Goal: Task Accomplishment & Management: Use online tool/utility

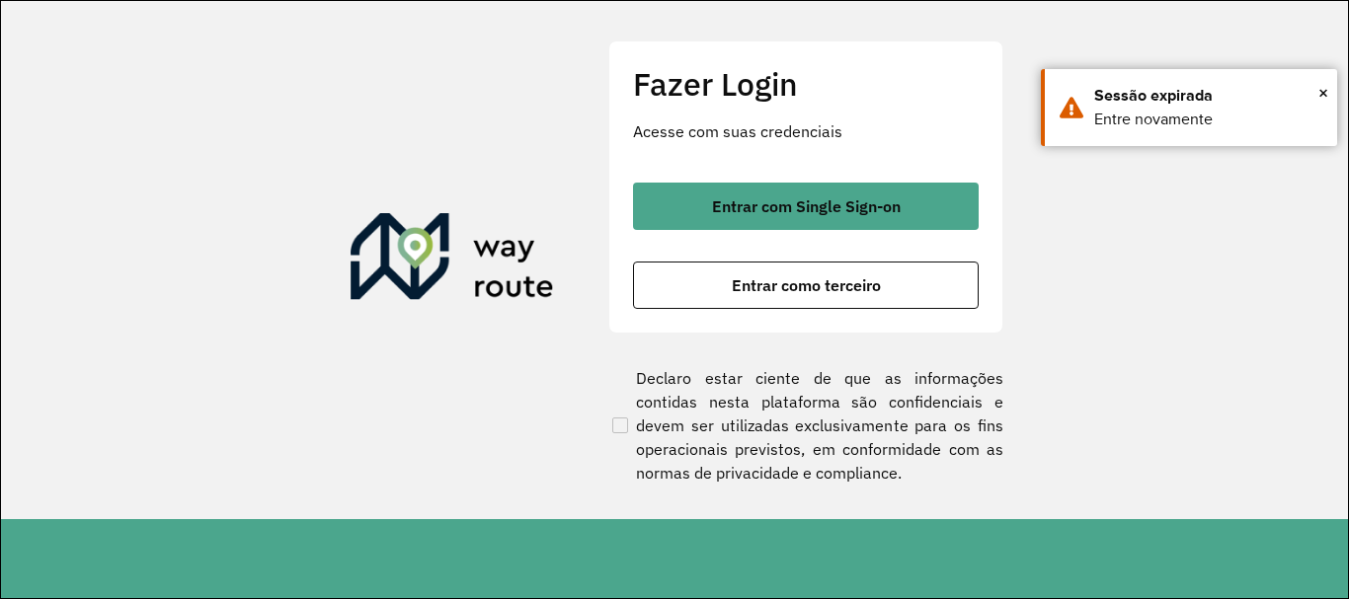
scroll to position [1295, 0]
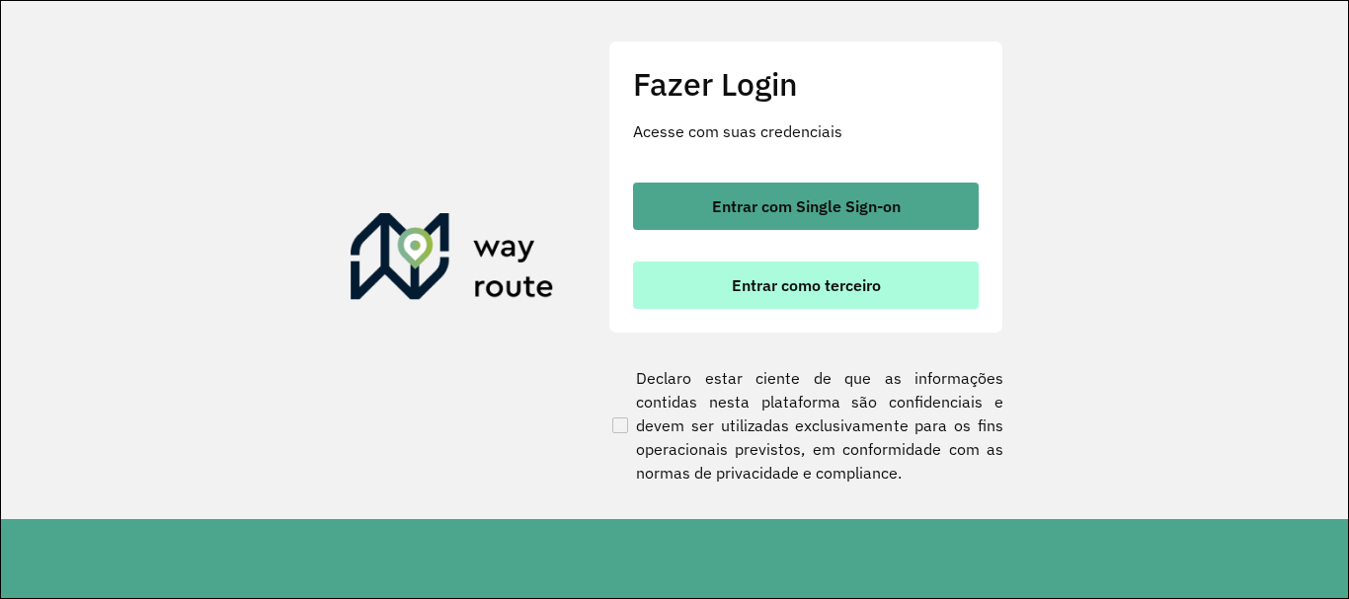
click at [780, 282] on span "Entrar como terceiro" at bounding box center [806, 286] width 149 height 16
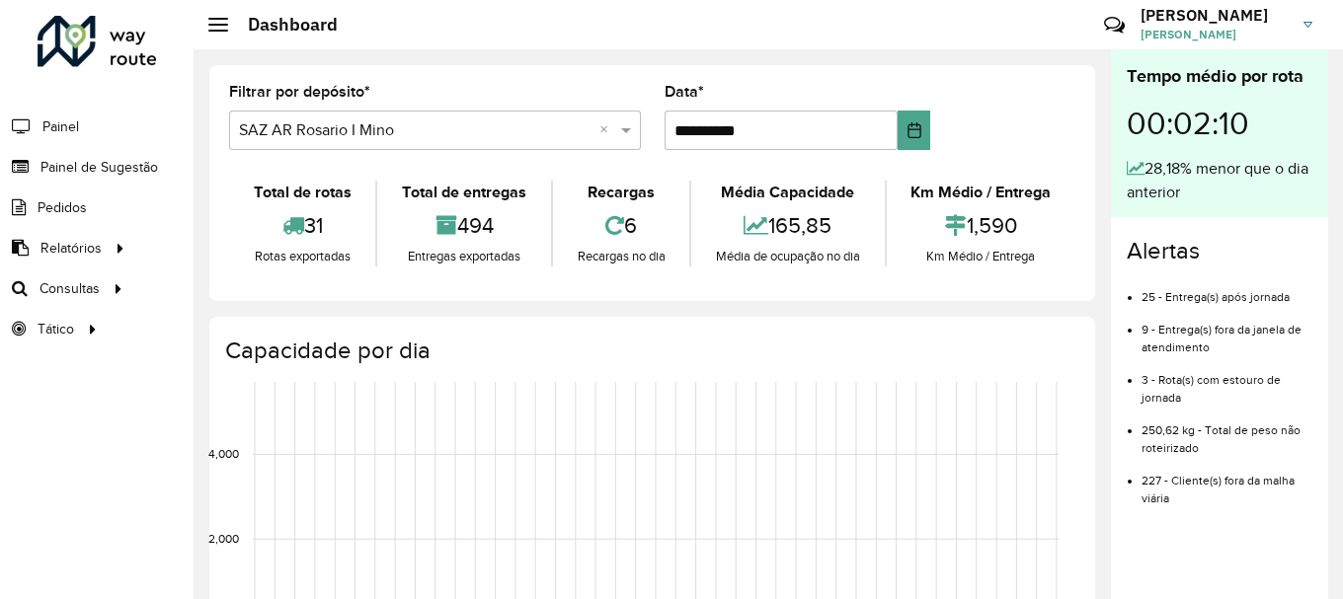
scroll to position [1295, 0]
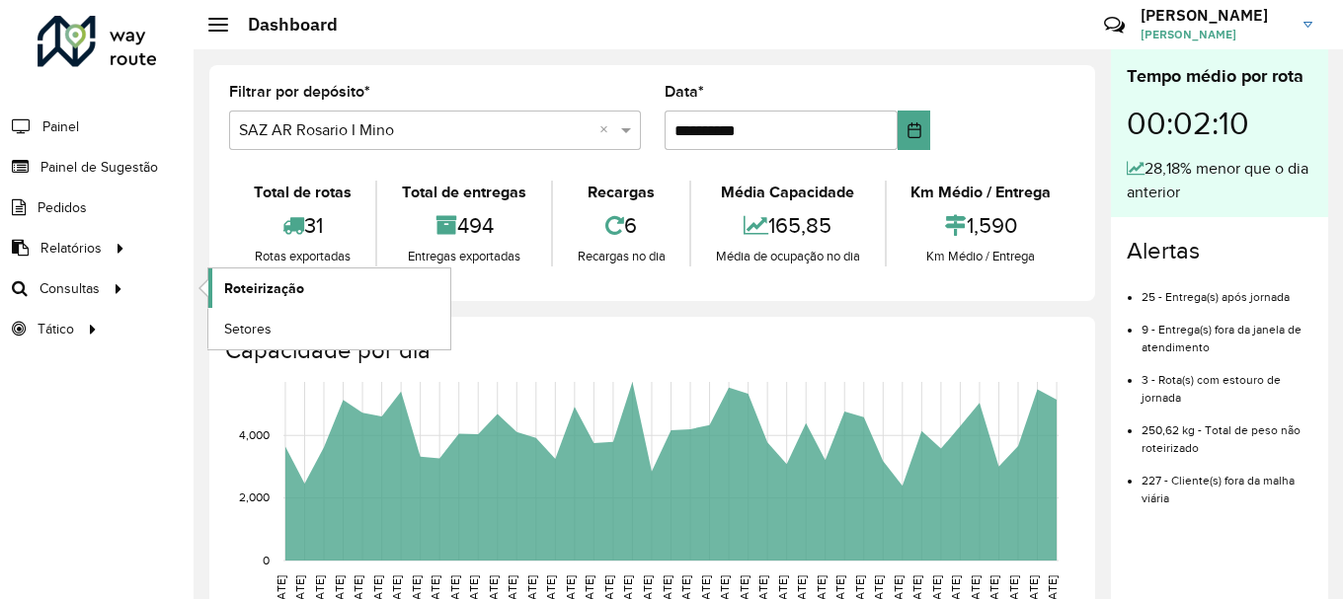
click at [261, 290] on span "Roteirização" at bounding box center [264, 288] width 80 height 21
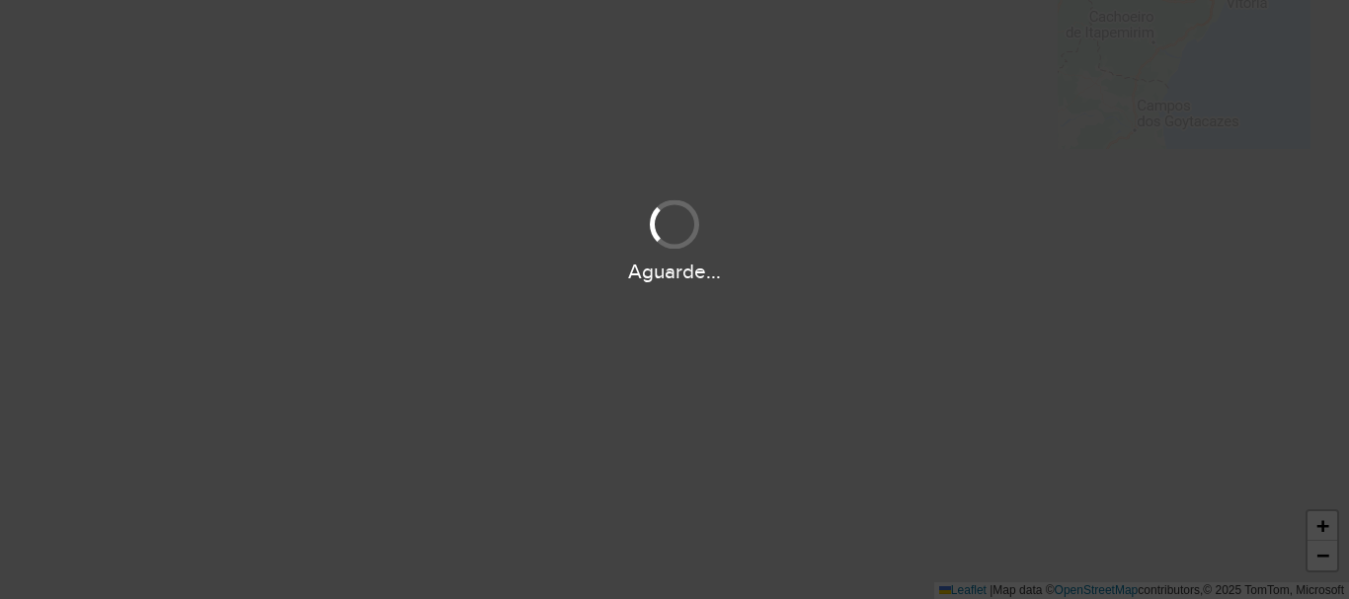
scroll to position [1295, 0]
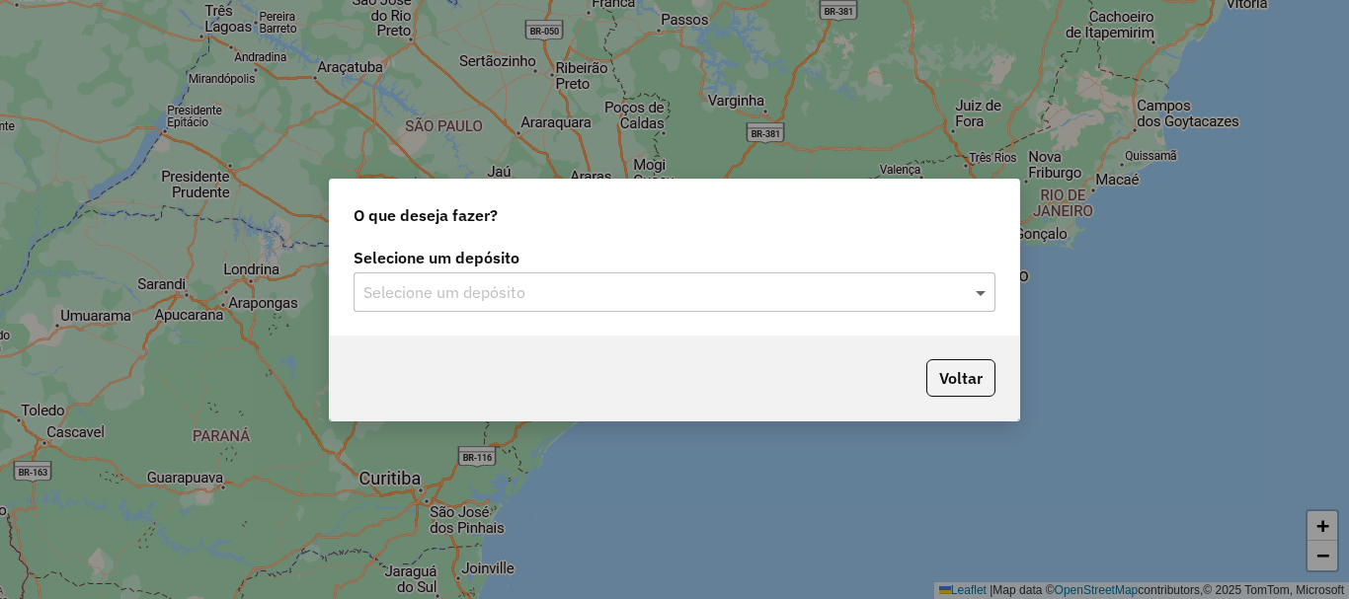
click at [982, 290] on span at bounding box center [983, 292] width 25 height 24
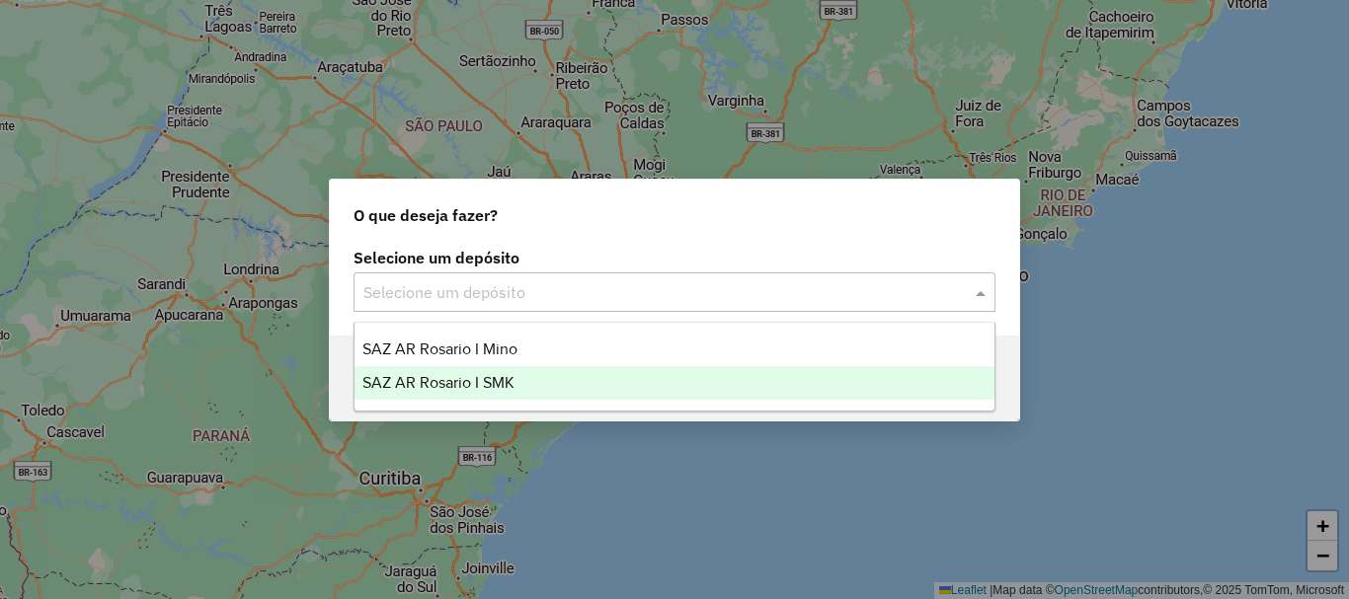
click at [446, 382] on span "SAZ AR Rosario I SMK" at bounding box center [438, 382] width 152 height 17
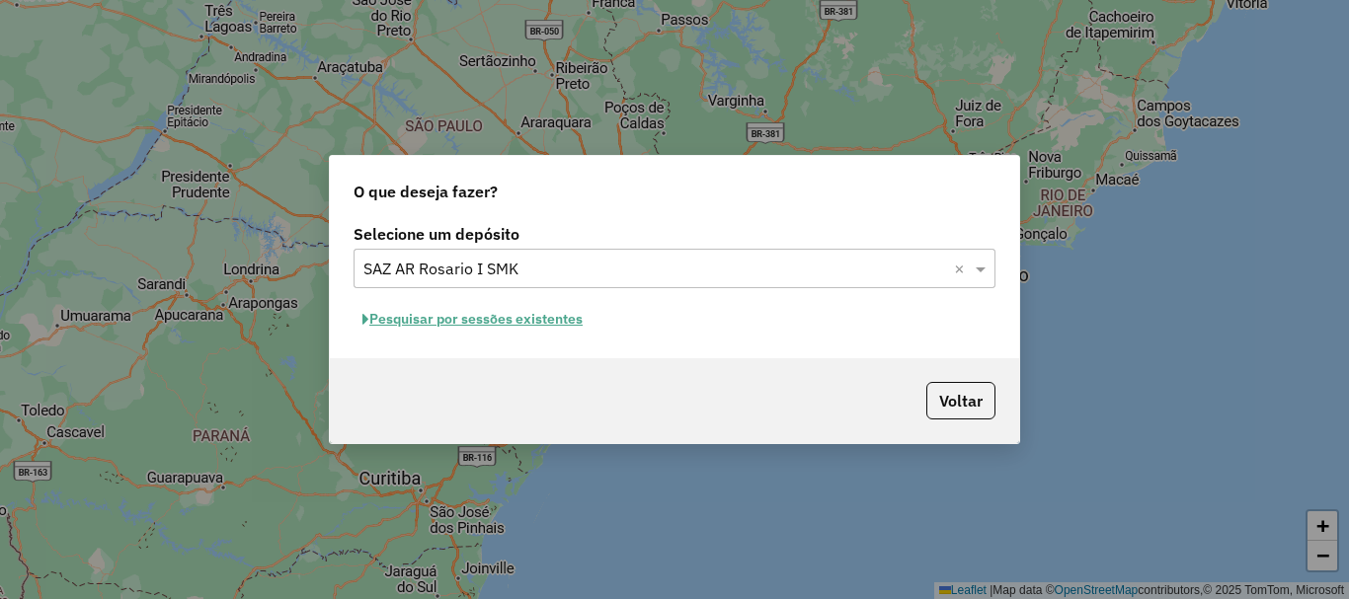
click at [460, 319] on button "Pesquisar por sessões existentes" at bounding box center [473, 319] width 238 height 31
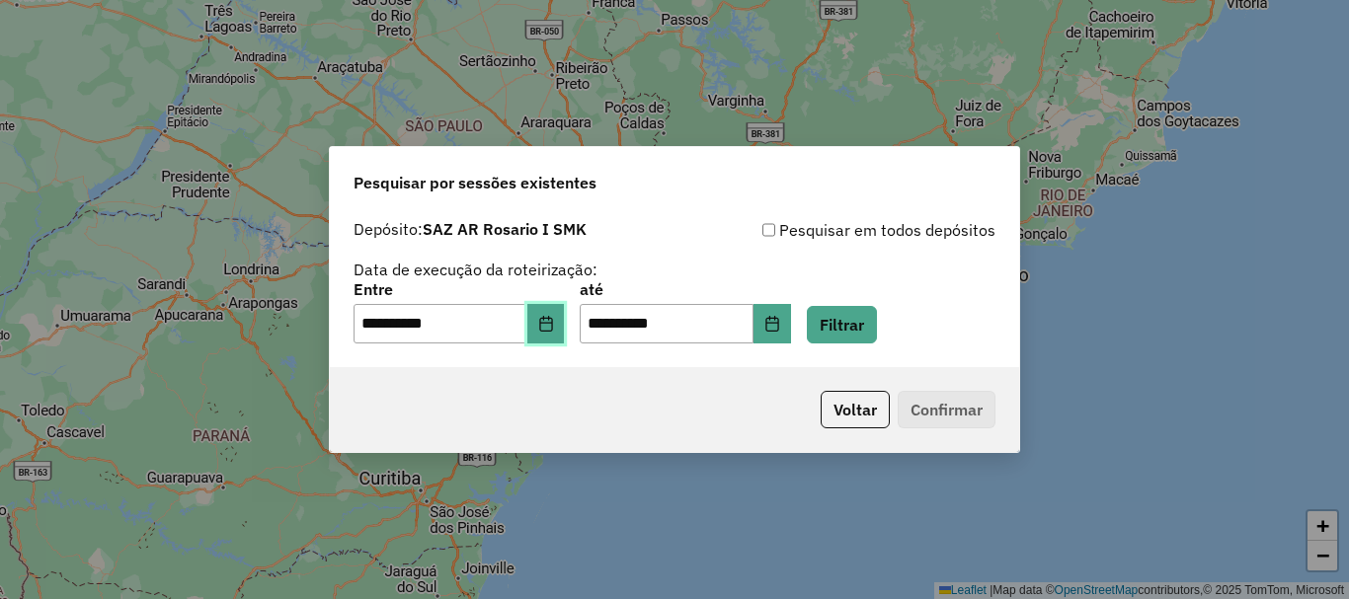
click at [554, 327] on icon "Choose Date" at bounding box center [546, 324] width 16 height 16
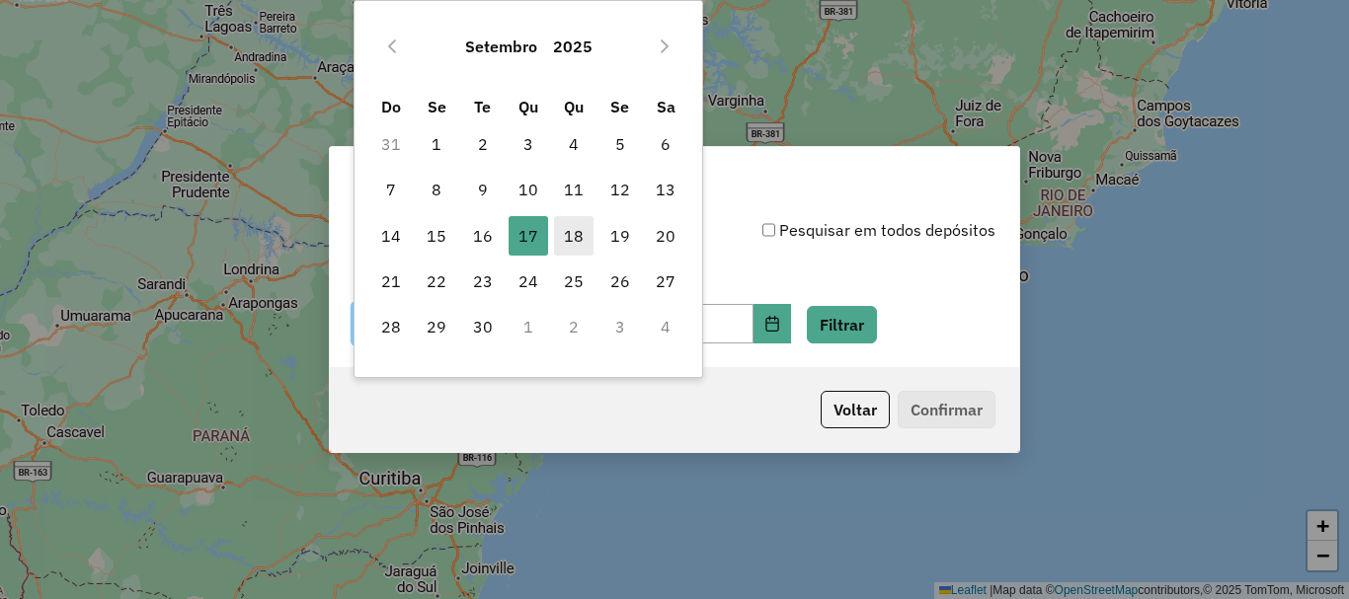
click at [571, 241] on span "18" at bounding box center [574, 236] width 40 height 40
type input "**********"
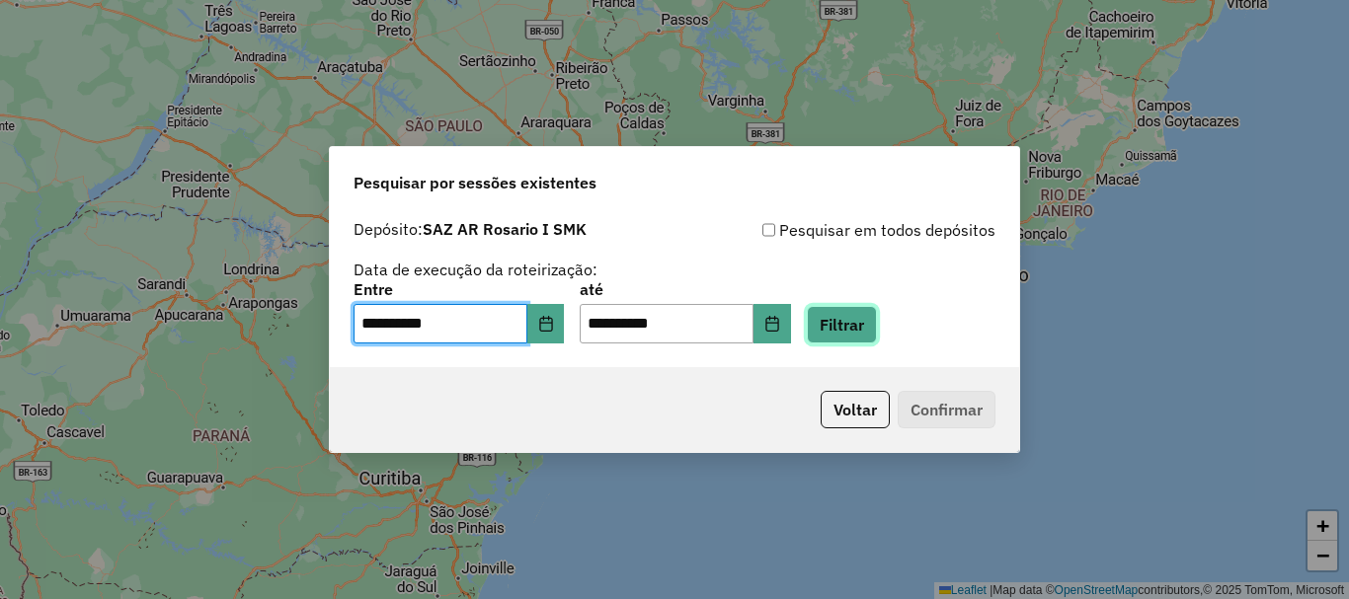
click at [877, 322] on button "Filtrar" at bounding box center [842, 325] width 70 height 38
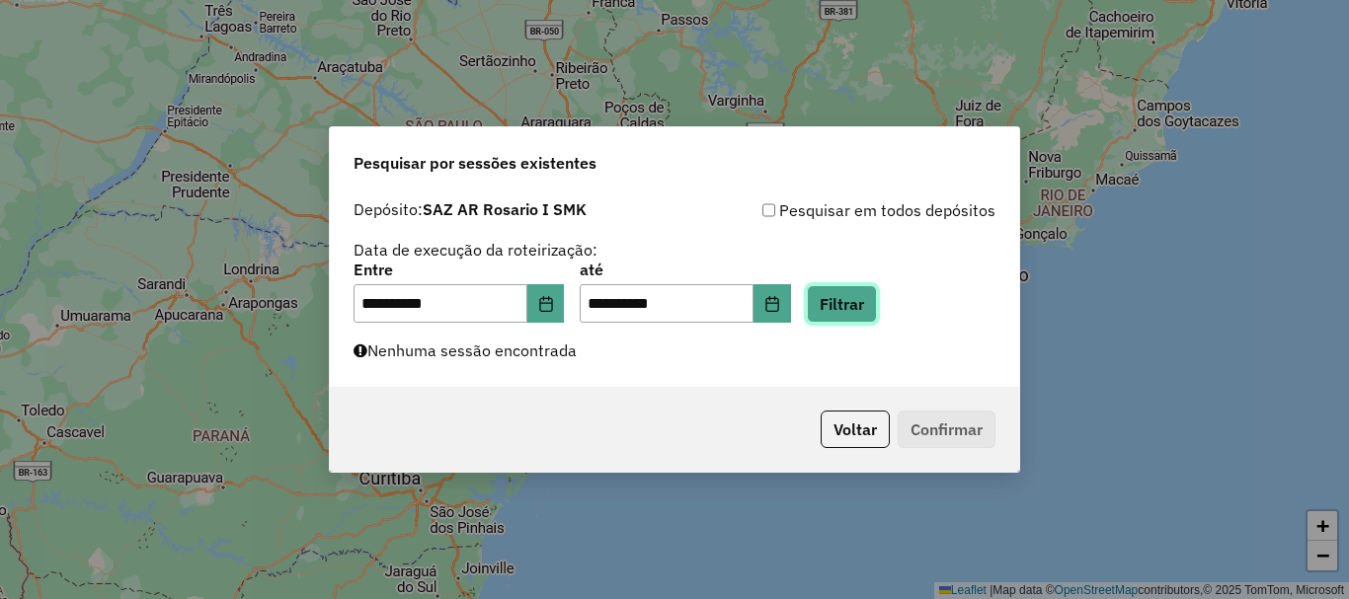
click at [877, 315] on button "Filtrar" at bounding box center [842, 304] width 70 height 38
click at [875, 301] on button "Filtrar" at bounding box center [842, 304] width 70 height 38
click at [868, 311] on button "Filtrar" at bounding box center [842, 304] width 70 height 38
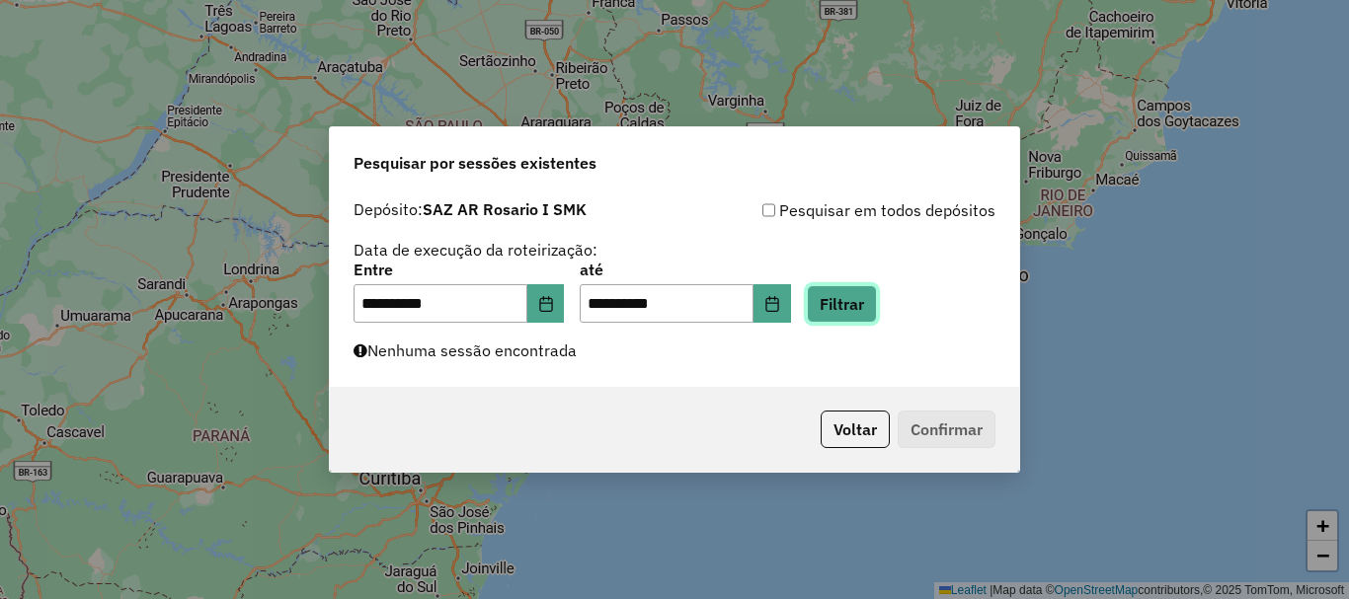
click at [876, 301] on button "Filtrar" at bounding box center [842, 304] width 70 height 38
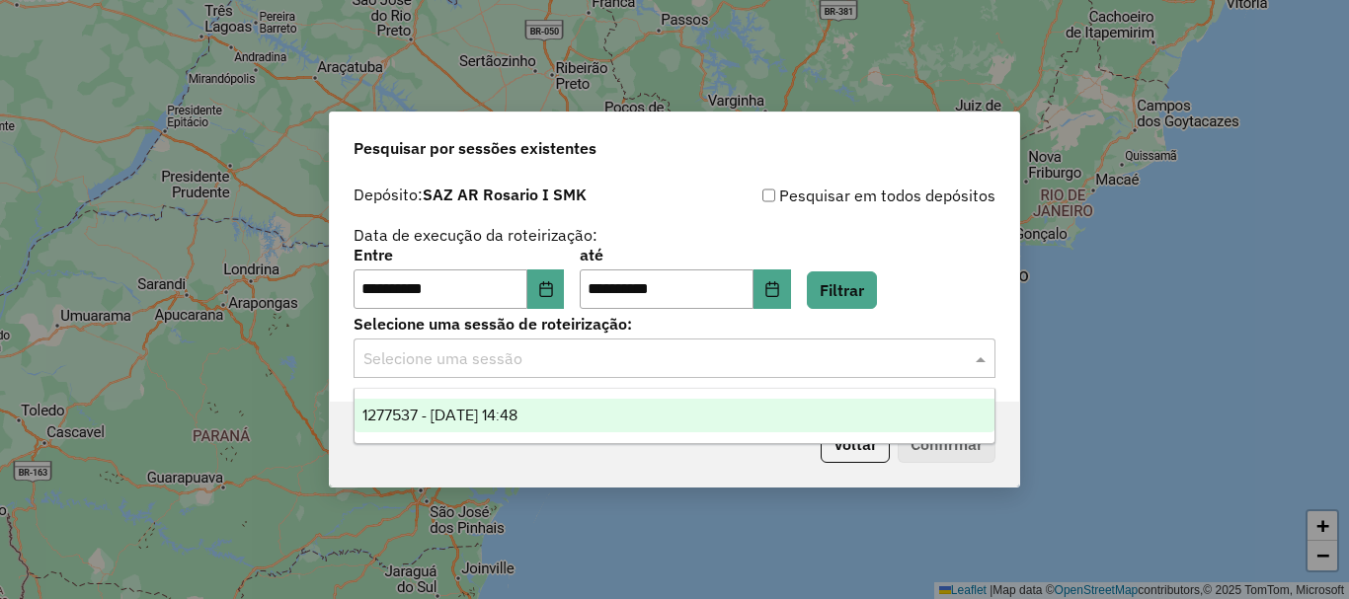
click at [976, 360] on span at bounding box center [983, 359] width 25 height 24
click at [467, 417] on span "1277537 - 18/09/2025 14:48" at bounding box center [439, 415] width 155 height 17
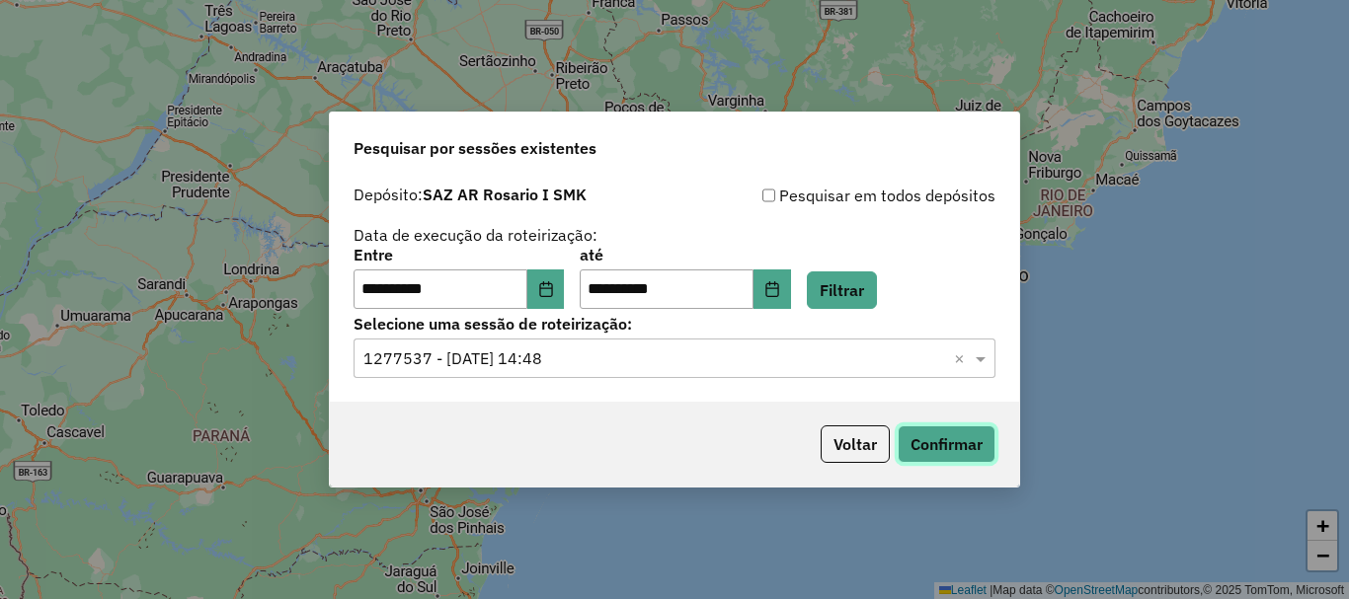
click at [965, 444] on button "Confirmar" at bounding box center [947, 445] width 98 height 38
click at [975, 459] on button "Confirmar" at bounding box center [947, 445] width 98 height 38
click at [965, 438] on button "Confirmar" at bounding box center [947, 445] width 98 height 38
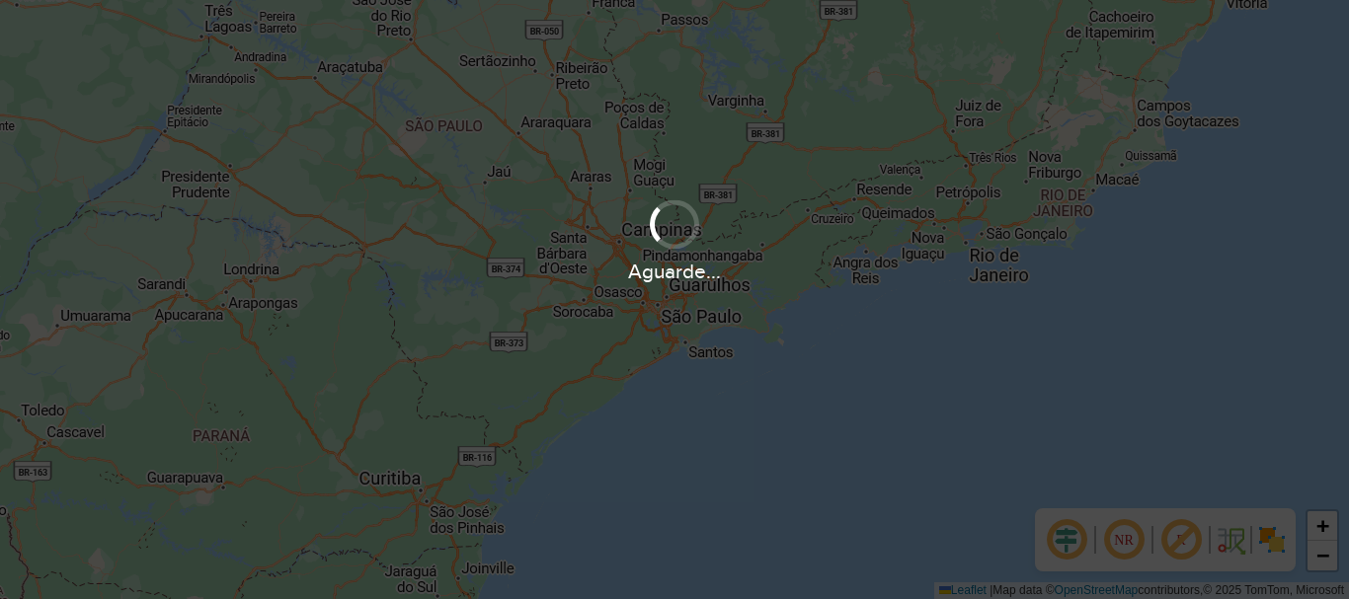
scroll to position [1295, 0]
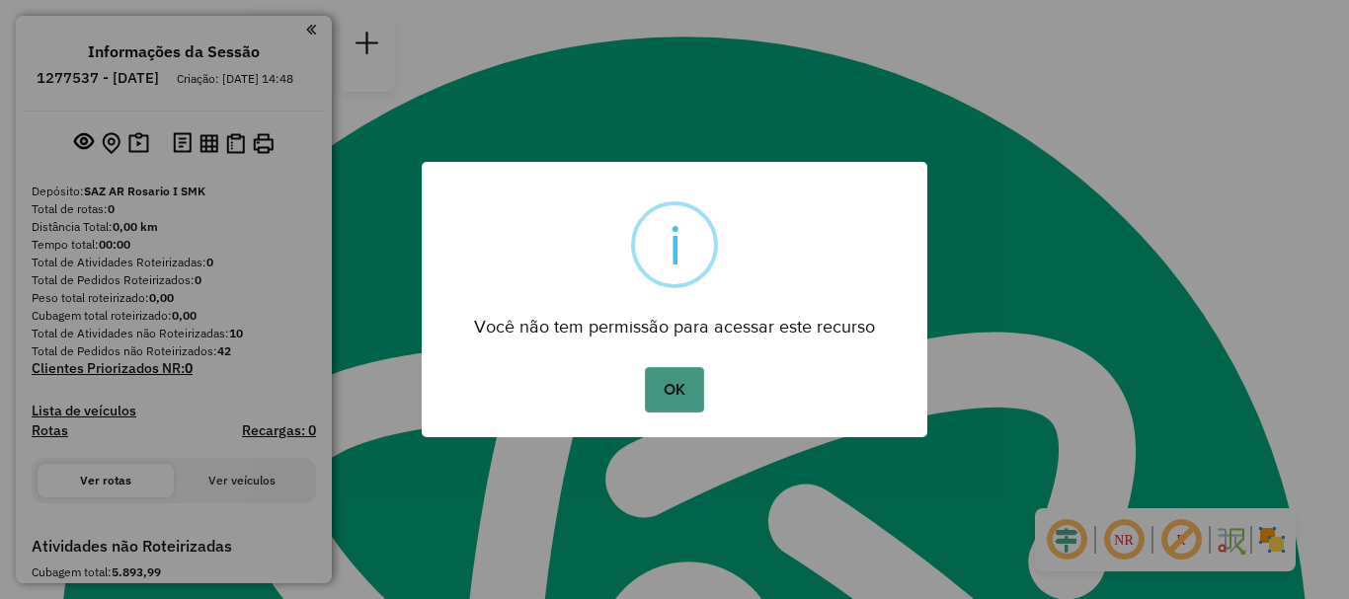
click at [676, 394] on button "OK" at bounding box center [674, 389] width 58 height 45
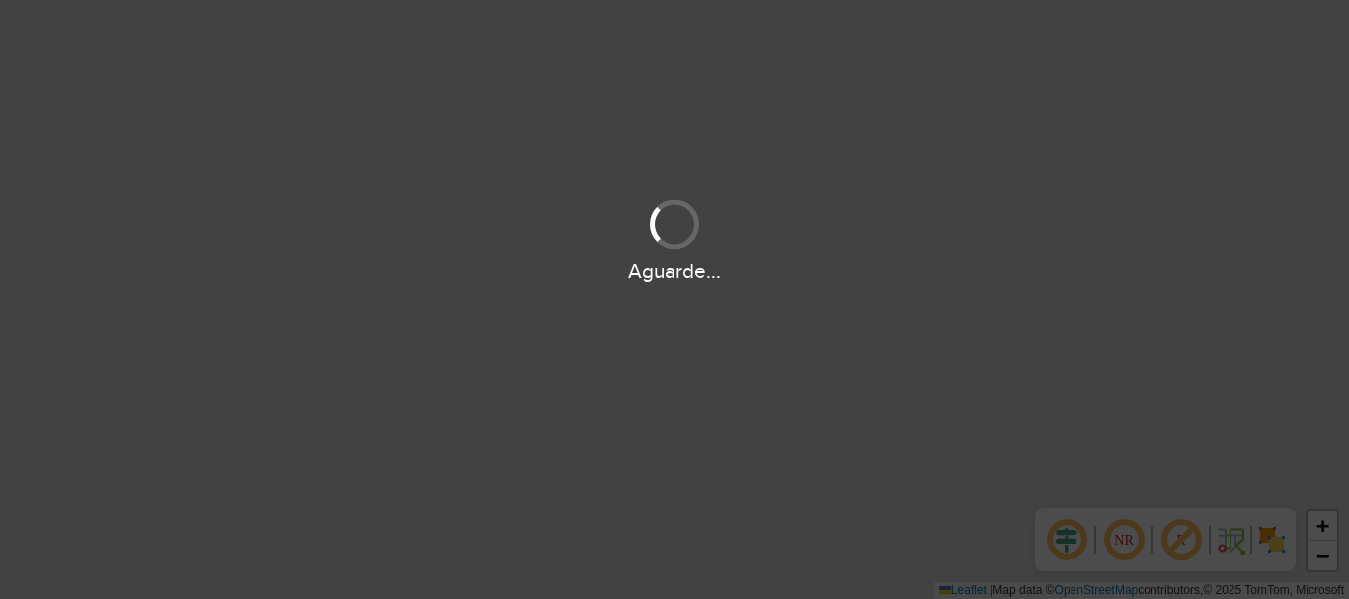
scroll to position [1295, 0]
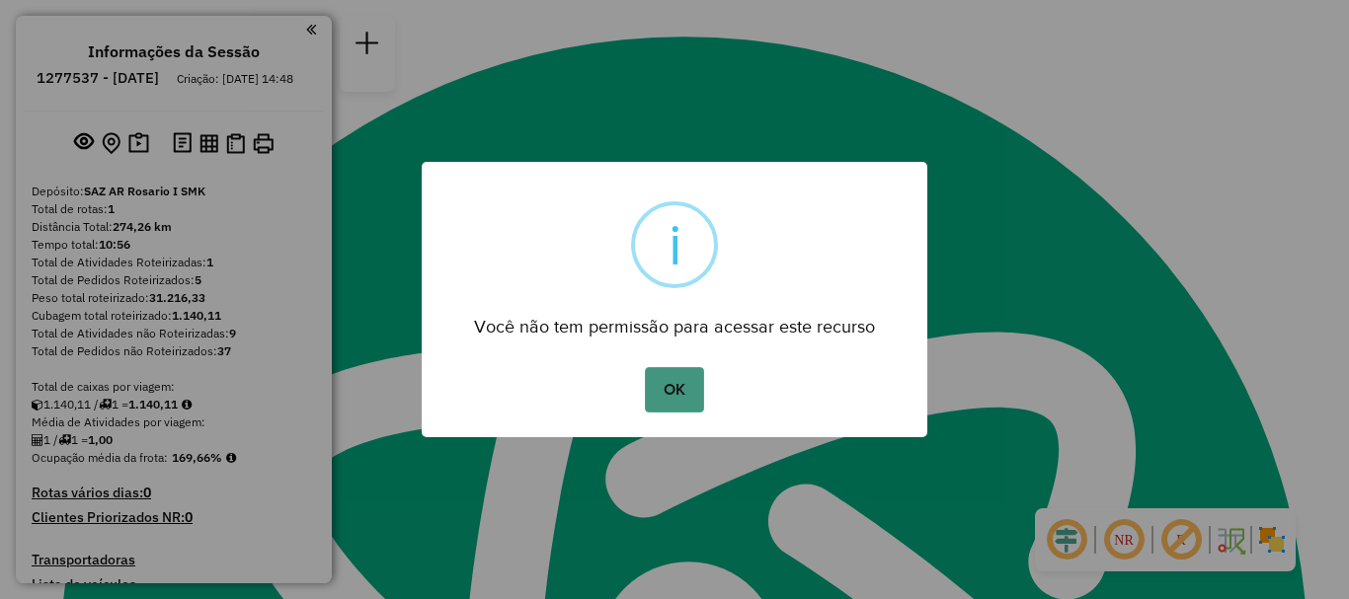
click at [660, 383] on button "OK" at bounding box center [674, 389] width 58 height 45
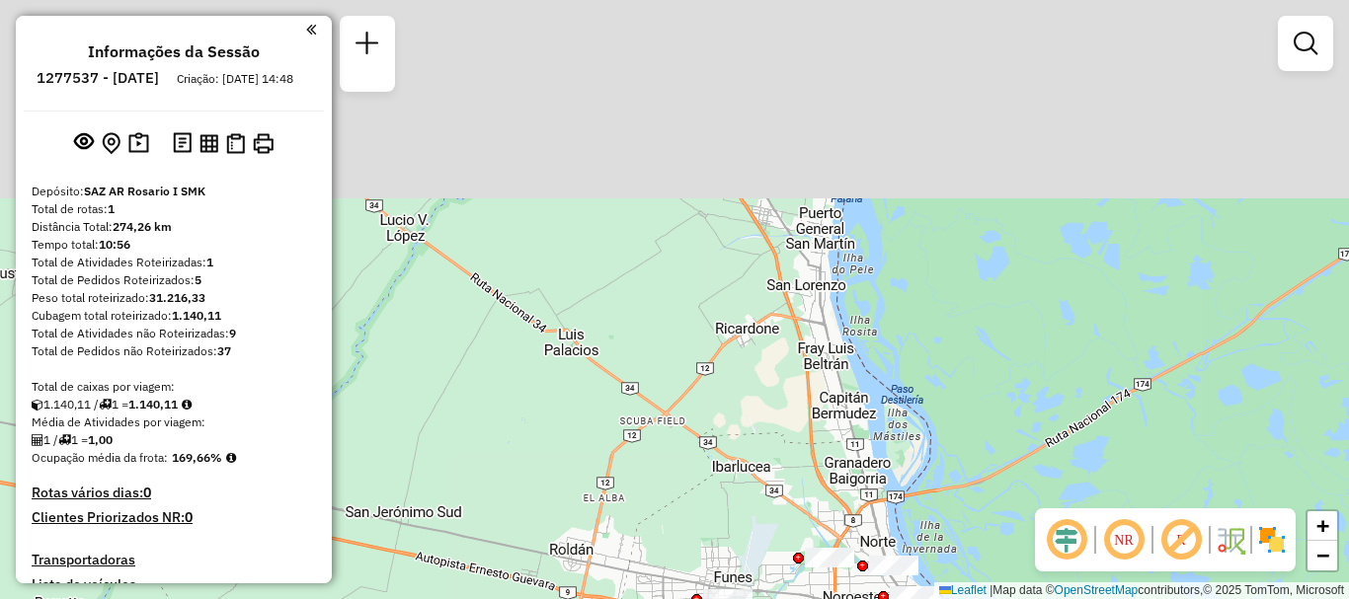
drag, startPoint x: 699, startPoint y: 342, endPoint x: 754, endPoint y: 562, distance: 227.1
click at [754, 562] on div "Janela de atendimento Grade de atendimento Capacidade Transportadoras Veículos …" at bounding box center [674, 299] width 1349 height 599
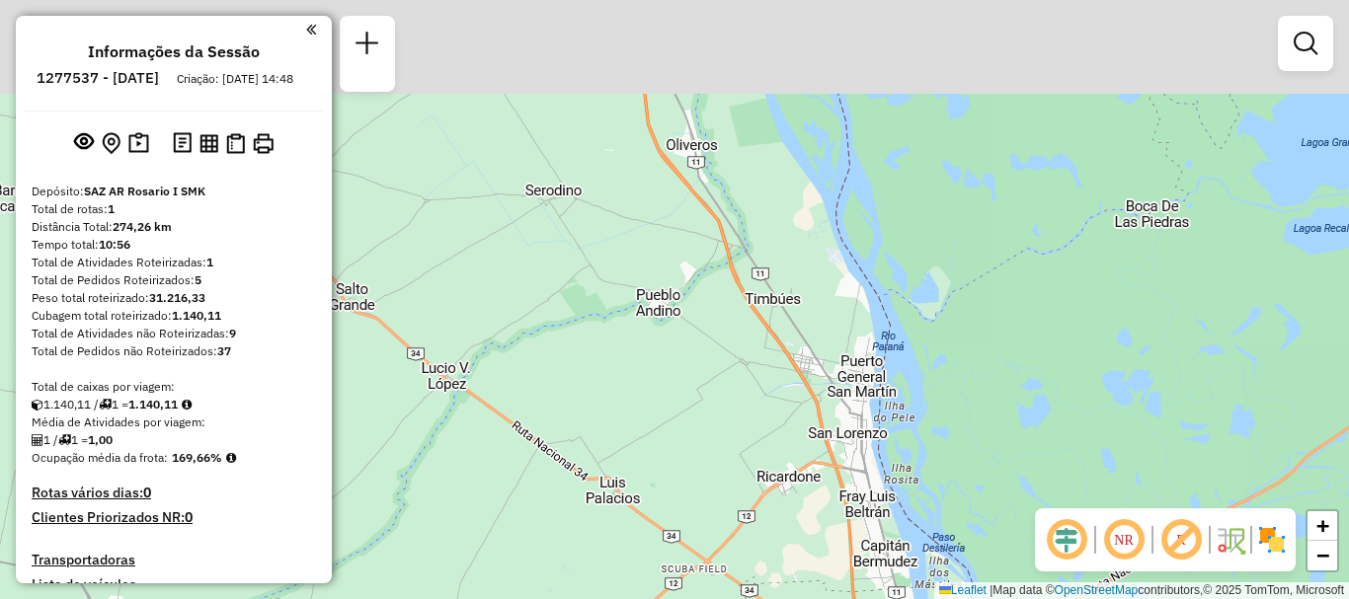
click at [777, 598] on html "Aguarde... Pop-up bloqueado! Seu navegador bloqueou automáticamente a abertura …" at bounding box center [674, 299] width 1349 height 599
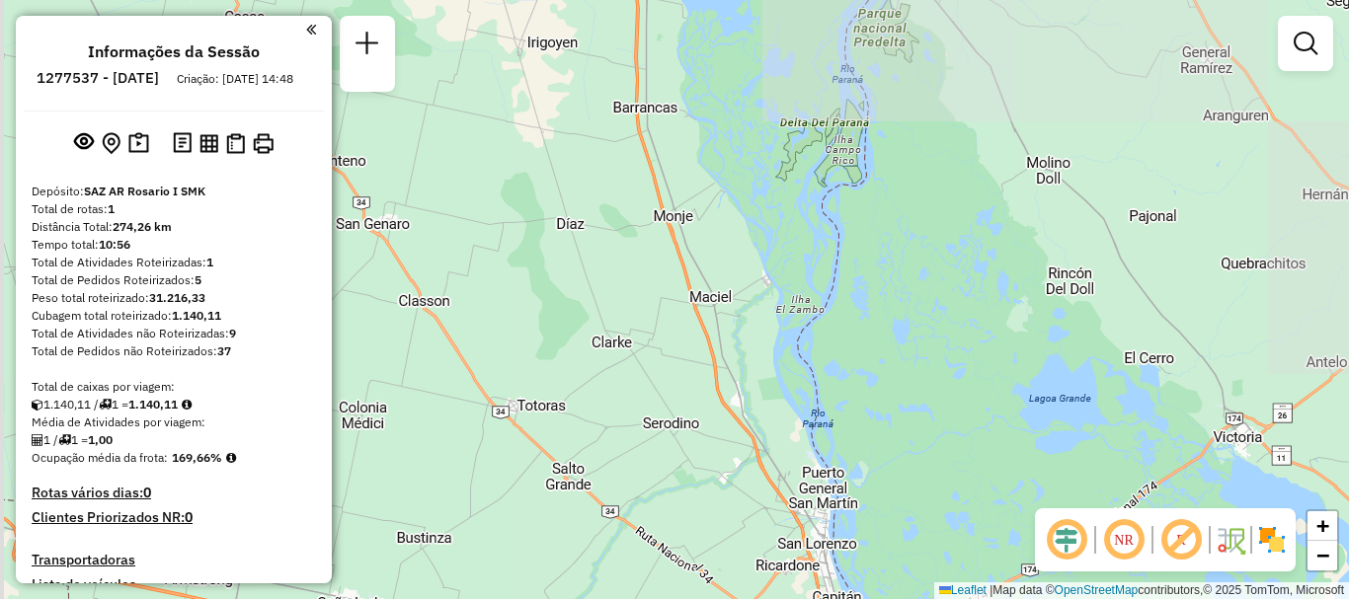
drag, startPoint x: 733, startPoint y: 539, endPoint x: 777, endPoint y: 638, distance: 108.3
click at [777, 598] on html "Aguarde... Pop-up bloqueado! Seu navegador bloqueou automáticamente a abertura …" at bounding box center [674, 299] width 1349 height 599
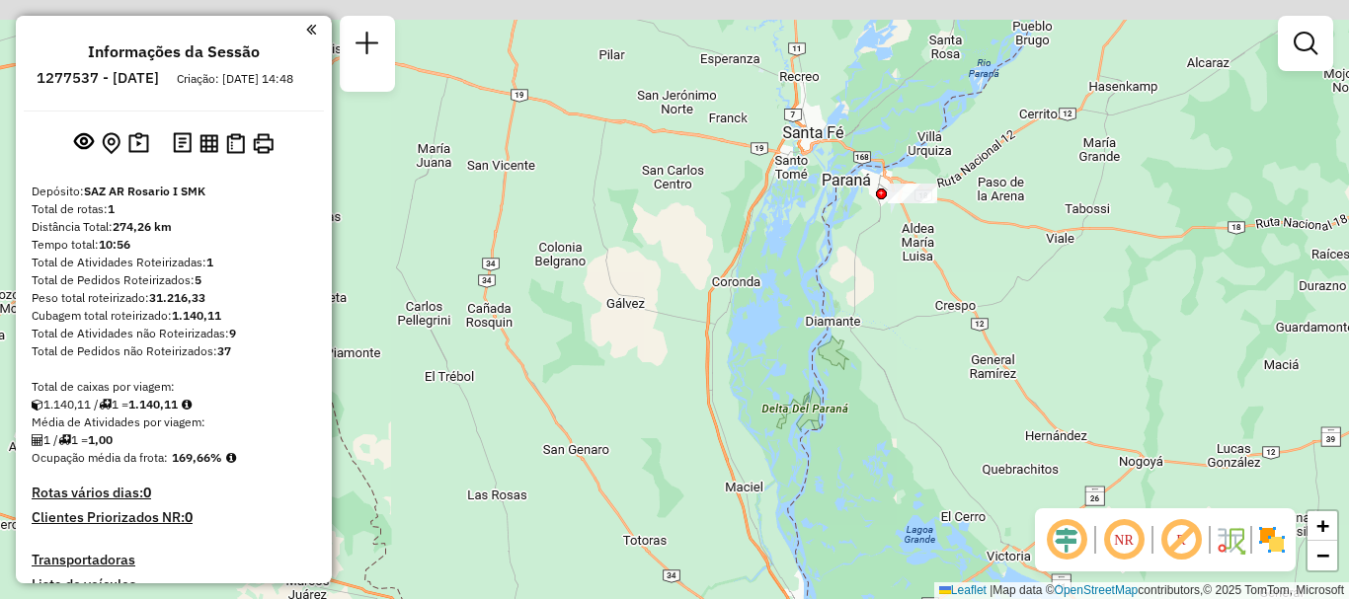
drag, startPoint x: 728, startPoint y: 539, endPoint x: 731, endPoint y: 574, distance: 34.7
click at [731, 574] on div "Janela de atendimento Grade de atendimento Capacidade Transportadoras Veículos …" at bounding box center [674, 299] width 1349 height 599
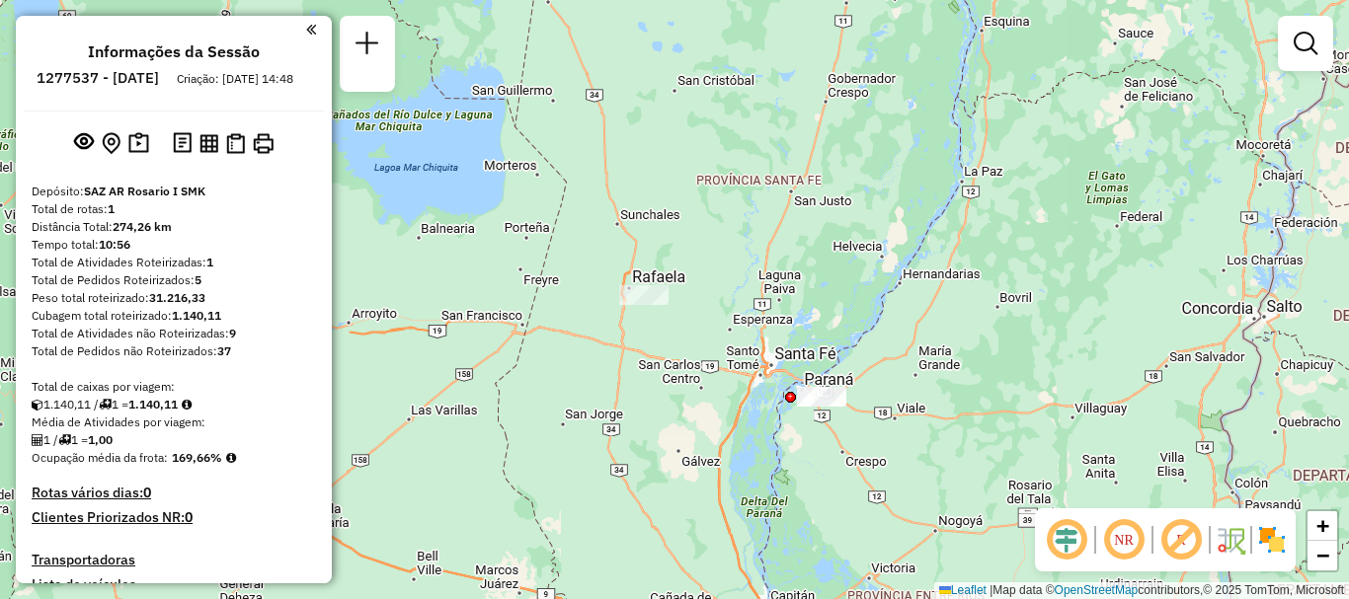
drag, startPoint x: 727, startPoint y: 572, endPoint x: 743, endPoint y: 357, distance: 214.9
click at [743, 358] on div "Janela de atendimento Grade de atendimento Capacidade Transportadoras Veículos …" at bounding box center [674, 299] width 1349 height 599
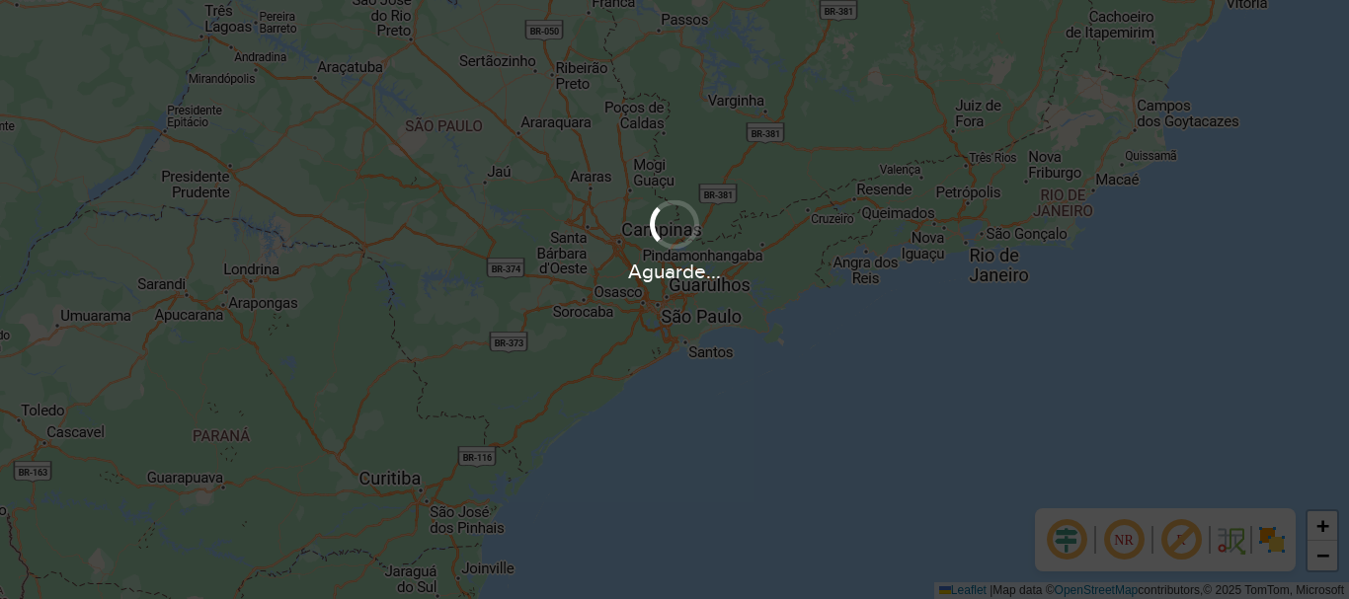
scroll to position [1295, 0]
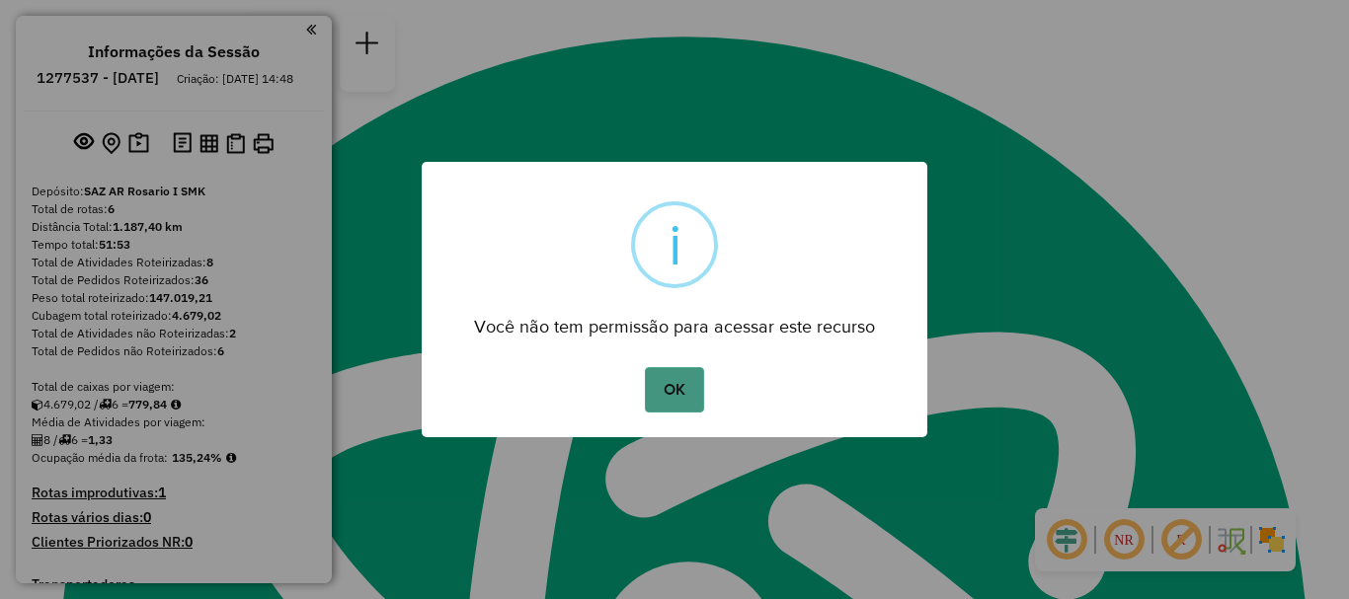
click at [672, 384] on button "OK" at bounding box center [674, 389] width 58 height 45
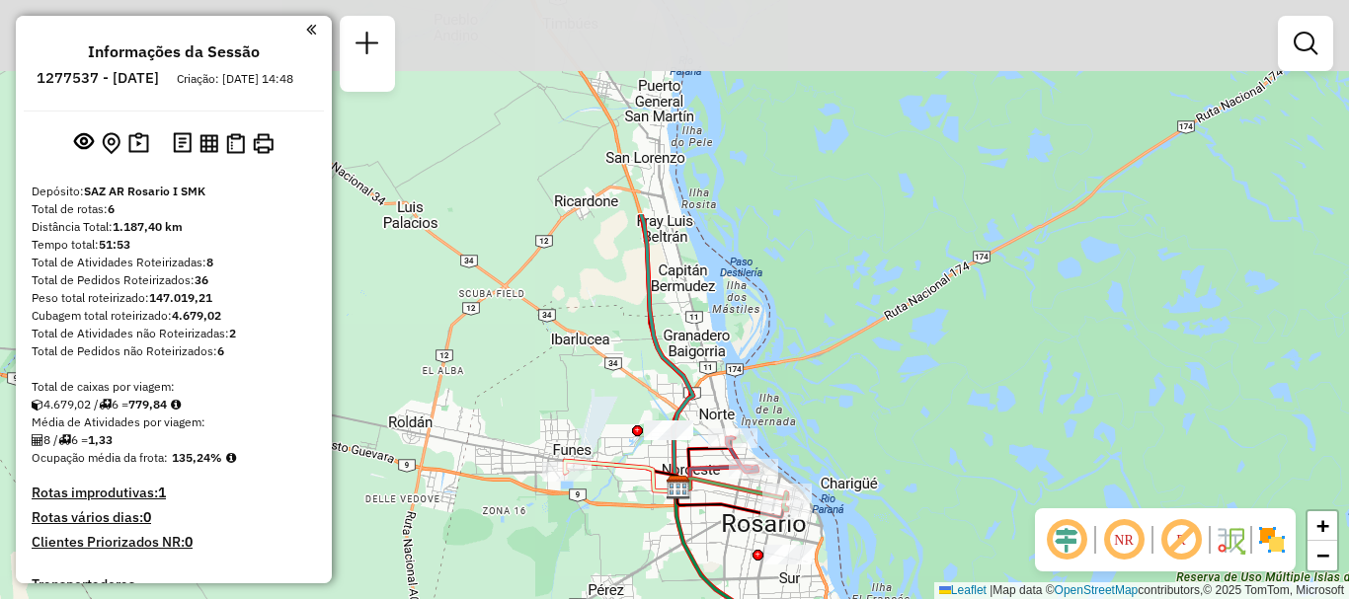
drag, startPoint x: 678, startPoint y: 309, endPoint x: 677, endPoint y: 597, distance: 288.4
click at [676, 595] on div "Janela de atendimento Grade de atendimento Capacidade Transportadoras Veículos …" at bounding box center [674, 299] width 1349 height 599
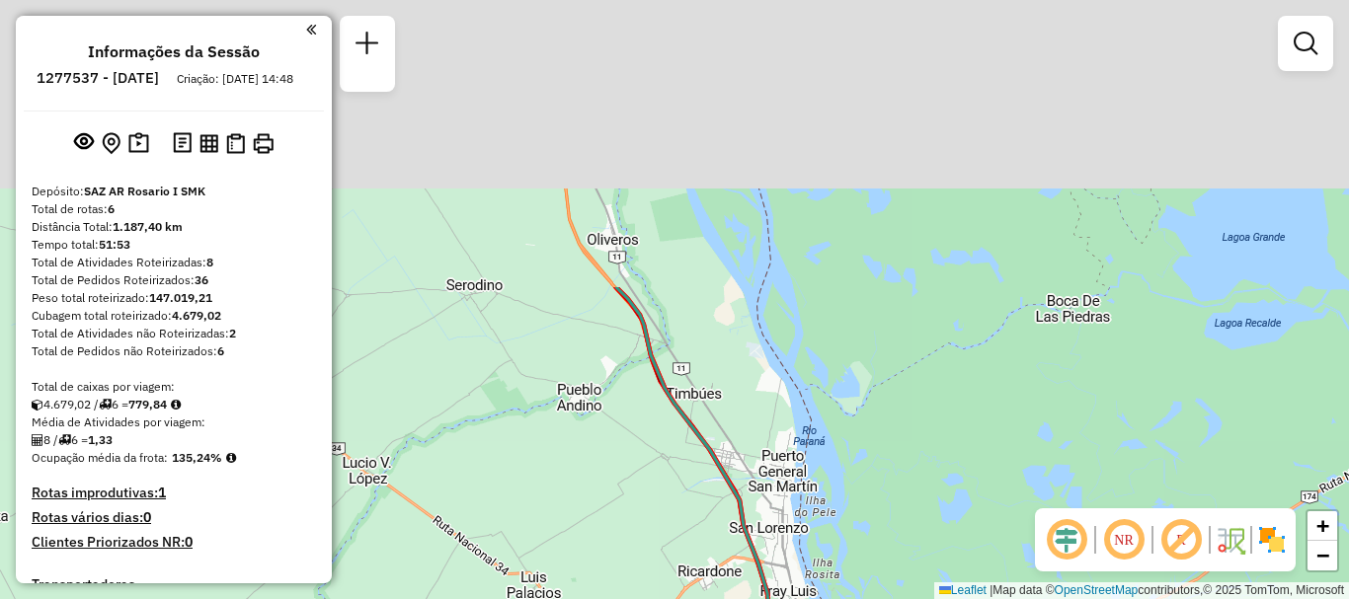
drag, startPoint x: 709, startPoint y: 609, endPoint x: 718, endPoint y: 634, distance: 26.2
click at [718, 598] on html "Aguarde... Pop-up bloqueado! Seu navegador bloqueou automáticamente a abertura …" at bounding box center [674, 299] width 1349 height 599
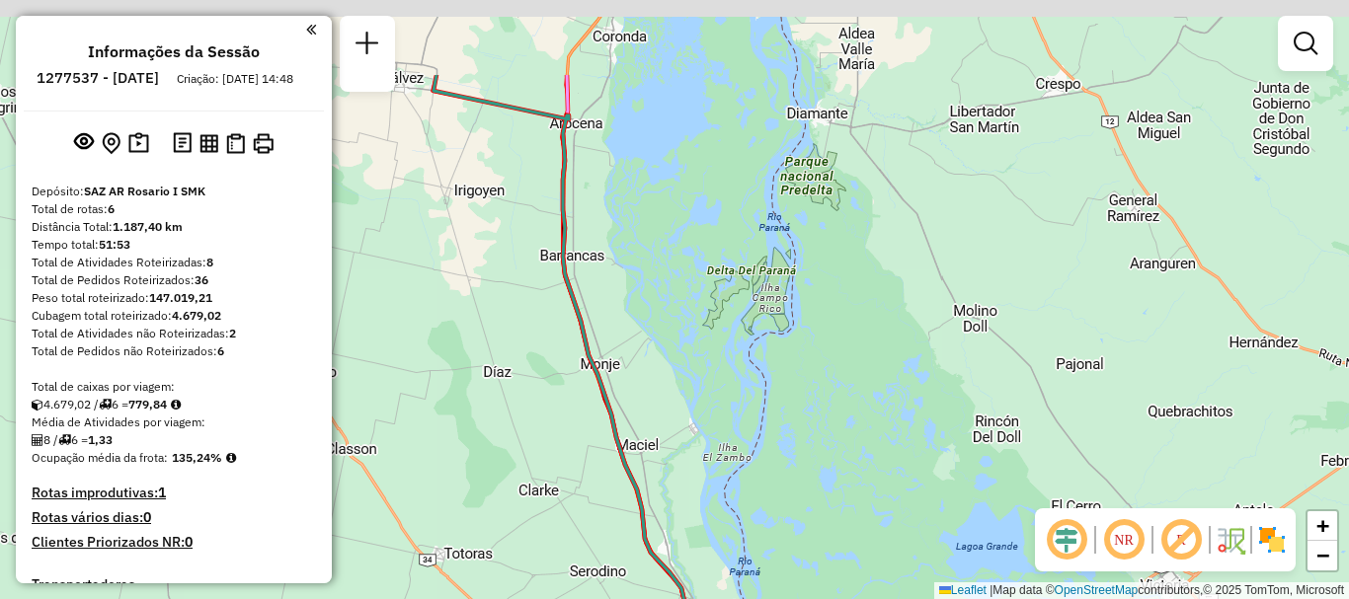
drag, startPoint x: 600, startPoint y: 553, endPoint x: 608, endPoint y: 638, distance: 85.3
click at [608, 598] on html "Aguarde... Pop-up bloqueado! Seu navegador bloqueou automáticamente a abertura …" at bounding box center [674, 299] width 1349 height 599
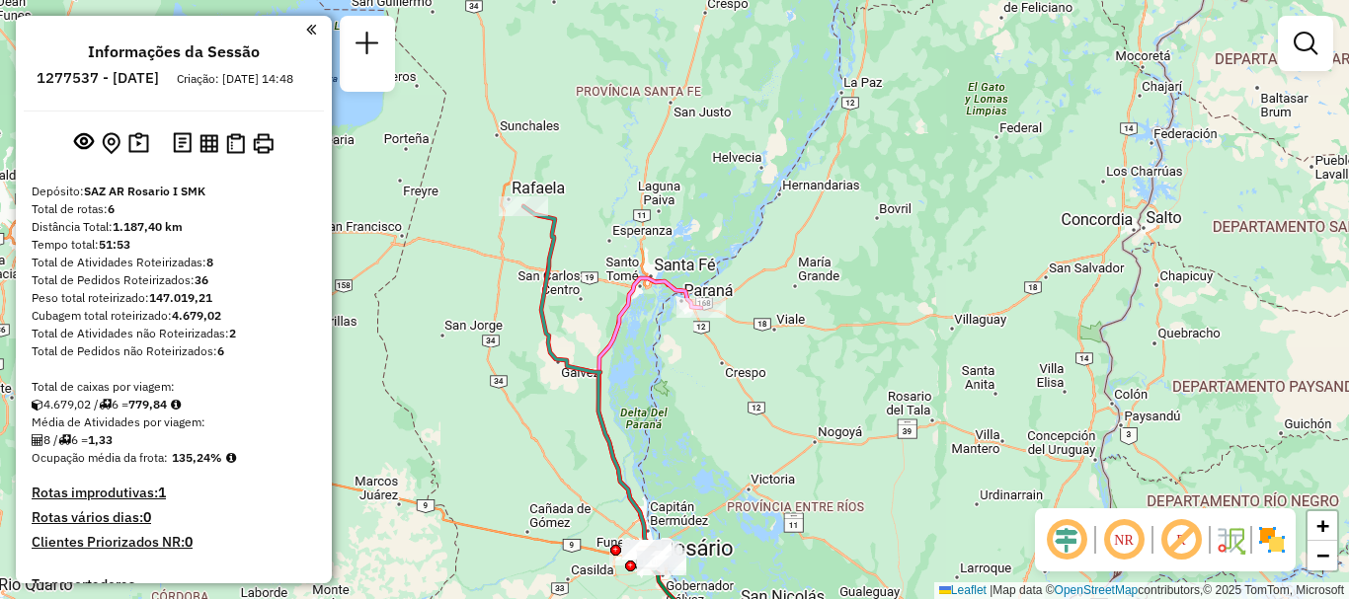
drag, startPoint x: 564, startPoint y: 411, endPoint x: 545, endPoint y: 194, distance: 218.1
click at [547, 200] on div "Janela de atendimento Grade de atendimento Capacidade Transportadoras Veículos …" at bounding box center [674, 299] width 1349 height 599
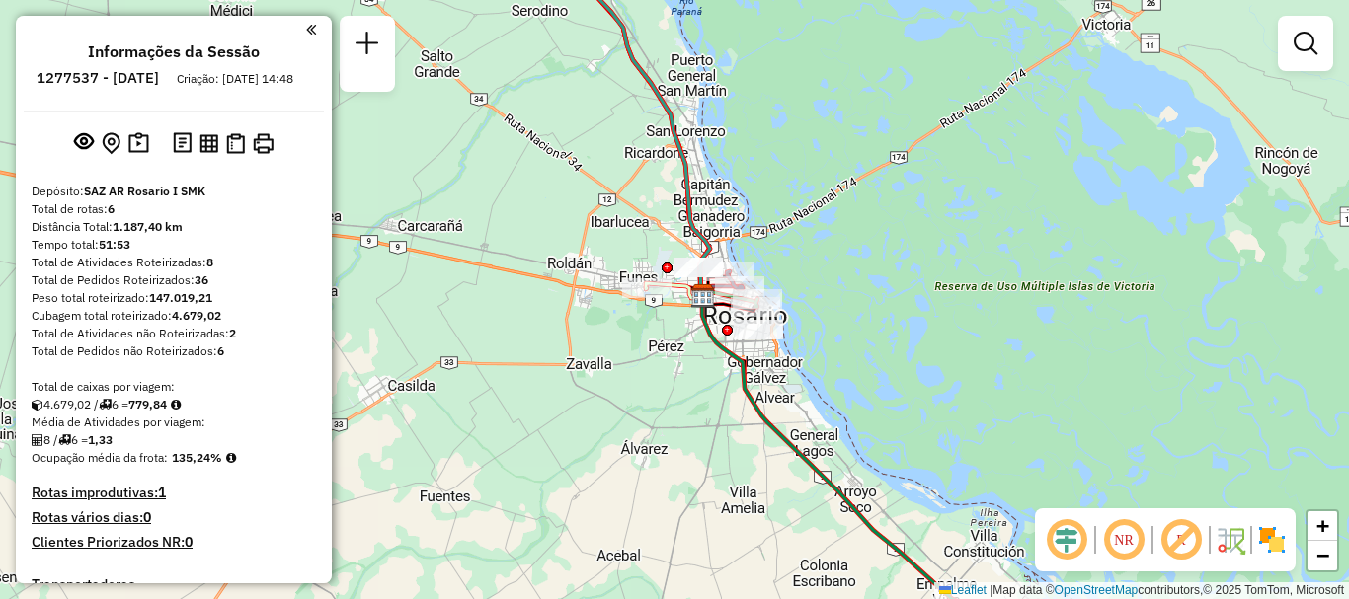
drag, startPoint x: 720, startPoint y: 398, endPoint x: 573, endPoint y: 377, distance: 148.6
click at [574, 404] on div "Janela de atendimento Grade de atendimento Capacidade Transportadoras Veículos …" at bounding box center [674, 299] width 1349 height 599
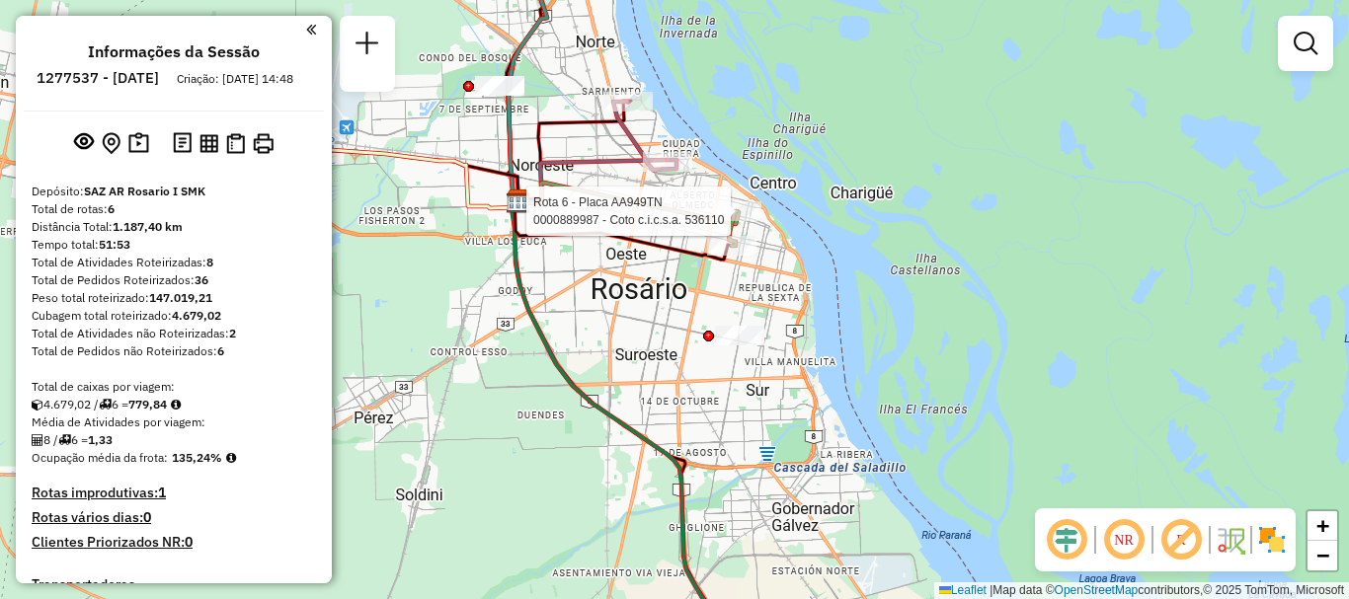
select select "**********"
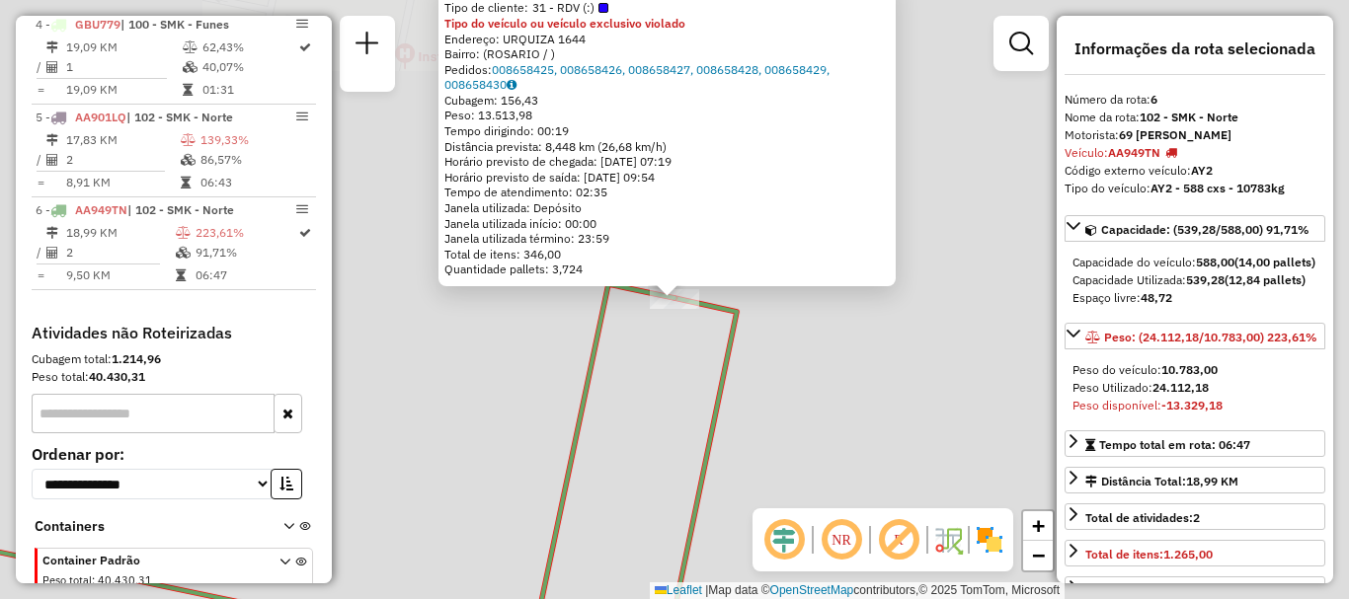
scroll to position [1090, 0]
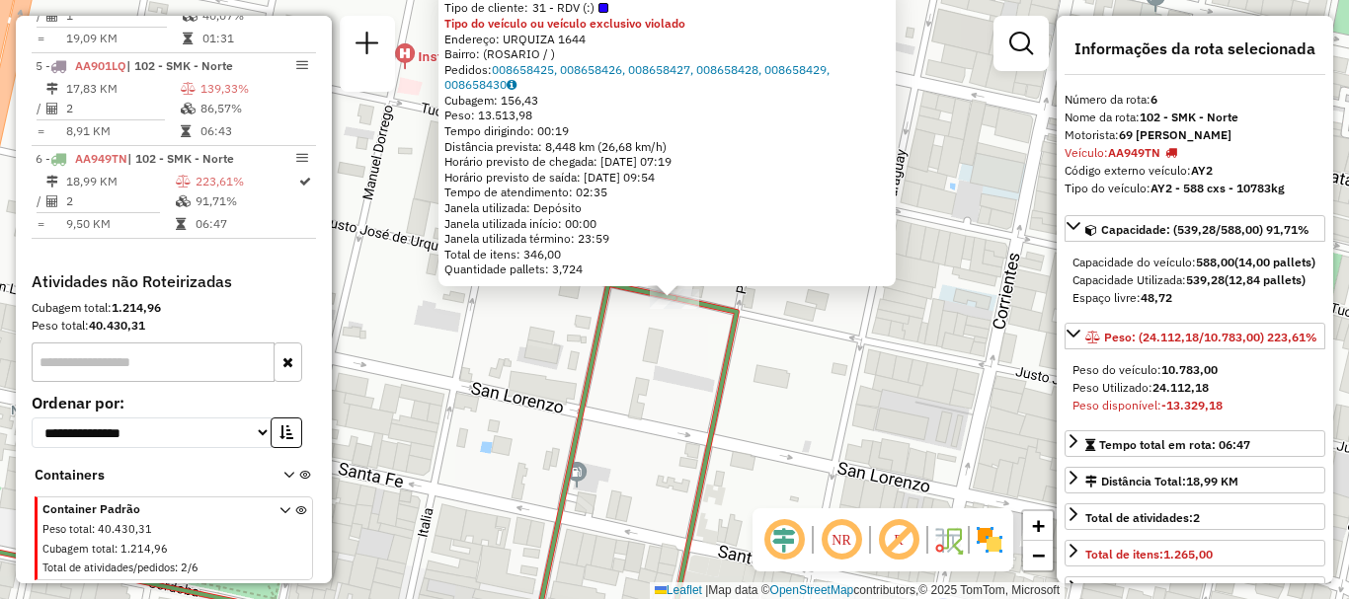
click at [695, 343] on div "0000889987 - Coto c.i.c.s.a. 536110 Tipo de cliente: 31 - RDV (:) Tipo do veícu…" at bounding box center [674, 299] width 1349 height 599
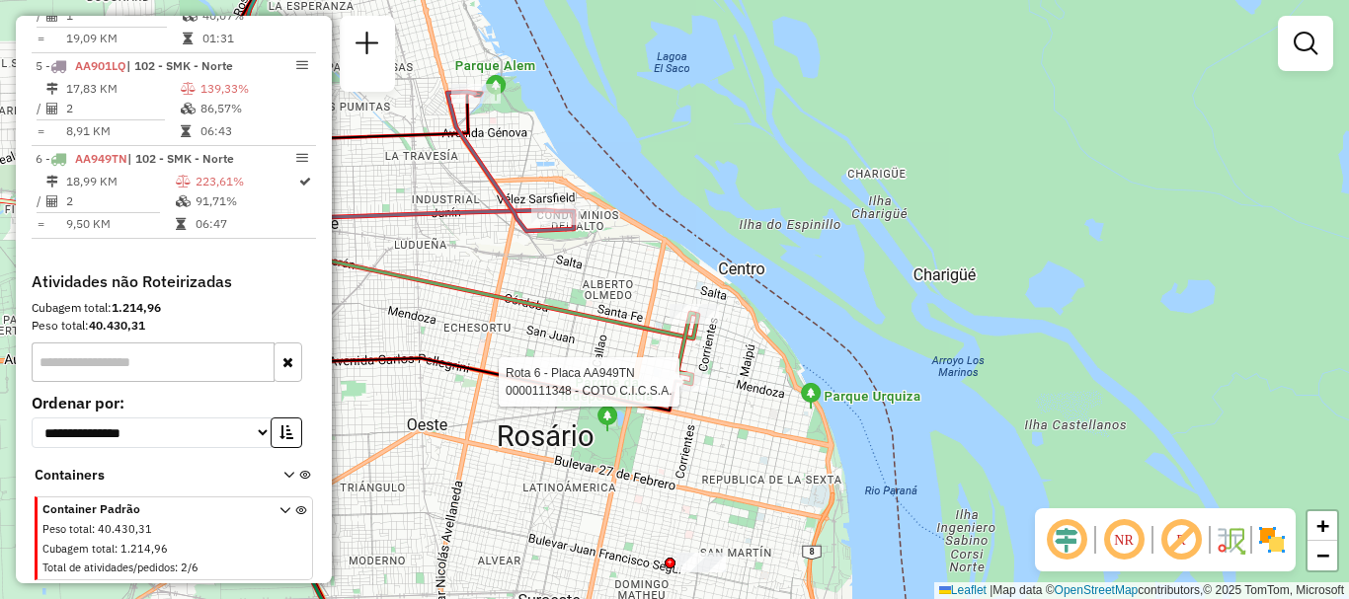
select select "**********"
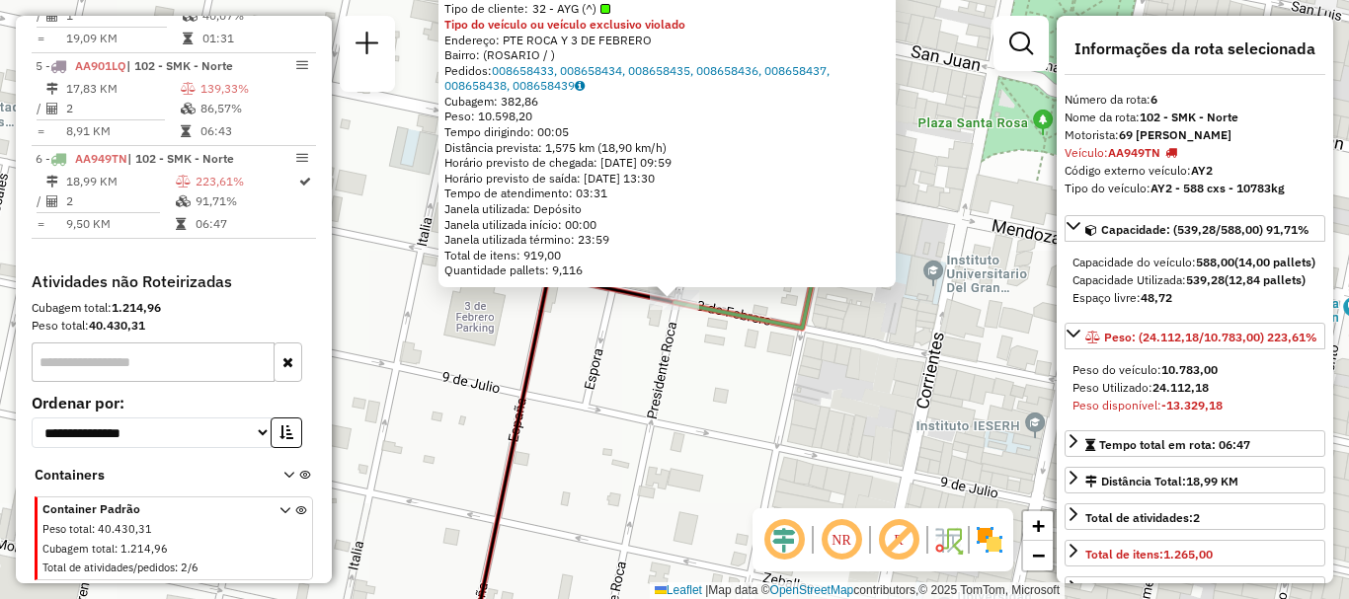
click at [691, 384] on div "0000111348 - COTO C.I.C.S.A. Tipo de cliente: 32 - AYG (^) Tipo do veículo ou v…" at bounding box center [674, 299] width 1349 height 599
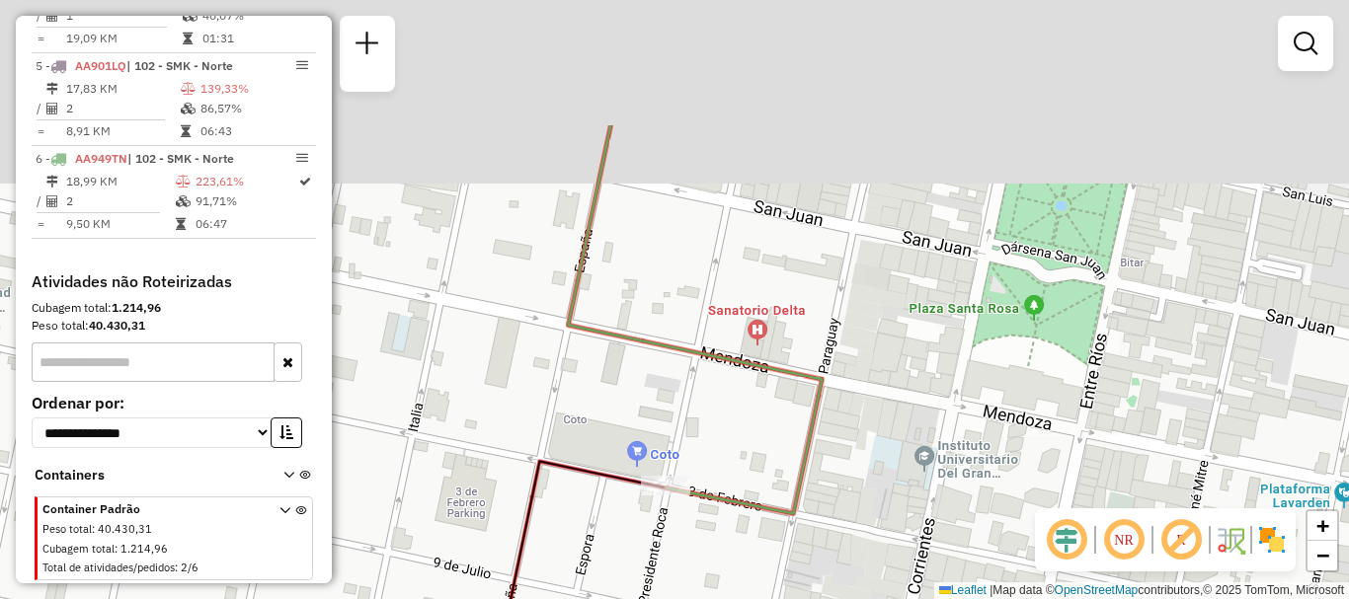
drag, startPoint x: 705, startPoint y: 275, endPoint x: 696, endPoint y: 455, distance: 180.9
click at [696, 455] on div "Janela de atendimento Grade de atendimento Capacidade Transportadoras Veículos …" at bounding box center [674, 299] width 1349 height 599
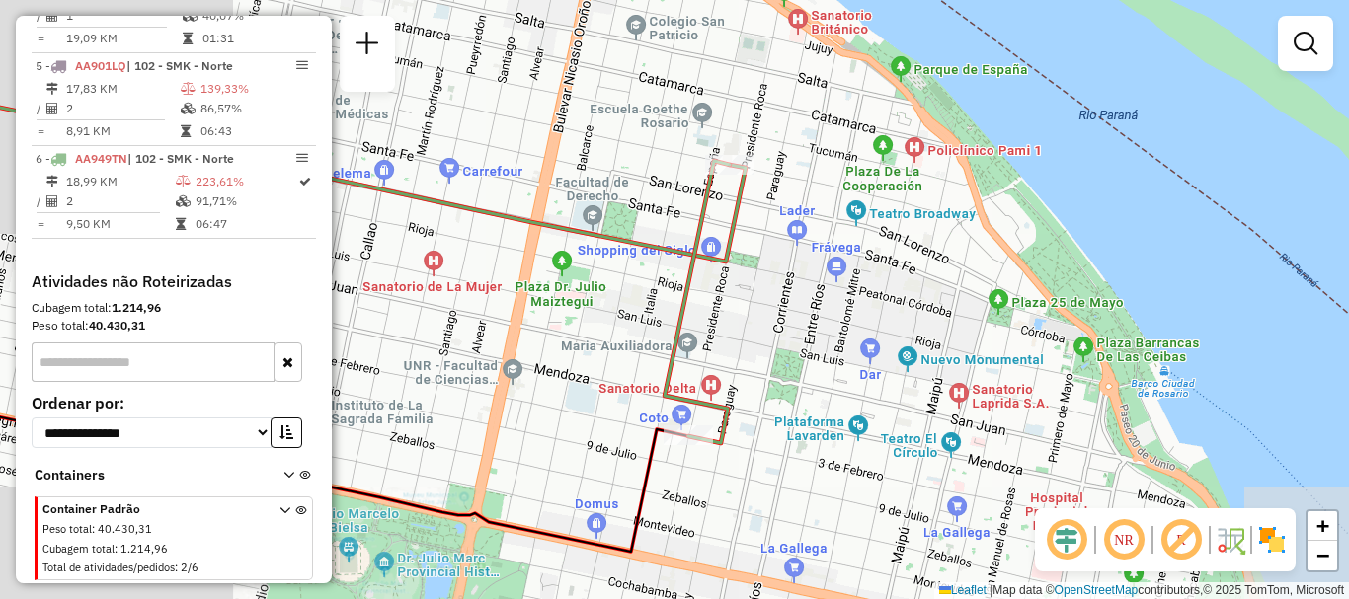
click at [714, 399] on icon at bounding box center [697, 302] width 65 height 282
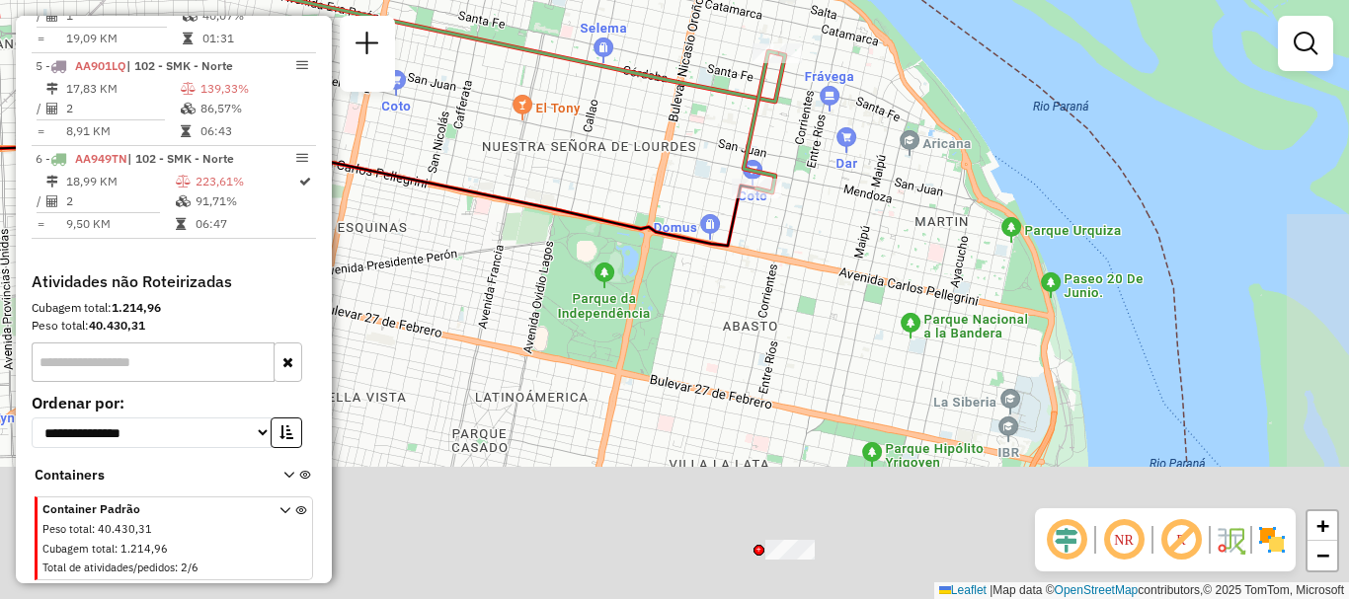
drag, startPoint x: 808, startPoint y: 352, endPoint x: 812, endPoint y: 198, distance: 153.1
click at [812, 198] on div "Janela de atendimento Grade de atendimento Capacidade Transportadoras Veículos …" at bounding box center [674, 299] width 1349 height 599
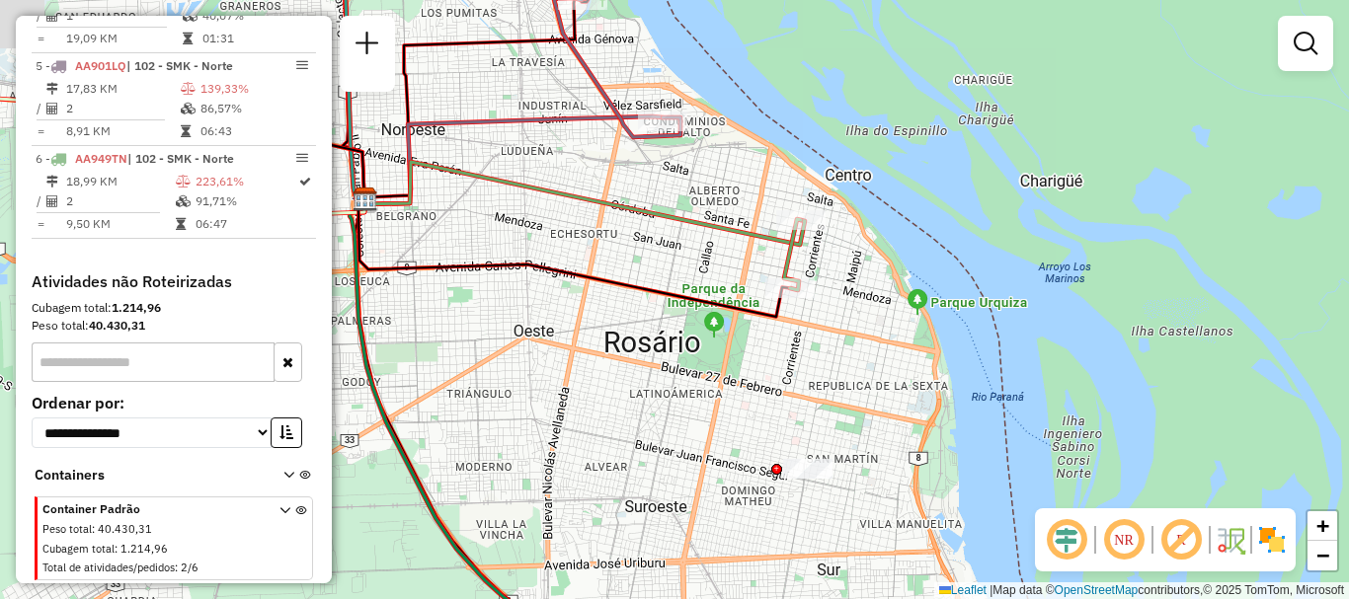
drag, startPoint x: 663, startPoint y: 333, endPoint x: 687, endPoint y: 390, distance: 62.4
click at [687, 390] on div "Janela de atendimento Grade de atendimento Capacidade Transportadoras Veículos …" at bounding box center [674, 299] width 1349 height 599
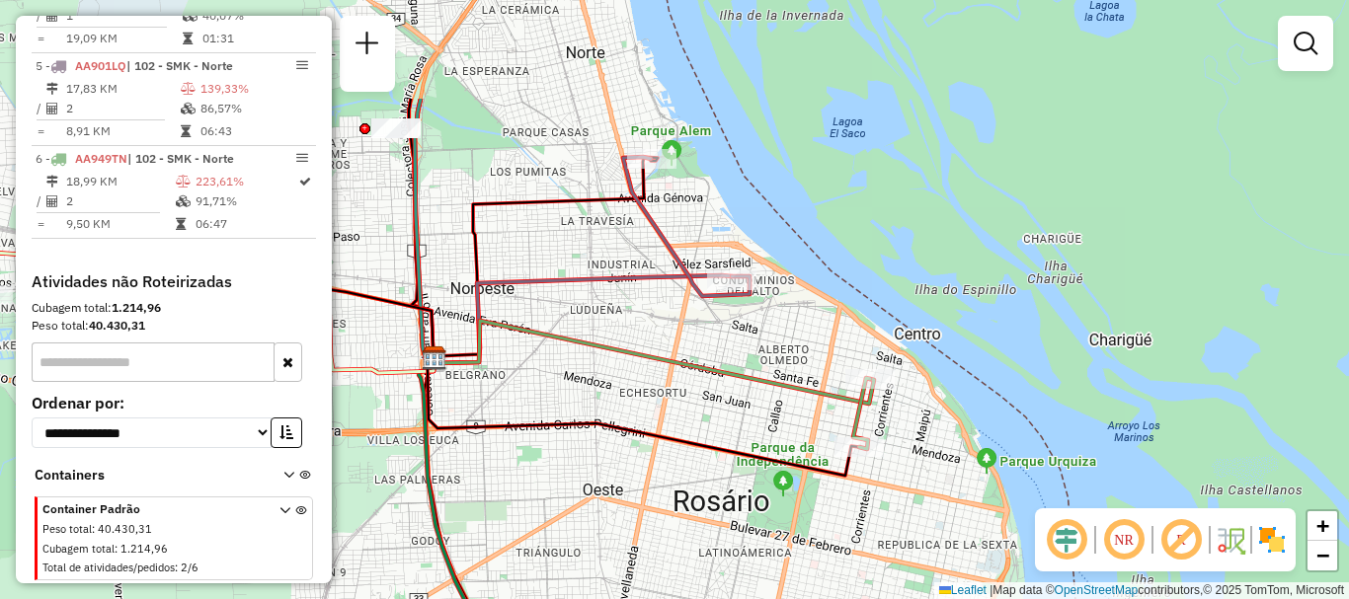
drag, startPoint x: 660, startPoint y: 378, endPoint x: 723, endPoint y: 516, distance: 152.0
click at [723, 516] on div "Janela de atendimento Grade de atendimento Capacidade Transportadoras Veículos …" at bounding box center [674, 299] width 1349 height 599
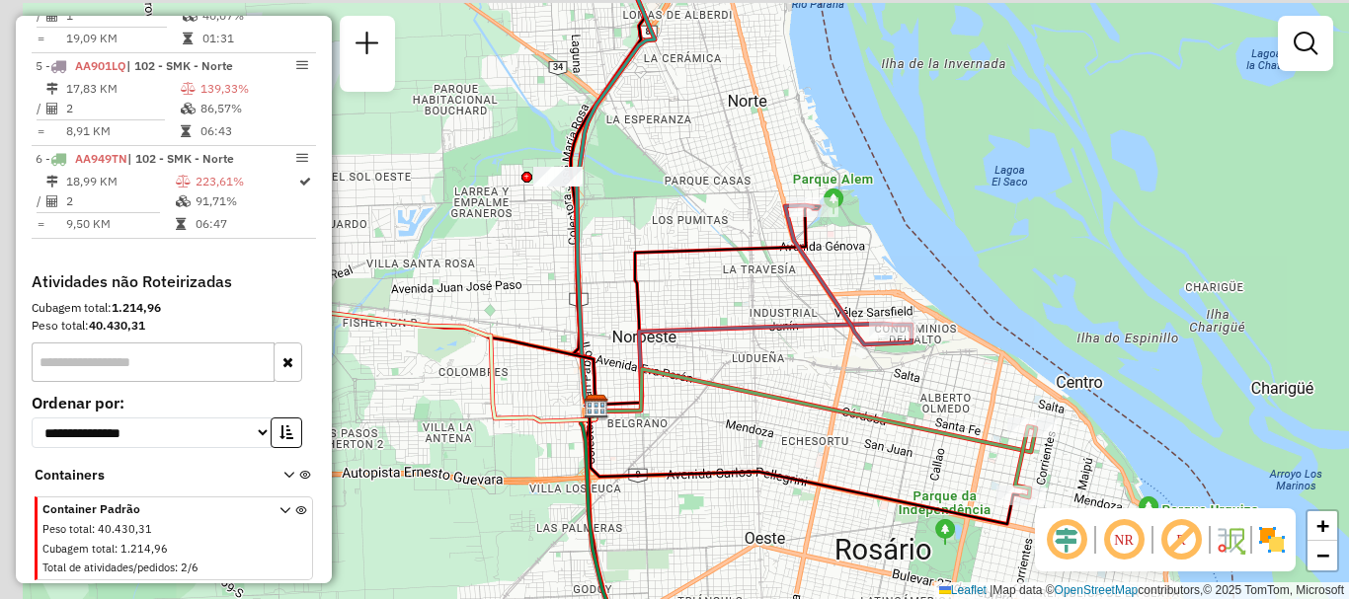
drag, startPoint x: 724, startPoint y: 458, endPoint x: 834, endPoint y: 436, distance: 112.9
click at [834, 436] on div "Janela de atendimento Grade de atendimento Capacidade Transportadoras Veículos …" at bounding box center [674, 299] width 1349 height 599
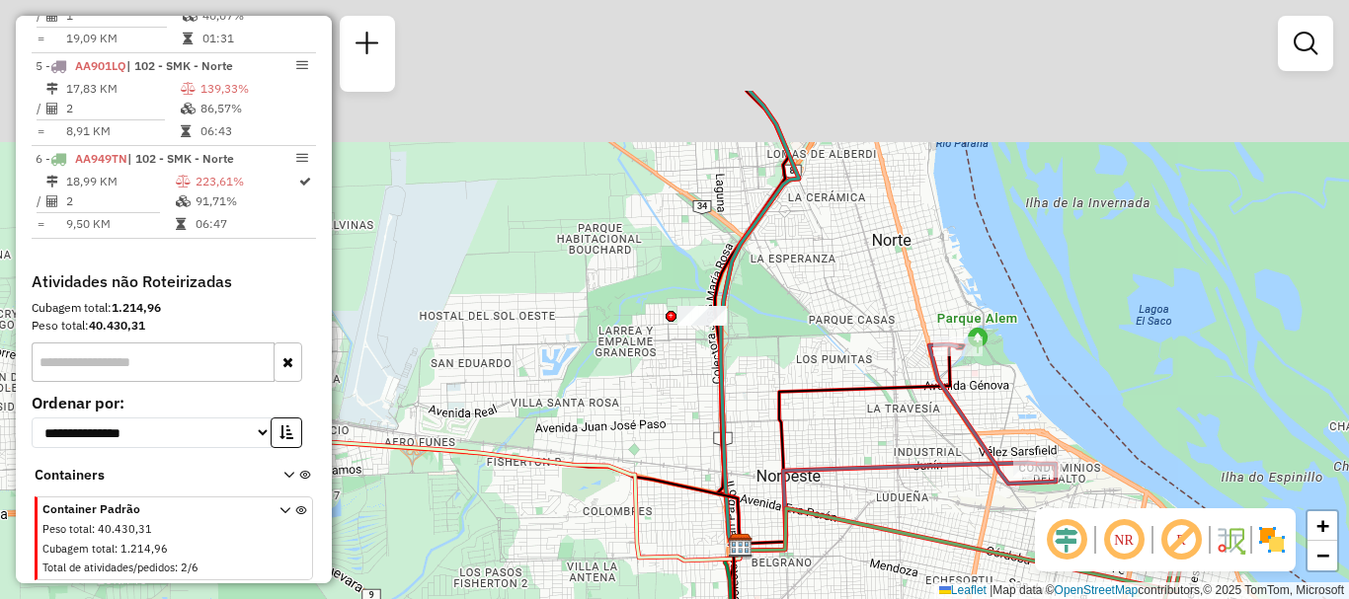
drag, startPoint x: 679, startPoint y: 467, endPoint x: 690, endPoint y: 437, distance: 32.5
click at [696, 504] on icon at bounding box center [512, 492] width 454 height 107
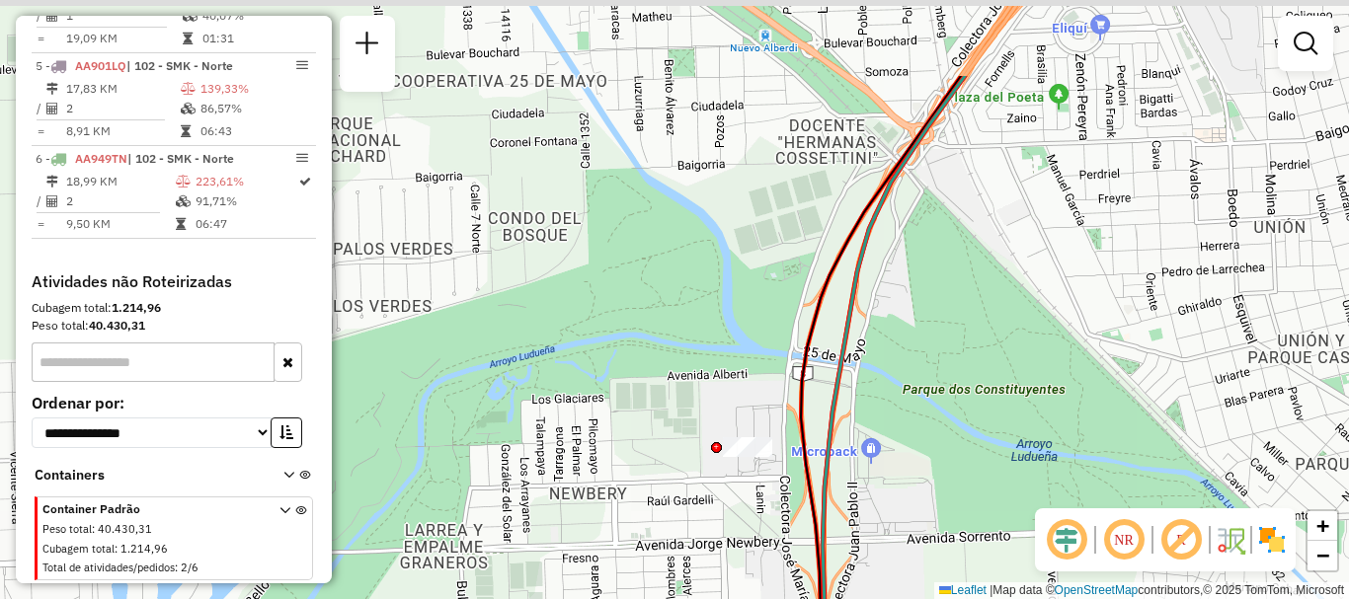
drag, startPoint x: 630, startPoint y: 239, endPoint x: 710, endPoint y: 429, distance: 205.8
click at [710, 429] on div "Janela de atendimento Grade de atendimento Capacidade Transportadoras Veículos …" at bounding box center [674, 299] width 1349 height 599
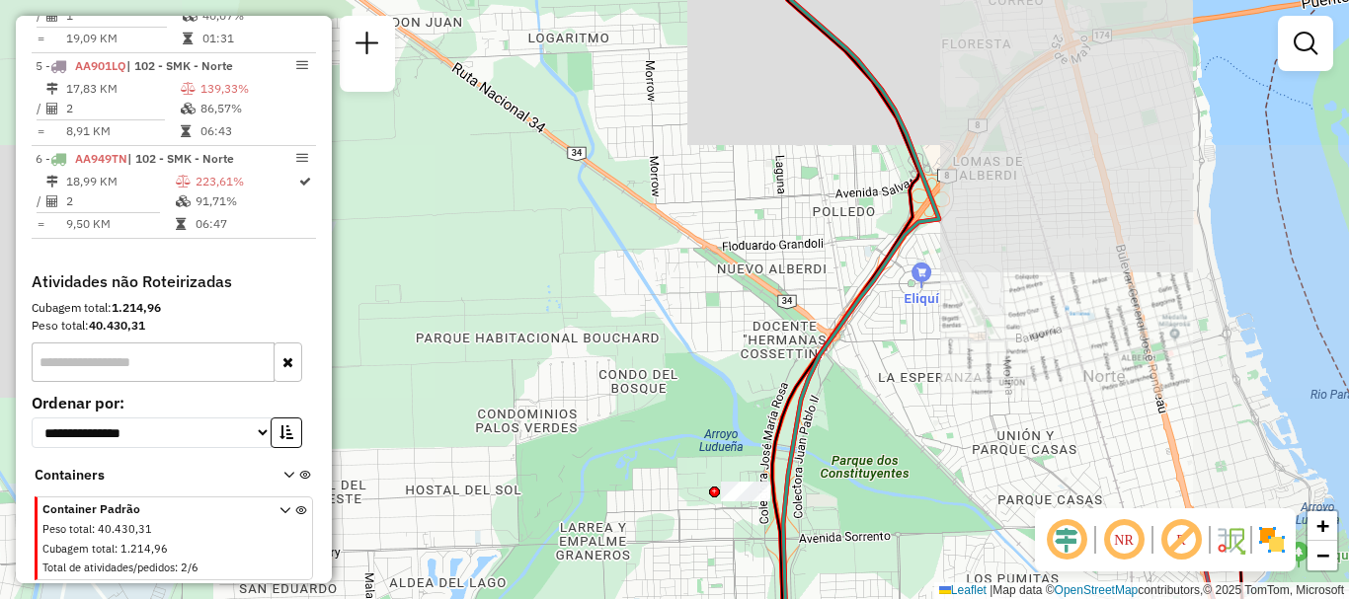
drag, startPoint x: 607, startPoint y: 317, endPoint x: 633, endPoint y: 437, distance: 123.2
click at [633, 437] on div "Janela de atendimento Grade de atendimento Capacidade Transportadoras Veículos …" at bounding box center [674, 299] width 1349 height 599
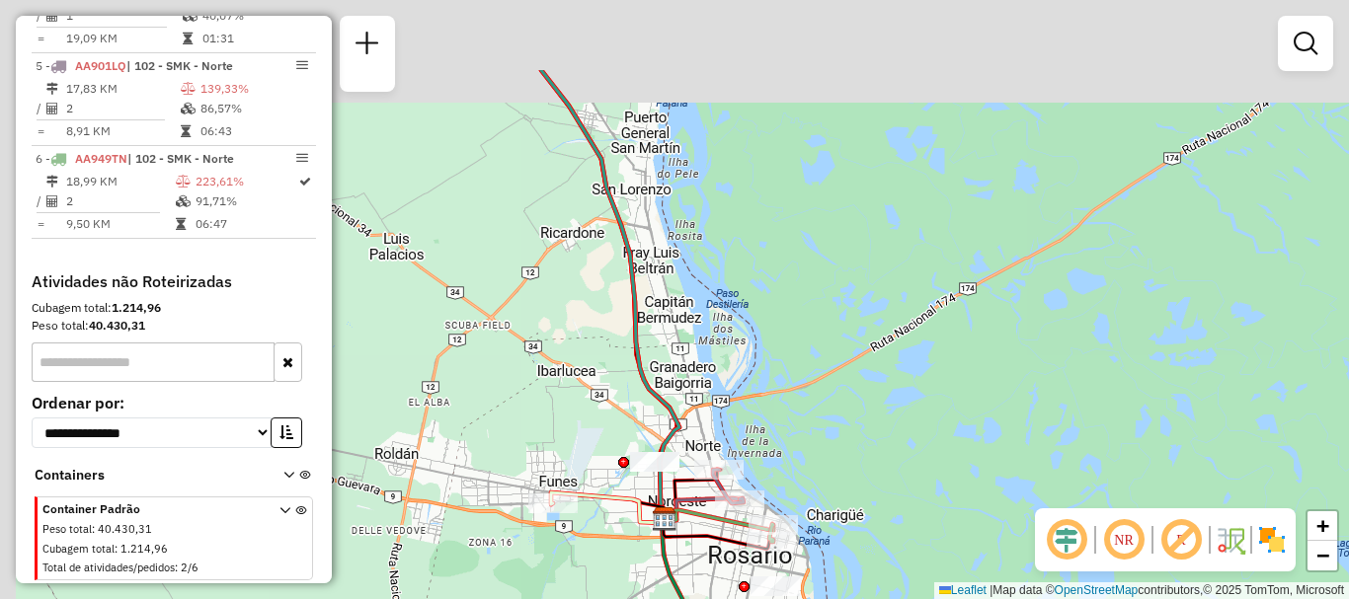
drag, startPoint x: 590, startPoint y: 397, endPoint x: 594, endPoint y: 414, distance: 17.2
click at [594, 414] on div "Janela de atendimento Grade de atendimento Capacidade Transportadoras Veículos …" at bounding box center [674, 299] width 1349 height 599
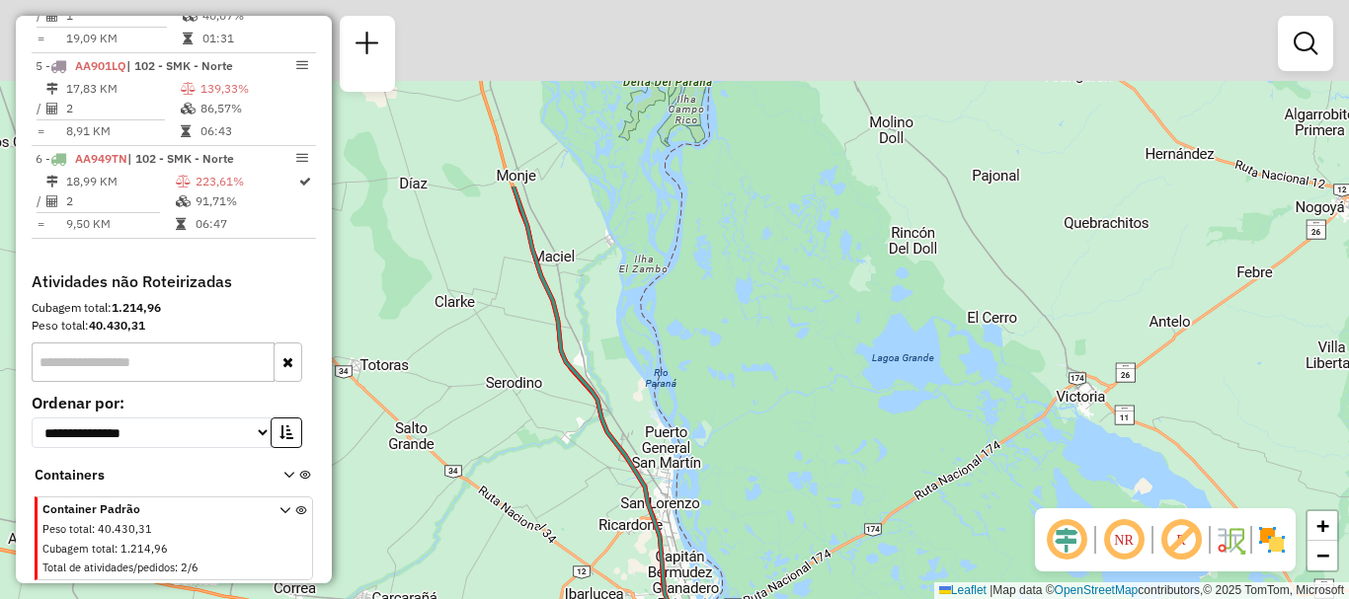
drag, startPoint x: 518, startPoint y: 278, endPoint x: 575, endPoint y: 489, distance: 218.7
click at [575, 489] on div "Janela de atendimento Grade de atendimento Capacidade Transportadoras Veículos …" at bounding box center [674, 299] width 1349 height 599
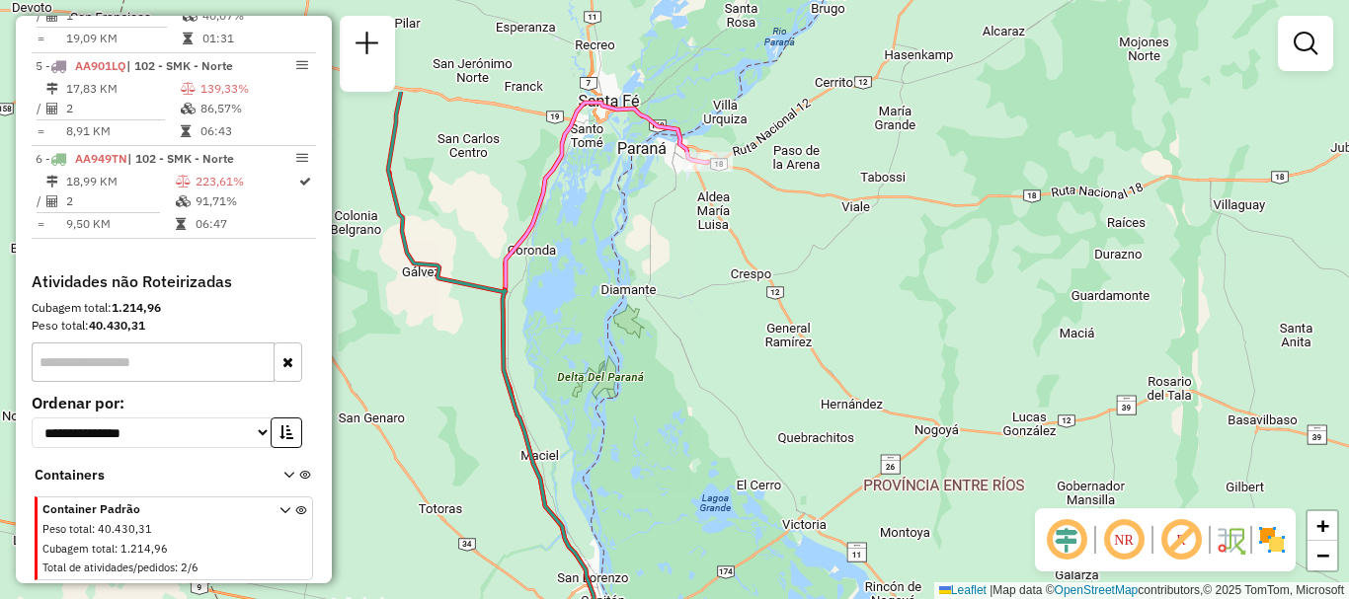
drag, startPoint x: 484, startPoint y: 359, endPoint x: 493, endPoint y: 499, distance: 139.5
click at [493, 499] on div "Janela de atendimento Grade de atendimento Capacidade Transportadoras Veículos …" at bounding box center [674, 299] width 1349 height 599
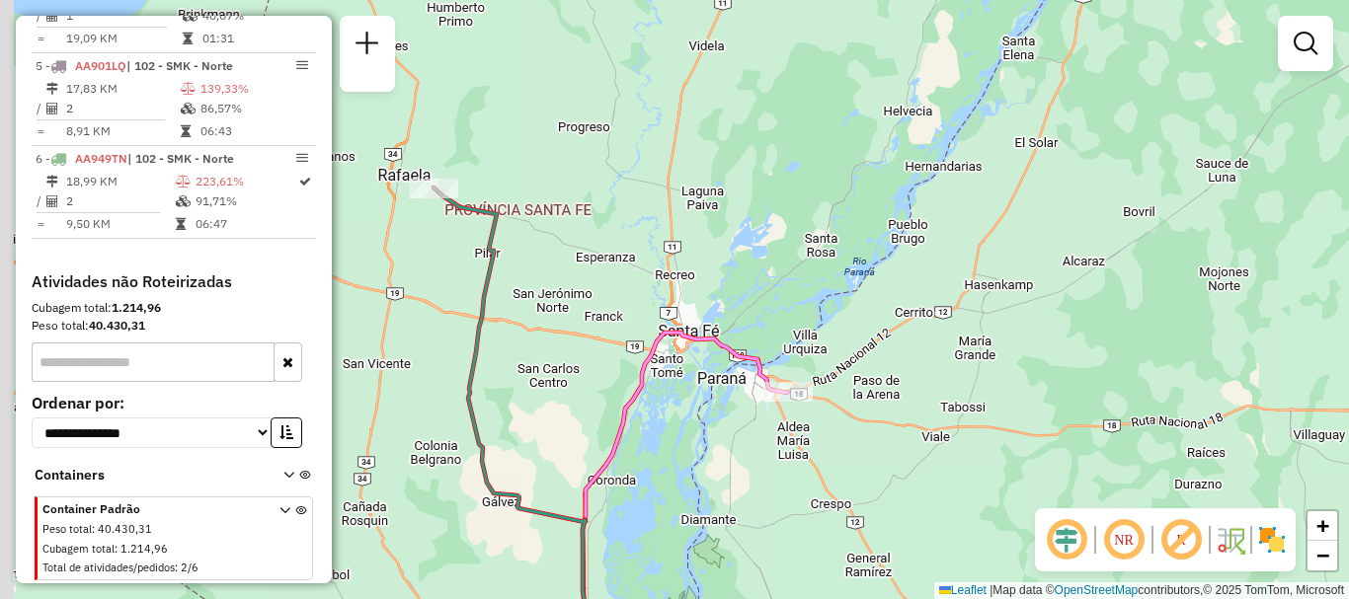
drag, startPoint x: 542, startPoint y: 437, endPoint x: 637, endPoint y: 638, distance: 221.8
click at [637, 598] on html "Aguarde... Pop-up bloqueado! Seu navegador bloqueou automáticamente a abertura …" at bounding box center [674, 299] width 1349 height 599
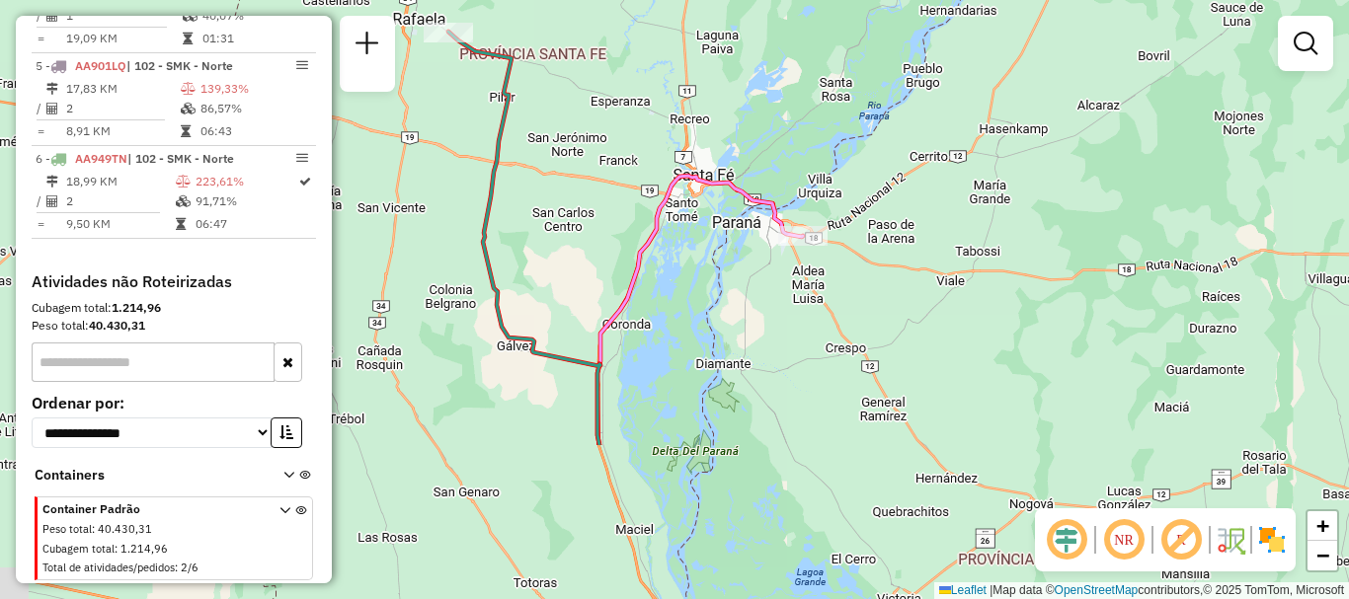
drag, startPoint x: 814, startPoint y: 554, endPoint x: 770, endPoint y: 278, distance: 279.9
click at [784, 315] on div "Janela de atendimento Grade de atendimento Capacidade Transportadoras Veículos …" at bounding box center [674, 299] width 1349 height 599
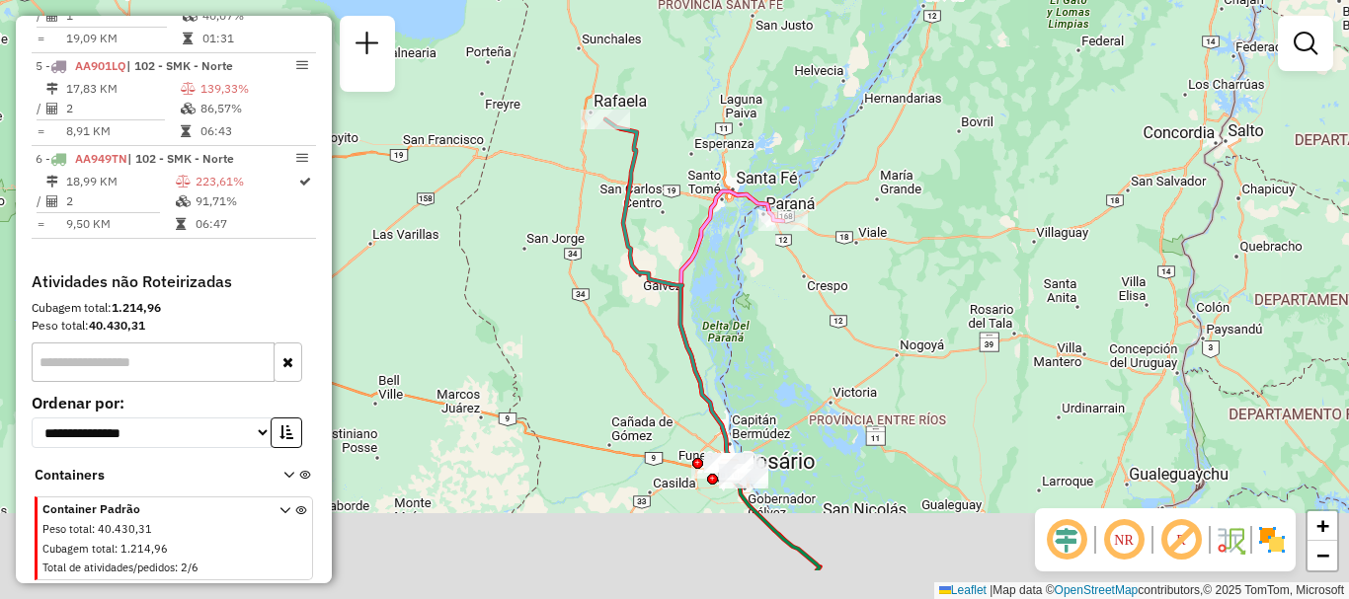
drag, startPoint x: 793, startPoint y: 418, endPoint x: 785, endPoint y: 347, distance: 71.5
click at [788, 355] on div "Janela de atendimento Grade de atendimento Capacidade Transportadoras Veículos …" at bounding box center [674, 299] width 1349 height 599
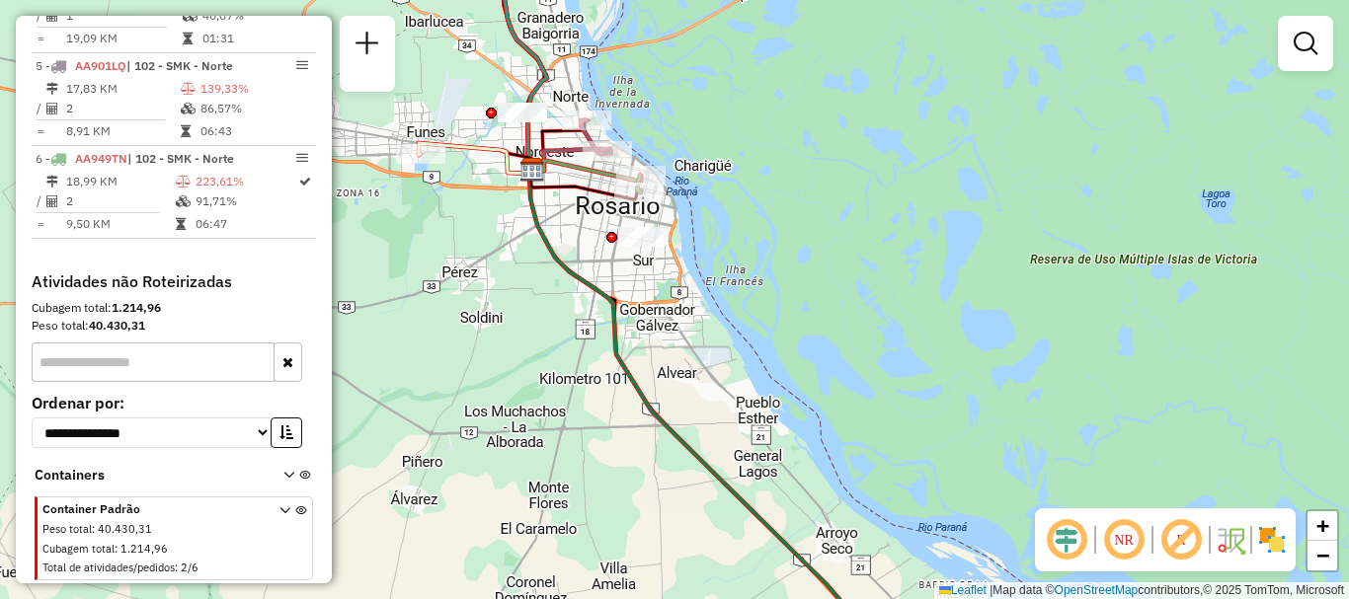
click at [732, 535] on div "Janela de atendimento Grade de atendimento Capacidade Transportadoras Veículos …" at bounding box center [674, 299] width 1349 height 599
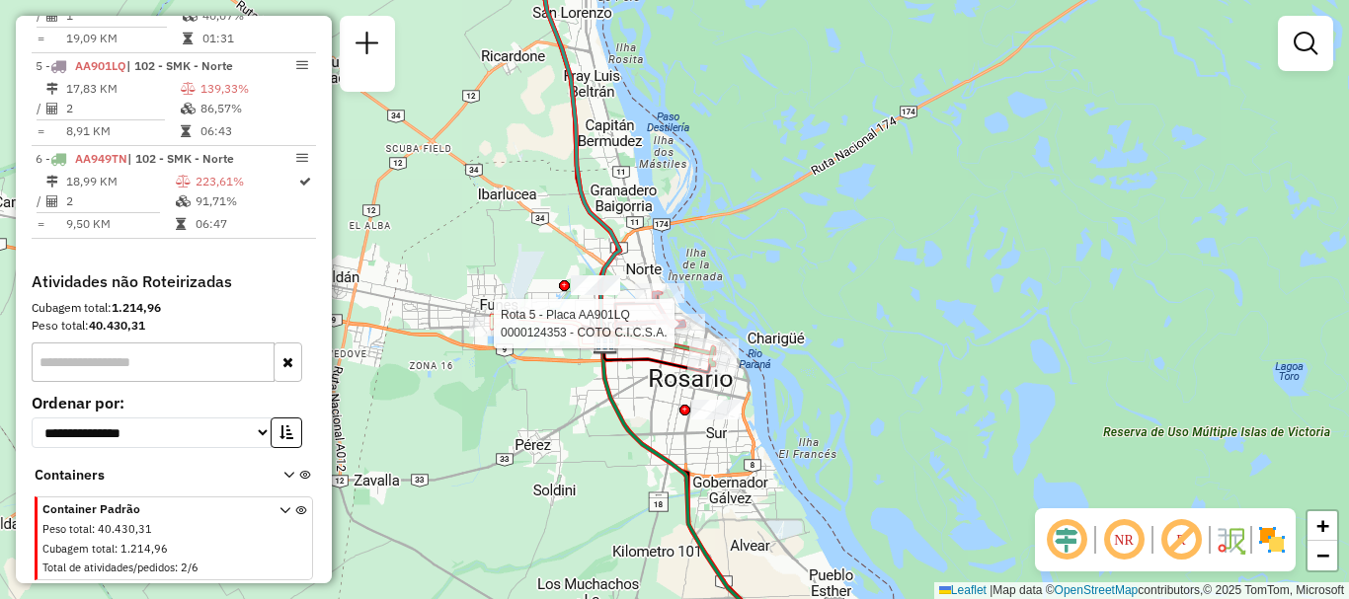
select select "**********"
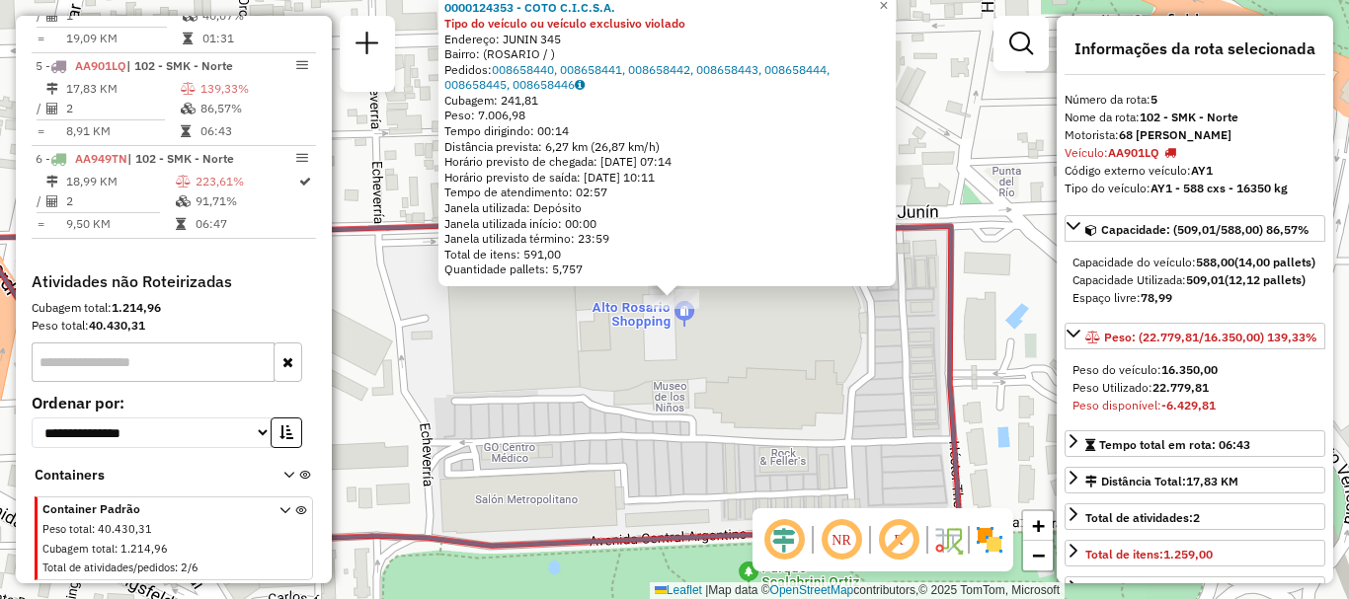
click at [680, 367] on div "0000124353 - COTO C.I.C.S.A. Tipo do veículo ou veículo exclusivo violado Ender…" at bounding box center [674, 299] width 1349 height 599
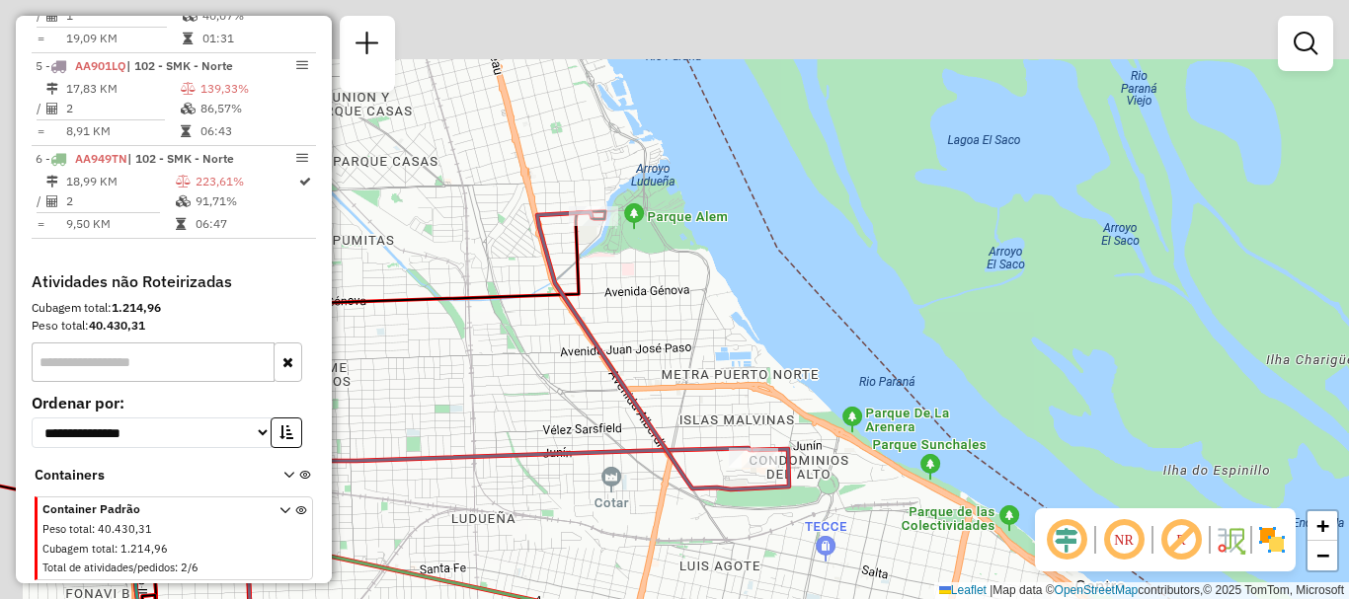
drag, startPoint x: 588, startPoint y: 426, endPoint x: 606, endPoint y: 363, distance: 65.0
click at [624, 468] on icon at bounding box center [455, 536] width 596 height 176
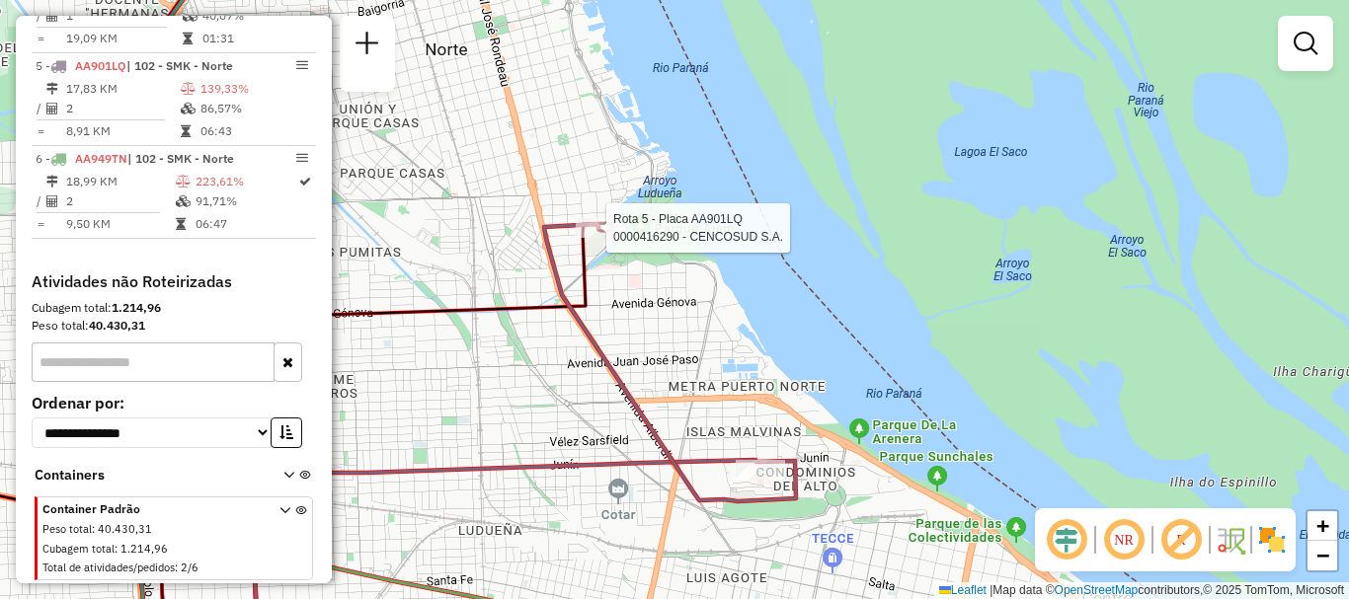
select select "**********"
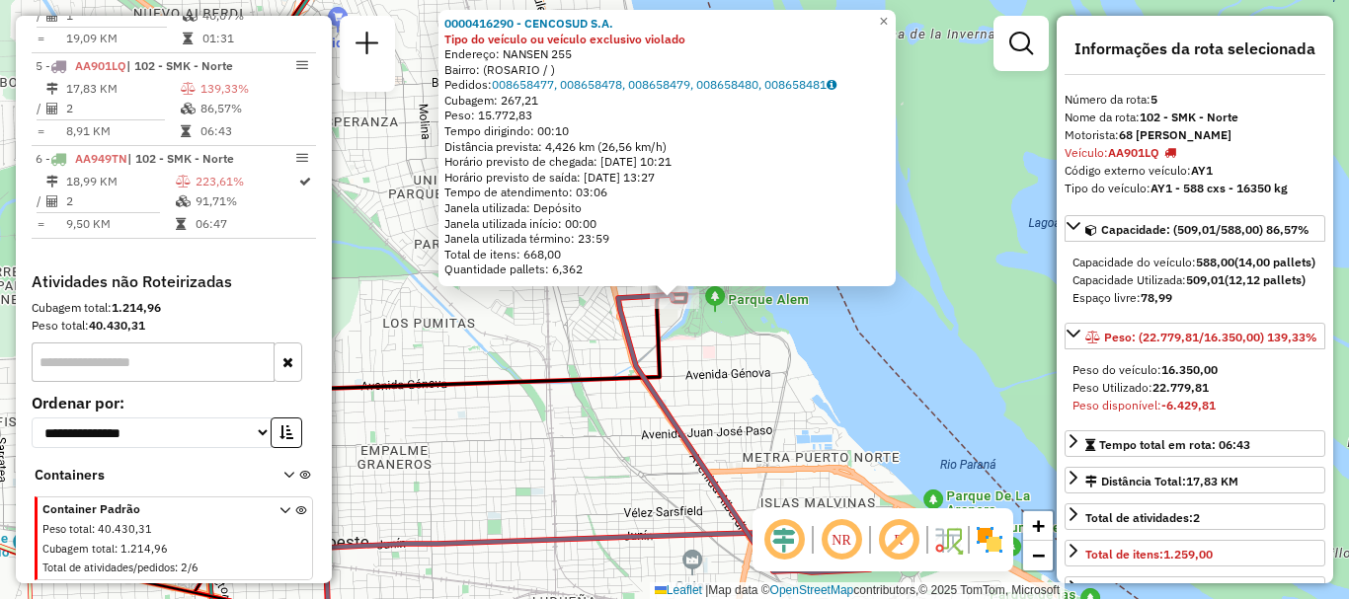
click at [608, 348] on div "0000416290 - CENCOSUD S.A. Tipo do veículo ou veículo exclusivo violado Endereç…" at bounding box center [674, 299] width 1349 height 599
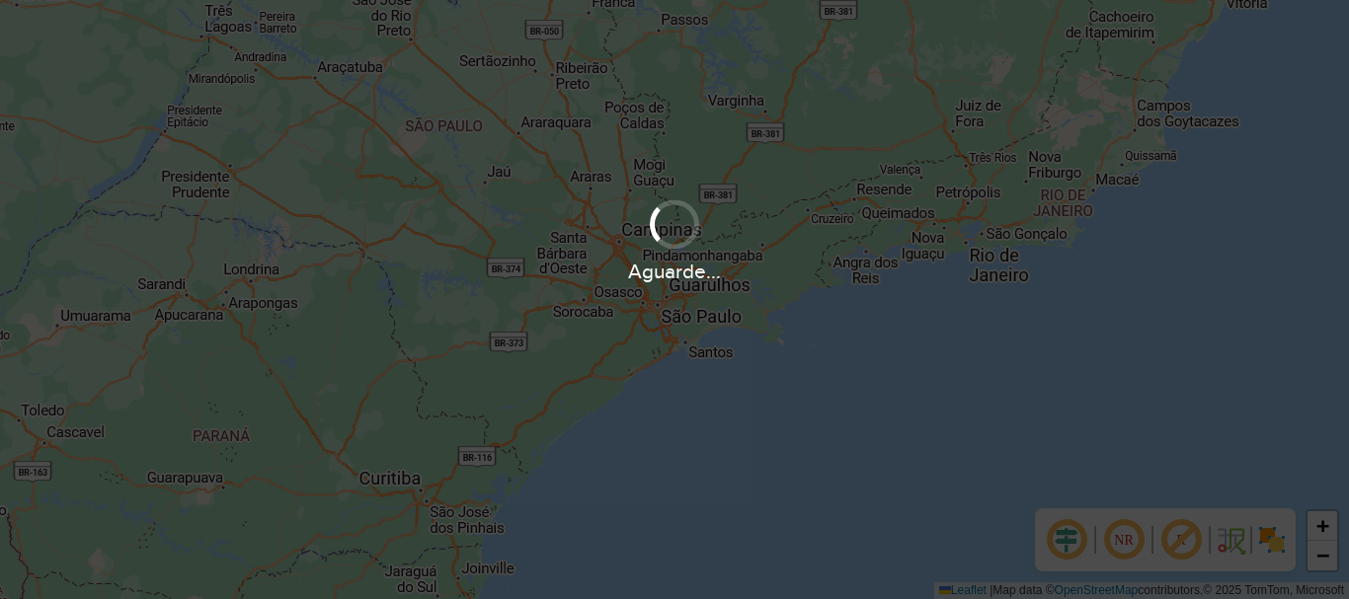
scroll to position [1295, 0]
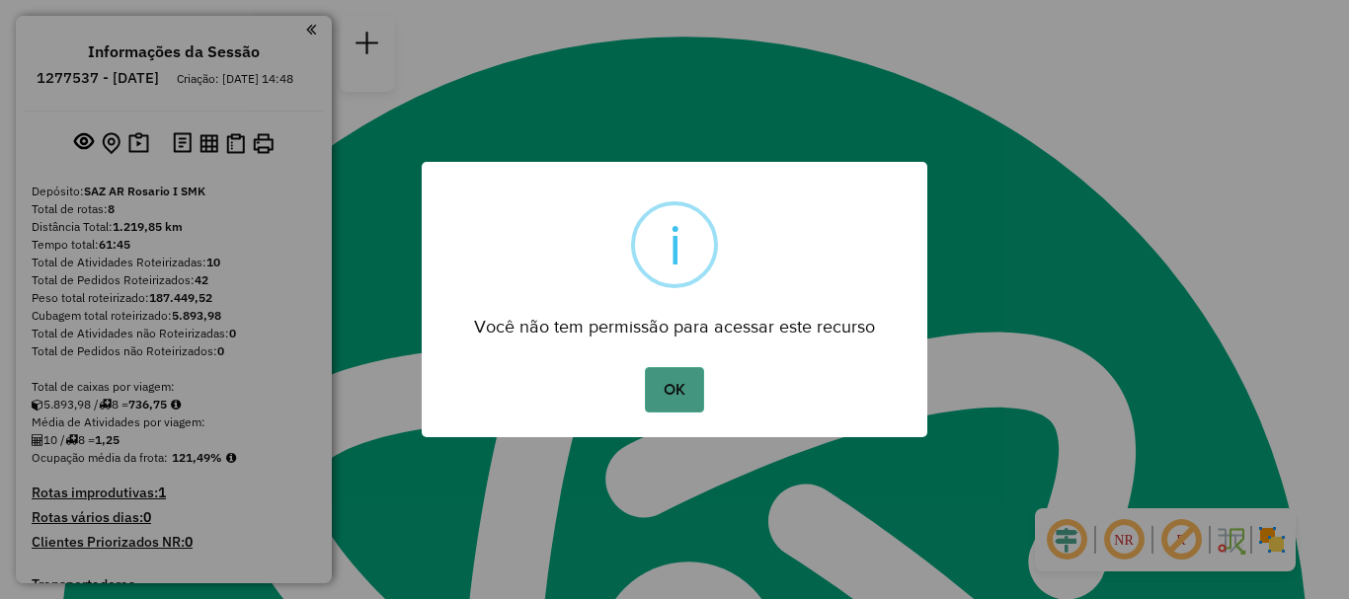
click at [673, 393] on button "OK" at bounding box center [674, 389] width 58 height 45
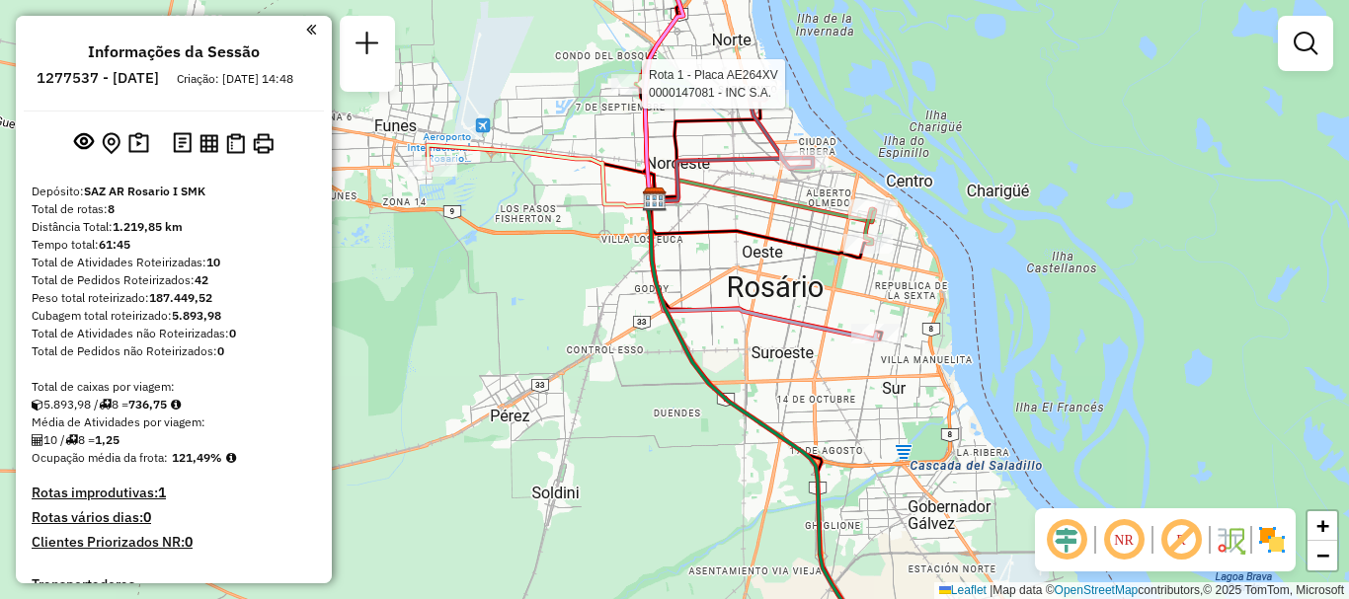
select select "**********"
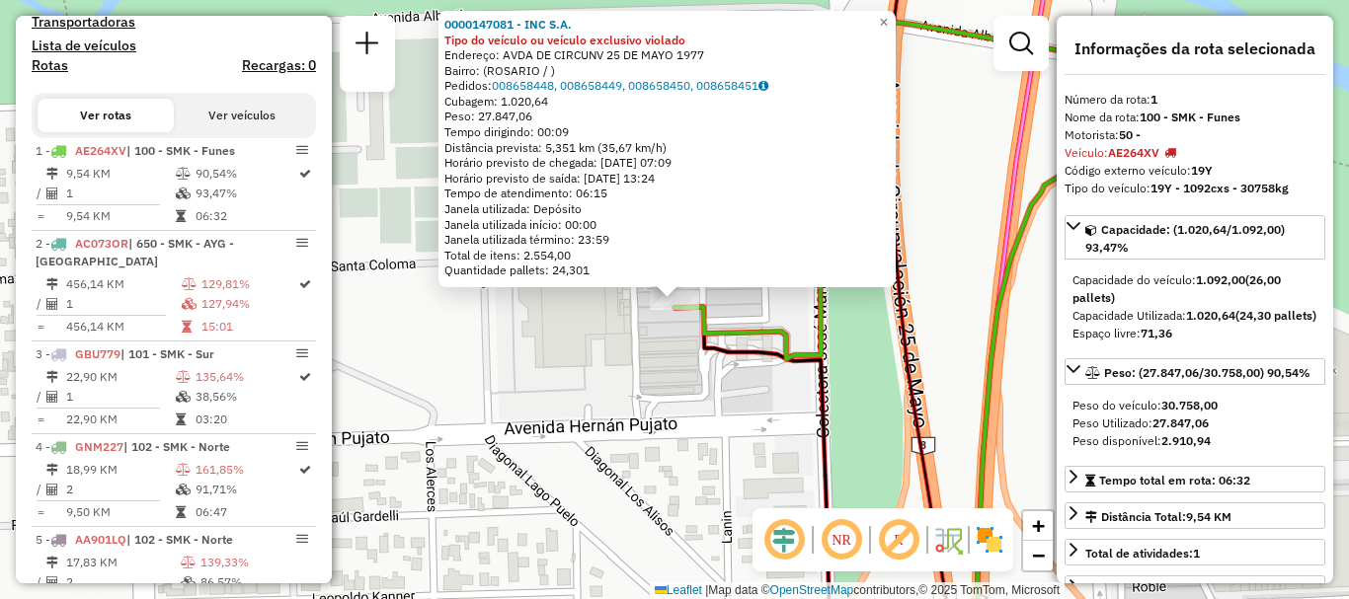
scroll to position [703, 0]
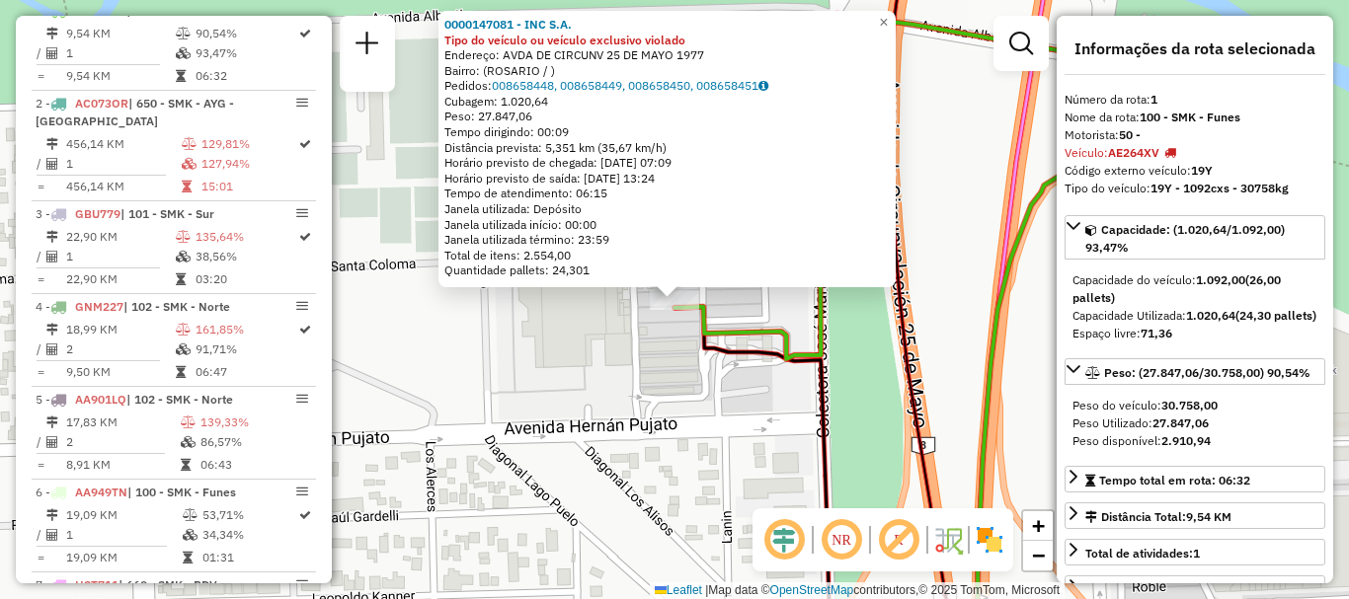
click at [551, 296] on div "0000147081 - INC S.A. Tipo do veículo ou veículo exclusivo violado Endereço: AV…" at bounding box center [674, 299] width 1349 height 599
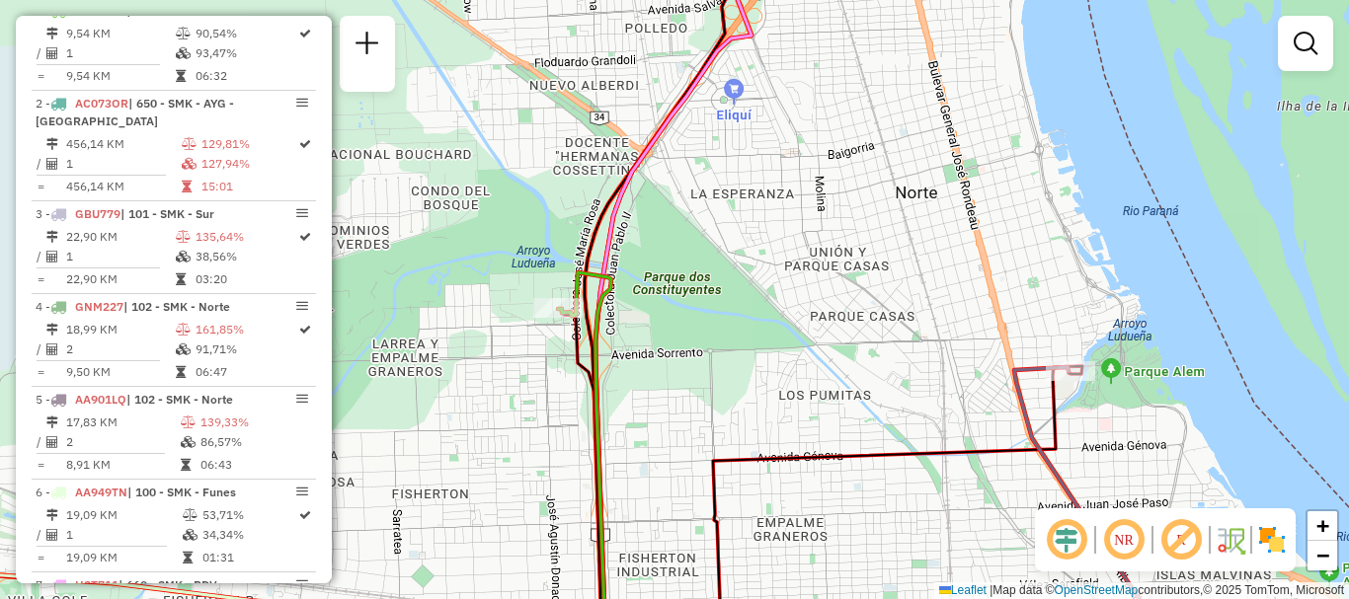
drag, startPoint x: 472, startPoint y: 349, endPoint x: 711, endPoint y: 313, distance: 241.6
click at [711, 313] on div "Janela de atendimento Grade de atendimento Capacidade Transportadoras Veículos …" at bounding box center [674, 299] width 1349 height 599
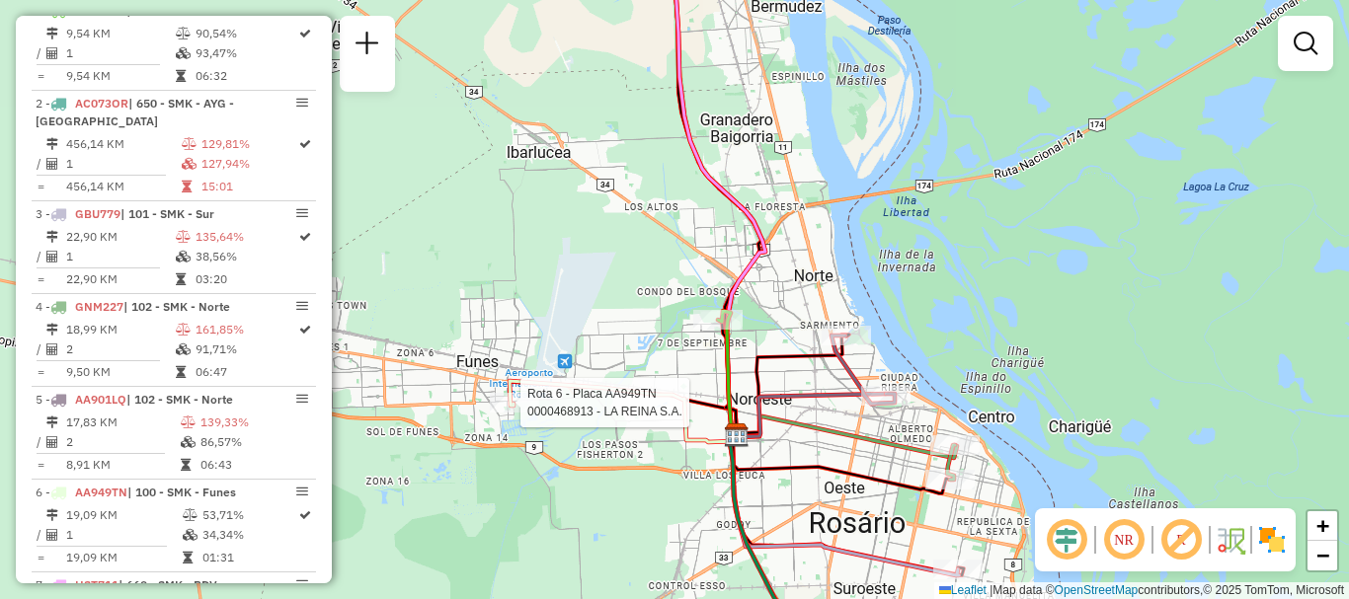
select select "**********"
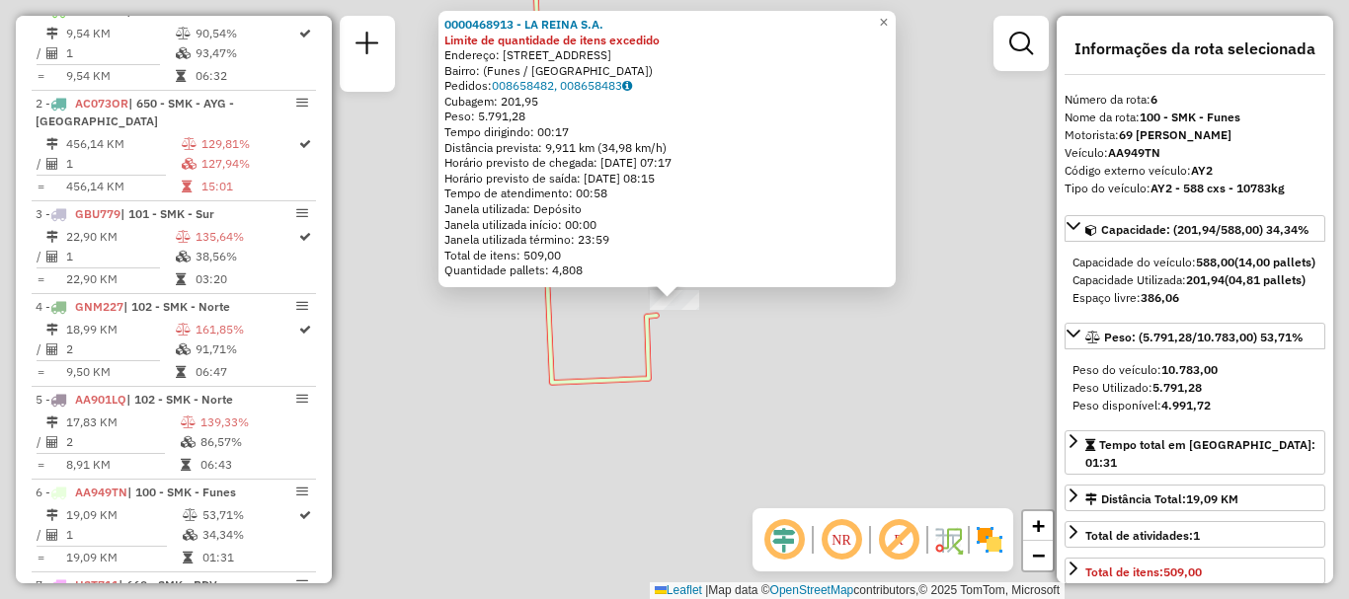
scroll to position [983, 0]
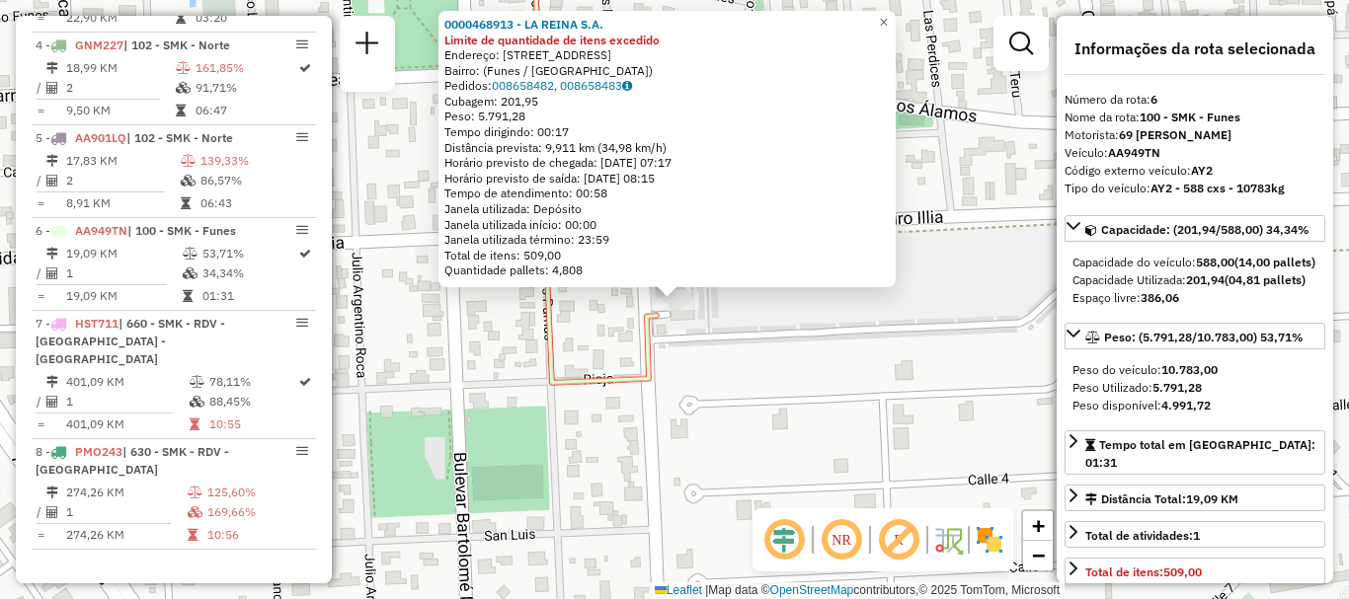
click at [569, 425] on div "0000468913 - LA REINA S.A. Limite de quantidade de itens excedido Endereço: Cal…" at bounding box center [674, 299] width 1349 height 599
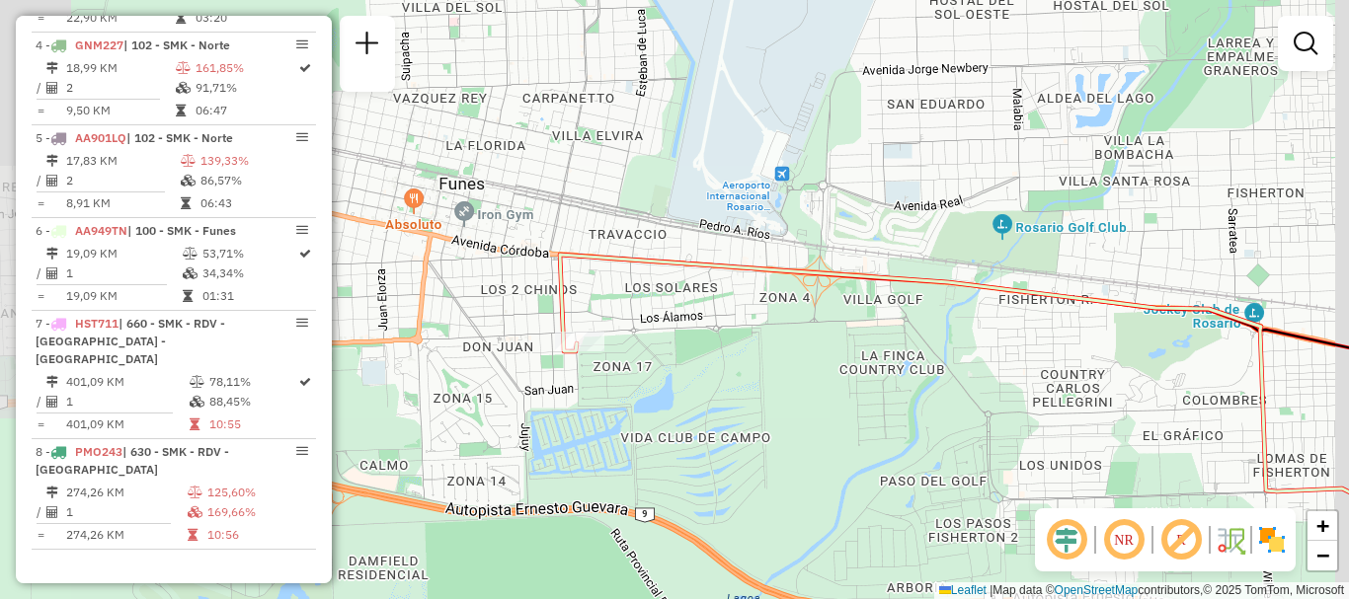
drag, startPoint x: 873, startPoint y: 458, endPoint x: 437, endPoint y: 294, distance: 465.3
click at [439, 295] on div "Janela de atendimento Grade de atendimento Capacidade Transportadoras Veículos …" at bounding box center [674, 299] width 1349 height 599
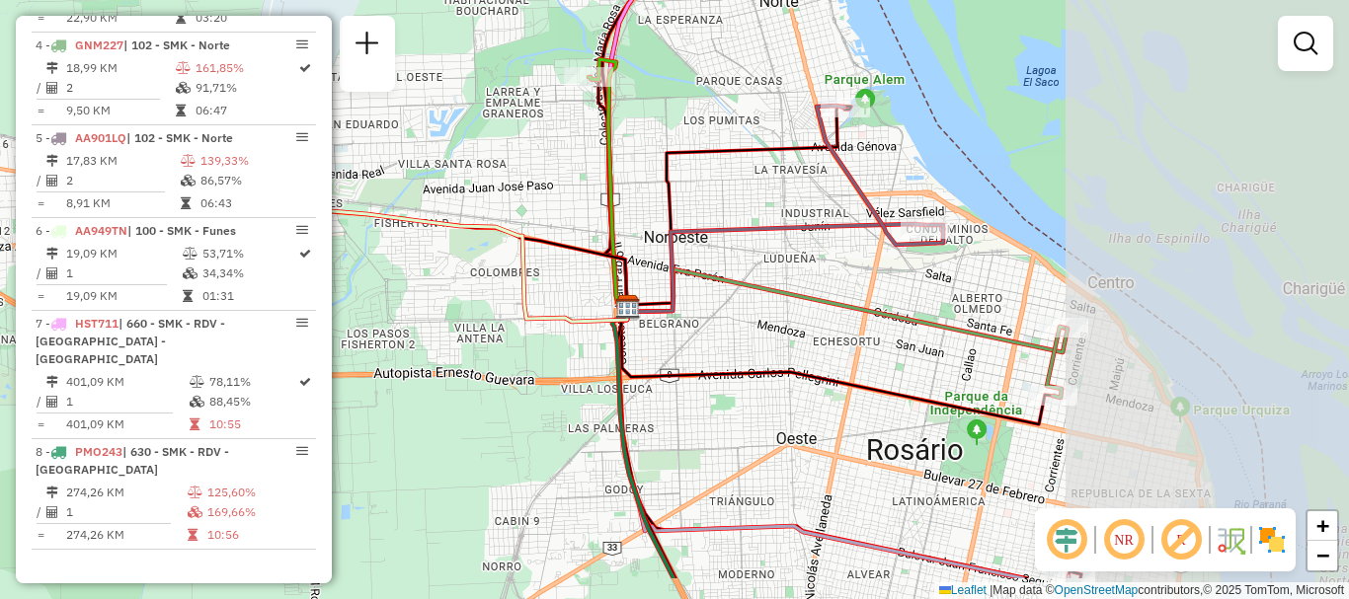
drag, startPoint x: 849, startPoint y: 370, endPoint x: 633, endPoint y: 322, distance: 221.6
click at [627, 322] on icon at bounding box center [400, 260] width 454 height 121
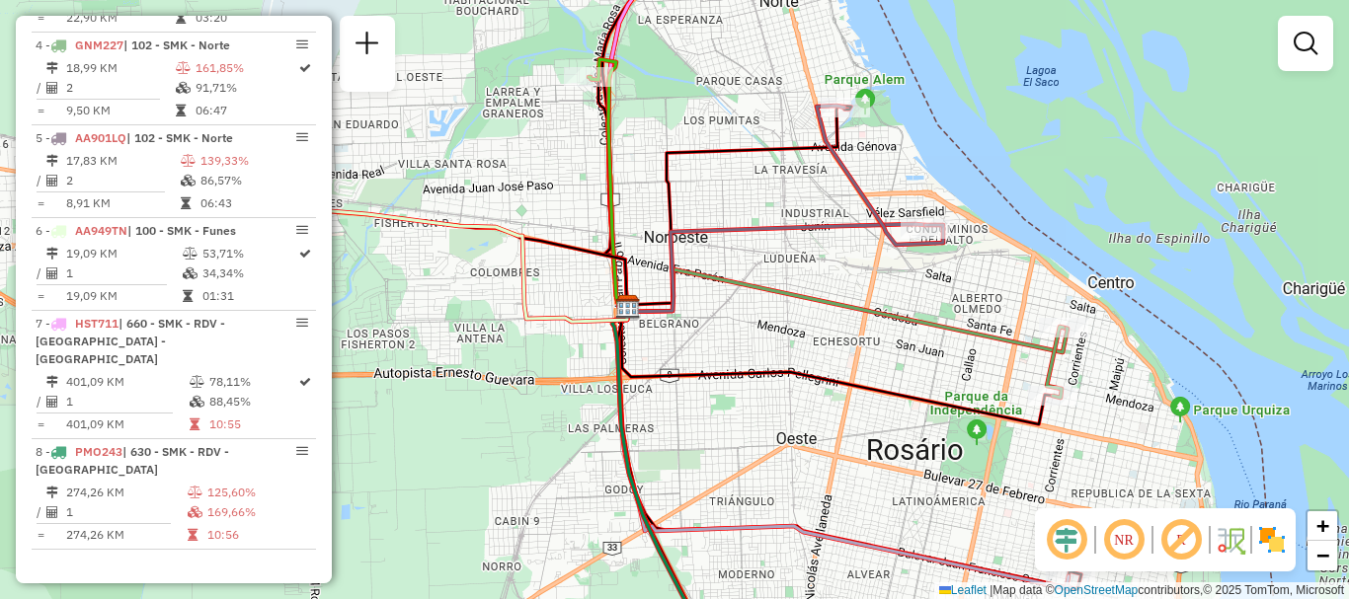
drag, startPoint x: 935, startPoint y: 384, endPoint x: 878, endPoint y: 211, distance: 182.1
click at [879, 214] on div "Rota 4 - Placa GNM227 0000111348 - COTO C.I.C.S.A. Janela de atendimento Grade …" at bounding box center [674, 299] width 1349 height 599
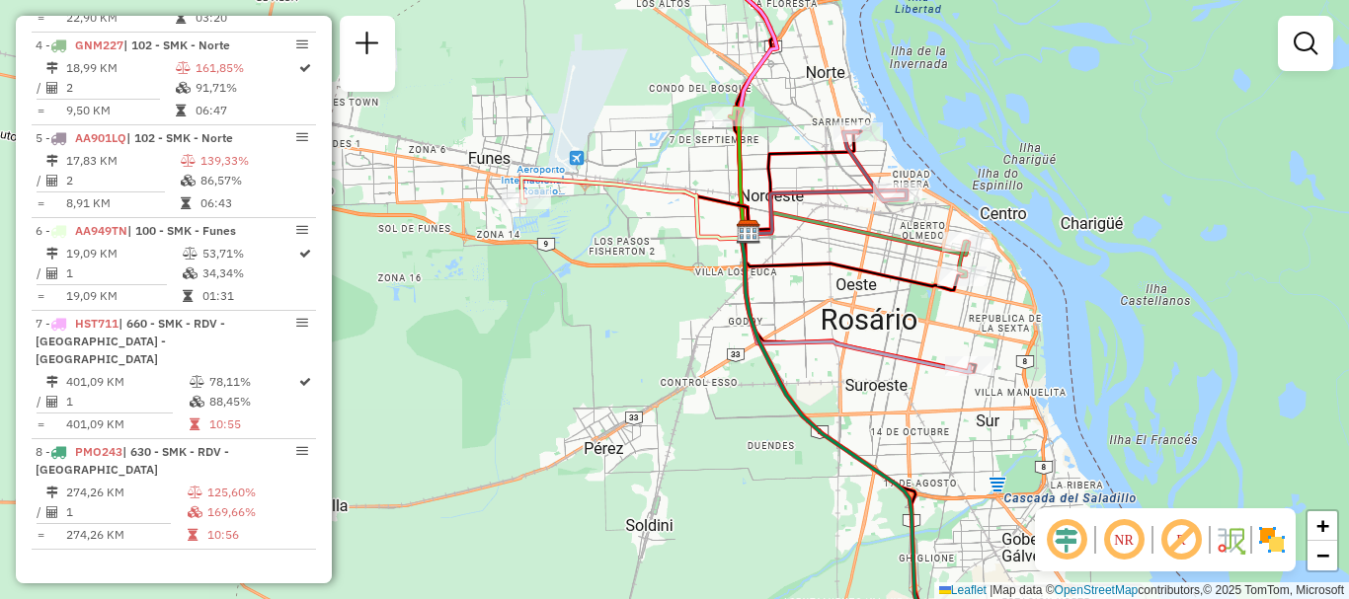
drag, startPoint x: 781, startPoint y: 422, endPoint x: 823, endPoint y: 413, distance: 42.4
click at [823, 413] on icon at bounding box center [845, 441] width 206 height 419
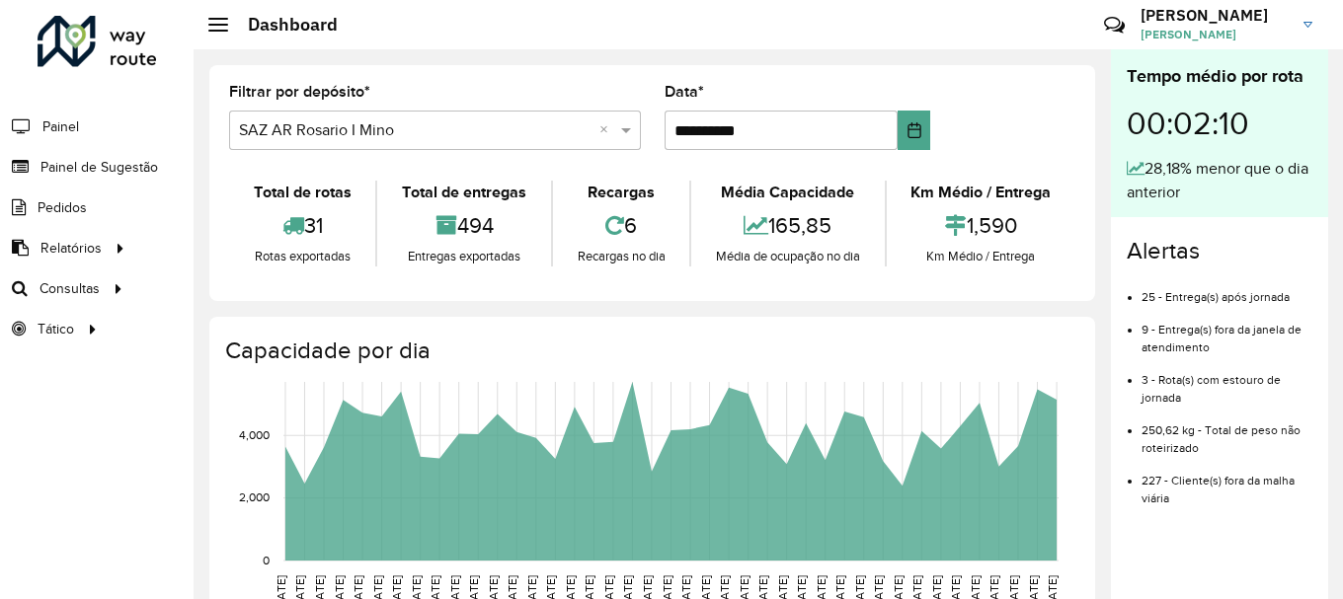
scroll to position [1295, 0]
click at [278, 284] on span "Roteirização" at bounding box center [264, 288] width 80 height 21
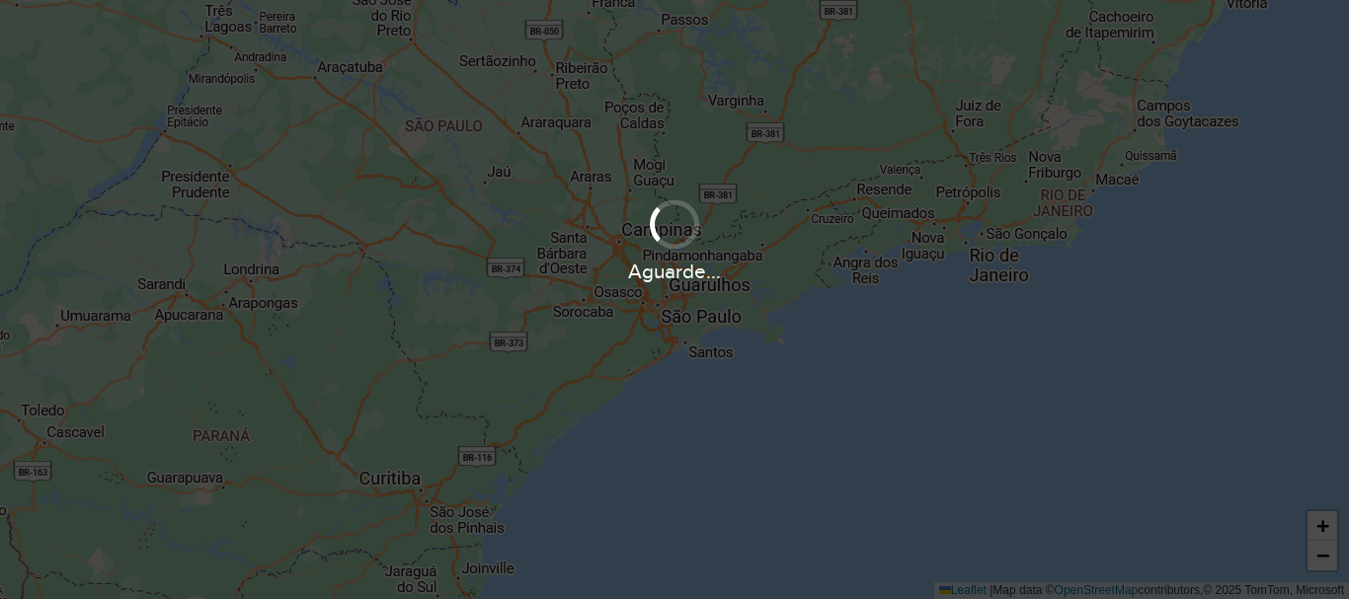
scroll to position [1295, 0]
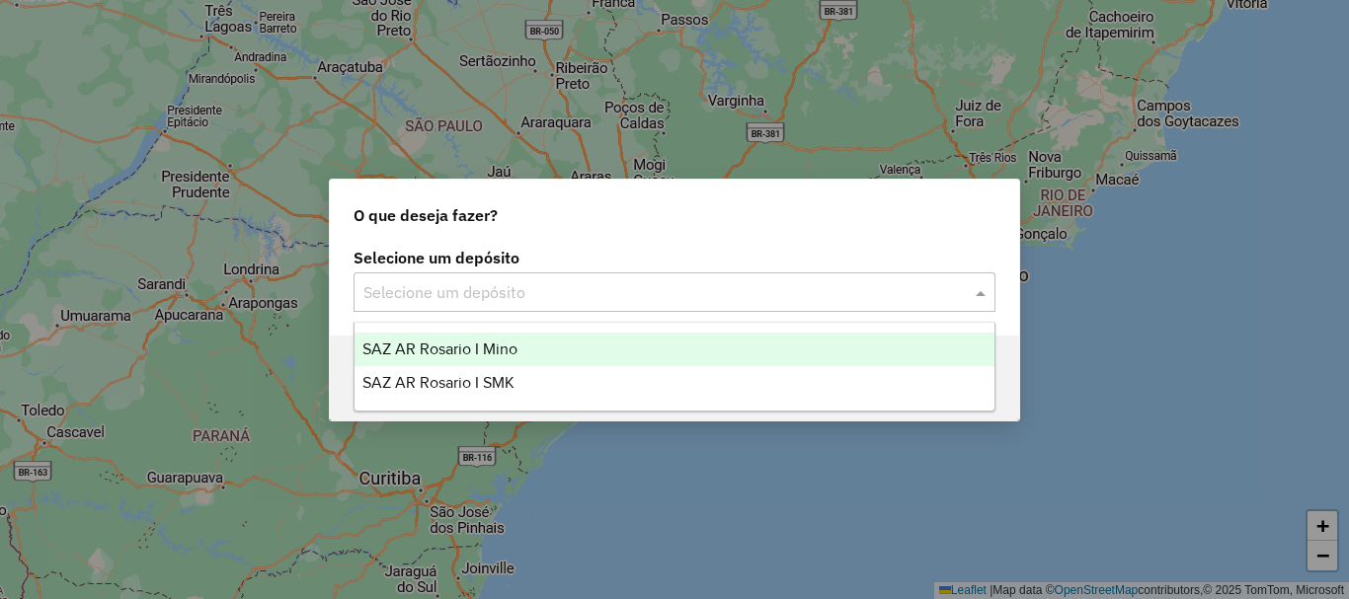
click at [983, 289] on span at bounding box center [983, 292] width 25 height 24
click at [444, 352] on span "SAZ AR Rosario I Mino" at bounding box center [439, 349] width 155 height 17
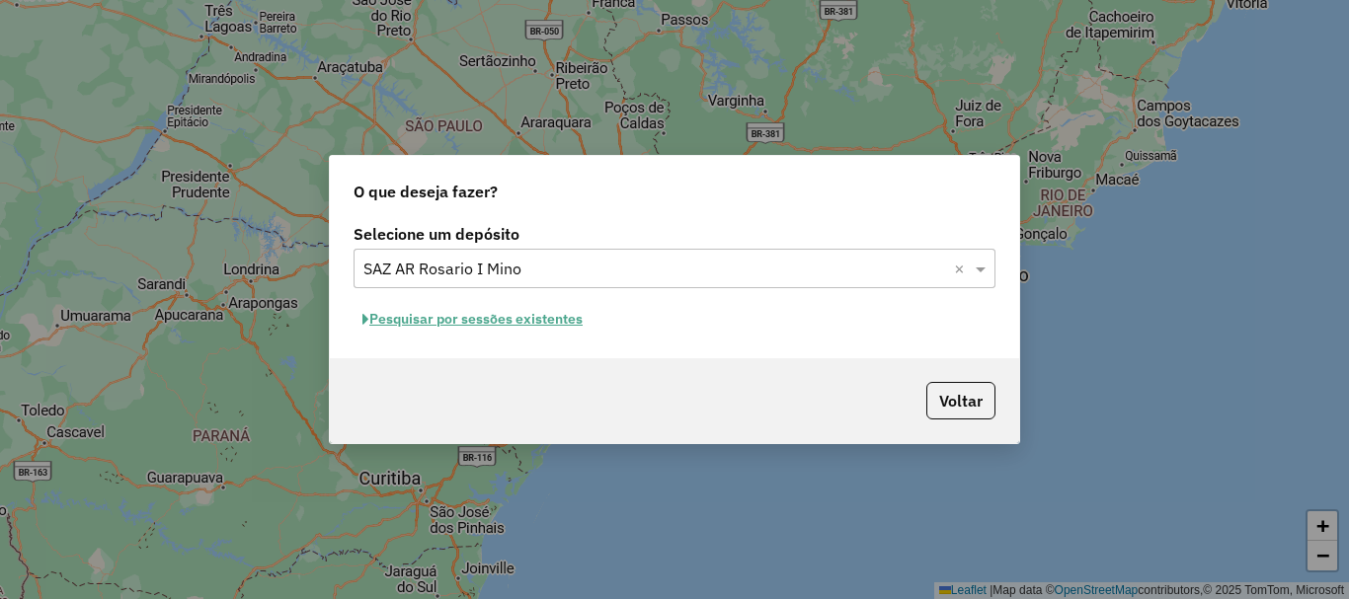
click at [439, 325] on button "Pesquisar por sessões existentes" at bounding box center [473, 319] width 238 height 31
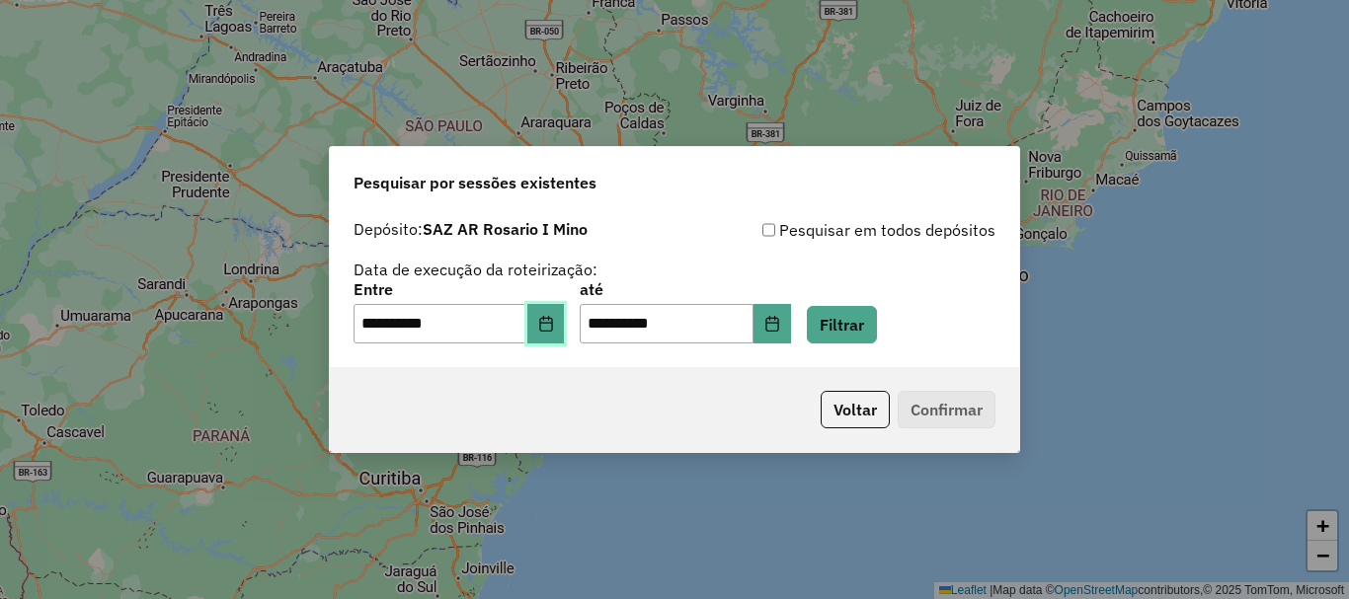
click at [552, 324] on icon "Choose Date" at bounding box center [546, 324] width 16 height 16
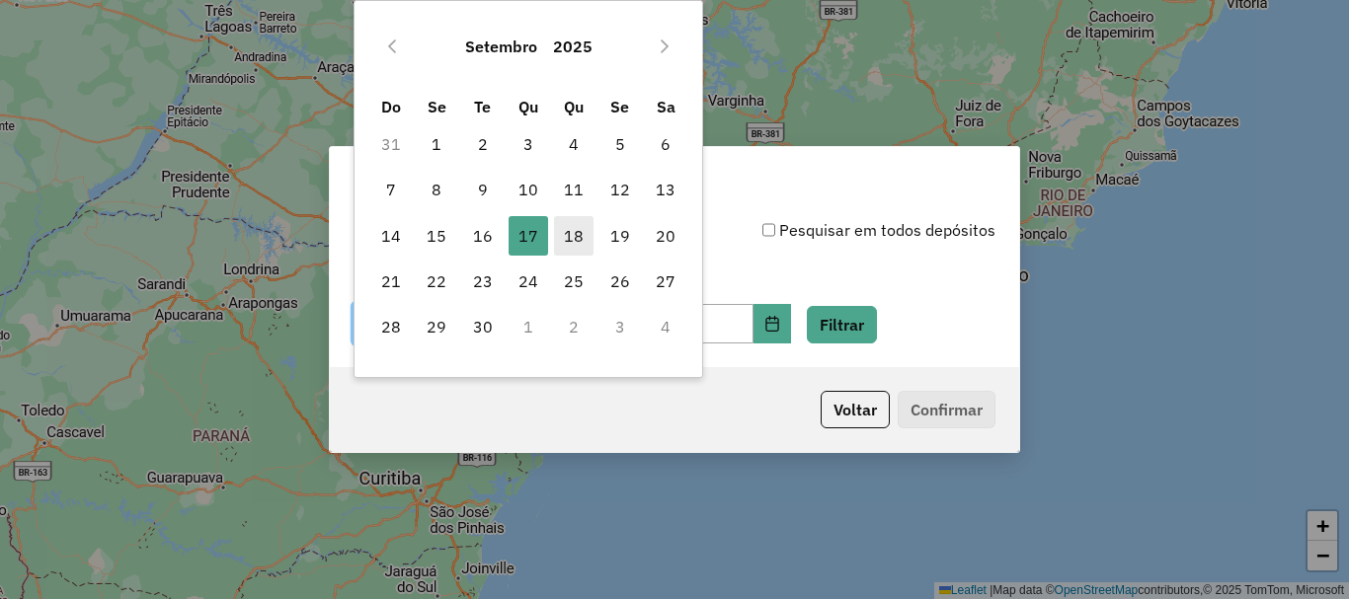
click at [580, 230] on span "18" at bounding box center [574, 236] width 40 height 40
type input "**********"
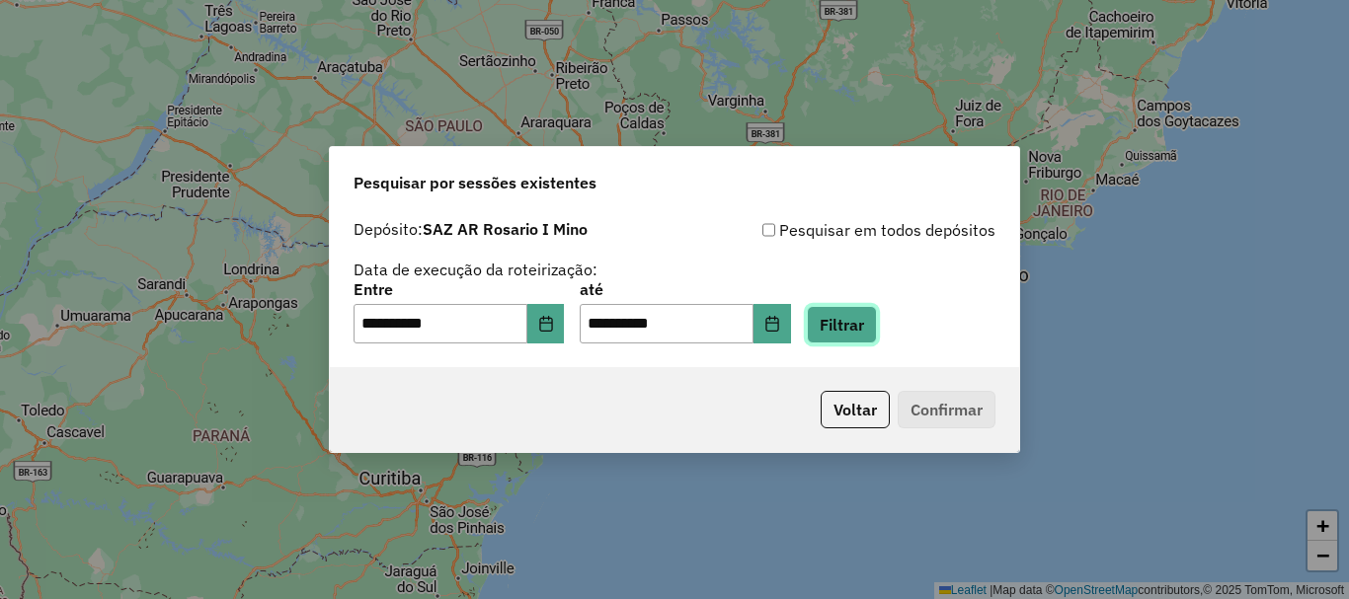
click at [864, 317] on button "Filtrar" at bounding box center [842, 325] width 70 height 38
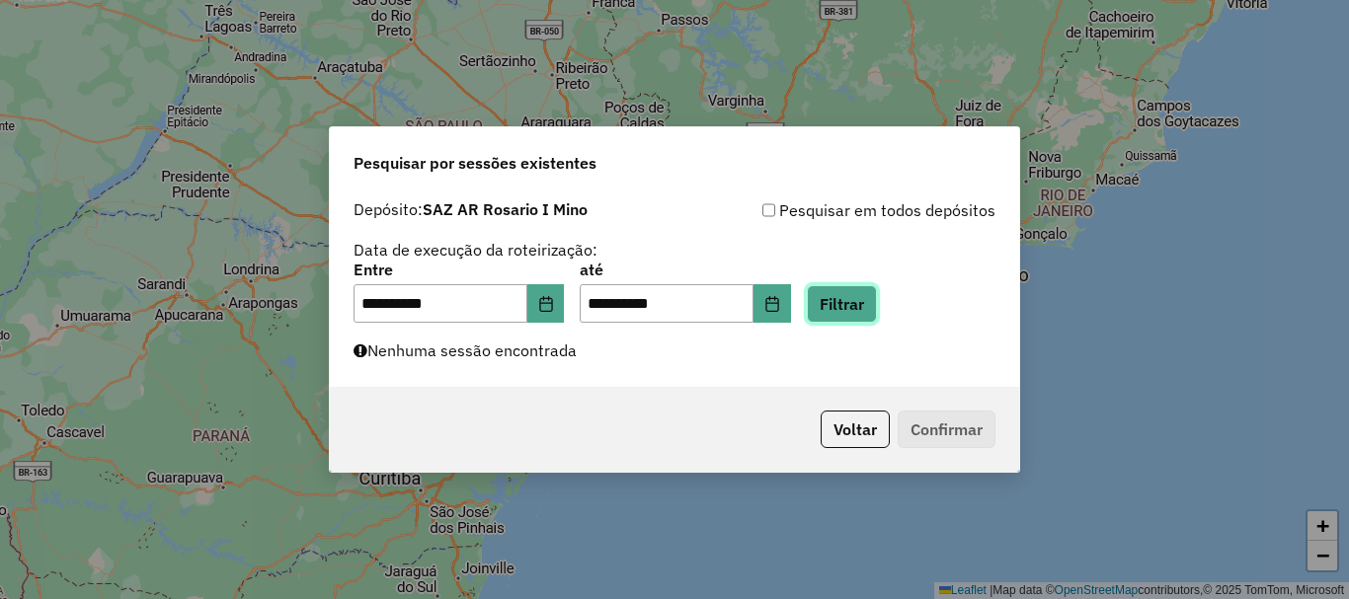
click at [865, 305] on button "Filtrar" at bounding box center [842, 304] width 70 height 38
click at [877, 303] on button "Filtrar" at bounding box center [842, 304] width 70 height 38
click at [877, 315] on button "Filtrar" at bounding box center [842, 304] width 70 height 38
click at [872, 306] on button "Filtrar" at bounding box center [842, 304] width 70 height 38
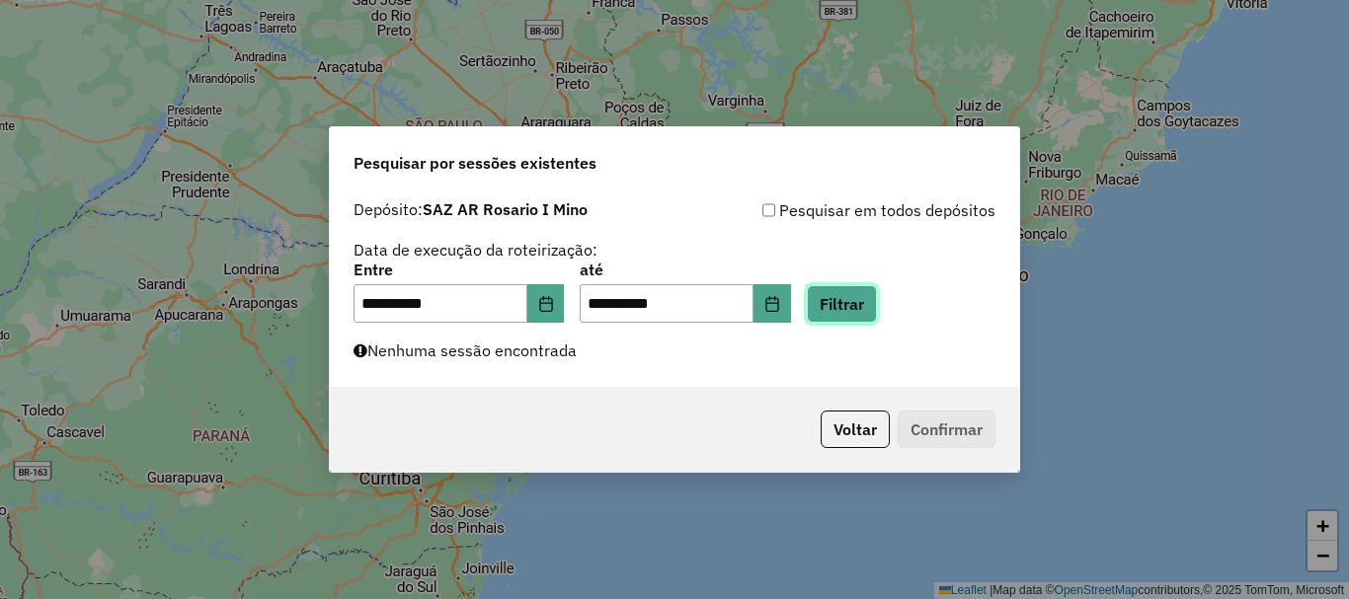
click at [872, 306] on button "Filtrar" at bounding box center [842, 304] width 70 height 38
click at [877, 302] on button "Filtrar" at bounding box center [842, 304] width 70 height 38
click at [877, 303] on button "Filtrar" at bounding box center [842, 304] width 70 height 38
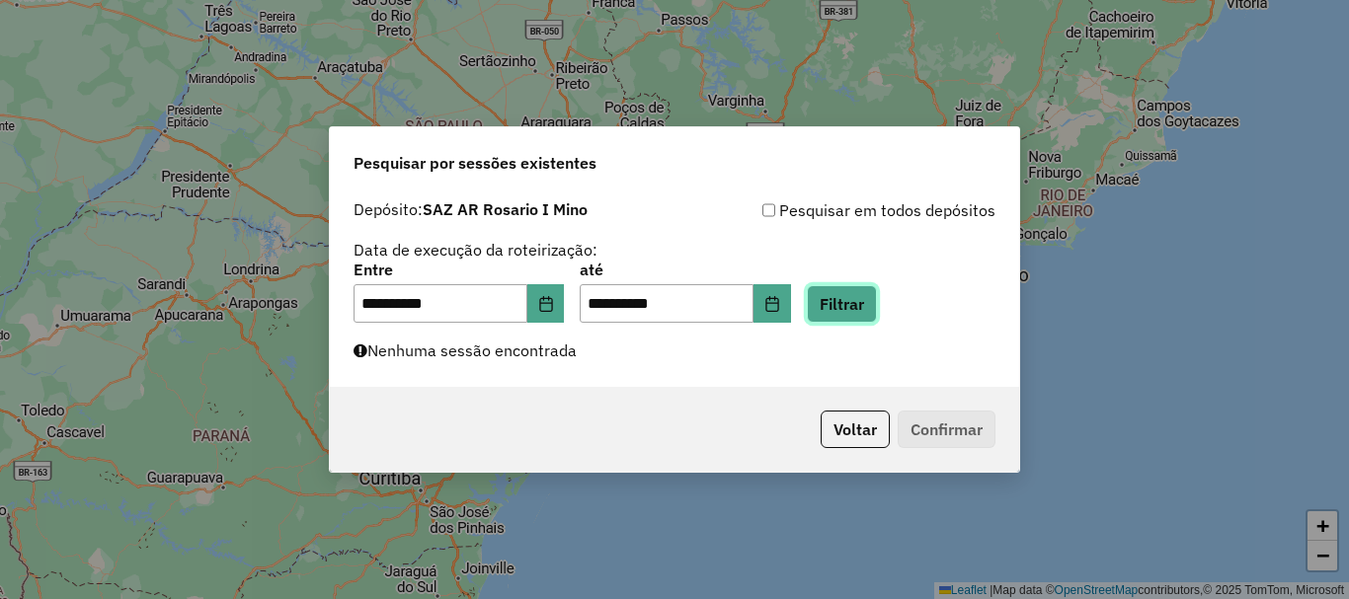
click at [877, 302] on button "Filtrar" at bounding box center [842, 304] width 70 height 38
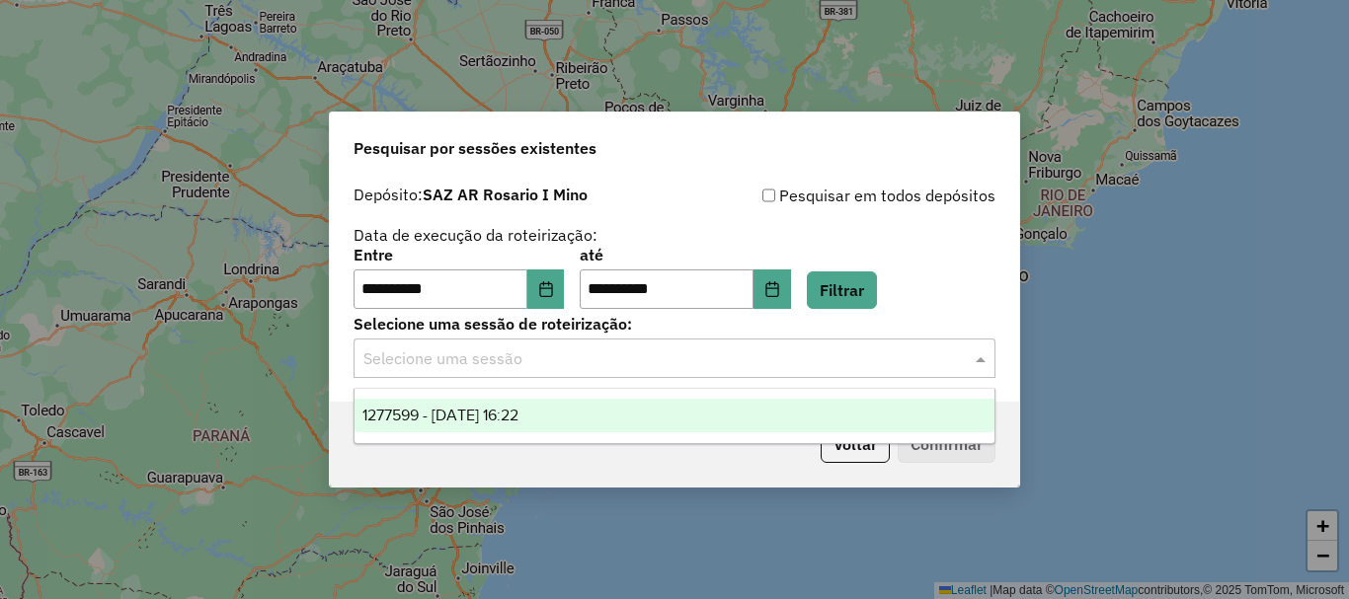
click at [984, 357] on span at bounding box center [983, 359] width 25 height 24
click at [495, 411] on span "1277599 - 18/09/2025 16:22" at bounding box center [440, 415] width 156 height 17
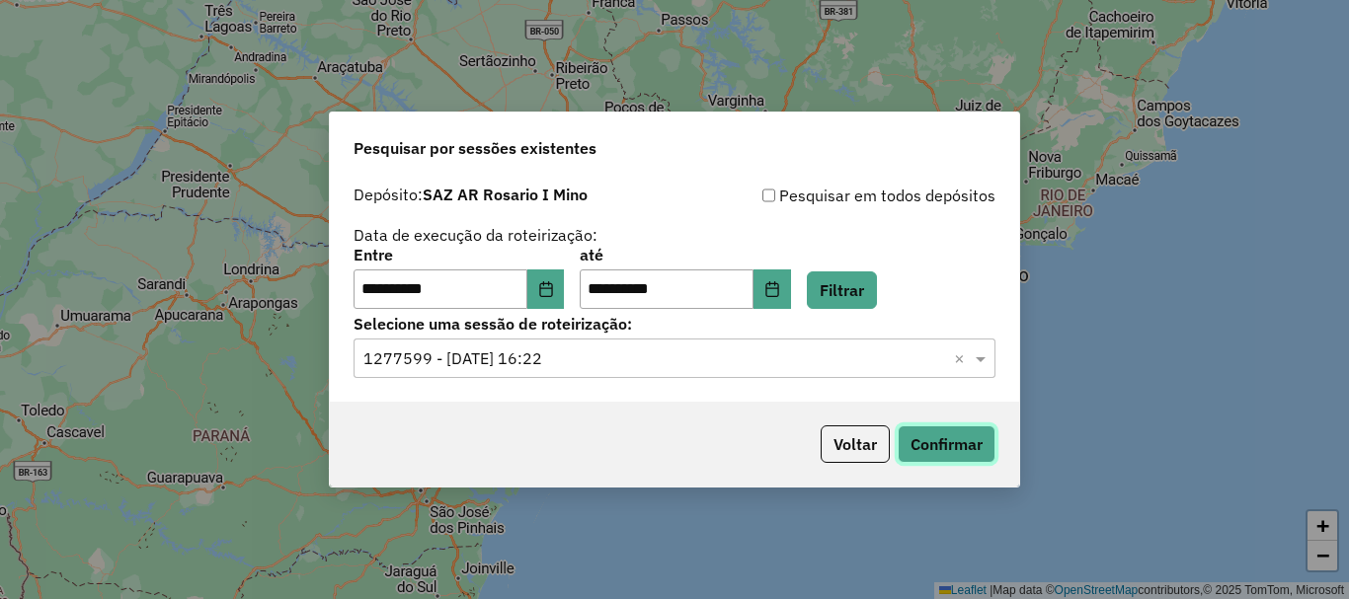
click at [945, 439] on button "Confirmar" at bounding box center [947, 445] width 98 height 38
click at [955, 449] on button "Confirmar" at bounding box center [947, 445] width 98 height 38
click at [937, 437] on button "Confirmar" at bounding box center [947, 445] width 98 height 38
click at [925, 437] on button "Confirmar" at bounding box center [947, 445] width 98 height 38
click at [913, 446] on button "Confirmar" at bounding box center [947, 445] width 98 height 38
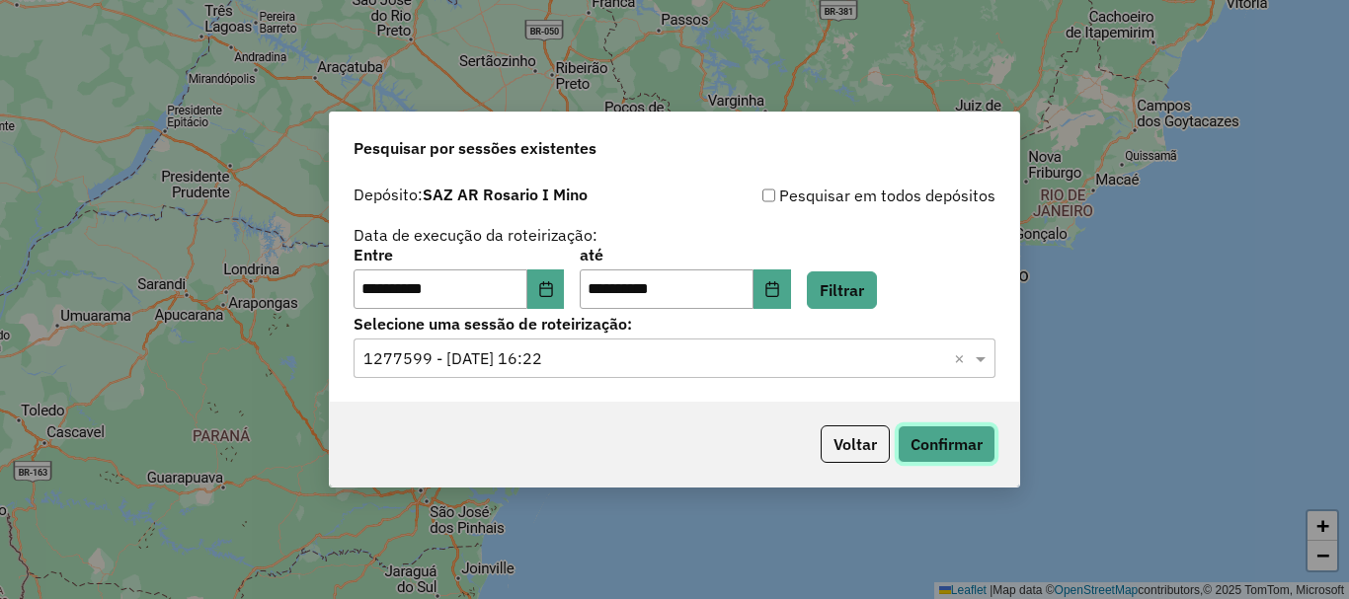
click at [950, 453] on button "Confirmar" at bounding box center [947, 445] width 98 height 38
click at [955, 449] on button "Confirmar" at bounding box center [947, 445] width 98 height 38
click at [947, 455] on button "Confirmar" at bounding box center [947, 445] width 98 height 38
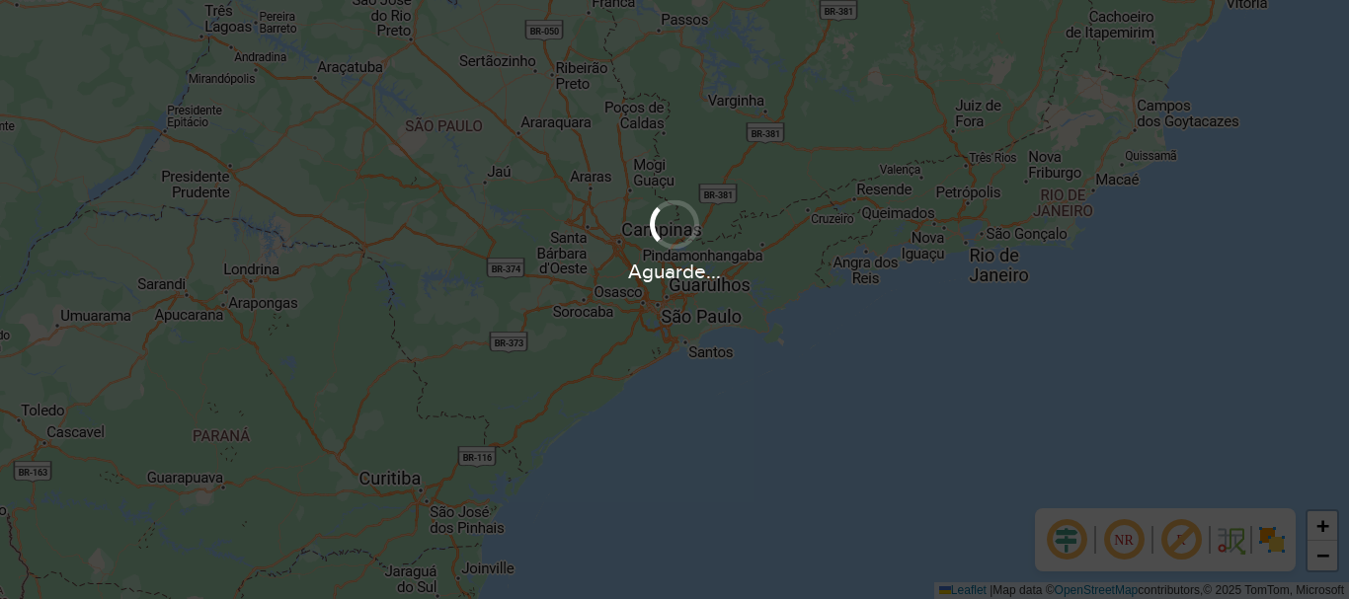
scroll to position [1295, 0]
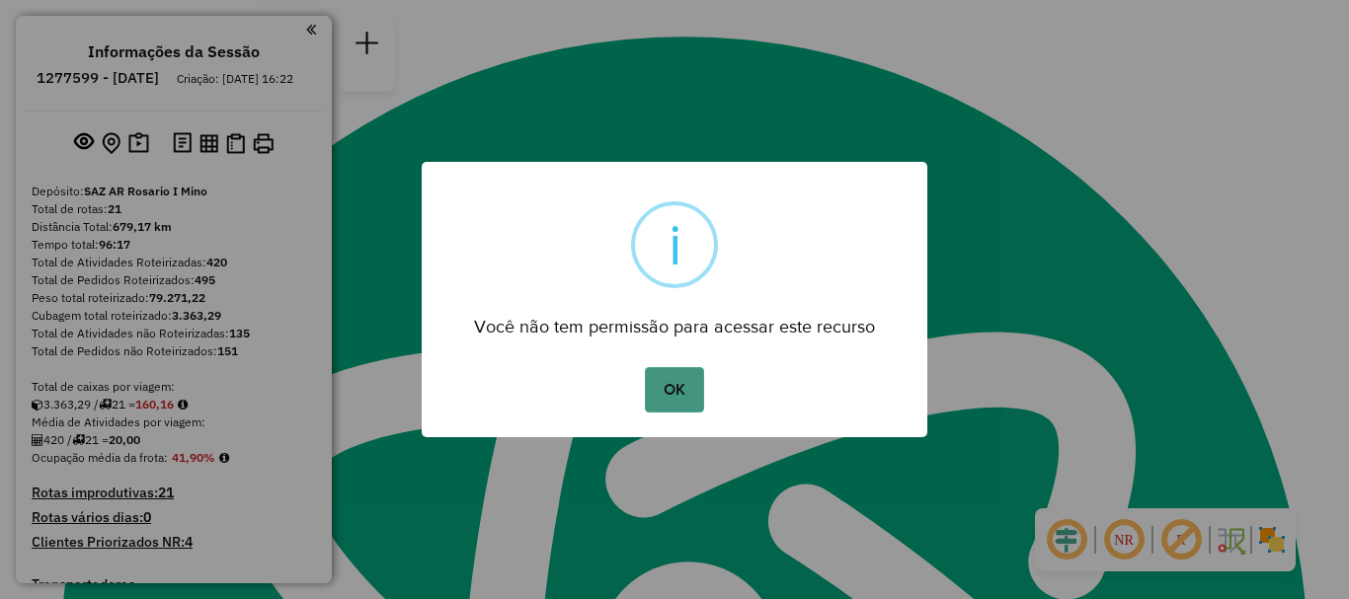
click at [673, 374] on button "OK" at bounding box center [674, 389] width 58 height 45
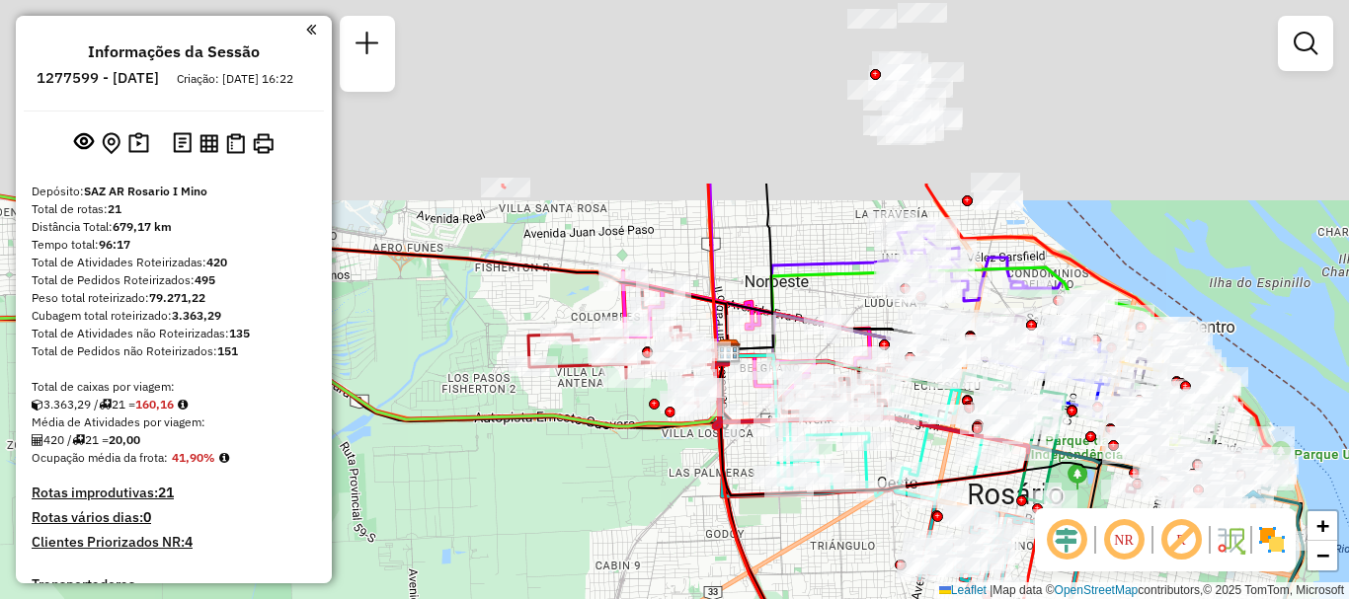
drag, startPoint x: 666, startPoint y: 468, endPoint x: 658, endPoint y: 554, distance: 86.3
click at [658, 554] on div "Janela de atendimento Grade de atendimento Capacidade Transportadoras Veículos …" at bounding box center [674, 299] width 1349 height 599
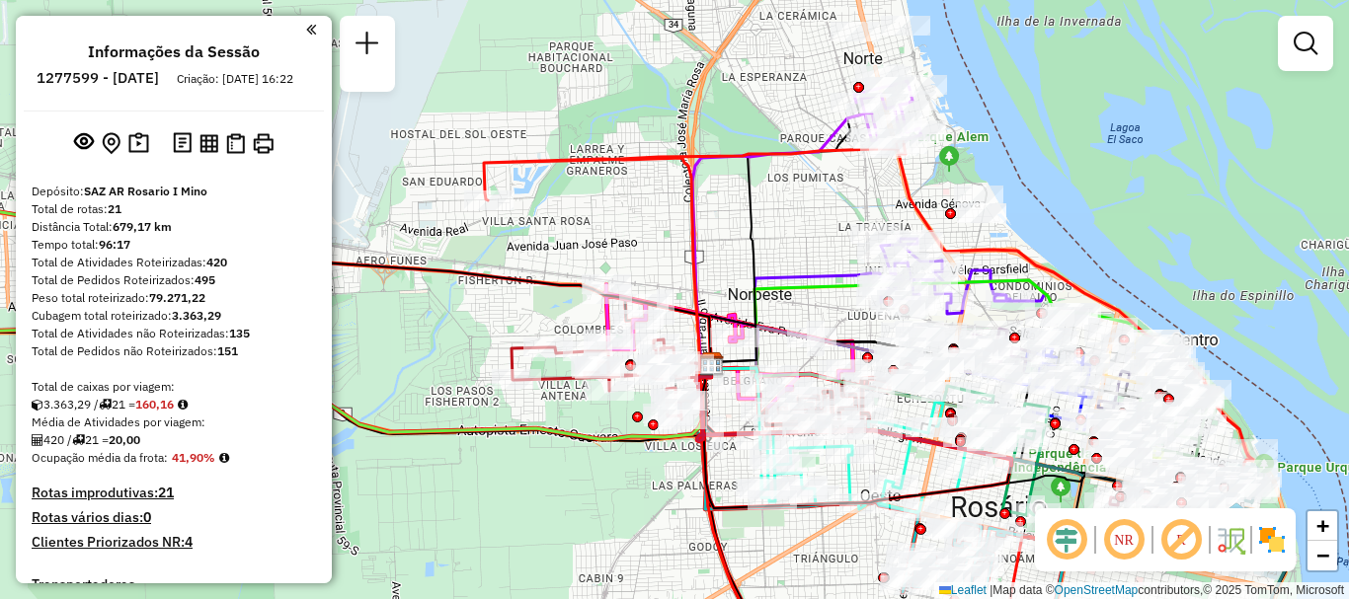
click at [686, 264] on icon at bounding box center [763, 392] width 558 height 496
select select "**********"
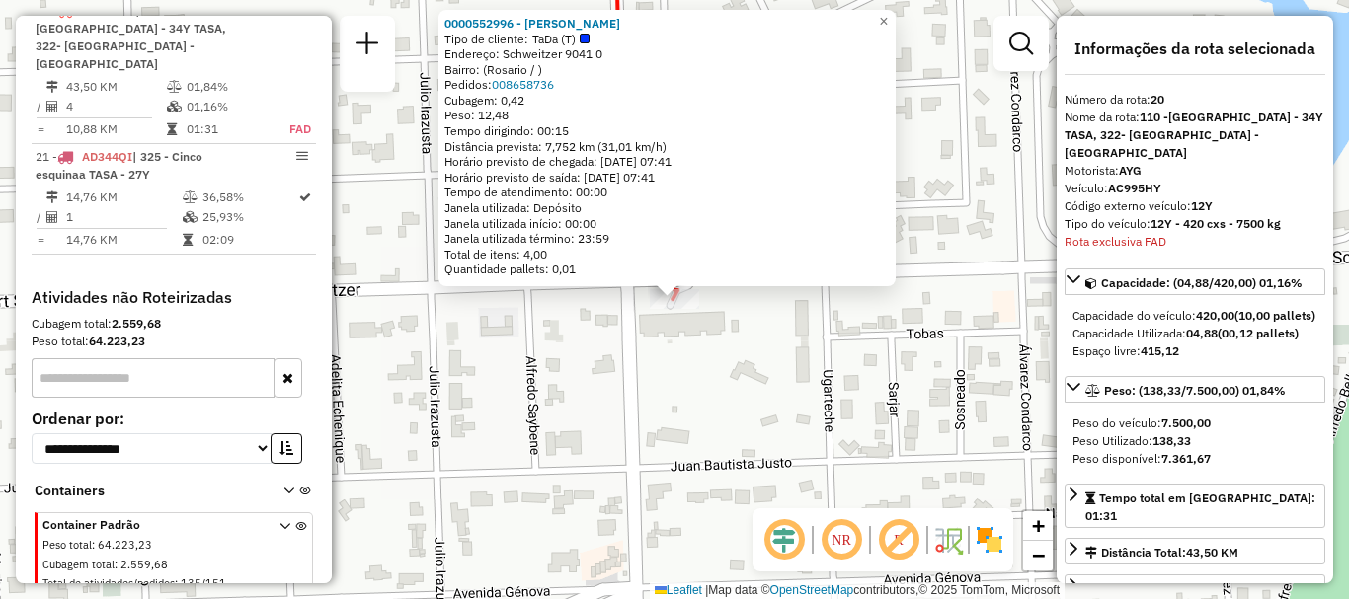
scroll to position [99, 0]
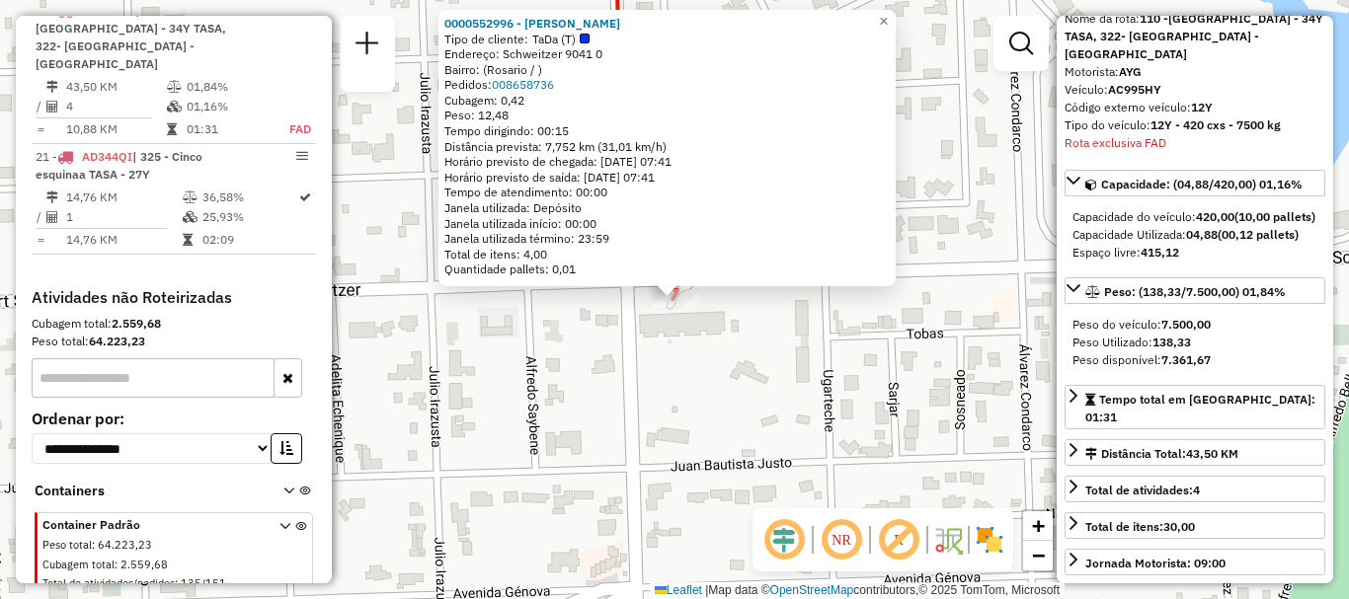
click at [961, 485] on div "0000552996 - Federico Maderna Tipo de cliente: TaDa (T) Endereço: Schweitzer 90…" at bounding box center [674, 299] width 1349 height 599
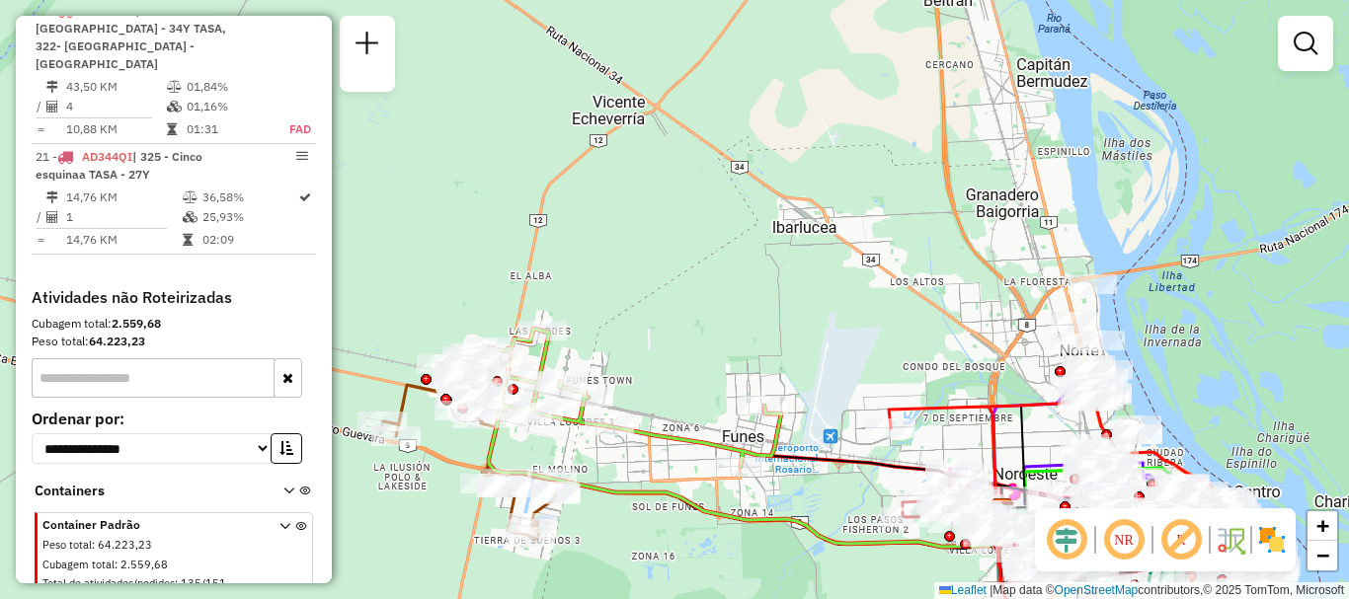
drag, startPoint x: 974, startPoint y: 442, endPoint x: 830, endPoint y: 214, distance: 269.9
click at [830, 214] on div "Janela de atendimento Grade de atendimento Capacidade Transportadoras Veículos …" at bounding box center [674, 299] width 1349 height 599
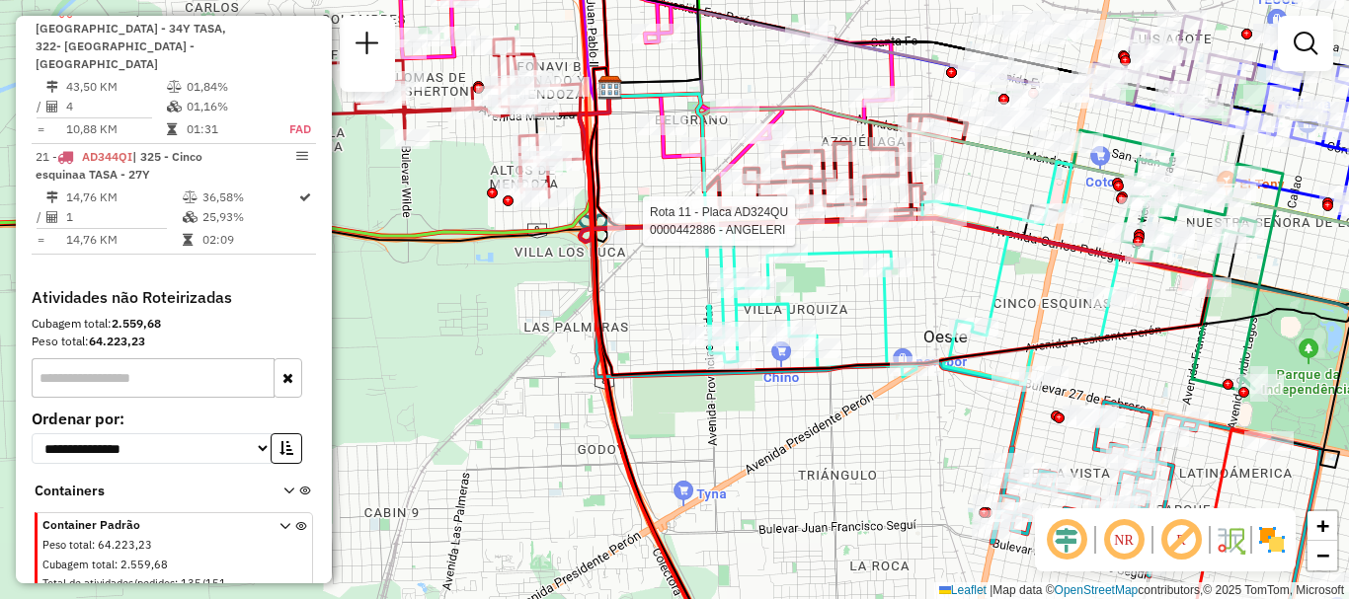
select select "**********"
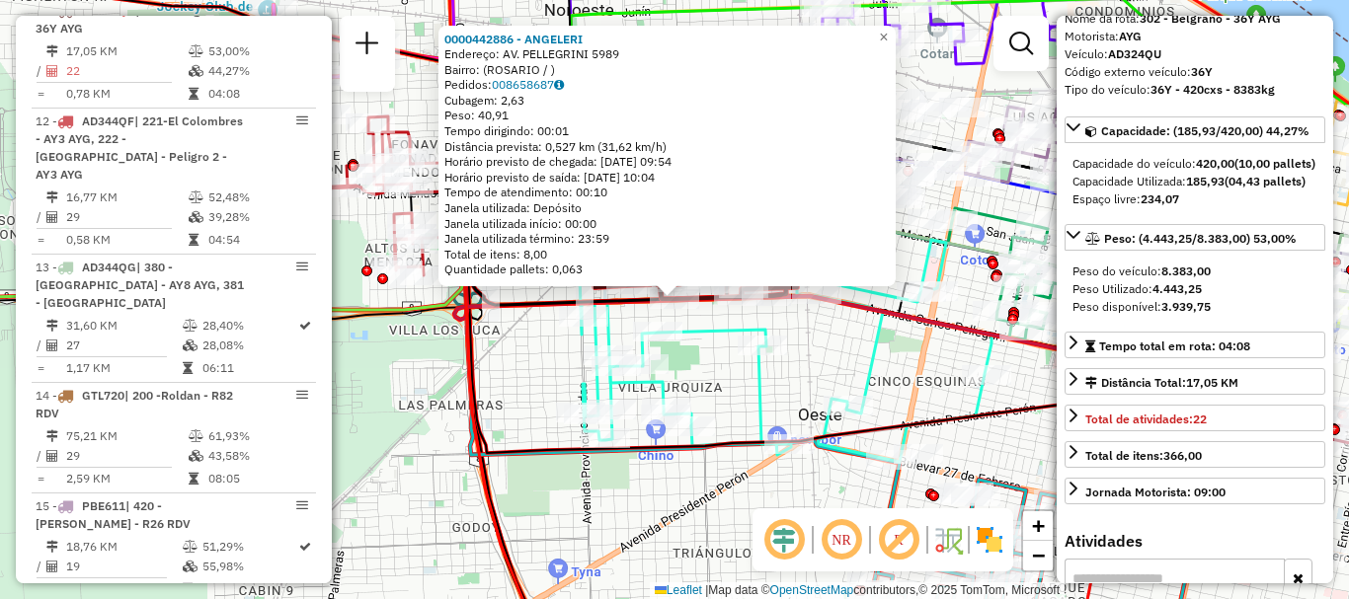
click at [896, 378] on div "0000442886 - ANGELERI Endereço: AV. PELLEGRINI 5989 Bairro: (ROSARIO / ) Pedido…" at bounding box center [674, 299] width 1349 height 599
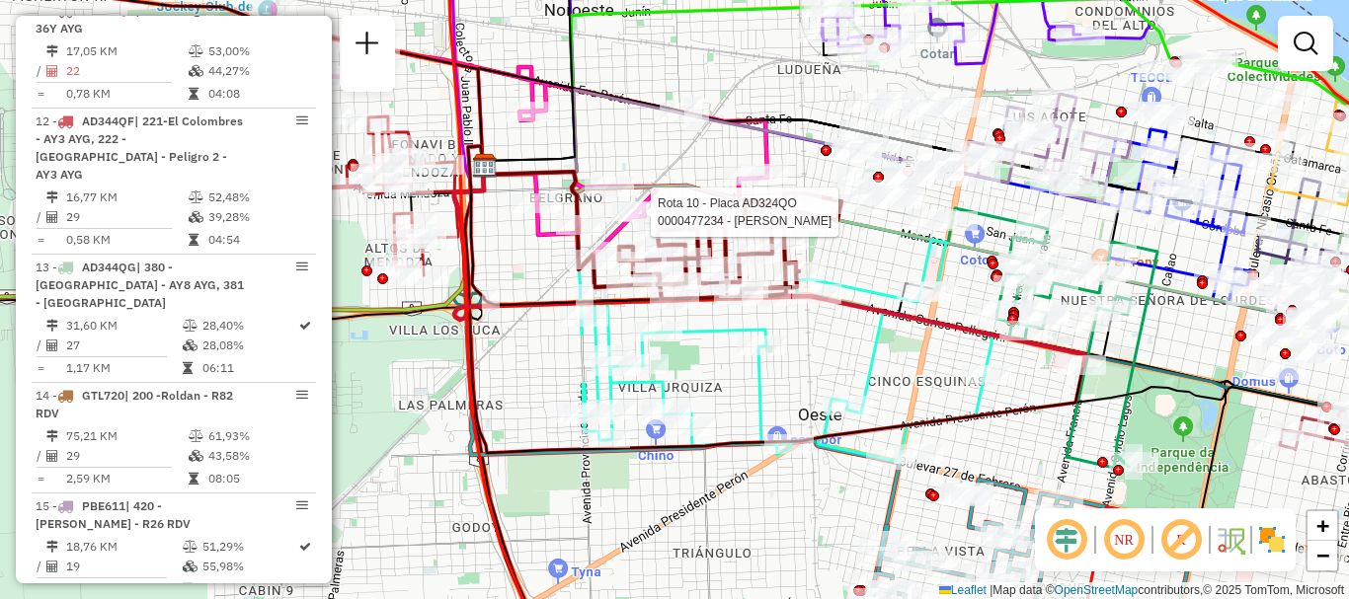
select select "**********"
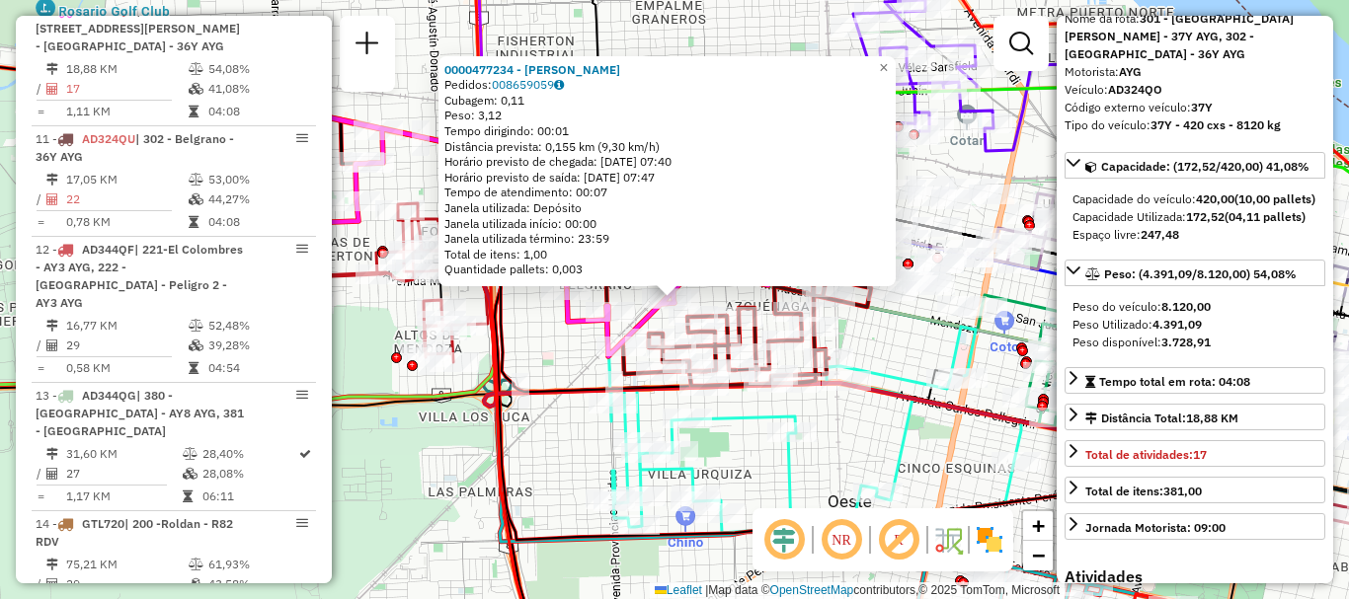
click at [876, 445] on div "0000477234 - OLLE MARCELO GERARDO Pedidos: 008659059 Cubagem: 0,11 Peso: 3,12 T…" at bounding box center [674, 299] width 1349 height 599
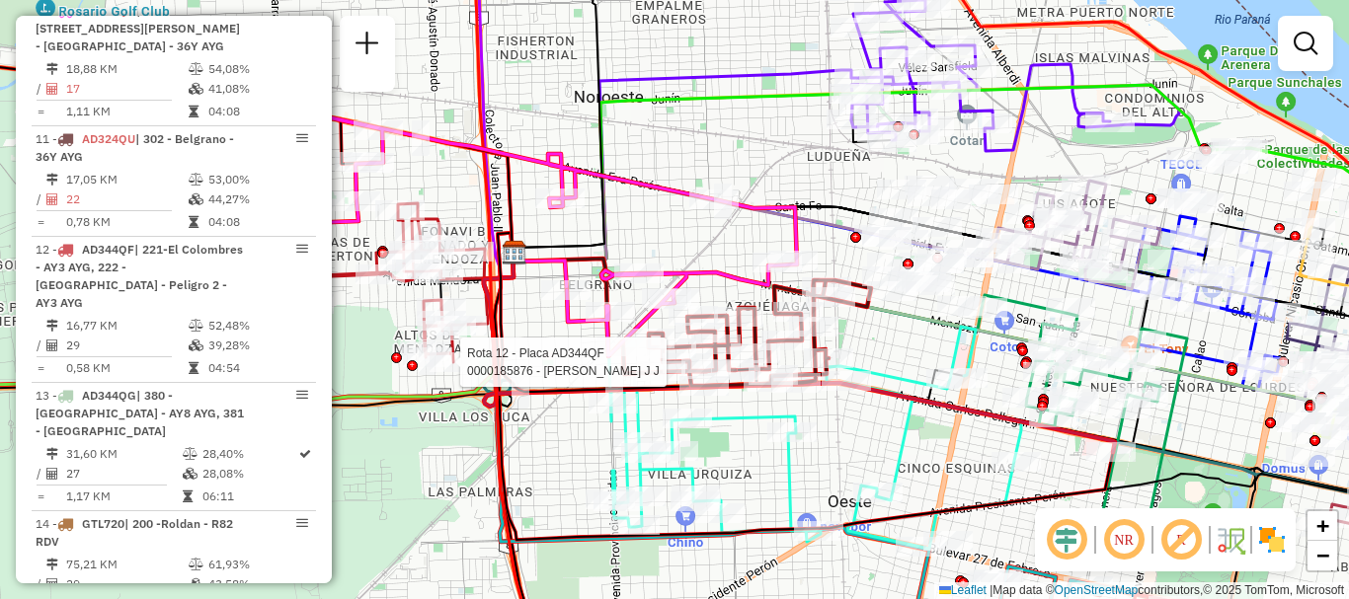
select select "**********"
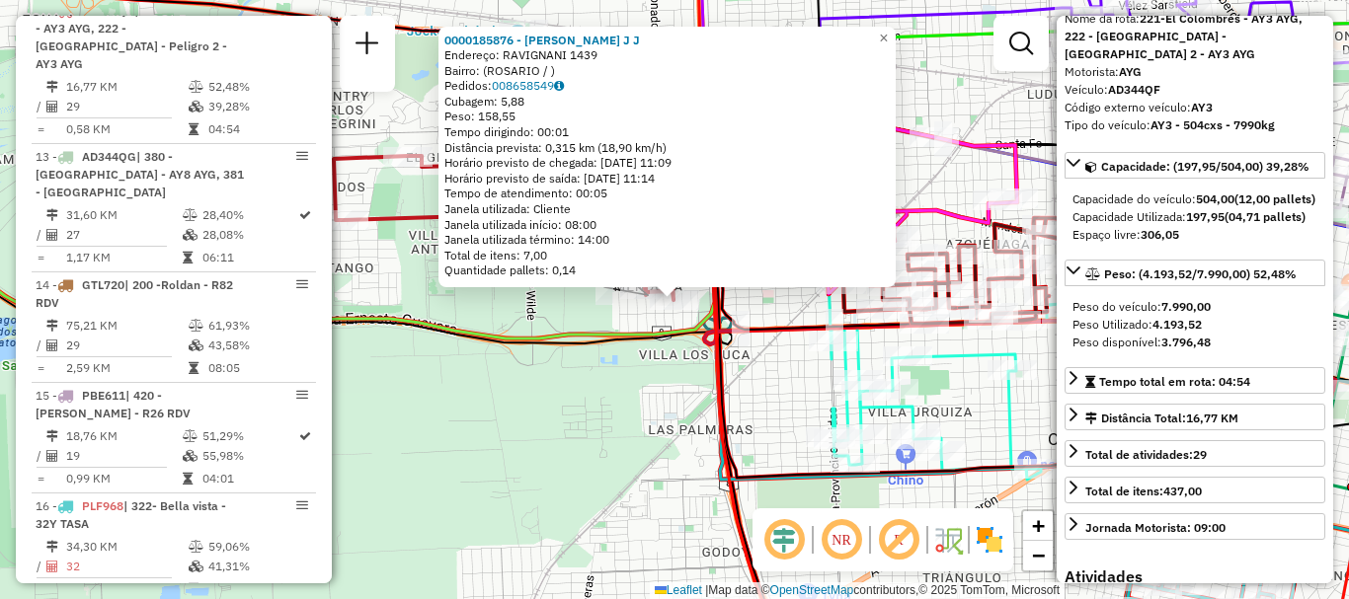
click at [989, 421] on div "0000185876 - AMICUCCI J J Endereço: RAVIGNANI 1439 Bairro: (ROSARIO / ) Pedidos…" at bounding box center [674, 299] width 1349 height 599
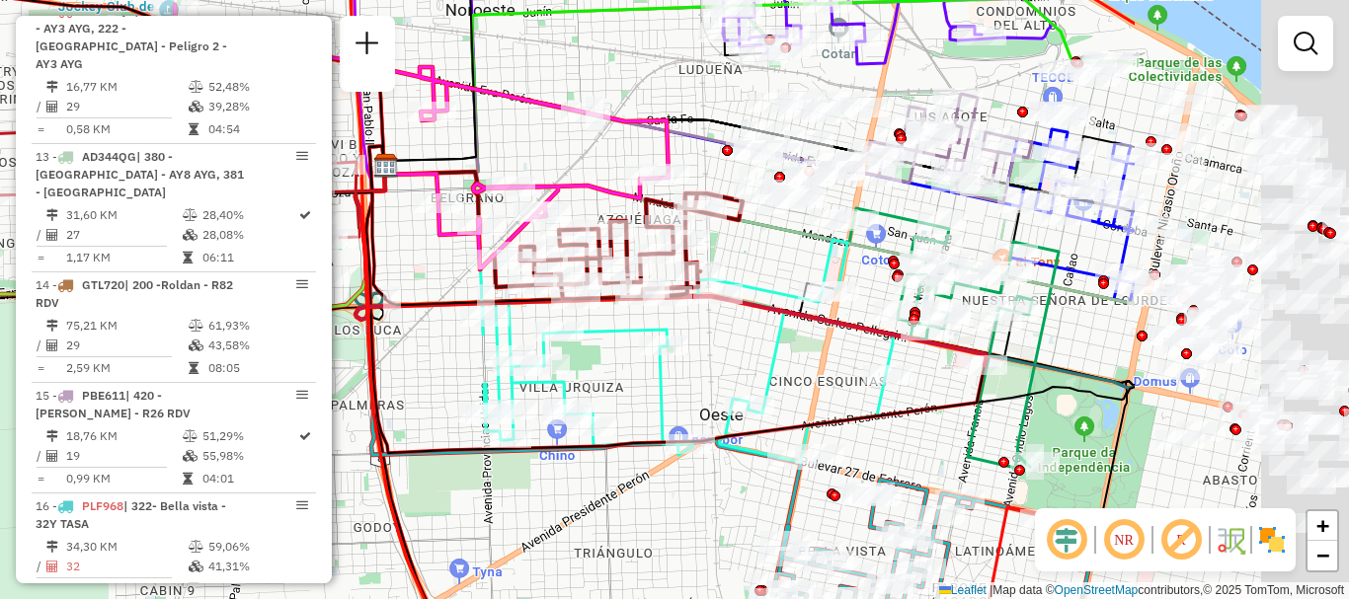
drag, startPoint x: 647, startPoint y: 390, endPoint x: 463, endPoint y: 400, distance: 184.0
click at [483, 400] on icon at bounding box center [688, 351] width 410 height 222
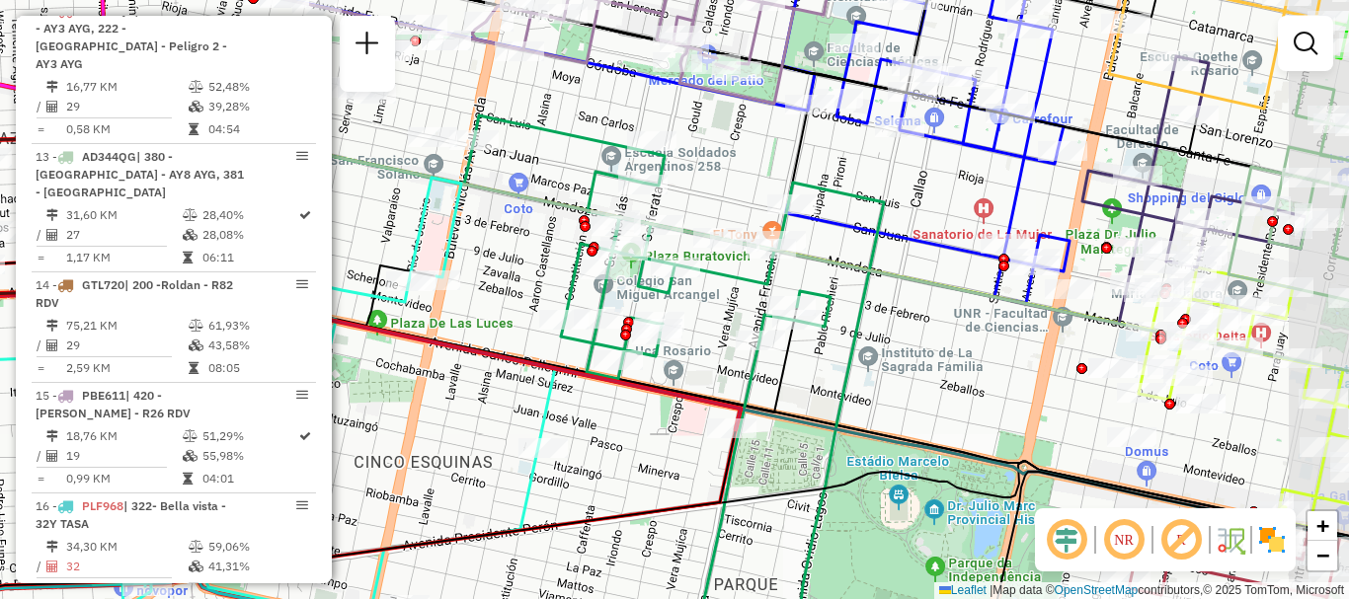
drag, startPoint x: 1023, startPoint y: 321, endPoint x: 913, endPoint y: 332, distance: 110.2
click at [913, 332] on div "Janela de atendimento Grade de atendimento Capacidade Transportadoras Veículos …" at bounding box center [674, 299] width 1349 height 599
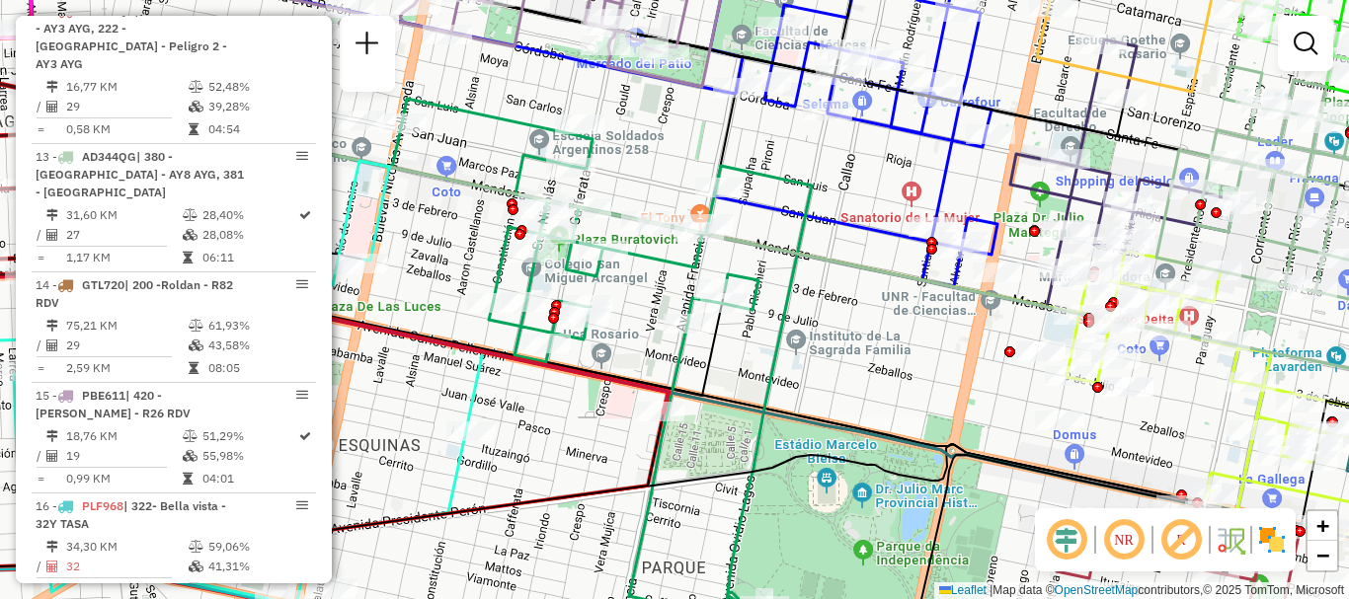
drag, startPoint x: 925, startPoint y: 342, endPoint x: 853, endPoint y: 325, distance: 74.0
click at [853, 325] on div "Janela de atendimento Grade de atendimento Capacidade Transportadoras Veículos …" at bounding box center [674, 299] width 1349 height 599
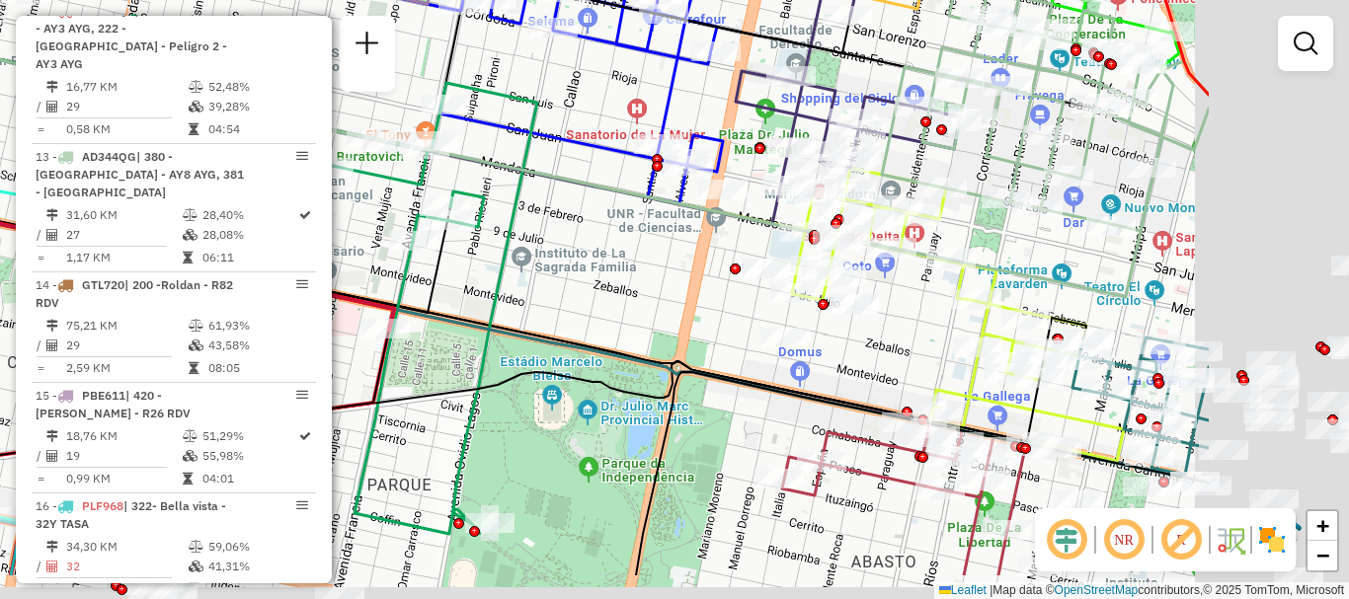
drag, startPoint x: 754, startPoint y: 318, endPoint x: 613, endPoint y: 260, distance: 152.8
click at [610, 259] on div "Janela de atendimento Grade de atendimento Capacidade Transportadoras Veículos …" at bounding box center [674, 299] width 1349 height 599
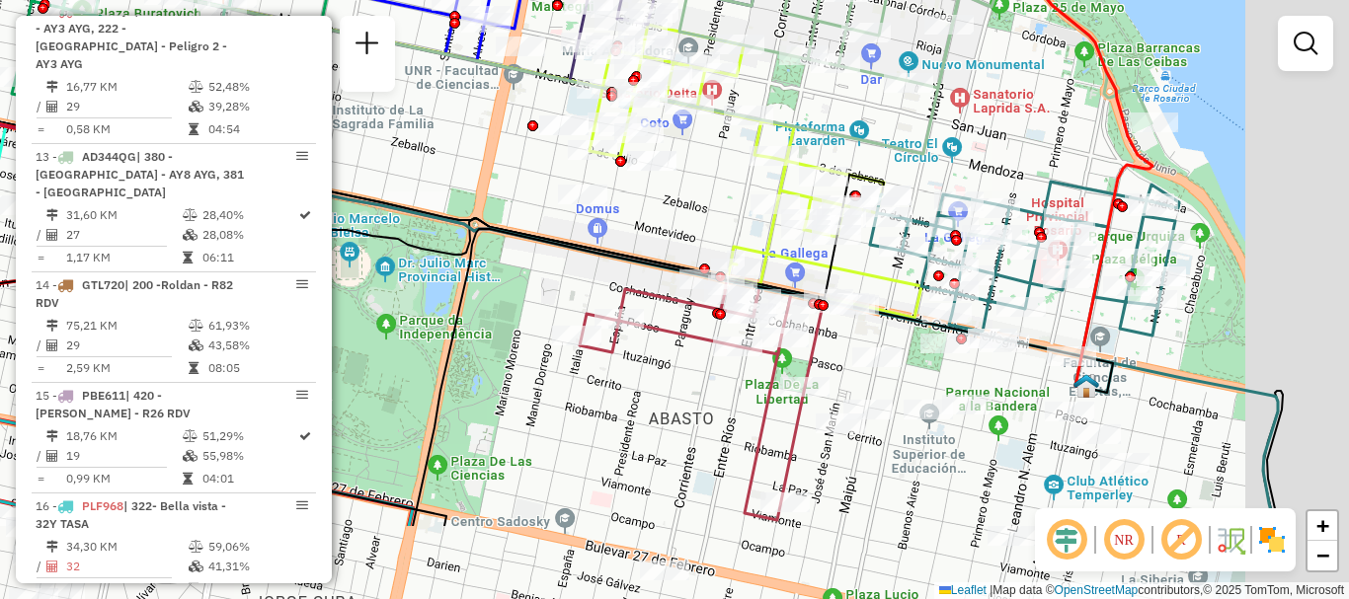
drag, startPoint x: 769, startPoint y: 337, endPoint x: 614, endPoint y: 216, distance: 196.4
click at [614, 216] on div "Janela de atendimento Grade de atendimento Capacidade Transportadoras Veículos …" at bounding box center [674, 299] width 1349 height 599
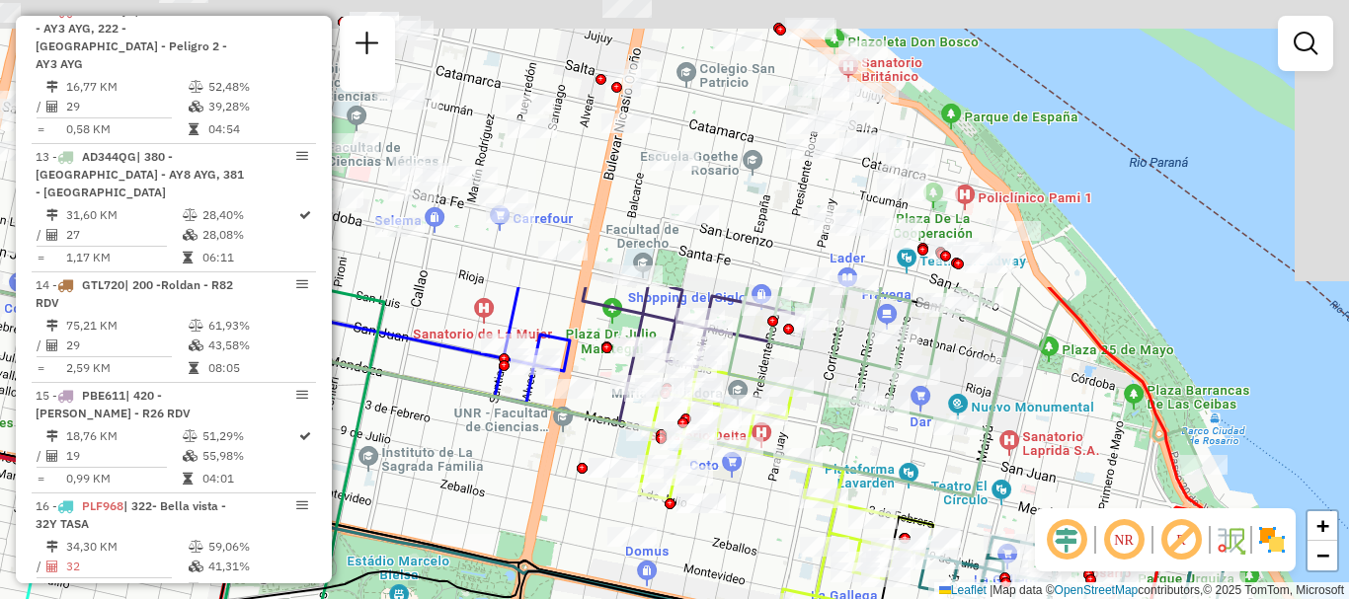
click at [989, 598] on html "Aguarde... Pop-up bloqueado! Seu navegador bloqueou automáticamente a abertura …" at bounding box center [674, 299] width 1349 height 599
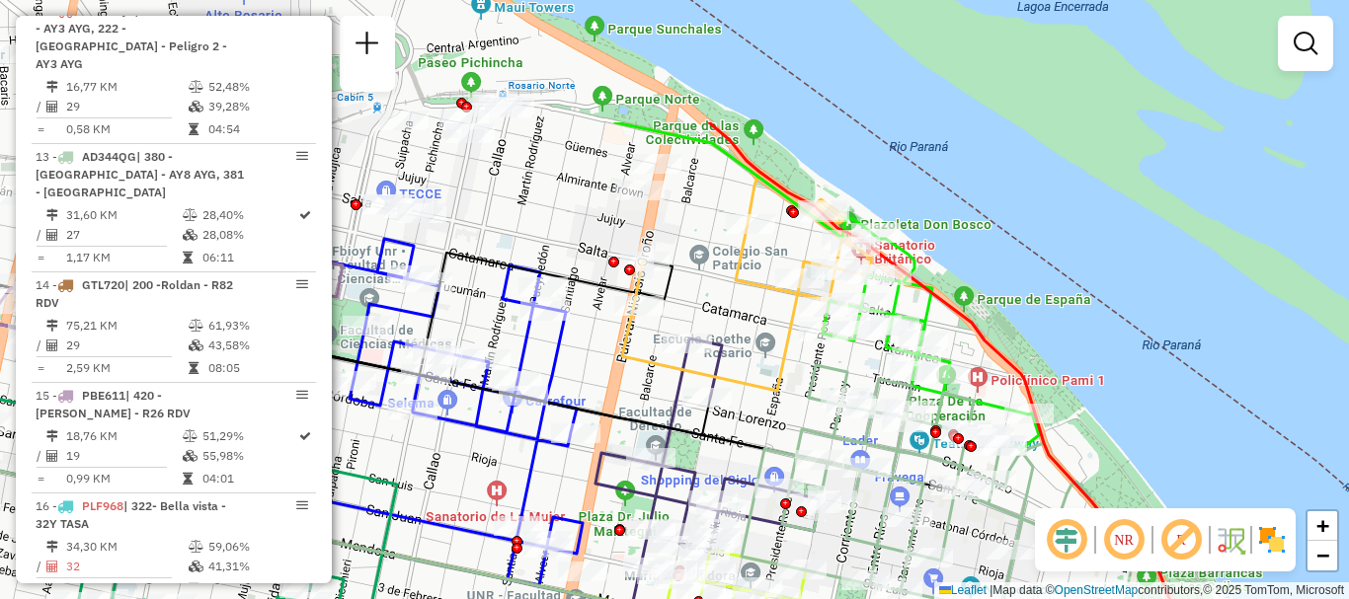
click at [958, 566] on div "Rota 9 - Placa AD324QN 0000480293 - Vega Nahuel Matias Janela de atendimento Gr…" at bounding box center [674, 299] width 1349 height 599
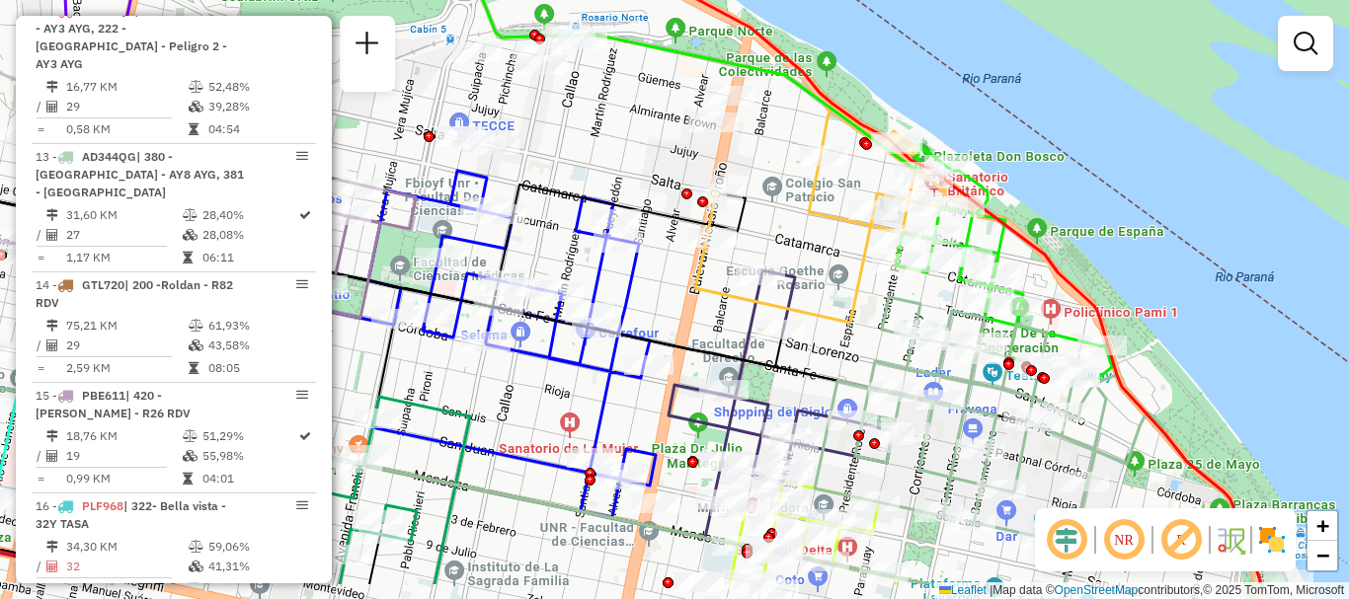
drag, startPoint x: 792, startPoint y: 387, endPoint x: 838, endPoint y: 52, distance: 338.0
click at [837, 104] on icon at bounding box center [819, 213] width 249 height 219
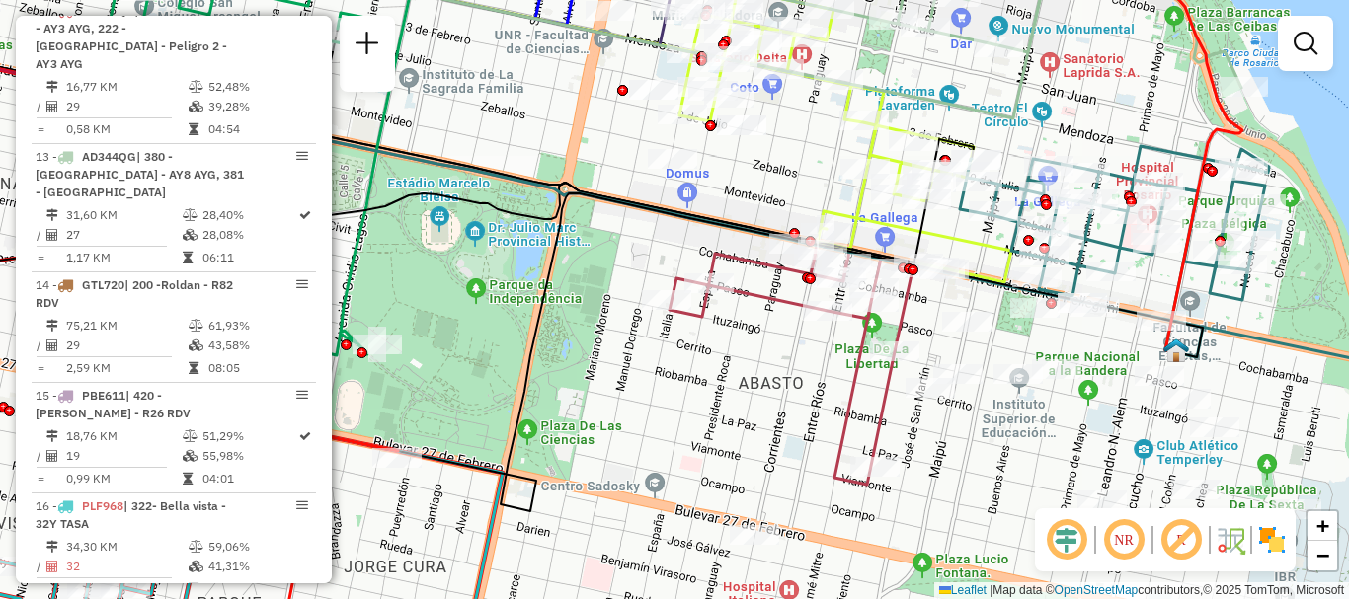
drag, startPoint x: 865, startPoint y: 251, endPoint x: 871, endPoint y: 107, distance: 144.3
click at [871, 194] on icon at bounding box center [800, 353] width 805 height 318
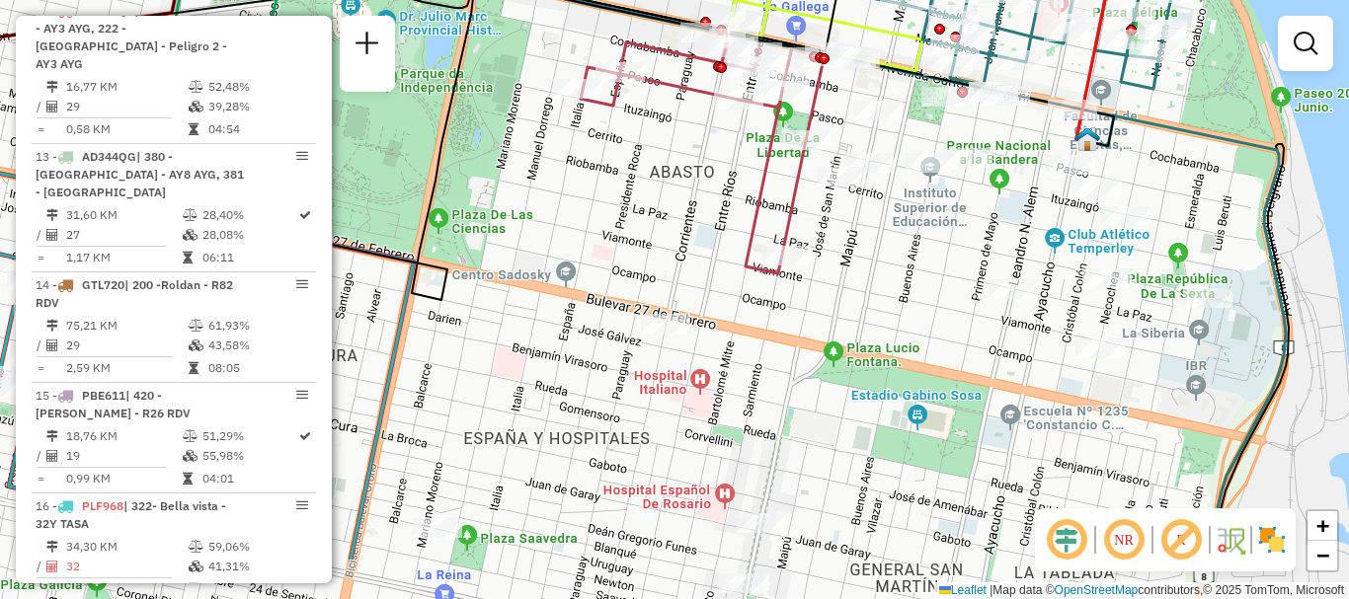
drag, startPoint x: 948, startPoint y: 320, endPoint x: 847, endPoint y: 218, distance: 143.2
click at [851, 221] on div "Janela de atendimento Grade de atendimento Capacidade Transportadoras Veículos …" at bounding box center [674, 299] width 1349 height 599
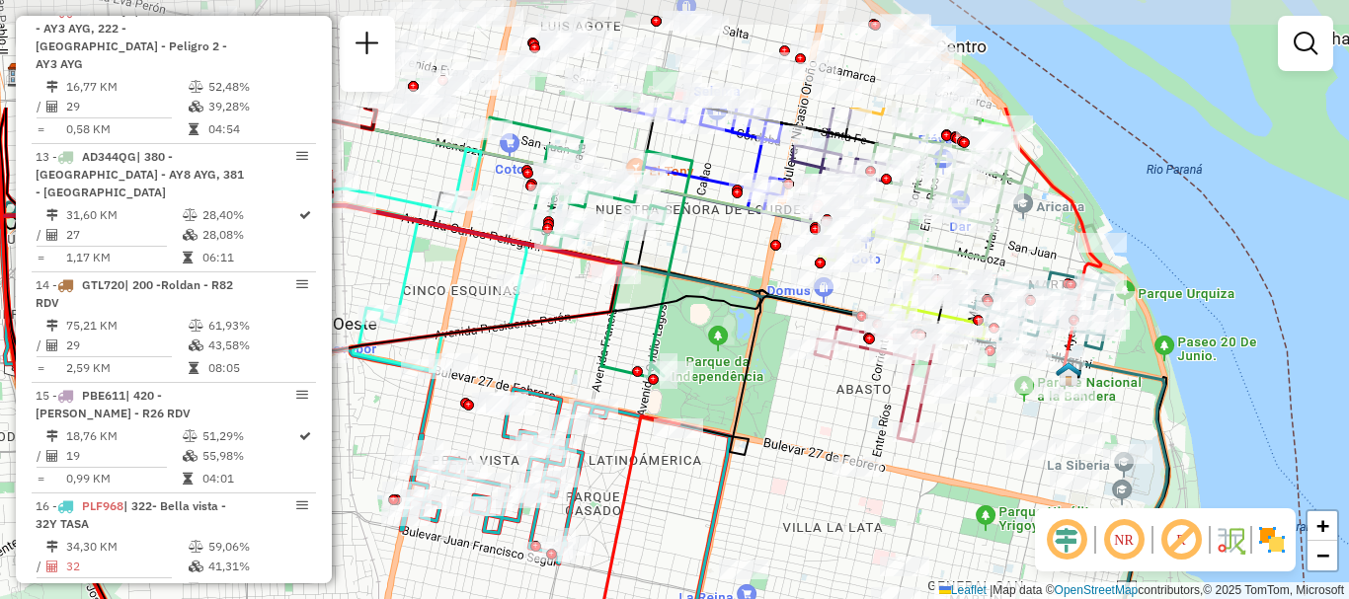
drag, startPoint x: 869, startPoint y: 338, endPoint x: 918, endPoint y: 506, distance: 175.0
click at [918, 506] on div "Janela de atendimento Grade de atendimento Capacidade Transportadoras Veículos …" at bounding box center [674, 299] width 1349 height 599
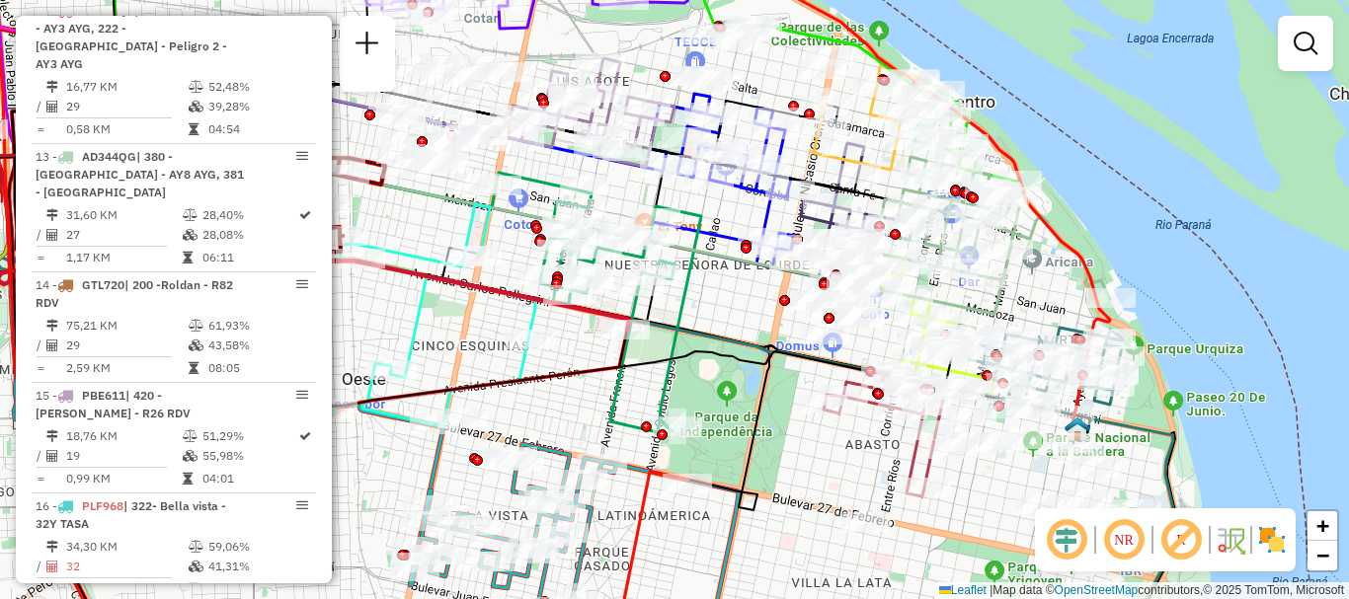
drag, startPoint x: 803, startPoint y: 388, endPoint x: 812, endPoint y: 443, distance: 56.0
click at [812, 443] on div "Janela de atendimento Grade de atendimento Capacidade Transportadoras Veículos …" at bounding box center [674, 299] width 1349 height 599
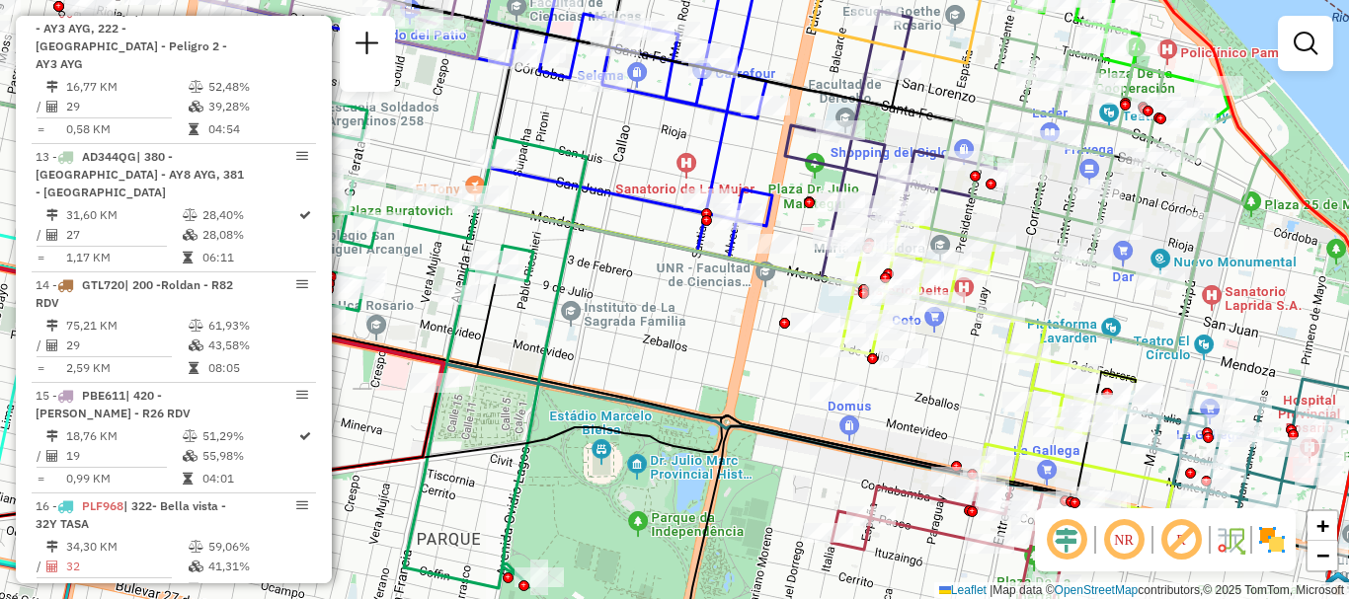
drag, startPoint x: 730, startPoint y: 453, endPoint x: 1018, endPoint y: 410, distance: 291.6
click at [1018, 427] on icon at bounding box center [1021, 543] width 686 height 232
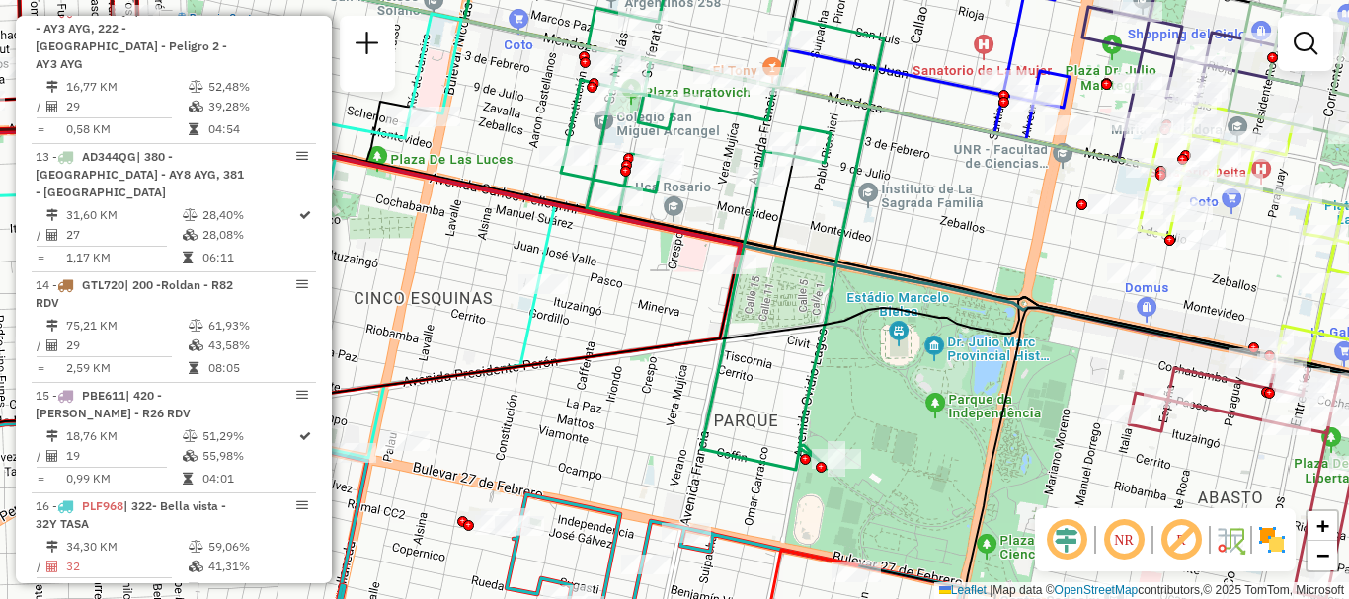
drag, startPoint x: 885, startPoint y: 498, endPoint x: 865, endPoint y: 383, distance: 116.2
click at [865, 383] on div "Janela de atendimento Grade de atendimento Capacidade Transportadoras Veículos …" at bounding box center [674, 299] width 1349 height 599
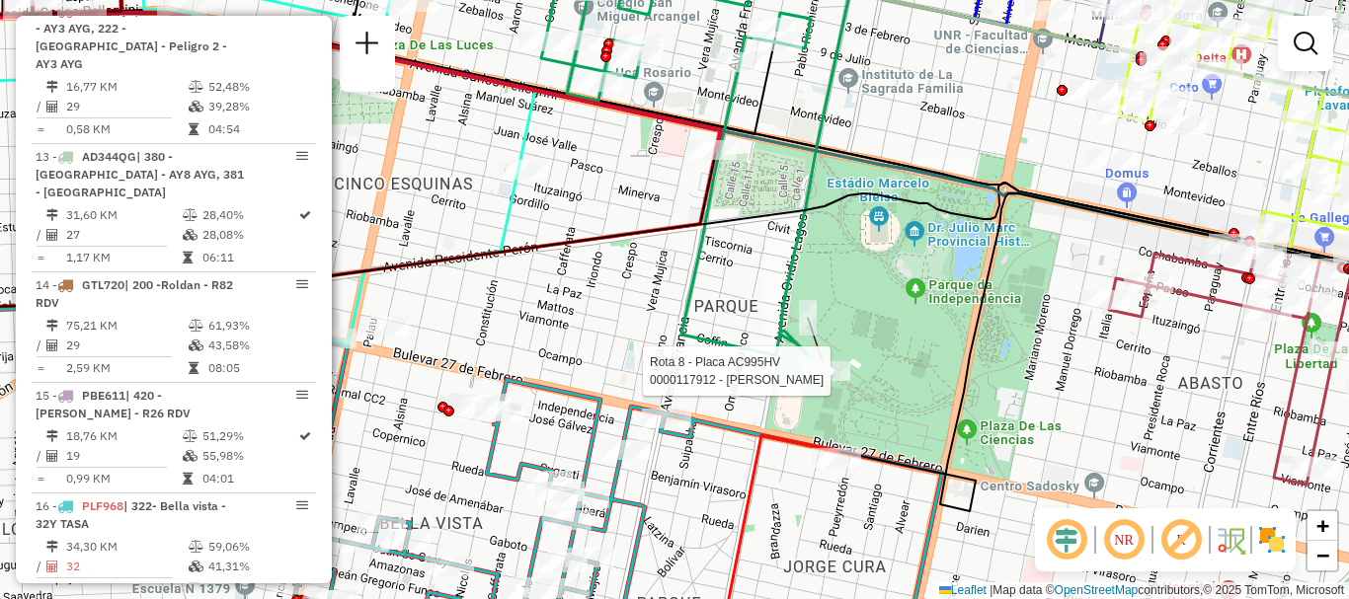
select select "**********"
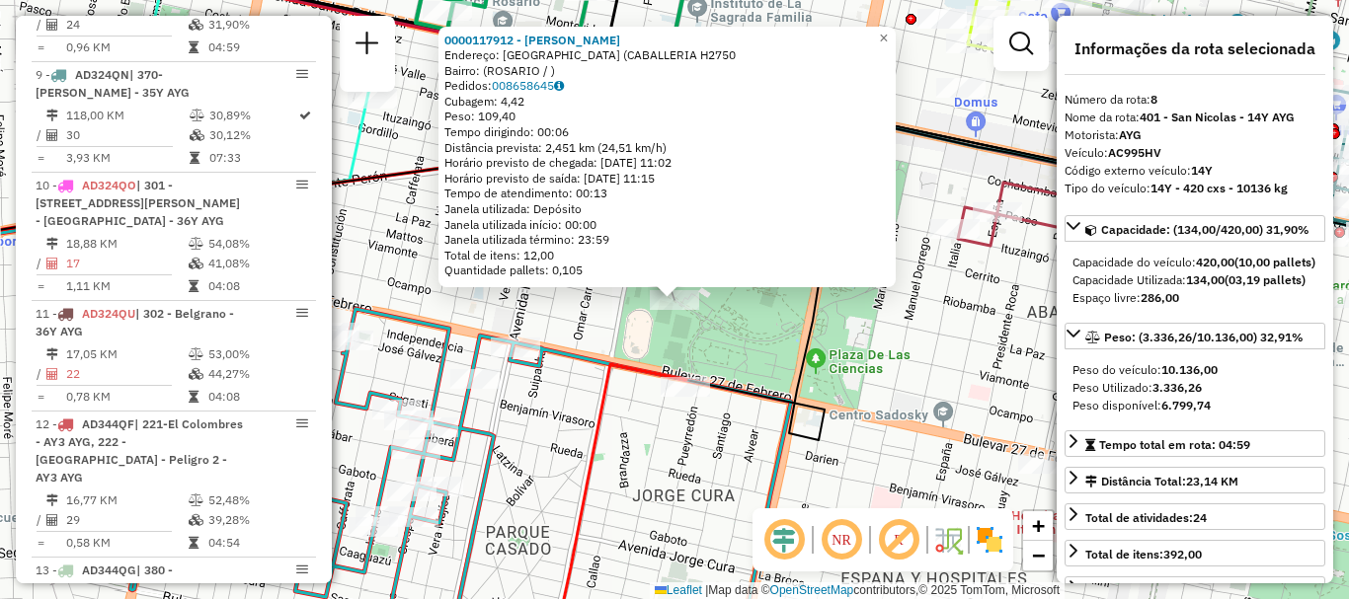
scroll to position [1477, 0]
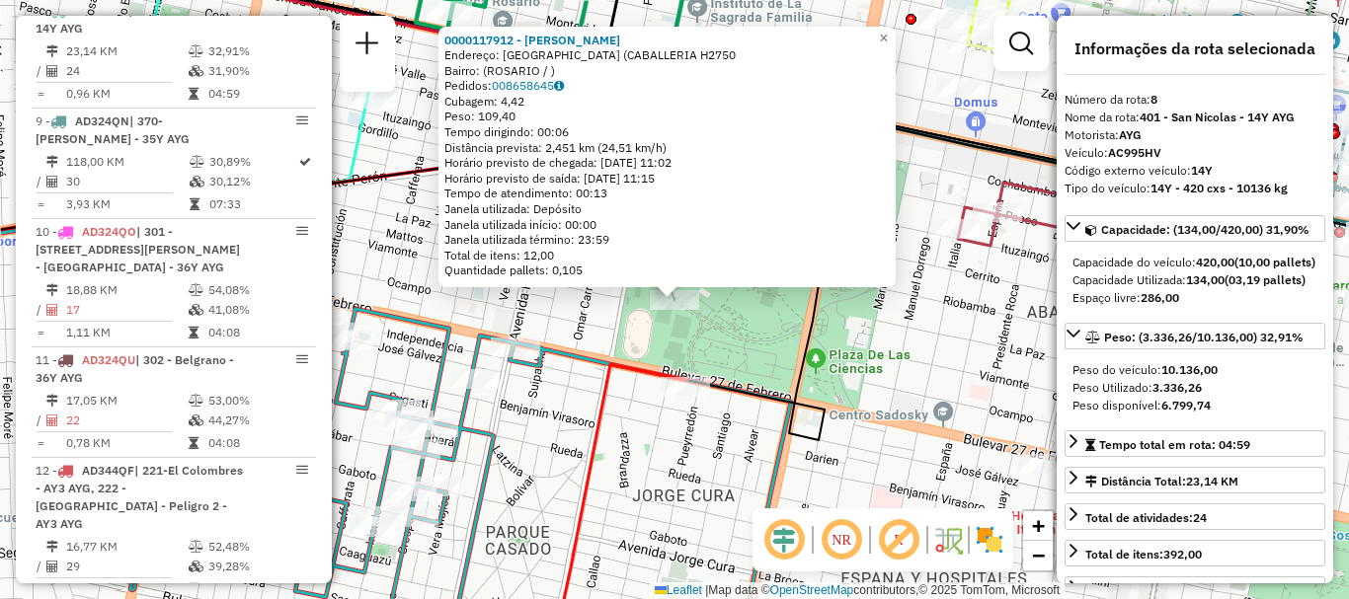
click at [737, 350] on div "0000117912 - LOPEZ ALBERT Endereço: LA PAZ (CABALLERIA H2750 Bairro: (ROSARIO /…" at bounding box center [674, 299] width 1349 height 599
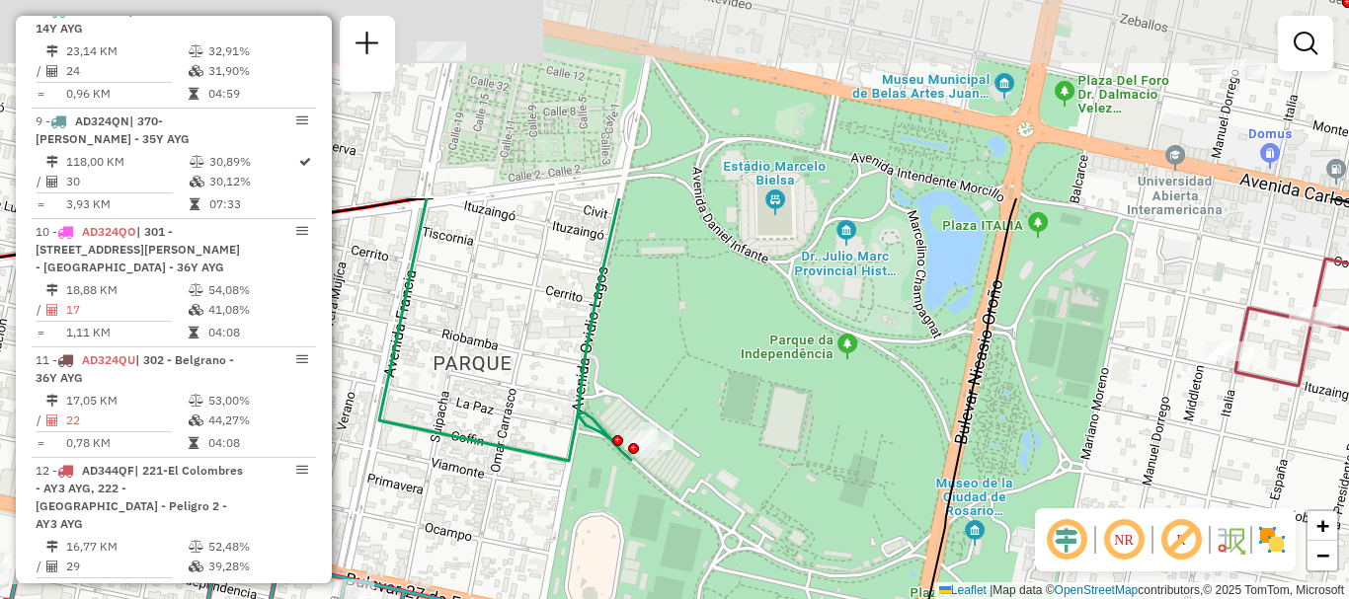
drag, startPoint x: 731, startPoint y: 303, endPoint x: 726, endPoint y: 372, distance: 69.3
click at [726, 372] on div "Janela de atendimento Grade de atendimento Capacidade Transportadoras Veículos …" at bounding box center [674, 299] width 1349 height 599
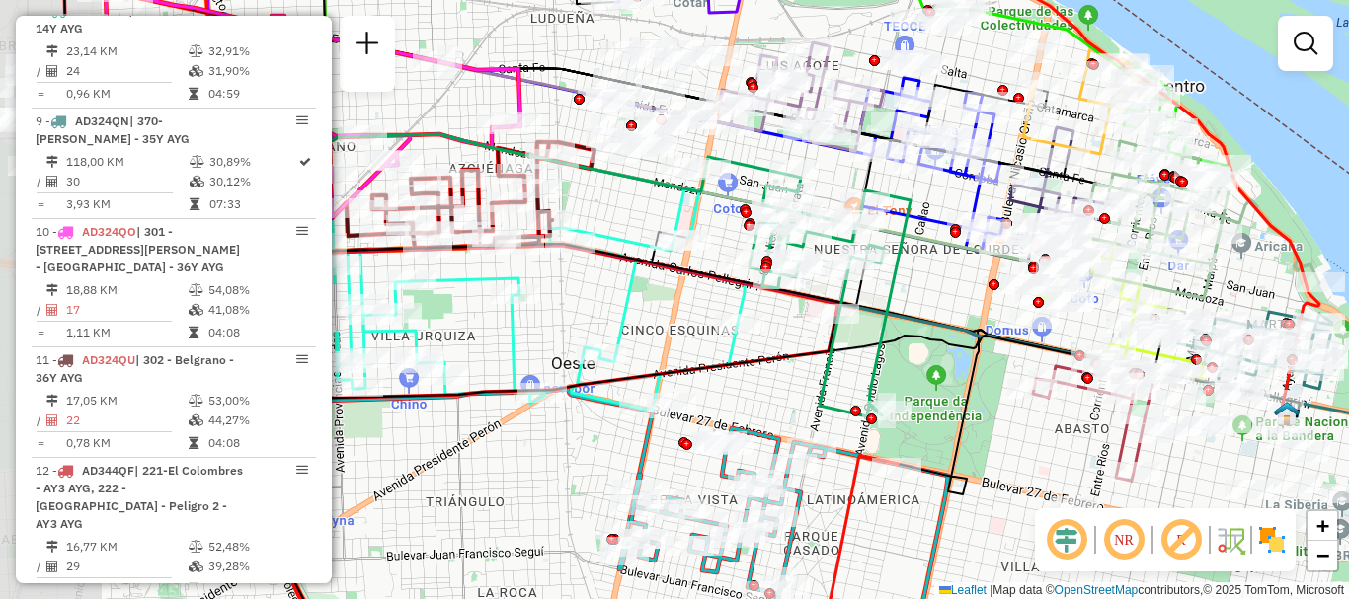
drag, startPoint x: 689, startPoint y: 315, endPoint x: 952, endPoint y: 325, distance: 262.9
click at [952, 325] on div "Janela de atendimento Grade de atendimento Capacidade Transportadoras Veículos …" at bounding box center [674, 299] width 1349 height 599
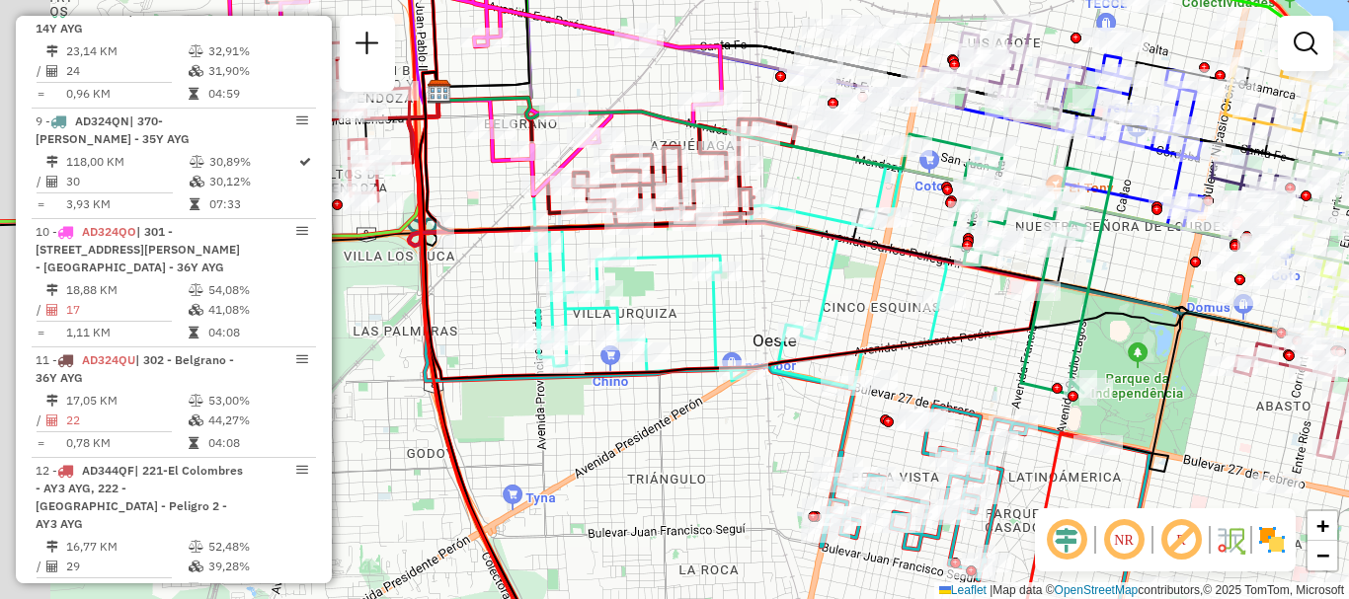
drag, startPoint x: 862, startPoint y: 332, endPoint x: 1089, endPoint y: 284, distance: 232.0
click at [1020, 299] on div "Janela de atendimento Grade de atendimento Capacidade Transportadoras Veículos …" at bounding box center [674, 299] width 1349 height 599
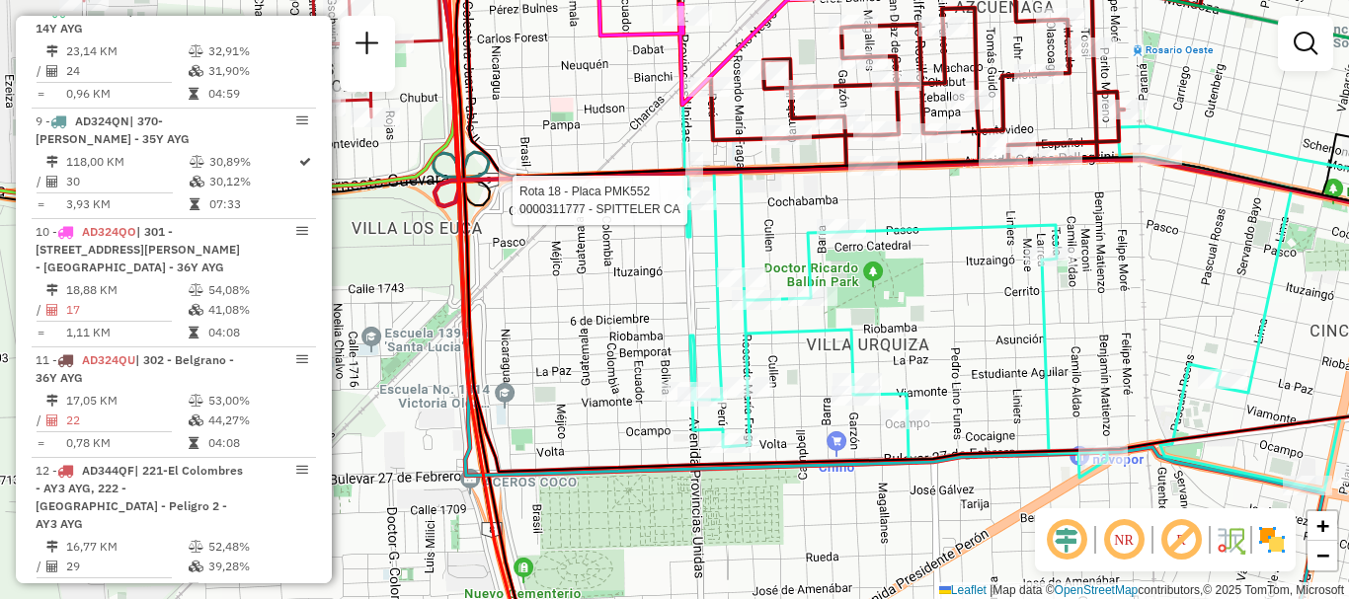
select select "**********"
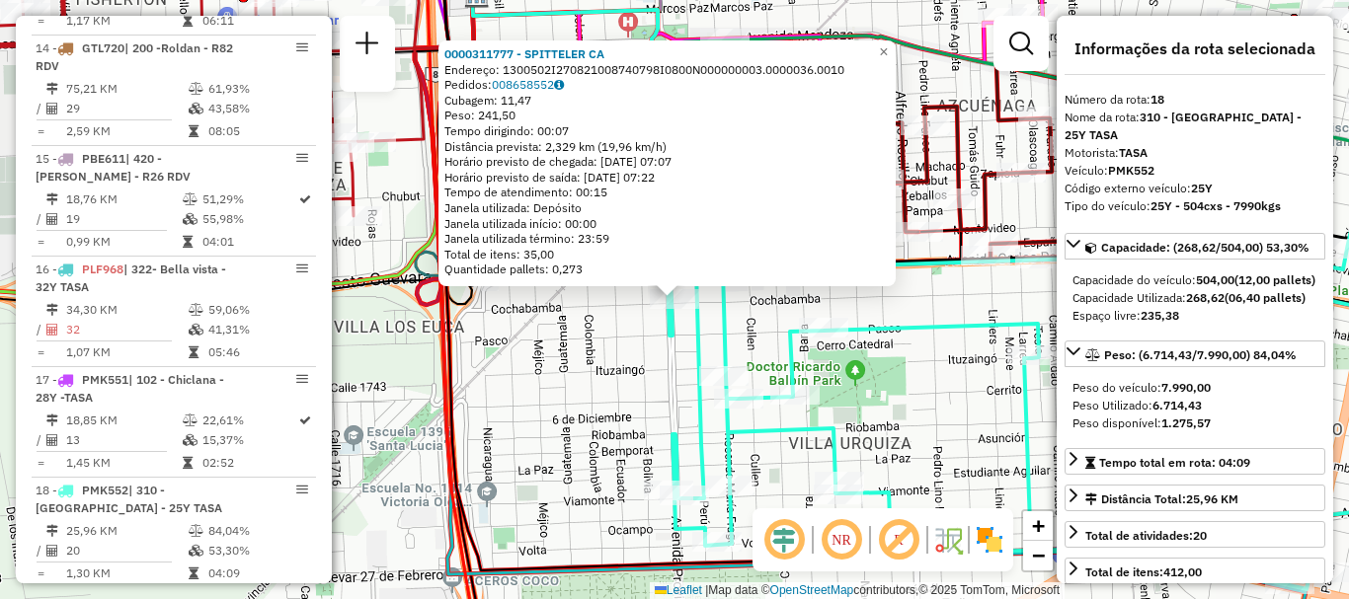
scroll to position [2637, 0]
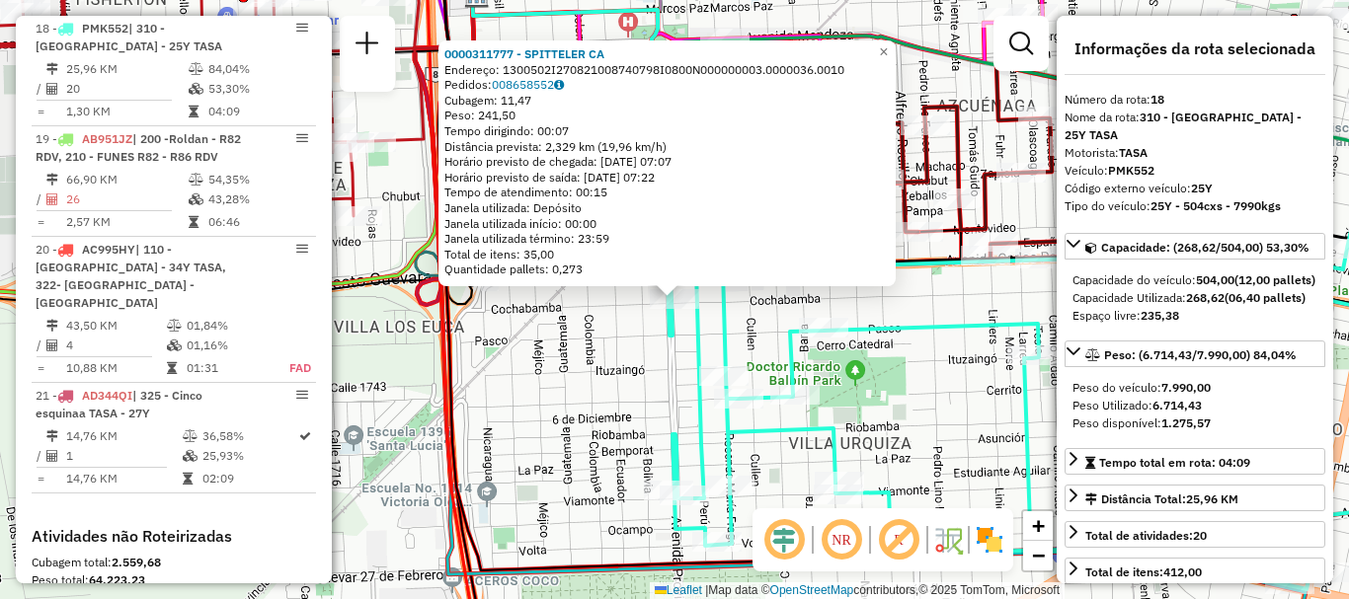
click at [929, 319] on icon at bounding box center [1077, 367] width 814 height 444
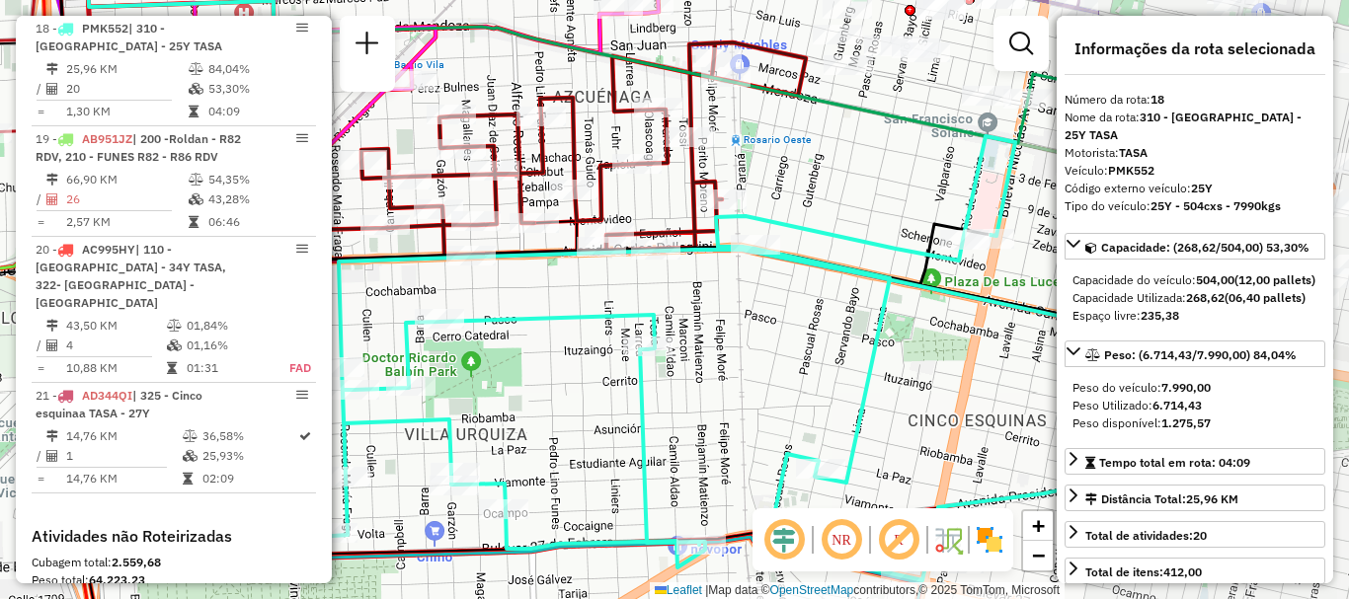
drag, startPoint x: 972, startPoint y: 306, endPoint x: 588, endPoint y: 297, distance: 384.3
click at [588, 297] on div "Janela de atendimento Grade de atendimento Capacidade Transportadoras Veículos …" at bounding box center [674, 299] width 1349 height 599
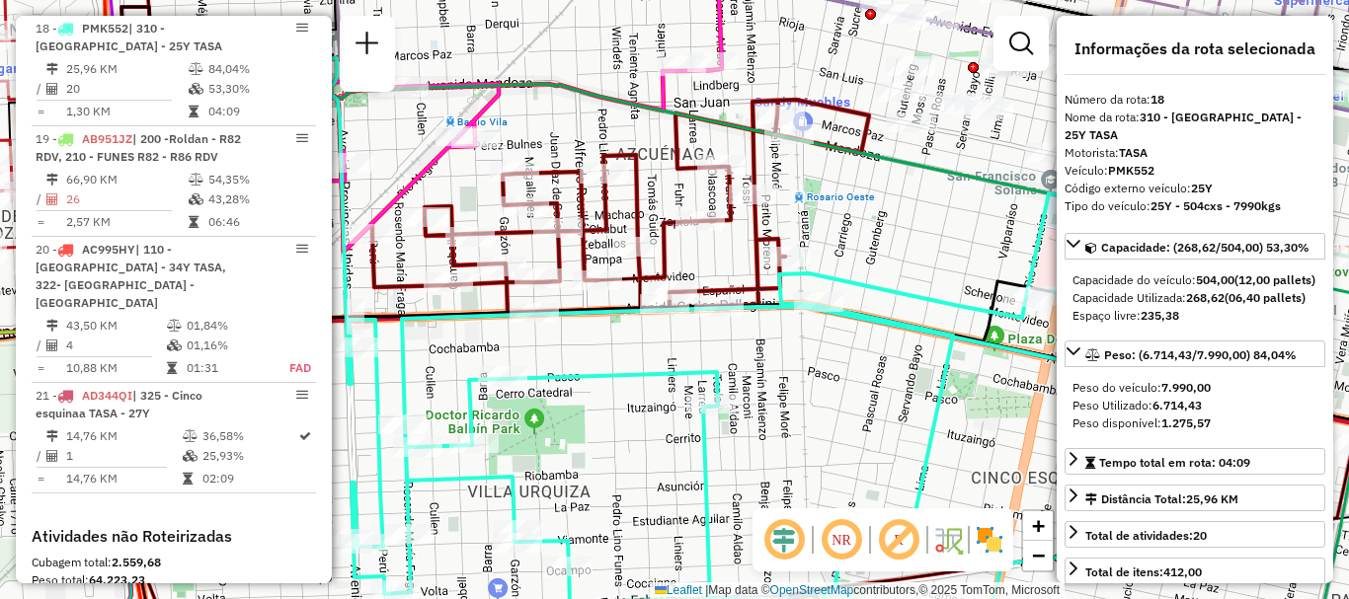
drag, startPoint x: 704, startPoint y: 301, endPoint x: 767, endPoint y: 358, distance: 85.3
click at [767, 358] on div "Janela de atendimento Grade de atendimento Capacidade Transportadoras Veículos …" at bounding box center [674, 299] width 1349 height 599
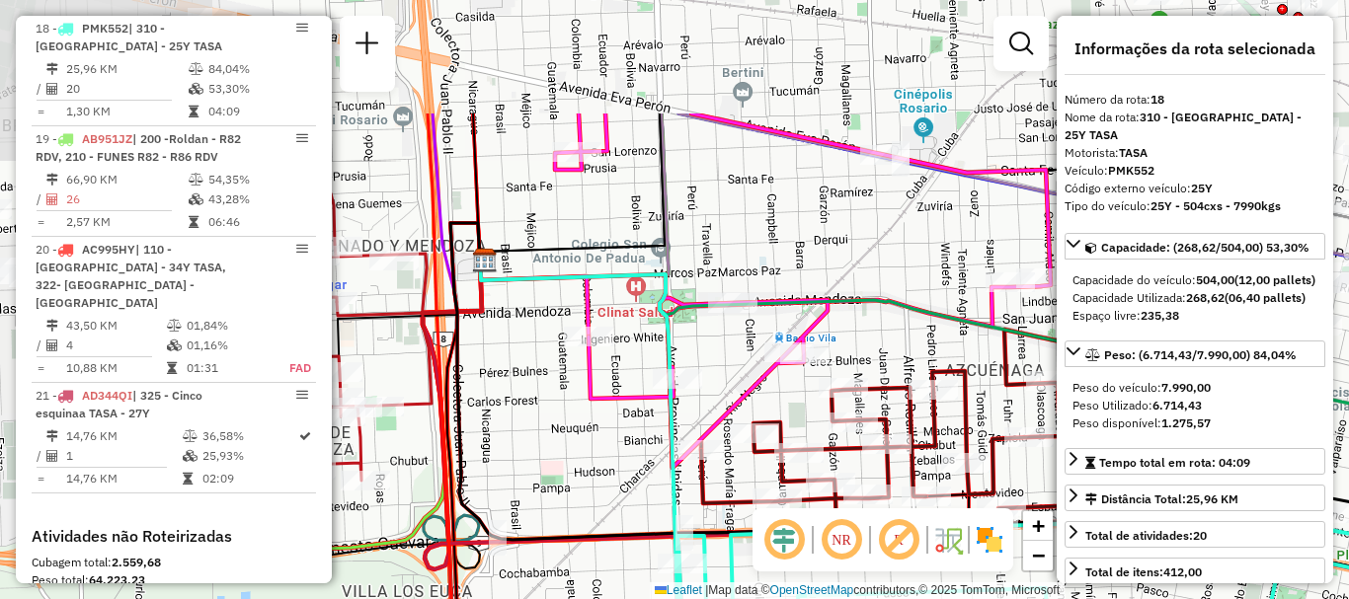
drag, startPoint x: 823, startPoint y: 280, endPoint x: 945, endPoint y: 357, distance: 144.7
click at [945, 357] on div "Janela de atendimento Grade de atendimento Capacidade Transportadoras Veículos …" at bounding box center [674, 299] width 1349 height 599
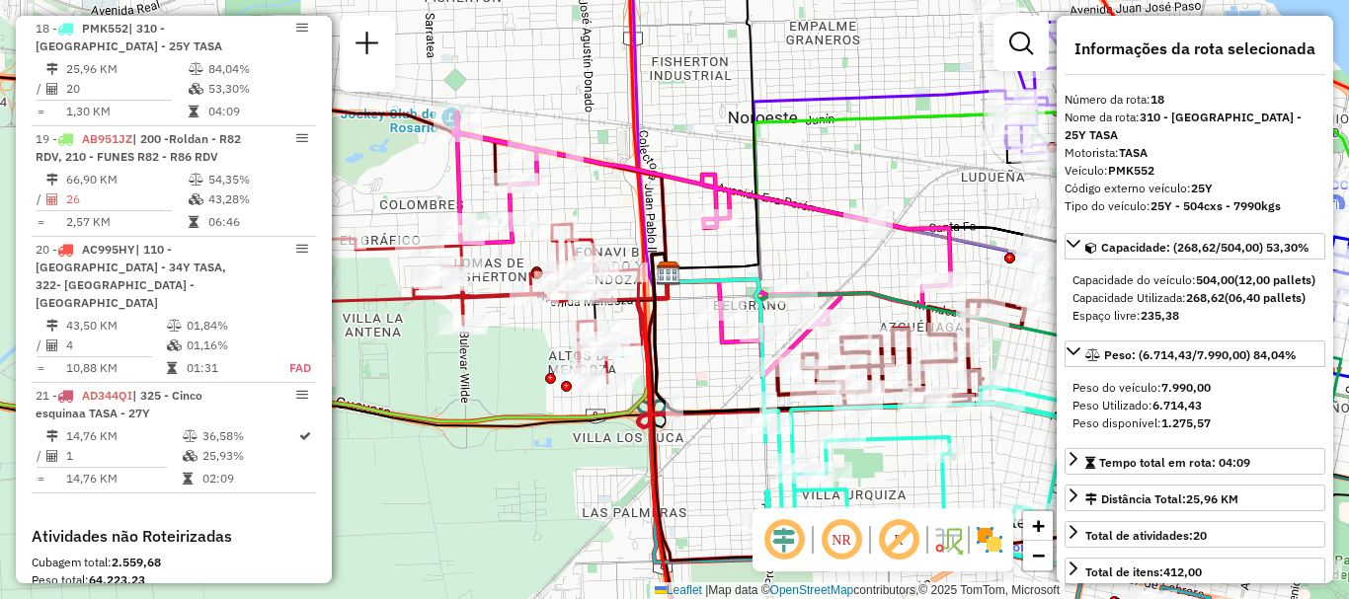
drag, startPoint x: 693, startPoint y: 335, endPoint x: 686, endPoint y: 181, distance: 154.2
click at [688, 187] on div "Janela de atendimento Grade de atendimento Capacidade Transportadoras Veículos …" at bounding box center [674, 299] width 1349 height 599
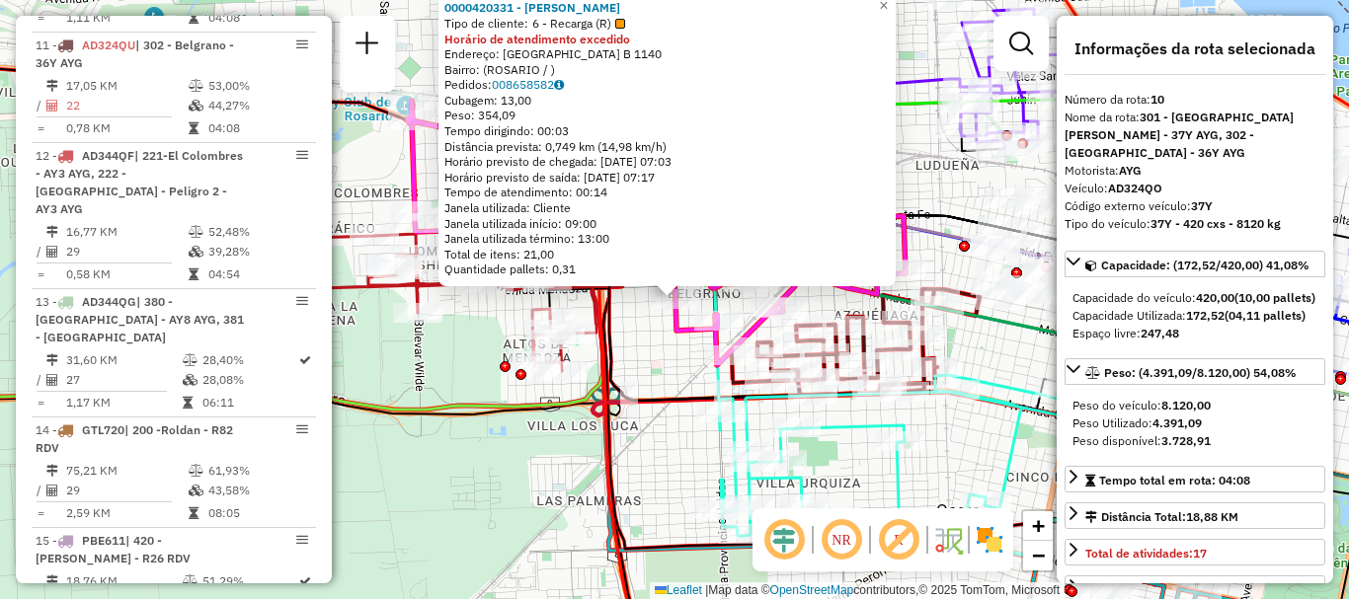
scroll to position [1699, 0]
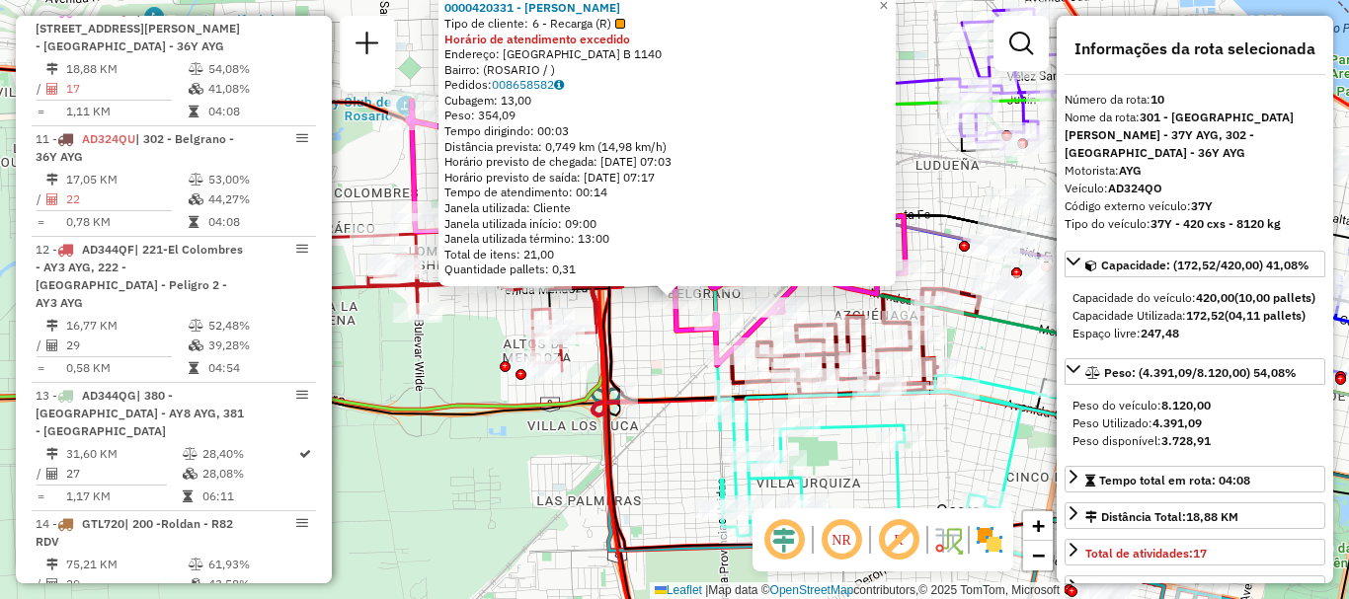
click at [642, 357] on div "0000420331 - CHEN MEIFANG Tipo de cliente: 6 - Recarga (R) Horário de atendimen…" at bounding box center [674, 299] width 1349 height 599
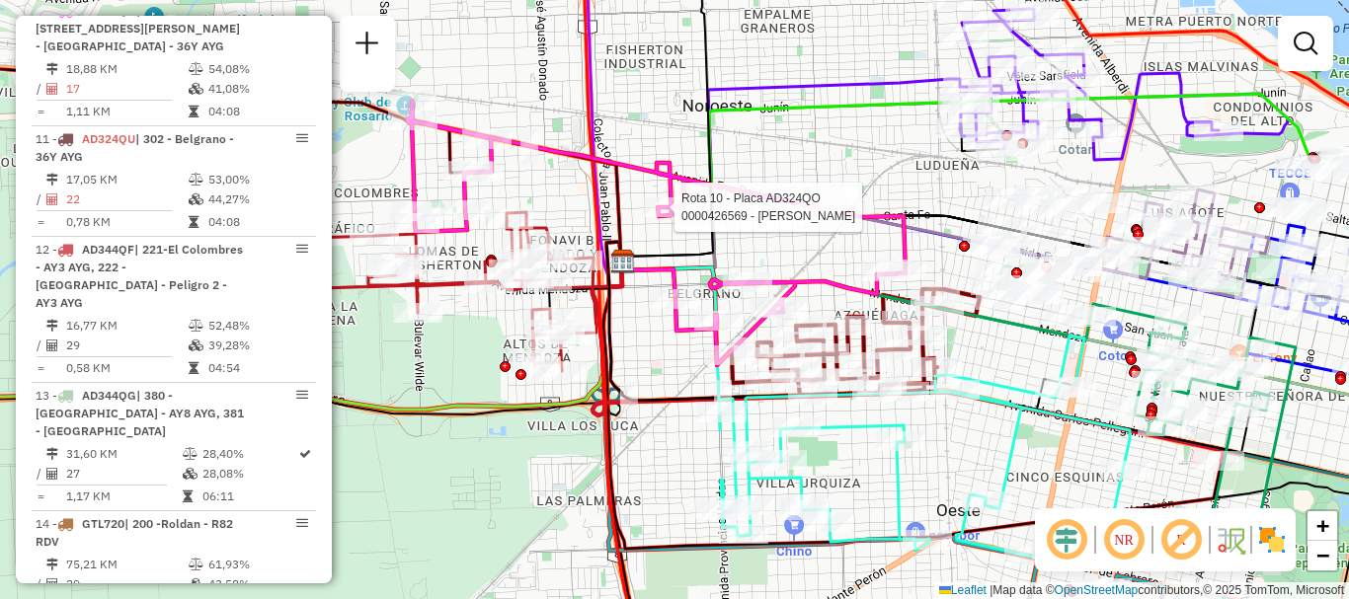
select select "**********"
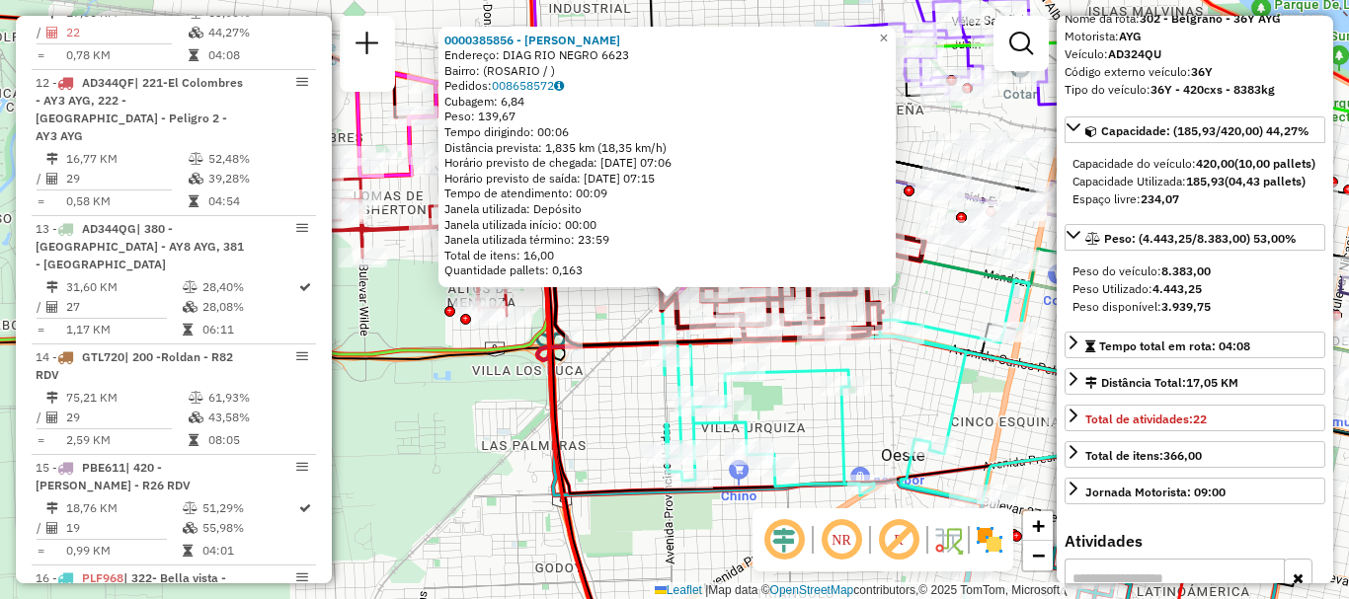
scroll to position [1827, 0]
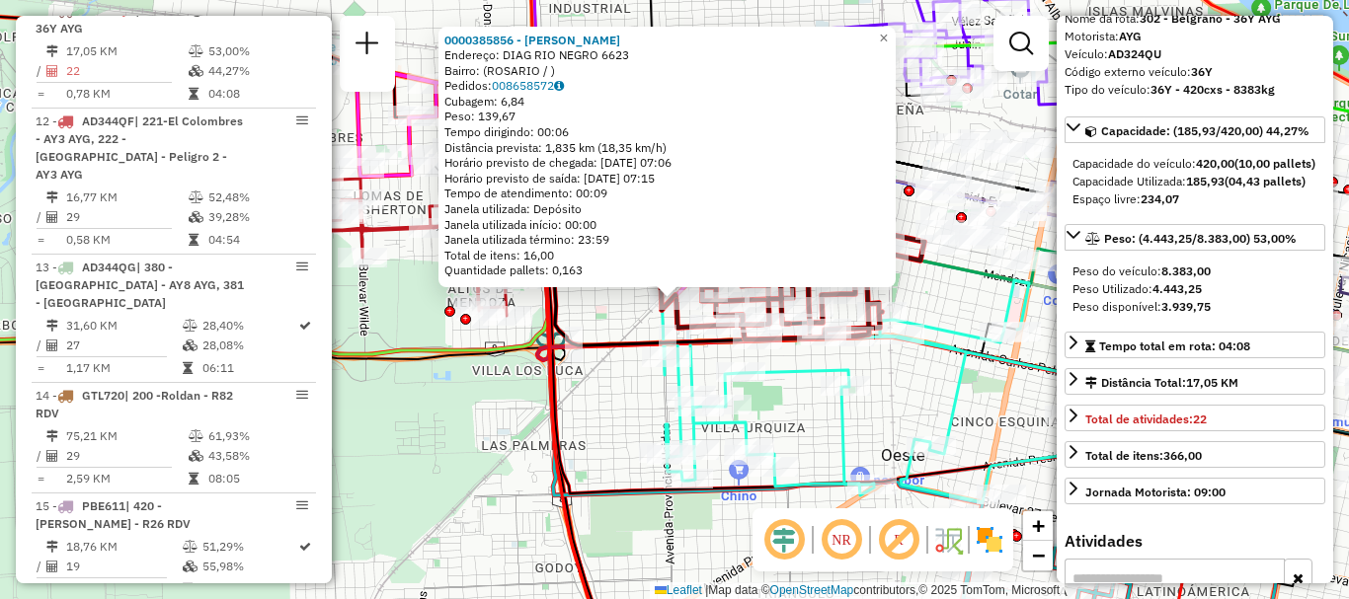
click at [808, 404] on div "0000385856 - ROJAS GABRIELA ALEJANDRA Endereço: DIAG RIO NEGRO 6623 Bairro: (RO…" at bounding box center [674, 299] width 1349 height 599
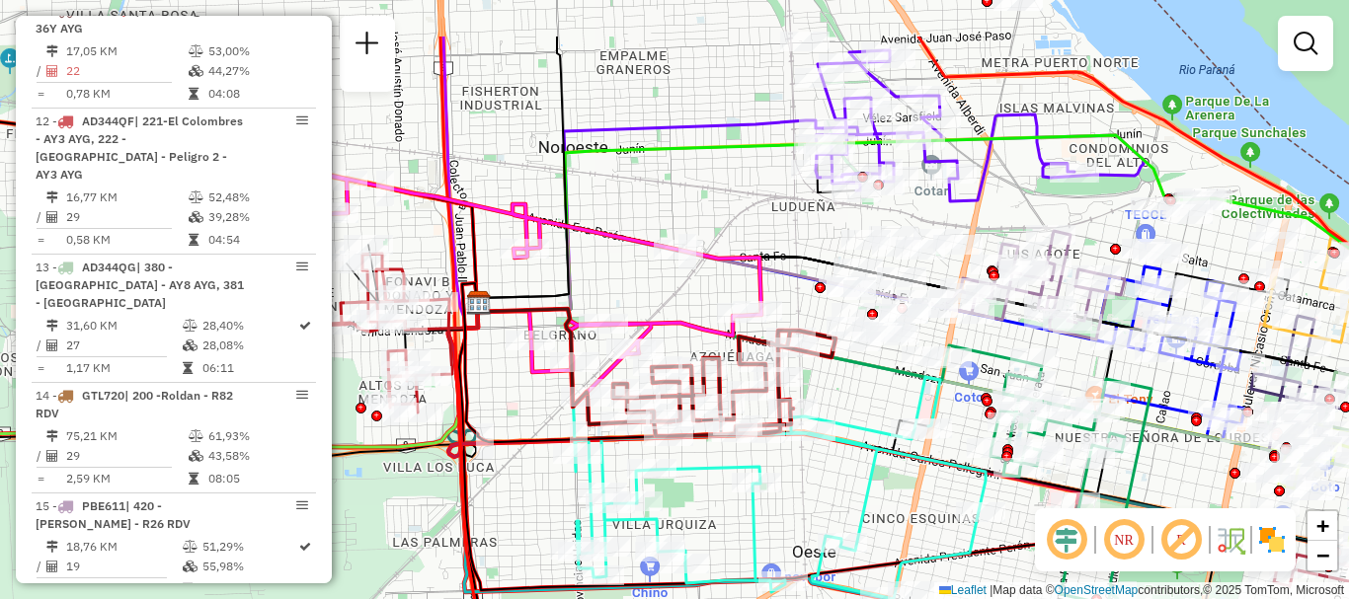
drag, startPoint x: 942, startPoint y: 381, endPoint x: 853, endPoint y: 477, distance: 130.7
click at [853, 477] on div "Janela de atendimento Grade de atendimento Capacidade Transportadoras Veículos …" at bounding box center [674, 299] width 1349 height 599
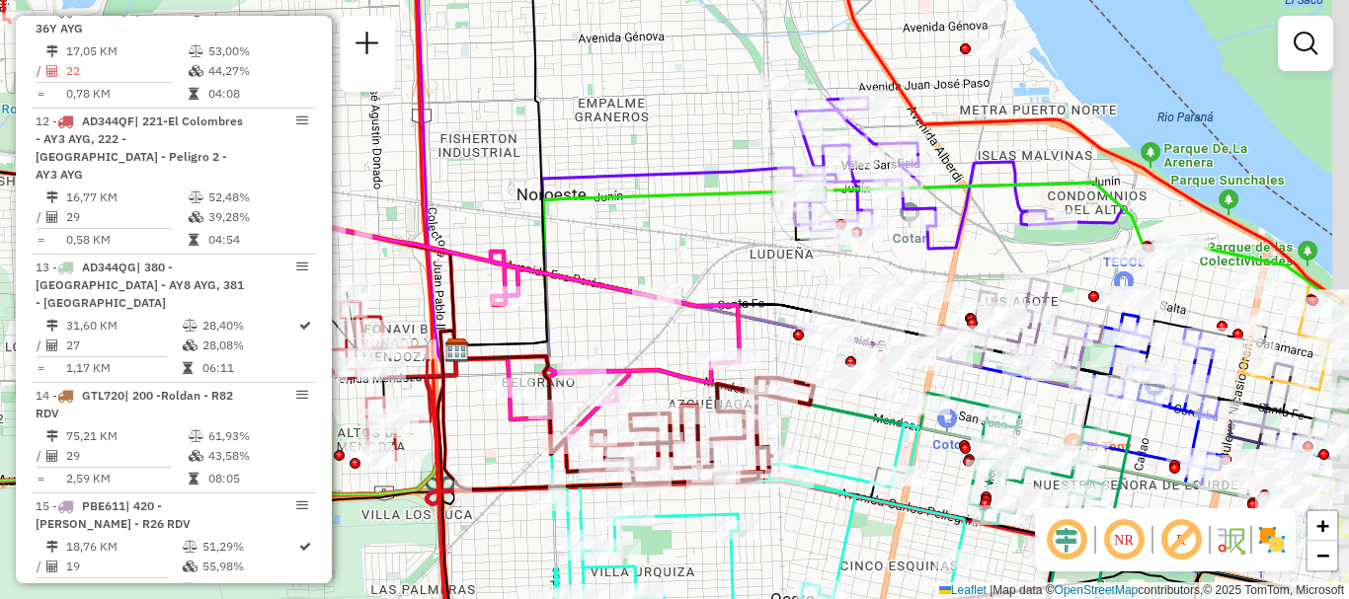
drag, startPoint x: 878, startPoint y: 433, endPoint x: 855, endPoint y: 480, distance: 52.6
click at [855, 480] on icon at bounding box center [759, 536] width 410 height 222
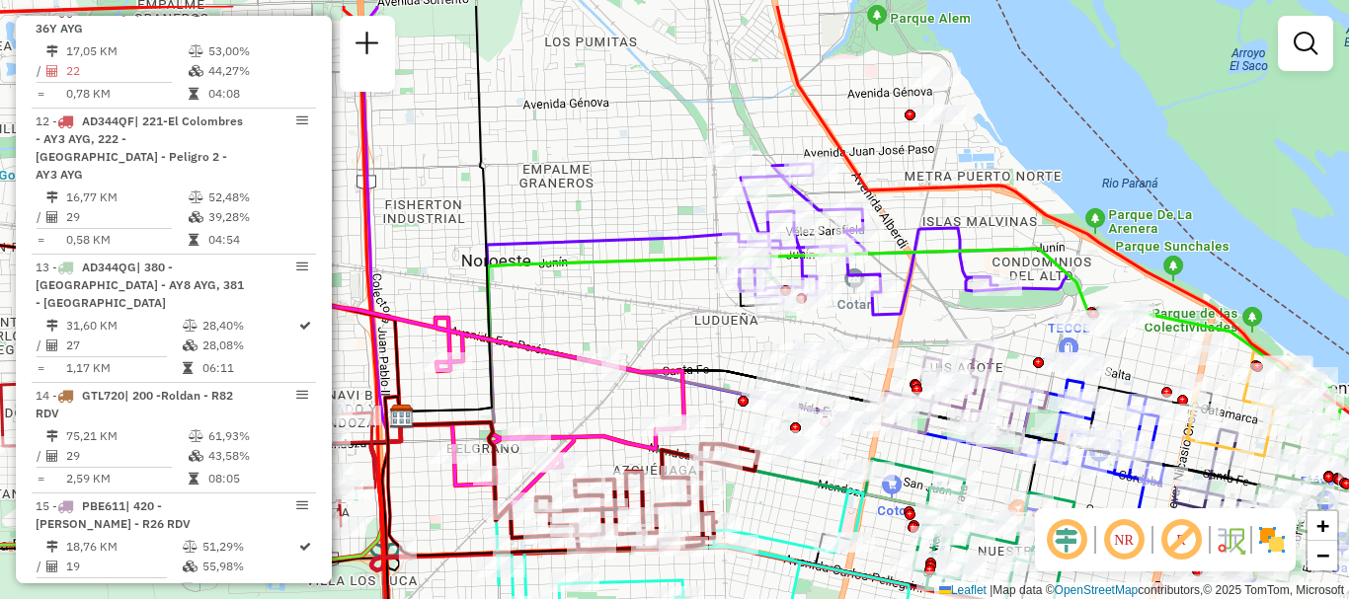
drag, startPoint x: 848, startPoint y: 432, endPoint x: 794, endPoint y: 498, distance: 85.6
click at [794, 498] on div "Janela de atendimento Grade de atendimento Capacidade Transportadoras Veículos …" at bounding box center [674, 299] width 1349 height 599
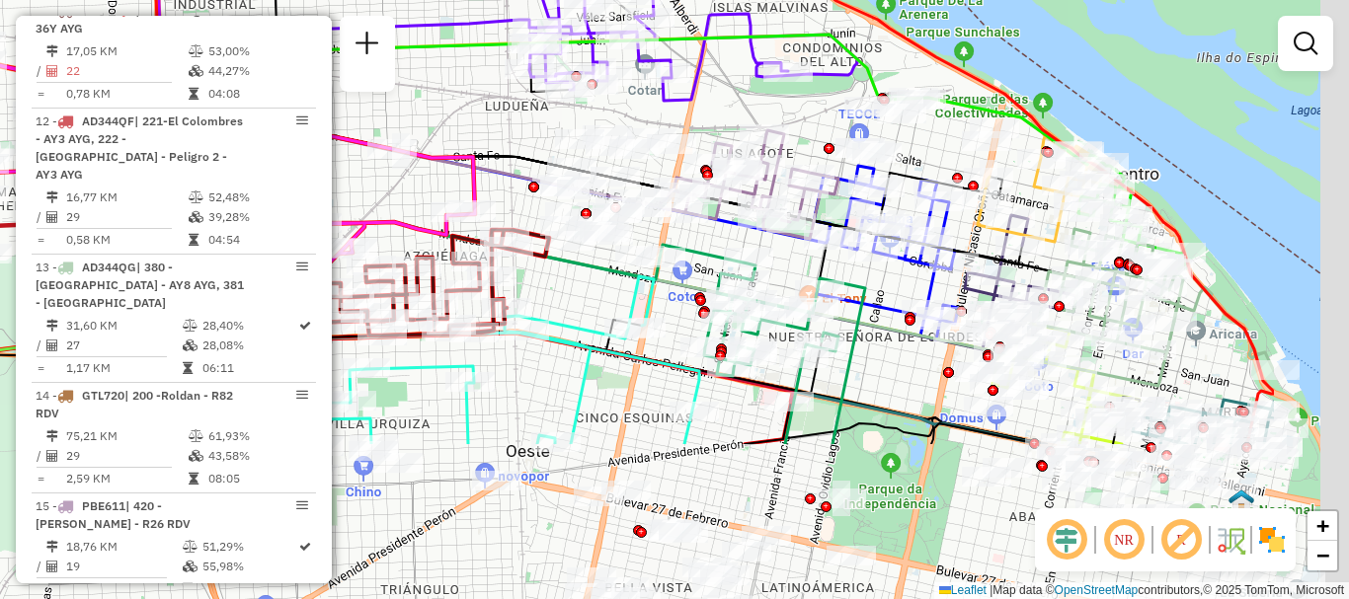
drag, startPoint x: 891, startPoint y: 483, endPoint x: 694, endPoint y: 282, distance: 280.7
click at [670, 250] on div at bounding box center [660, 258] width 49 height 20
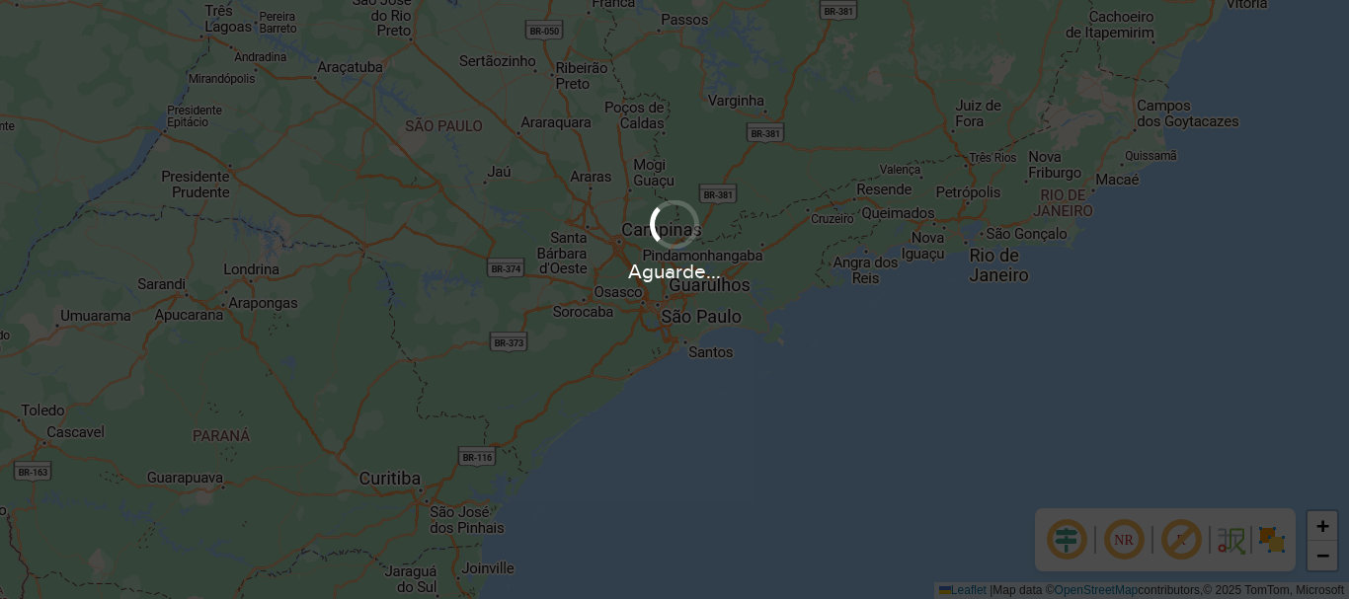
scroll to position [1295, 0]
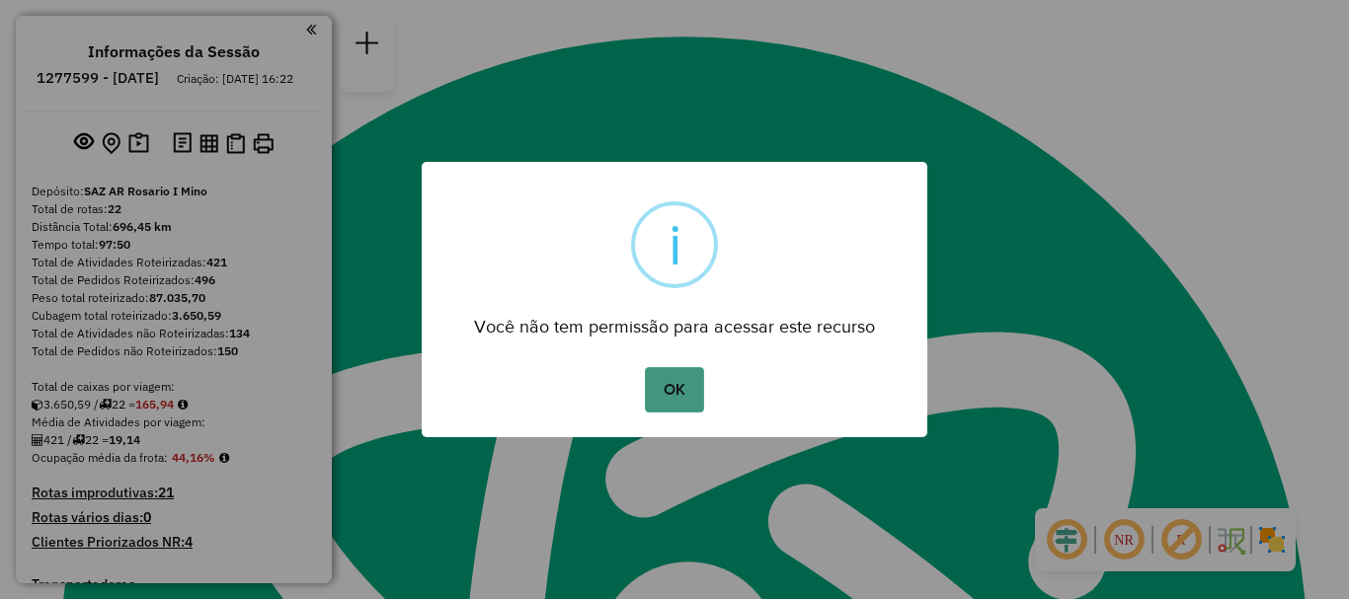
click at [657, 376] on button "OK" at bounding box center [674, 389] width 58 height 45
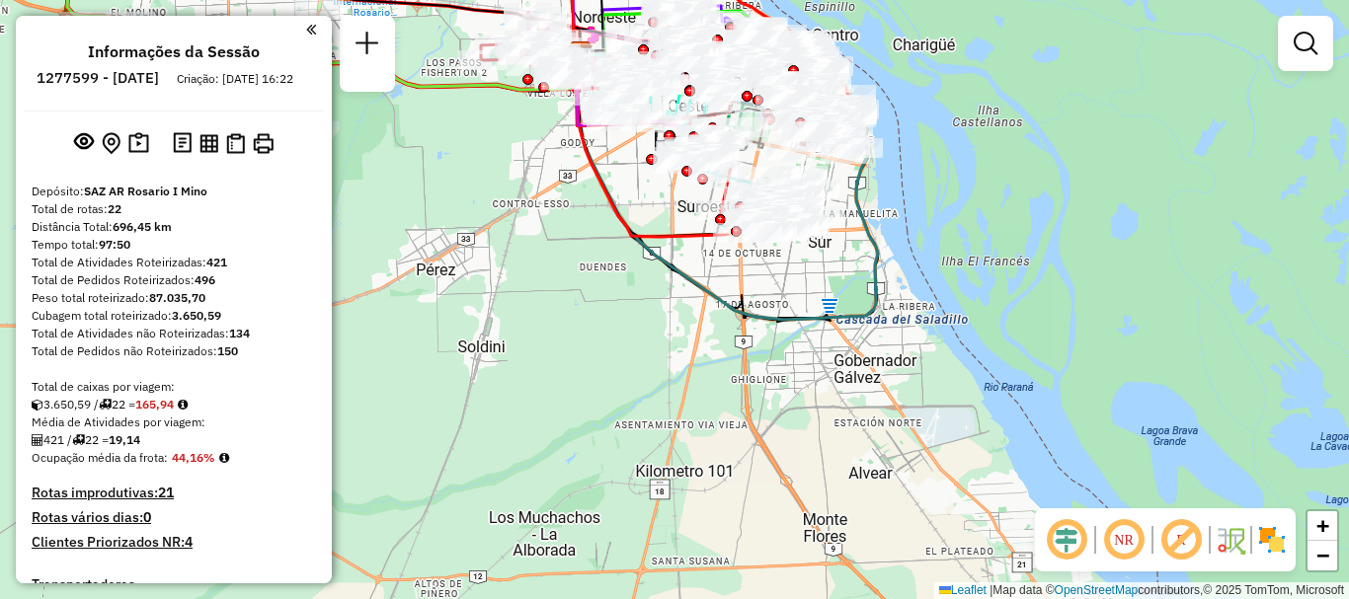
drag, startPoint x: 835, startPoint y: 296, endPoint x: 798, endPoint y: 424, distance: 132.8
click at [798, 424] on div "Janela de atendimento Grade de atendimento Capacidade Transportadoras Veículos …" at bounding box center [674, 299] width 1349 height 599
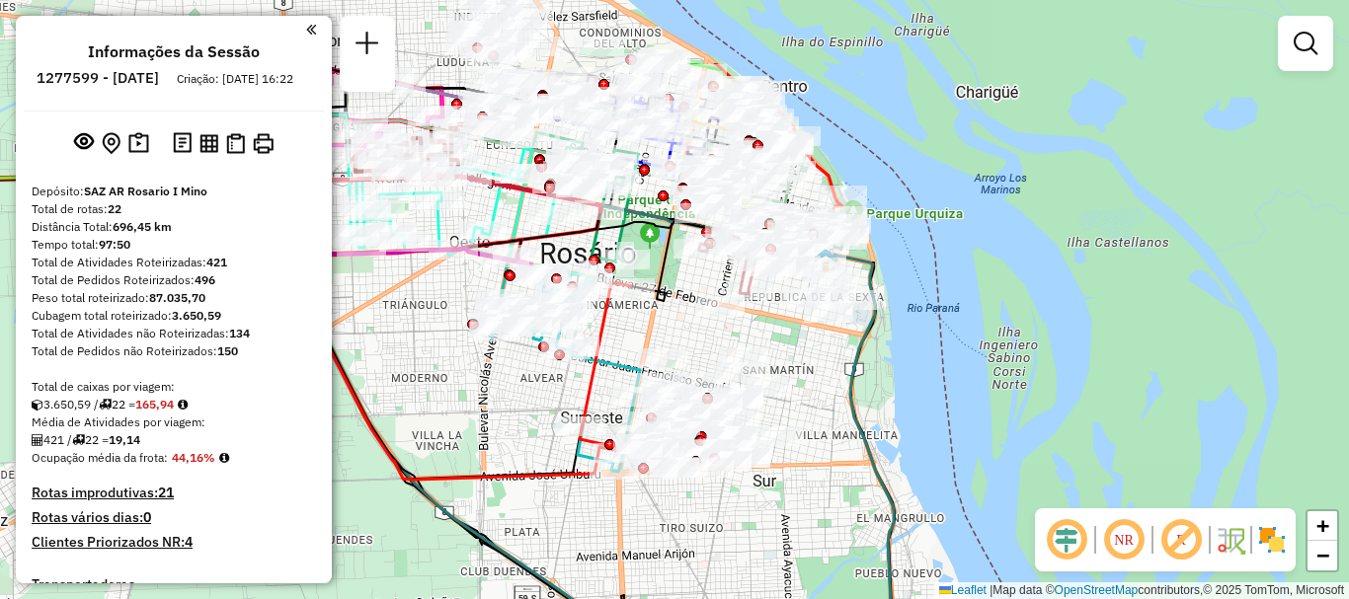
drag, startPoint x: 802, startPoint y: 416, endPoint x: 798, endPoint y: 511, distance: 94.9
click at [798, 511] on div "Janela de atendimento Grade de atendimento Capacidade Transportadoras Veículos …" at bounding box center [674, 299] width 1349 height 599
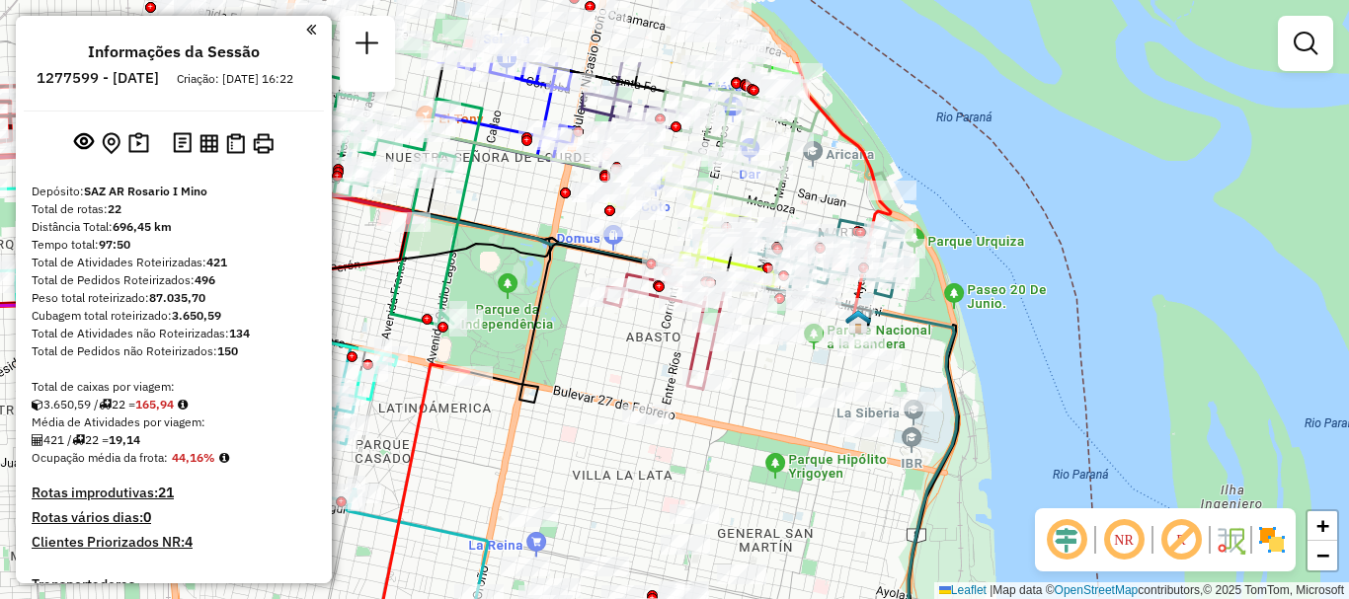
drag, startPoint x: 747, startPoint y: 357, endPoint x: 760, endPoint y: 495, distance: 138.9
click at [760, 495] on div "Janela de atendimento Grade de atendimento Capacidade Transportadoras Veículos …" at bounding box center [674, 299] width 1349 height 599
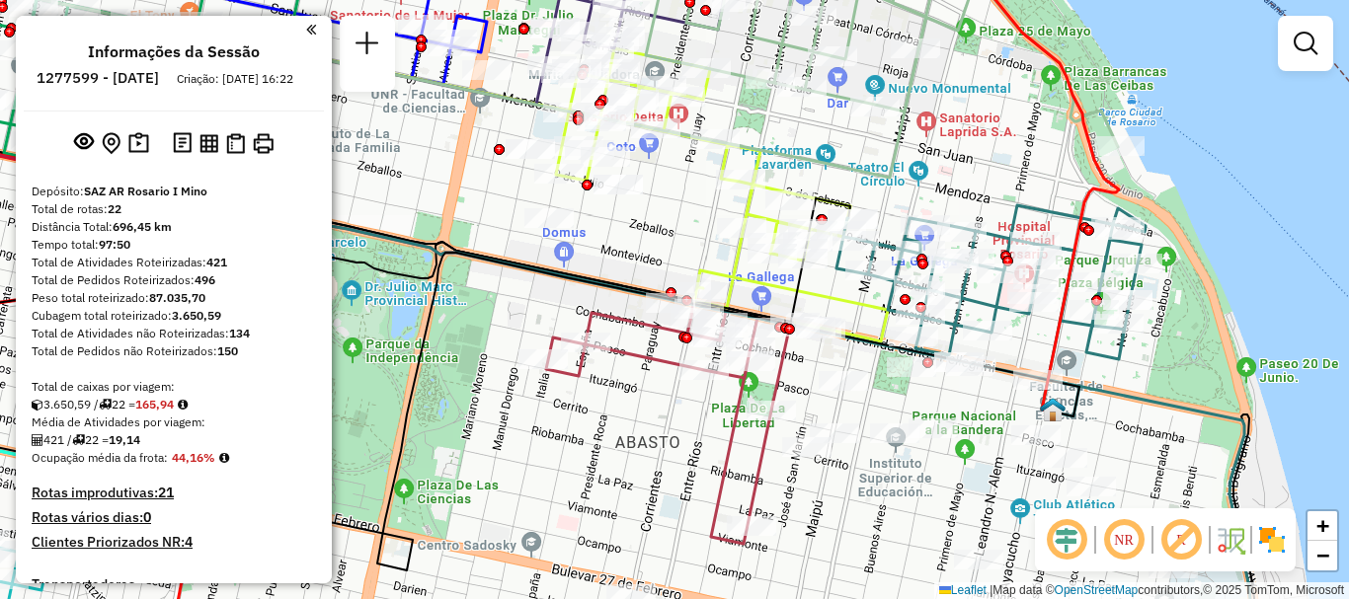
drag, startPoint x: 676, startPoint y: 358, endPoint x: 677, endPoint y: 414, distance: 55.3
click at [677, 414] on icon at bounding box center [668, 421] width 244 height 245
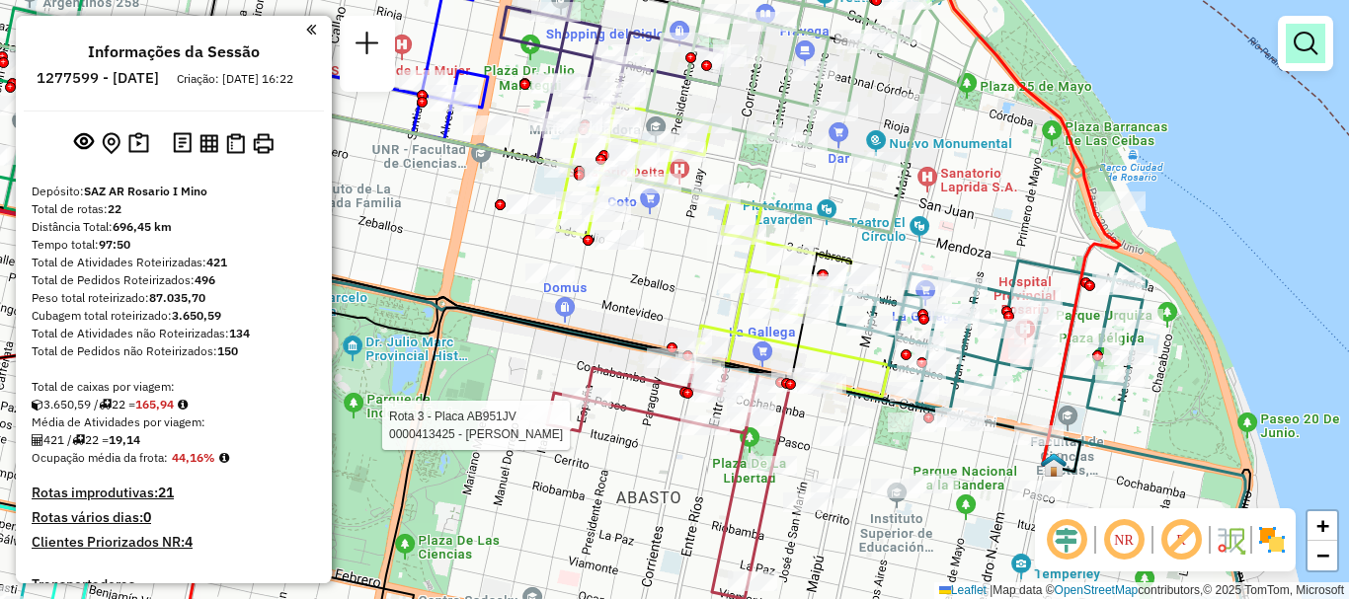
click at [1293, 49] on link at bounding box center [1306, 44] width 40 height 40
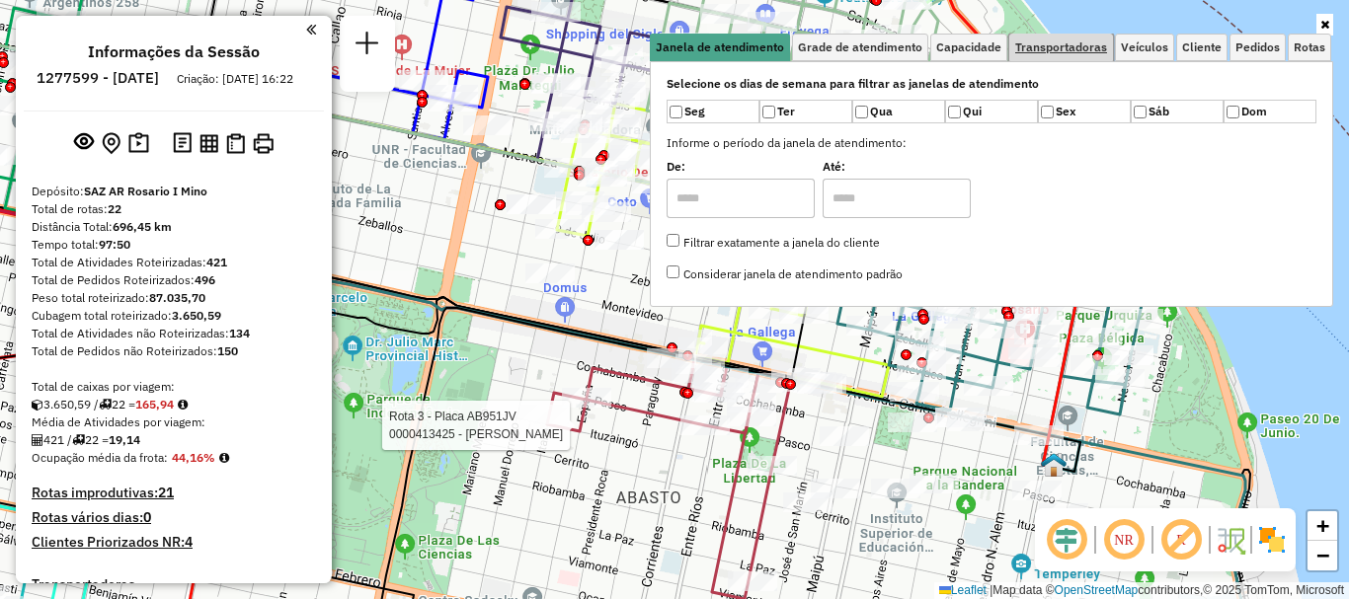
click at [1051, 49] on span "Transportadoras" at bounding box center [1061, 47] width 92 height 12
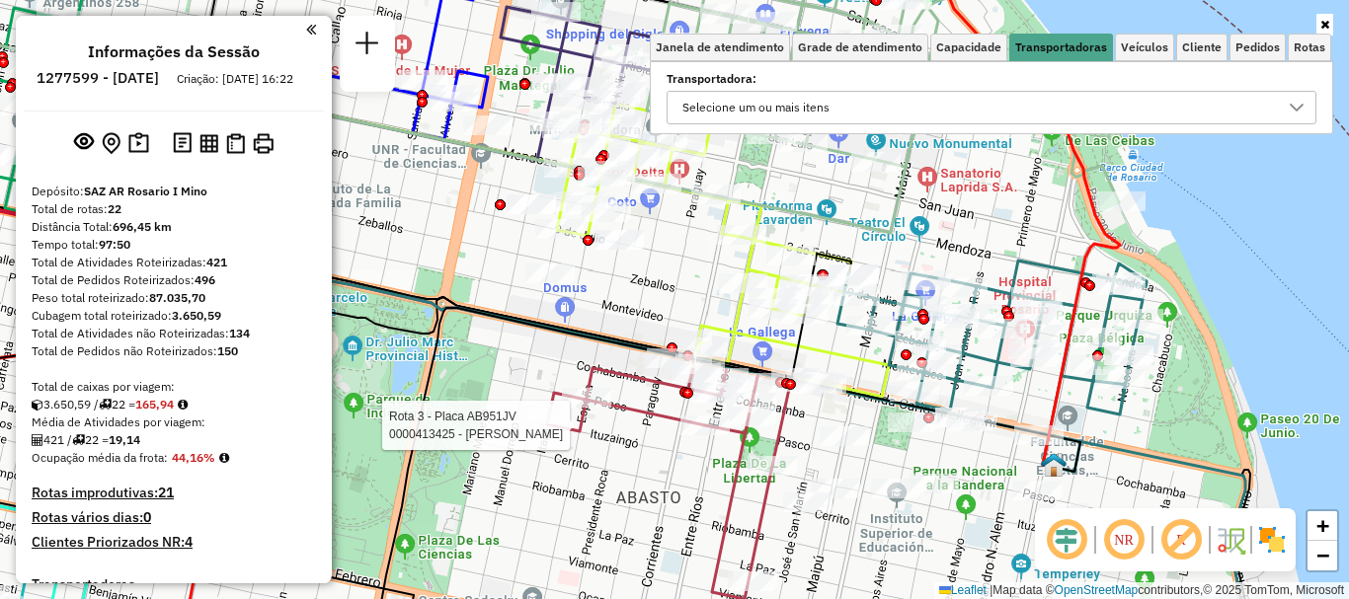
click at [1290, 105] on icon at bounding box center [1297, 108] width 16 height 16
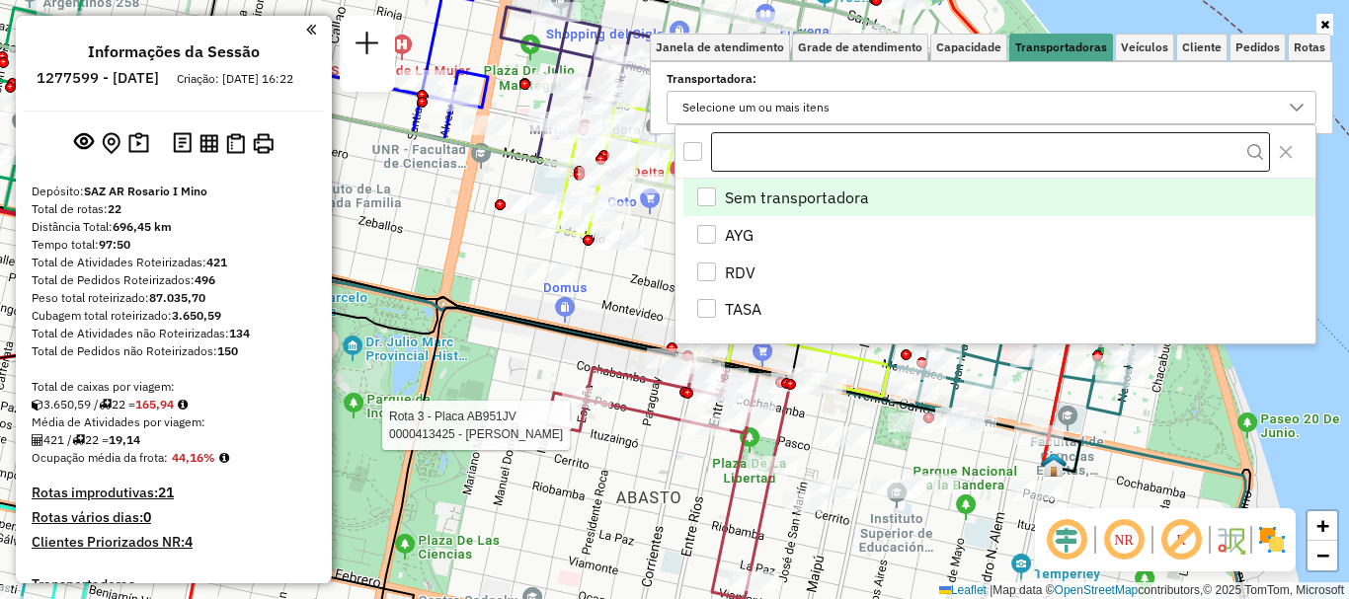
scroll to position [12, 68]
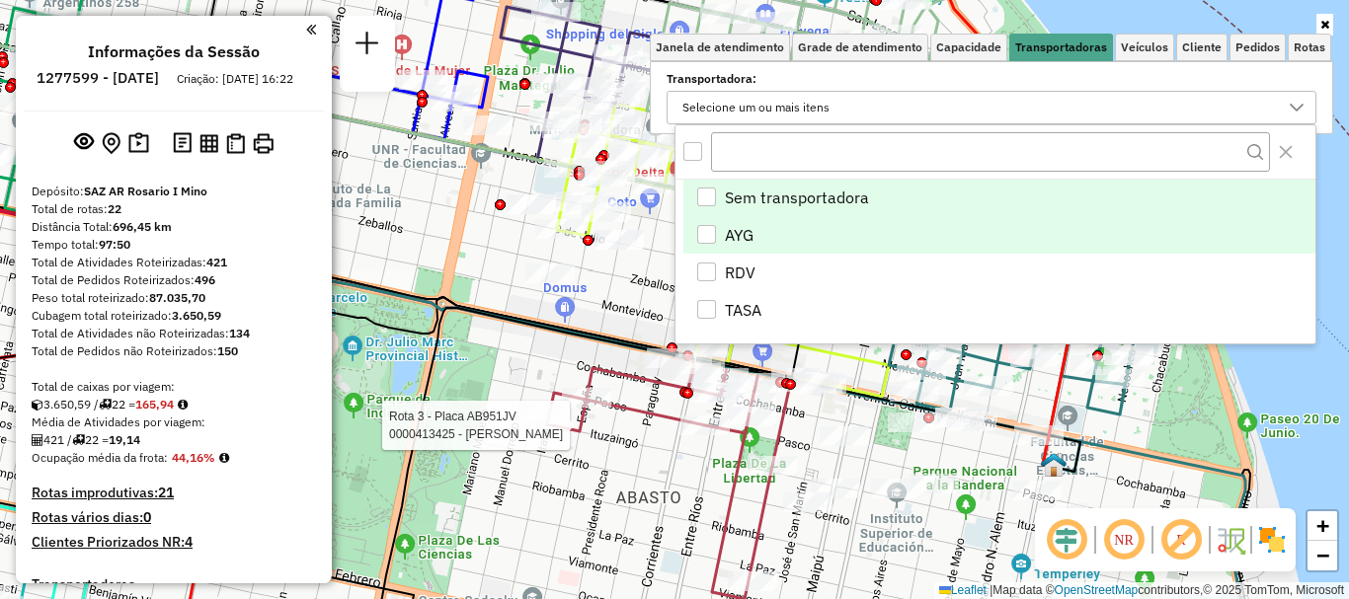
click at [703, 237] on div "AYG" at bounding box center [706, 234] width 19 height 19
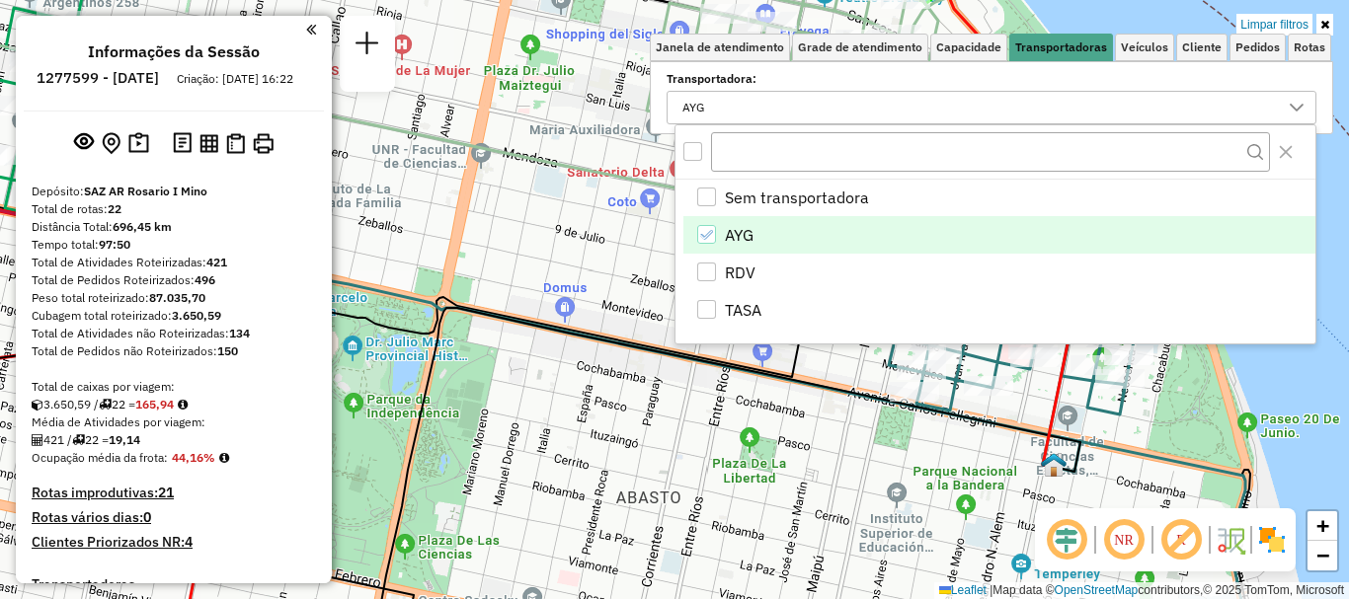
click at [581, 348] on icon at bounding box center [678, 467] width 805 height 318
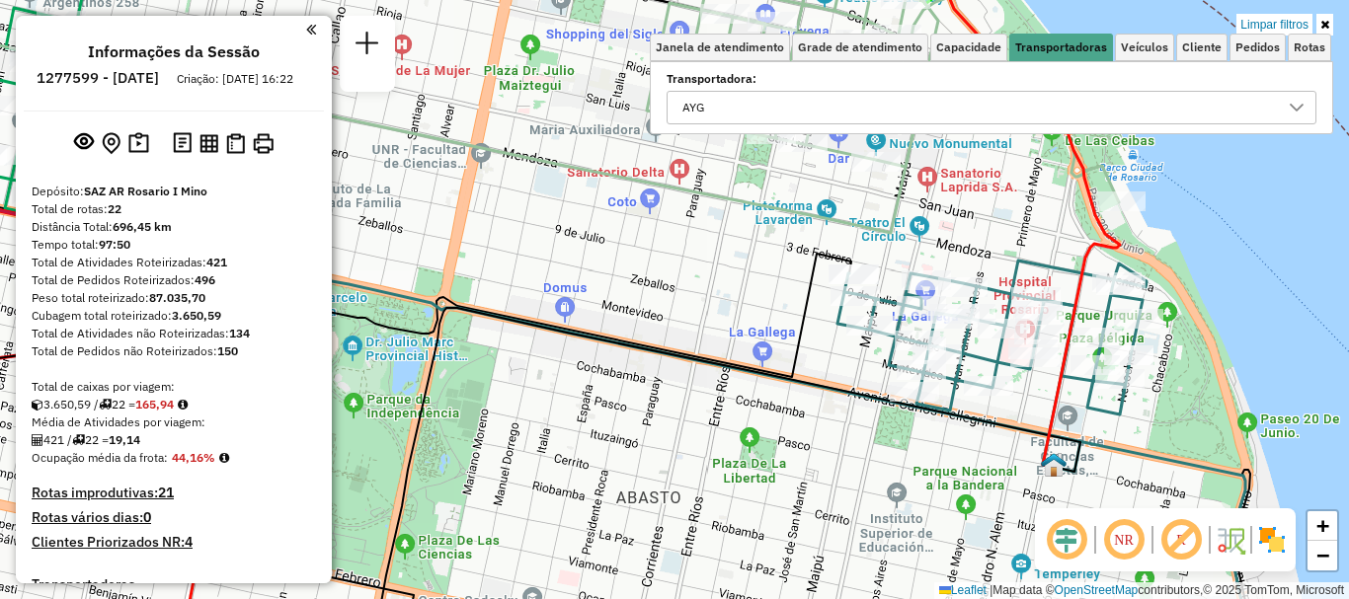
select select "**********"
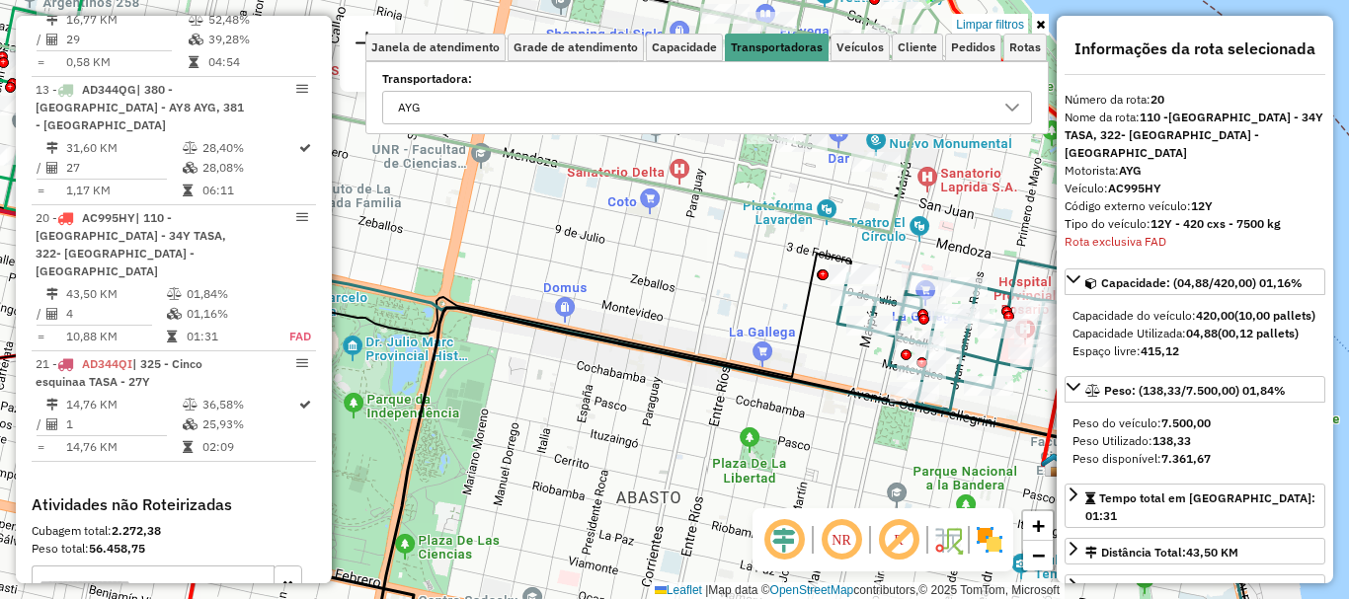
scroll to position [1641, 0]
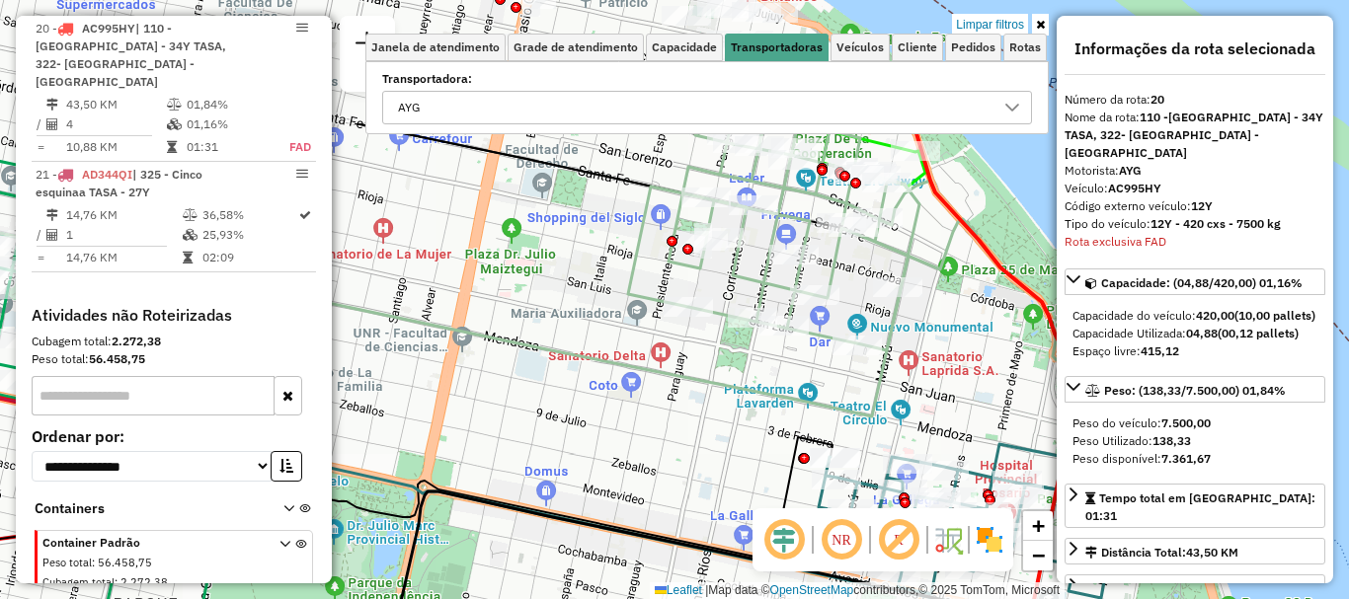
drag, startPoint x: 581, startPoint y: 337, endPoint x: 562, endPoint y: 520, distance: 184.6
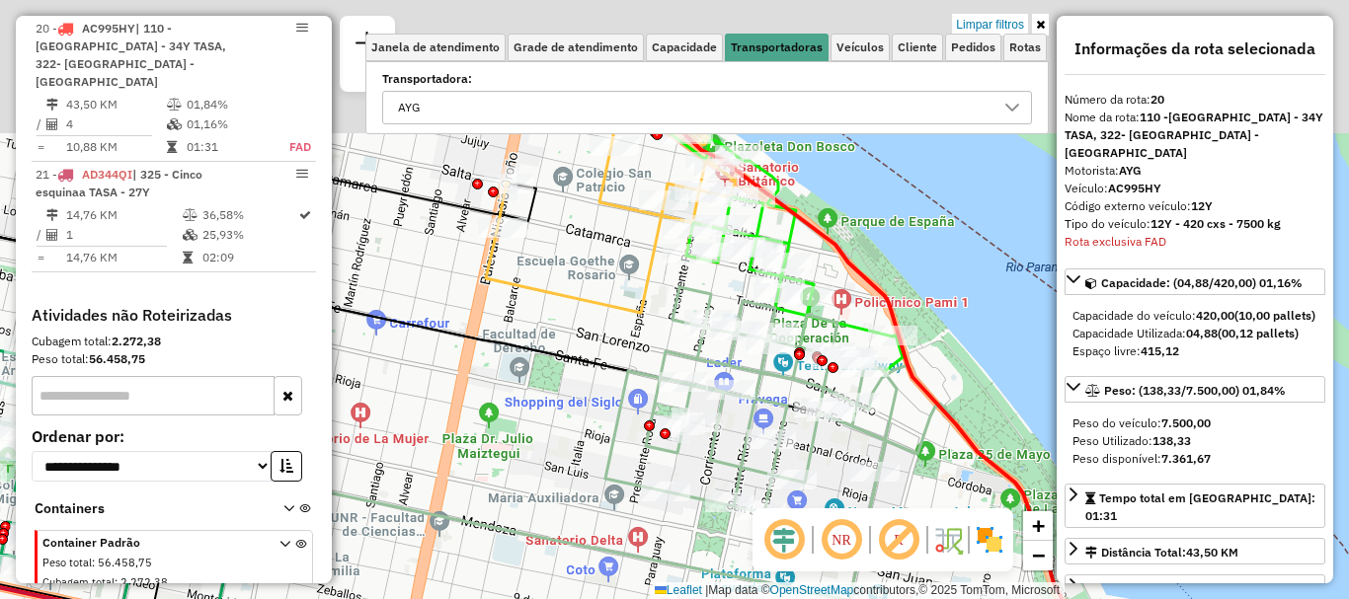
drag, startPoint x: 633, startPoint y: 397, endPoint x: 573, endPoint y: 638, distance: 248.4
click at [573, 598] on html "Aplicando filtros Pop-up bloqueado! Seu navegador bloqueou automáticamente a ab…" at bounding box center [674, 299] width 1349 height 599
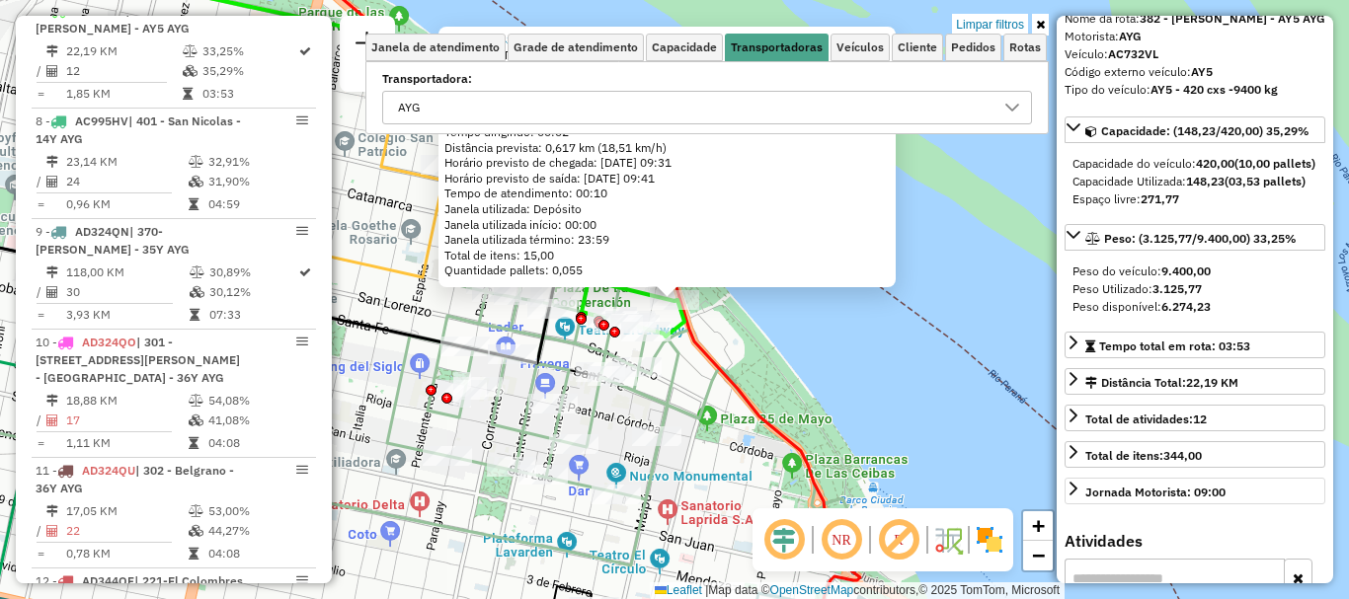
scroll to position [198, 0]
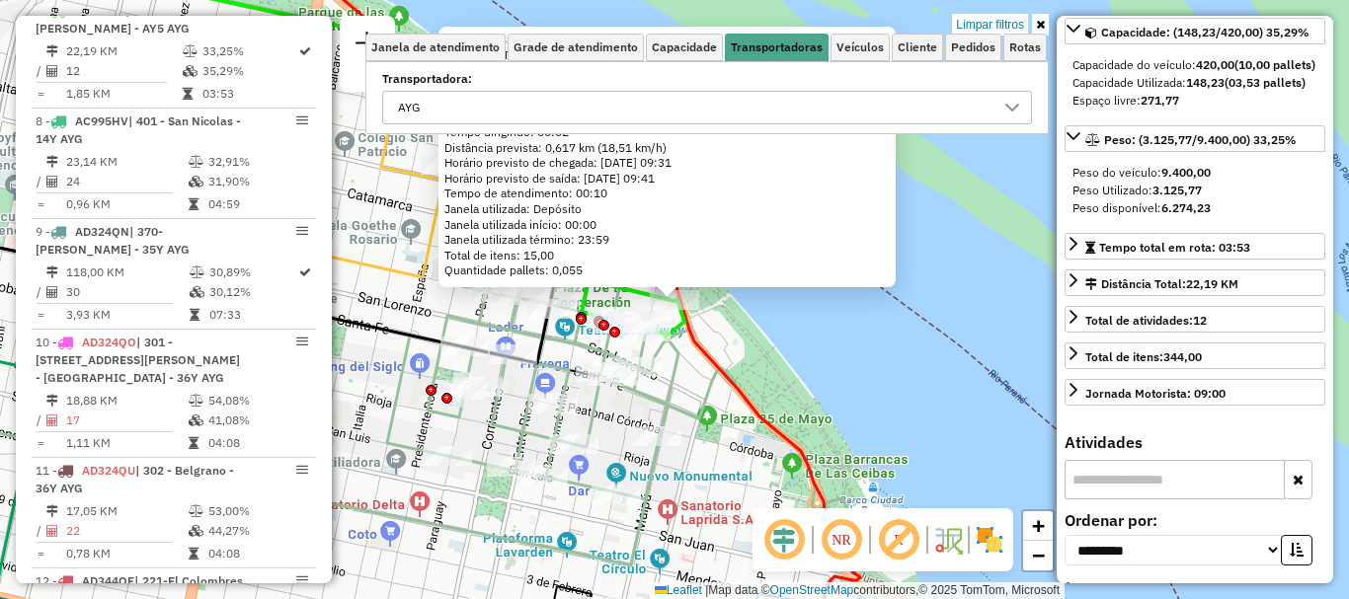
click at [932, 418] on div "0000435643 - AUDANO MARTIN Endereço: TUCUMµN 938 Bairro: (ROSARIO / ) Pedidos: …" at bounding box center [674, 299] width 1349 height 599
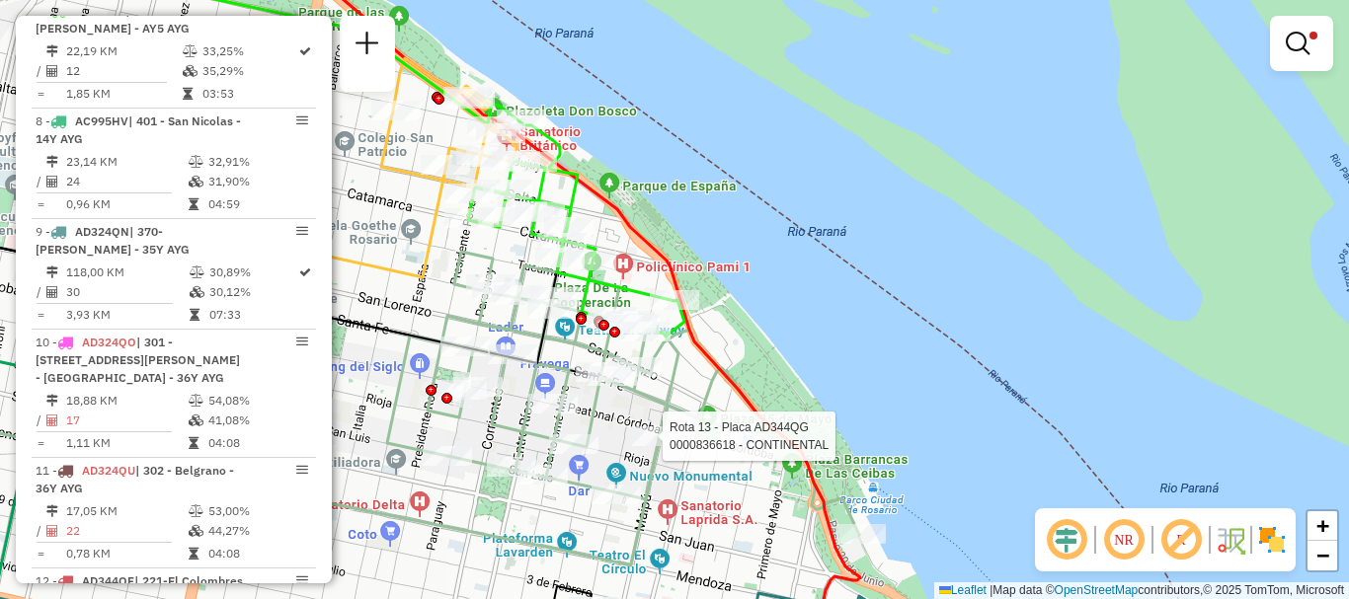
select select "**********"
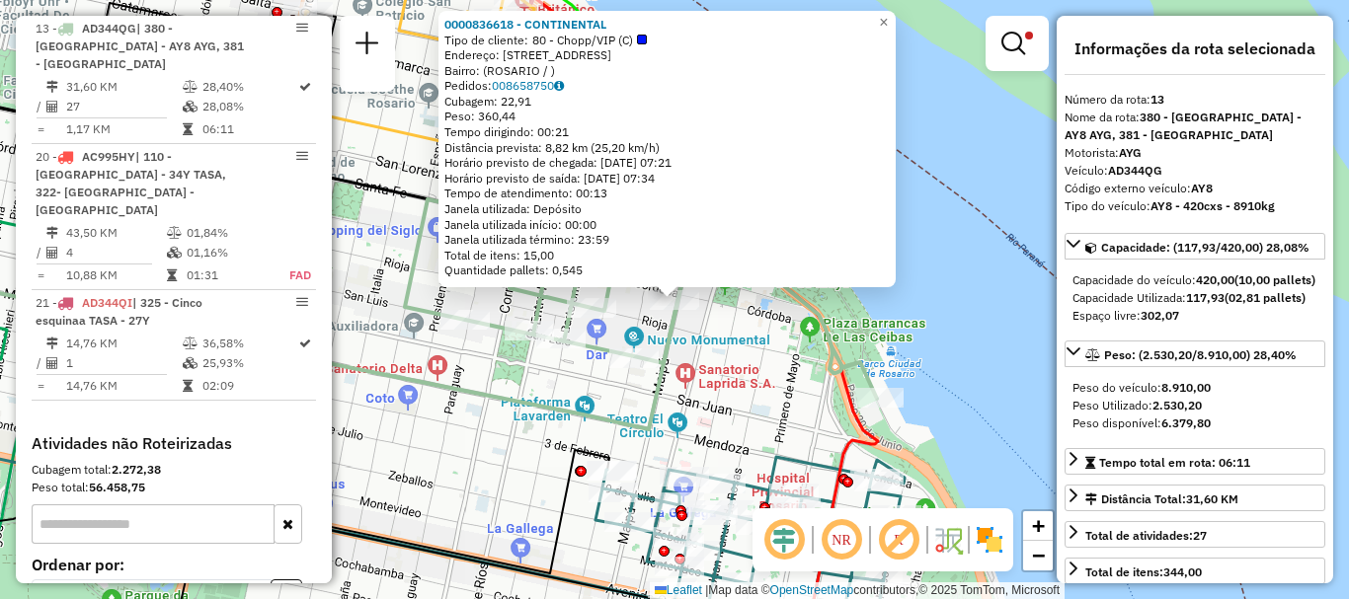
scroll to position [99, 0]
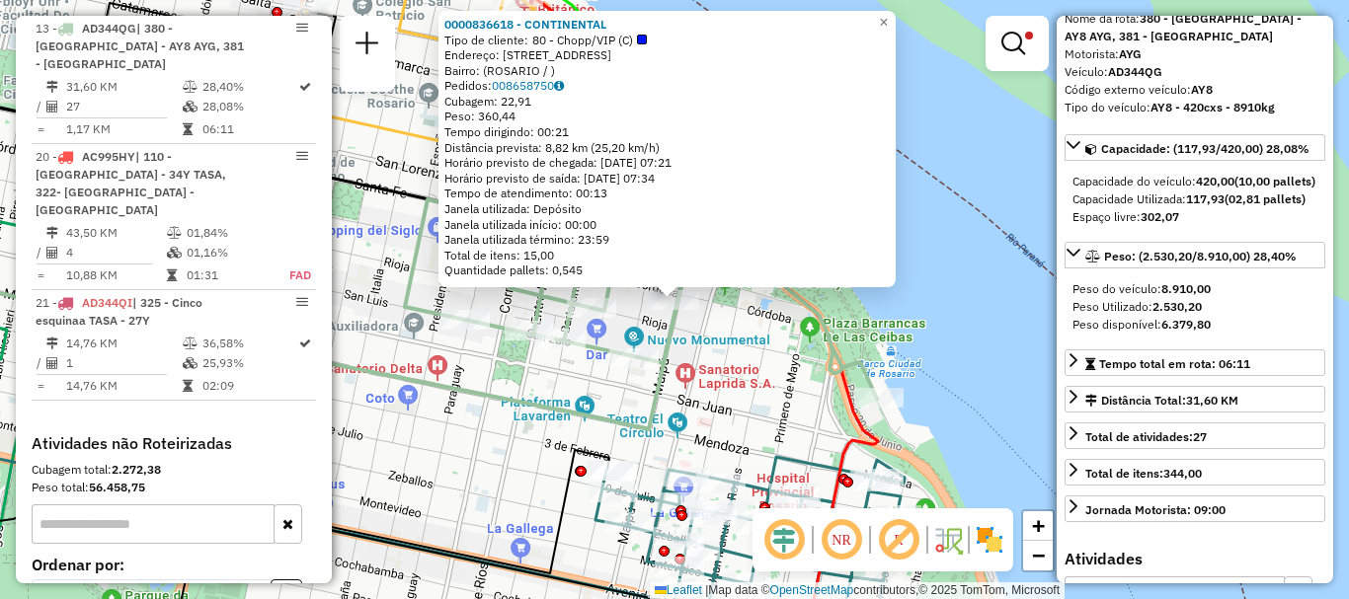
click at [964, 437] on div "0000836618 - CONTINENTAL Tipo de cliente: 80 - Chopp/VIP (C) Endereço: AVDA COR…" at bounding box center [674, 299] width 1349 height 599
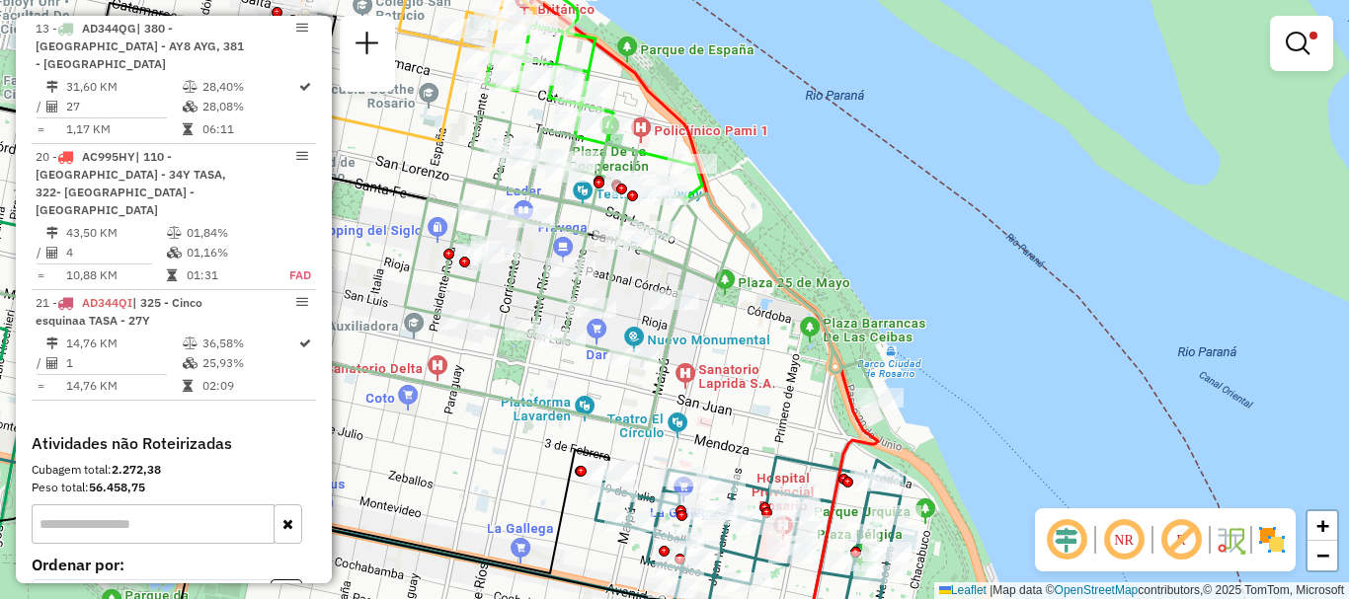
drag, startPoint x: 757, startPoint y: 386, endPoint x: 740, endPoint y: 221, distance: 165.9
click at [743, 296] on div "Rota 9 - Placa AD324QN 0000892951 - ARIAS ALBERTO Limpar filtros Janela de aten…" at bounding box center [674, 299] width 1349 height 599
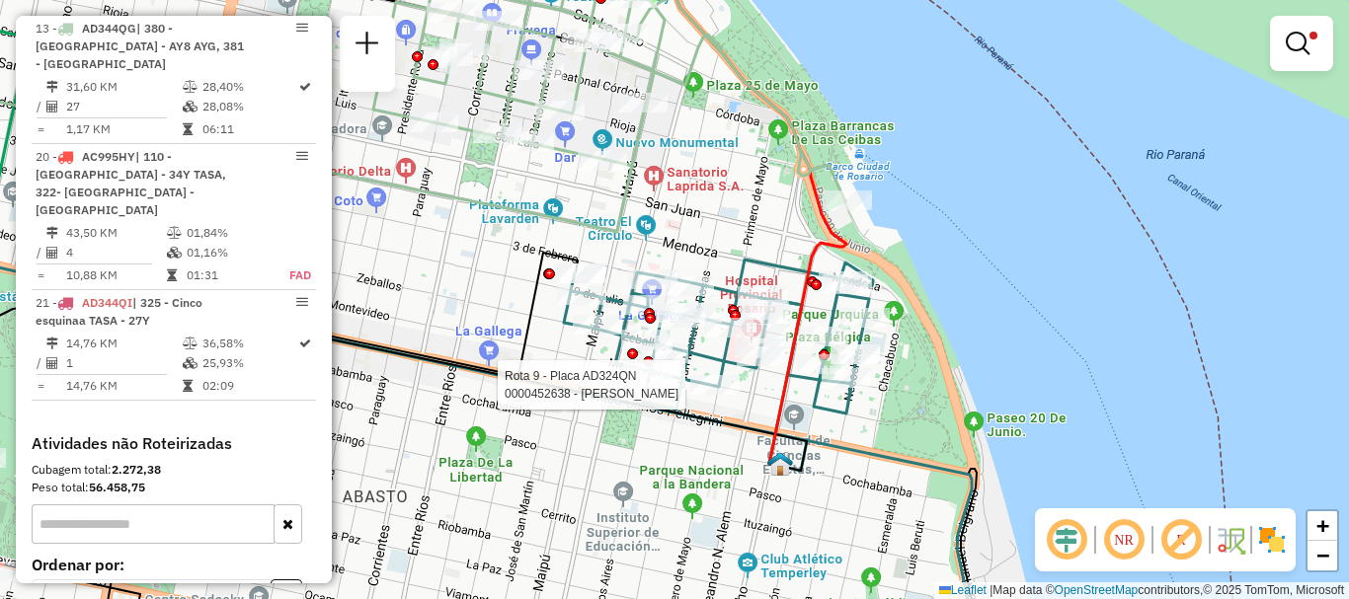
select select "**********"
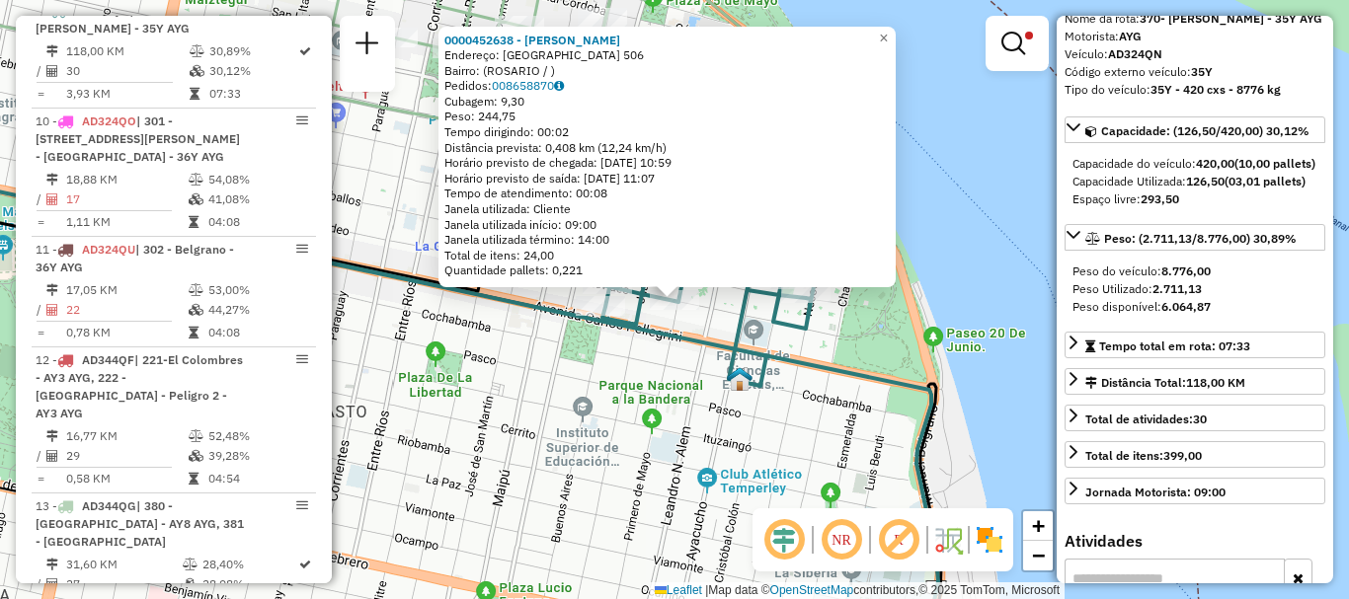
click at [985, 441] on div "0000452638 - TAYLOR ANTON ERIC Endereço: MONTEVIDEO 506 Bairro: (ROSARIO / ) Pe…" at bounding box center [674, 299] width 1349 height 599
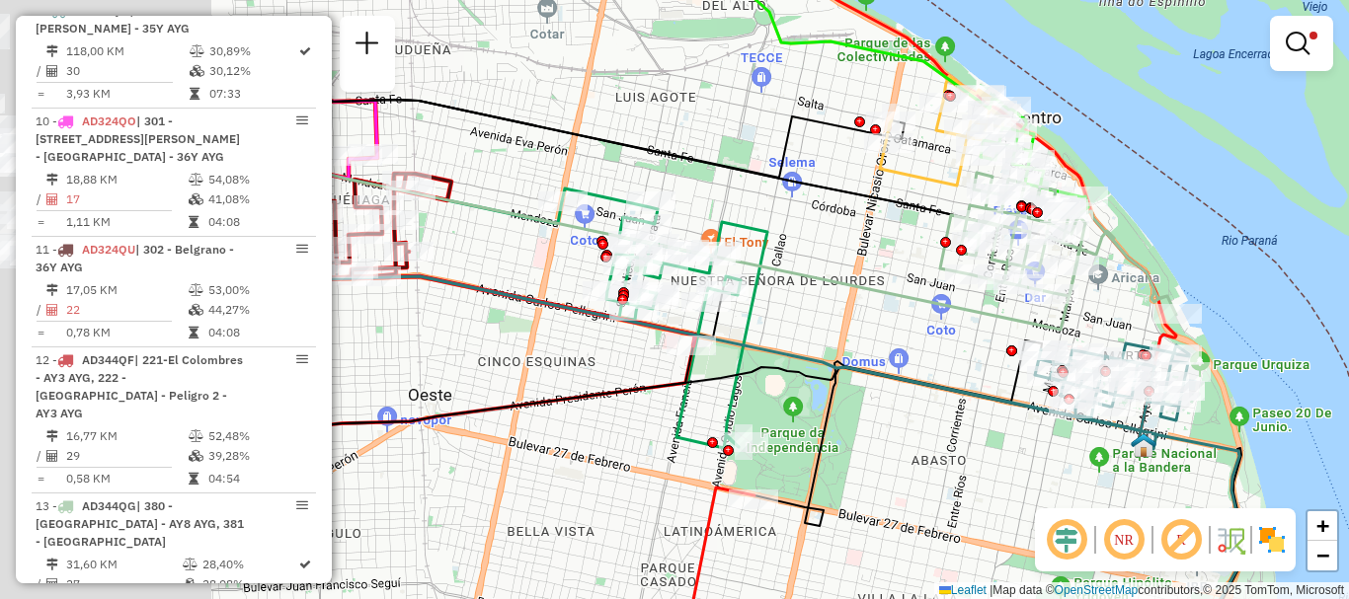
drag, startPoint x: 511, startPoint y: 440, endPoint x: 930, endPoint y: 471, distance: 420.8
click at [930, 471] on div "Limpar filtros Janela de atendimento Grade de atendimento Capacidade Transporta…" at bounding box center [674, 299] width 1349 height 599
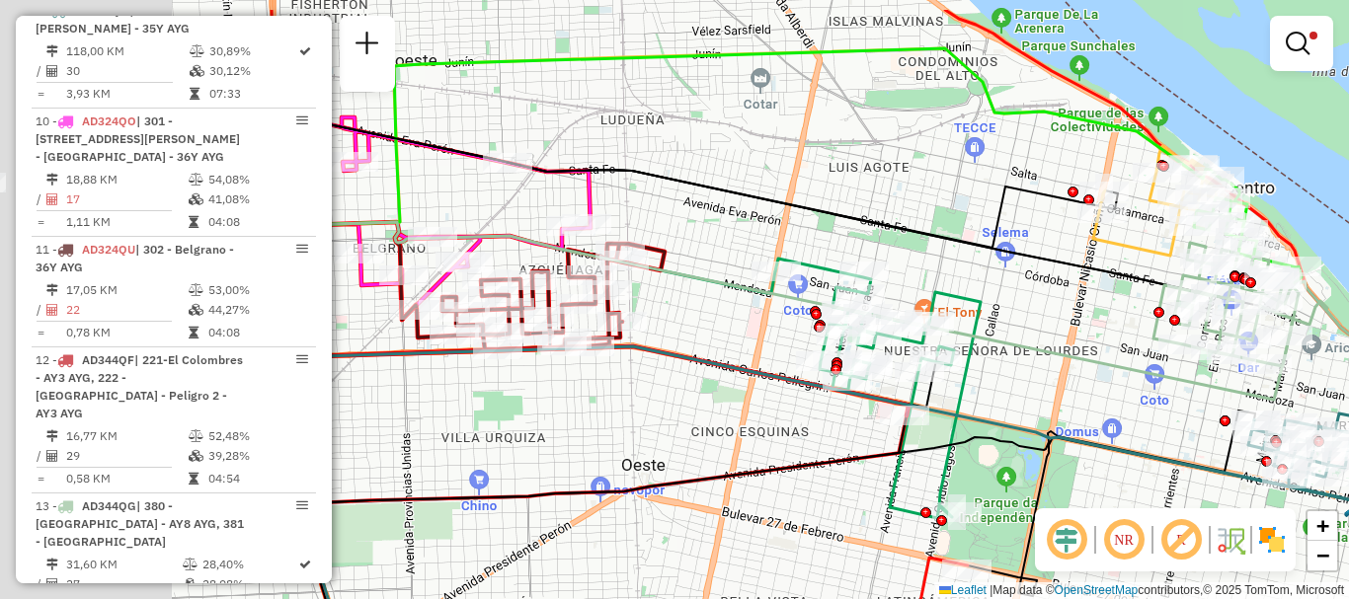
drag, startPoint x: 1006, startPoint y: 531, endPoint x: 1039, endPoint y: 536, distance: 33.0
click at [1039, 536] on hb-router-mapa "Informações da Sessão 1277599 - 18/09/2025 Criação: 17/09/2025 16:22 Depósito: …" at bounding box center [674, 299] width 1349 height 599
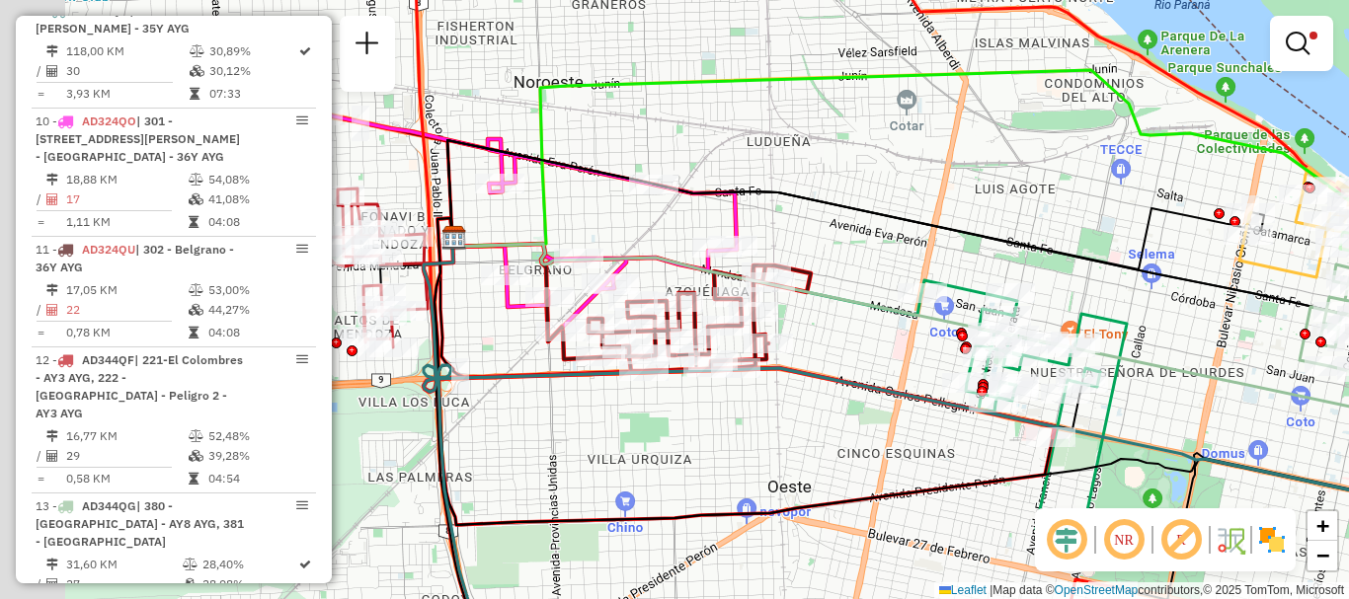
drag, startPoint x: 692, startPoint y: 484, endPoint x: 954, endPoint y: 511, distance: 263.1
click at [954, 511] on div "Limpar filtros Janela de atendimento Grade de atendimento Capacidade Transporta…" at bounding box center [674, 299] width 1349 height 599
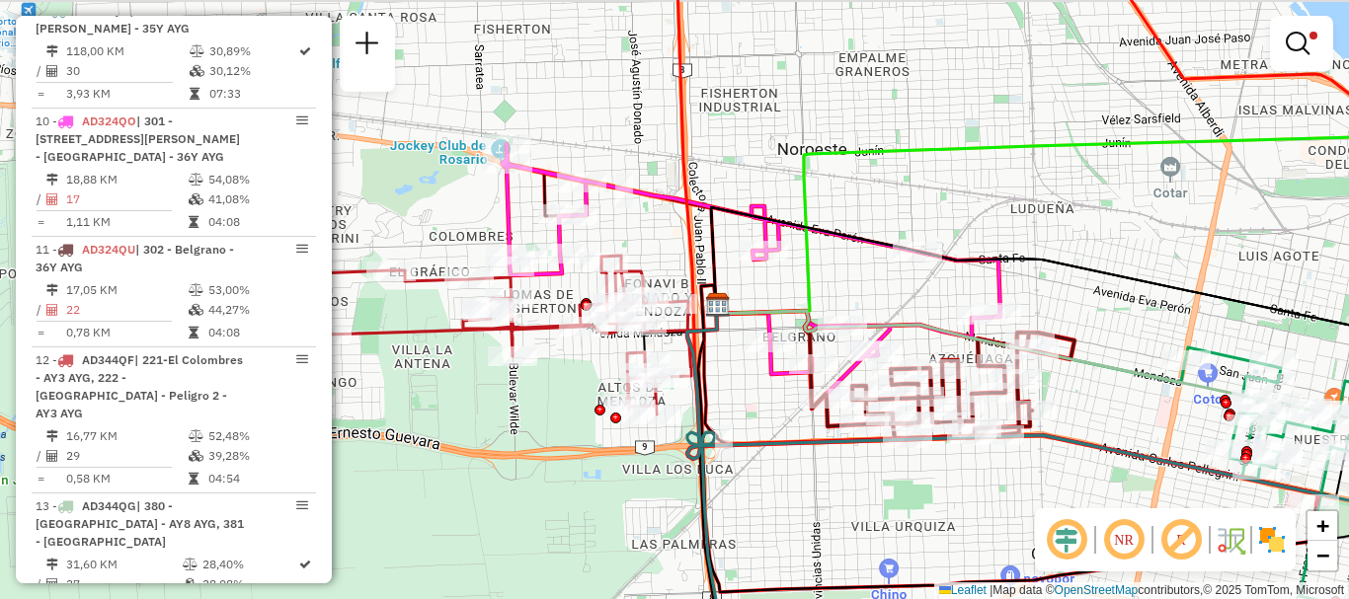
drag, startPoint x: 622, startPoint y: 514, endPoint x: 774, endPoint y: 560, distance: 159.0
click at [774, 560] on div "Limpar filtros Janela de atendimento Grade de atendimento Capacidade Transporta…" at bounding box center [674, 299] width 1349 height 599
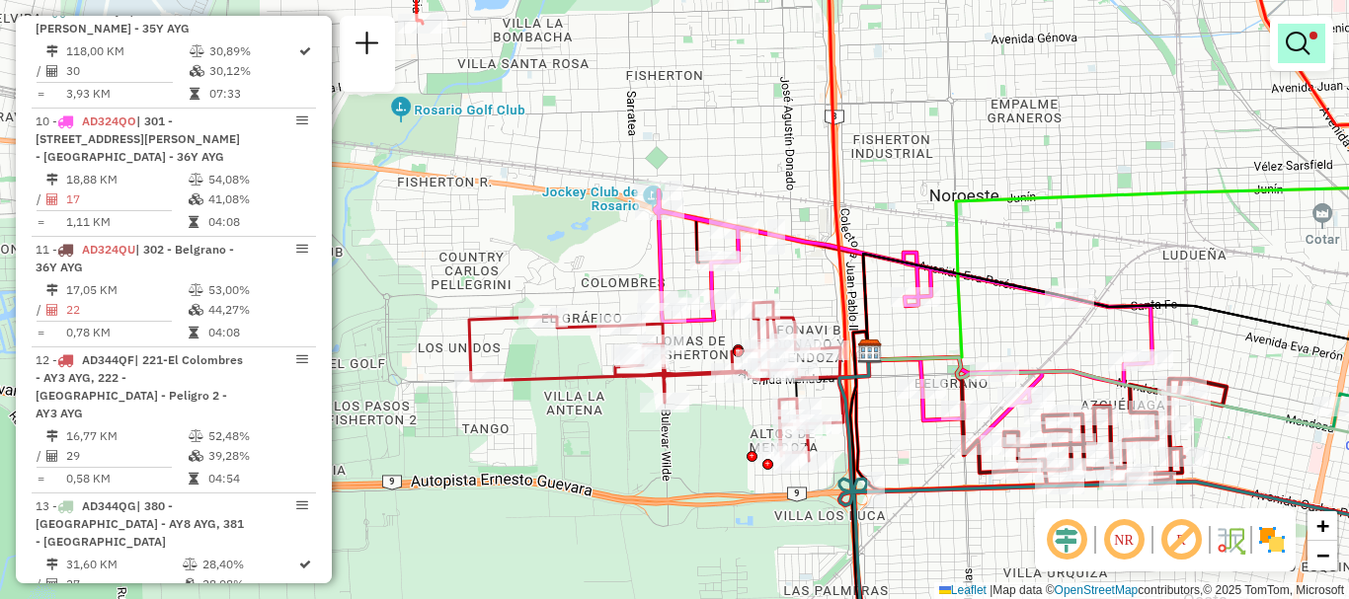
click at [1297, 45] on em at bounding box center [1298, 44] width 24 height 24
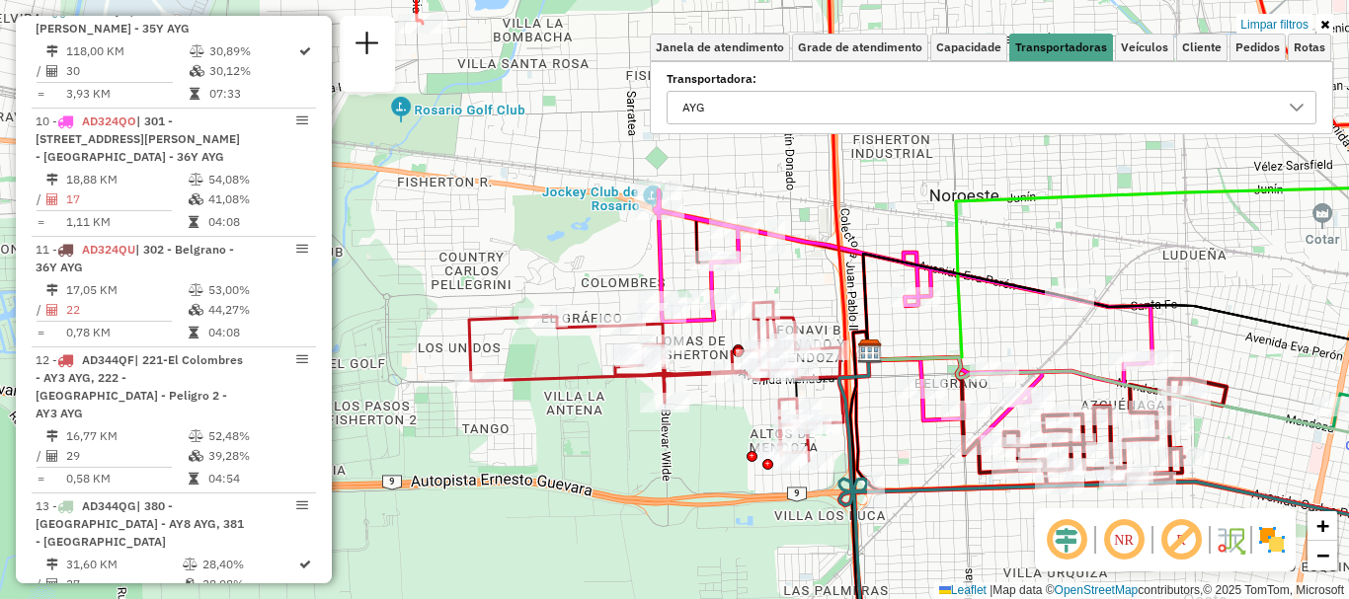
click at [1295, 100] on icon at bounding box center [1297, 108] width 16 height 16
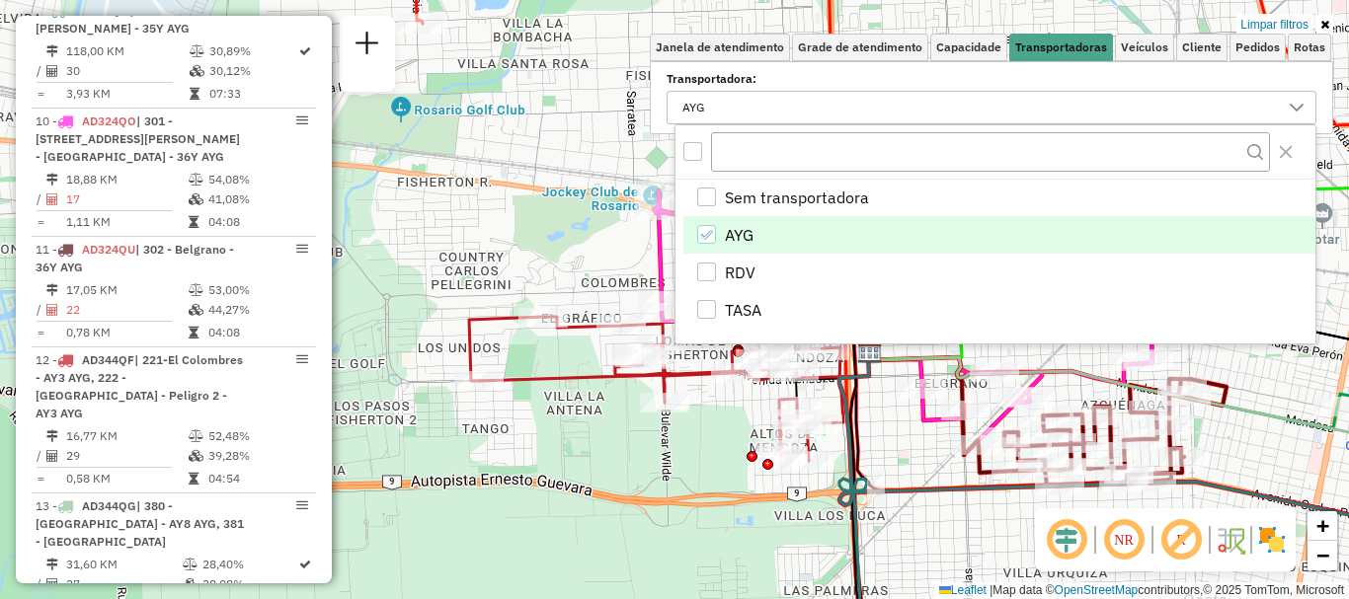
click at [703, 230] on icon "AYG" at bounding box center [706, 235] width 14 height 14
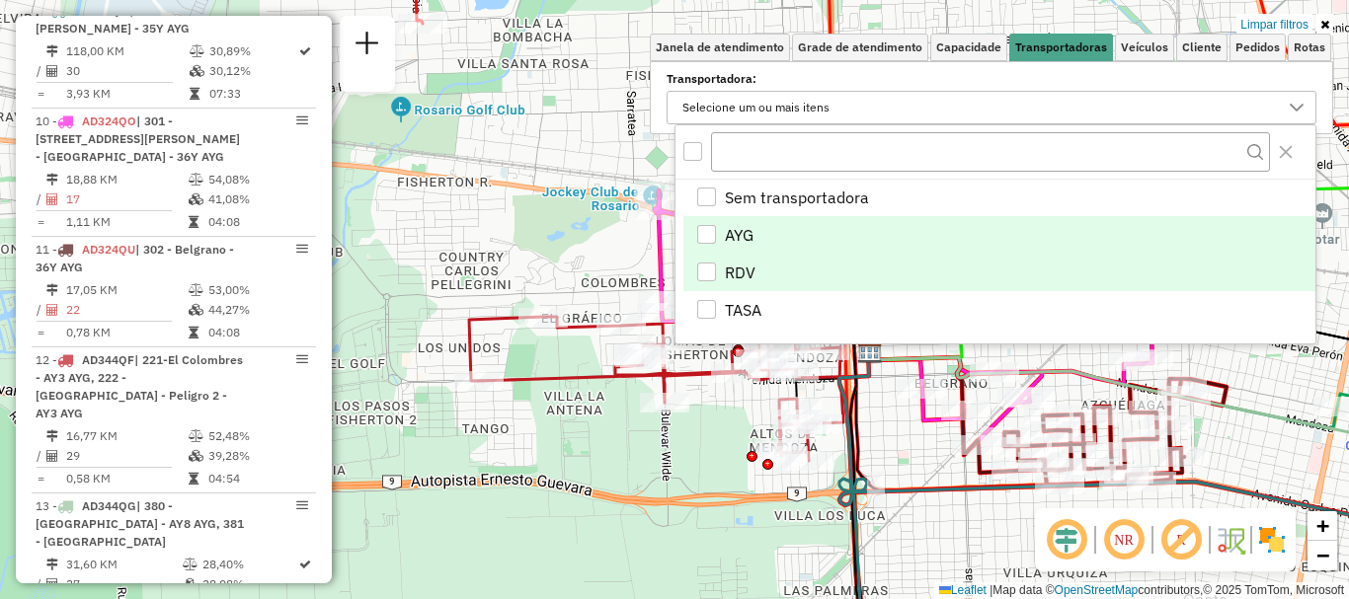
click at [705, 271] on div "RDV" at bounding box center [706, 272] width 19 height 19
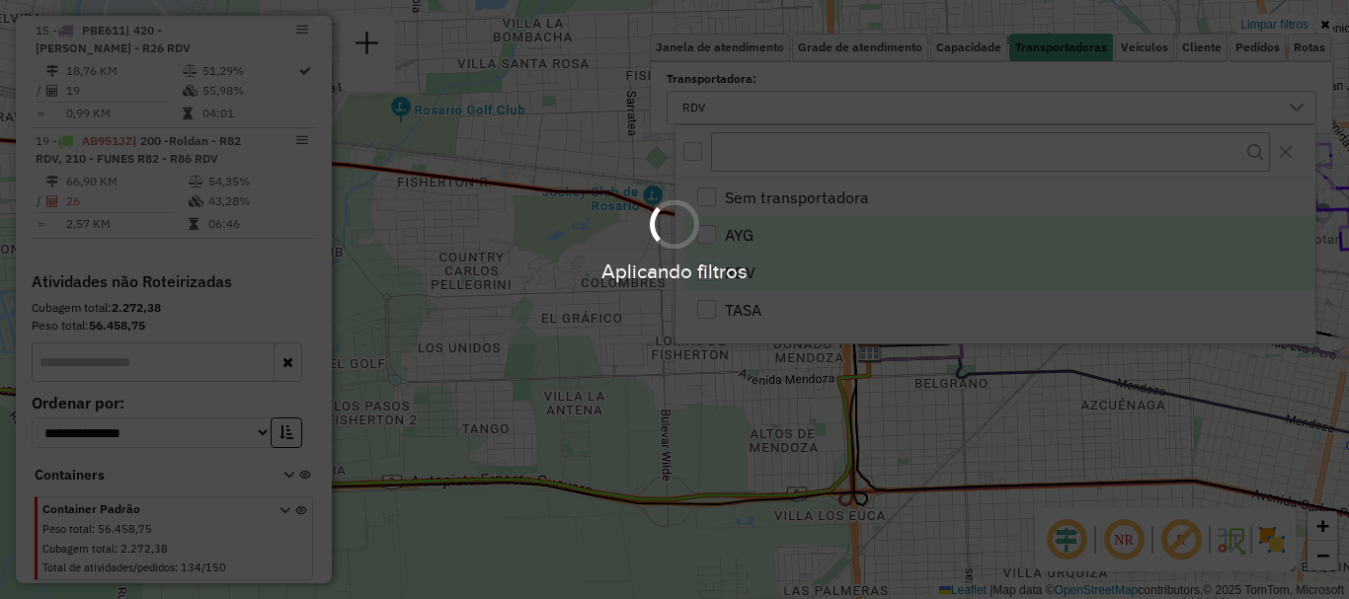
scroll to position [1383, 0]
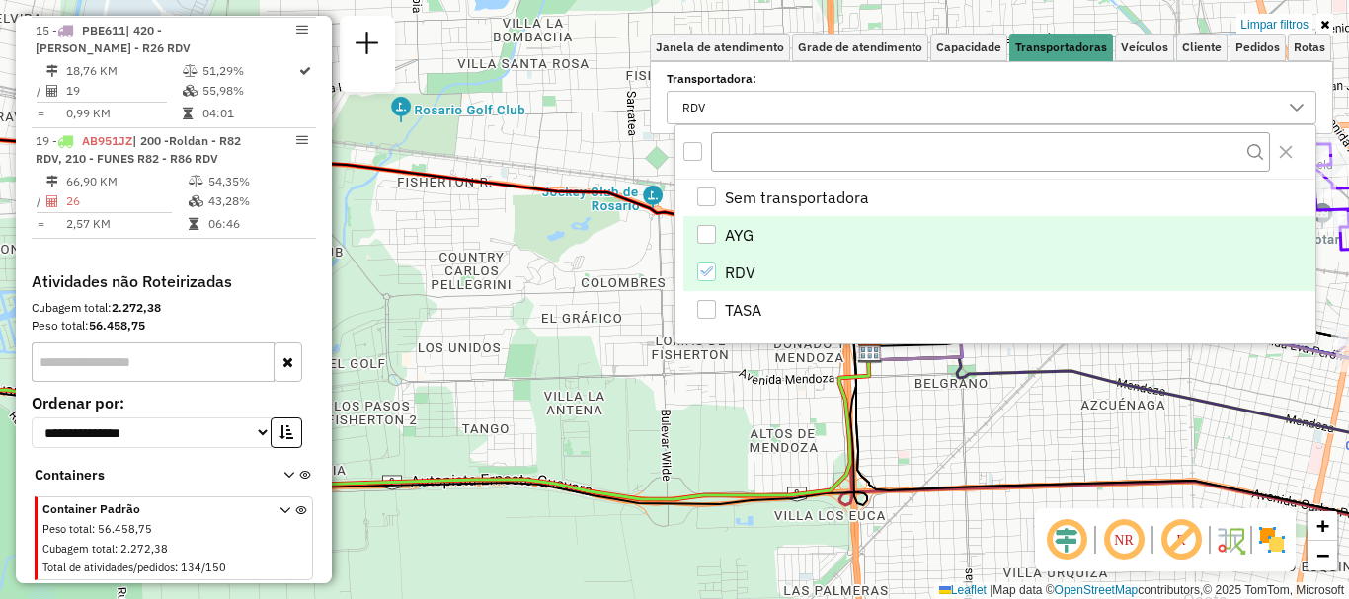
click at [926, 427] on div "Limpar filtros Janela de atendimento Grade de atendimento Capacidade Transporta…" at bounding box center [674, 299] width 1349 height 599
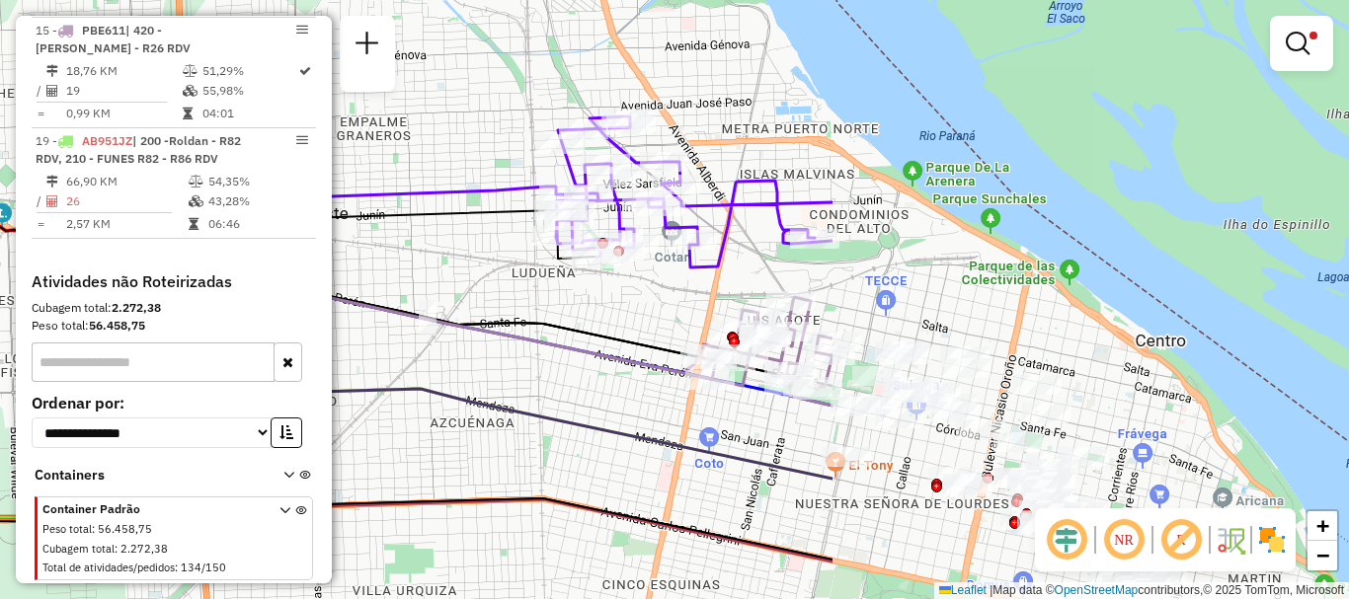
drag, startPoint x: 1053, startPoint y: 416, endPoint x: 470, endPoint y: 426, distance: 582.7
click at [405, 434] on div "Limpar filtros Janela de atendimento Grade de atendimento Capacidade Transporta…" at bounding box center [674, 299] width 1349 height 599
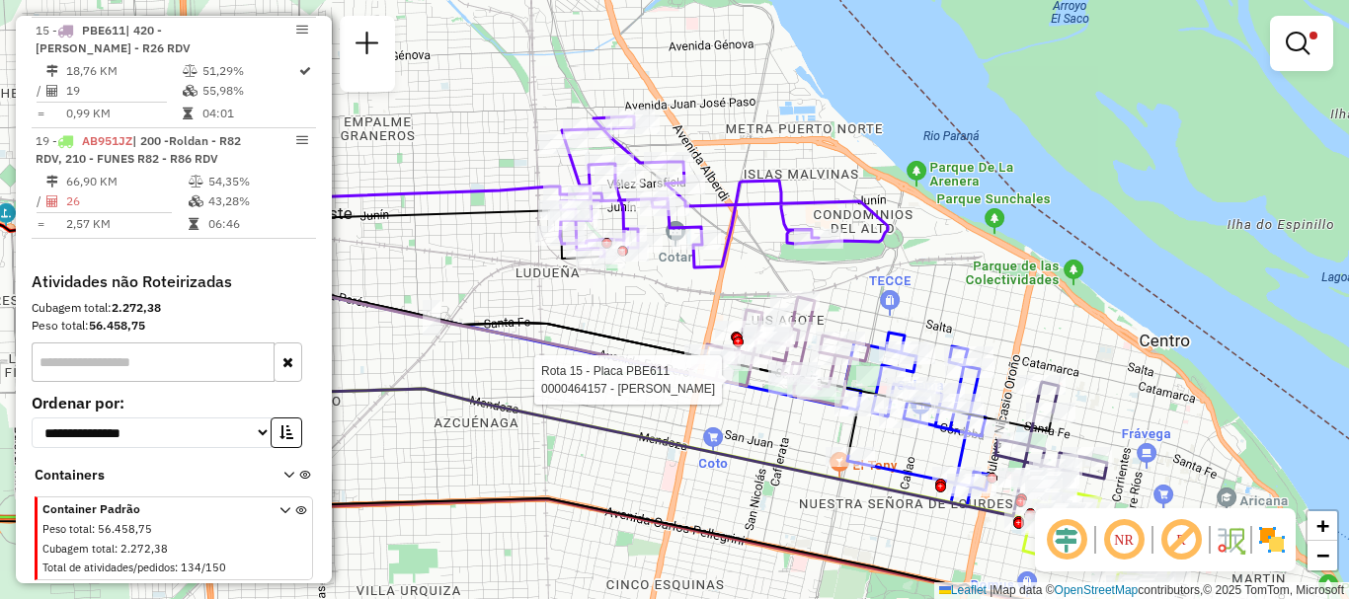
select select "**********"
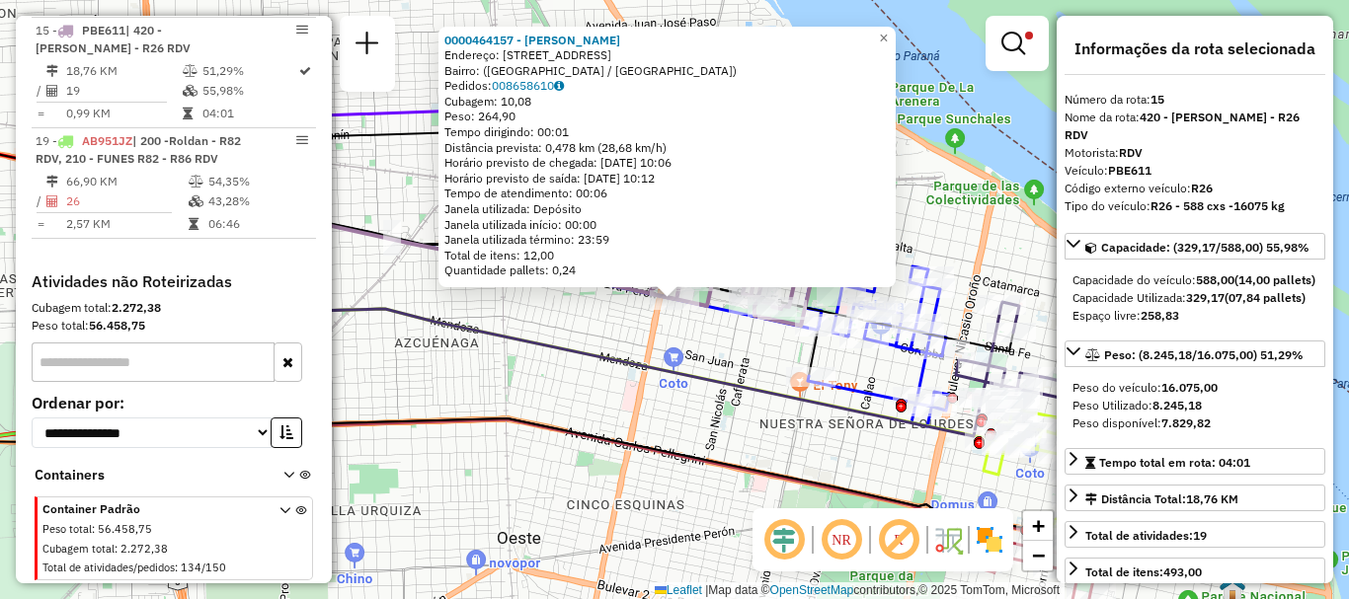
scroll to position [99, 0]
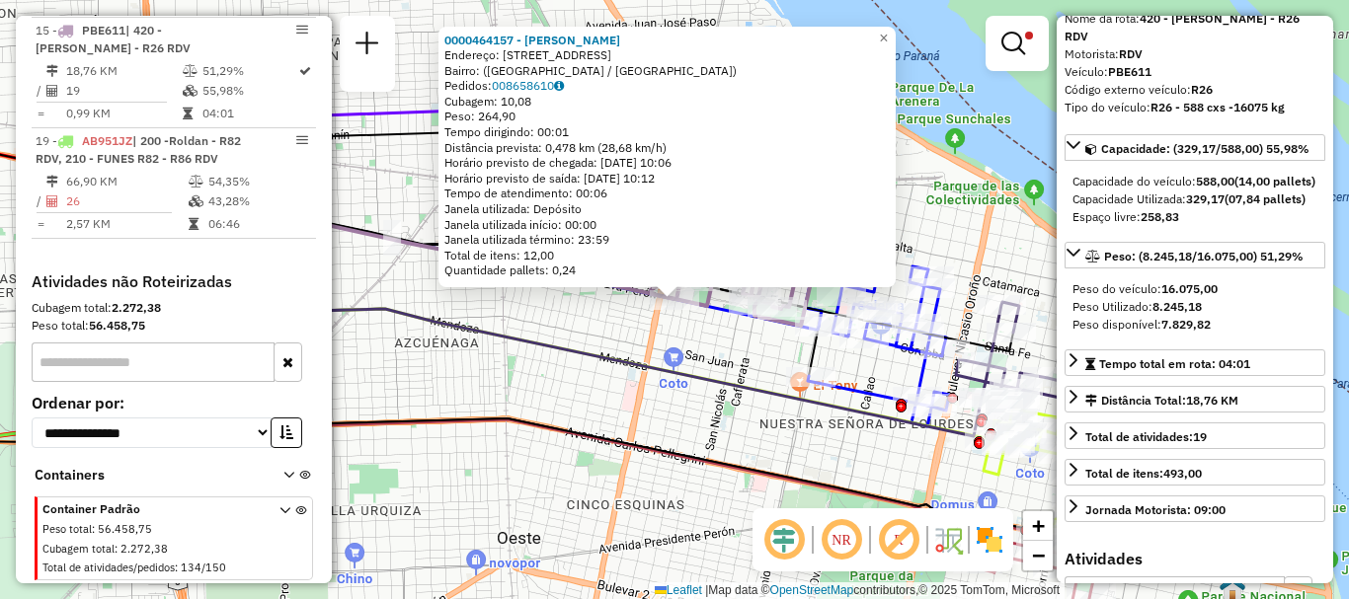
click at [785, 461] on div "0000464157 - WANG MEILAN Endereço: Avenida Córdoba, 4001 Bairro: (Rosario / San…" at bounding box center [674, 299] width 1349 height 599
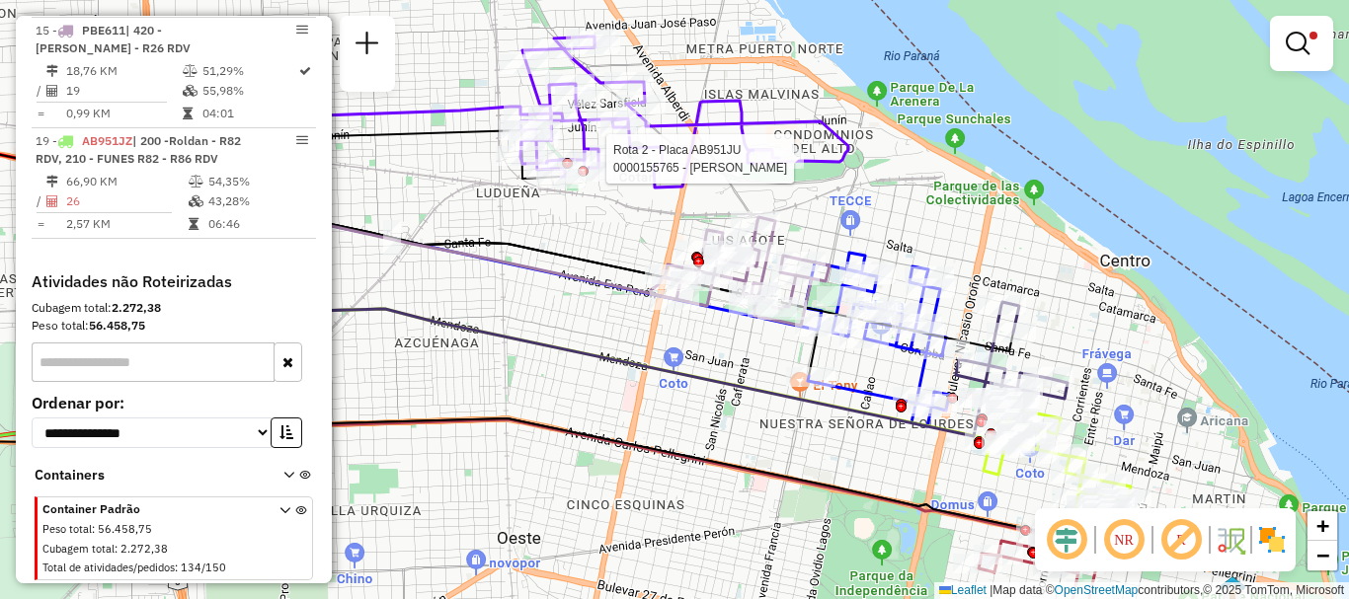
select select "**********"
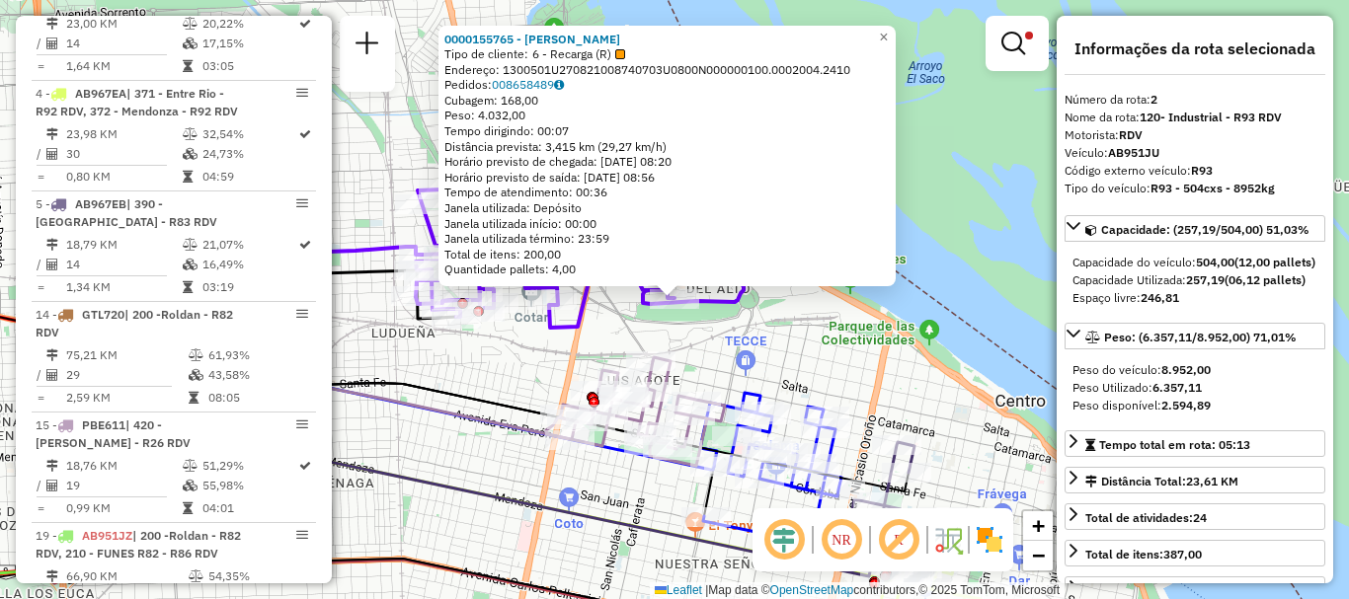
scroll to position [814, 0]
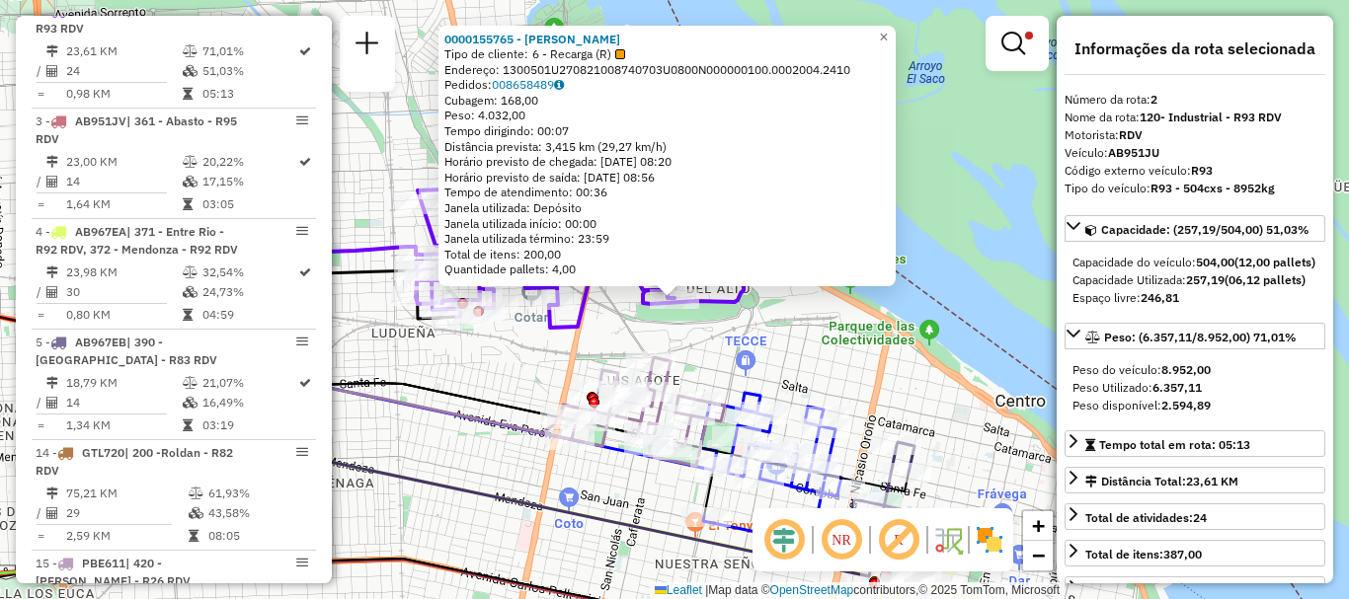
click at [804, 359] on div "0000155765 - MARTA CURA Tipo de cliente: 6 - Recarga (R) Endereço: 1300501U2708…" at bounding box center [674, 299] width 1349 height 599
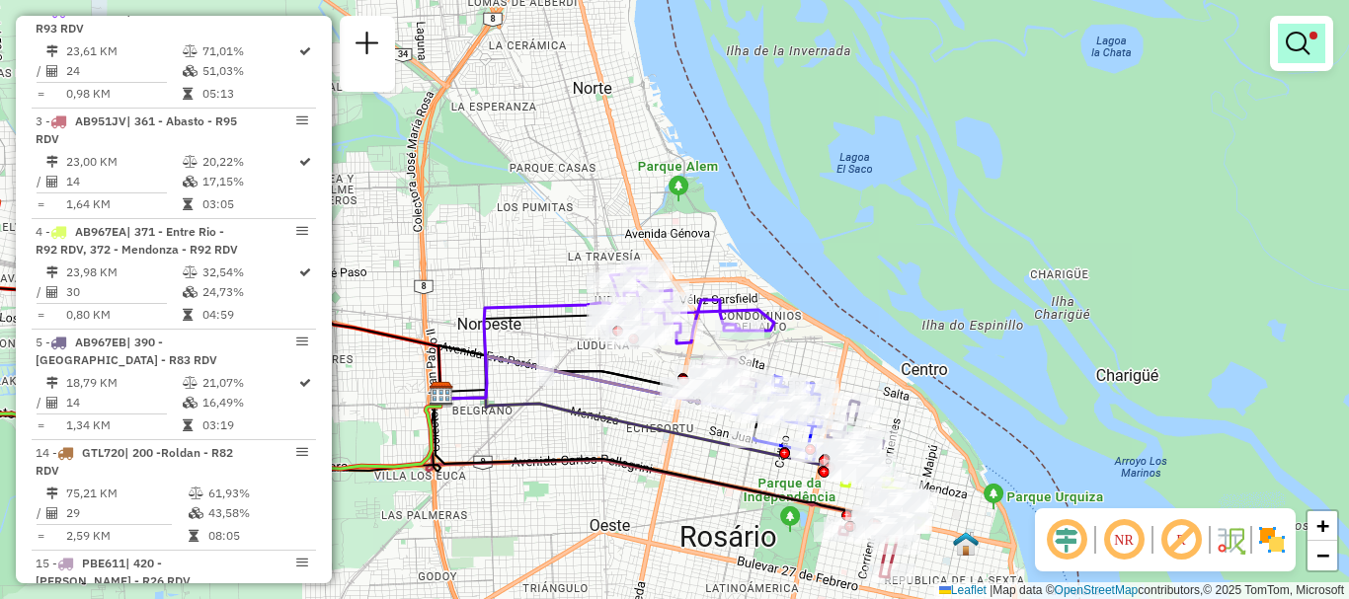
click at [1285, 45] on link at bounding box center [1301, 44] width 47 height 40
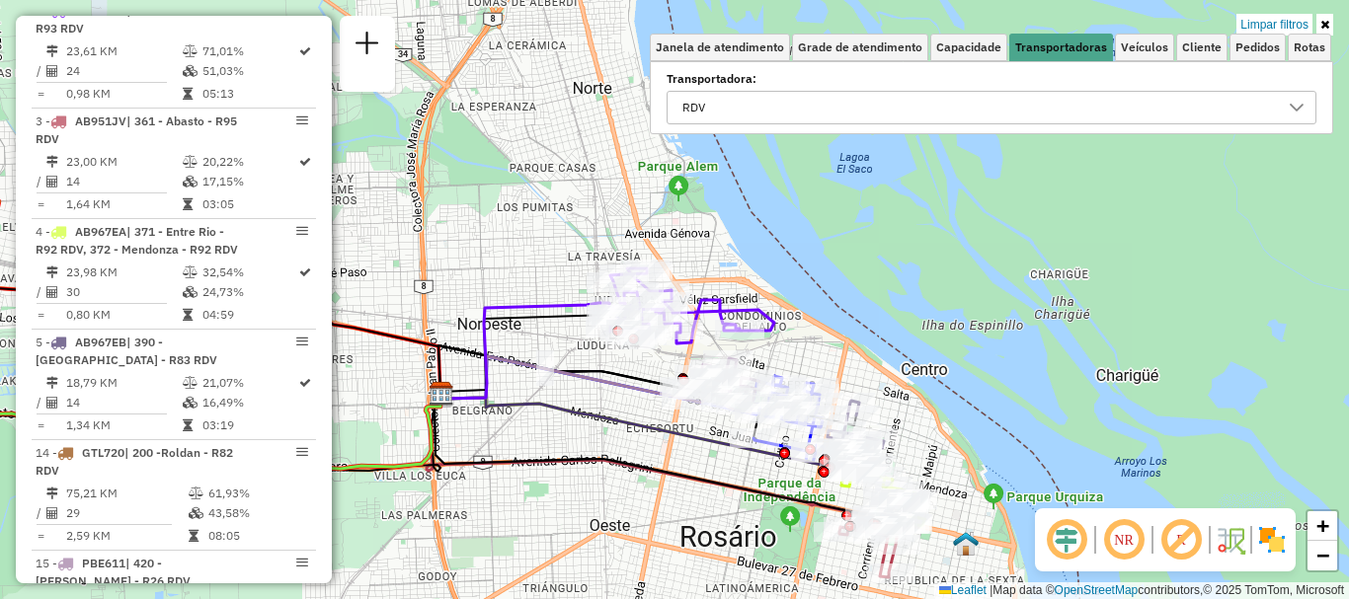
click at [1291, 105] on icon at bounding box center [1297, 108] width 14 height 8
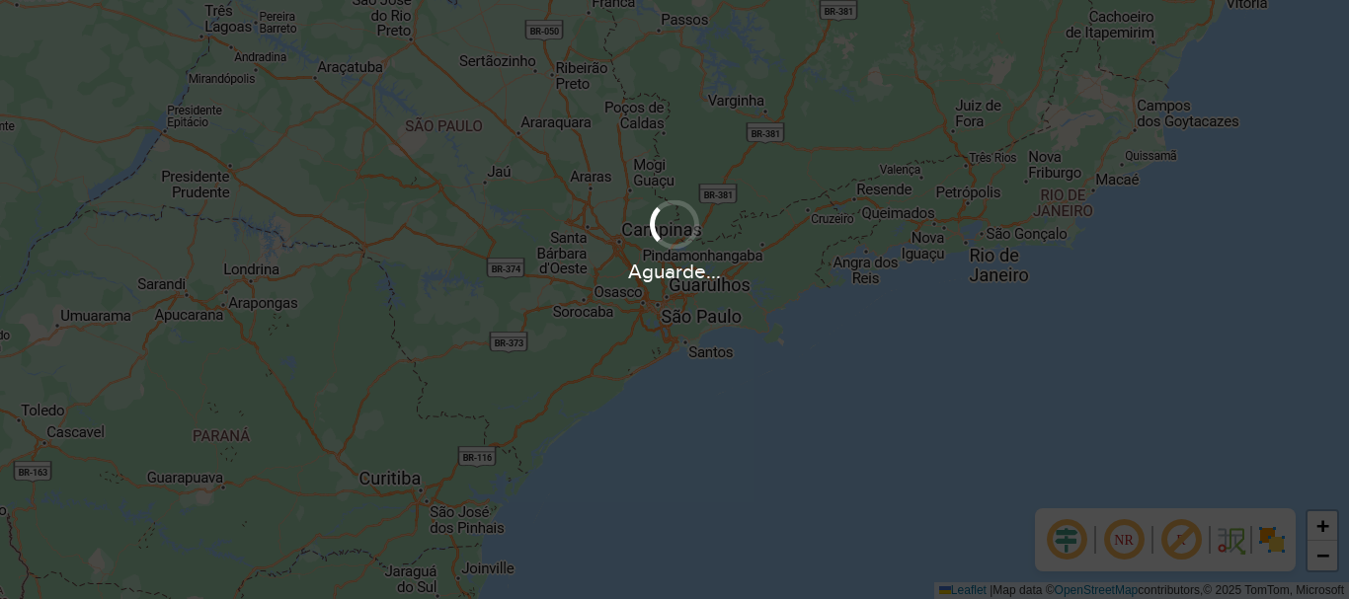
scroll to position [1295, 0]
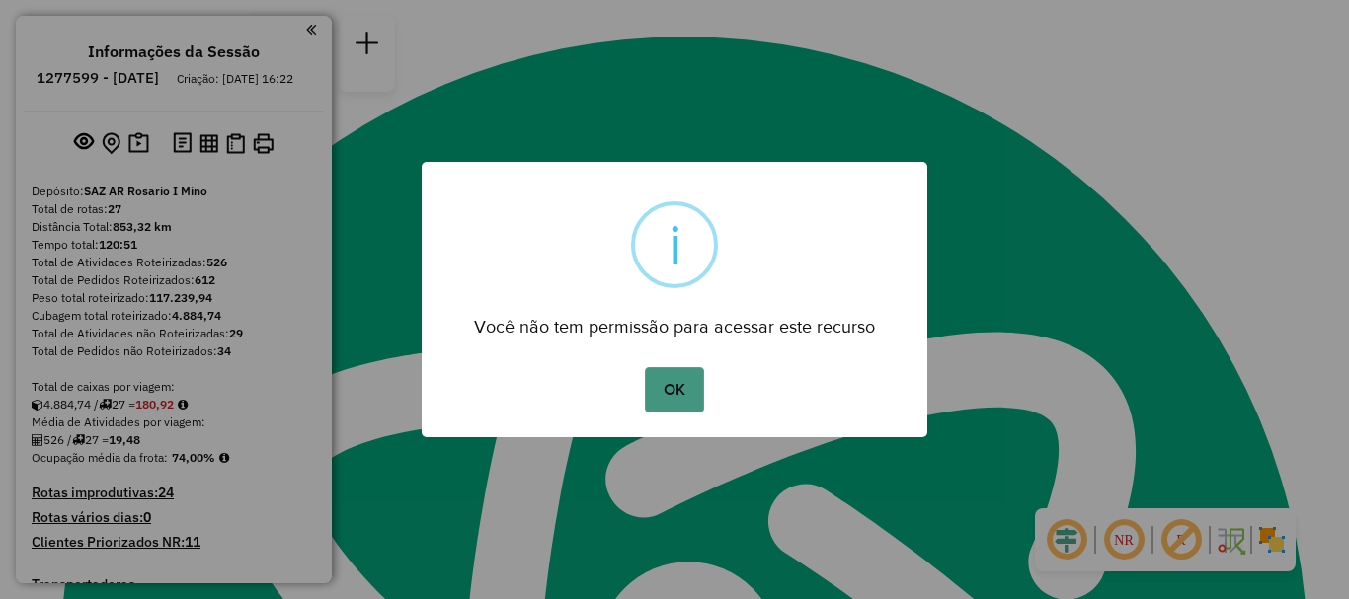
click at [687, 383] on button "OK" at bounding box center [674, 389] width 58 height 45
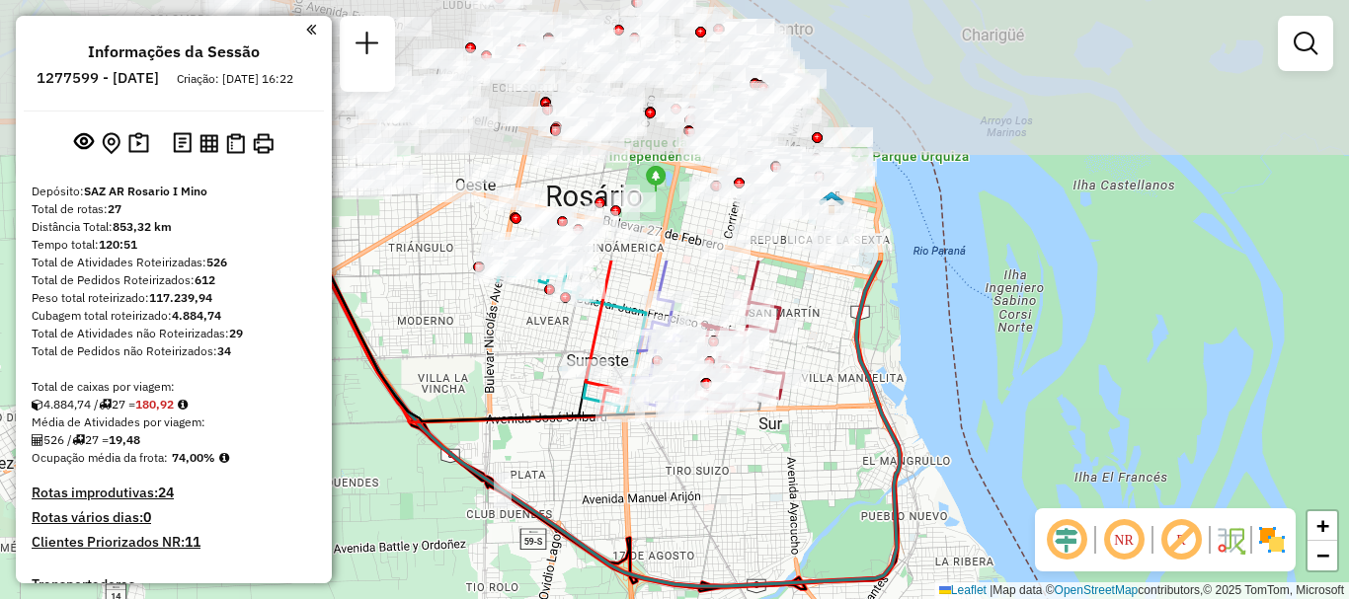
drag, startPoint x: 785, startPoint y: 310, endPoint x: 709, endPoint y: 560, distance: 261.2
click at [709, 560] on div "Janela de atendimento Grade de atendimento Capacidade Transportadoras Veículos …" at bounding box center [674, 299] width 1349 height 599
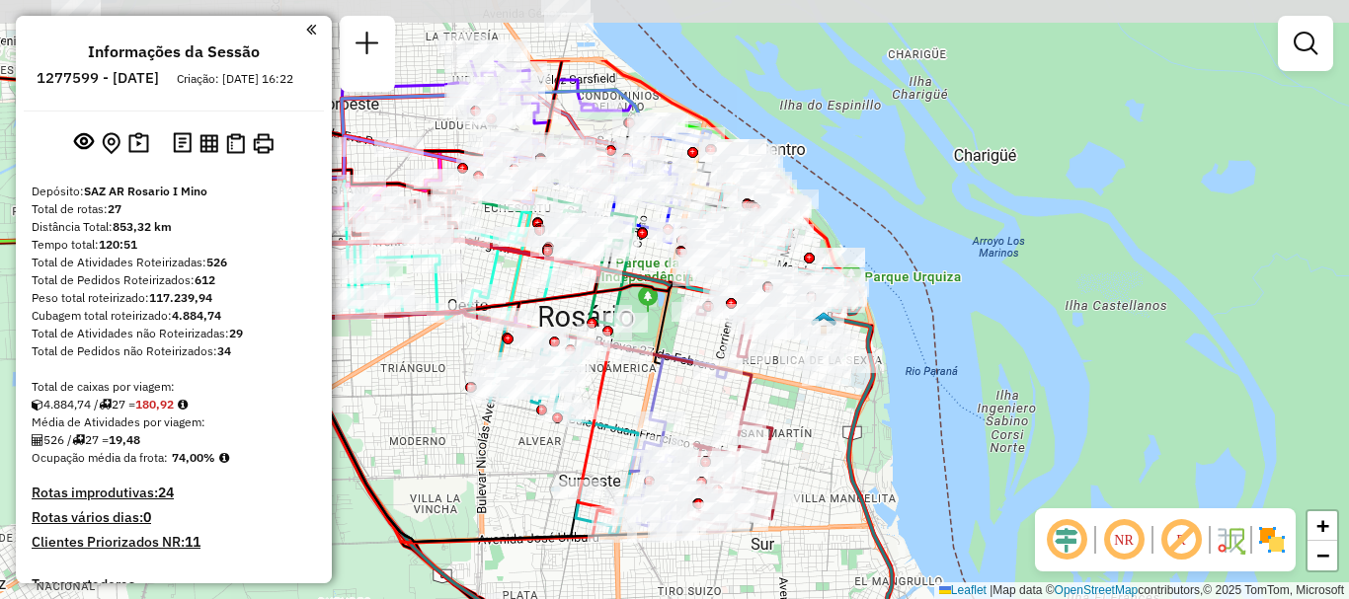
drag, startPoint x: 710, startPoint y: 533, endPoint x: 702, endPoint y: 638, distance: 105.0
click at [702, 598] on html "Aguarde... Pop-up bloqueado! Seu navegador bloqueou automáticamente a abertura …" at bounding box center [674, 299] width 1349 height 599
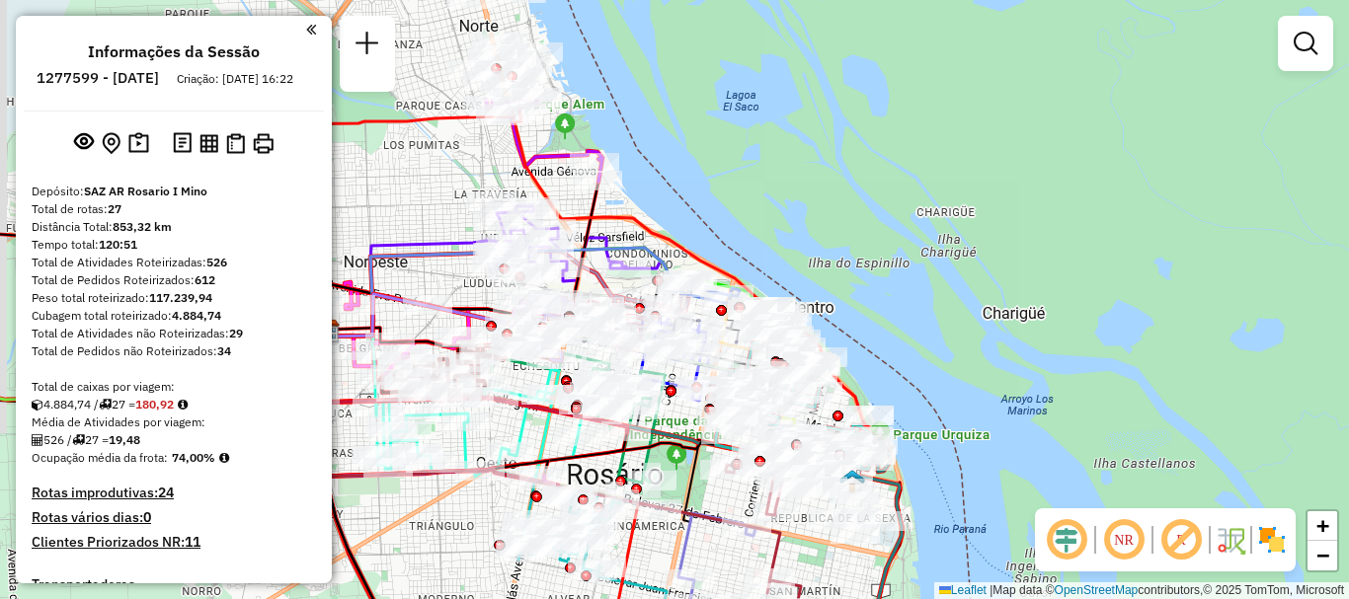
click at [675, 598] on html "Aguarde... Pop-up bloqueado! Seu navegador bloqueou automáticamente a abertura …" at bounding box center [674, 299] width 1349 height 599
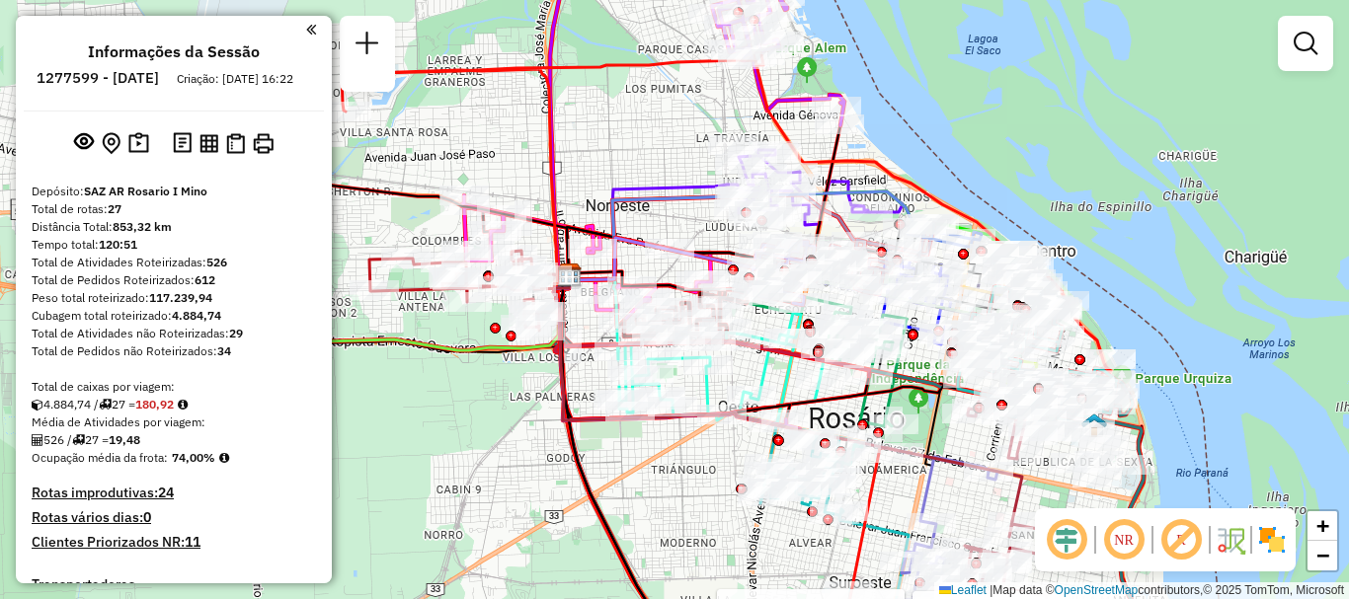
drag, startPoint x: 710, startPoint y: 536, endPoint x: 879, endPoint y: 494, distance: 174.1
click at [879, 494] on icon at bounding box center [621, 328] width 558 height 547
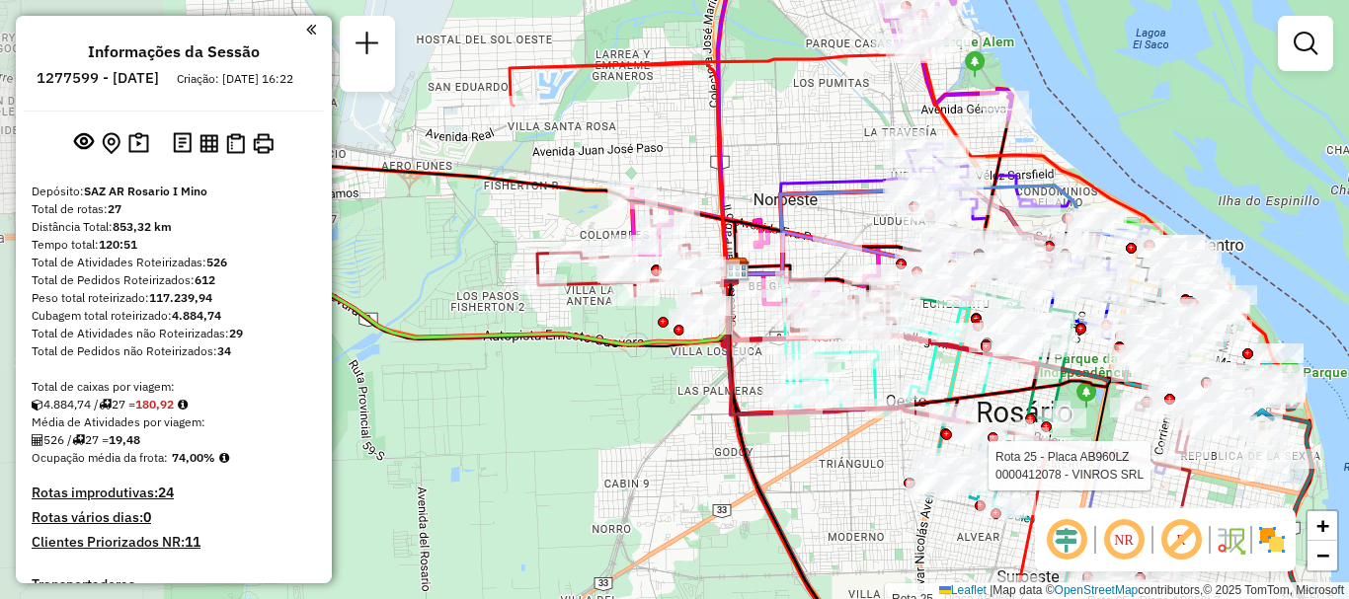
drag, startPoint x: 873, startPoint y: 494, endPoint x: 1041, endPoint y: 488, distance: 168.0
click at [1041, 488] on icon at bounding box center [789, 344] width 558 height 590
click at [1297, 42] on em at bounding box center [1306, 44] width 24 height 24
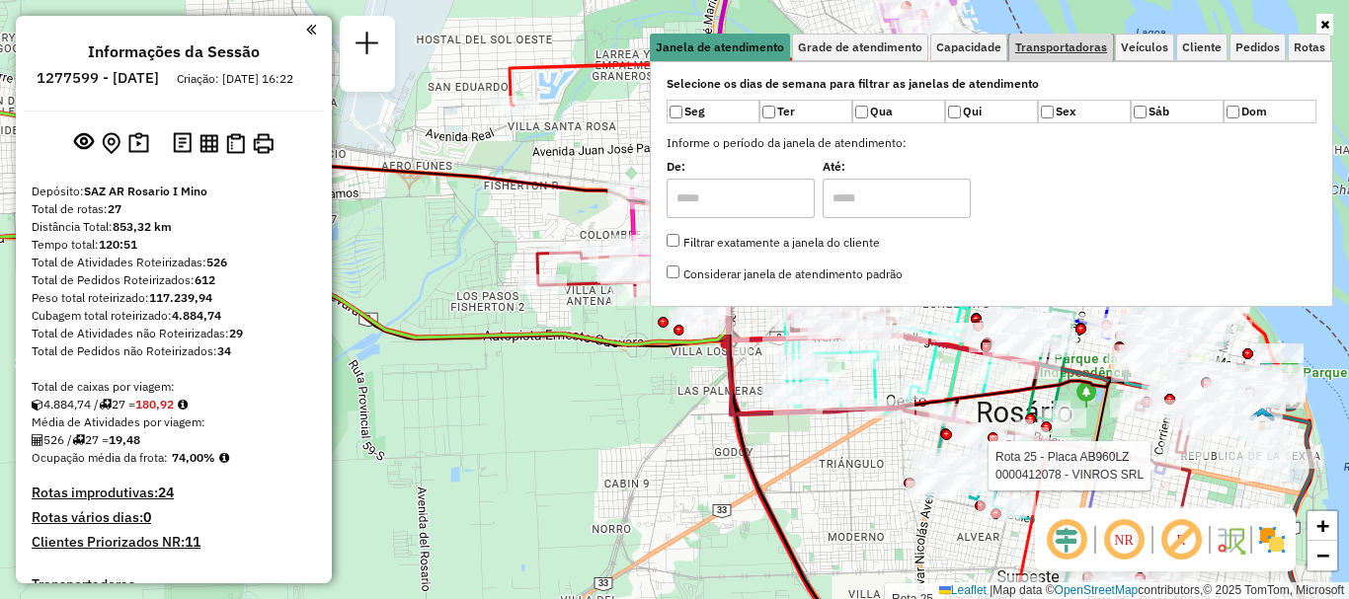
click at [1050, 44] on span "Transportadoras" at bounding box center [1061, 47] width 92 height 12
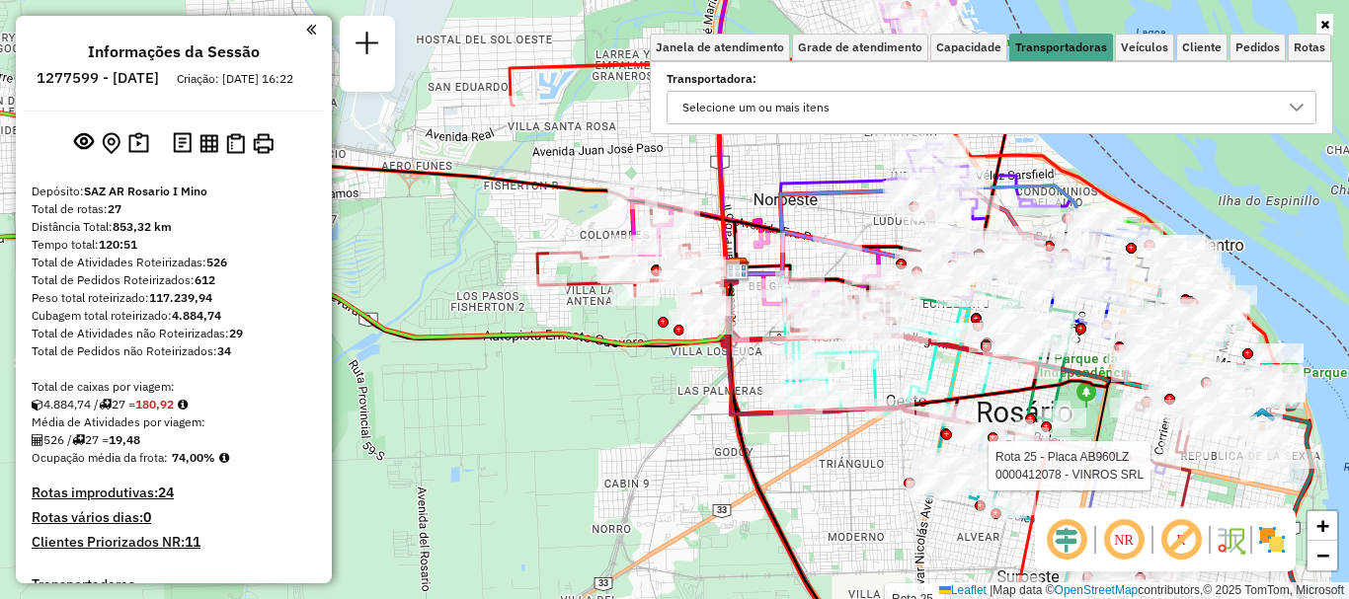
click at [1293, 106] on icon at bounding box center [1297, 108] width 14 height 8
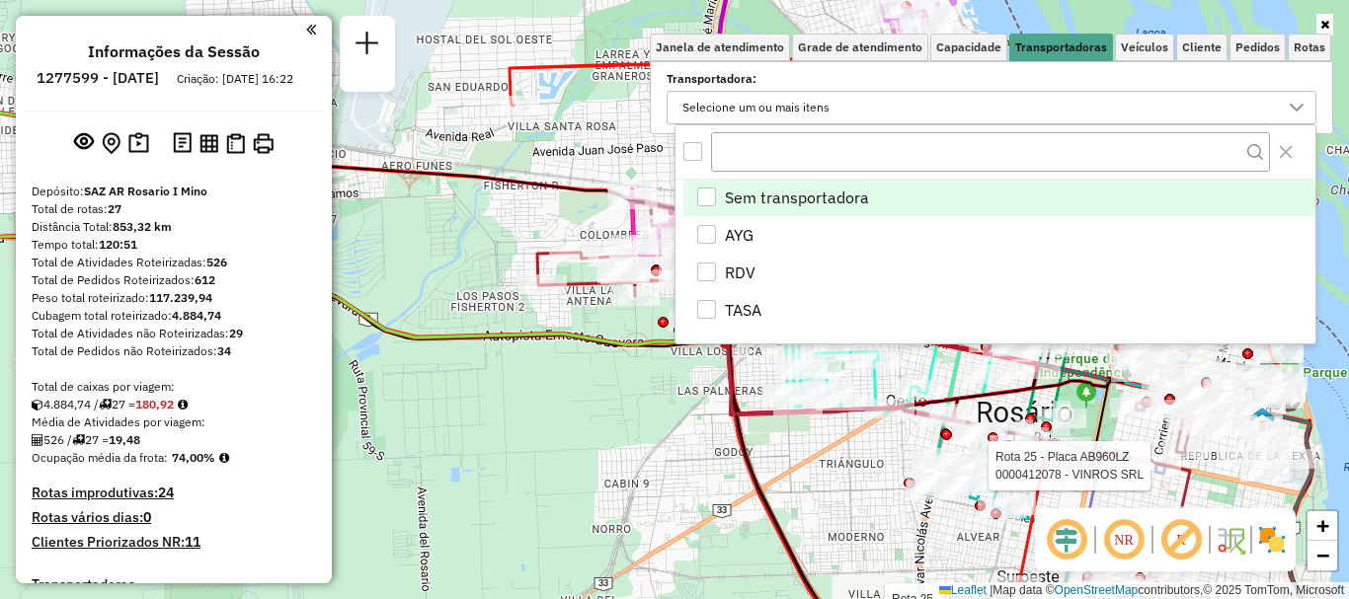
scroll to position [12, 68]
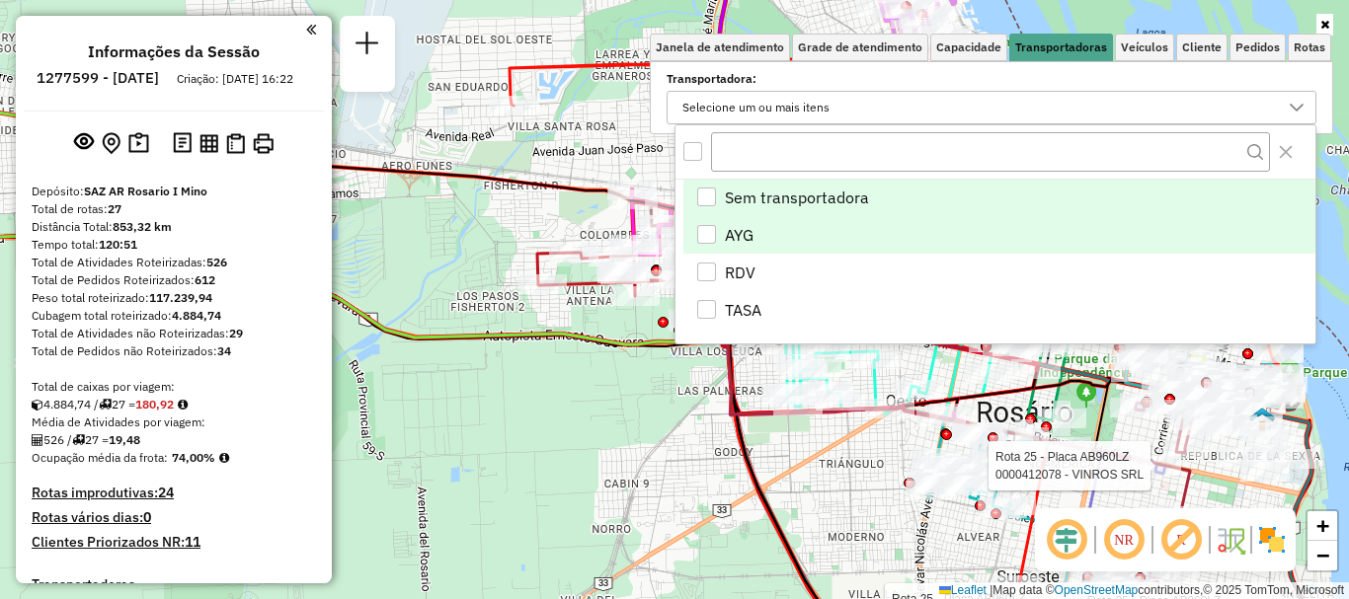
click at [705, 230] on div "AYG" at bounding box center [706, 234] width 19 height 19
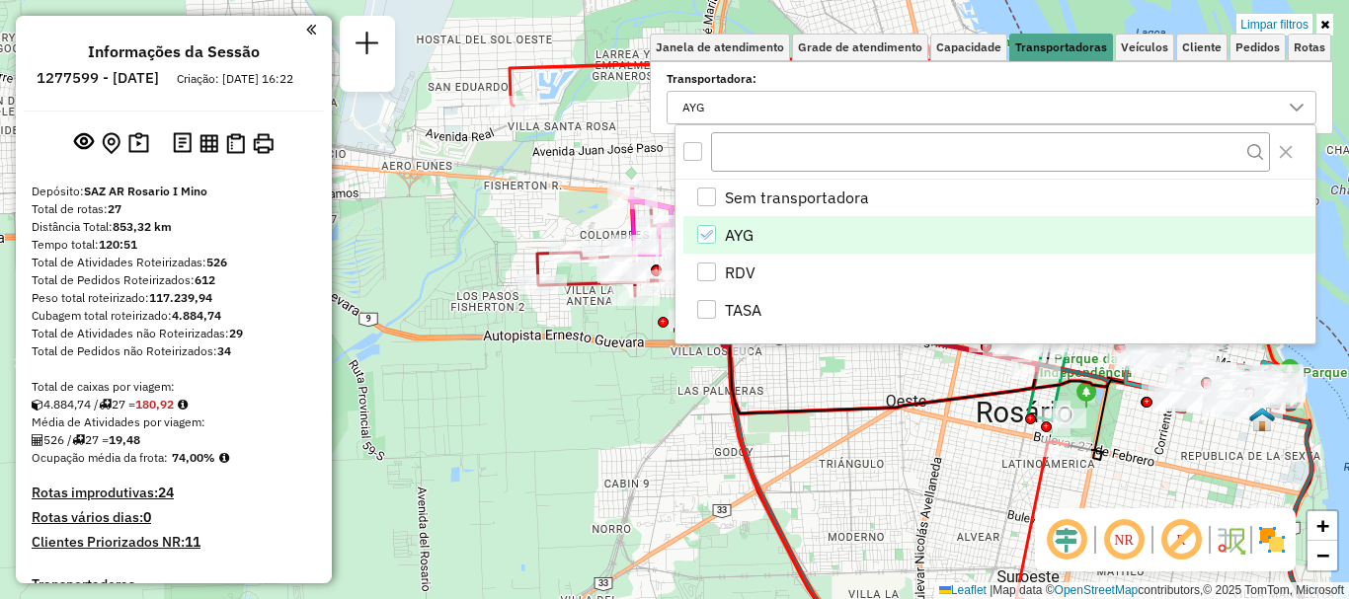
click at [640, 409] on div "Limpar filtros Janela de atendimento Grade de atendimento Capacidade Transporta…" at bounding box center [674, 299] width 1349 height 599
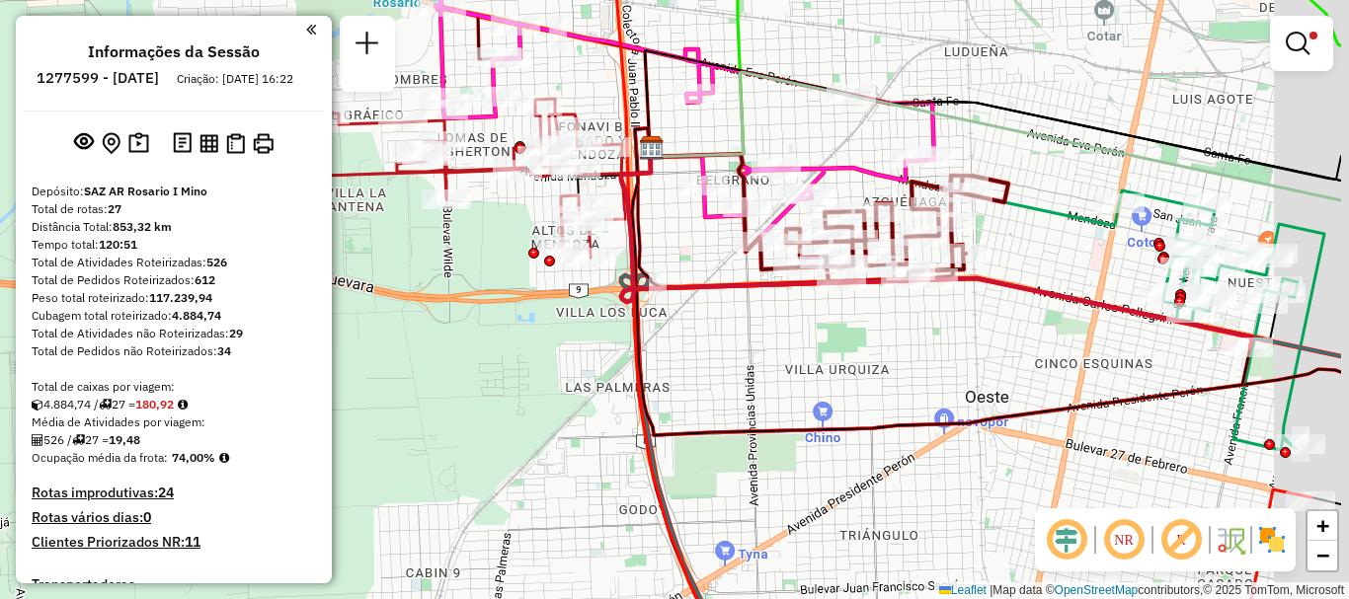
drag, startPoint x: 951, startPoint y: 176, endPoint x: 639, endPoint y: 115, distance: 318.0
click at [676, 119] on div "Limpar filtros Janela de atendimento Grade de atendimento Capacidade Transporta…" at bounding box center [674, 299] width 1349 height 599
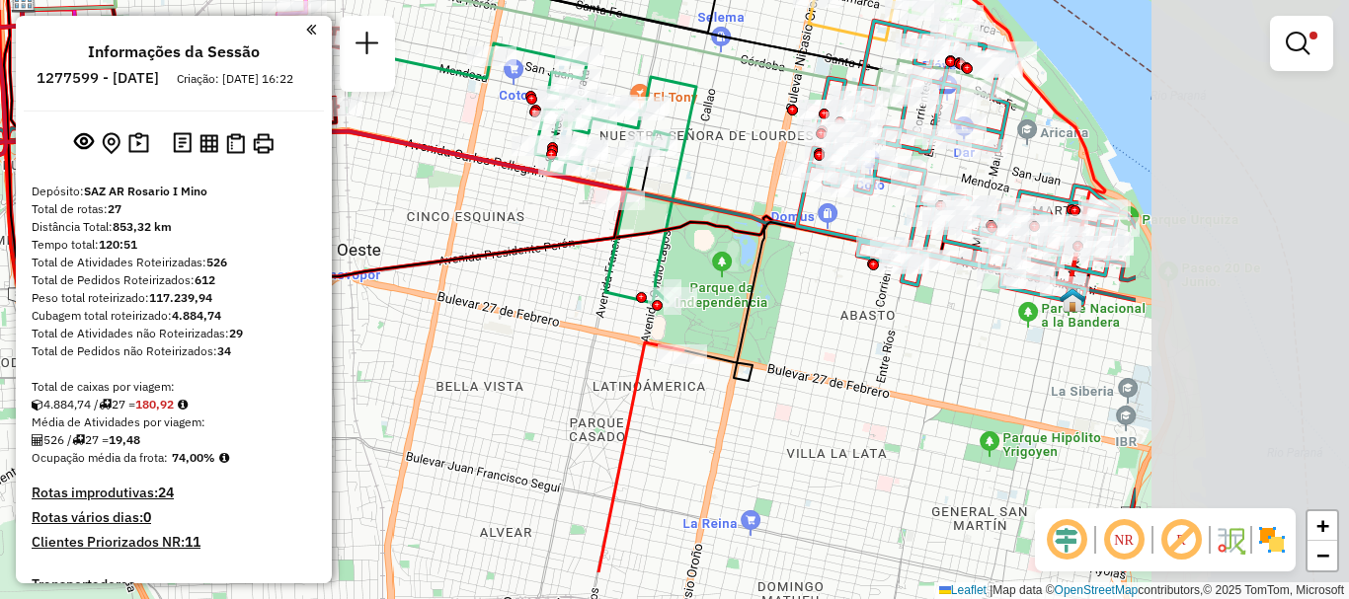
drag, startPoint x: 1057, startPoint y: 235, endPoint x: 709, endPoint y: 149, distance: 358.1
click at [709, 149] on div "Limpar filtros Janela de atendimento Grade de atendimento Capacidade Transporta…" at bounding box center [674, 299] width 1349 height 599
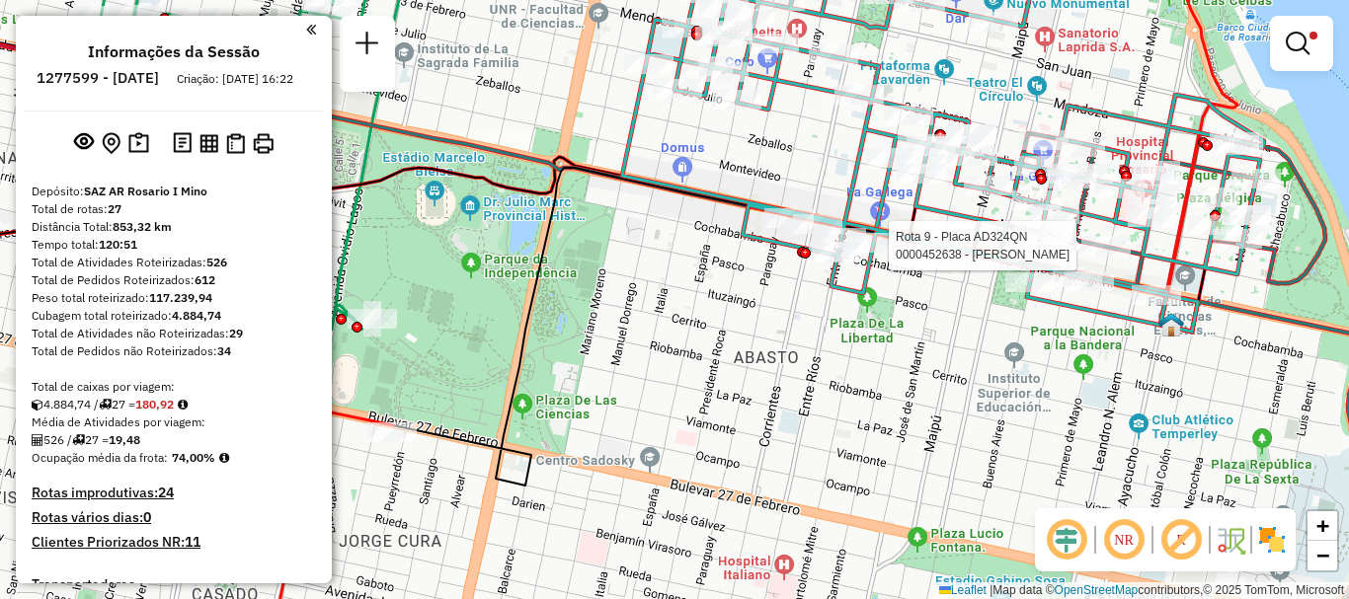
select select "**********"
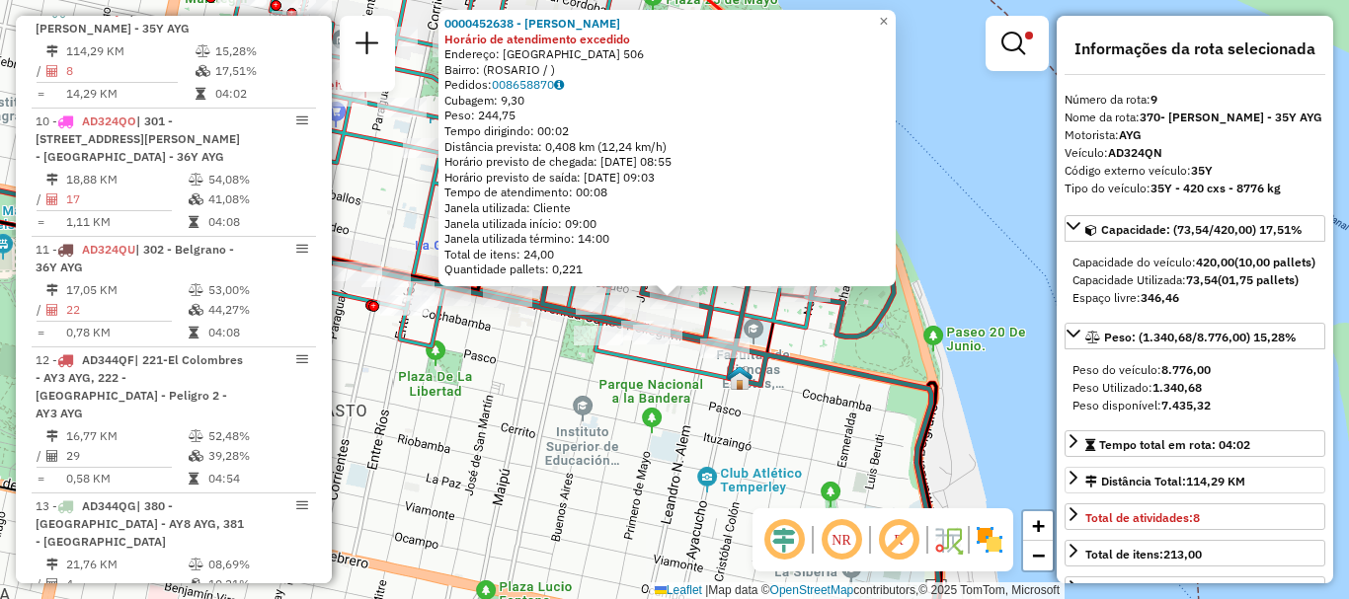
scroll to position [99, 0]
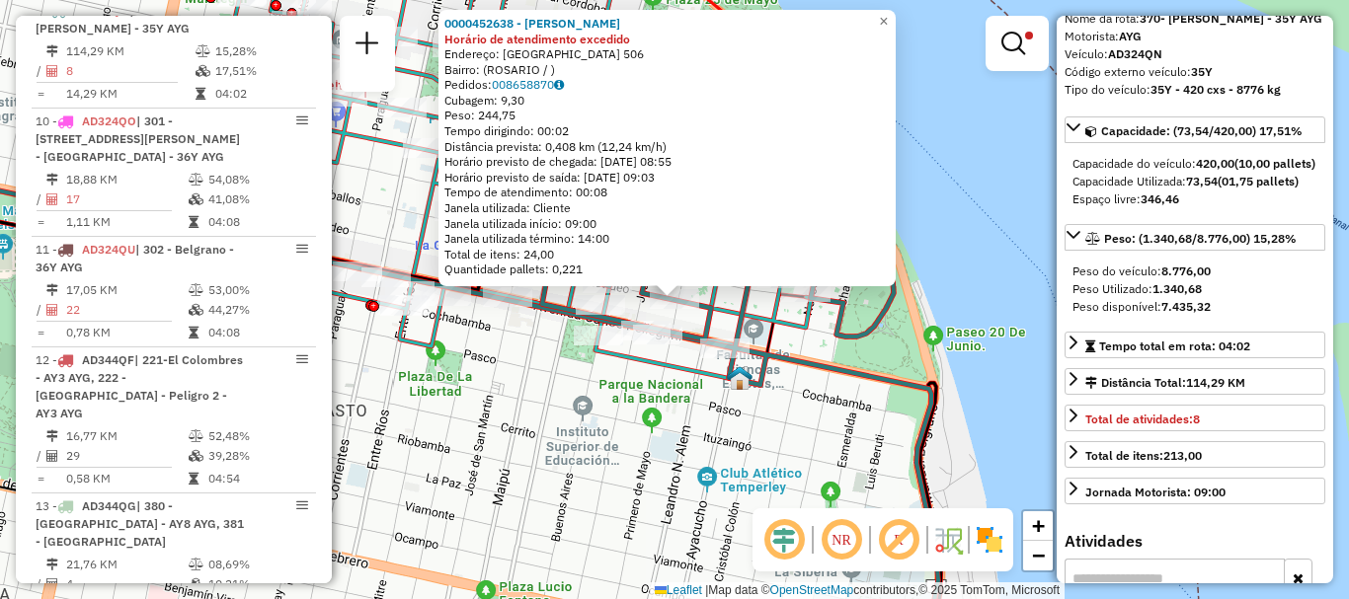
click at [977, 304] on div "0000452638 - [PERSON_NAME] de atendimento excedido Endereço: [GEOGRAPHIC_DATA] …" at bounding box center [674, 299] width 1349 height 599
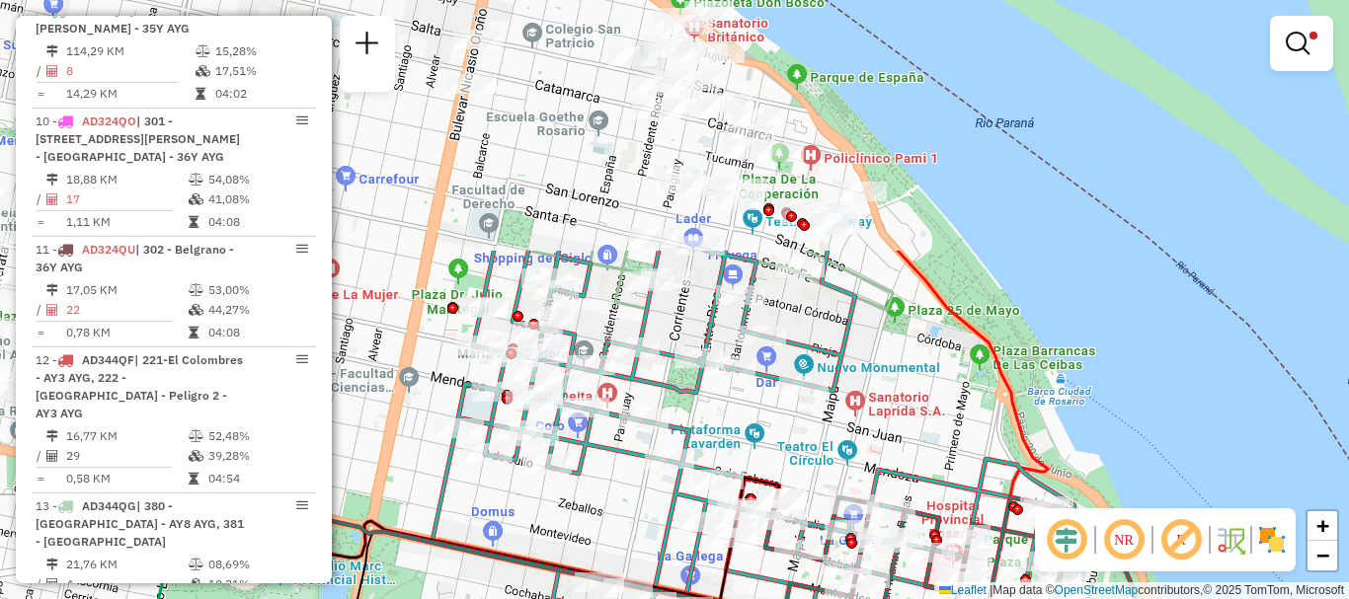
drag, startPoint x: 949, startPoint y: 272, endPoint x: 1191, endPoint y: 583, distance: 394.1
click at [1191, 583] on div "Limpar filtros Janela de atendimento Grade de atendimento Capacidade Transporta…" at bounding box center [674, 299] width 1349 height 599
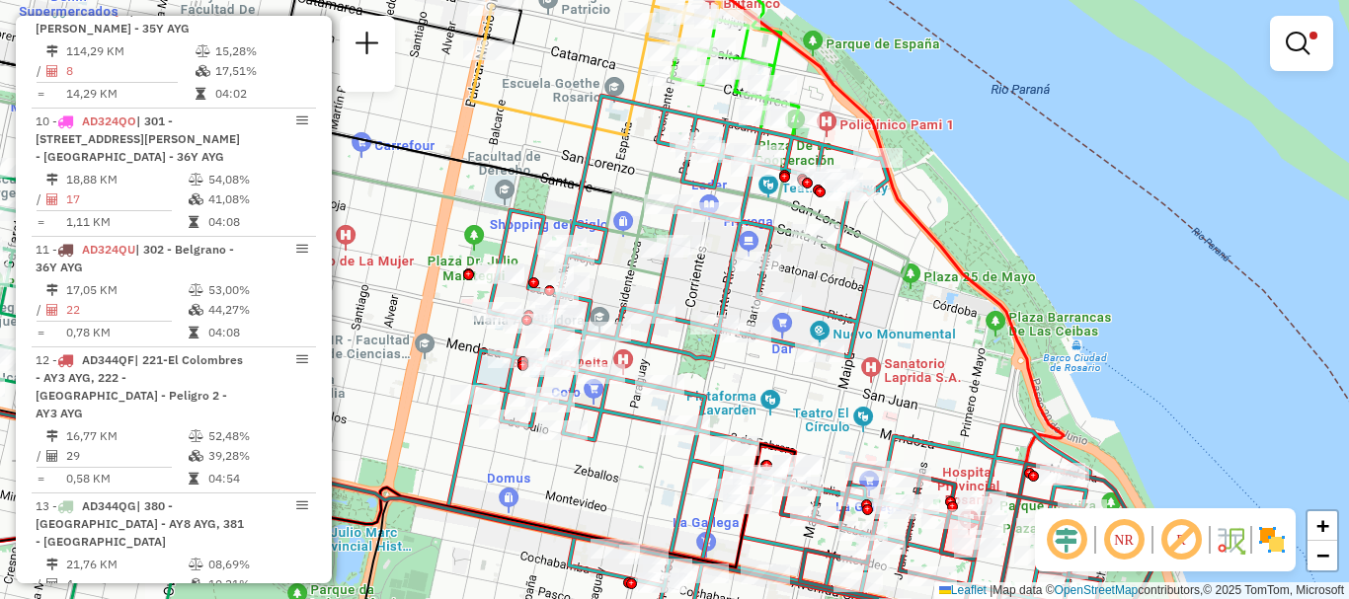
drag, startPoint x: 656, startPoint y: 323, endPoint x: 673, endPoint y: 289, distance: 37.5
click at [673, 289] on icon at bounding box center [769, 360] width 642 height 529
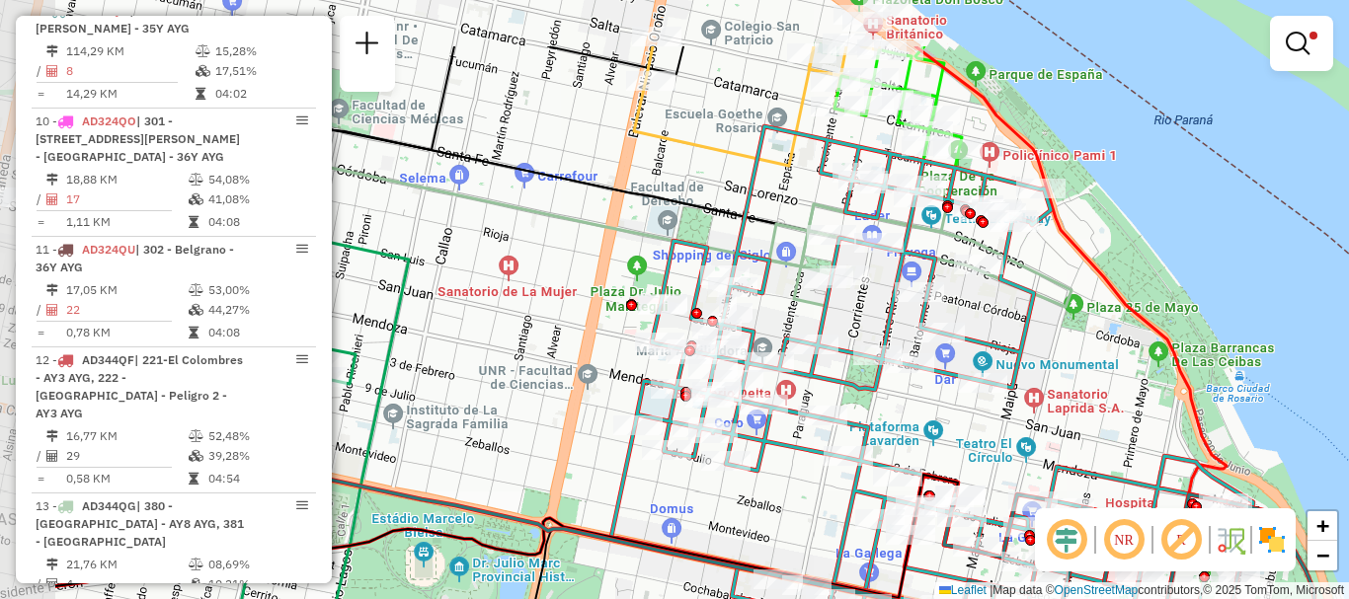
drag, startPoint x: 917, startPoint y: 366, endPoint x: 989, endPoint y: 409, distance: 82.8
click at [989, 409] on div "Limpar filtros Janela de atendimento Grade de atendimento Capacidade Transporta…" at bounding box center [674, 299] width 1349 height 599
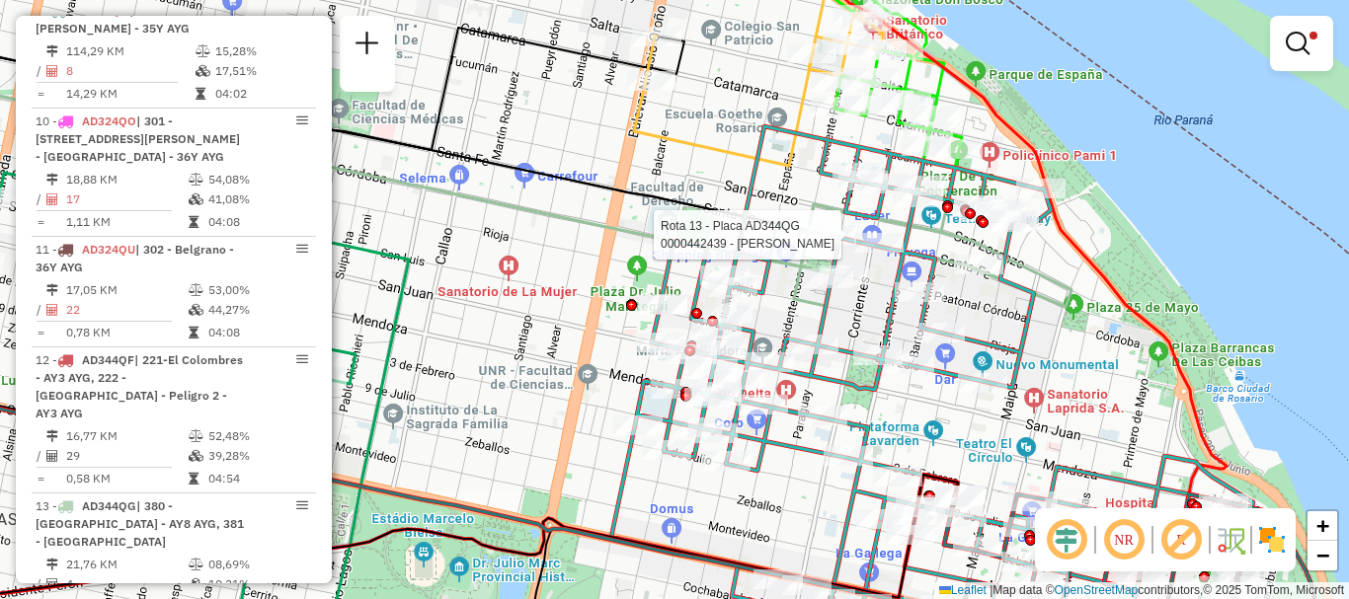
select select "**********"
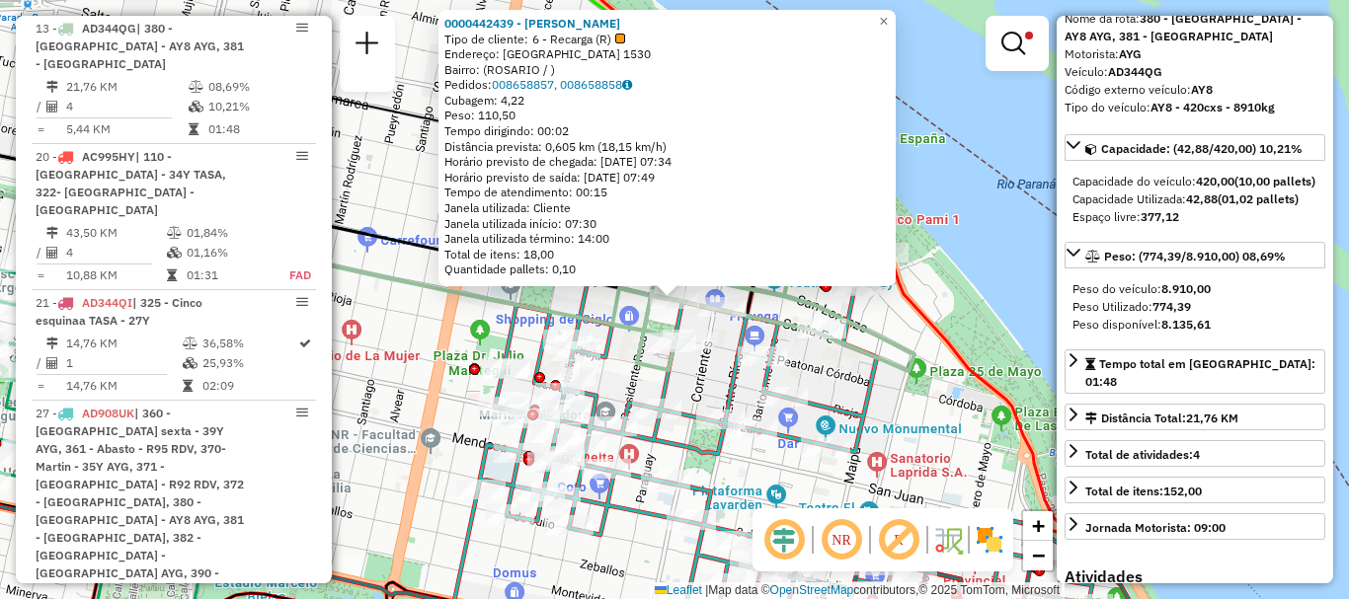
click at [992, 294] on div "0000442439 - MAC AGUSTIN Tipo de cliente: 6 - Recarga (R) Endereço: [GEOGRAPHIC…" at bounding box center [674, 299] width 1349 height 599
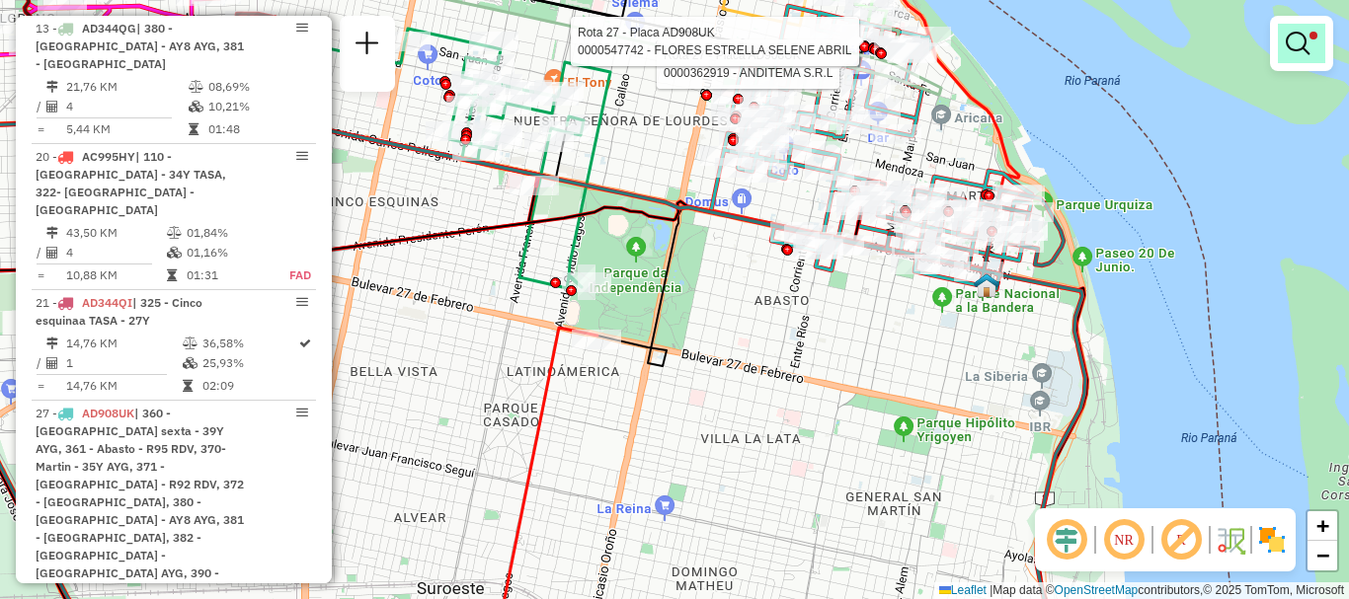
click at [1299, 42] on em at bounding box center [1298, 44] width 24 height 24
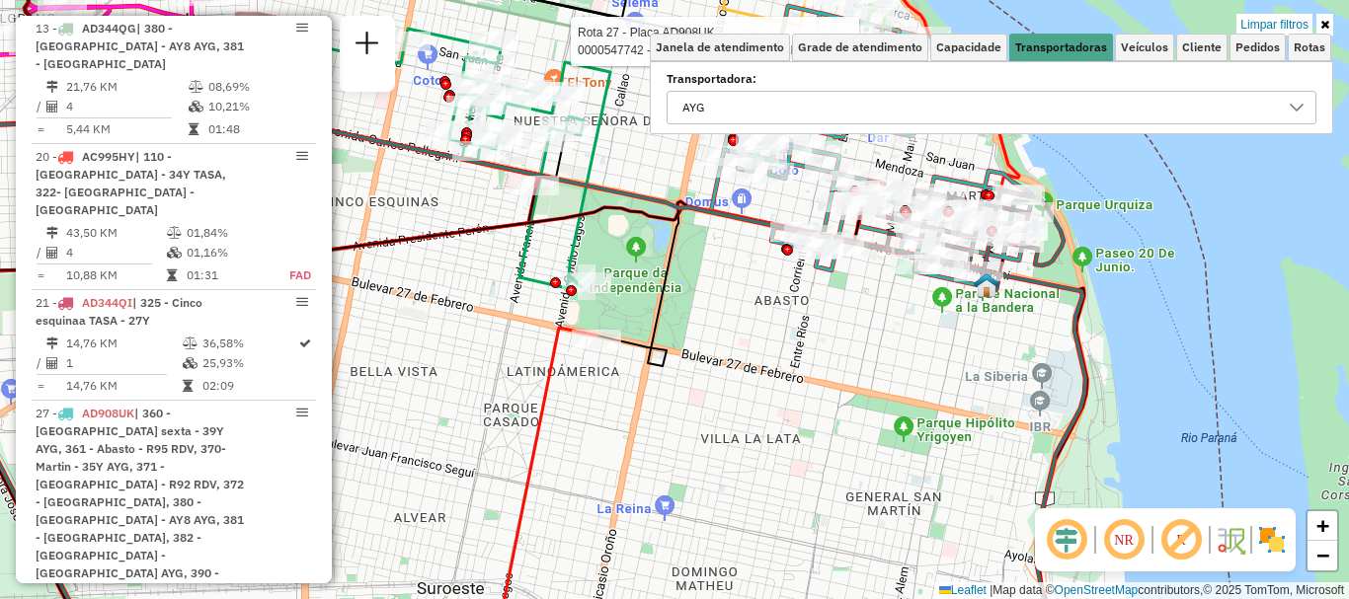
click at [1291, 101] on icon at bounding box center [1297, 108] width 16 height 16
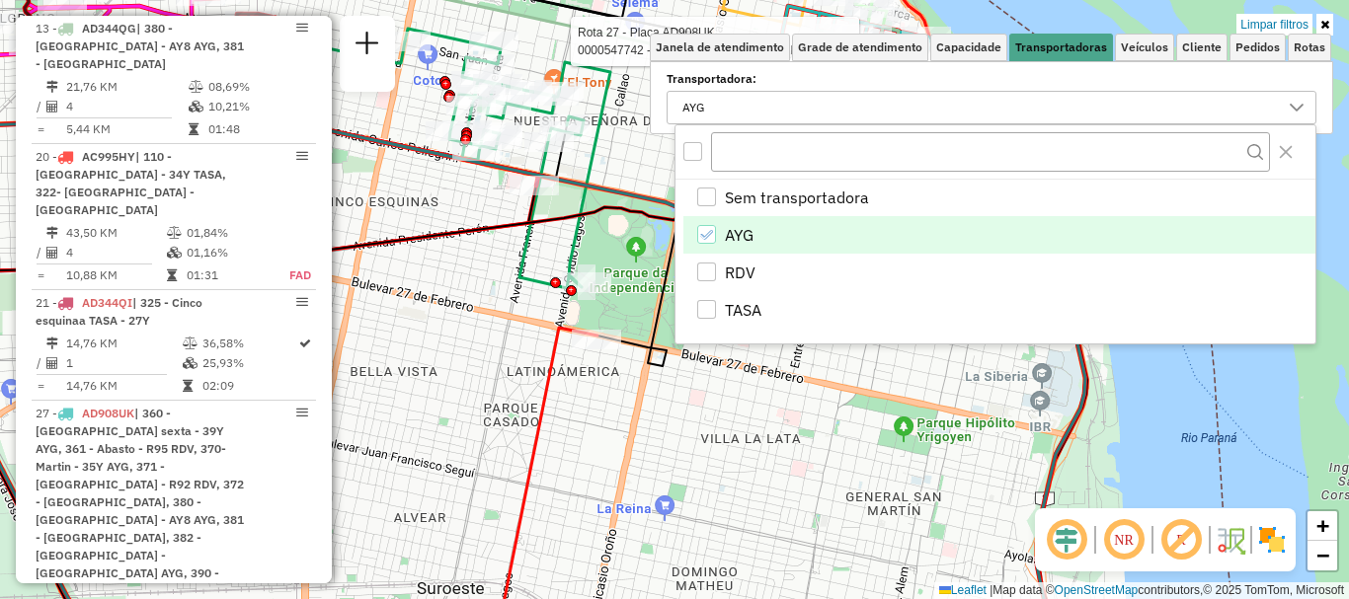
click at [705, 232] on icon "AYG" at bounding box center [706, 235] width 14 height 14
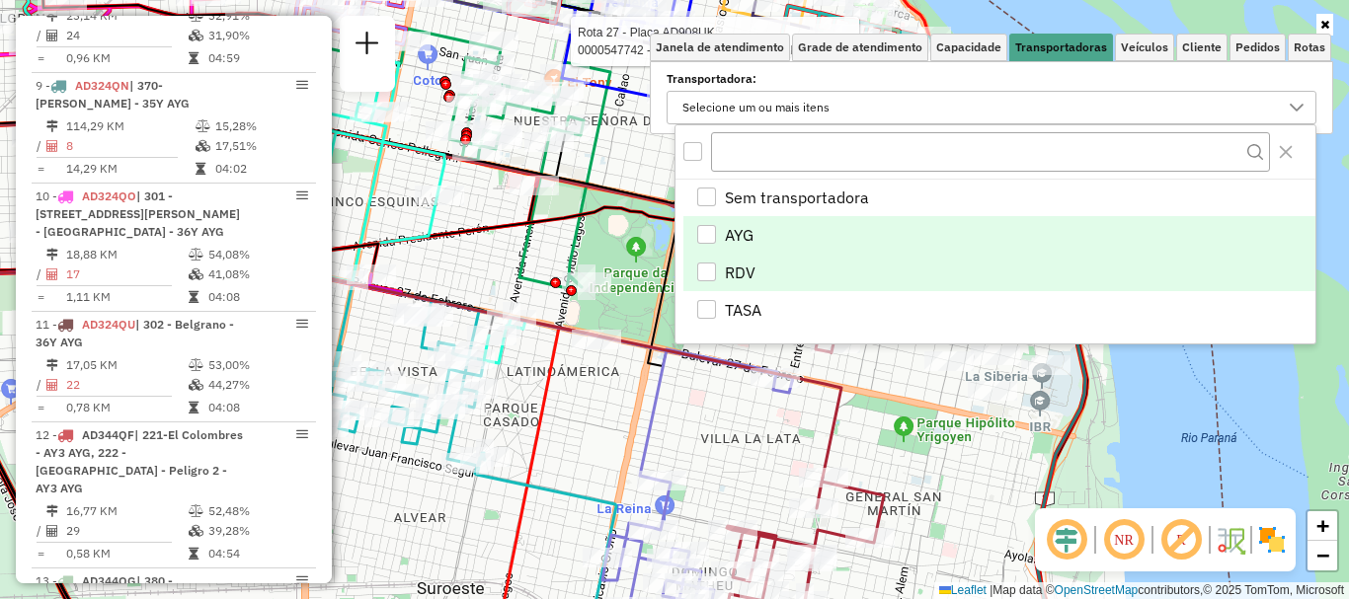
click at [710, 270] on div "RDV" at bounding box center [706, 272] width 19 height 19
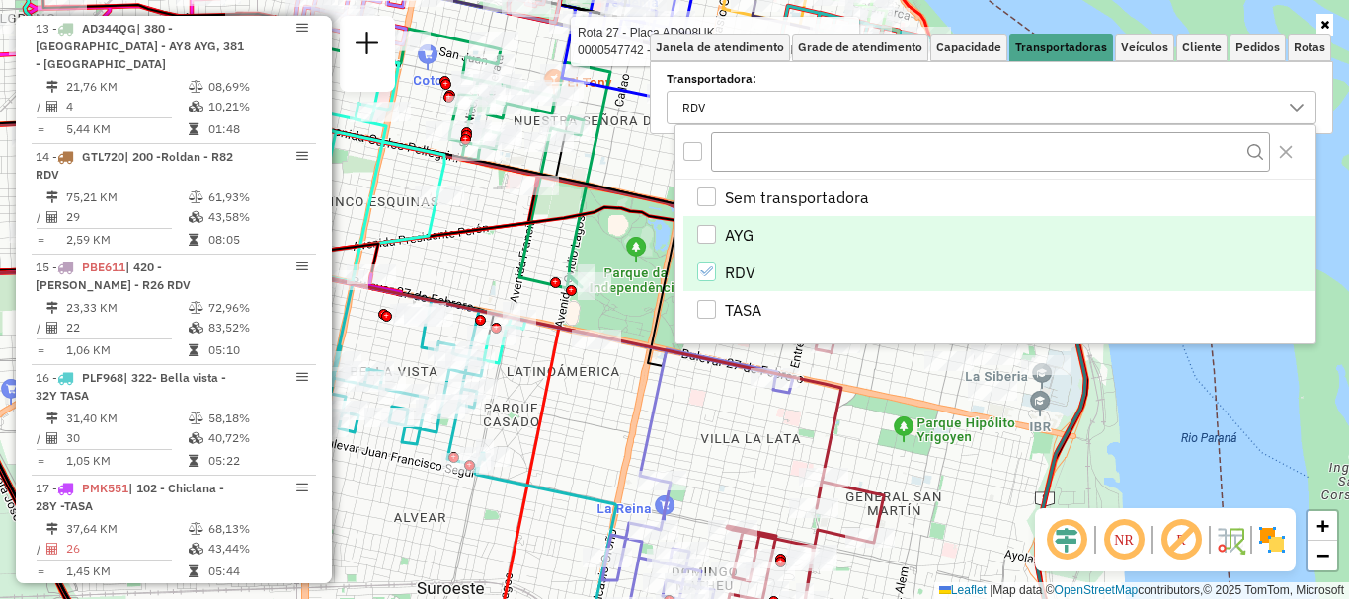
click at [717, 396] on div "Rota 27 - Placa AD908UK 0000362919 - ANDITEMA S.R.L Rota 27 - Placa AD908UK 000…" at bounding box center [674, 299] width 1349 height 599
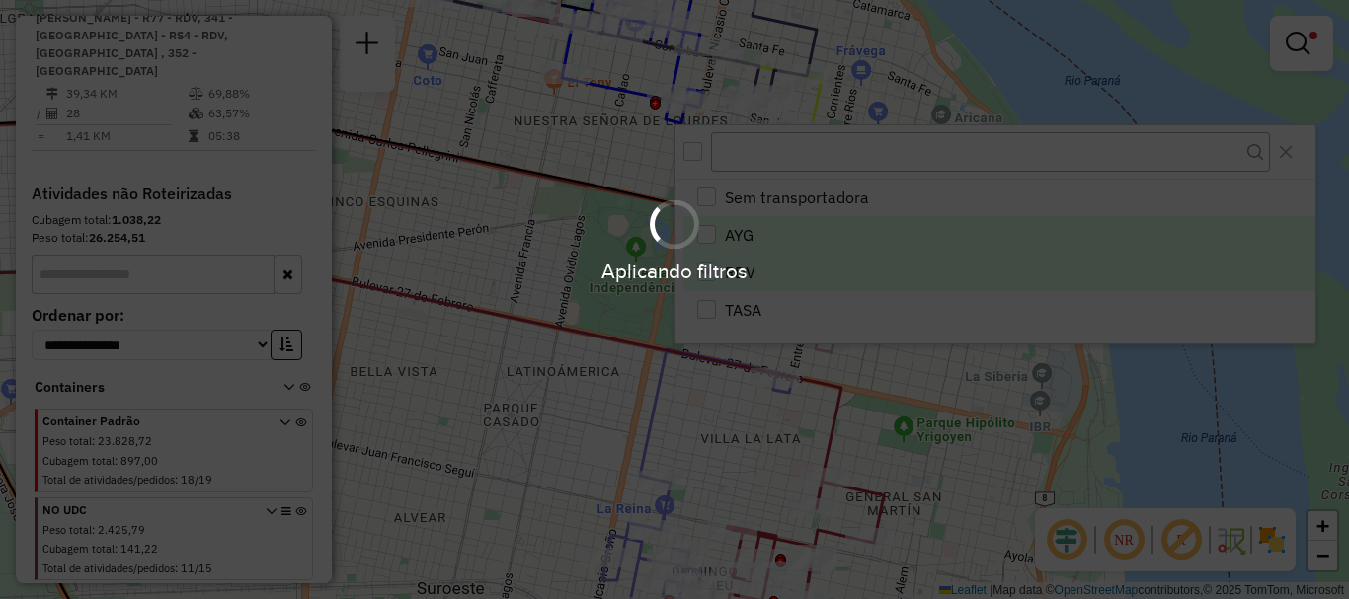
scroll to position [1128, 0]
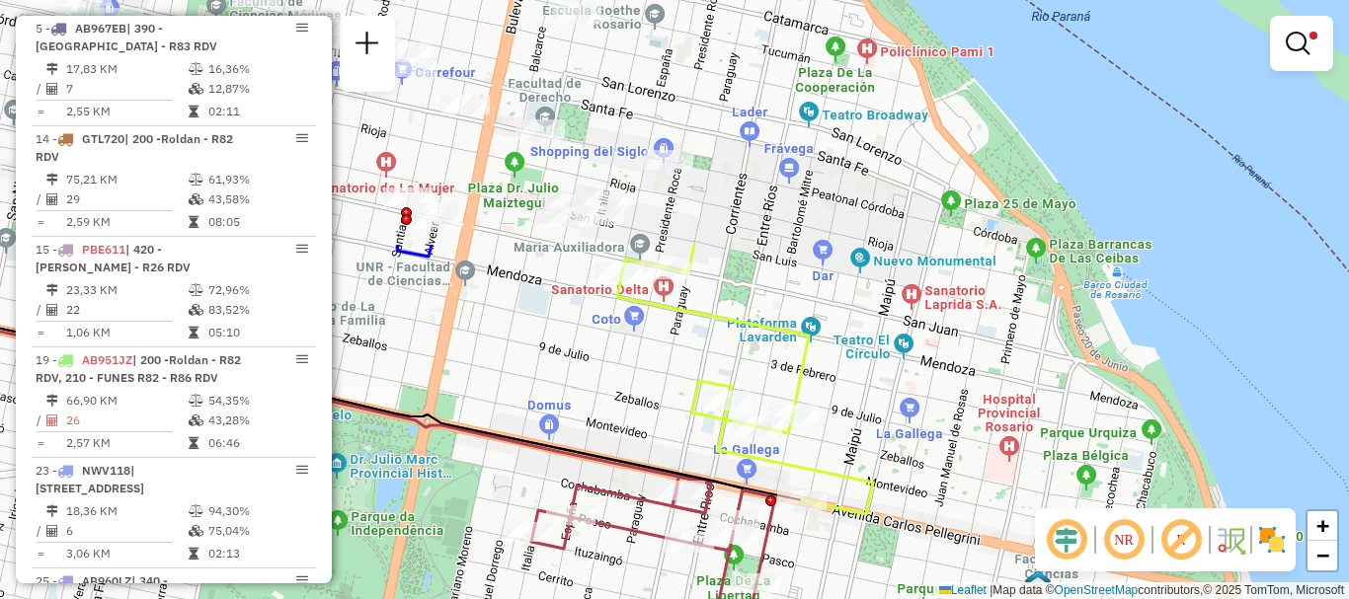
drag, startPoint x: 915, startPoint y: 427, endPoint x: 876, endPoint y: 555, distance: 134.3
click at [876, 555] on div "Limpar filtros Janela de atendimento Grade de atendimento Capacidade Transporta…" at bounding box center [674, 299] width 1349 height 599
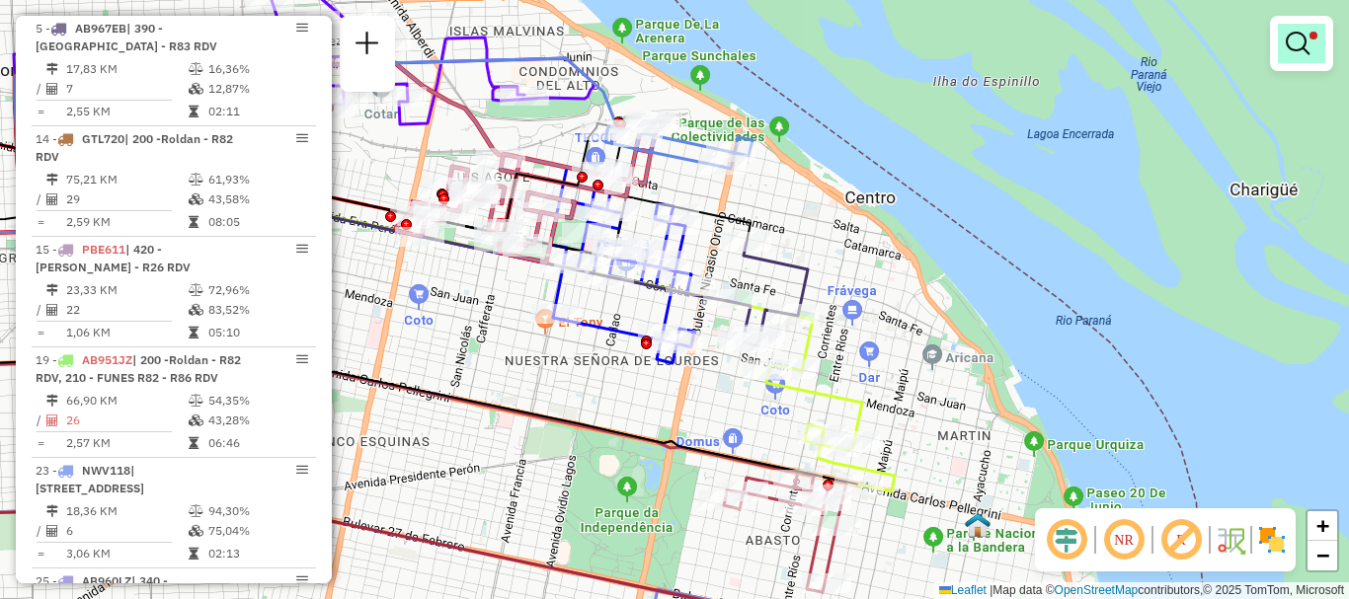
click at [1293, 46] on em at bounding box center [1298, 44] width 24 height 24
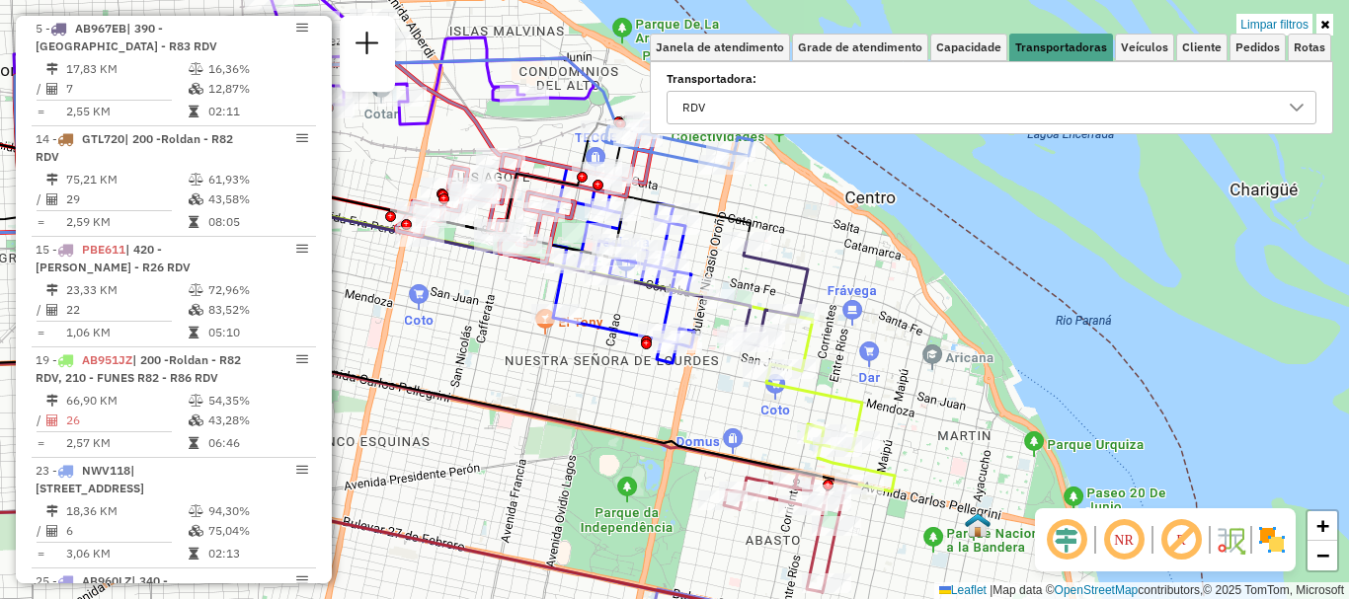
click at [1293, 109] on icon at bounding box center [1297, 108] width 16 height 16
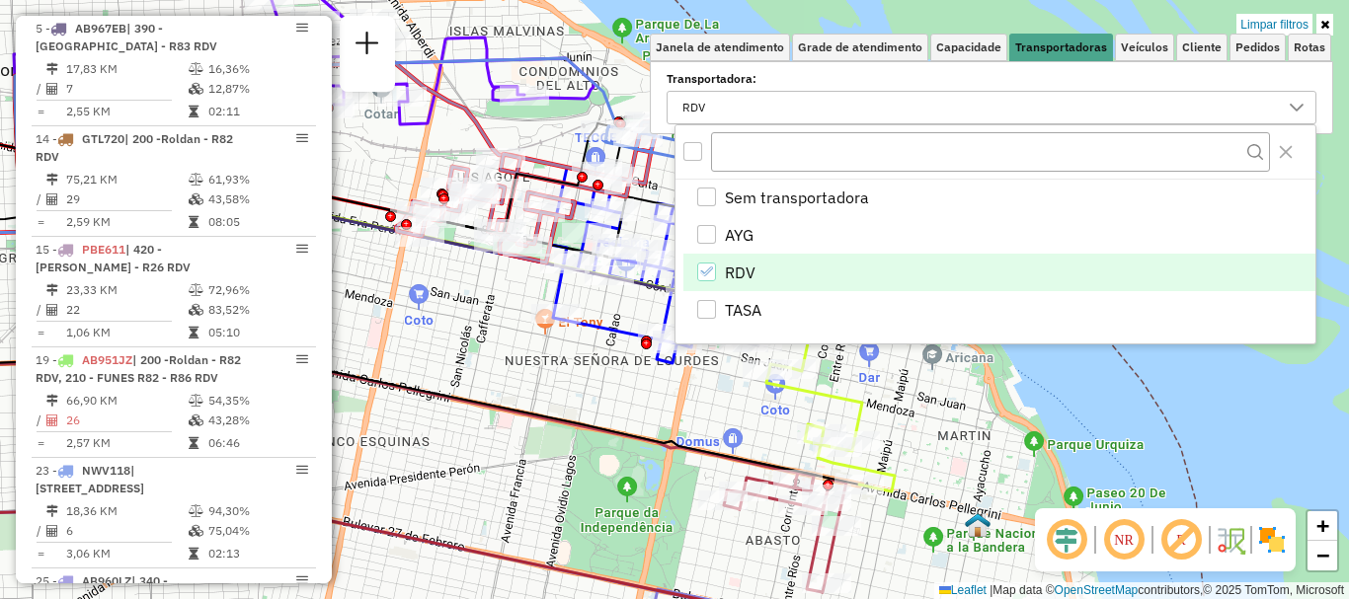
click at [710, 266] on icon "RDV" at bounding box center [706, 272] width 14 height 14
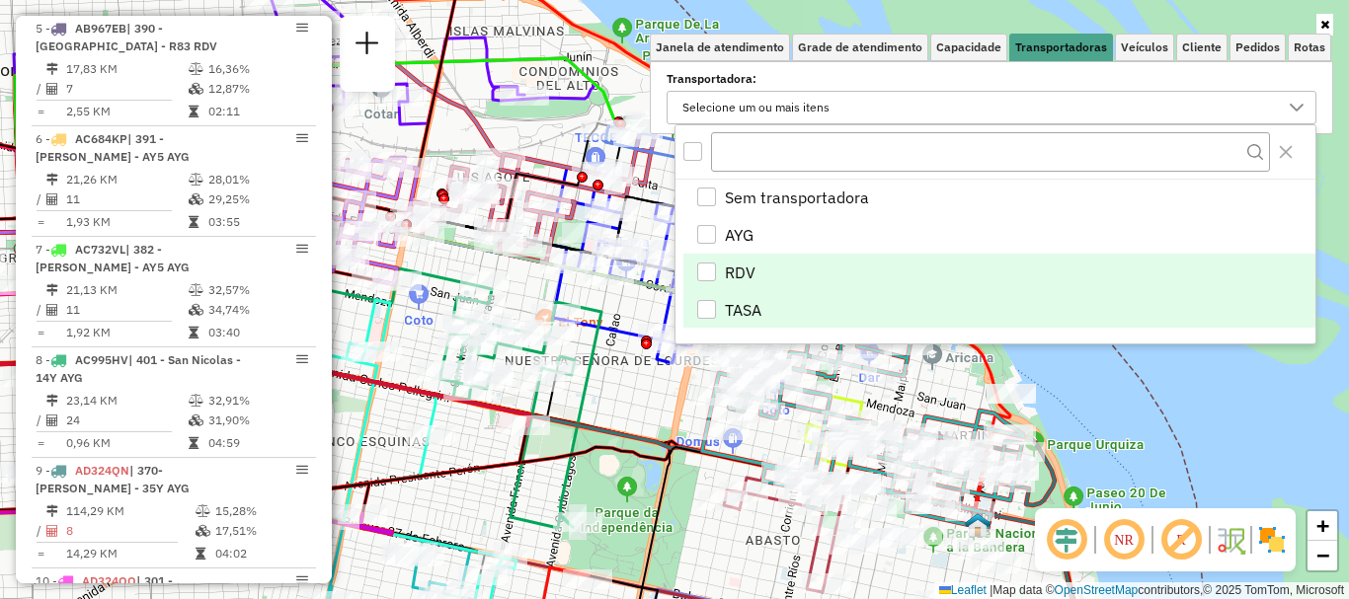
click at [709, 298] on li "TASA" at bounding box center [999, 310] width 632 height 38
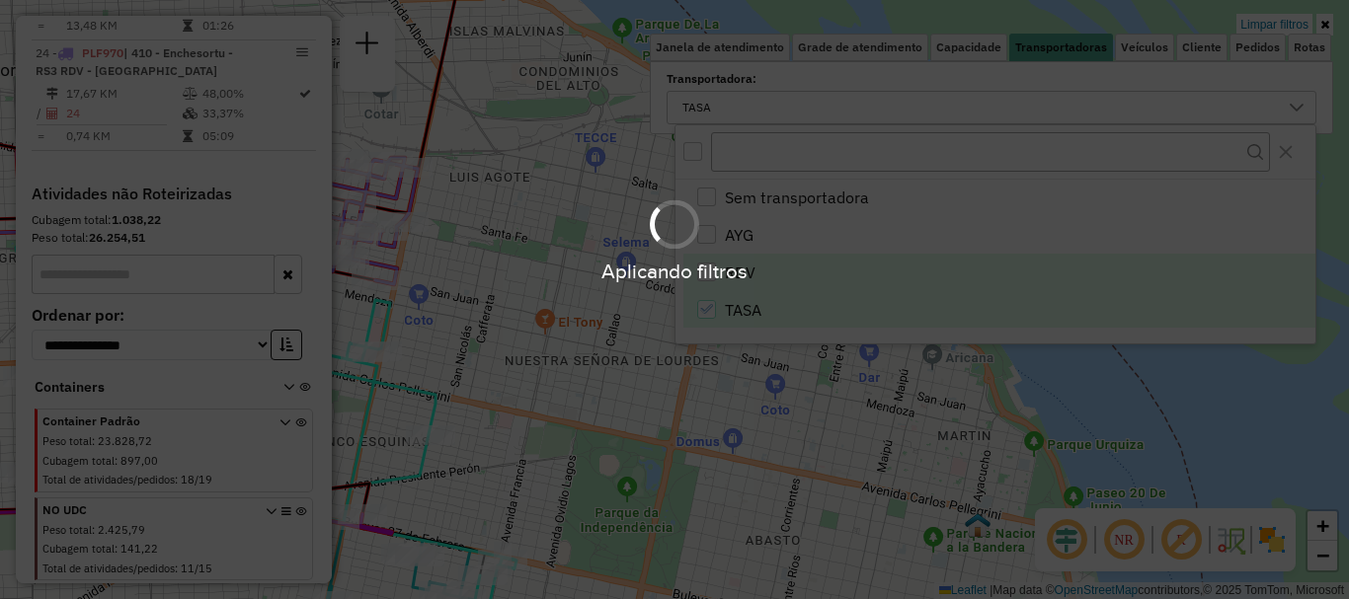
scroll to position [354, 0]
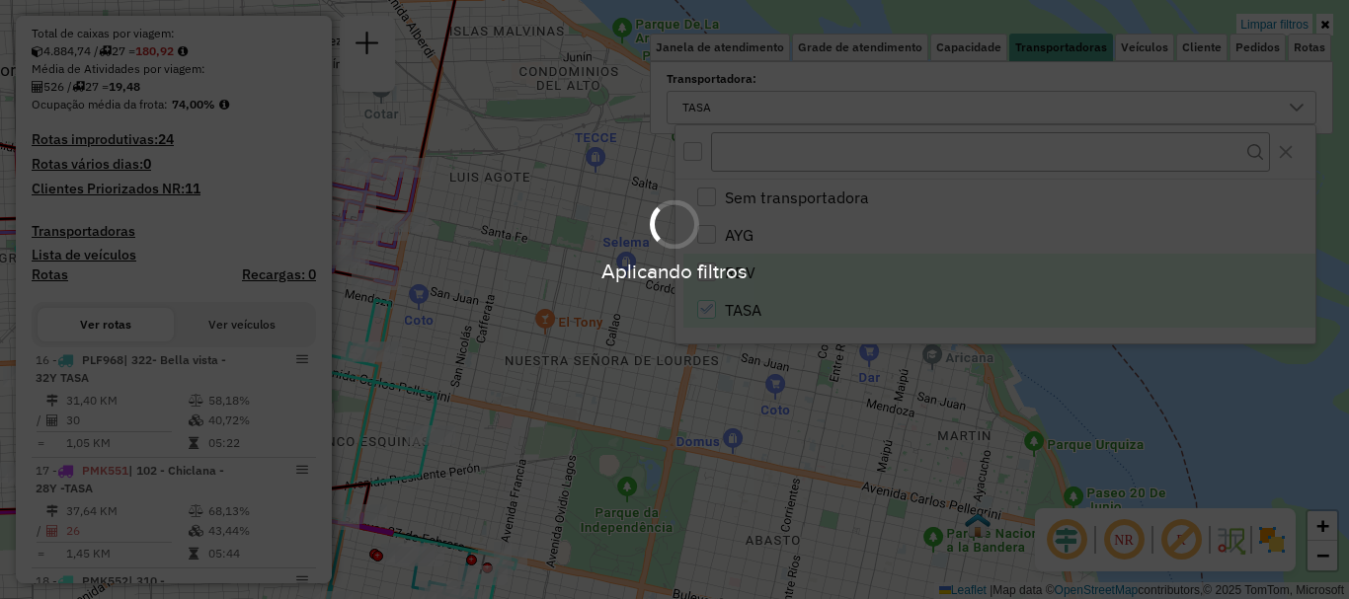
click at [644, 424] on hb-app "Aplicando filtros Pop-up bloqueado! Seu navegador bloqueou automáticamente a ab…" at bounding box center [674, 299] width 1349 height 599
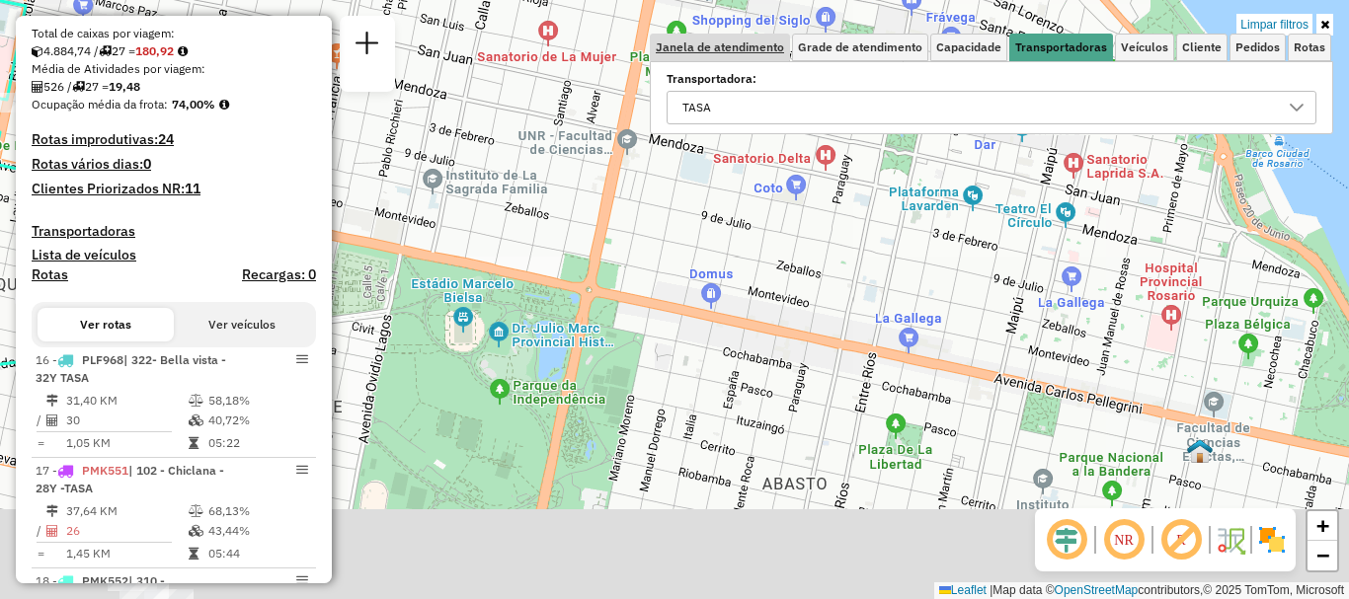
drag, startPoint x: 699, startPoint y: 194, endPoint x: 680, endPoint y: 53, distance: 141.5
click at [680, 53] on div "Limpar filtros Janela de atendimento Grade de atendimento Capacidade Transporta…" at bounding box center [674, 299] width 1349 height 599
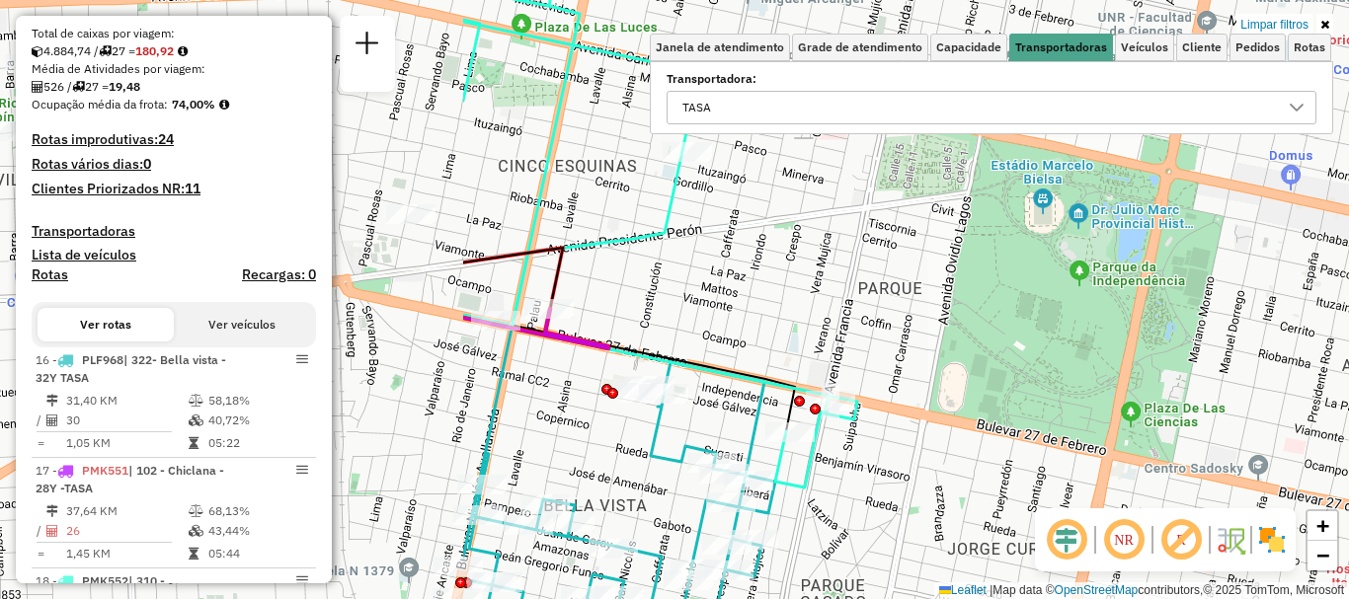
drag, startPoint x: 609, startPoint y: 321, endPoint x: 1208, endPoint y: 343, distance: 598.9
click at [1208, 343] on div "Limpar filtros Janela de atendimento Grade de atendimento Capacidade Transporta…" at bounding box center [674, 299] width 1349 height 599
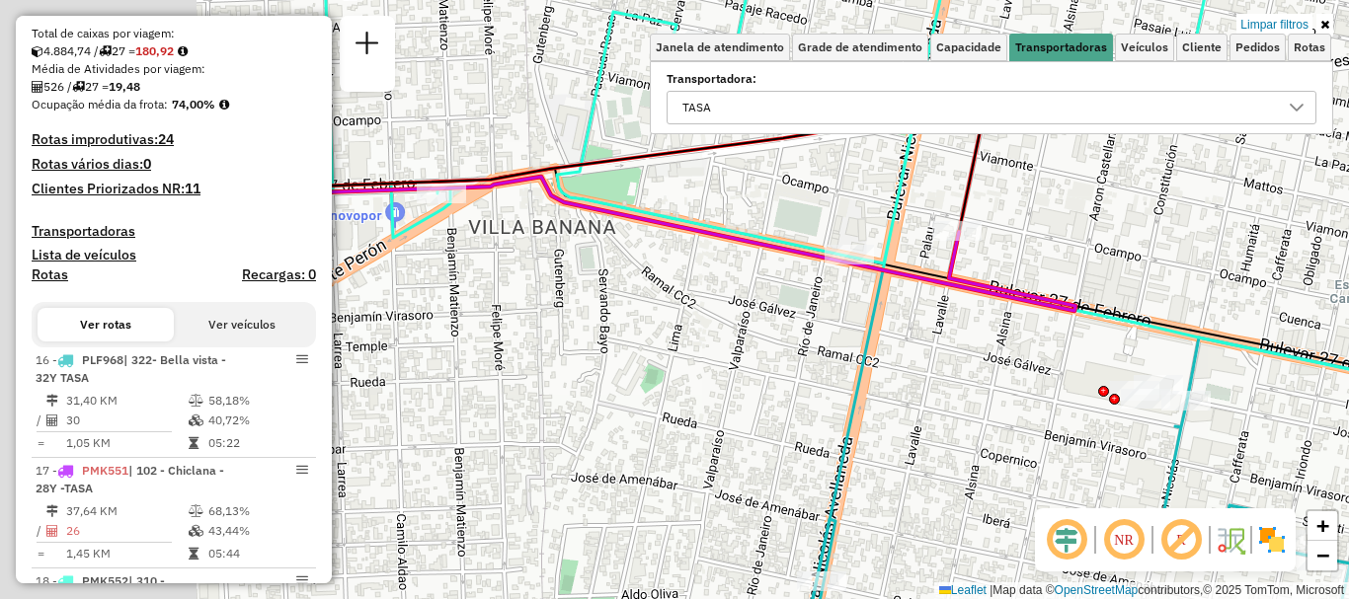
drag, startPoint x: 835, startPoint y: 320, endPoint x: 914, endPoint y: 287, distance: 85.5
click at [888, 294] on div "Limpar filtros Janela de atendimento Grade de atendimento Capacidade Transporta…" at bounding box center [674, 299] width 1349 height 599
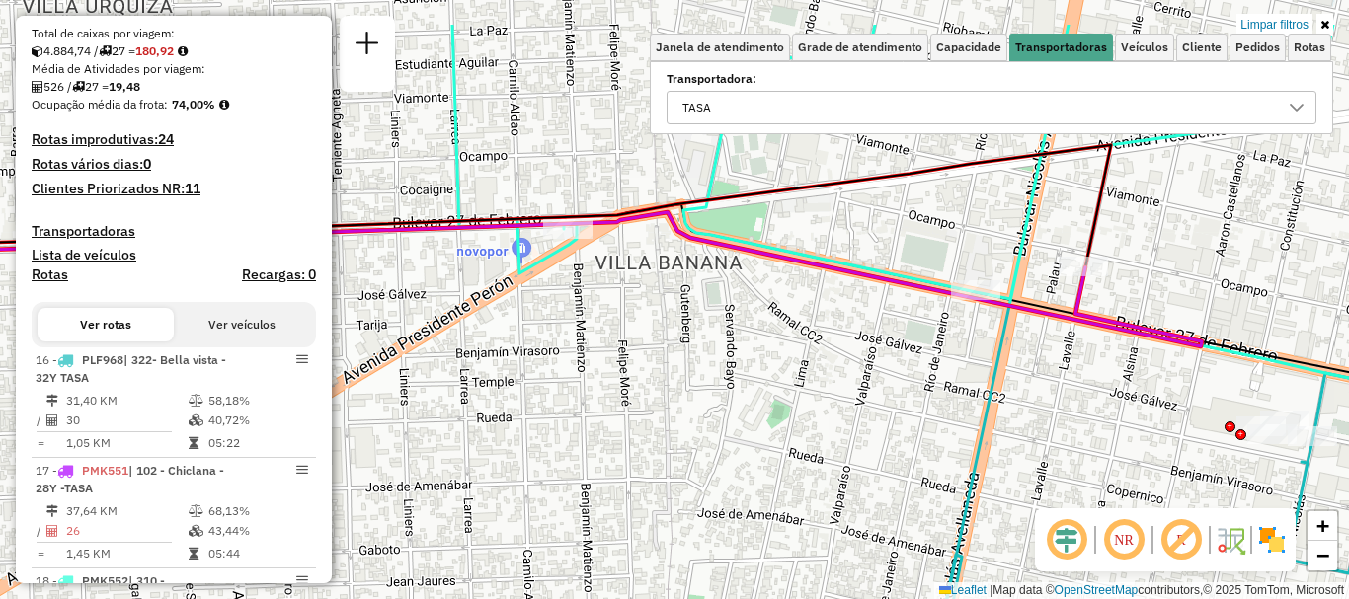
drag, startPoint x: 594, startPoint y: 304, endPoint x: 616, endPoint y: 425, distance: 122.6
click at [616, 425] on div "Limpar filtros Janela de atendimento Grade de atendimento Capacidade Transporta…" at bounding box center [674, 299] width 1349 height 599
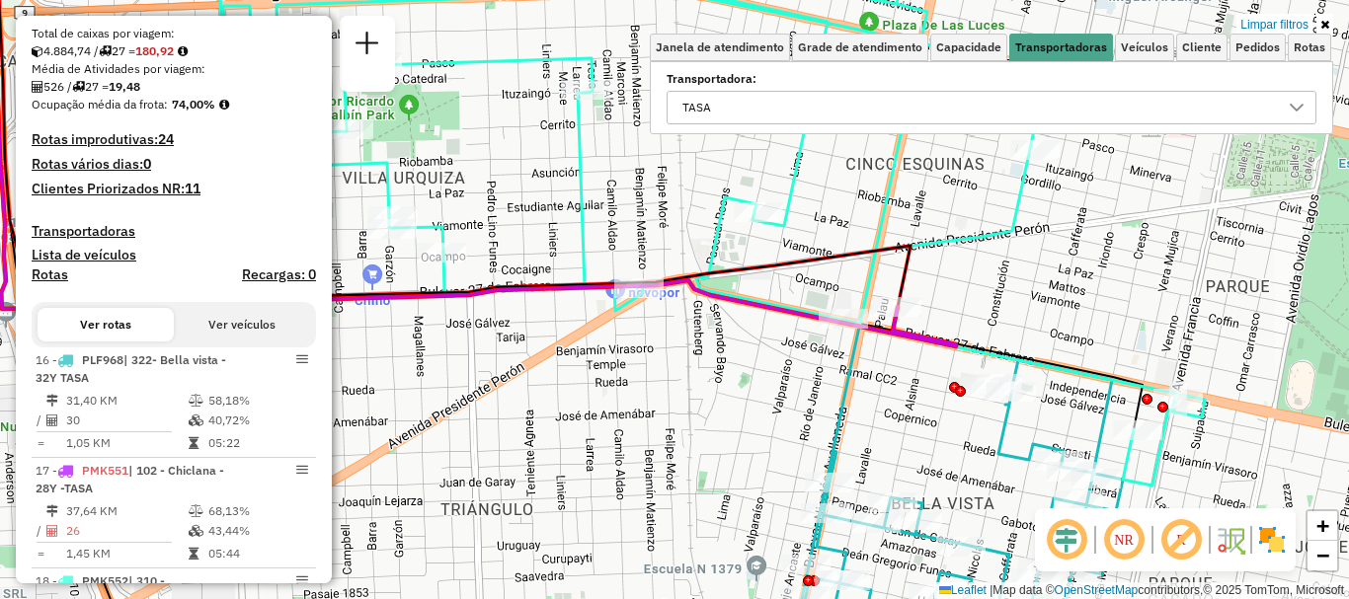
drag, startPoint x: 675, startPoint y: 325, endPoint x: 671, endPoint y: 396, distance: 71.3
type textarea "**********"
click at [671, 396] on div "Limpar filtros Janela de atendimento Grade de atendimento Capacidade Transporta…" at bounding box center [674, 299] width 1349 height 599
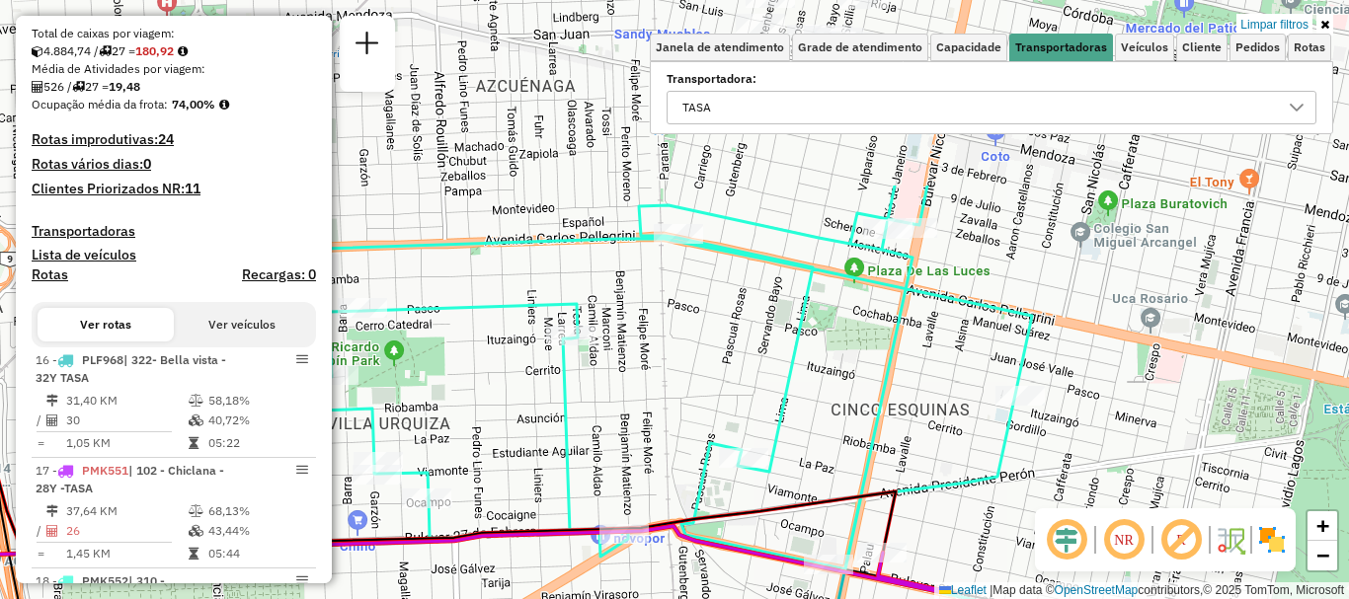
drag, startPoint x: 658, startPoint y: 326, endPoint x: 646, endPoint y: 450, distance: 125.0
click at [646, 450] on div "Limpar filtros Janela de atendimento Grade de atendimento Capacidade Transporta…" at bounding box center [674, 299] width 1349 height 599
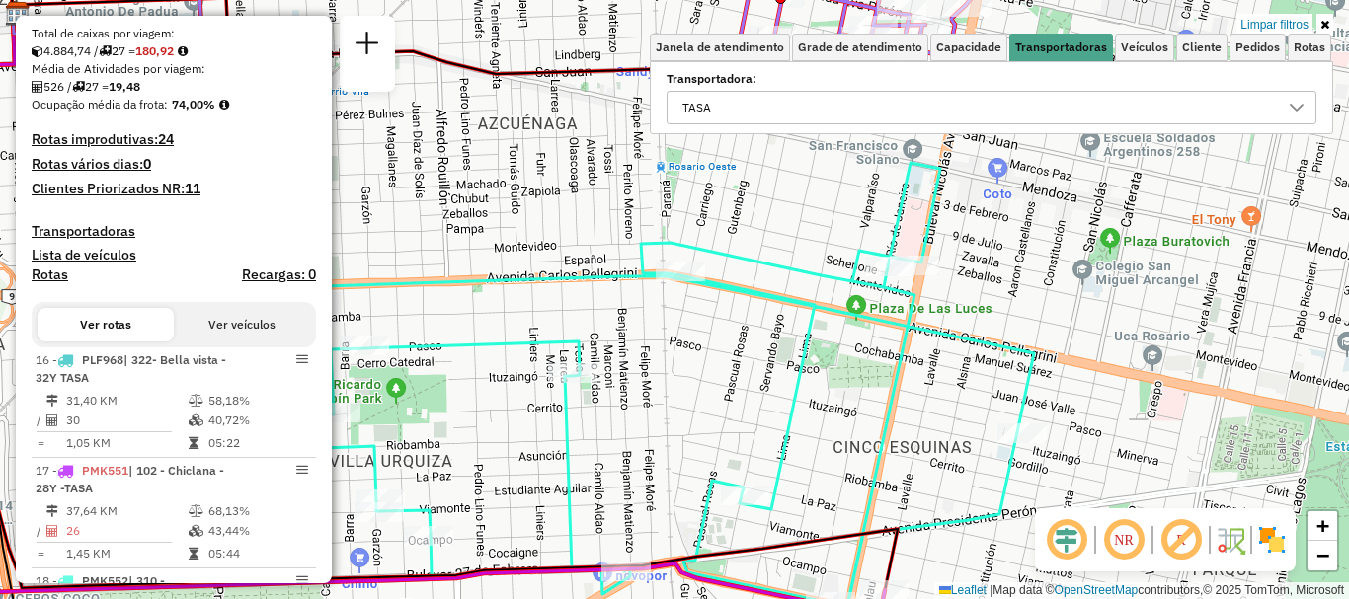
drag, startPoint x: 657, startPoint y: 383, endPoint x: 659, endPoint y: 422, distance: 38.6
click at [659, 422] on div "Limpar filtros Janela de atendimento Grade de atendimento Capacidade Transporta…" at bounding box center [674, 299] width 1349 height 599
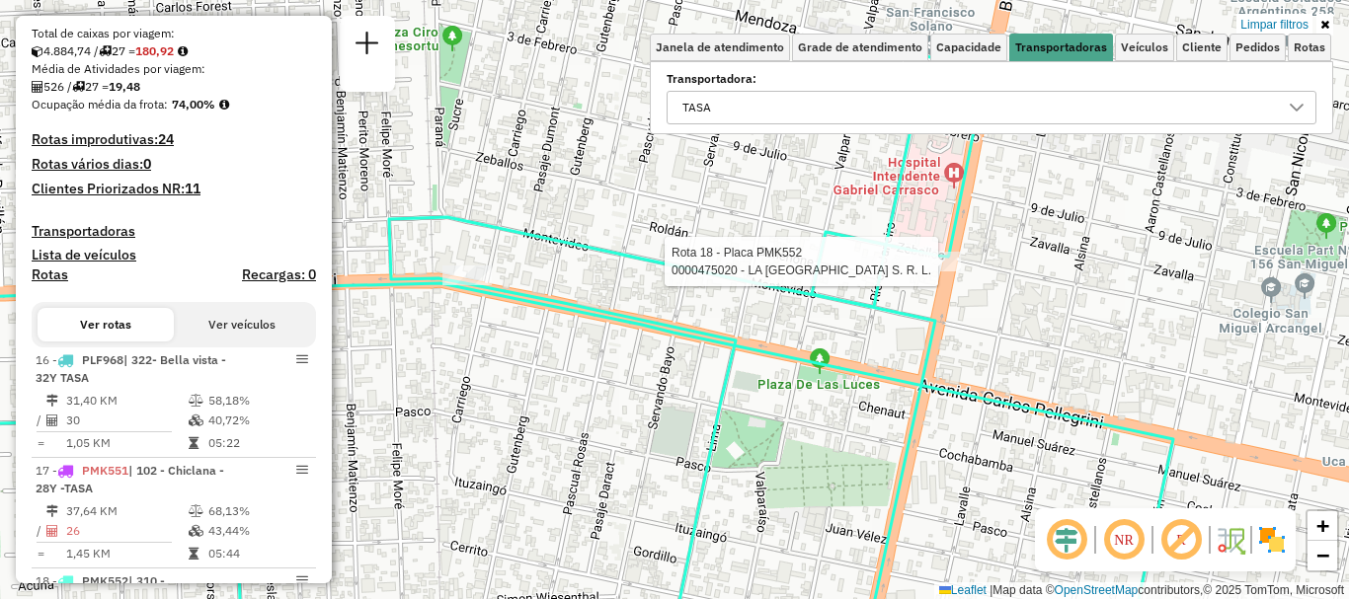
select select "**********"
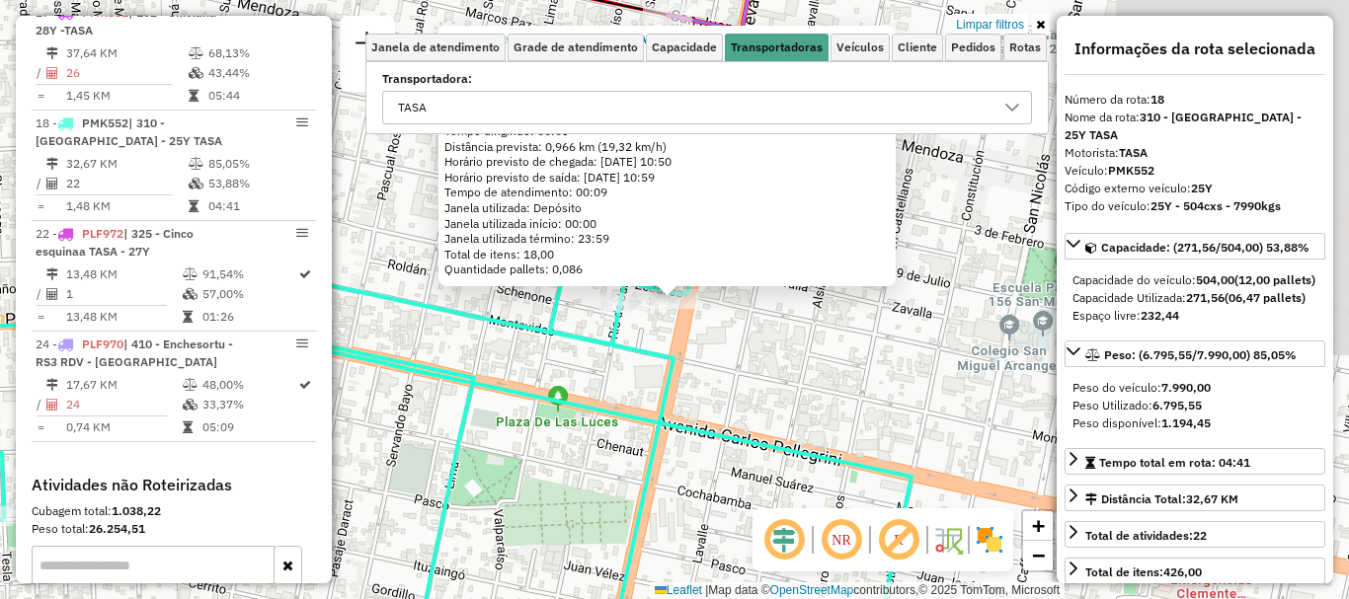
scroll to position [924, 0]
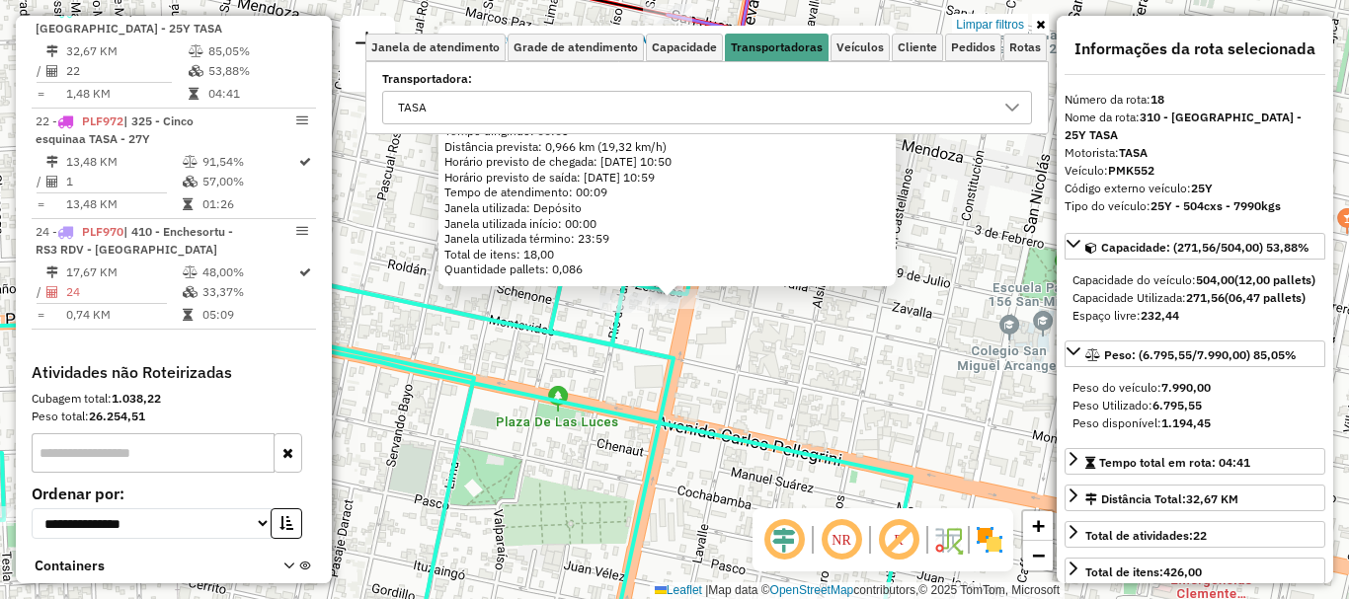
click at [811, 348] on div "0000475020 - LA MASIA WINE HOUSE S. R. L. Endereço: CAMPBELL 1692 Bairro: (ROSA…" at bounding box center [674, 299] width 1349 height 599
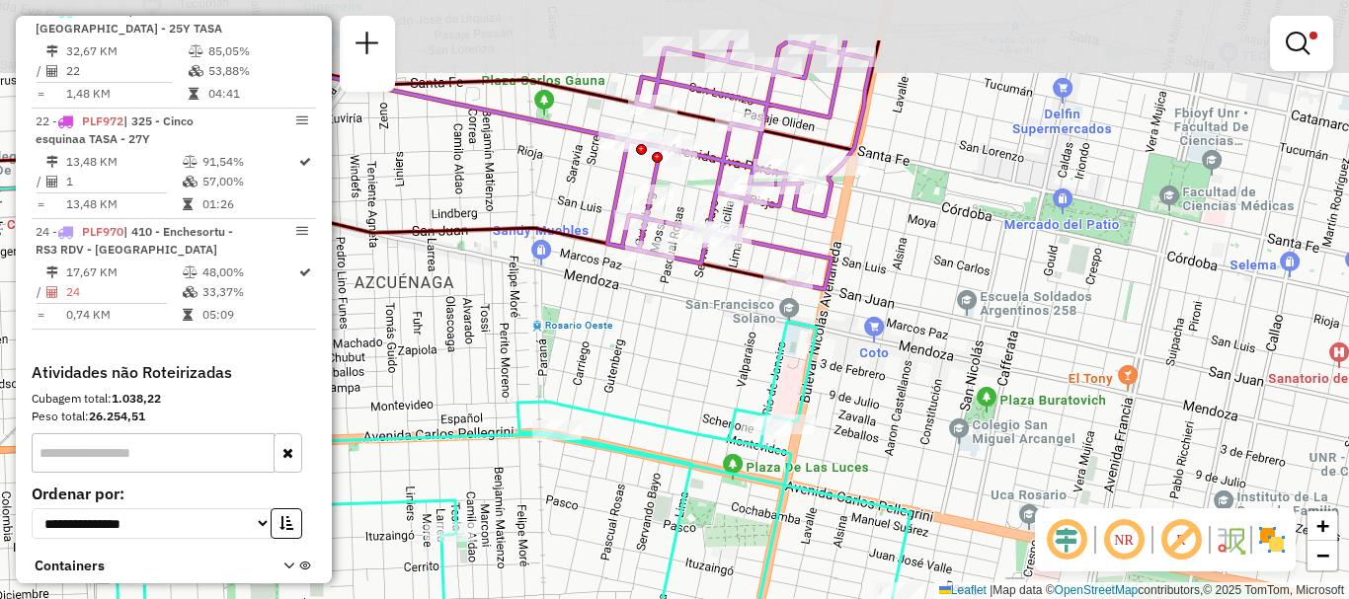
drag, startPoint x: 674, startPoint y: 237, endPoint x: 761, endPoint y: 289, distance: 102.3
click at [722, 337] on div "Limpar filtros Janela de atendimento Grade de atendimento Capacidade Transporta…" at bounding box center [674, 299] width 1349 height 599
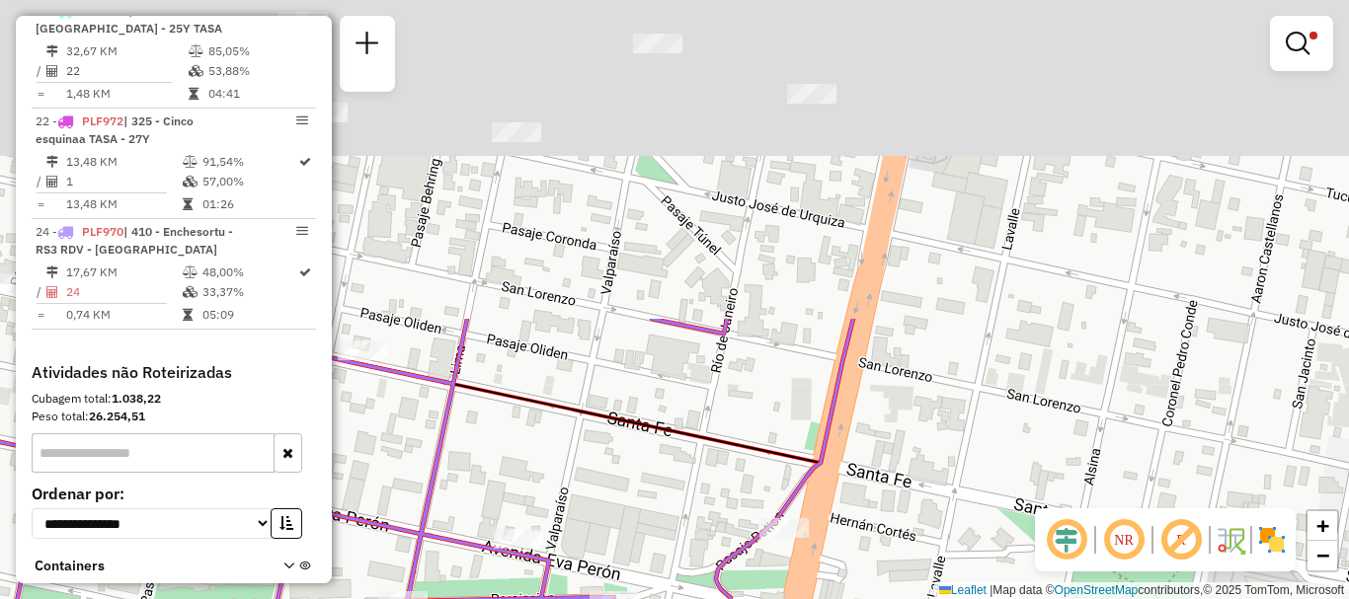
drag, startPoint x: 832, startPoint y: 191, endPoint x: 801, endPoint y: 431, distance: 241.9
click at [801, 431] on div "Limpar filtros Janela de atendimento Grade de atendimento Capacidade Transporta…" at bounding box center [674, 299] width 1349 height 599
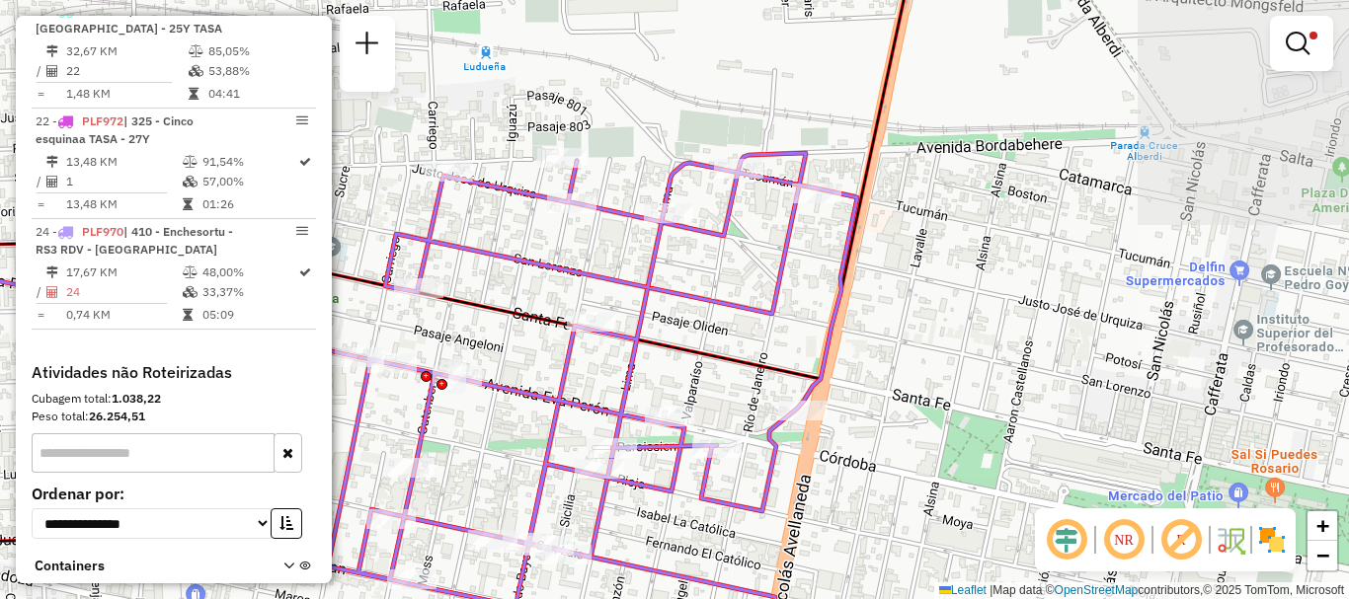
drag, startPoint x: 797, startPoint y: 336, endPoint x: 841, endPoint y: 179, distance: 163.2
click at [832, 193] on div "Limpar filtros Janela de atendimento Grade de atendimento Capacidade Transporta…" at bounding box center [674, 299] width 1349 height 599
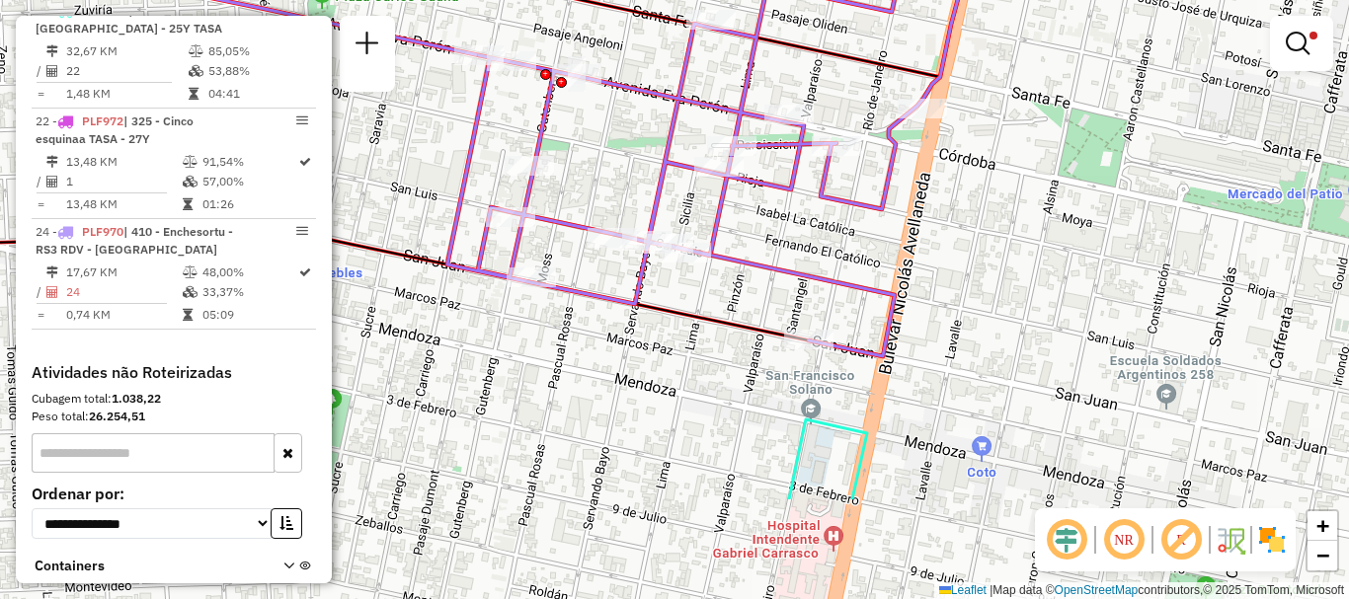
drag, startPoint x: 763, startPoint y: 221, endPoint x: 797, endPoint y: 206, distance: 36.7
click at [786, 188] on div "Limpar filtros Janela de atendimento Grade de atendimento Capacidade Transporta…" at bounding box center [674, 299] width 1349 height 599
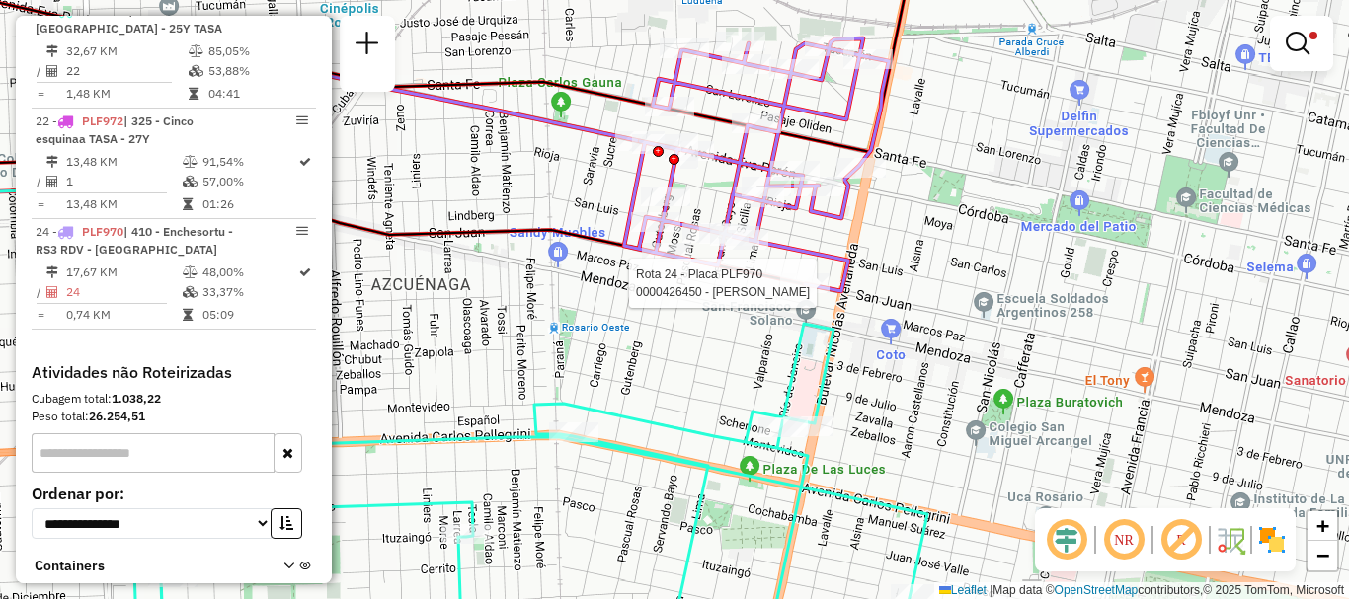
select select "**********"
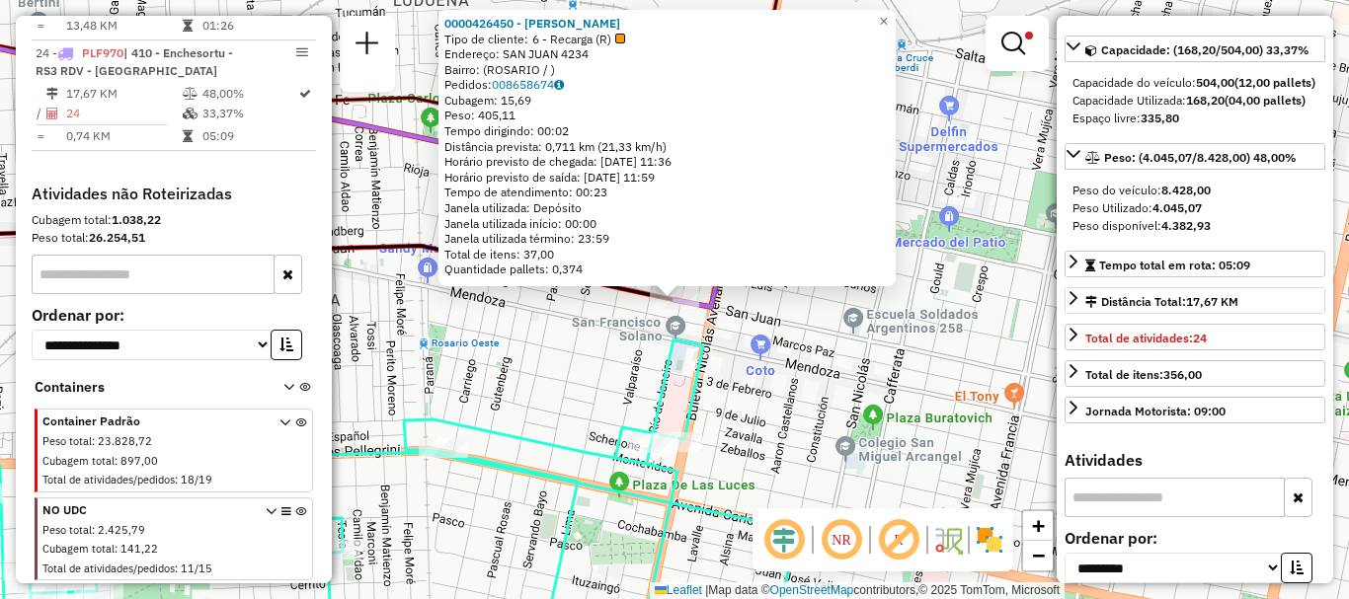
scroll to position [99, 0]
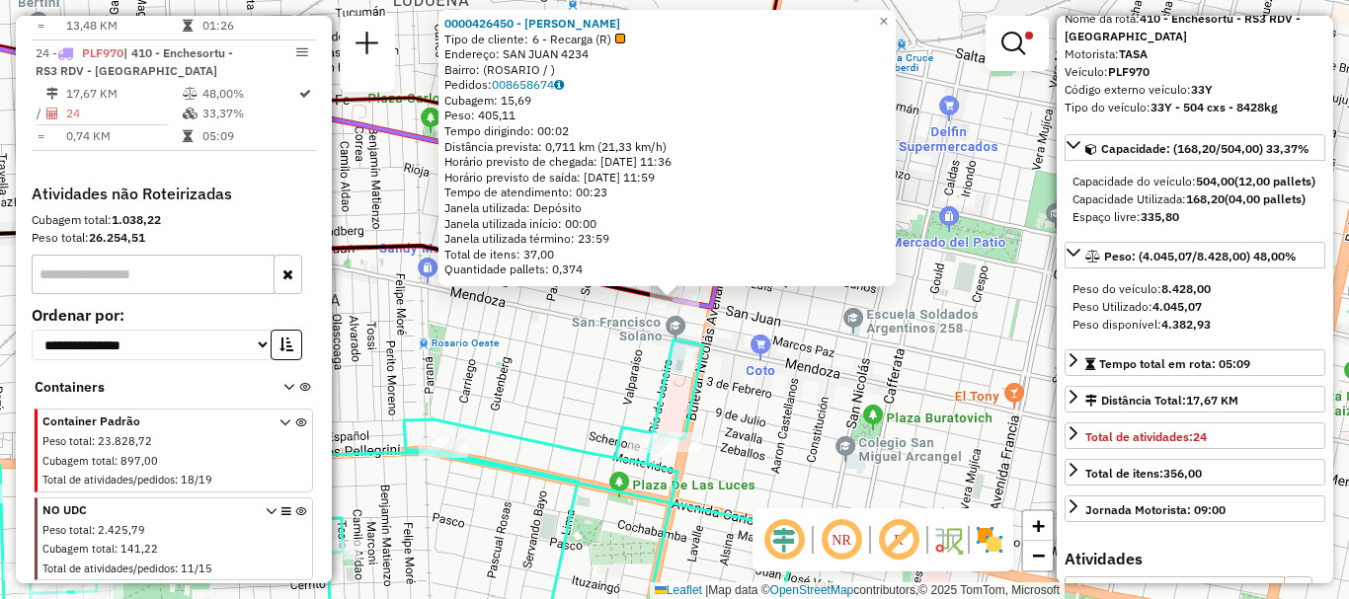
click at [948, 317] on div "0000426450 - WENG SULAN Tipo de cliente: 6 - Recarga (R) Endereço: SAN JUAN 423…" at bounding box center [674, 299] width 1349 height 599
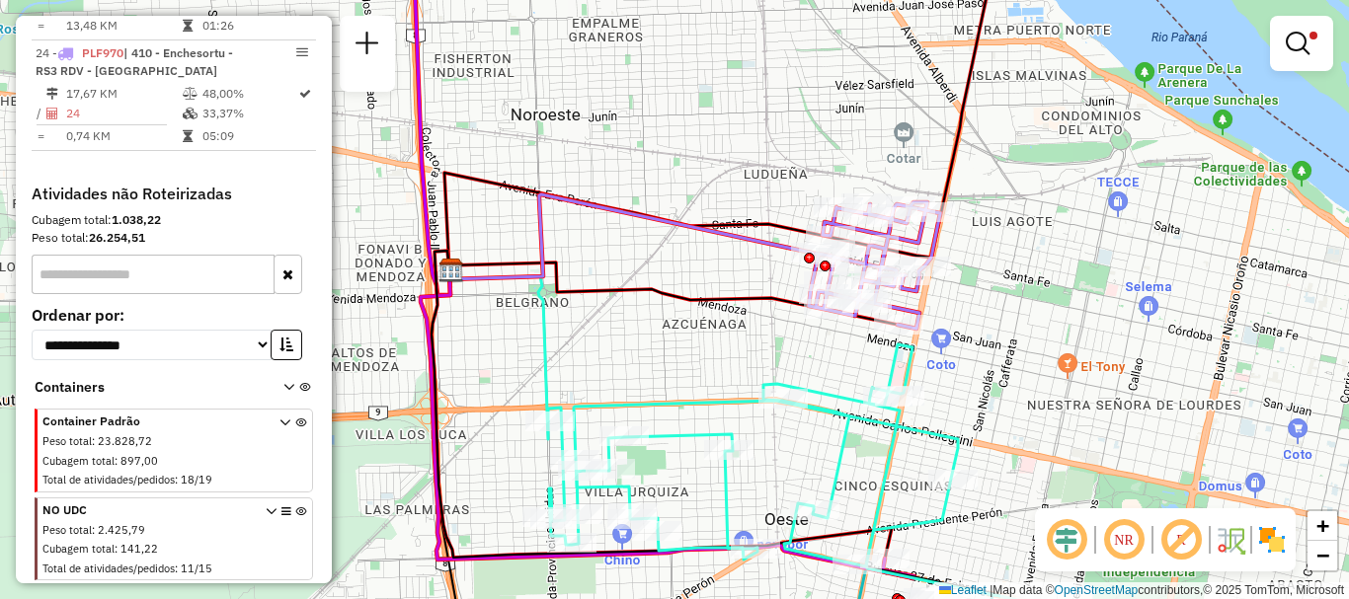
drag, startPoint x: 661, startPoint y: 365, endPoint x: 788, endPoint y: 361, distance: 127.5
click at [788, 361] on div "Limpar filtros Janela de atendimento Grade de atendimento Capacidade Transporta…" at bounding box center [674, 299] width 1349 height 599
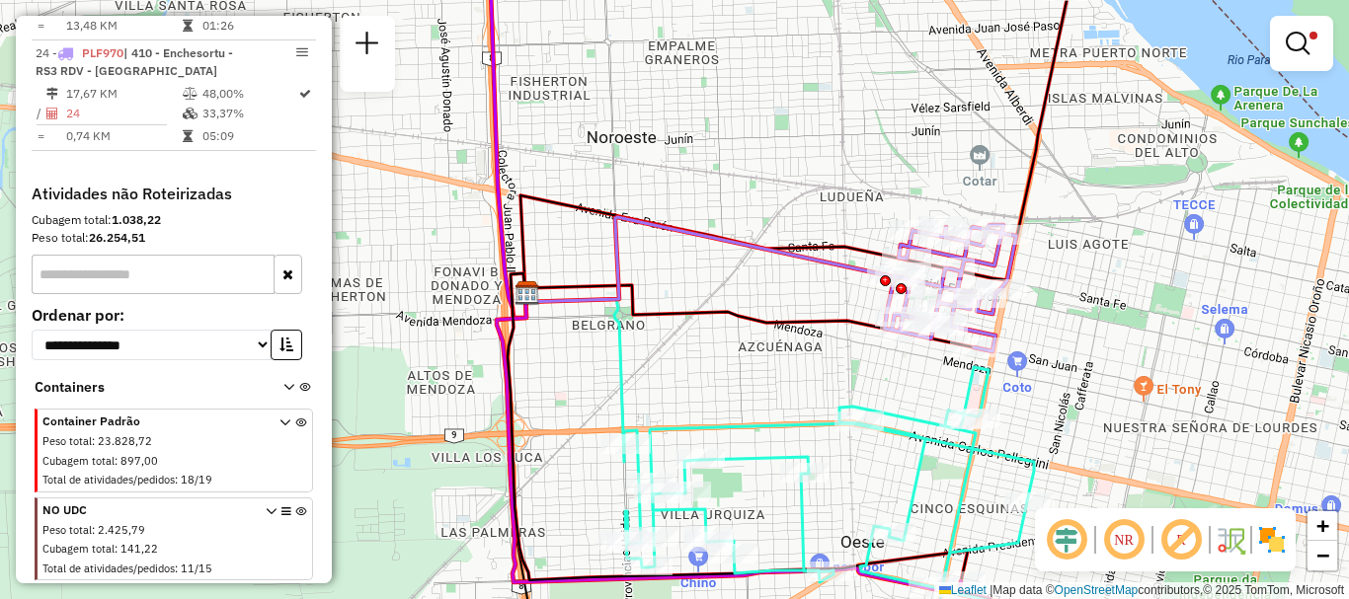
drag, startPoint x: 679, startPoint y: 360, endPoint x: 755, endPoint y: 383, distance: 79.4
click at [755, 383] on div "Limpar filtros Janela de atendimento Grade de atendimento Capacidade Transporta…" at bounding box center [674, 299] width 1349 height 599
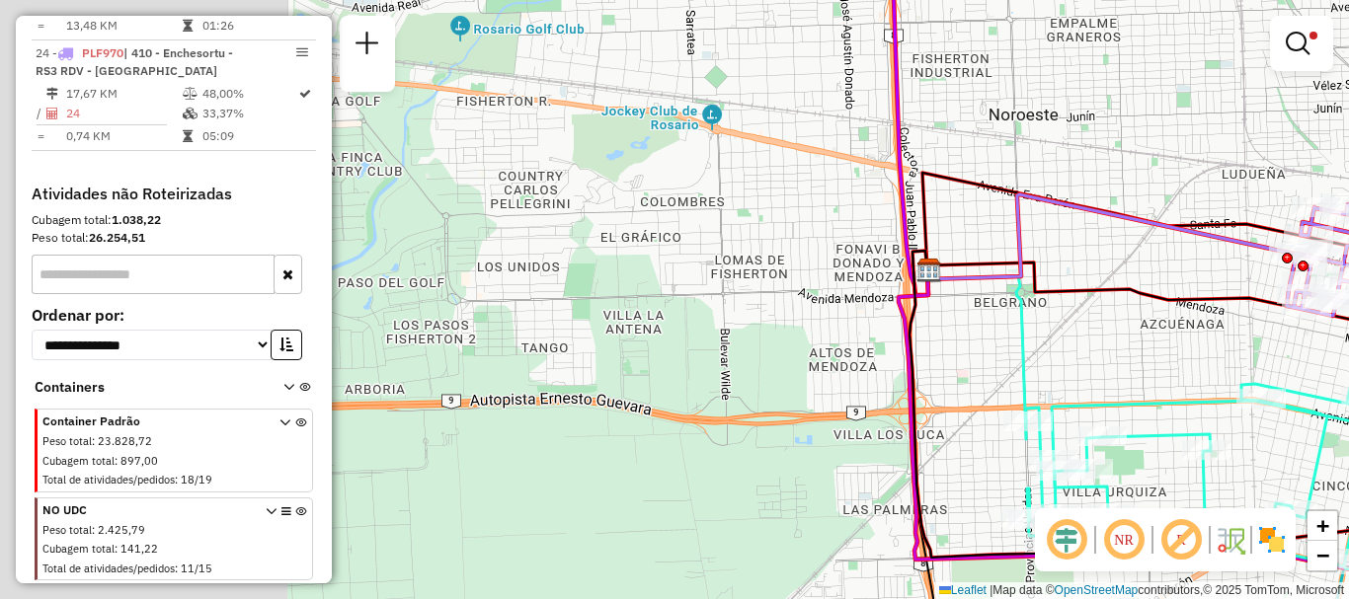
drag, startPoint x: 753, startPoint y: 386, endPoint x: 1084, endPoint y: 362, distance: 332.7
click at [1084, 362] on div "Limpar filtros Janela de atendimento Grade de atendimento Capacidade Transporta…" at bounding box center [674, 299] width 1349 height 599
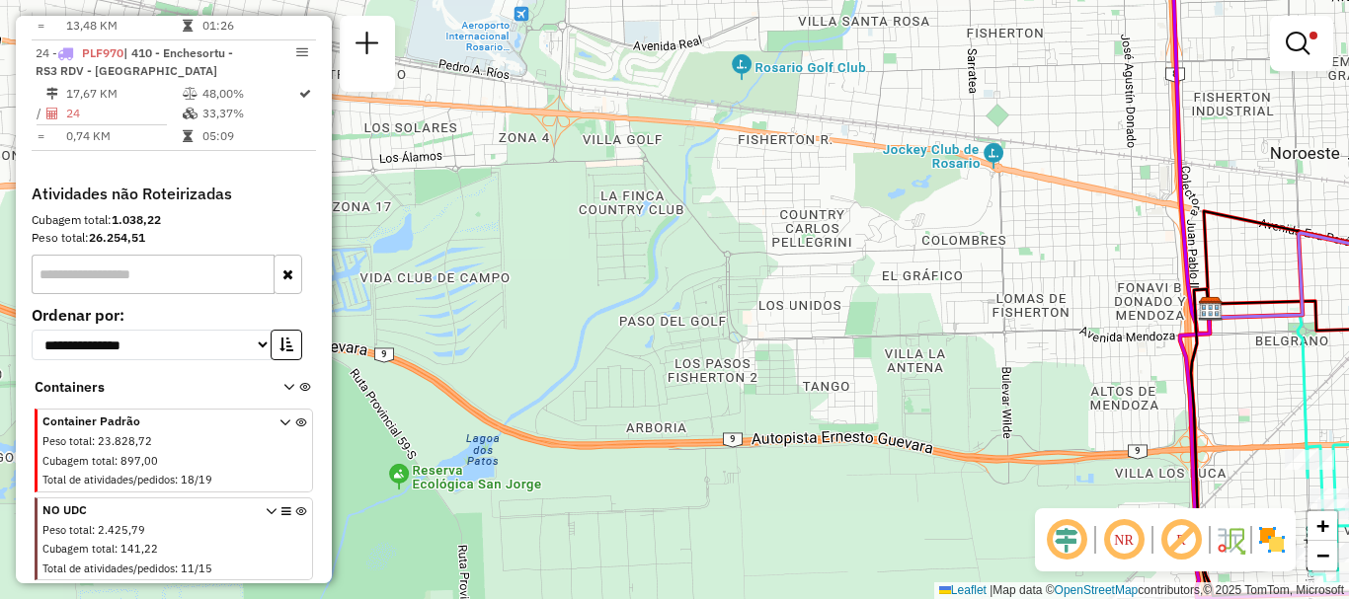
drag, startPoint x: 710, startPoint y: 322, endPoint x: 987, endPoint y: 361, distance: 279.3
click at [987, 361] on div "Limpar filtros Janela de atendimento Grade de atendimento Capacidade Transporta…" at bounding box center [674, 299] width 1349 height 599
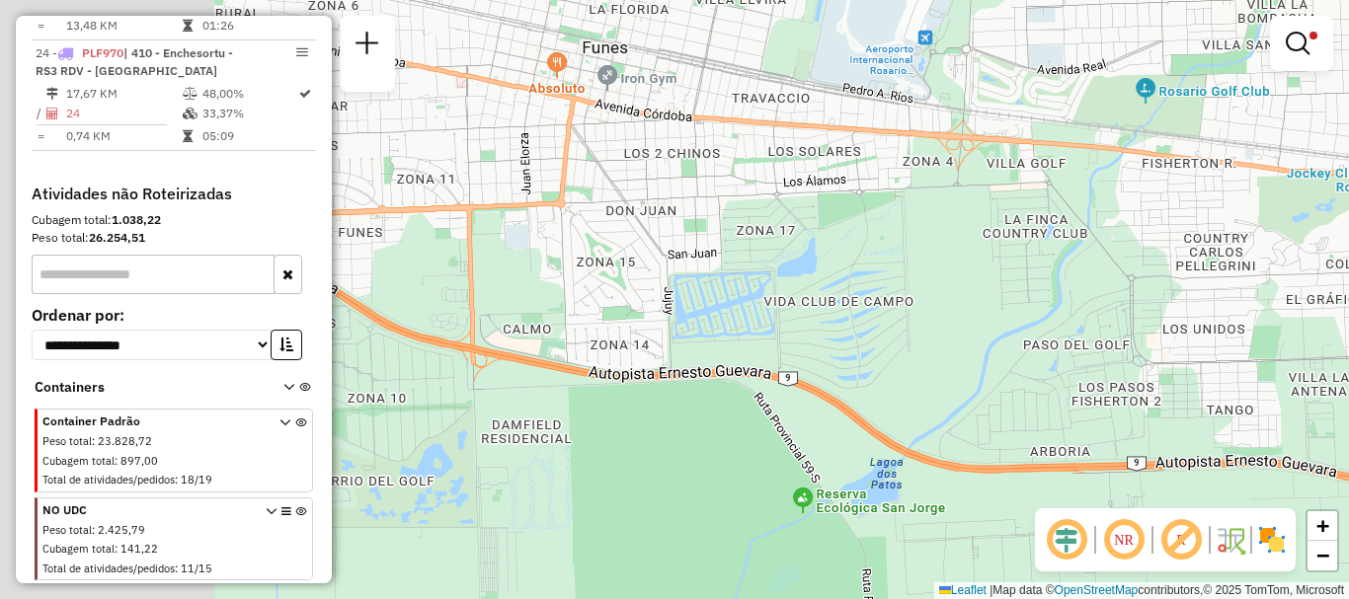
drag, startPoint x: 951, startPoint y: 331, endPoint x: 1156, endPoint y: 357, distance: 207.0
click at [1156, 357] on div "Limpar filtros Janela de atendimento Grade de atendimento Capacidade Transporta…" at bounding box center [674, 299] width 1349 height 599
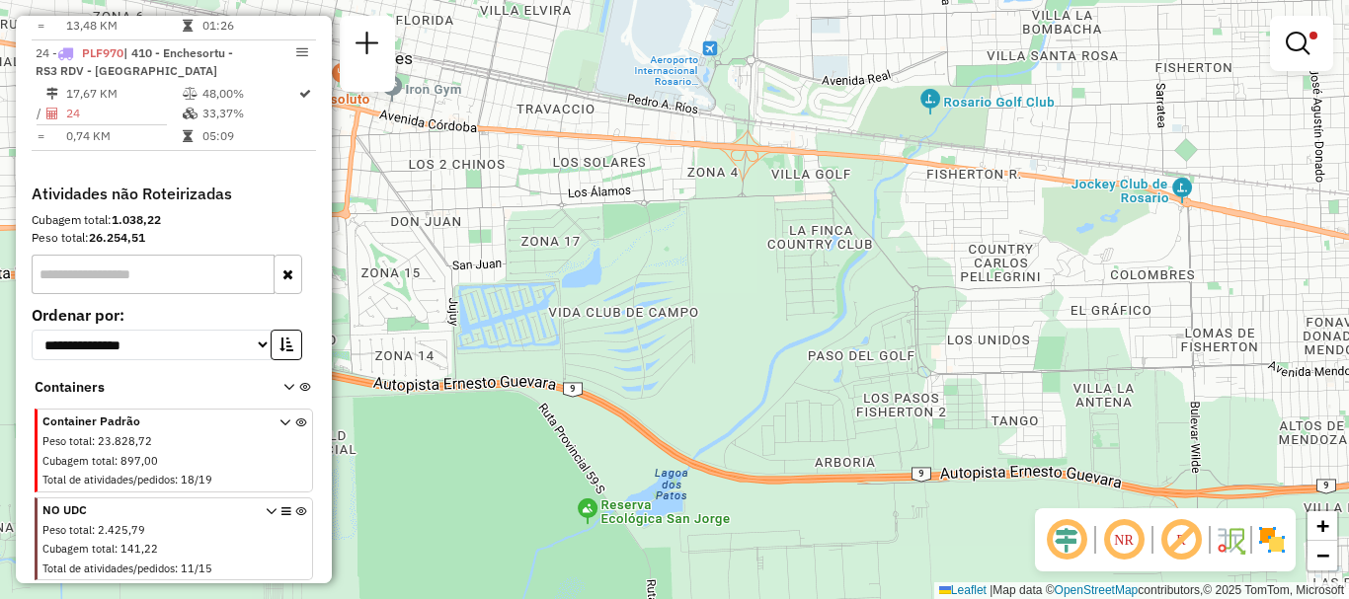
drag, startPoint x: 998, startPoint y: 323, endPoint x: 773, endPoint y: 331, distance: 225.3
click at [773, 331] on div "Limpar filtros Janela de atendimento Grade de atendimento Capacidade Transporta…" at bounding box center [674, 299] width 1349 height 599
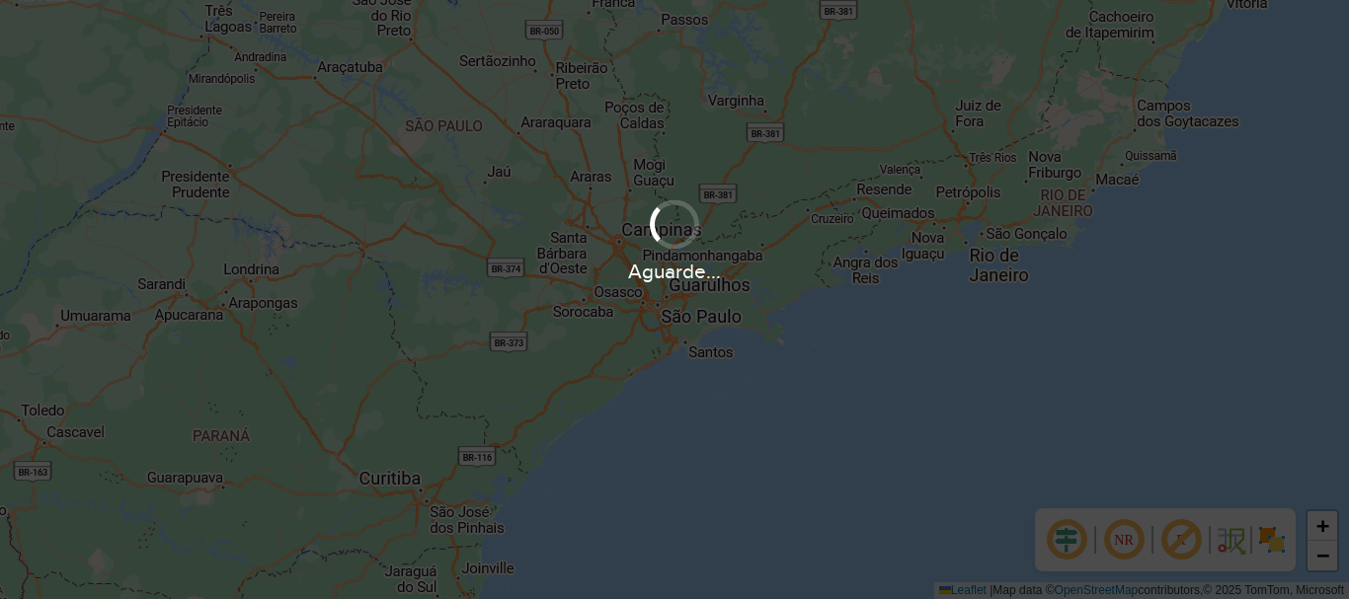
scroll to position [1295, 0]
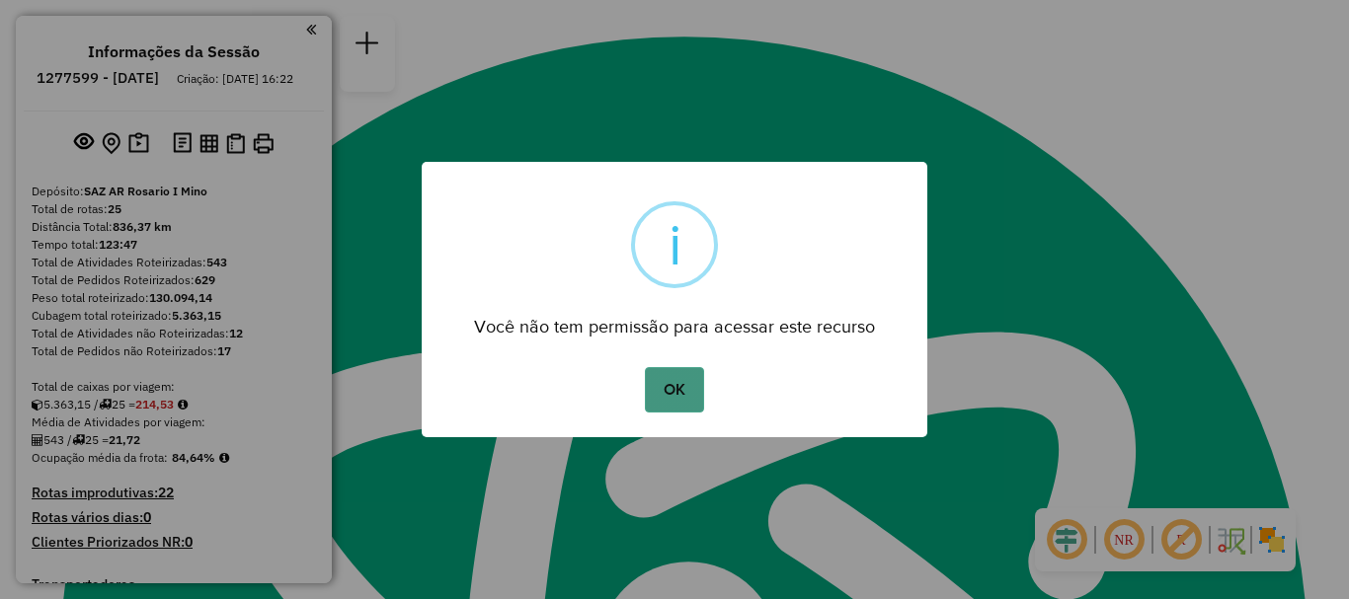
click at [692, 379] on button "OK" at bounding box center [674, 389] width 58 height 45
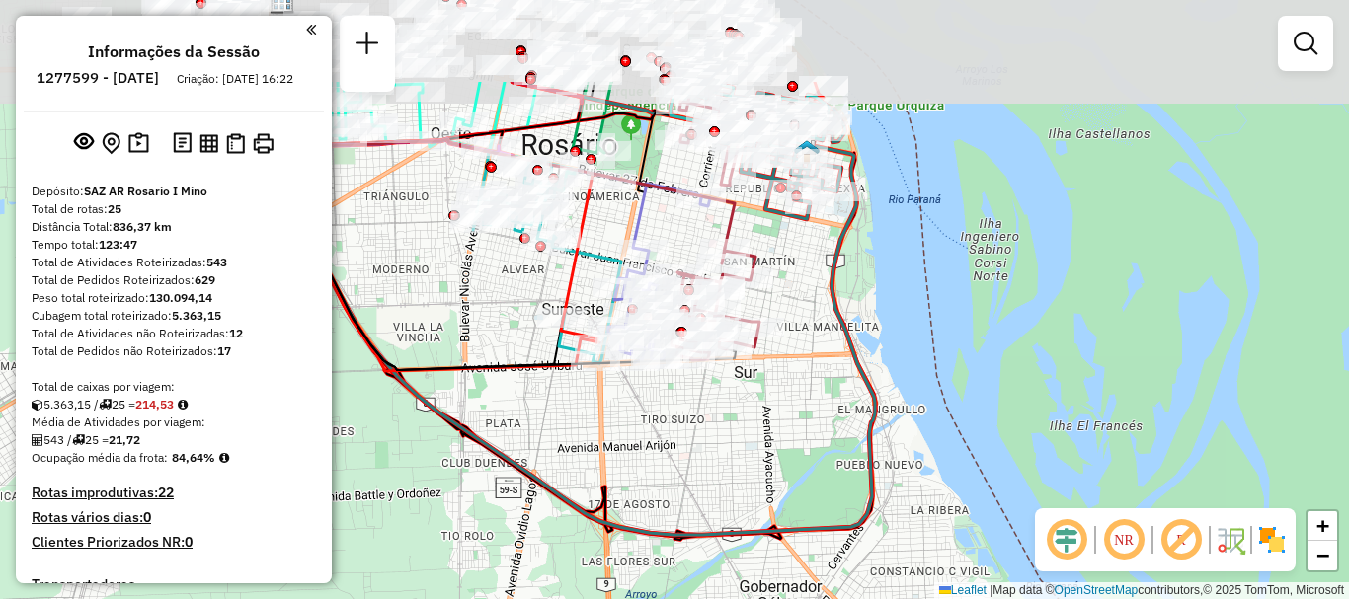
drag, startPoint x: 637, startPoint y: 271, endPoint x: 725, endPoint y: 394, distance: 151.5
click at [725, 394] on div "Janela de atendimento Grade de atendimento Capacidade Transportadoras Veículos …" at bounding box center [674, 299] width 1349 height 599
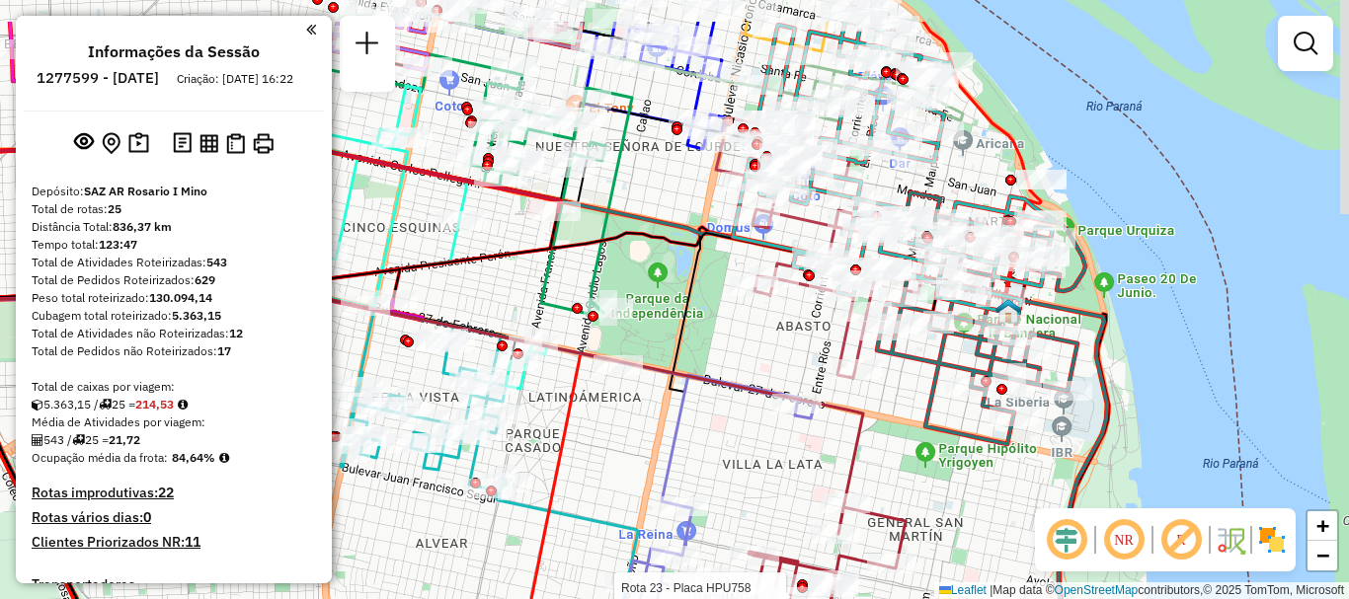
drag, startPoint x: 852, startPoint y: 358, endPoint x: 820, endPoint y: 496, distance: 141.1
click at [820, 496] on div "Rota 23 - Placa HPU758 0000420177 - Buisson [PERSON_NAME] 23 - Placa HPU758 000…" at bounding box center [674, 299] width 1349 height 599
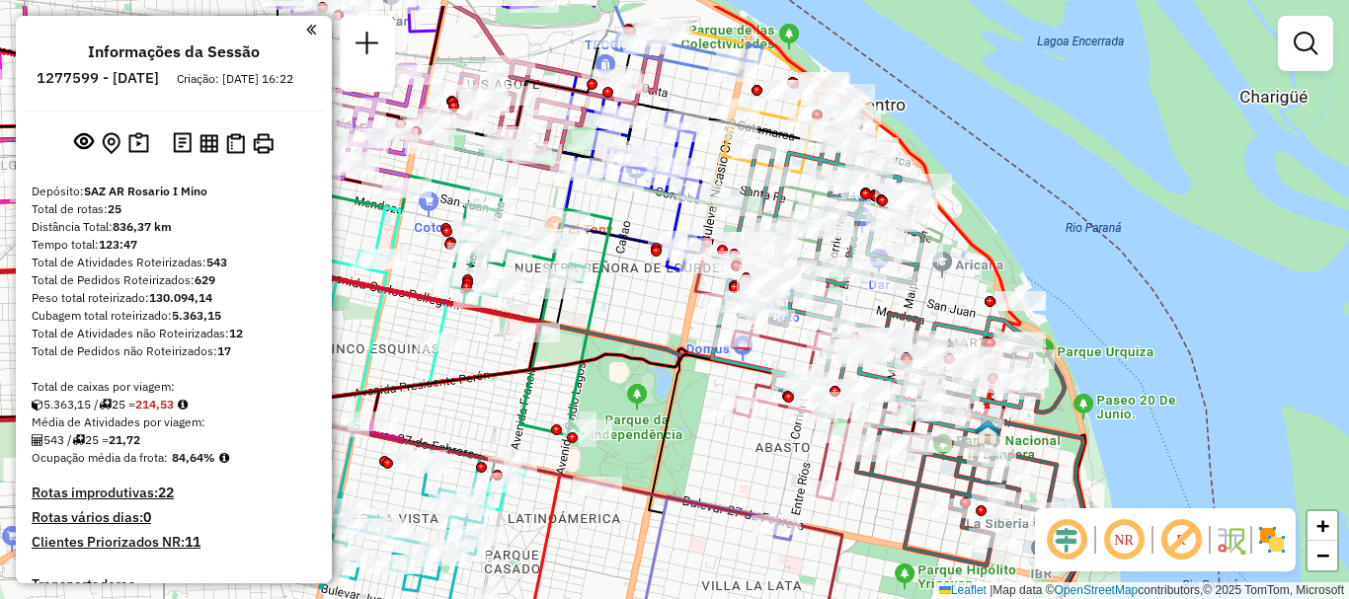
drag, startPoint x: 957, startPoint y: 476, endPoint x: 960, endPoint y: 536, distance: 60.3
click at [960, 536] on icon at bounding box center [960, 440] width 208 height 252
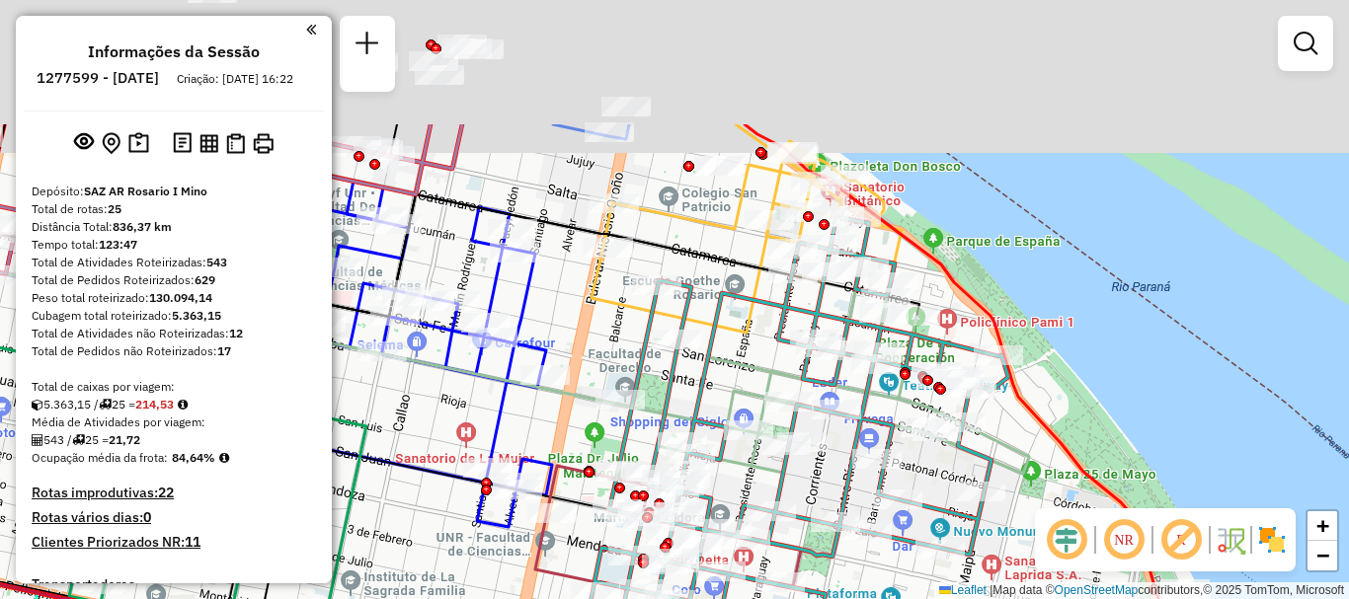
drag, startPoint x: 772, startPoint y: 331, endPoint x: 772, endPoint y: 350, distance: 18.8
click at [772, 350] on icon at bounding box center [890, 530] width 642 height 626
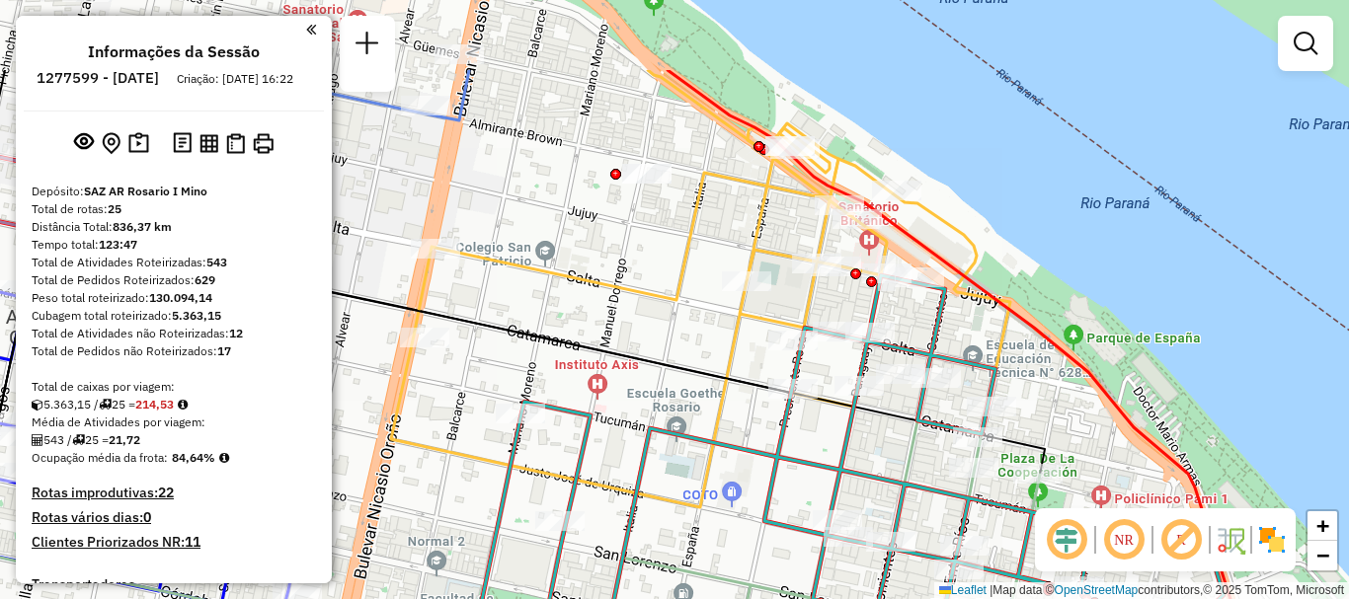
drag, startPoint x: 775, startPoint y: 300, endPoint x: 776, endPoint y: 310, distance: 9.9
click at [776, 310] on icon at bounding box center [700, 317] width 619 height 380
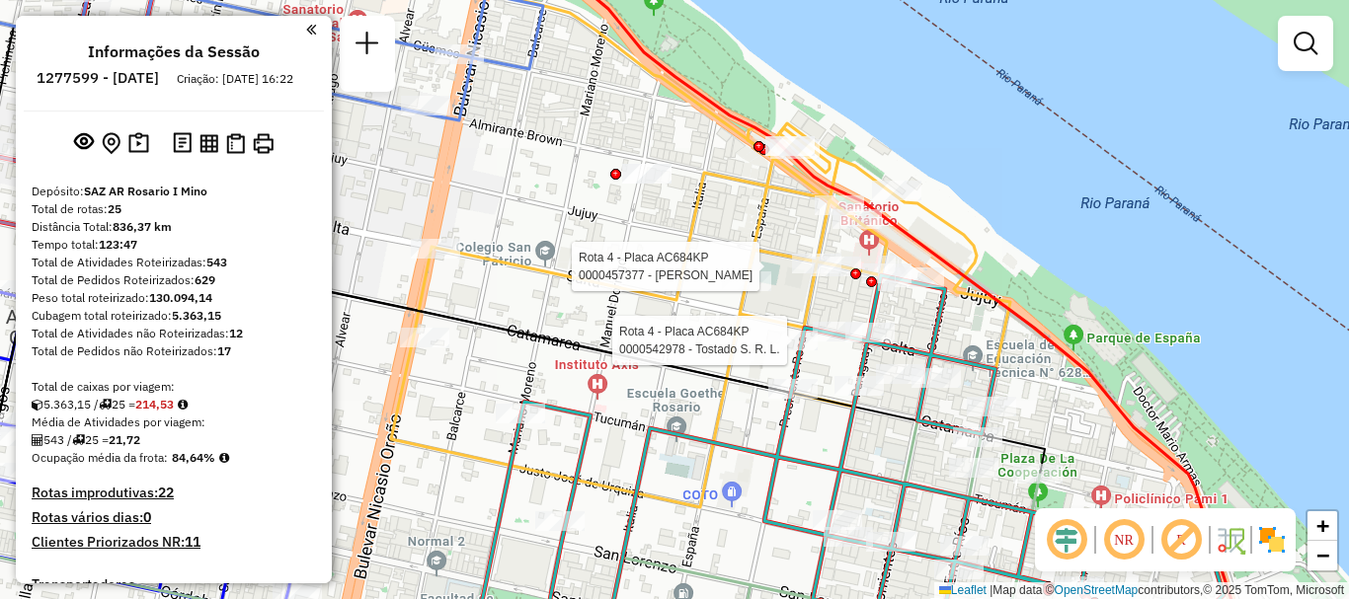
click at [834, 277] on div at bounding box center [836, 267] width 49 height 20
select select "**********"
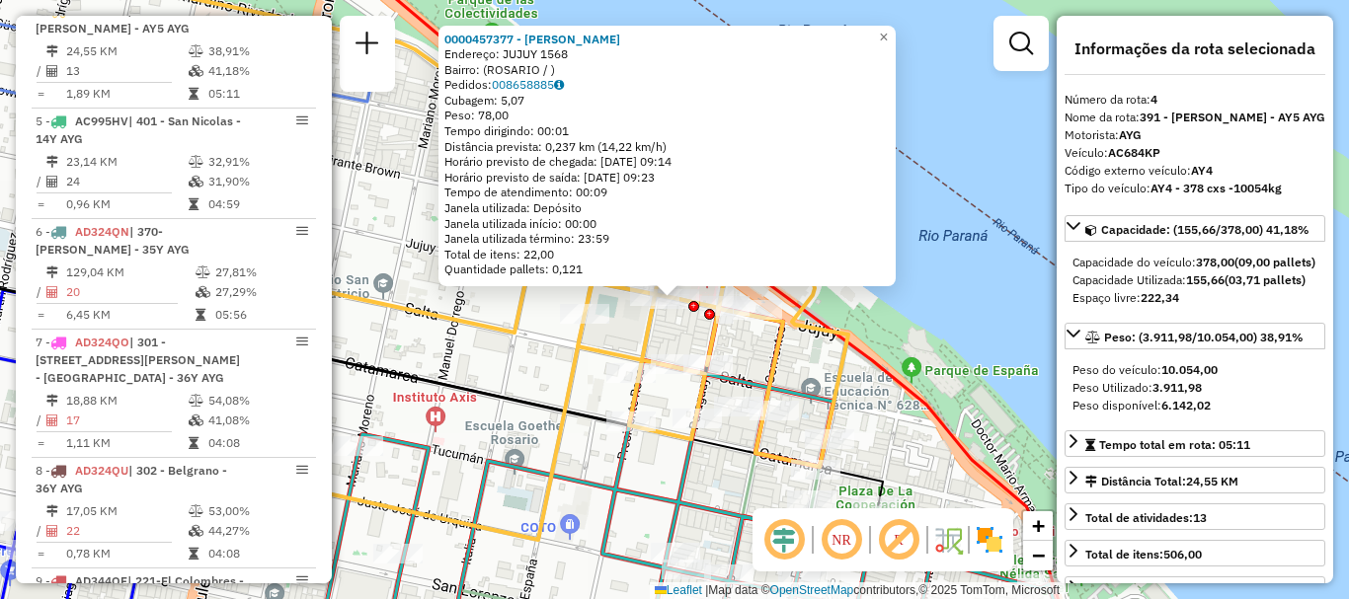
scroll to position [198, 0]
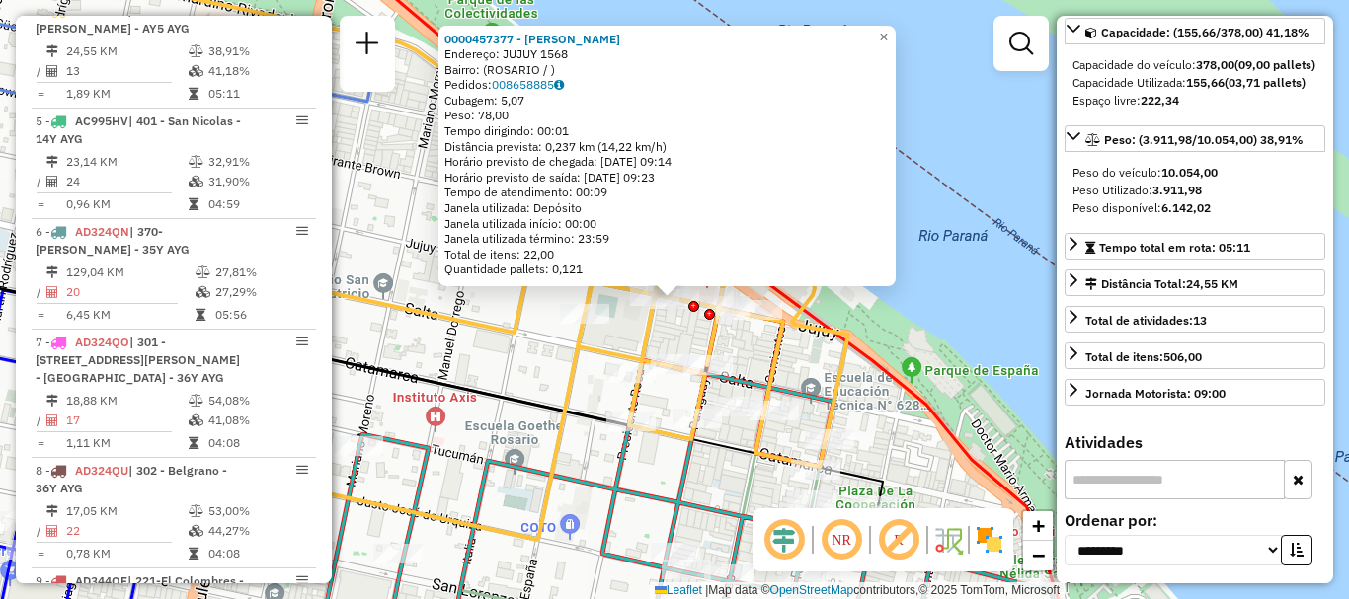
click at [986, 368] on div "0000457377 - MARIANI - DEMARCHI [PERSON_NAME]: JUJUY 1568 Bairro: ([GEOGRAPHIC_…" at bounding box center [674, 299] width 1349 height 599
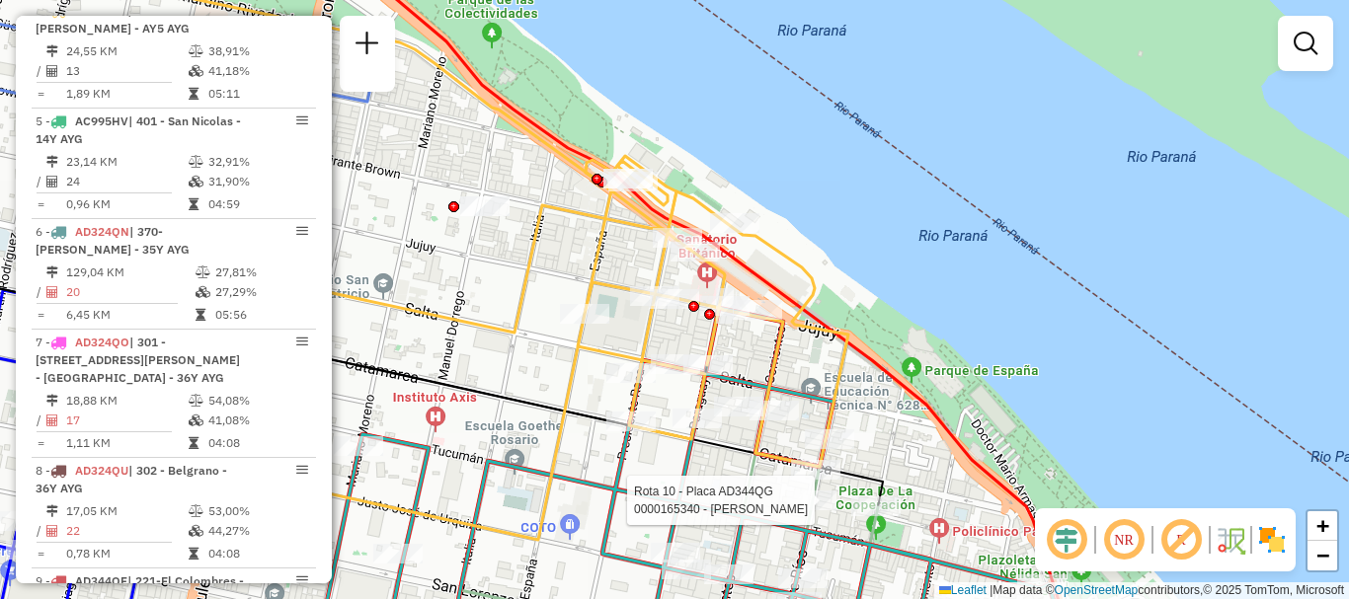
select select "**********"
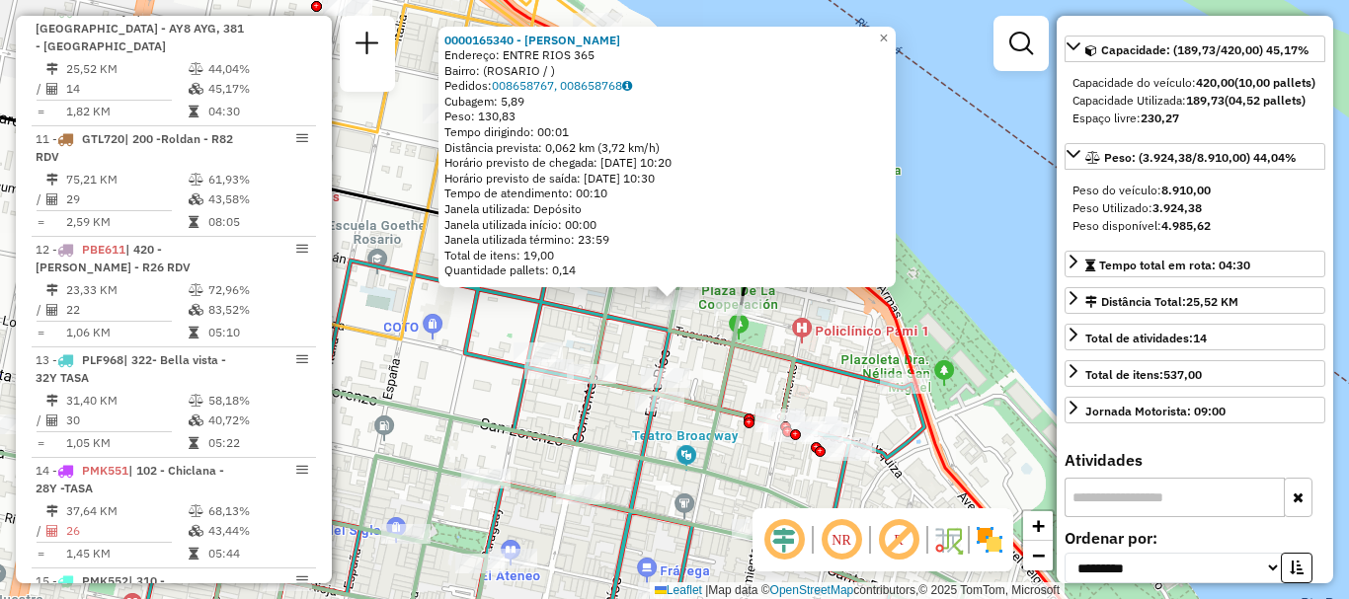
click at [1031, 349] on div "0000165340 - [PERSON_NAME]: ENTRE RIOS 365 Bairro: ([GEOGRAPHIC_DATA] / ) Pedid…" at bounding box center [674, 299] width 1349 height 599
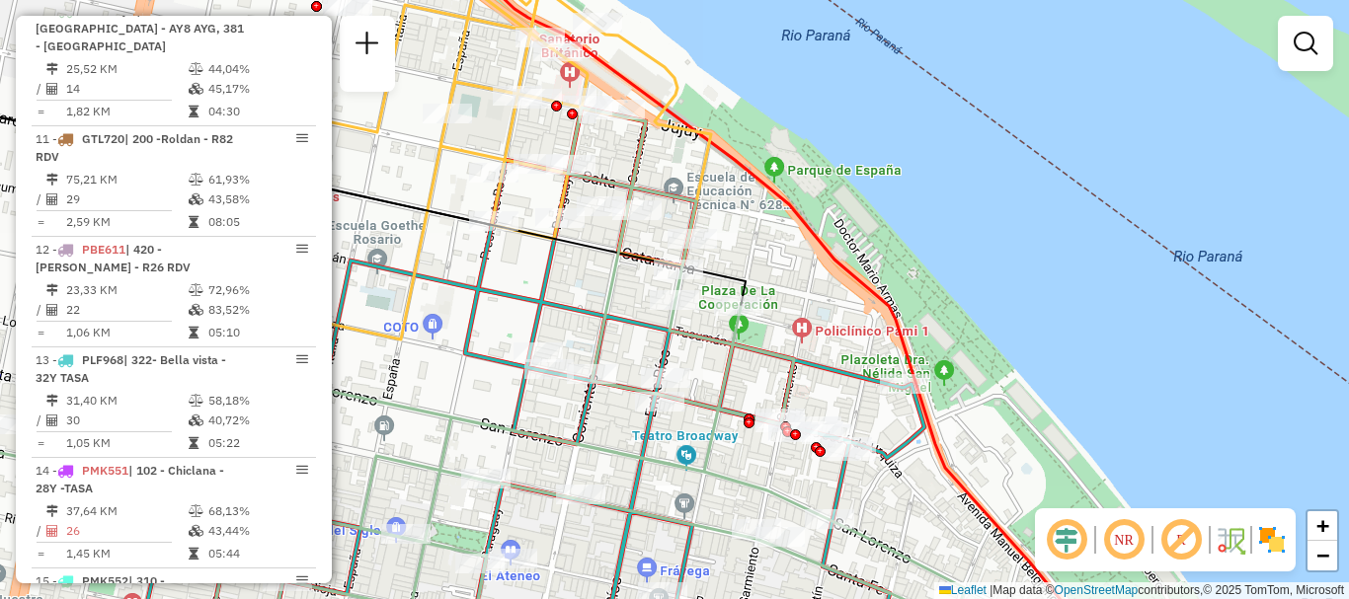
drag, startPoint x: 848, startPoint y: 221, endPoint x: 857, endPoint y: 85, distance: 136.6
click at [853, 108] on icon at bounding box center [529, 383] width 790 height 551
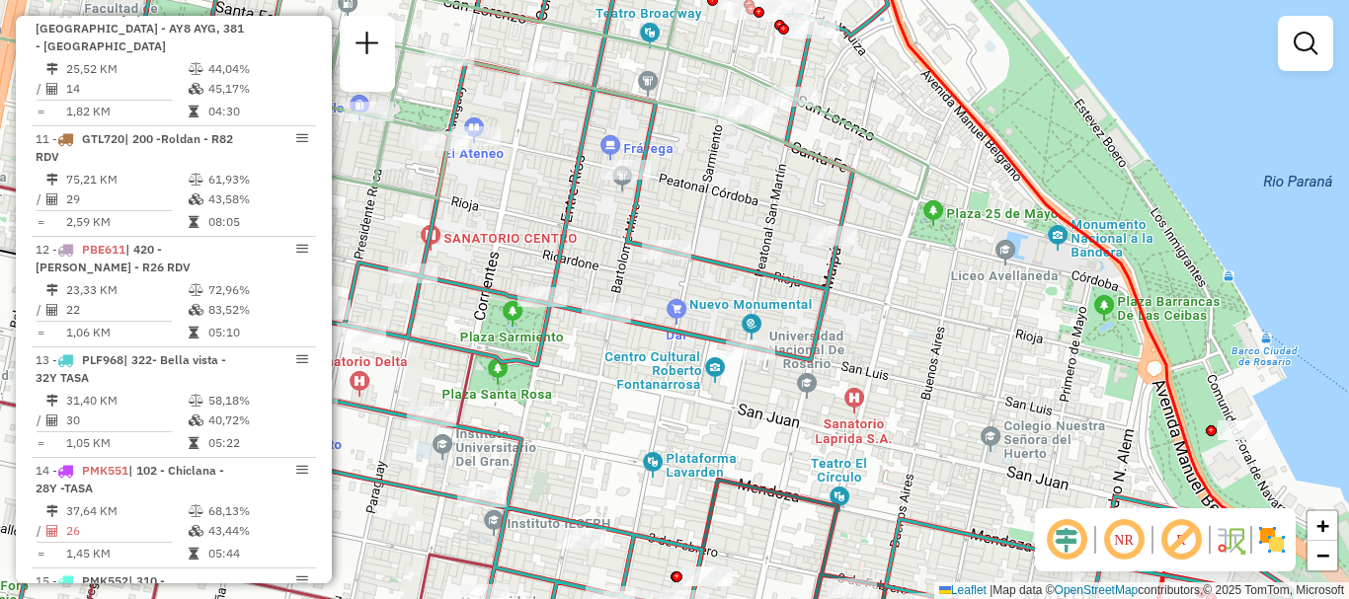
drag, startPoint x: 887, startPoint y: 260, endPoint x: 885, endPoint y: 20, distance: 240.0
click at [885, 39] on div "Rota 24 - Placa AD908UK 0000435643 - AUDANO [PERSON_NAME] de atendimento Grade …" at bounding box center [674, 299] width 1349 height 599
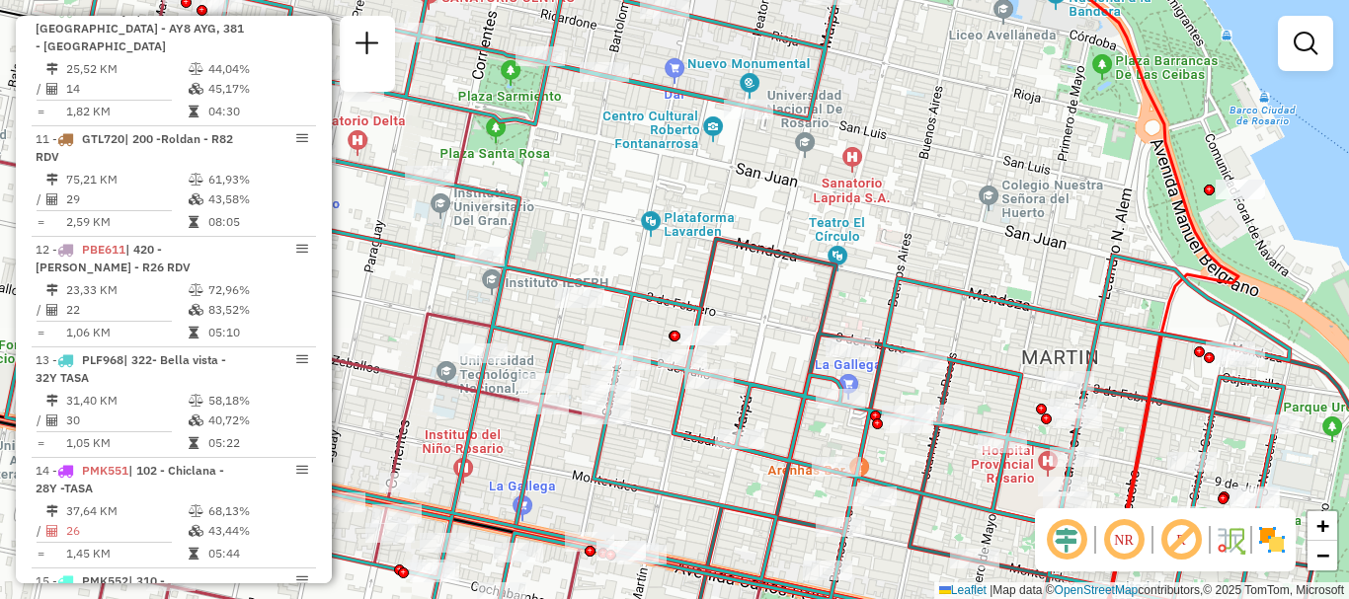
drag, startPoint x: 905, startPoint y: 350, endPoint x: 793, endPoint y: 97, distance: 276.3
click at [794, 119] on icon at bounding box center [648, 299] width 1284 height 719
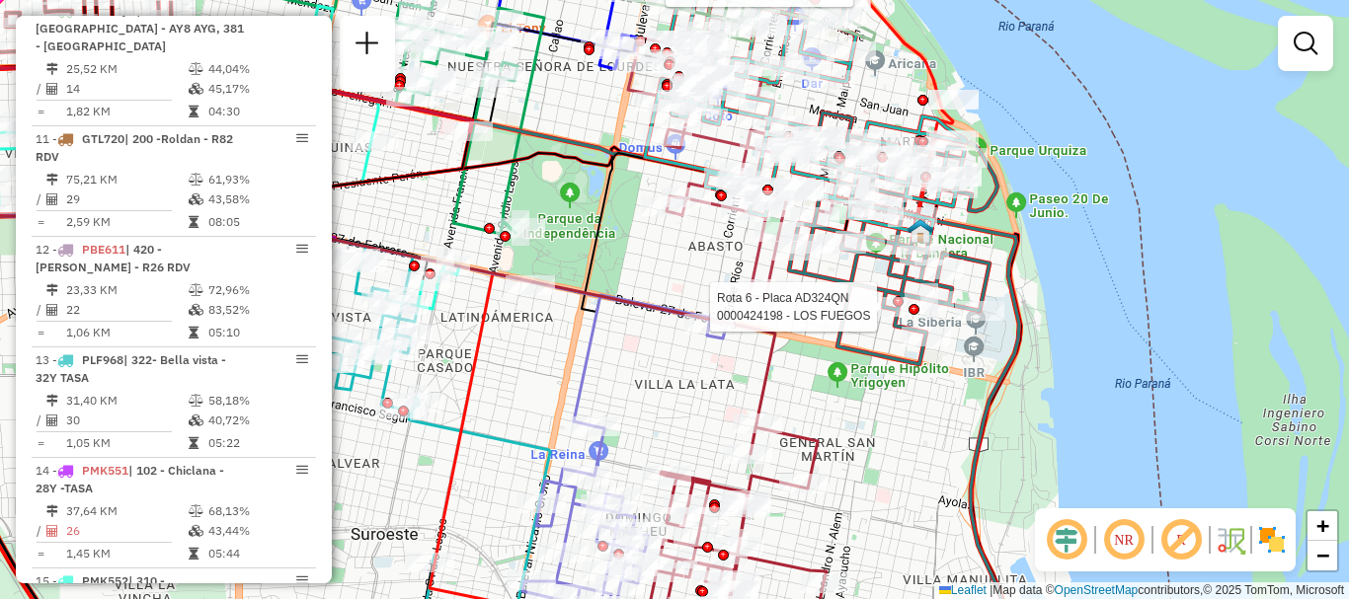
select select "**********"
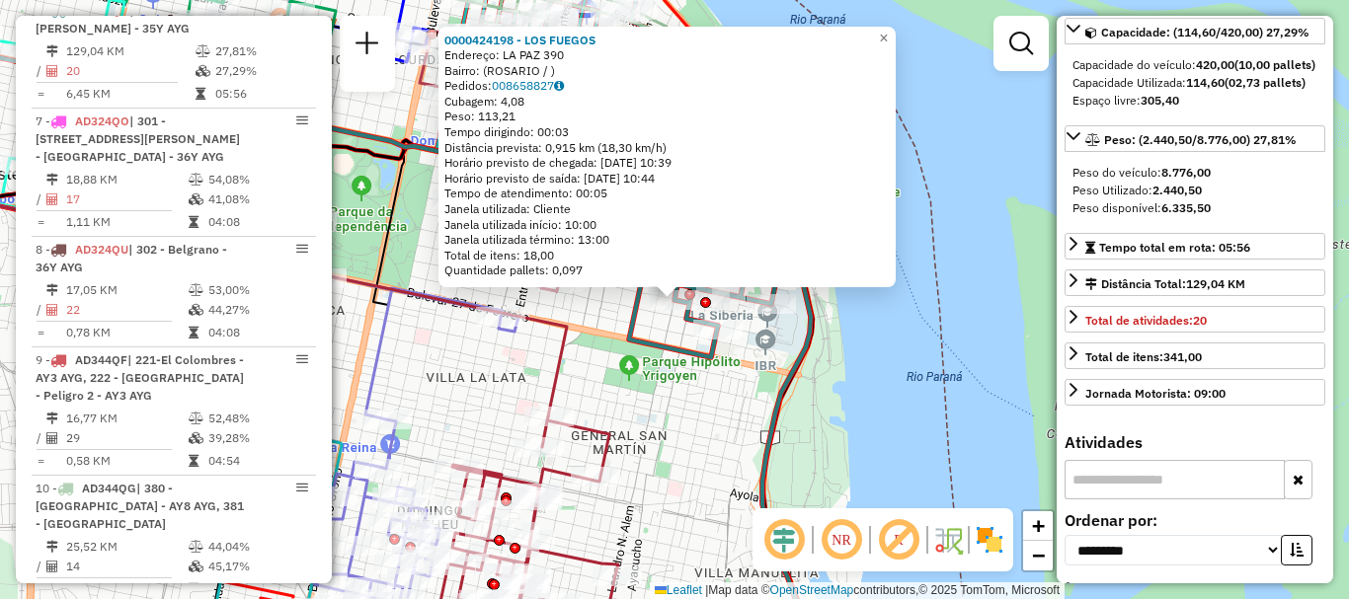
click at [978, 371] on div "0000424198 - LOS FUEGOS Endereço: LA PAZ 390 Bairro: (ROSARIO / ) Pedidos: 0086…" at bounding box center [674, 299] width 1349 height 599
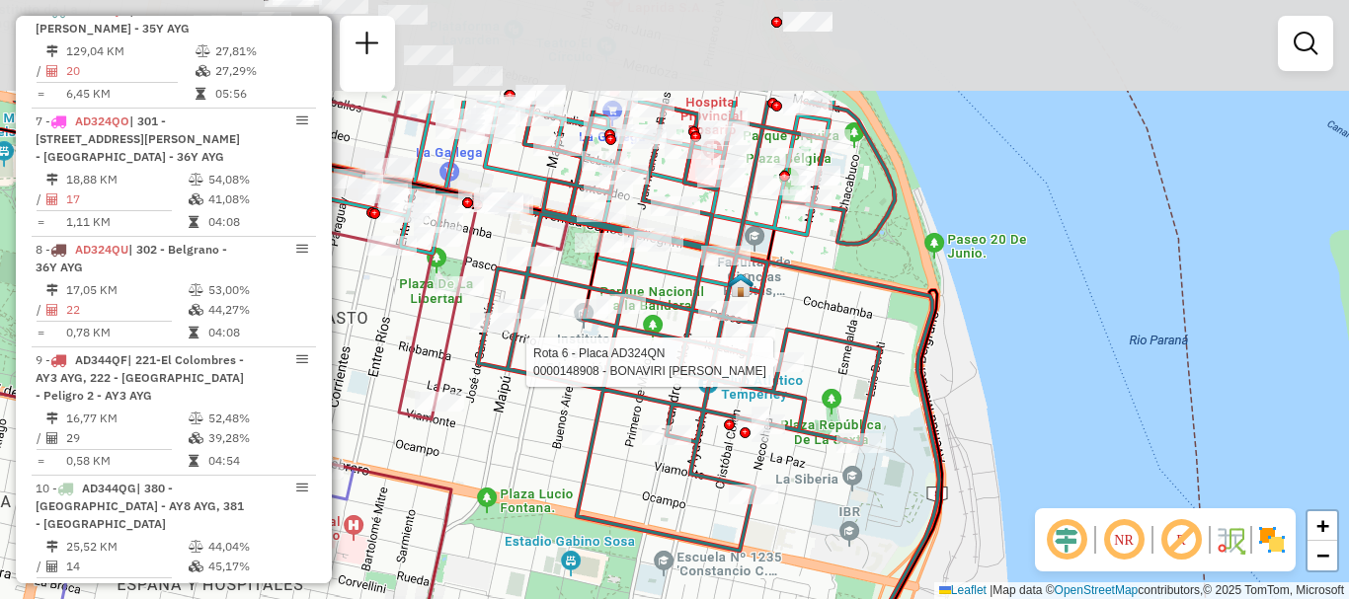
drag, startPoint x: 733, startPoint y: 230, endPoint x: 762, endPoint y: 376, distance: 149.1
click at [762, 372] on div at bounding box center [778, 363] width 49 height 20
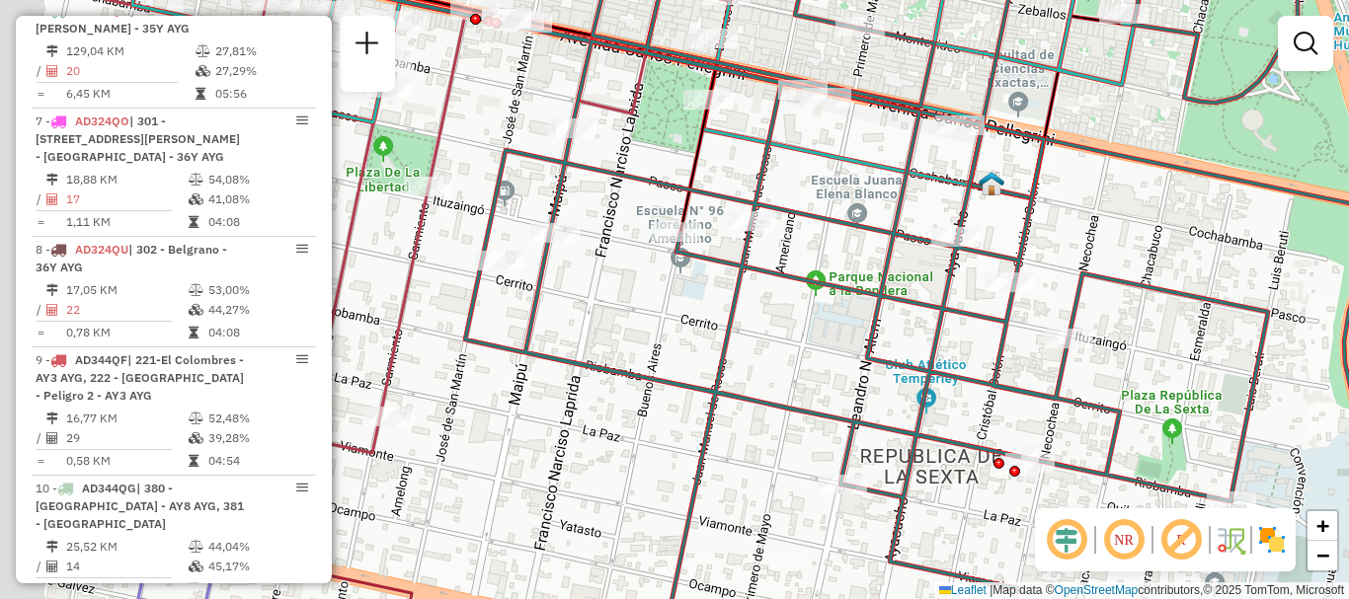
drag, startPoint x: 732, startPoint y: 387, endPoint x: 973, endPoint y: 368, distance: 241.7
click at [973, 368] on icon at bounding box center [881, 288] width 833 height 719
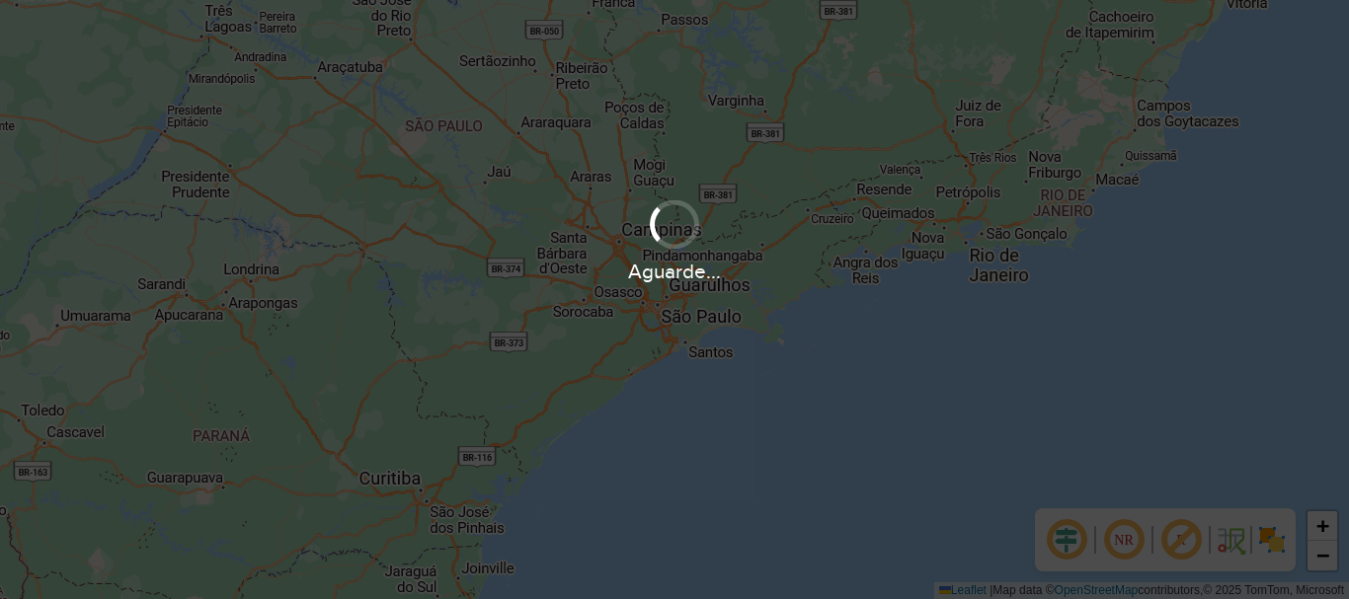
scroll to position [1295, 0]
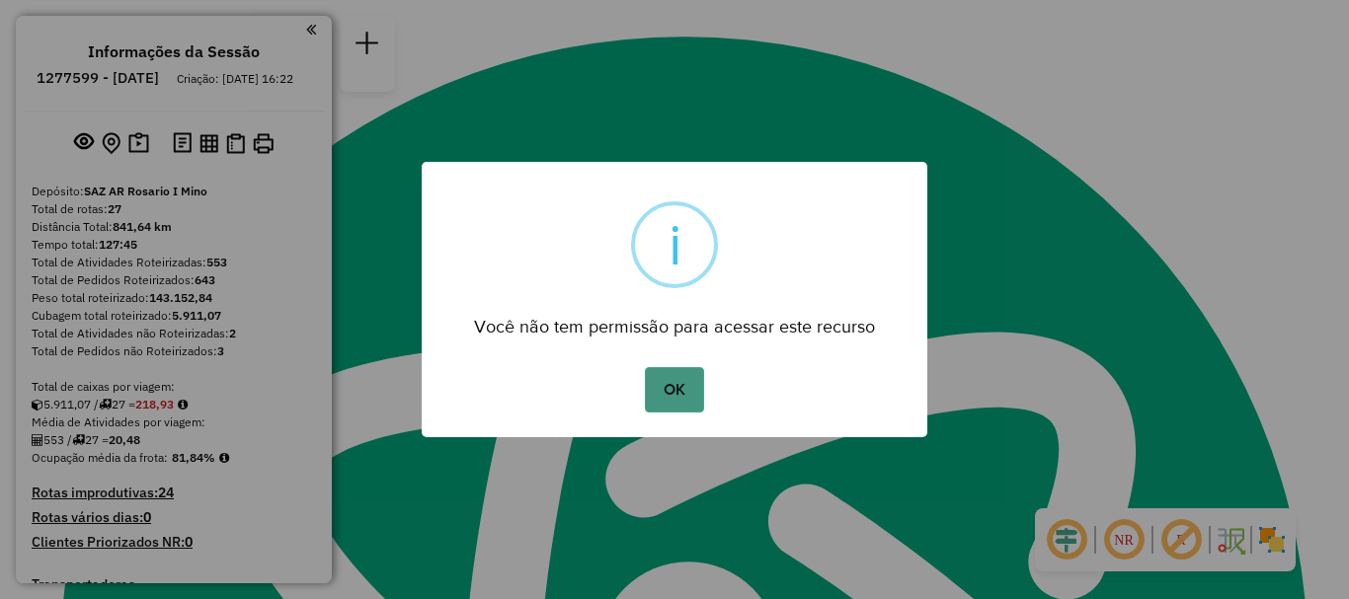
click at [669, 392] on button "OK" at bounding box center [674, 389] width 58 height 45
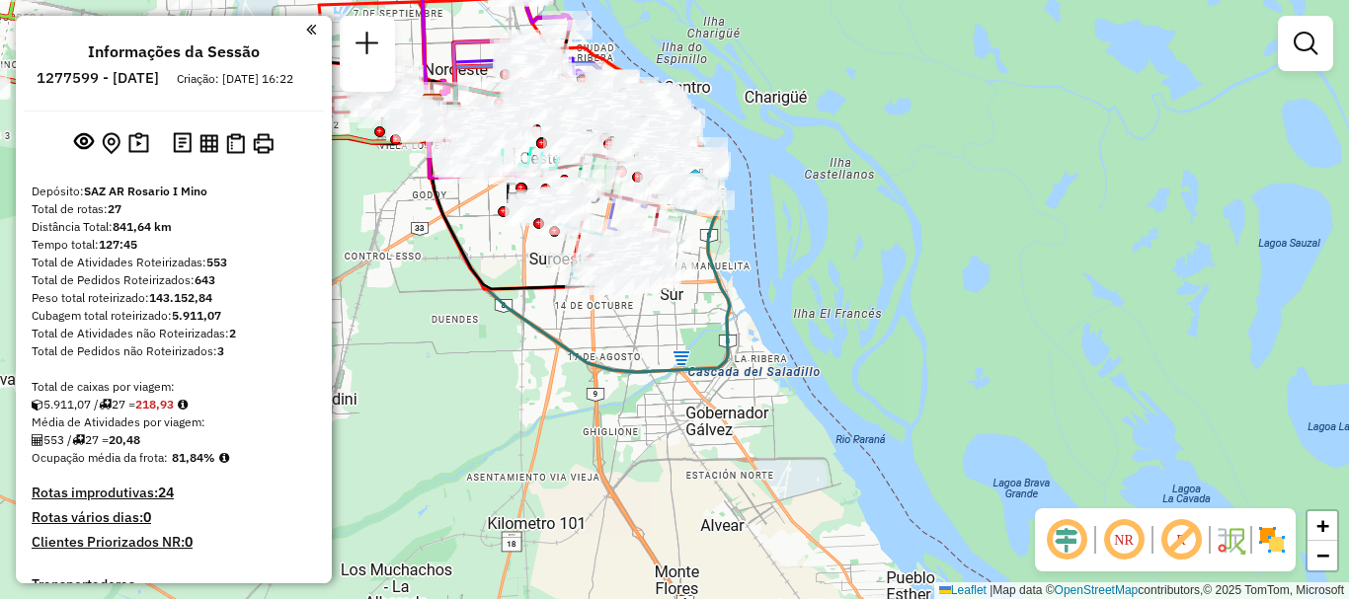
drag, startPoint x: 608, startPoint y: 353, endPoint x: 680, endPoint y: 463, distance: 132.0
click at [679, 463] on div "Janela de atendimento Grade de atendimento Capacidade Transportadoras Veículos …" at bounding box center [674, 299] width 1349 height 599
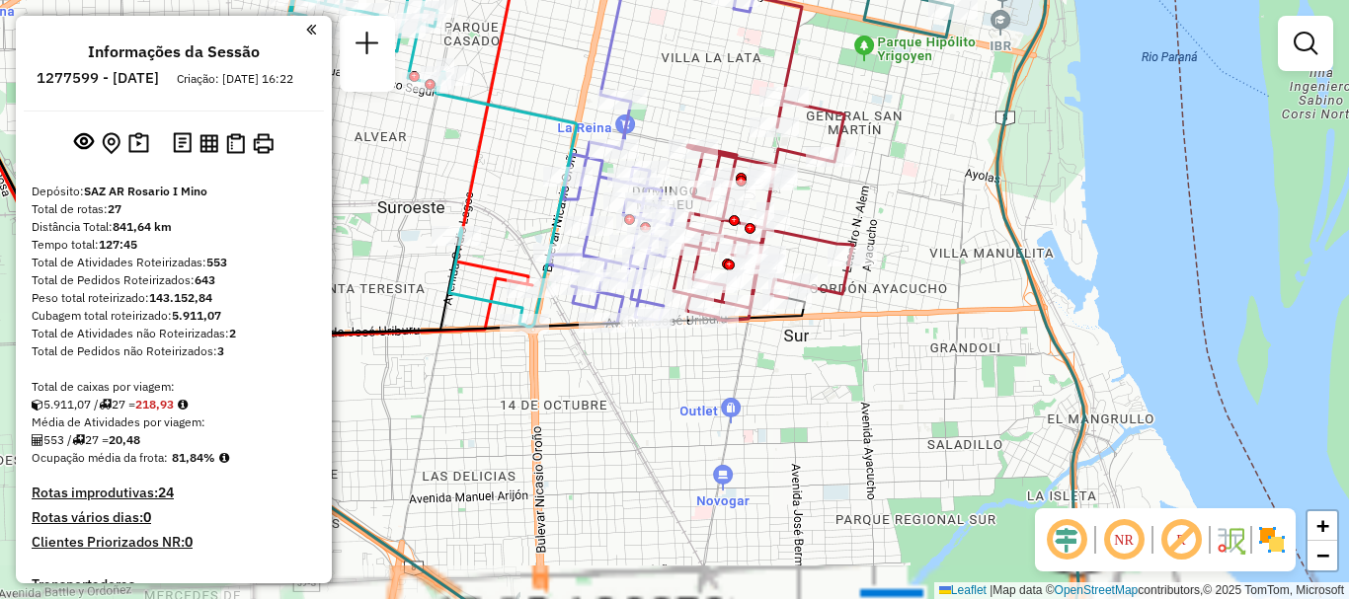
drag, startPoint x: 728, startPoint y: 348, endPoint x: 718, endPoint y: 428, distance: 80.6
click at [718, 428] on div "Janela de atendimento Grade de atendimento Capacidade Transportadoras Veículos …" at bounding box center [674, 299] width 1349 height 599
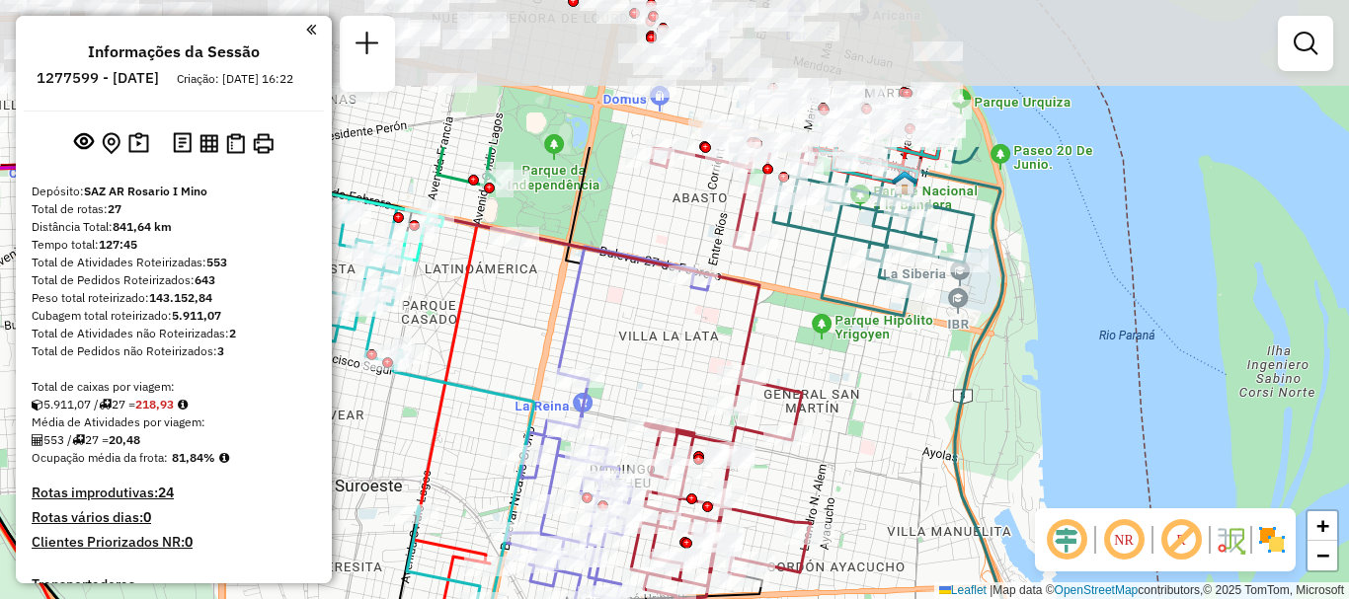
drag, startPoint x: 777, startPoint y: 222, endPoint x: 745, endPoint y: 430, distance: 209.9
click at [745, 430] on icon at bounding box center [721, 487] width 180 height 224
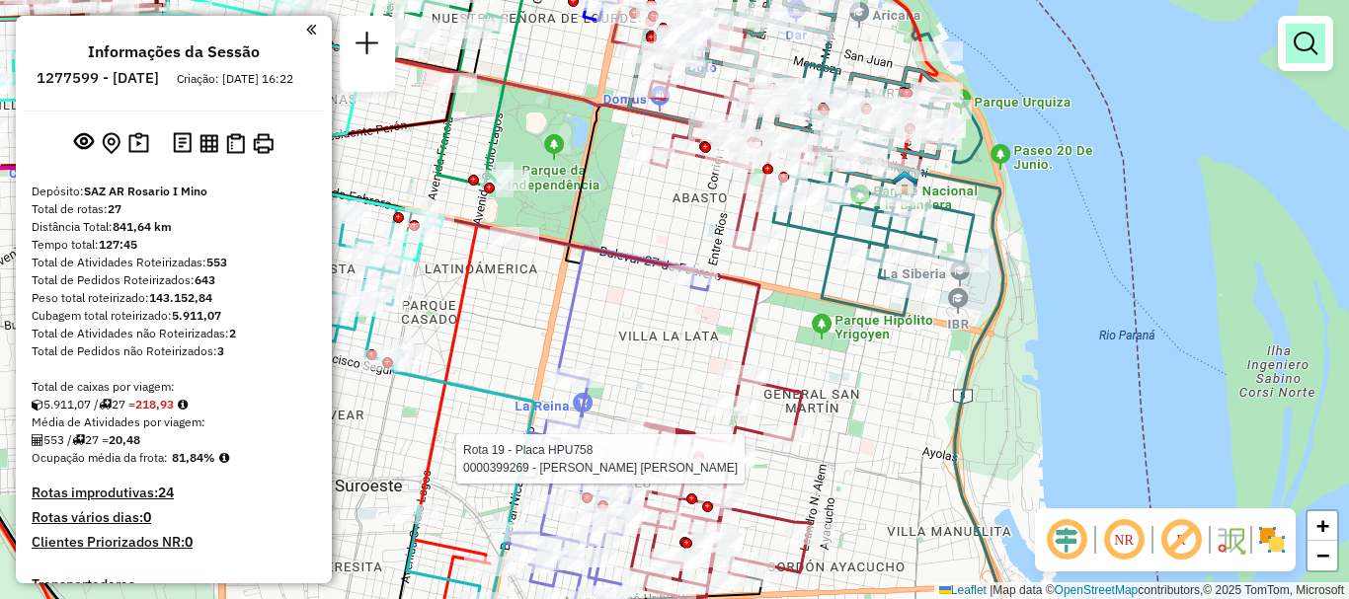
click at [1293, 45] on link at bounding box center [1306, 44] width 40 height 40
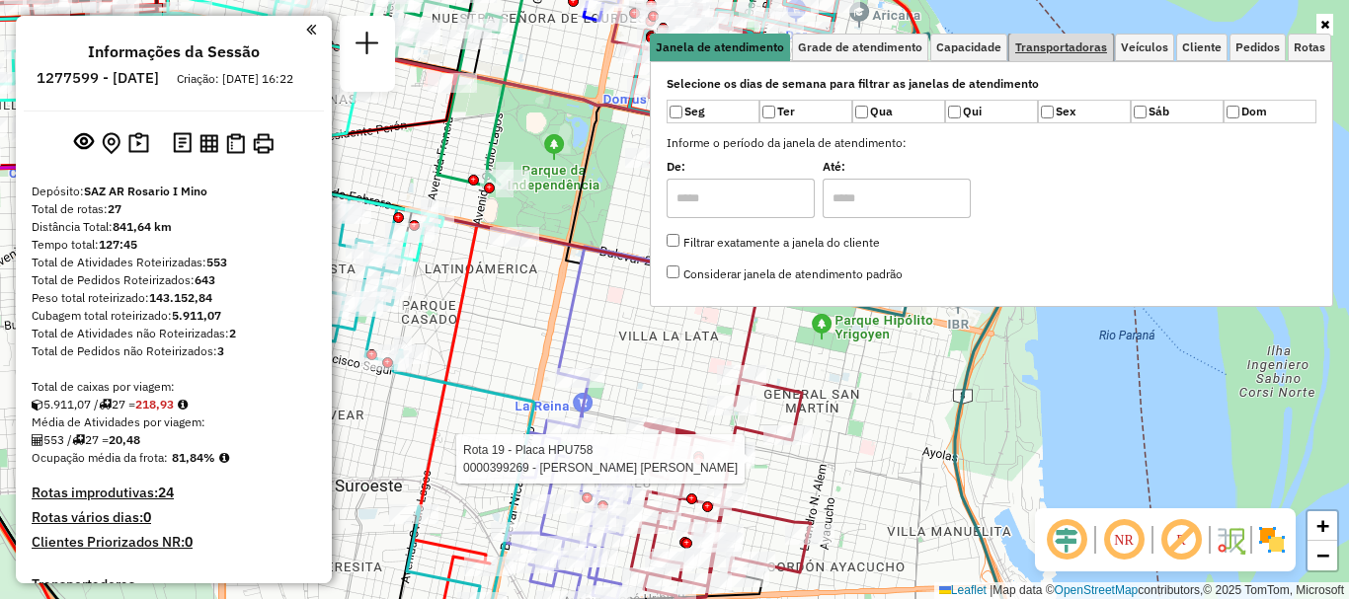
click at [1062, 55] on link "Transportadoras" at bounding box center [1061, 48] width 104 height 28
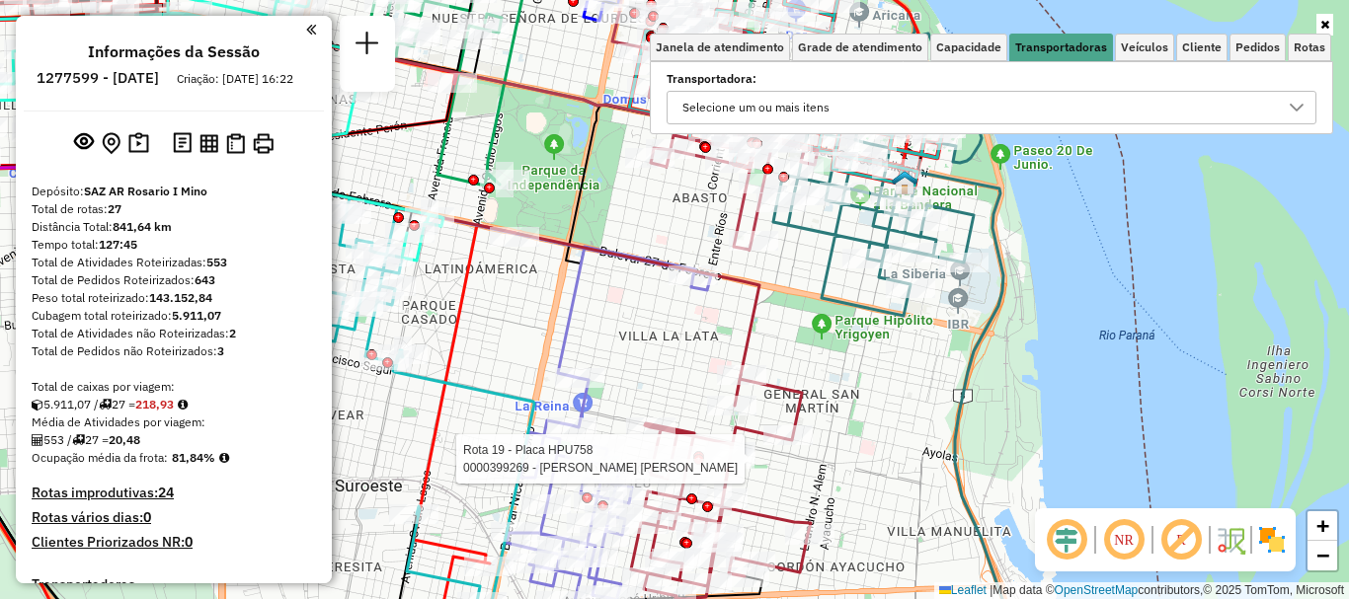
click at [1290, 107] on icon at bounding box center [1297, 108] width 16 height 16
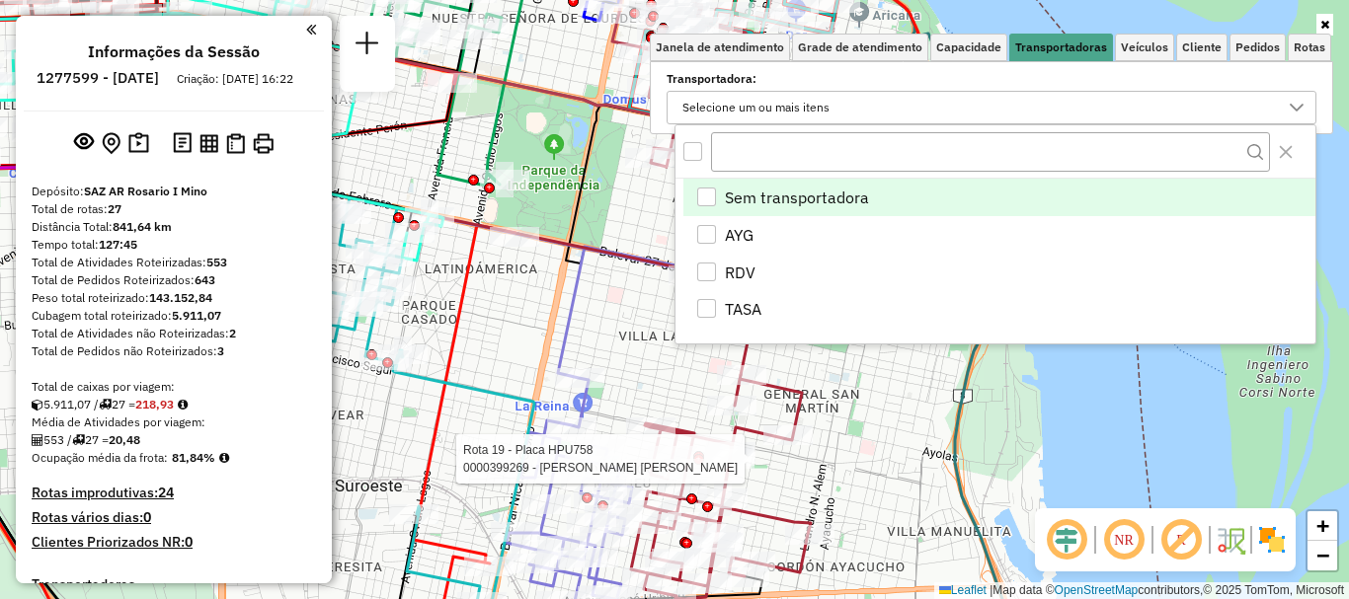
scroll to position [12, 68]
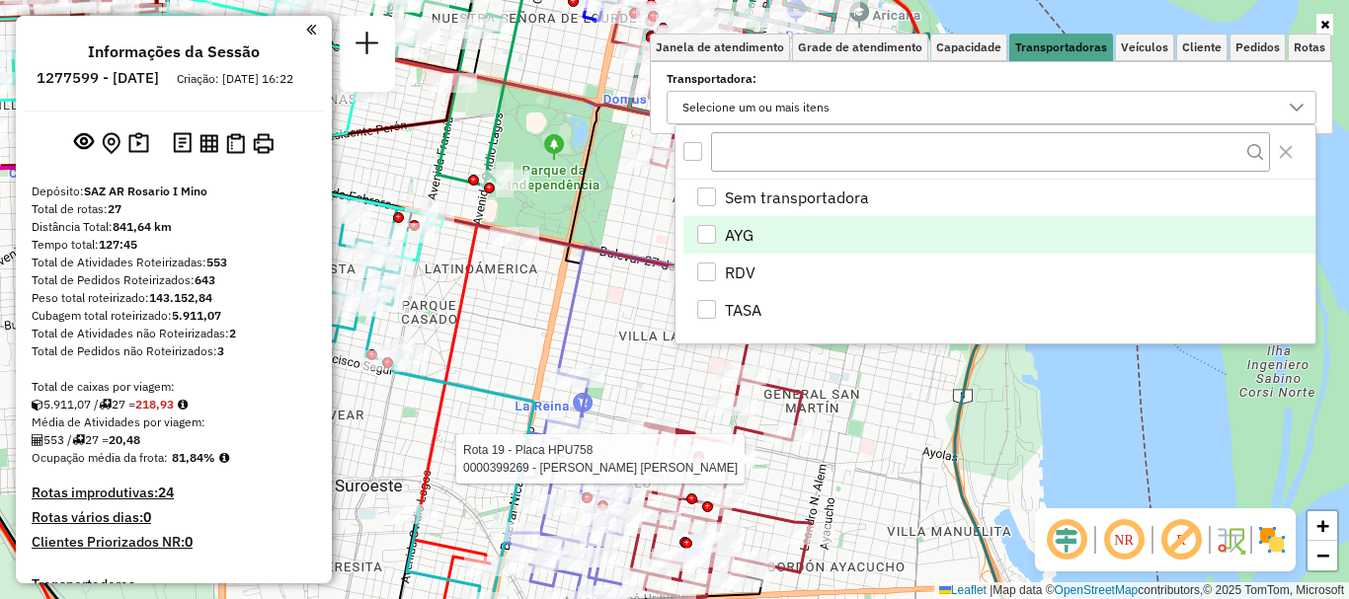
click at [703, 230] on div "AYG" at bounding box center [706, 234] width 19 height 19
click at [1067, 457] on div "Rota 19 - Placa HPU758 0000399269 - PERALTA DANIELA ALEJANDRA Janela de atendim…" at bounding box center [674, 299] width 1349 height 599
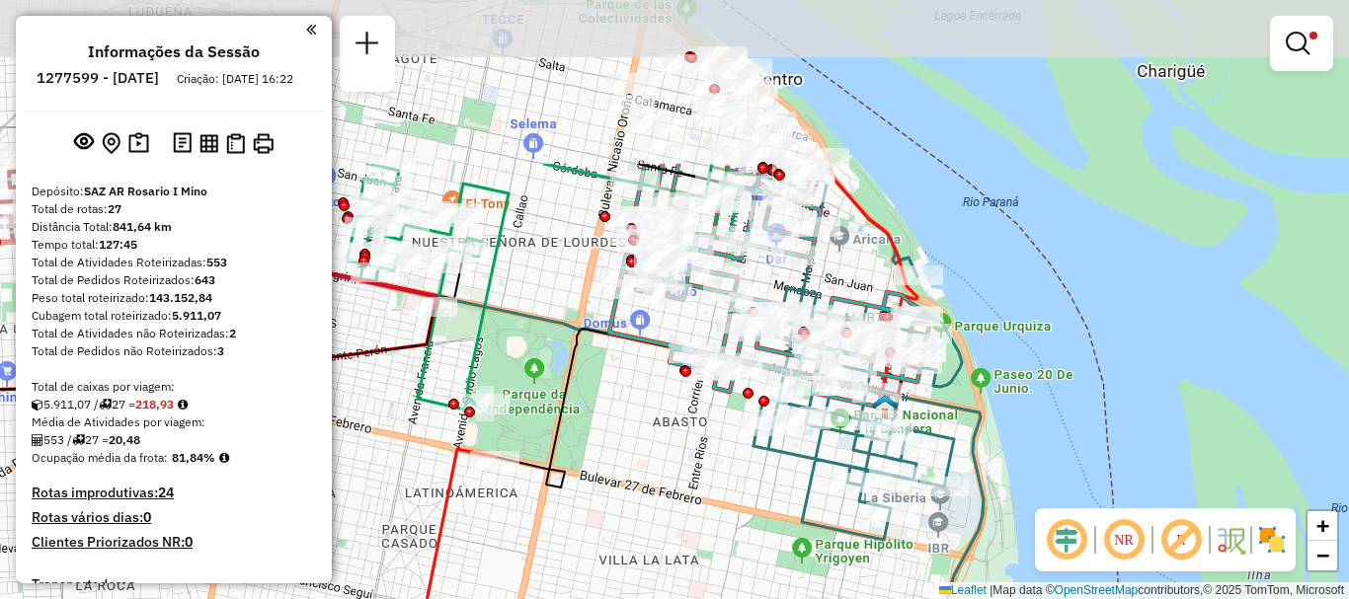
drag, startPoint x: 813, startPoint y: 389, endPoint x: 796, endPoint y: 586, distance: 197.2
click at [796, 586] on div "Limpar filtros Janela de atendimento Grade de atendimento Capacidade Transporta…" at bounding box center [674, 299] width 1349 height 599
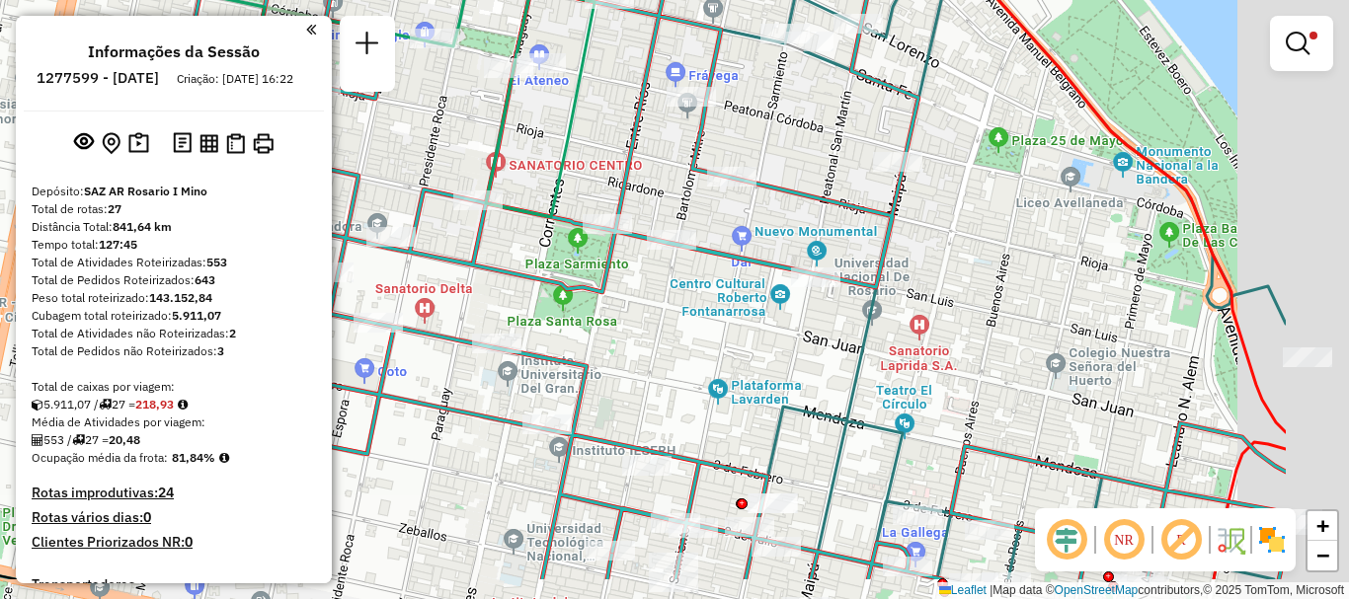
drag, startPoint x: 954, startPoint y: 258, endPoint x: 845, endPoint y: 201, distance: 122.3
click at [756, 179] on icon at bounding box center [680, 220] width 1212 height 719
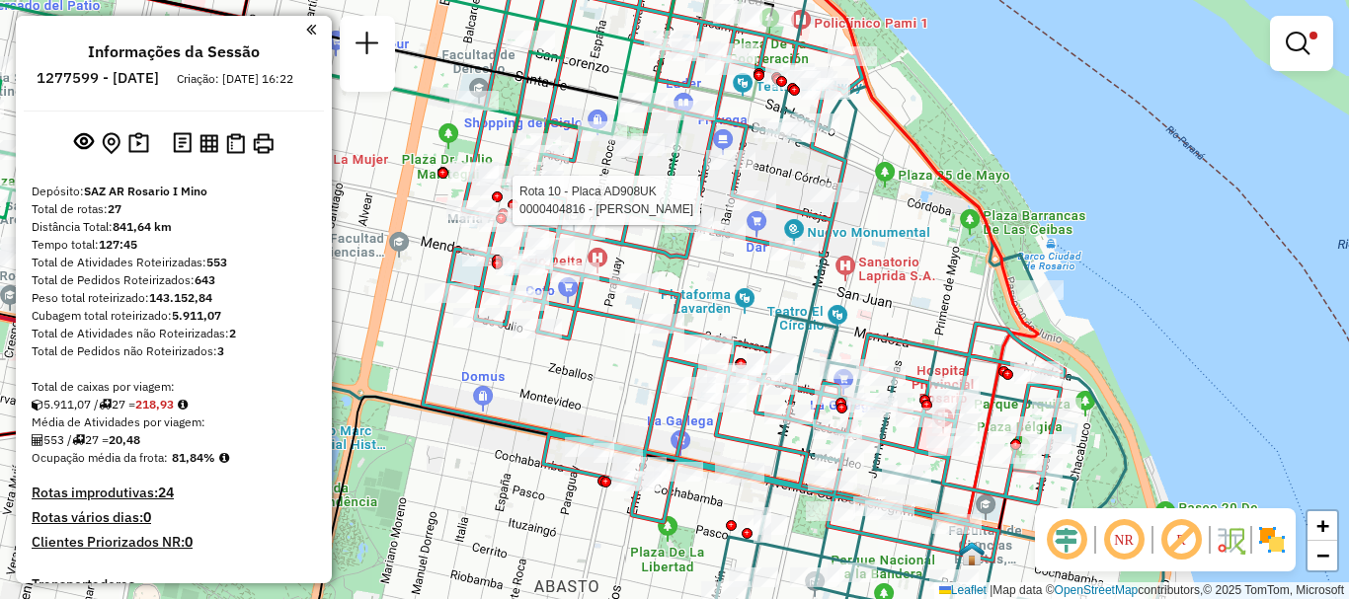
drag, startPoint x: 836, startPoint y: 330, endPoint x: 756, endPoint y: 85, distance: 257.6
click at [760, 98] on icon at bounding box center [909, 308] width 433 height 649
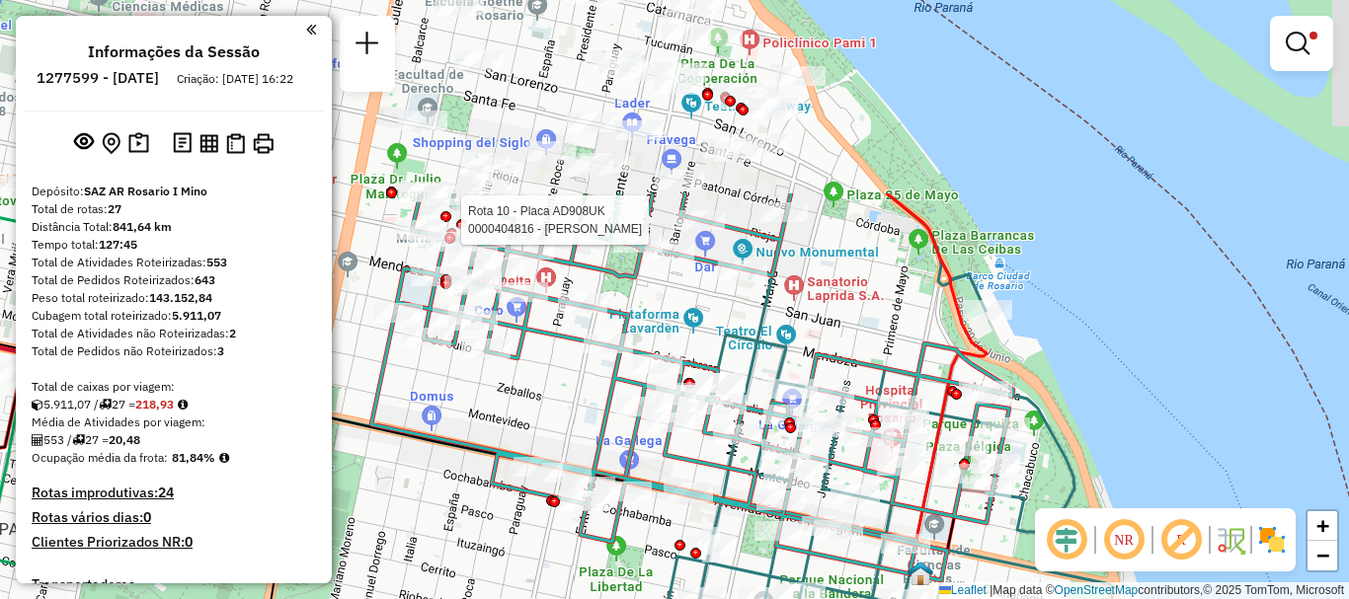
drag, startPoint x: 863, startPoint y: 593, endPoint x: 859, endPoint y: 622, distance: 29.9
click at [859, 598] on html "Aplicando filtros Pop-up bloqueado! Seu navegador bloqueou automáticamente a ab…" at bounding box center [674, 299] width 1349 height 599
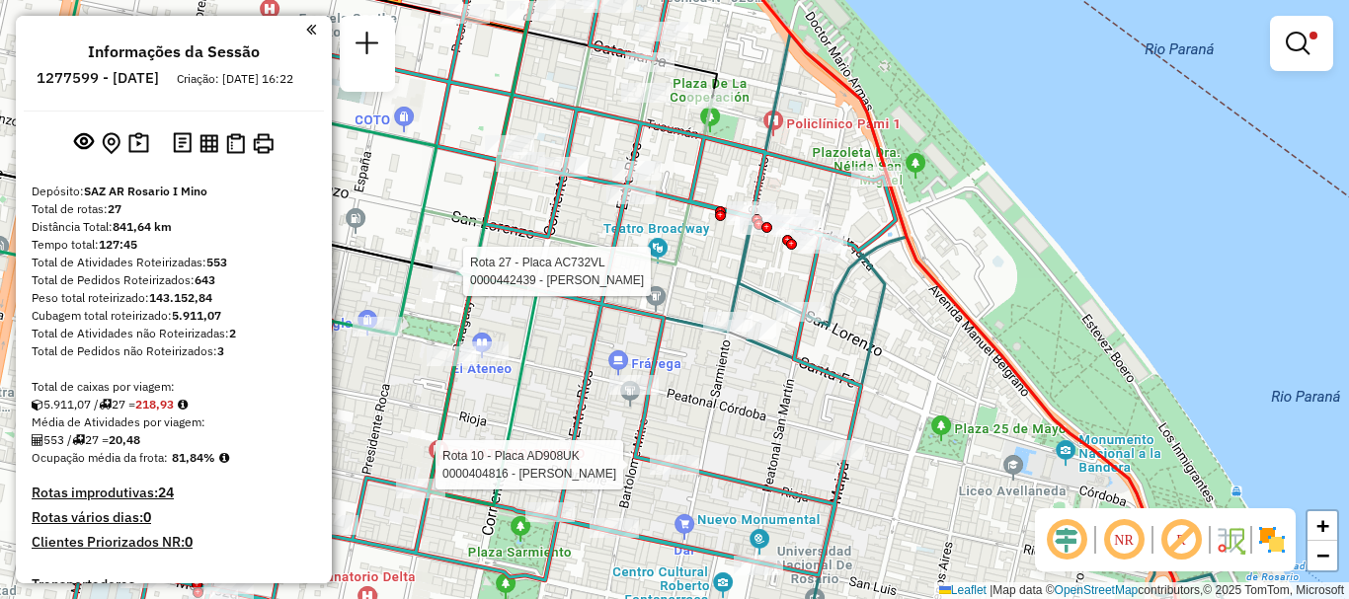
select select "**********"
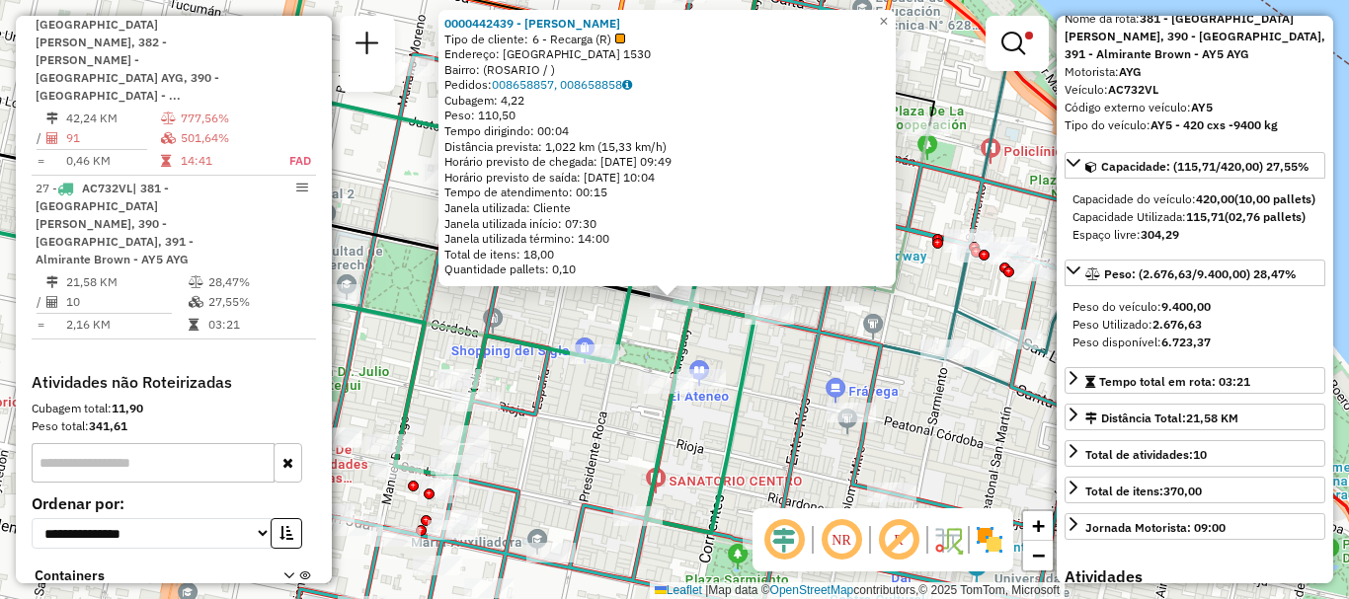
scroll to position [198, 0]
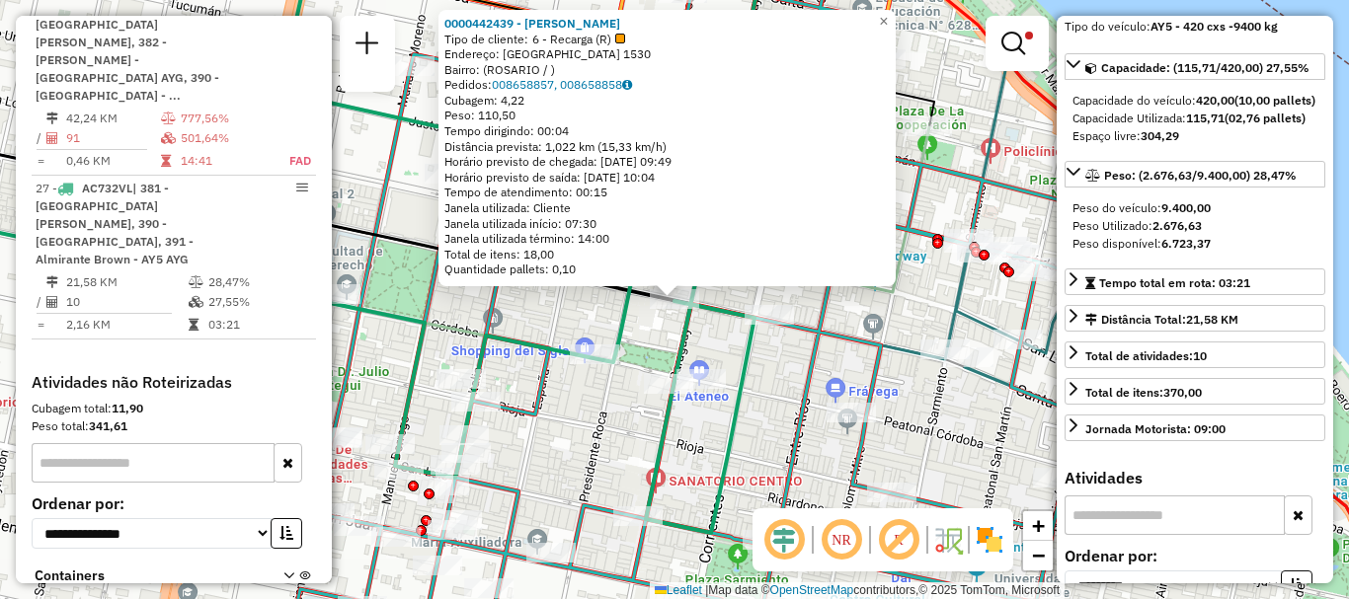
click at [935, 411] on div "0000442439 - MAC AGUSTIN Tipo de cliente: 6 - Recarga (R) Endereço: SANTA FE 15…" at bounding box center [674, 299] width 1349 height 599
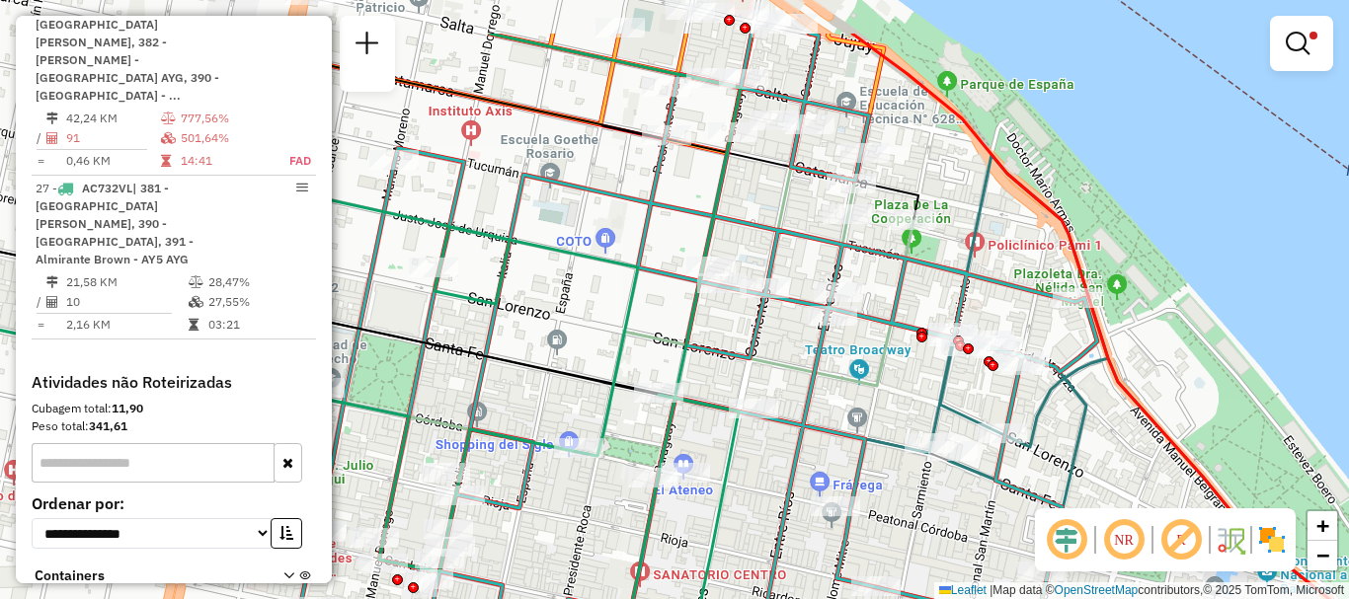
drag, startPoint x: 838, startPoint y: 366, endPoint x: 805, endPoint y: 423, distance: 65.5
click at [805, 423] on icon at bounding box center [408, 358] width 1118 height 198
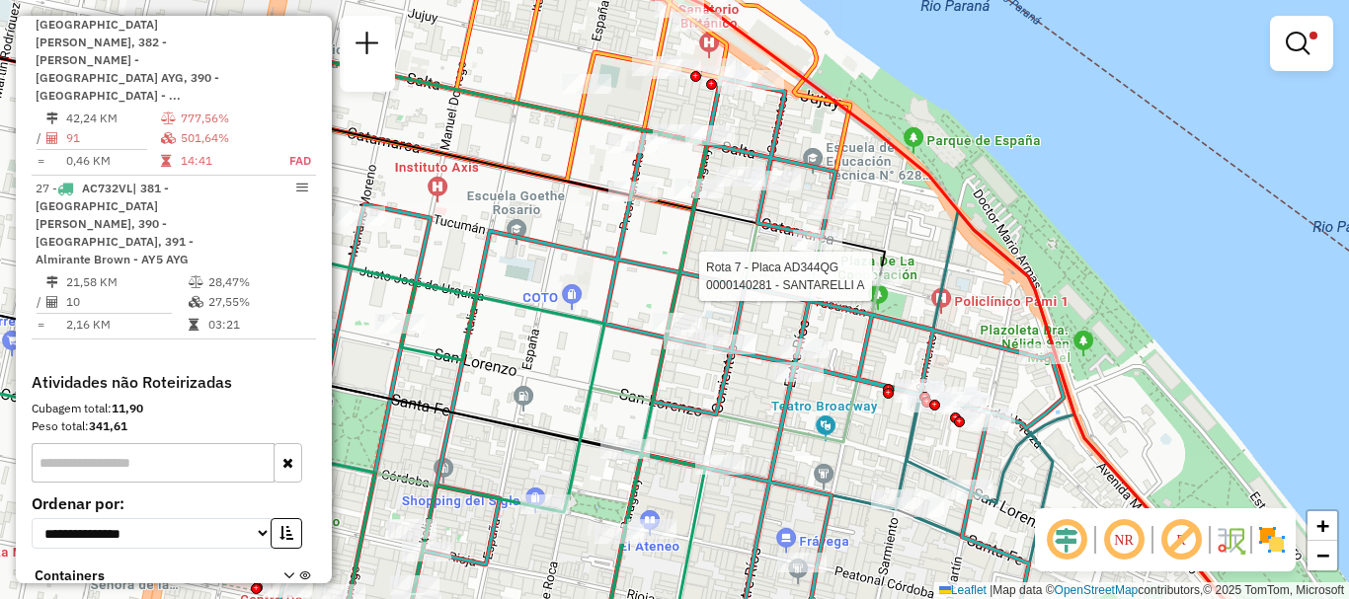
select select "**********"
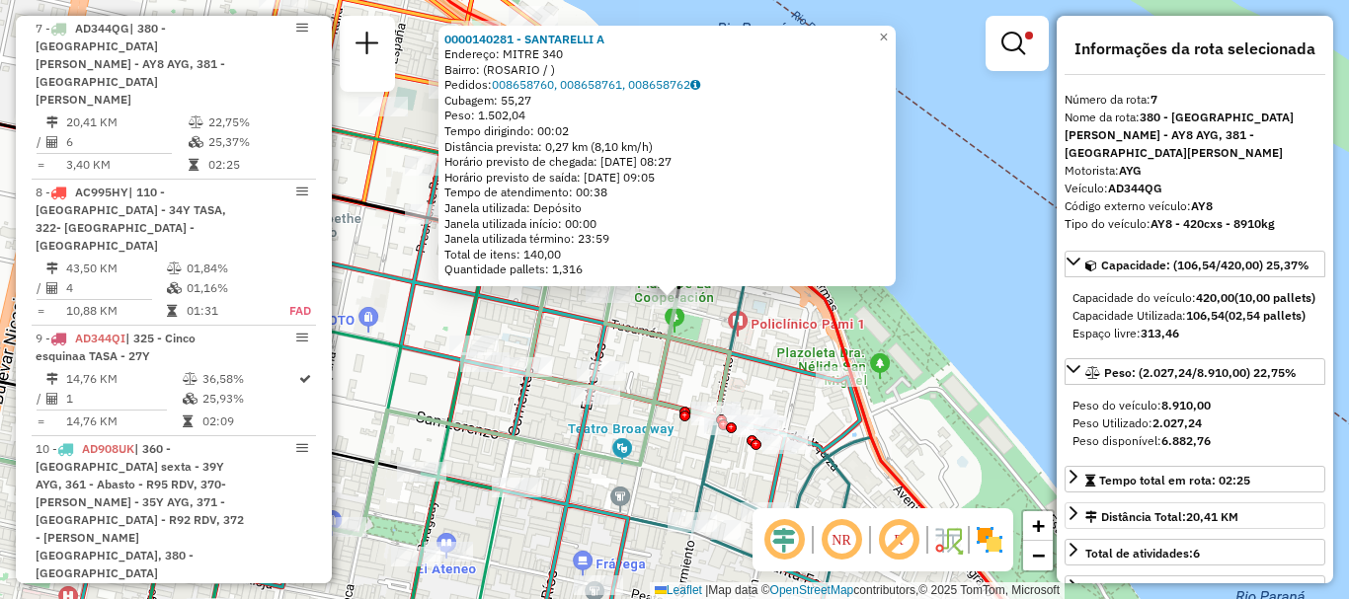
scroll to position [99, 0]
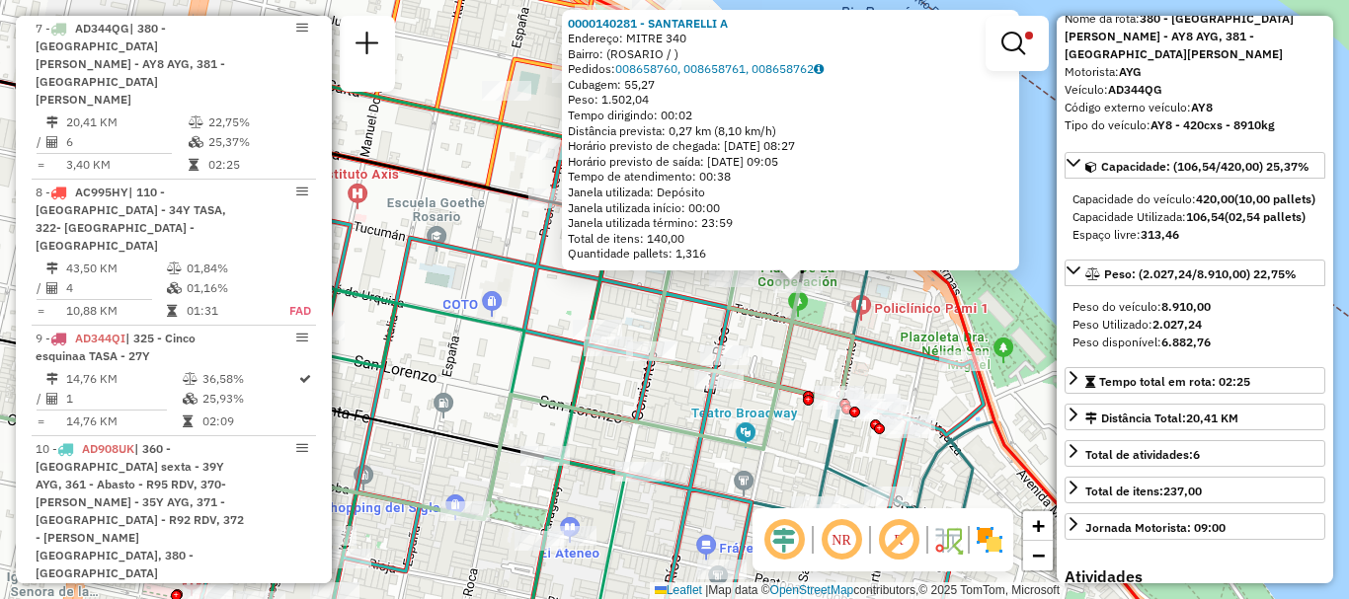
drag, startPoint x: 828, startPoint y: 453, endPoint x: 1184, endPoint y: 321, distance: 380.3
click at [1142, 347] on hb-router-mapa "Informações da Sessão 1277599 - 18/09/2025 Criação: 17/09/2025 16:22 Depósito: …" at bounding box center [674, 299] width 1349 height 599
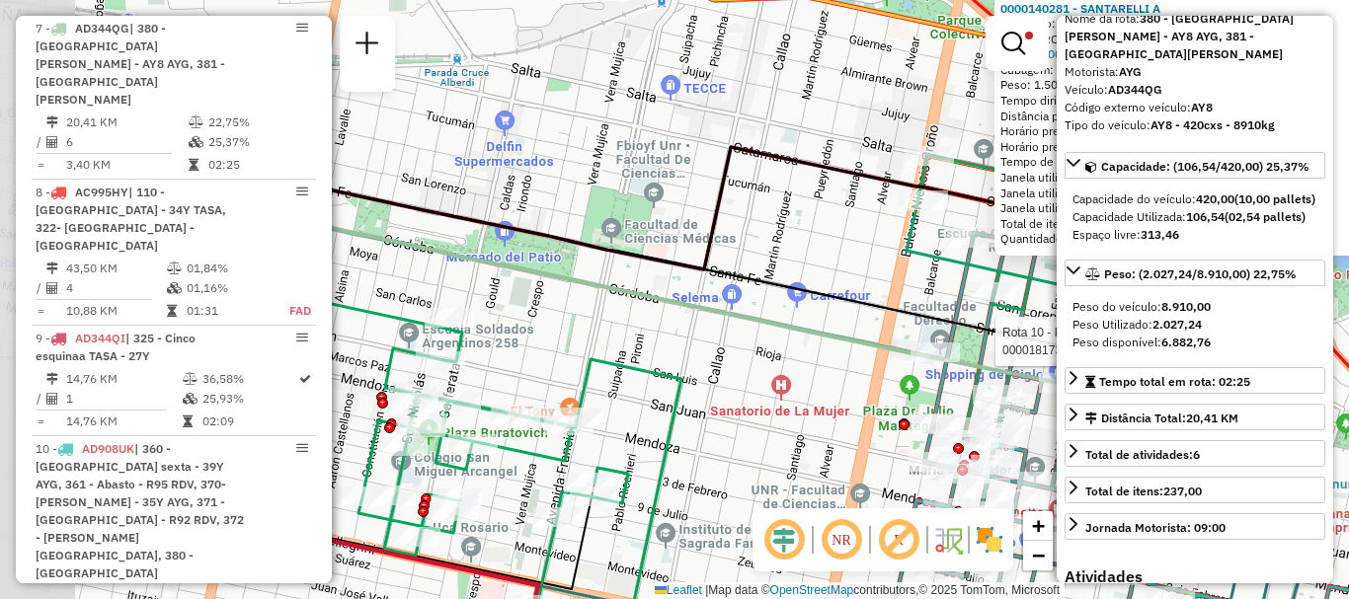
drag, startPoint x: 616, startPoint y: 354, endPoint x: 895, endPoint y: 346, distance: 278.6
click at [895, 346] on icon at bounding box center [700, 288] width 1115 height 198
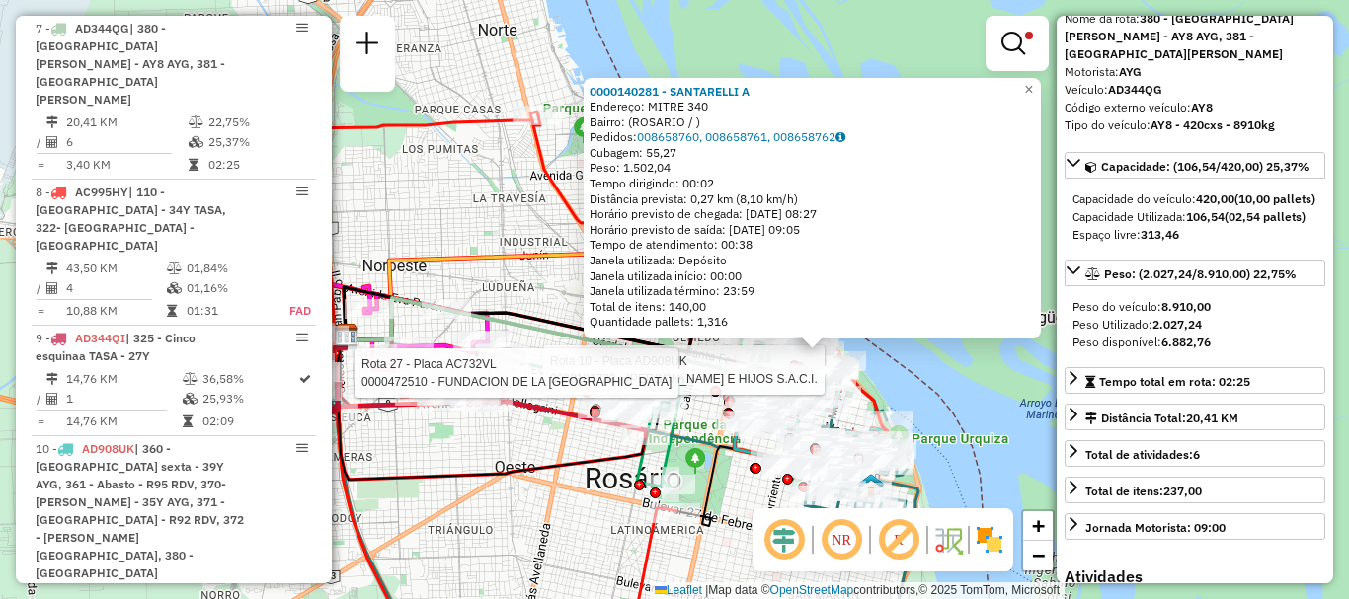
click at [993, 383] on div "Rota 10 - Placa AD908UK 0000181733 - DAVID ROSENTAL E HIJOS S.A.C.I. Rota 27 - …" at bounding box center [674, 299] width 1349 height 599
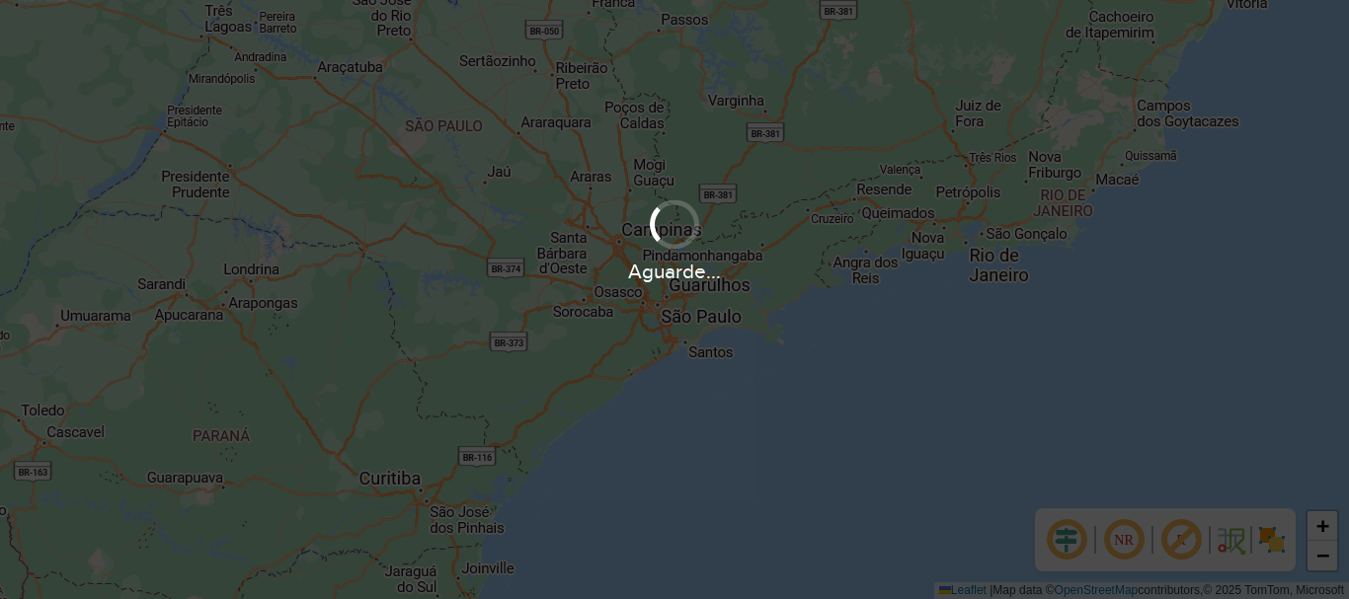
scroll to position [1295, 0]
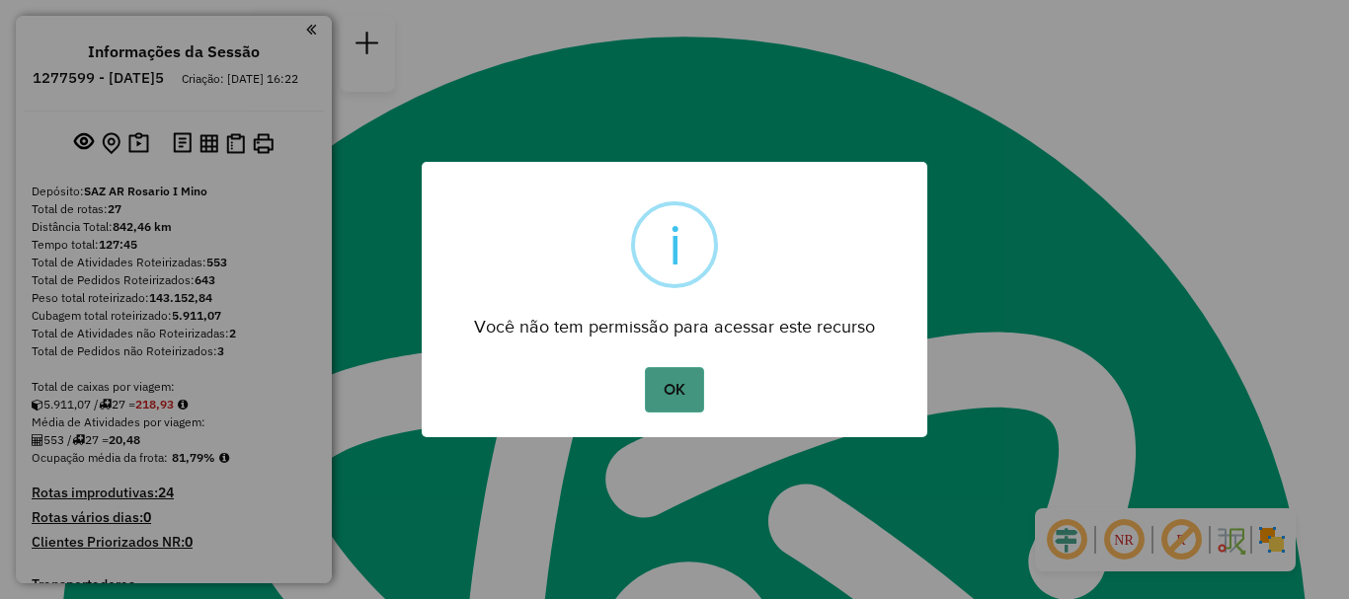
click at [663, 392] on button "OK" at bounding box center [674, 389] width 58 height 45
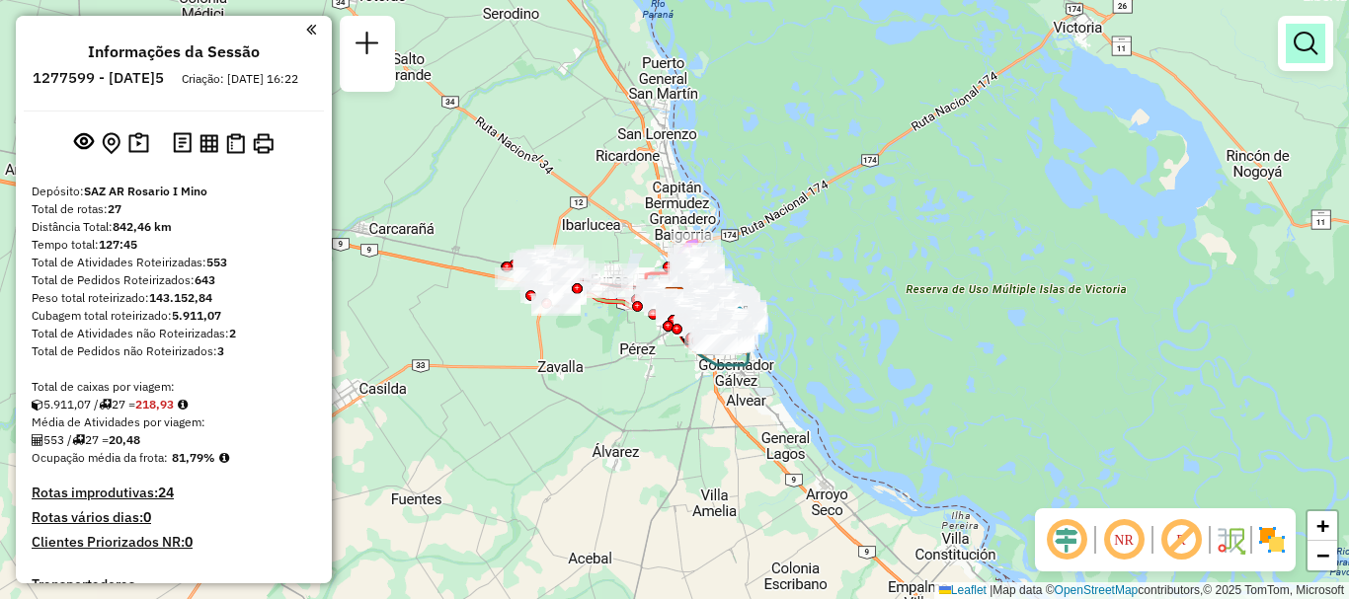
click at [1299, 40] on em at bounding box center [1306, 44] width 24 height 24
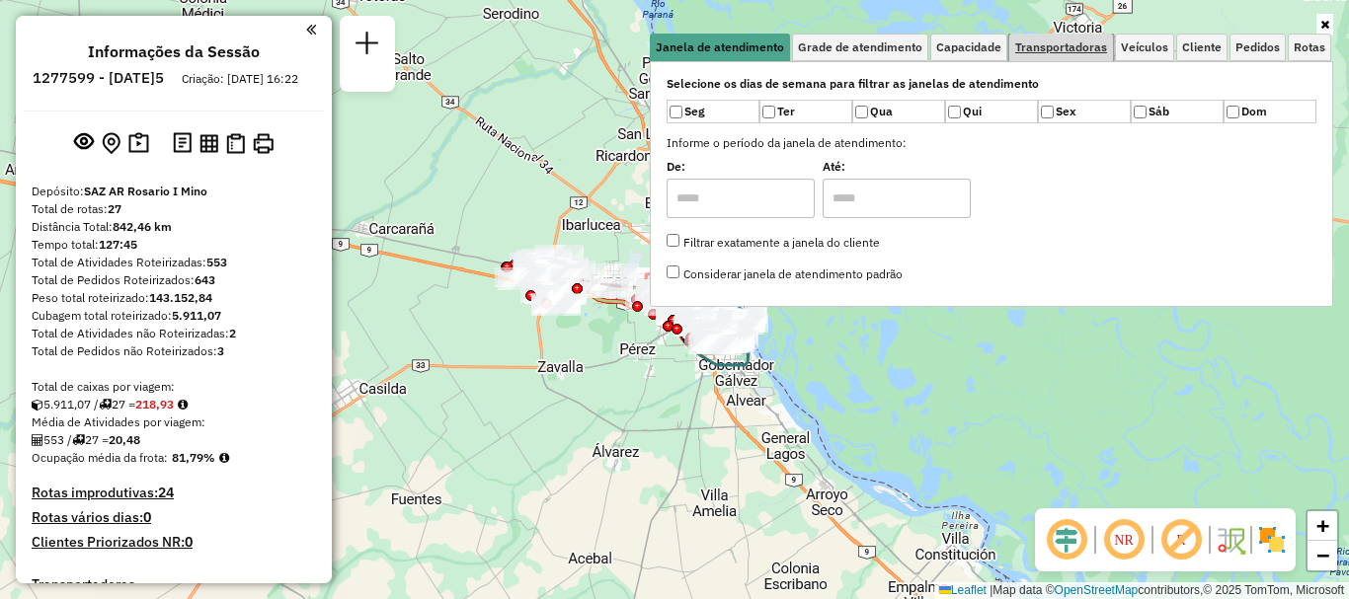
click at [1029, 41] on span "Transportadoras" at bounding box center [1061, 47] width 92 height 12
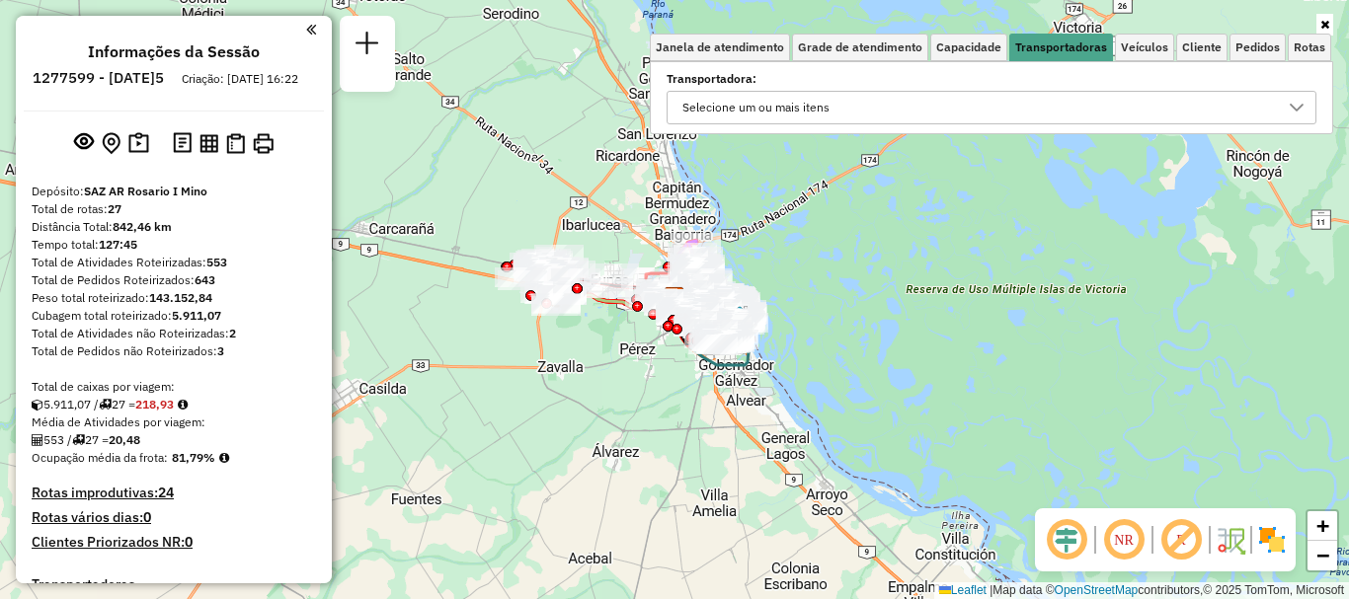
click at [1294, 105] on icon at bounding box center [1297, 108] width 16 height 16
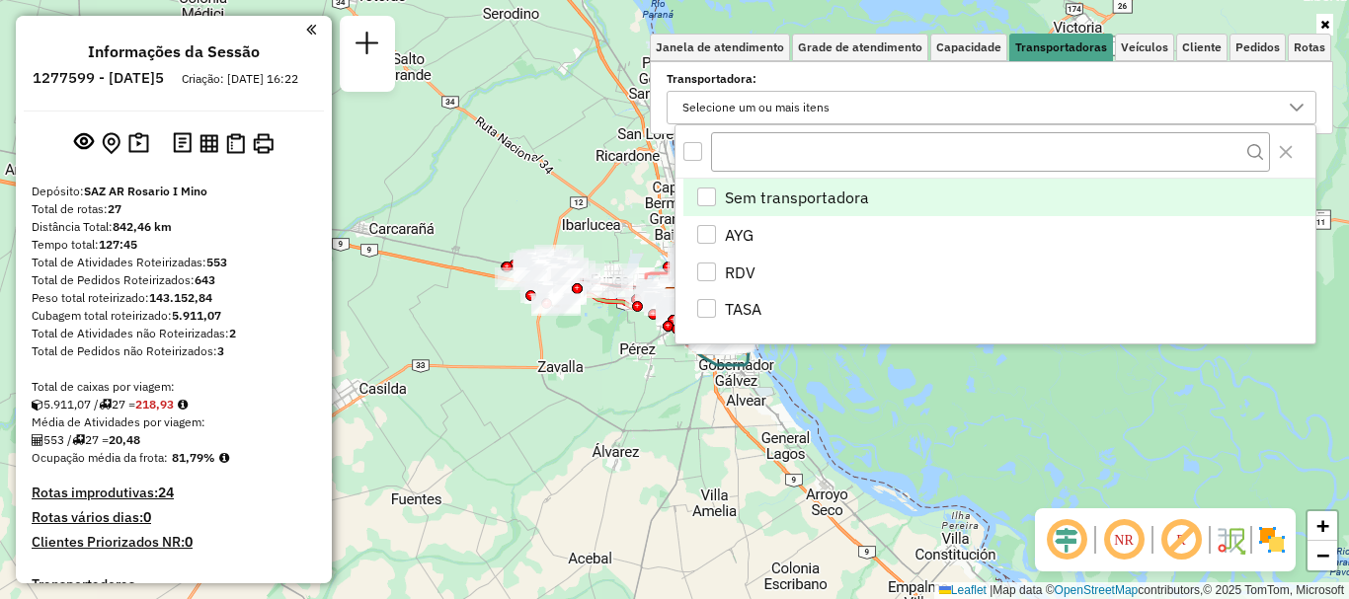
scroll to position [12, 68]
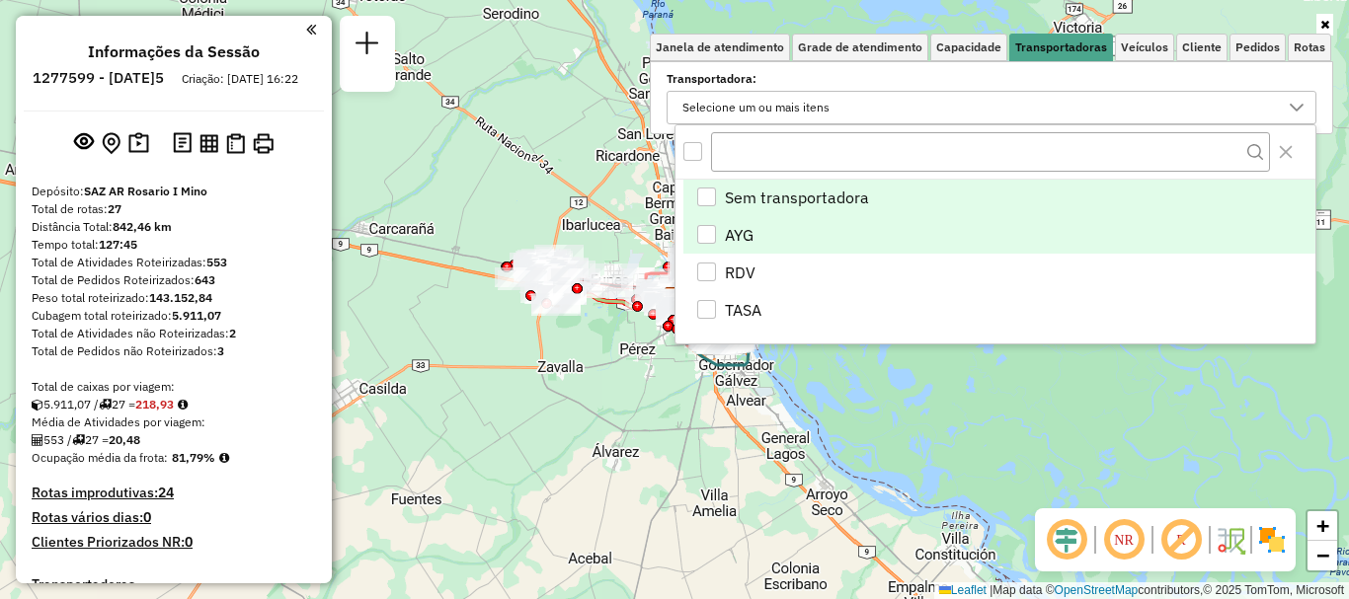
click at [709, 236] on div "AYG" at bounding box center [706, 234] width 19 height 19
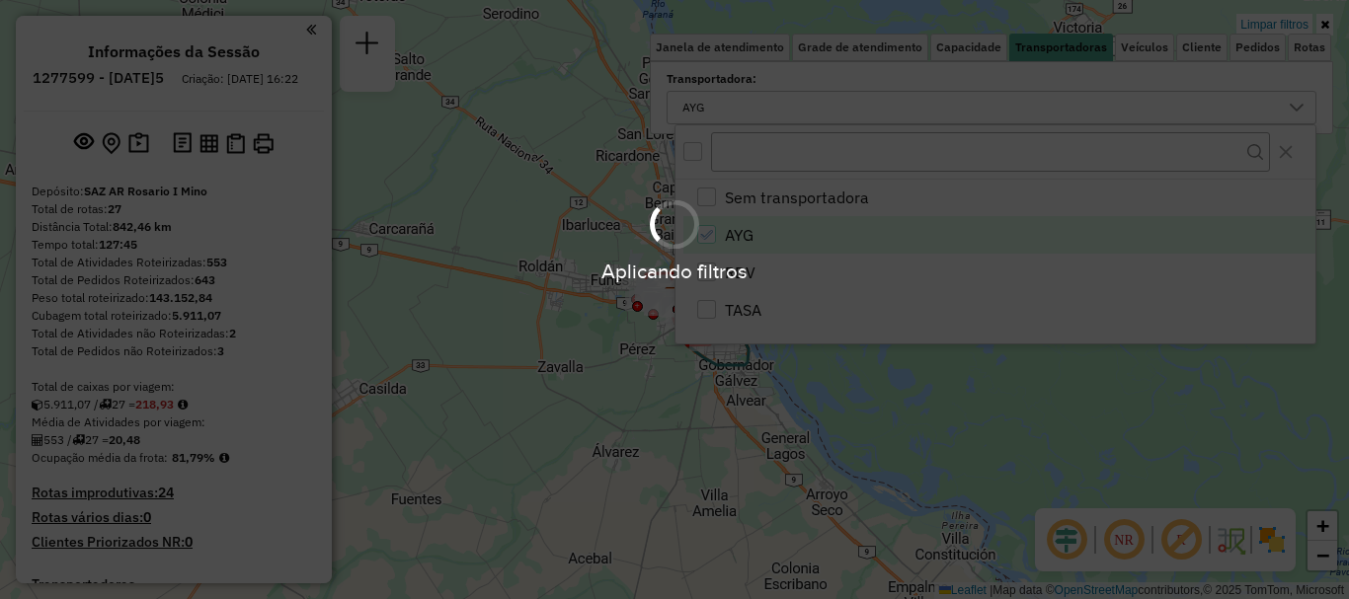
click at [729, 423] on div "Aplicando filtros" at bounding box center [674, 299] width 1349 height 599
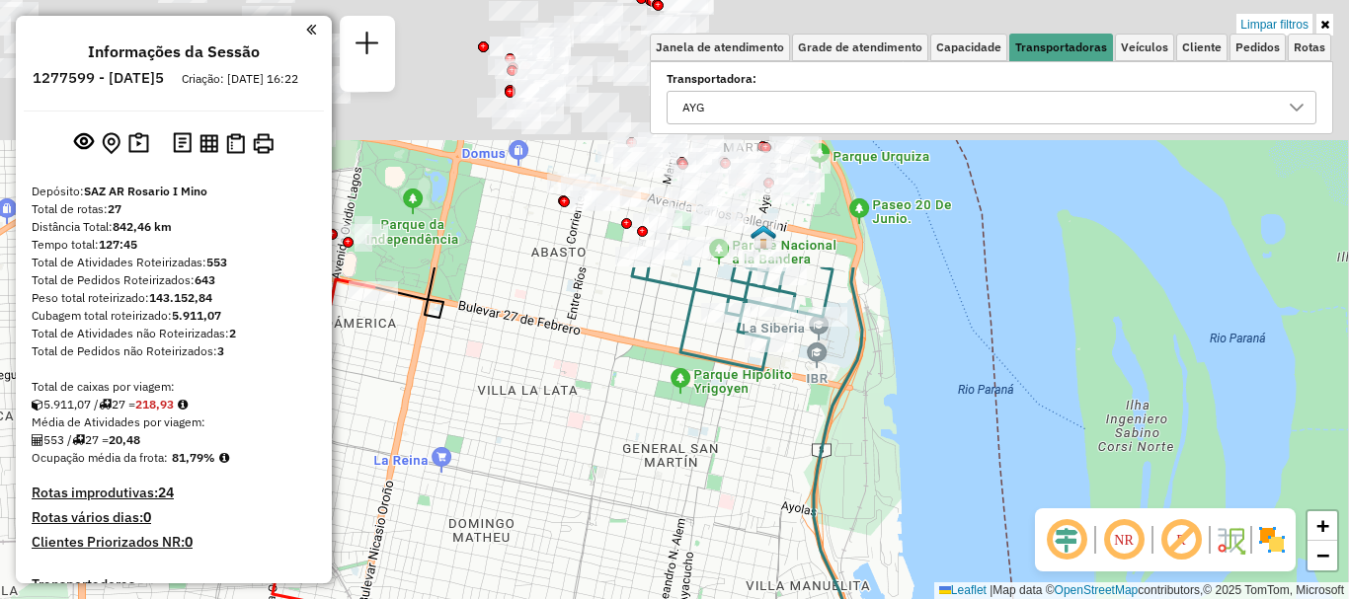
drag, startPoint x: 767, startPoint y: 247, endPoint x: 727, endPoint y: 589, distance: 344.1
click at [727, 589] on div "Limpar filtros Janela de atendimento Grade de atendimento Capacidade Transporta…" at bounding box center [674, 299] width 1349 height 599
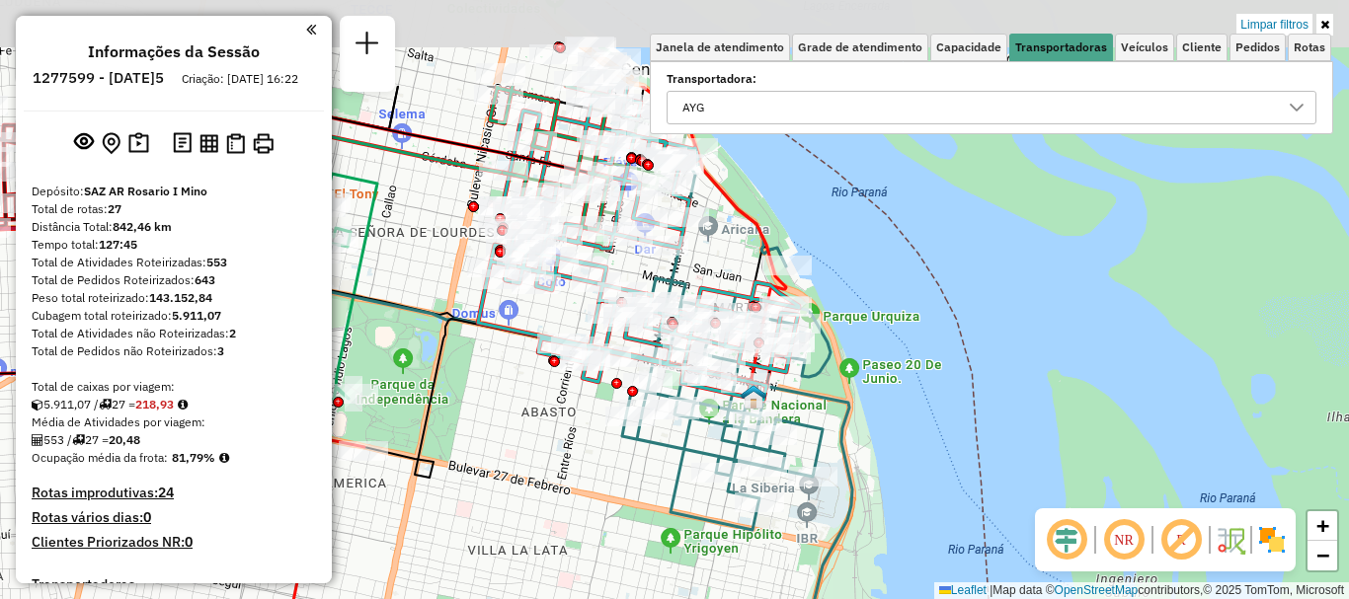
drag, startPoint x: 747, startPoint y: 402, endPoint x: 744, endPoint y: 523, distance: 121.5
click at [744, 523] on icon at bounding box center [726, 346] width 208 height 367
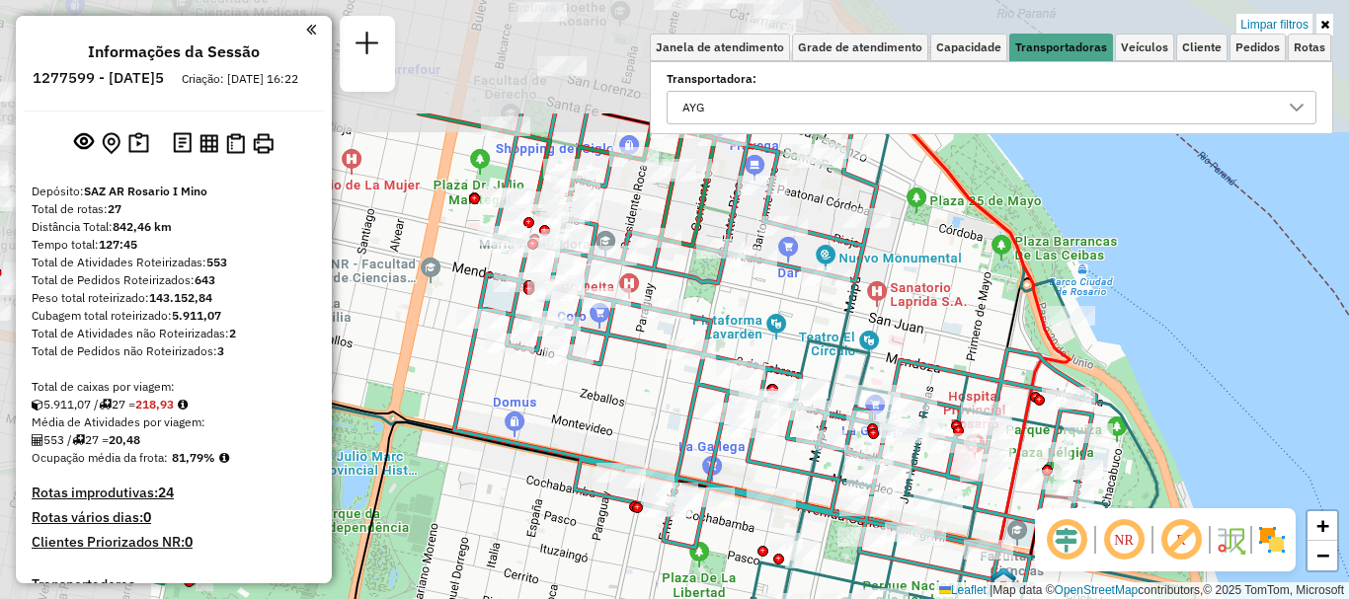
drag, startPoint x: 639, startPoint y: 388, endPoint x: 778, endPoint y: 493, distance: 174.2
click at [797, 539] on icon at bounding box center [949, 473] width 417 height 719
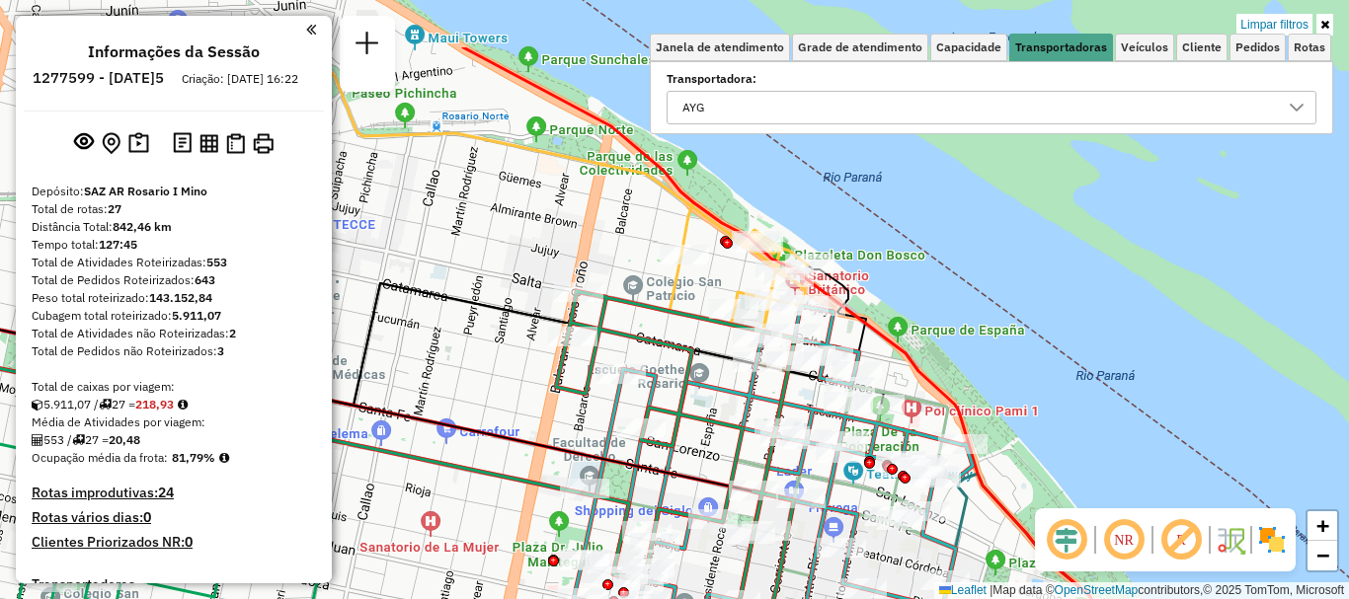
drag, startPoint x: 639, startPoint y: 357, endPoint x: 634, endPoint y: 456, distance: 98.9
click at [634, 456] on icon at bounding box center [307, 396] width 894 height 192
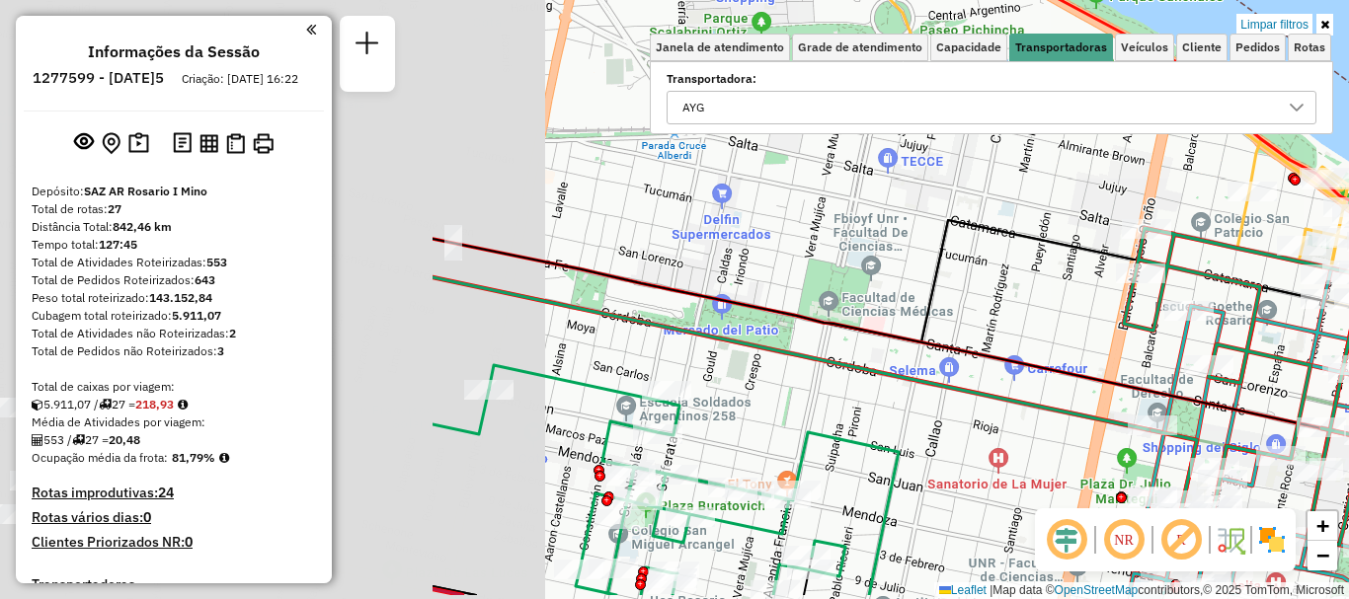
drag, startPoint x: 534, startPoint y: 490, endPoint x: 1102, endPoint y: 427, distance: 571.4
click at [1102, 427] on icon at bounding box center [792, 354] width 719 height 153
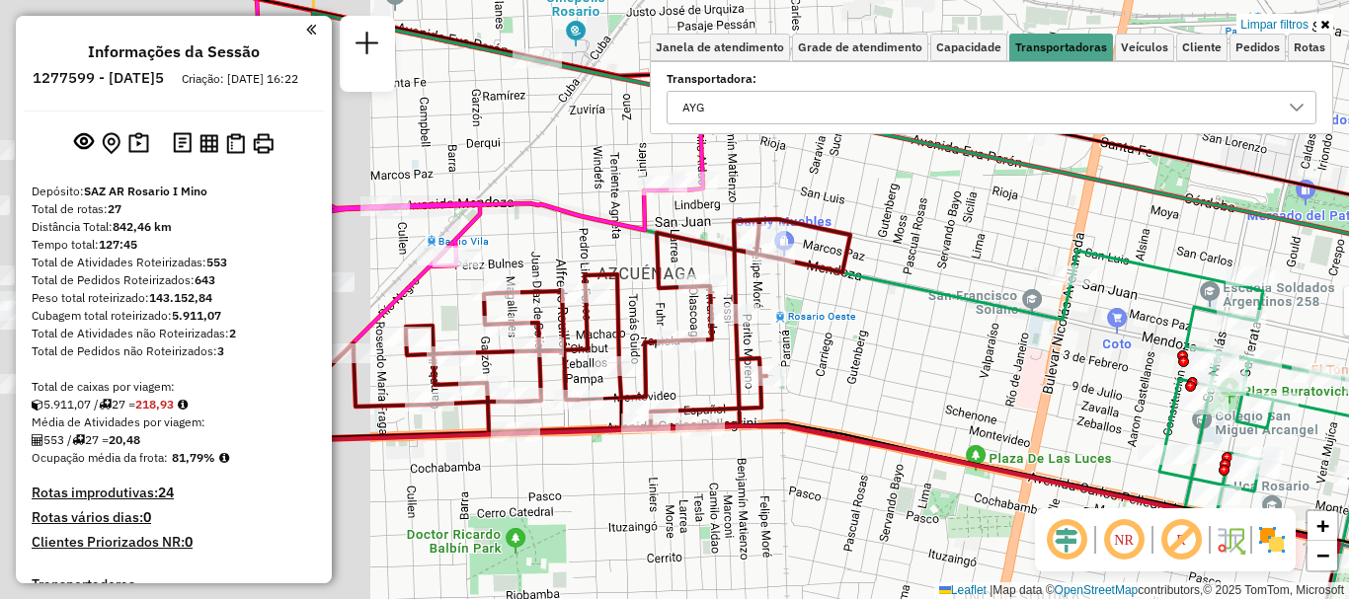
drag, startPoint x: 594, startPoint y: 437, endPoint x: 975, endPoint y: 445, distance: 381.3
click at [975, 445] on div "Rota 3 - Placa AD324QN 0000398981 - AQUINO CRISTIAN TOMAS Rota 27 - Placa AC732…" at bounding box center [674, 299] width 1349 height 599
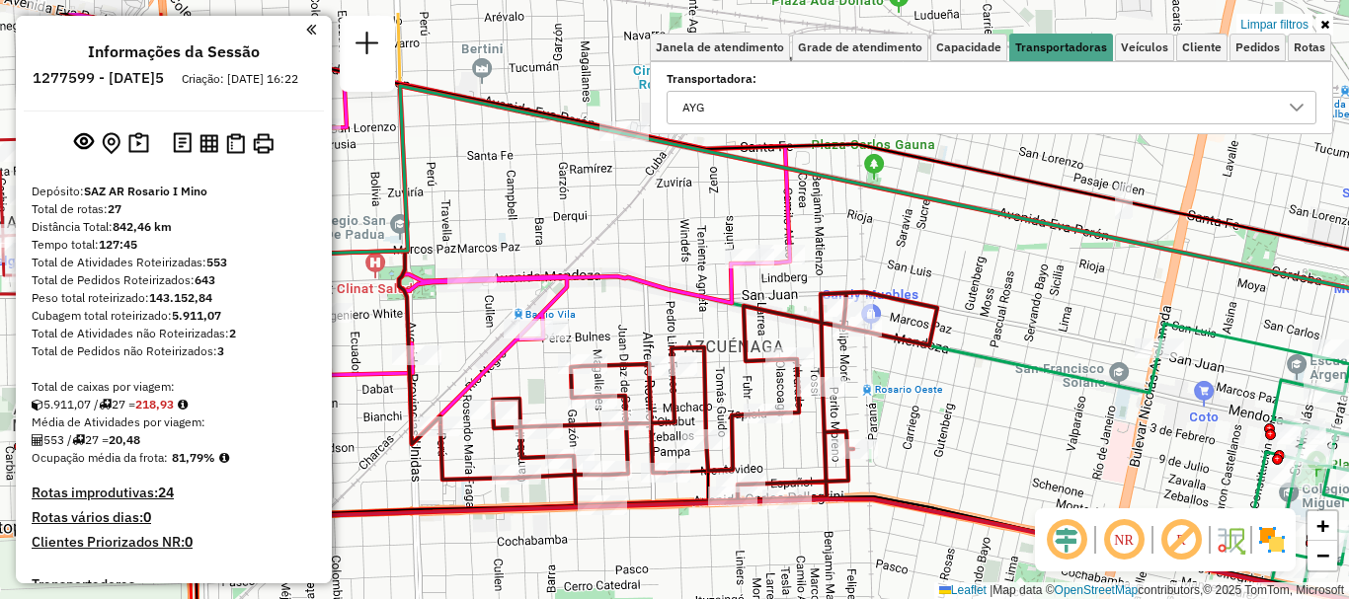
drag, startPoint x: 611, startPoint y: 389, endPoint x: 713, endPoint y: 498, distance: 148.8
click at [708, 516] on icon at bounding box center [449, 357] width 518 height 317
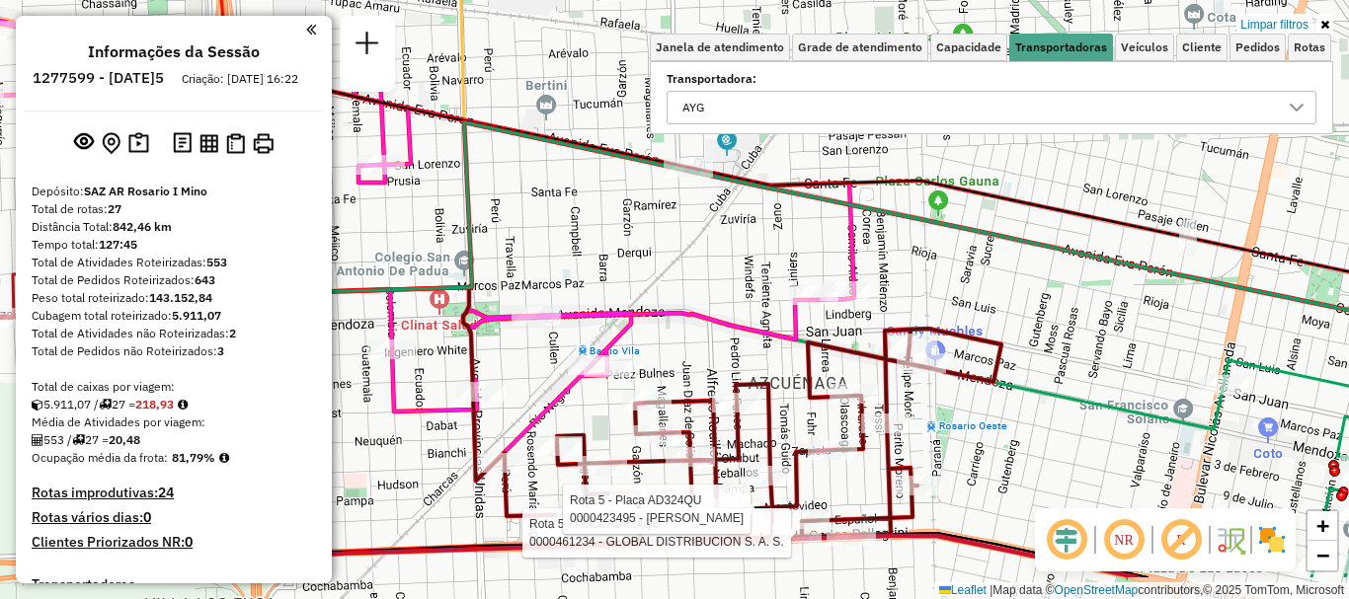
drag, startPoint x: 794, startPoint y: 370, endPoint x: 730, endPoint y: 119, distance: 259.9
click at [732, 137] on div "Rota 3 - Placa AD324QN 0000398981 - AQUINO CRISTIAN TOMAS Rota 27 - Placa AC732…" at bounding box center [674, 299] width 1349 height 599
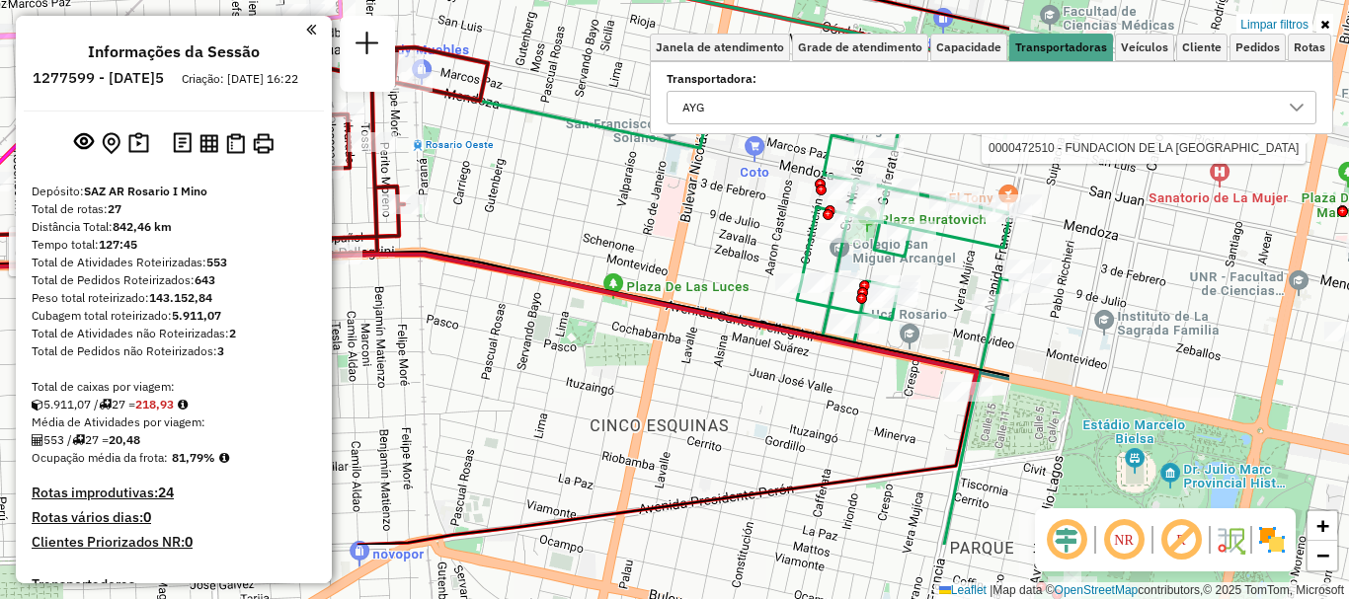
drag, startPoint x: 924, startPoint y: 389, endPoint x: 592, endPoint y: 307, distance: 342.8
click at [597, 310] on div "Rota 3 - Placa AD324QN 0000398981 - AQUINO CRISTIAN TOMAS Rota 27 - Placa AC732…" at bounding box center [674, 299] width 1349 height 599
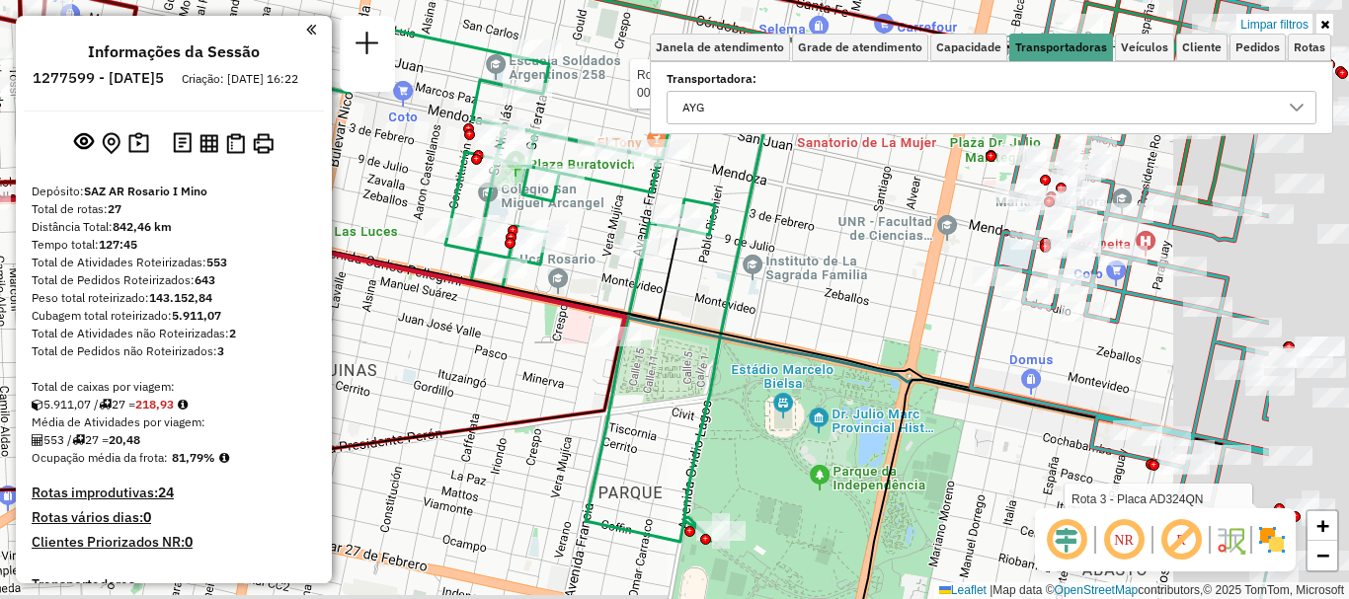
drag, startPoint x: 977, startPoint y: 375, endPoint x: 502, endPoint y: 316, distance: 478.7
click at [502, 316] on icon at bounding box center [459, 326] width 1619 height 255
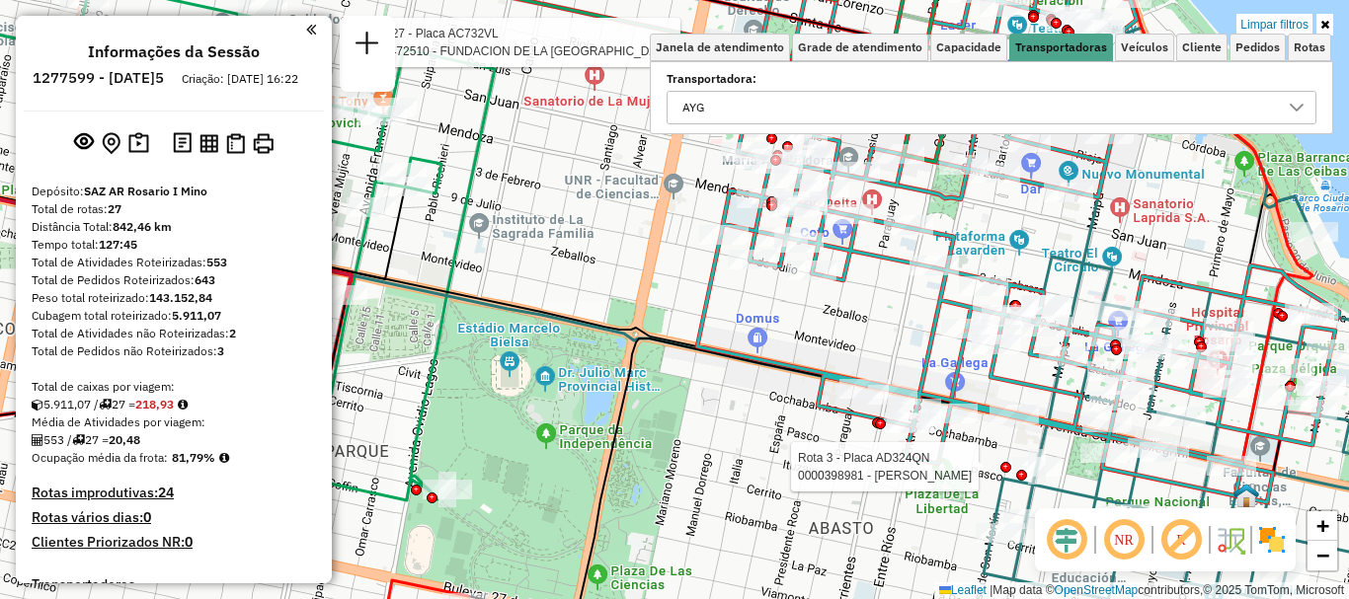
drag, startPoint x: 934, startPoint y: 380, endPoint x: 555, endPoint y: 296, distance: 388.4
click at [697, 296] on icon at bounding box center [1018, 220] width 642 height 565
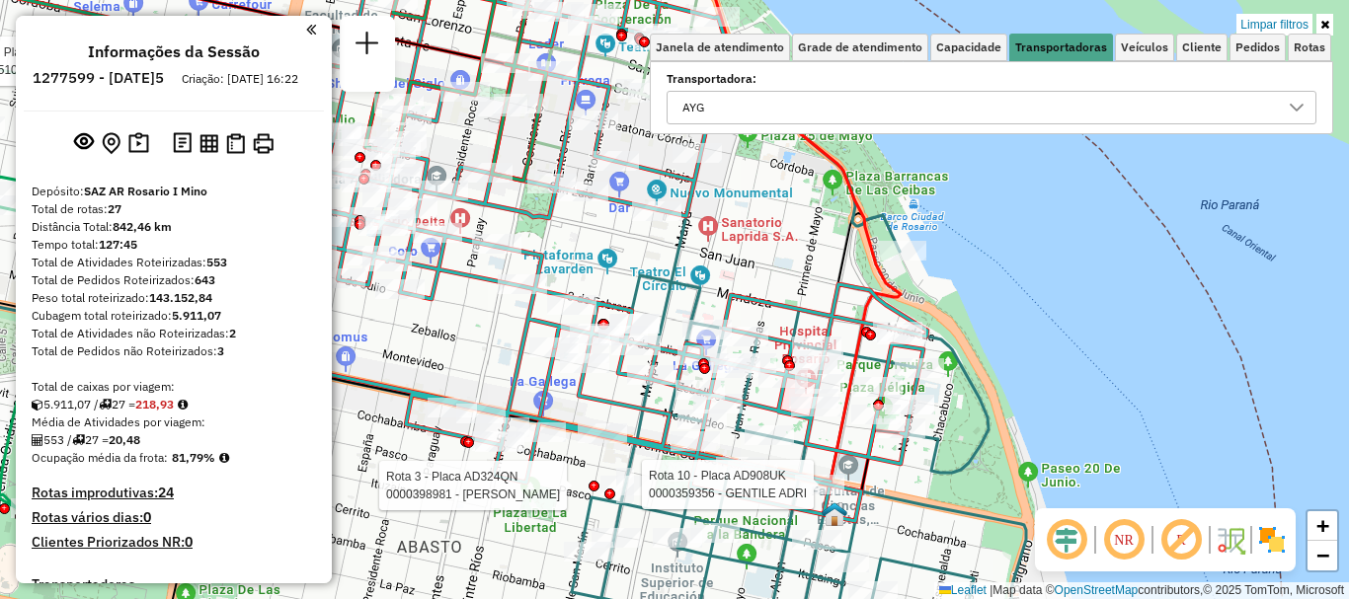
select select "**********"
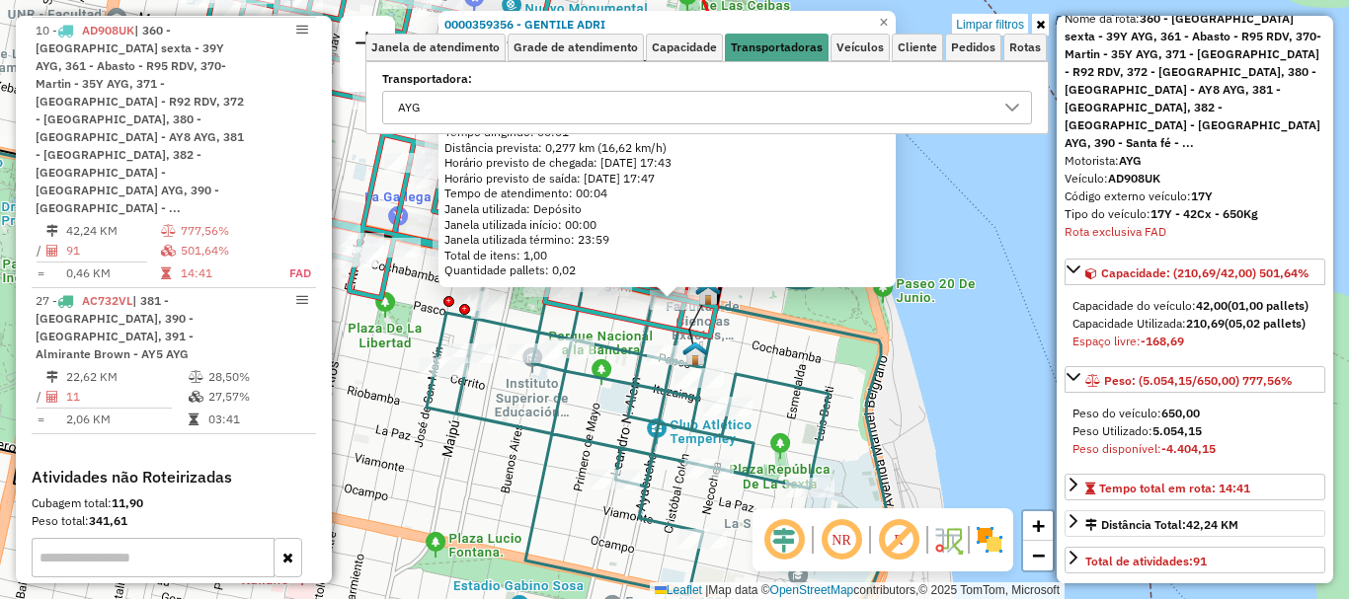
scroll to position [198, 0]
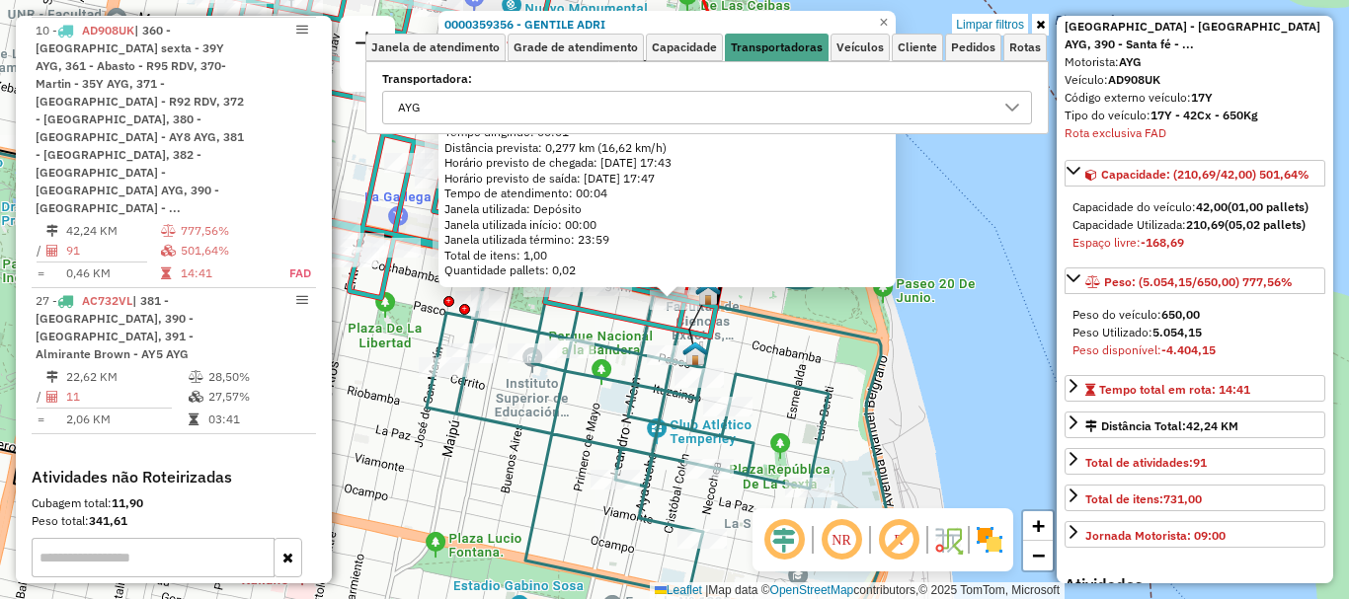
click at [1008, 475] on div "0000359356 - GENTILE ADRI Horário de atendimento excedido Endereço: AVDA PELLEG…" at bounding box center [674, 299] width 1349 height 599
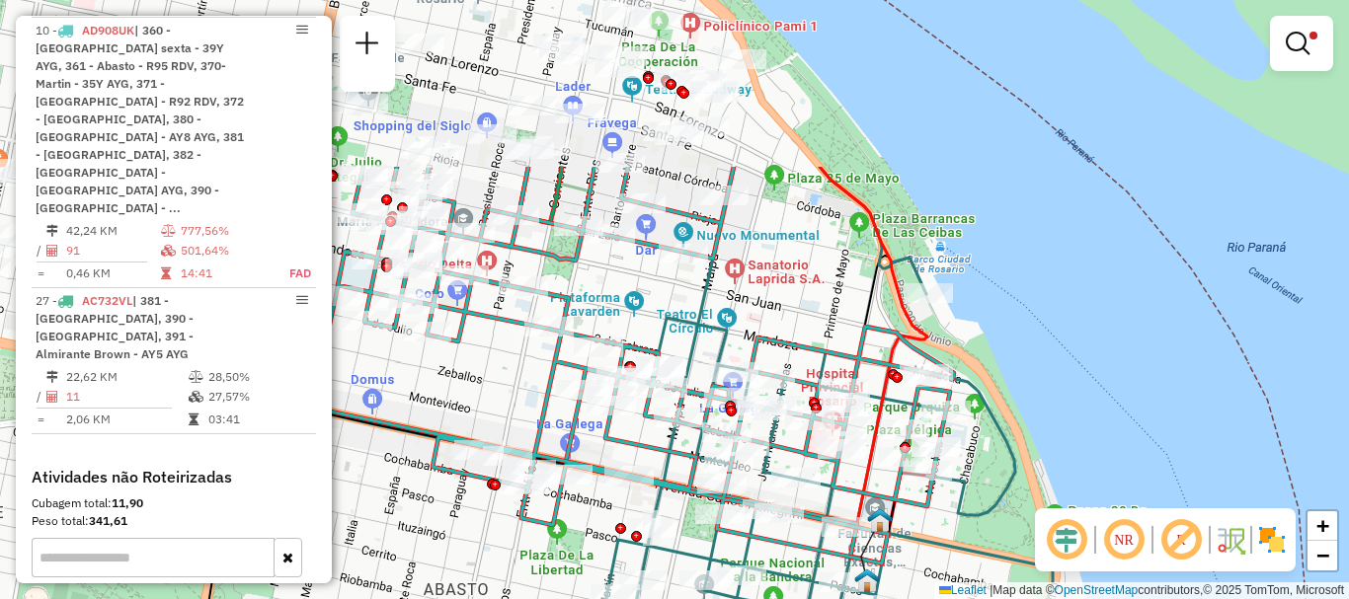
drag, startPoint x: 923, startPoint y: 452, endPoint x: 1086, endPoint y: 638, distance: 247.0
click at [1086, 598] on html "Aplicando filtros Pop-up bloqueado! Seu navegador bloqueou automáticamente a ab…" at bounding box center [674, 299] width 1349 height 599
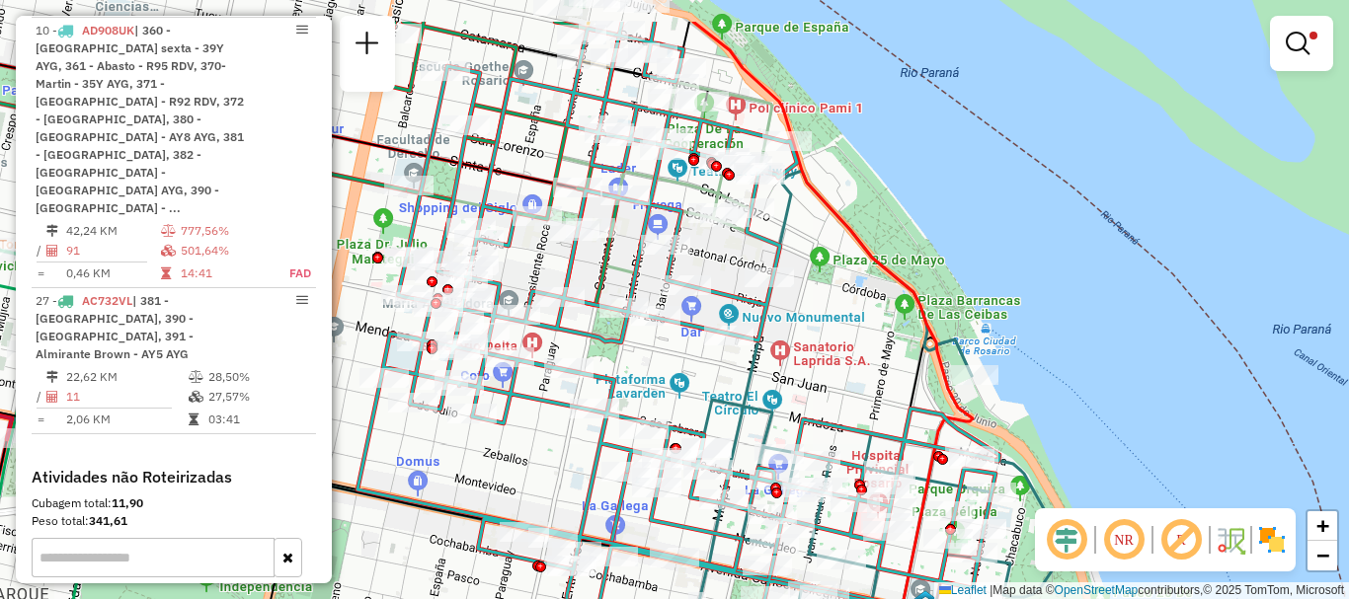
drag, startPoint x: 850, startPoint y: 422, endPoint x: 1175, endPoint y: 610, distance: 375.7
click at [1175, 598] on html "Aplicando filtros Pop-up bloqueado! Seu navegador bloqueou automáticamente a ab…" at bounding box center [674, 299] width 1349 height 599
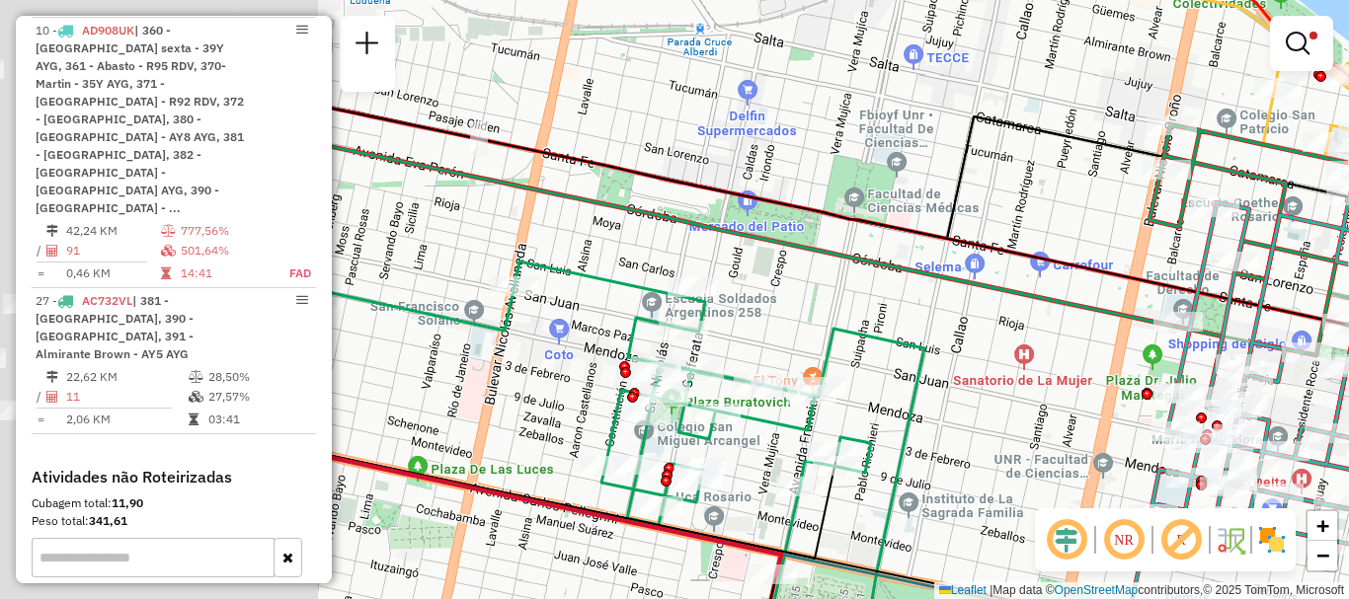
drag, startPoint x: 944, startPoint y: 473, endPoint x: 1339, endPoint y: 417, distance: 399.0
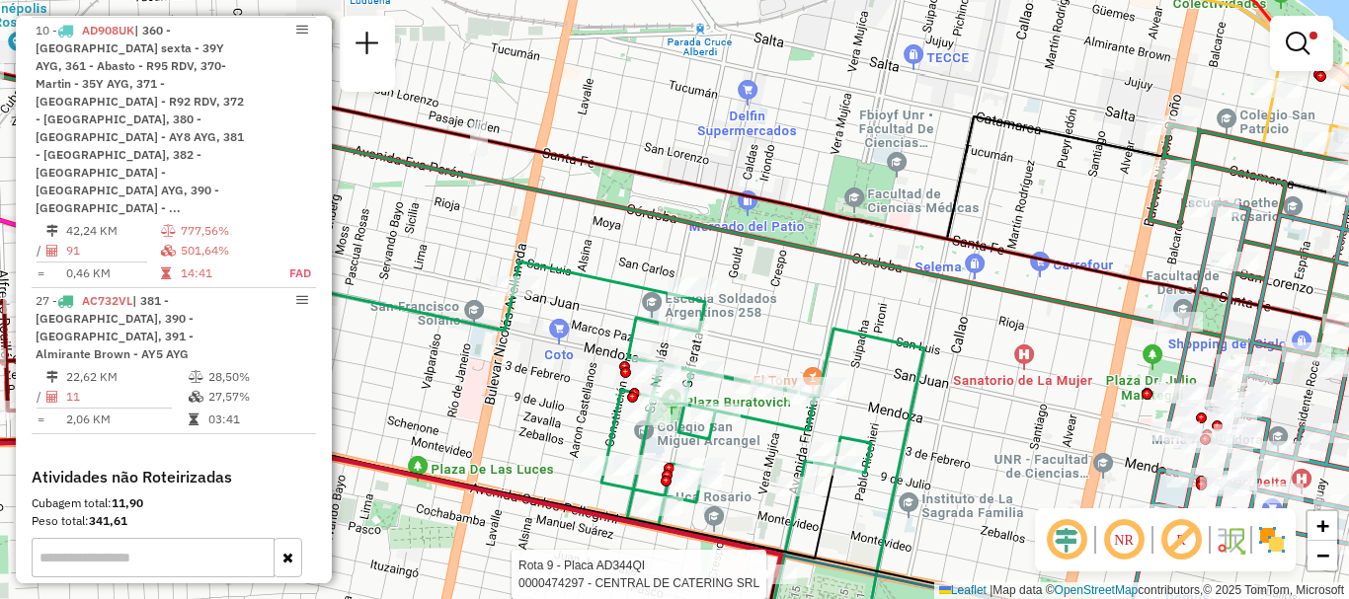
select select "**********"
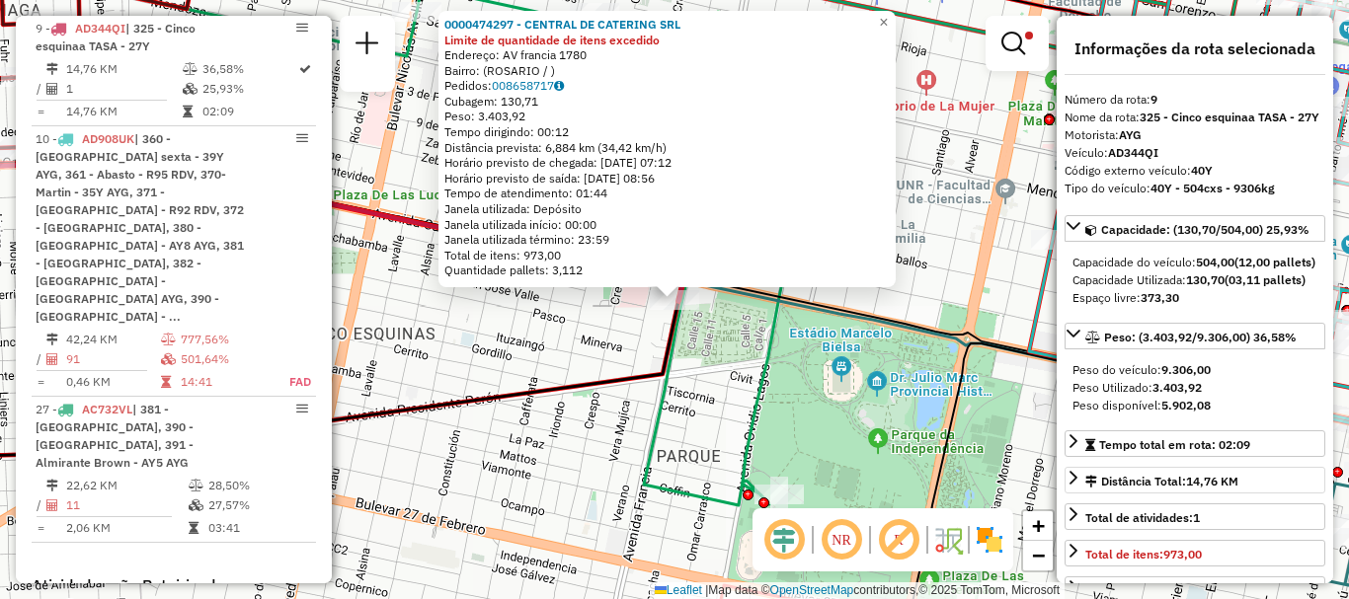
scroll to position [99, 0]
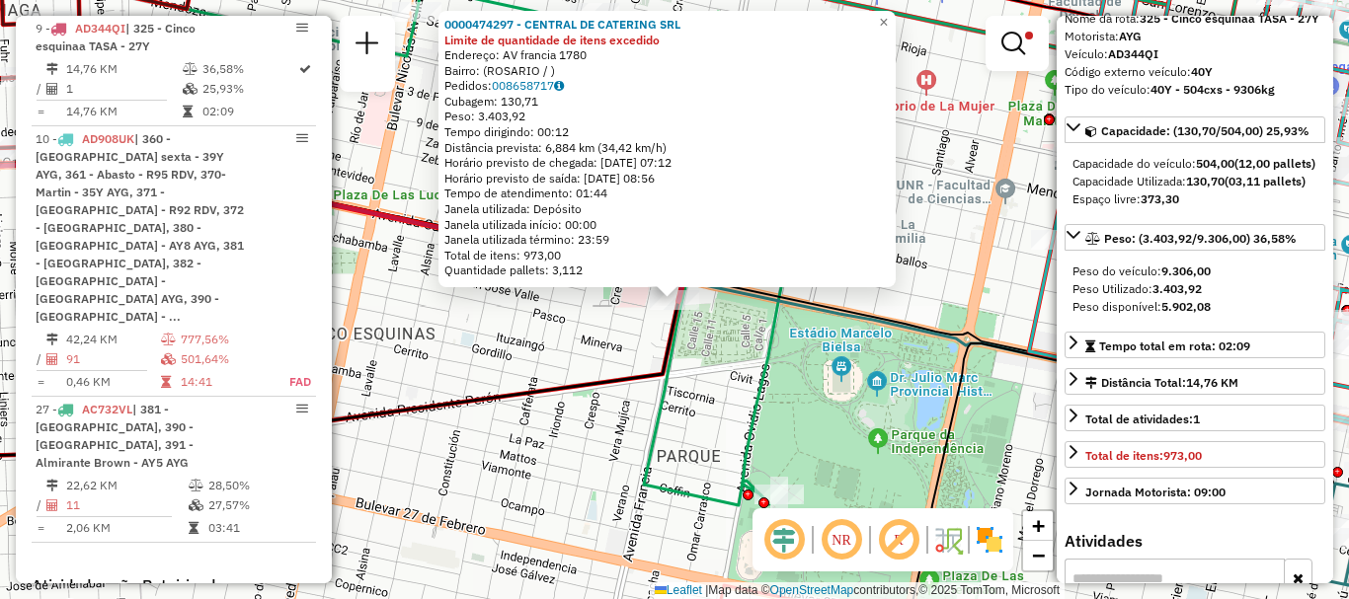
click at [678, 340] on icon at bounding box center [272, 382] width 814 height 162
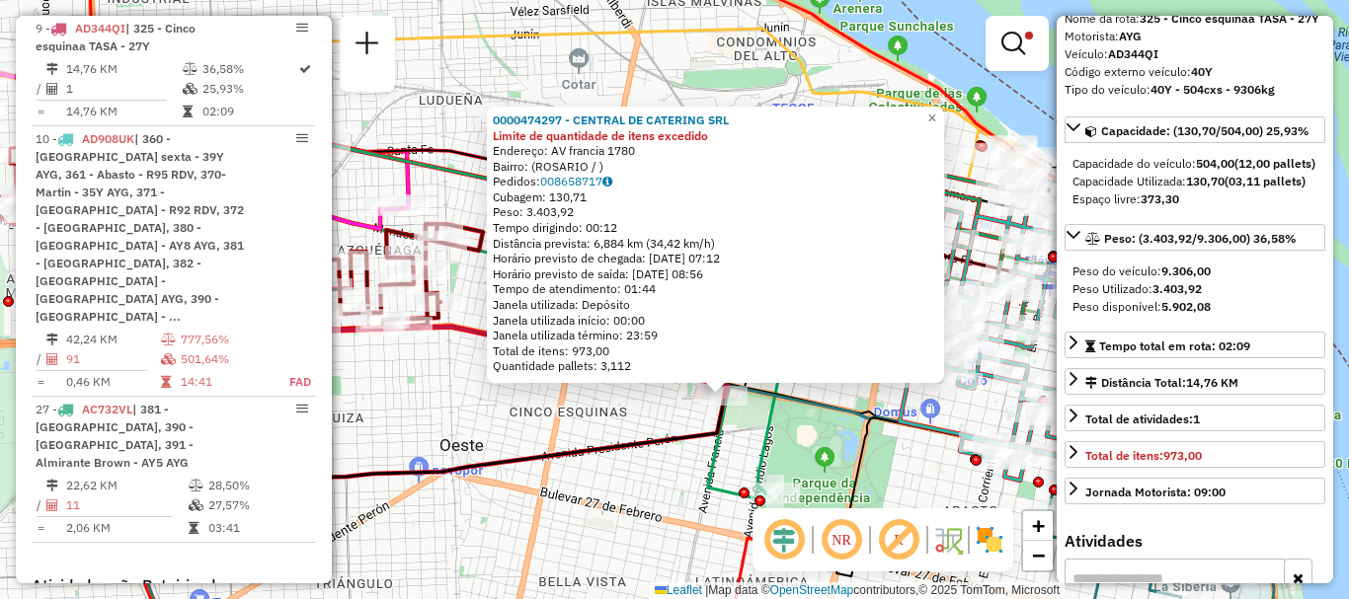
click at [628, 413] on div "0000474297 - CENTRAL DE CATERING SRL Limite de quantidade de itens excedido End…" at bounding box center [674, 299] width 1349 height 599
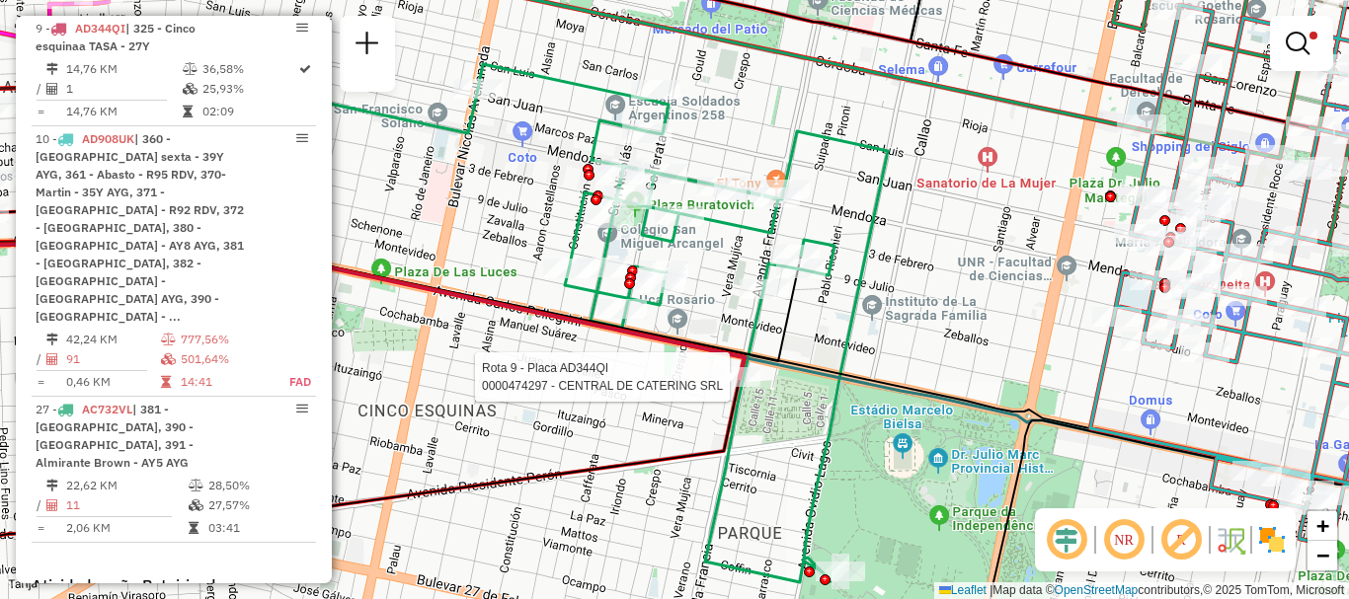
select select "**********"
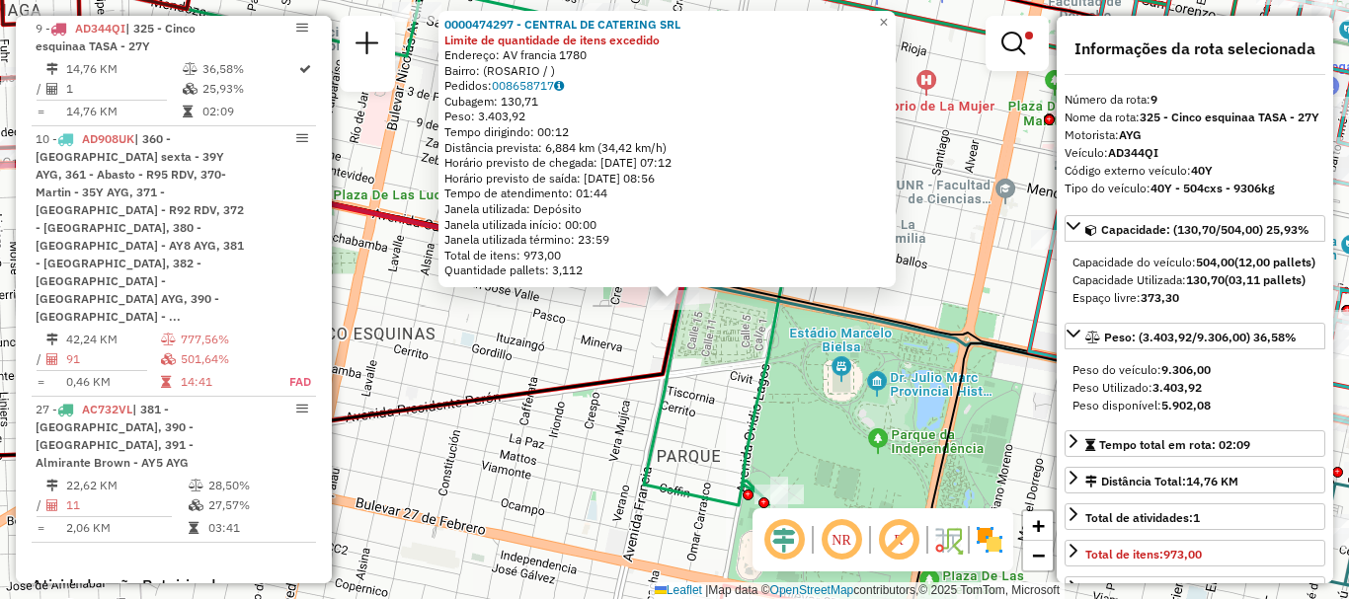
click at [815, 396] on div "Rota 9 - Placa AD344QI 0000474297 - CENTRAL DE CATERING SRL 0000474297 - CENTRA…" at bounding box center [674, 299] width 1349 height 599
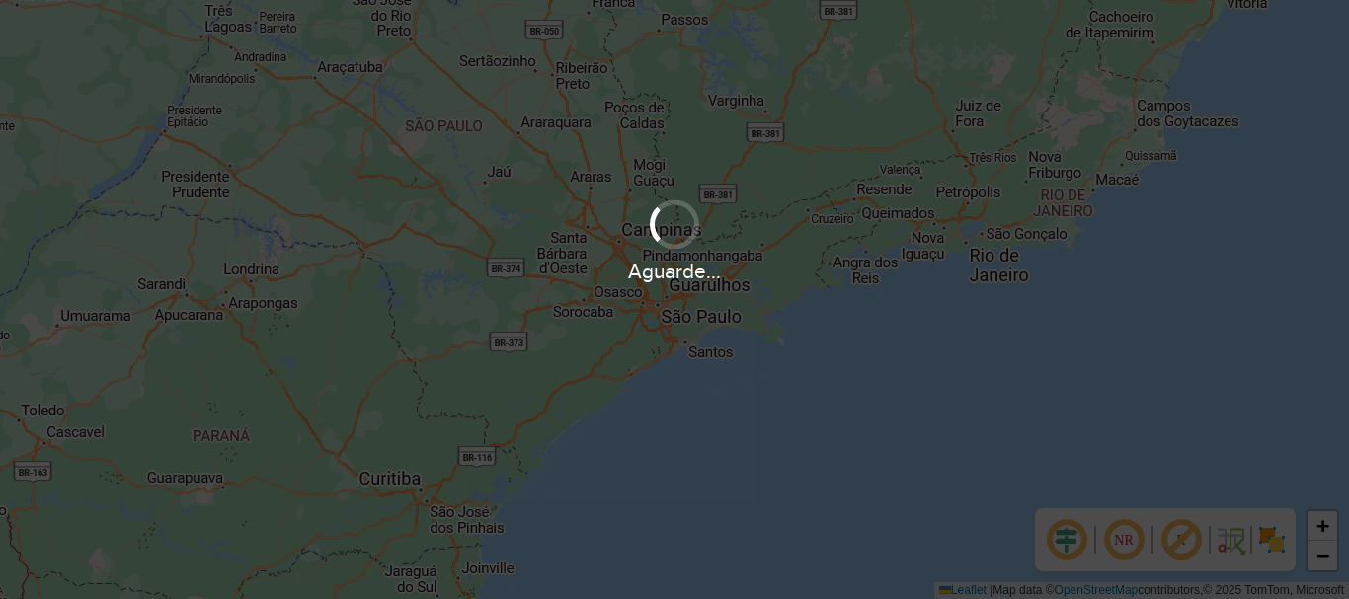
scroll to position [1295, 0]
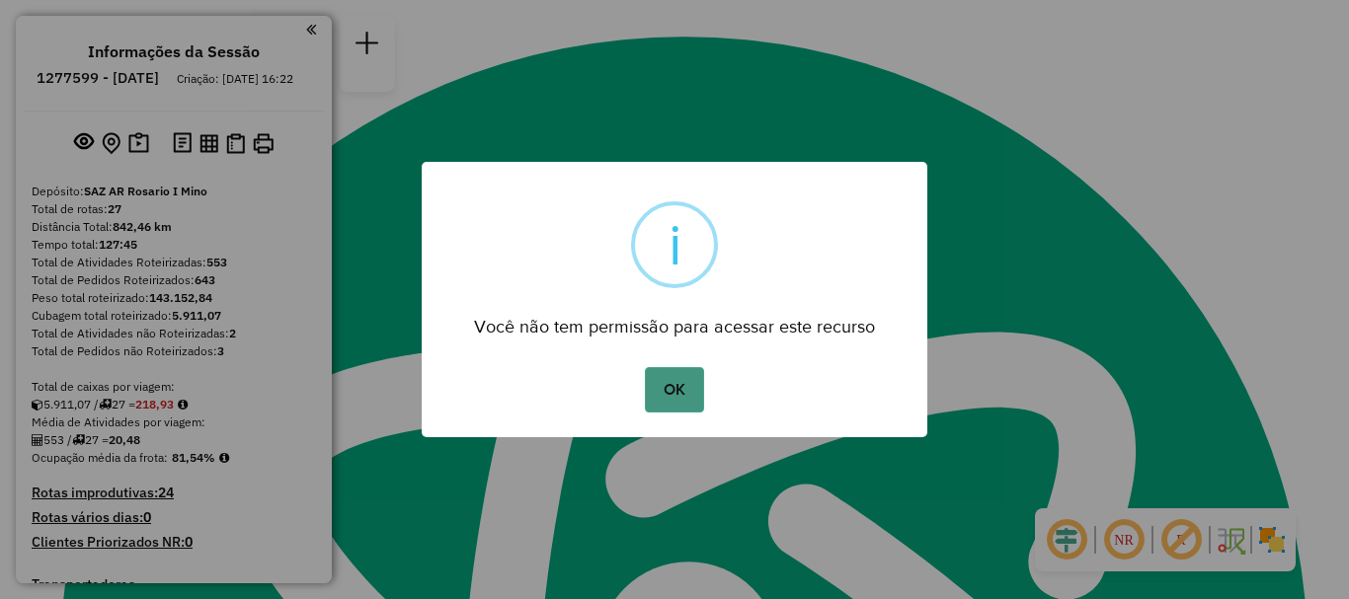
click at [650, 373] on button "OK" at bounding box center [674, 389] width 58 height 45
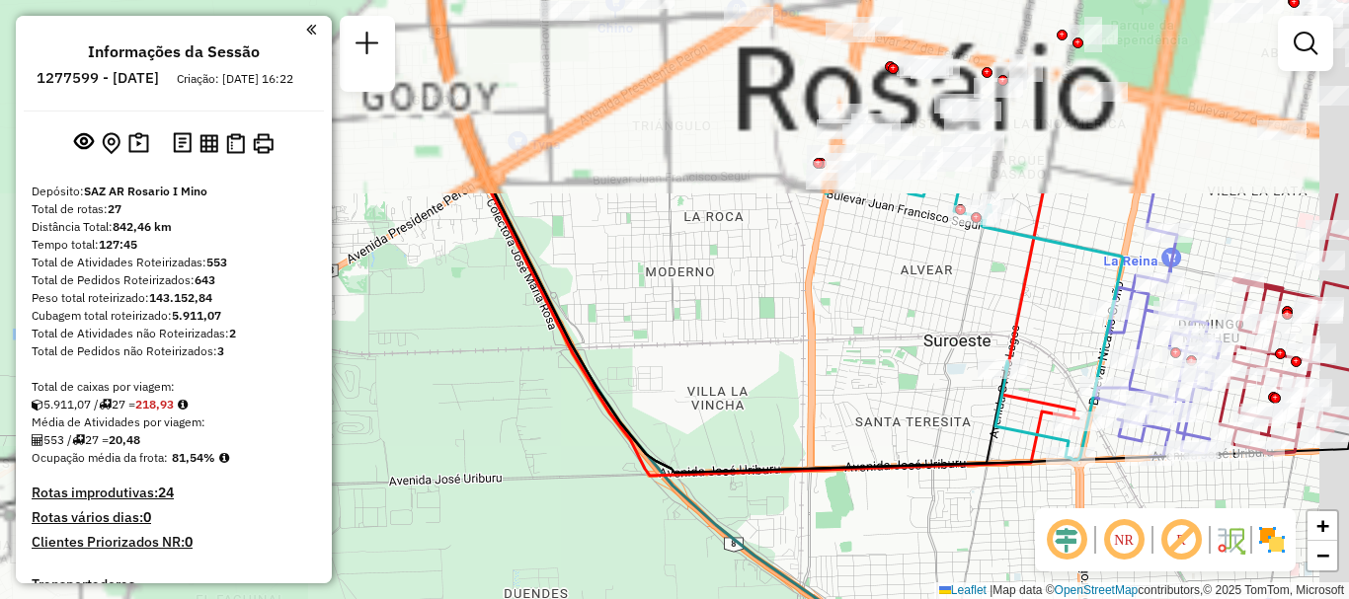
click at [737, 419] on div "Janela de atendimento Grade de atendimento Capacidade Transportadoras Veículos …" at bounding box center [674, 299] width 1349 height 599
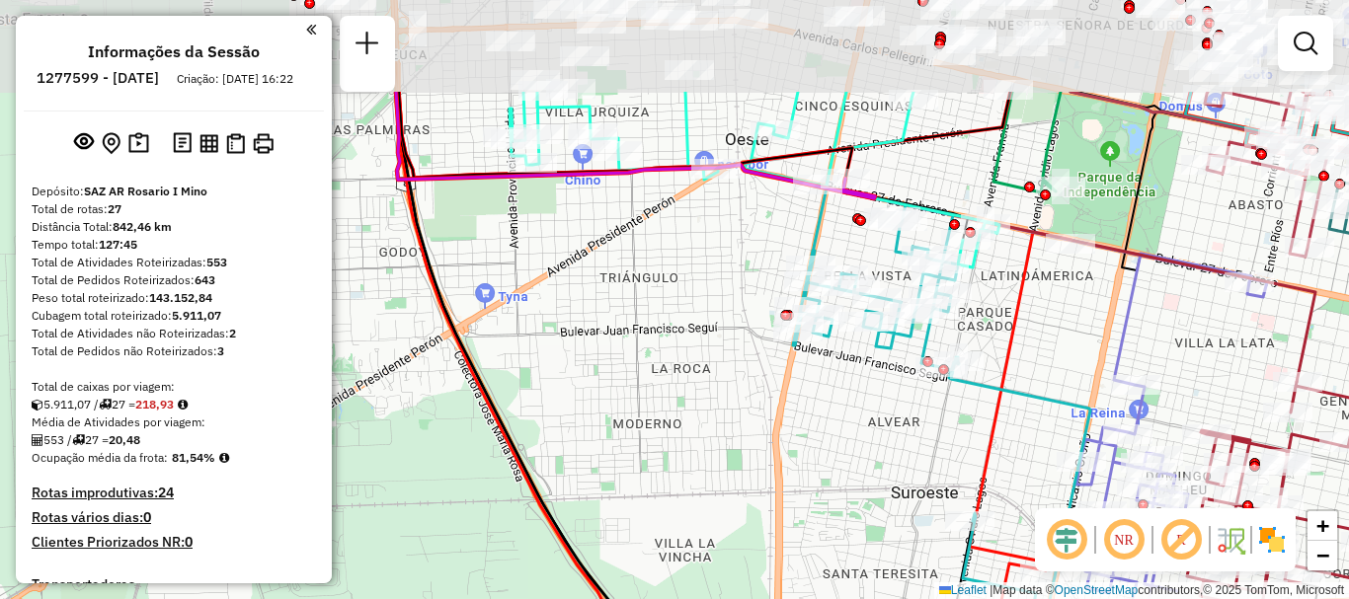
drag, startPoint x: 847, startPoint y: 329, endPoint x: 815, endPoint y: 481, distance: 155.5
click at [815, 481] on div "Janela de atendimento Grade de atendimento Capacidade Transportadoras Veículos …" at bounding box center [674, 299] width 1349 height 599
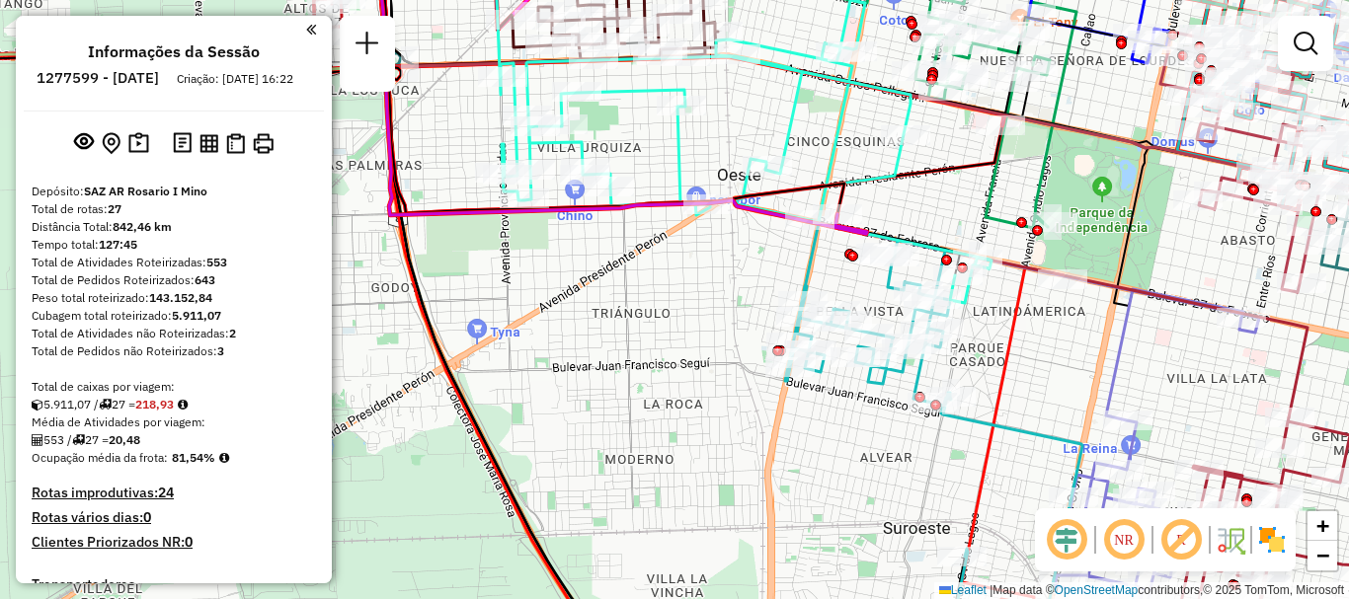
drag, startPoint x: 839, startPoint y: 432, endPoint x: 832, endPoint y: 467, distance: 36.4
click at [832, 467] on div "Janela de atendimento Grade de atendimento Capacidade Transportadoras Veículos …" at bounding box center [674, 299] width 1349 height 599
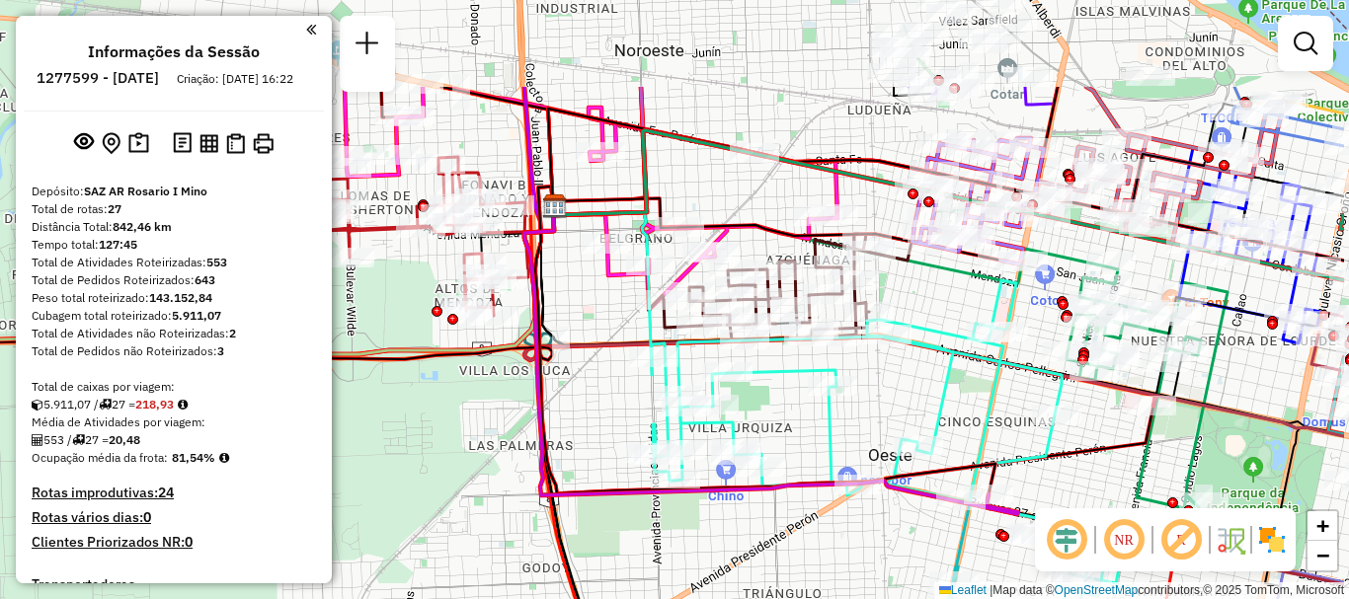
drag, startPoint x: 897, startPoint y: 429, endPoint x: 745, endPoint y: 569, distance: 206.9
click at [748, 576] on div "Rota 22 - Placa PLF968 0000174204 - MILISAVICH P Rota 22 - Placa PLF968 0000890…" at bounding box center [674, 299] width 1349 height 599
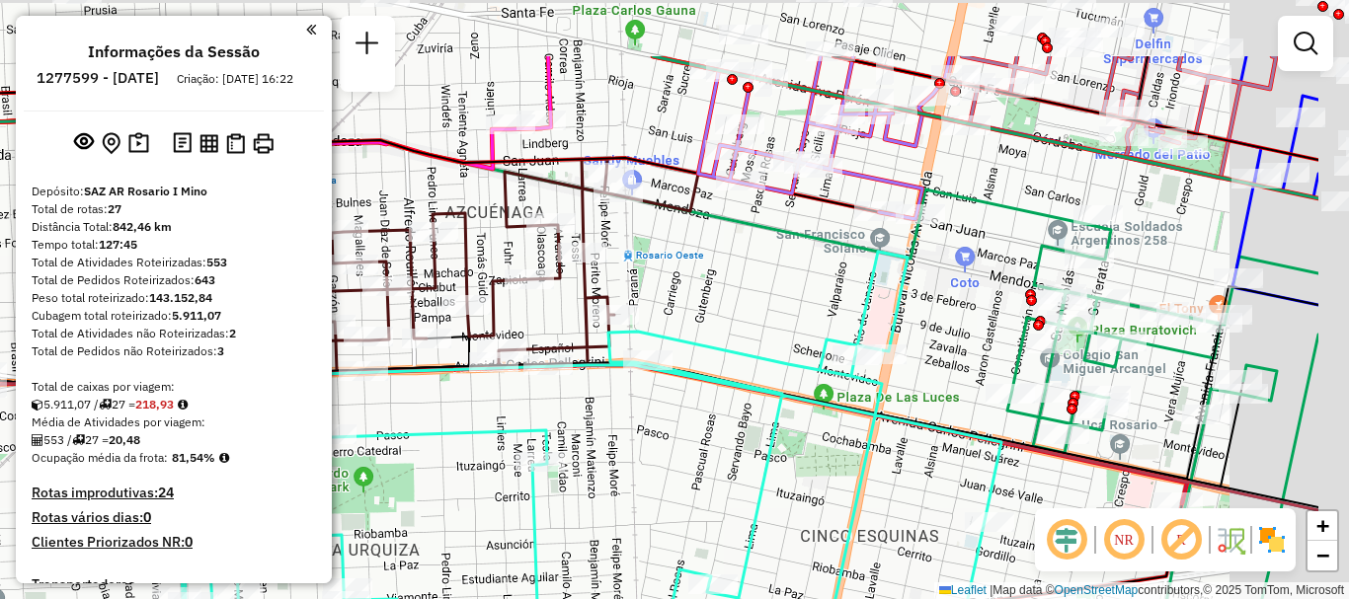
drag, startPoint x: 900, startPoint y: 450, endPoint x: 871, endPoint y: 468, distance: 33.7
click at [871, 468] on icon at bounding box center [669, 513] width 982 height 523
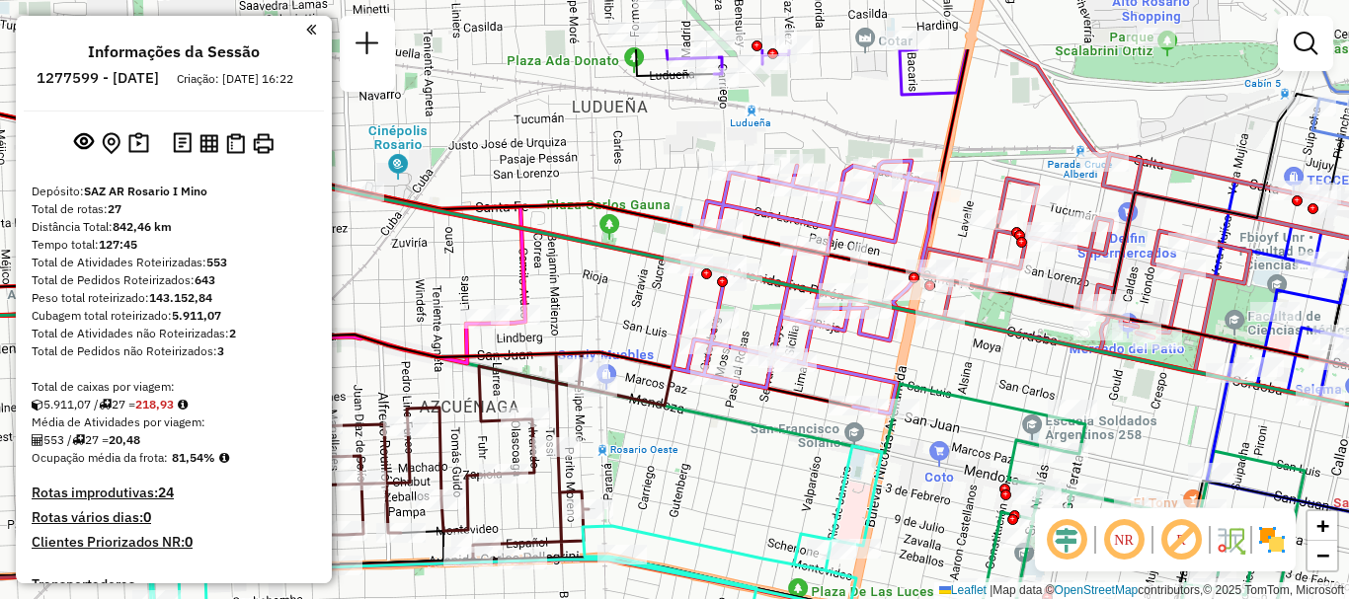
drag, startPoint x: 912, startPoint y: 332, endPoint x: 898, endPoint y: 379, distance: 49.4
click at [898, 379] on div "Rota 22 - Placa PLF968 0000174204 - MILISAVICH P Rota 22 - Placa PLF968 0000890…" at bounding box center [674, 299] width 1349 height 599
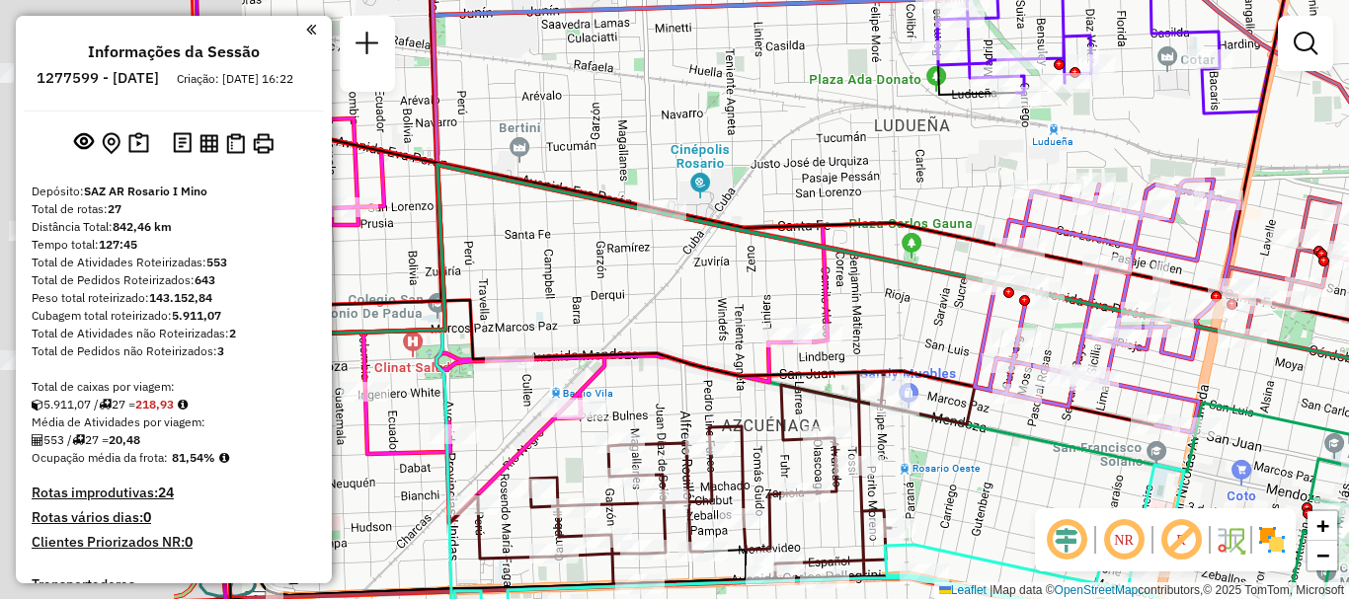
drag, startPoint x: 898, startPoint y: 379, endPoint x: 1207, endPoint y: 373, distance: 309.2
click at [1207, 373] on div "Rota 22 - Placa PLF968 0000174204 - MILISAVICH P Rota 22 - Placa PLF968 0000890…" at bounding box center [674, 299] width 1349 height 599
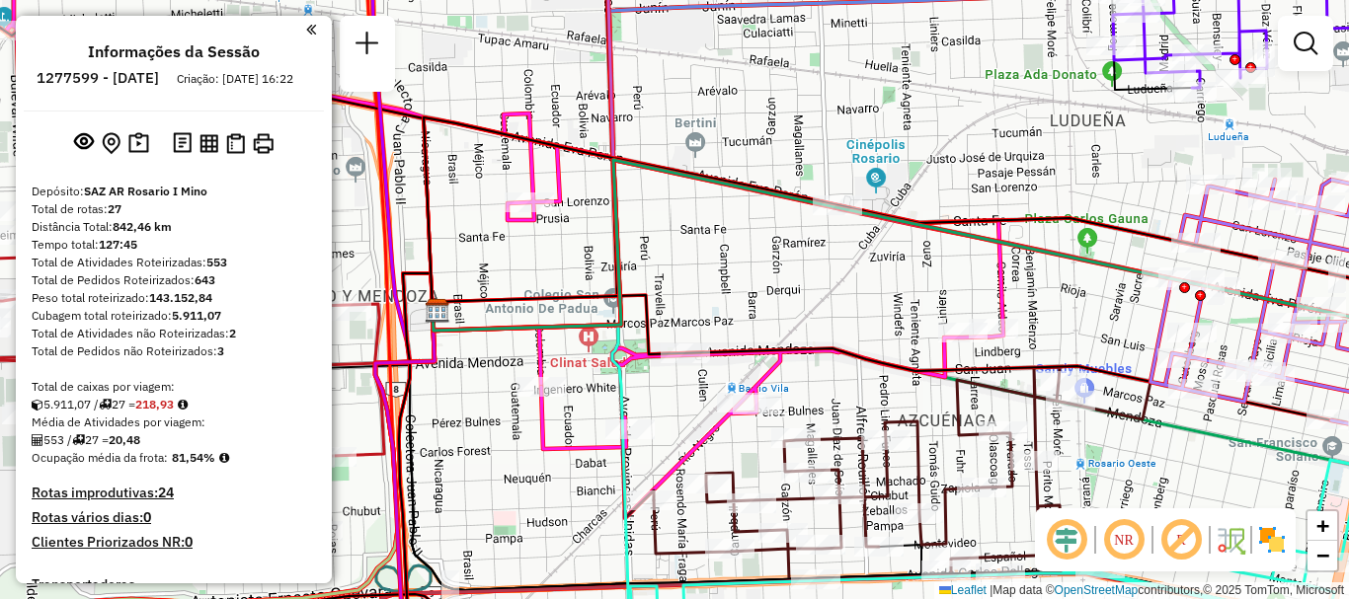
drag, startPoint x: 918, startPoint y: 357, endPoint x: 876, endPoint y: 217, distance: 145.6
click at [876, 217] on div "Rota 22 - Placa PLF968 0000174204 - MILISAVICH P Rota 22 - Placa PLF968 0000890…" at bounding box center [674, 299] width 1349 height 599
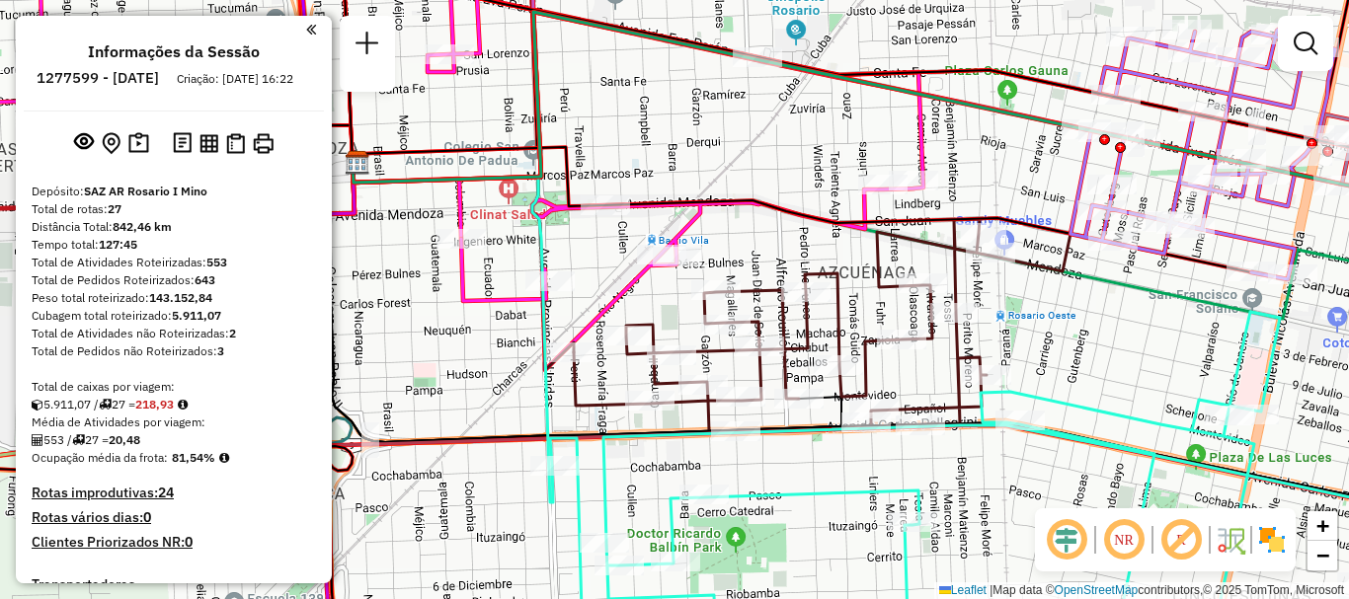
drag, startPoint x: 952, startPoint y: 277, endPoint x: 636, endPoint y: 167, distance: 334.5
click at [636, 167] on div "Rota 22 - Placa PLF968 0000174204 - MILISAVICH P Rota 22 - Placa PLF968 0000890…" at bounding box center [674, 299] width 1349 height 599
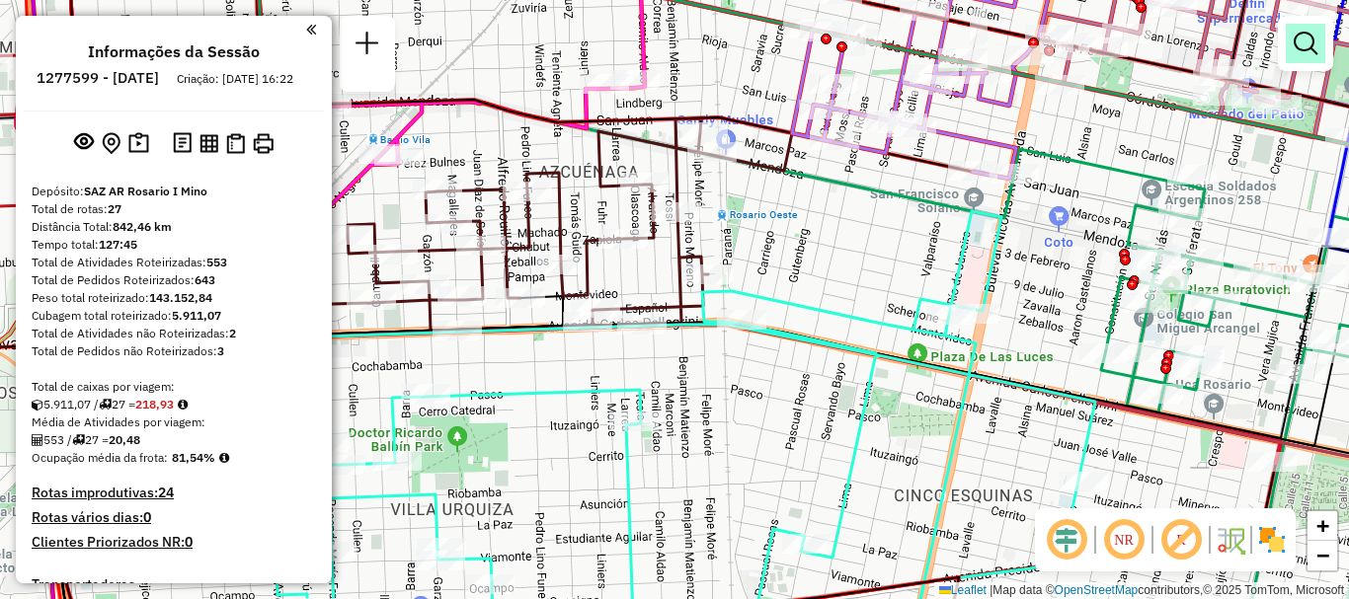
click at [1306, 49] on em at bounding box center [1306, 44] width 24 height 24
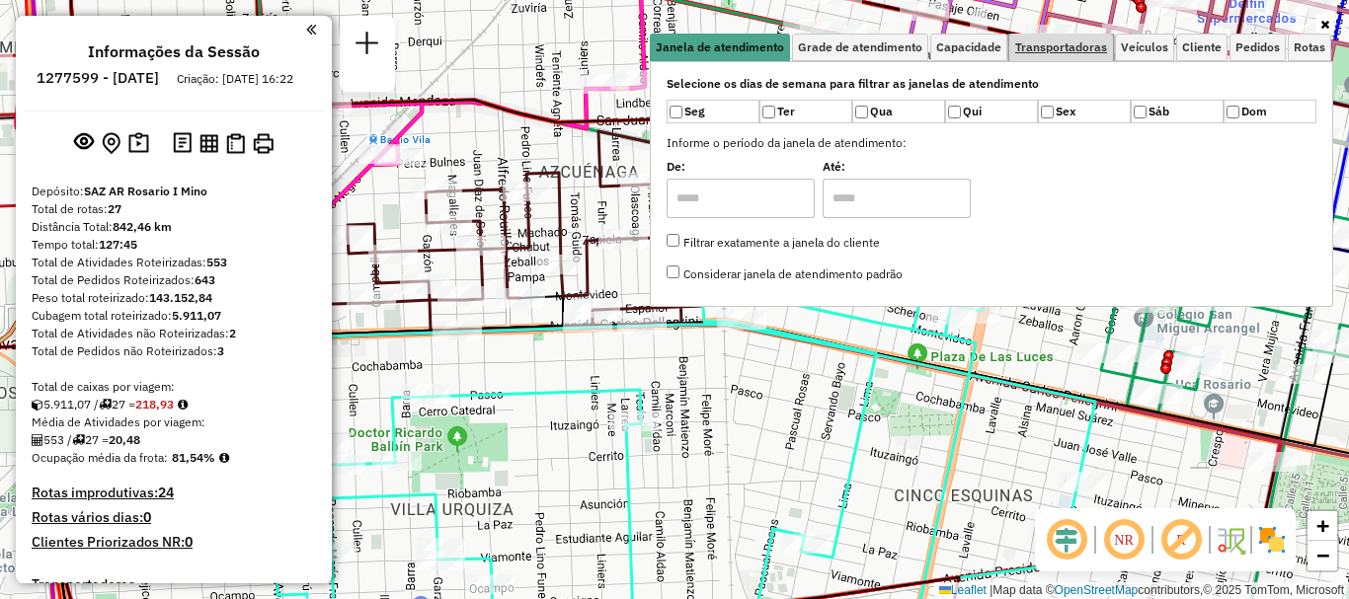
click at [1052, 49] on span "Transportadoras" at bounding box center [1061, 47] width 92 height 12
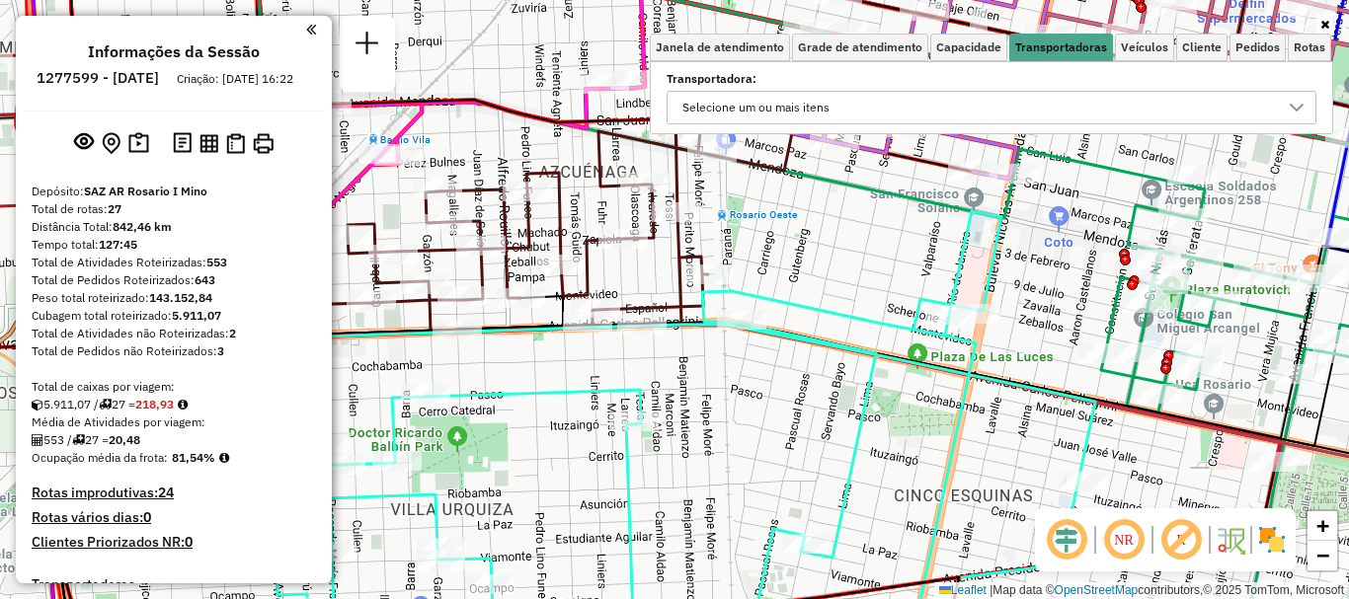
click at [1299, 101] on icon at bounding box center [1297, 108] width 16 height 16
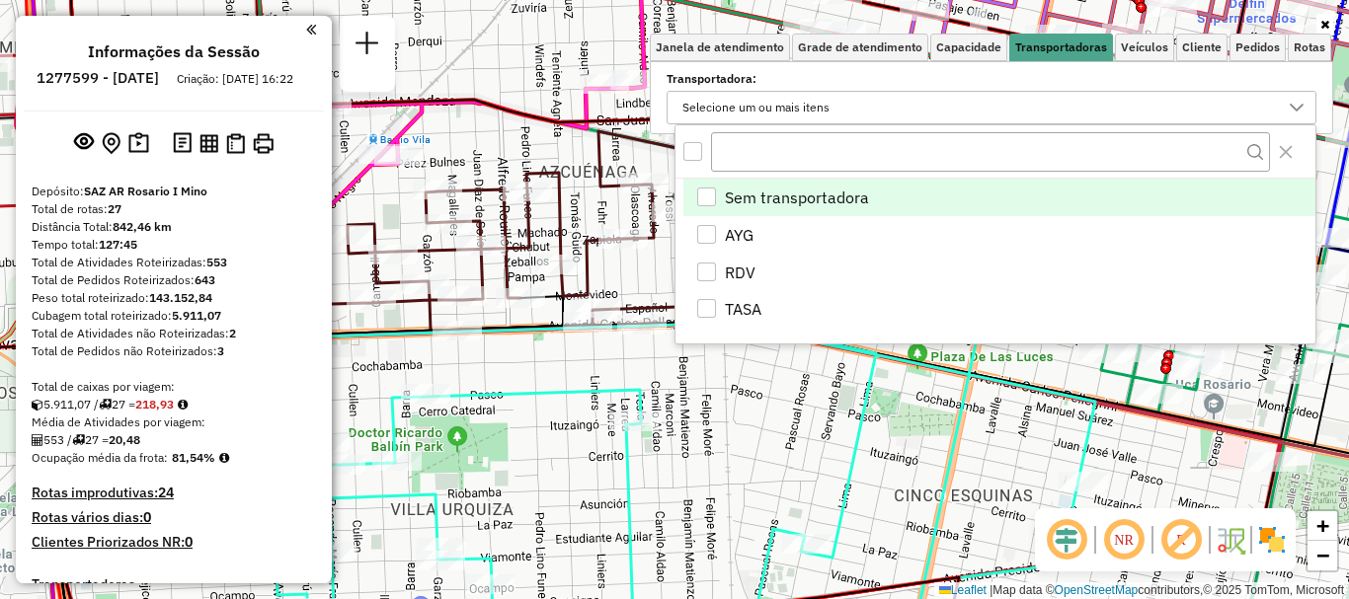
scroll to position [12, 68]
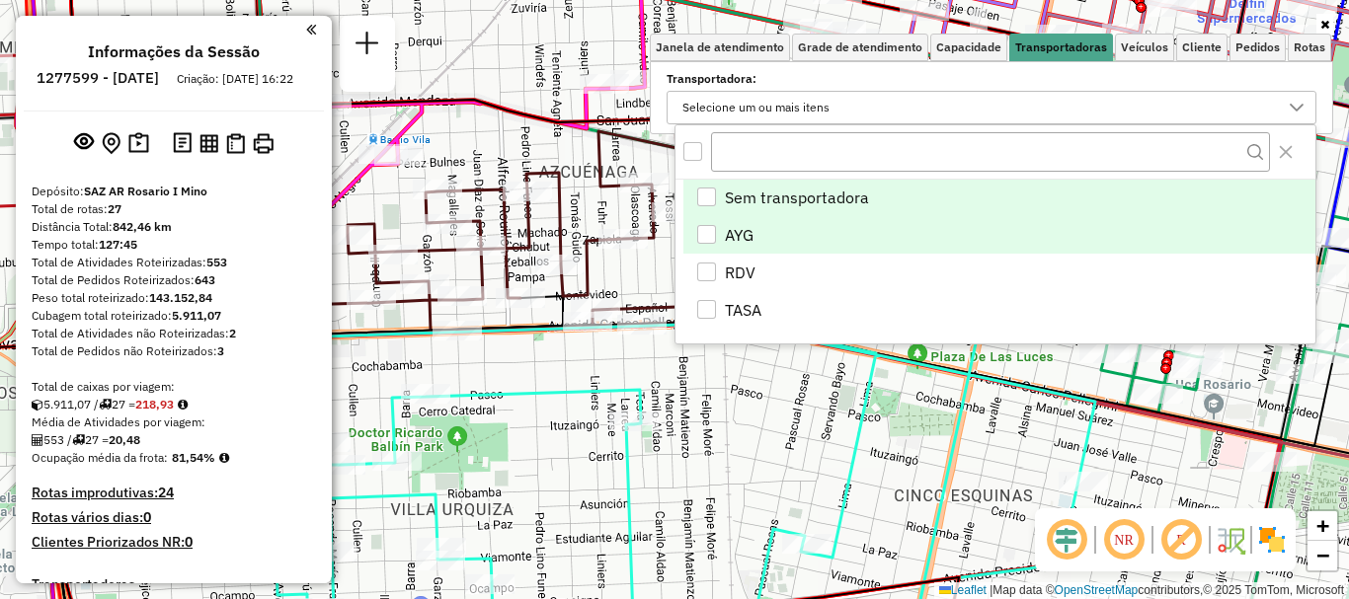
click at [717, 230] on li "AYG" at bounding box center [999, 235] width 632 height 38
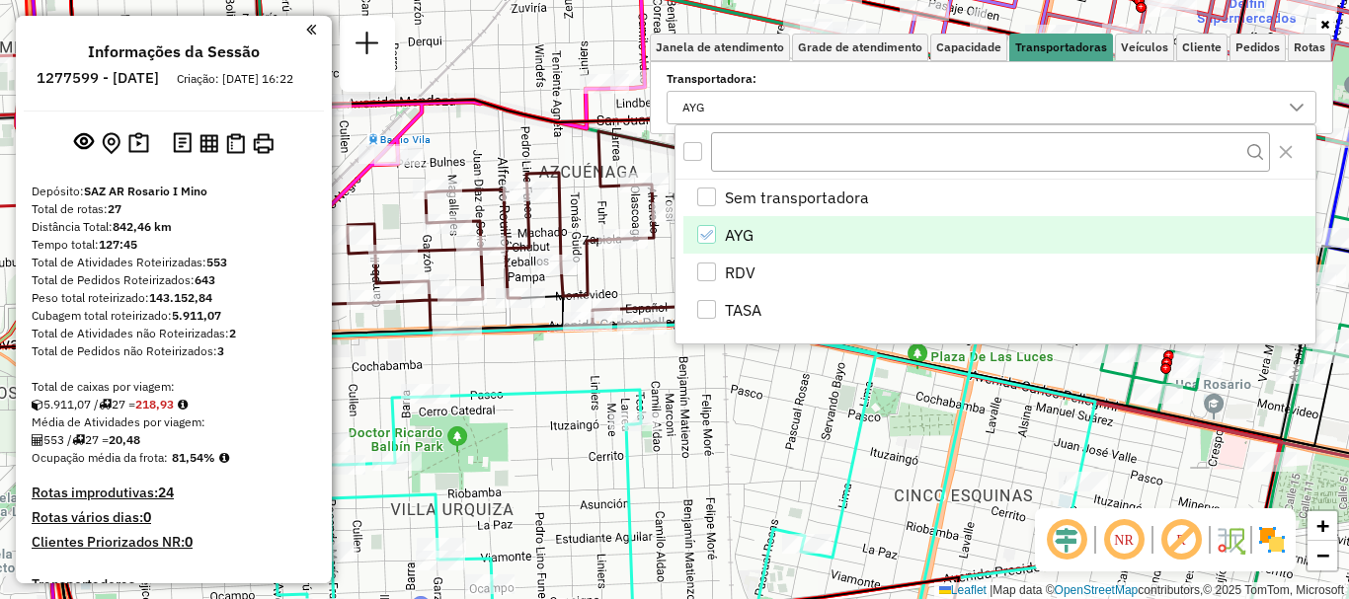
click at [709, 417] on div "Rota 22 - Placa PLF968 0000174204 - MILISAVICH P Rota 22 - Placa PLF968 0000890…" at bounding box center [674, 299] width 1349 height 599
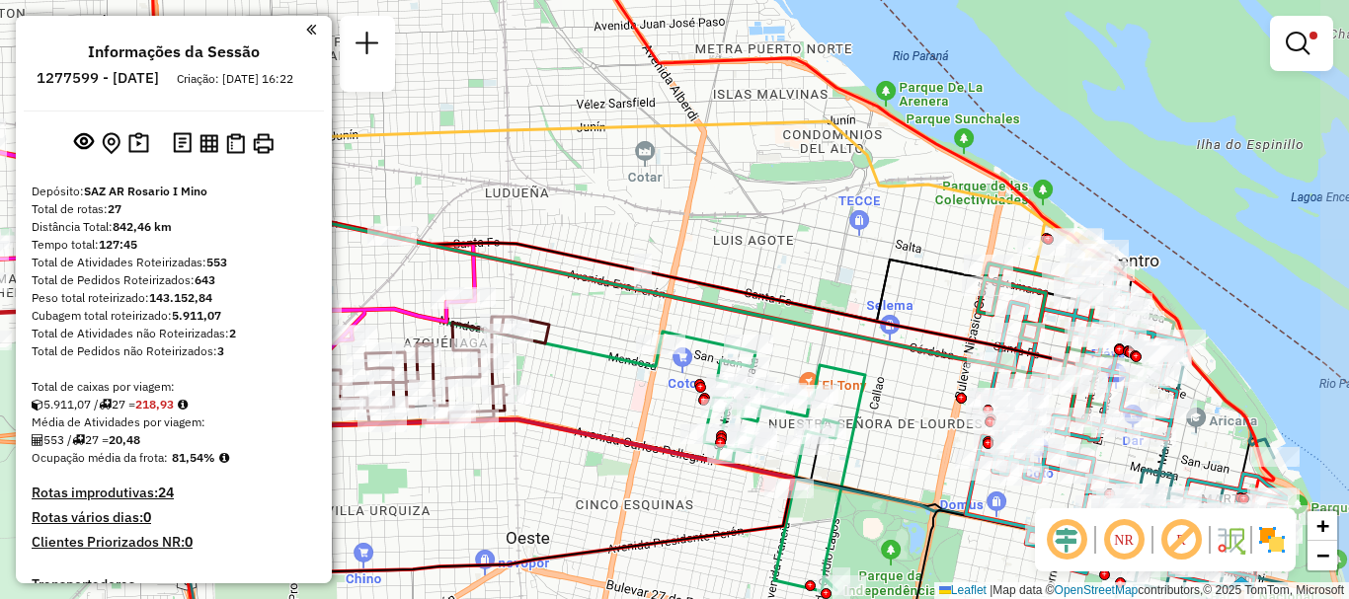
drag, startPoint x: 655, startPoint y: 407, endPoint x: 564, endPoint y: 418, distance: 91.5
click at [564, 418] on icon at bounding box center [477, 388] width 631 height 199
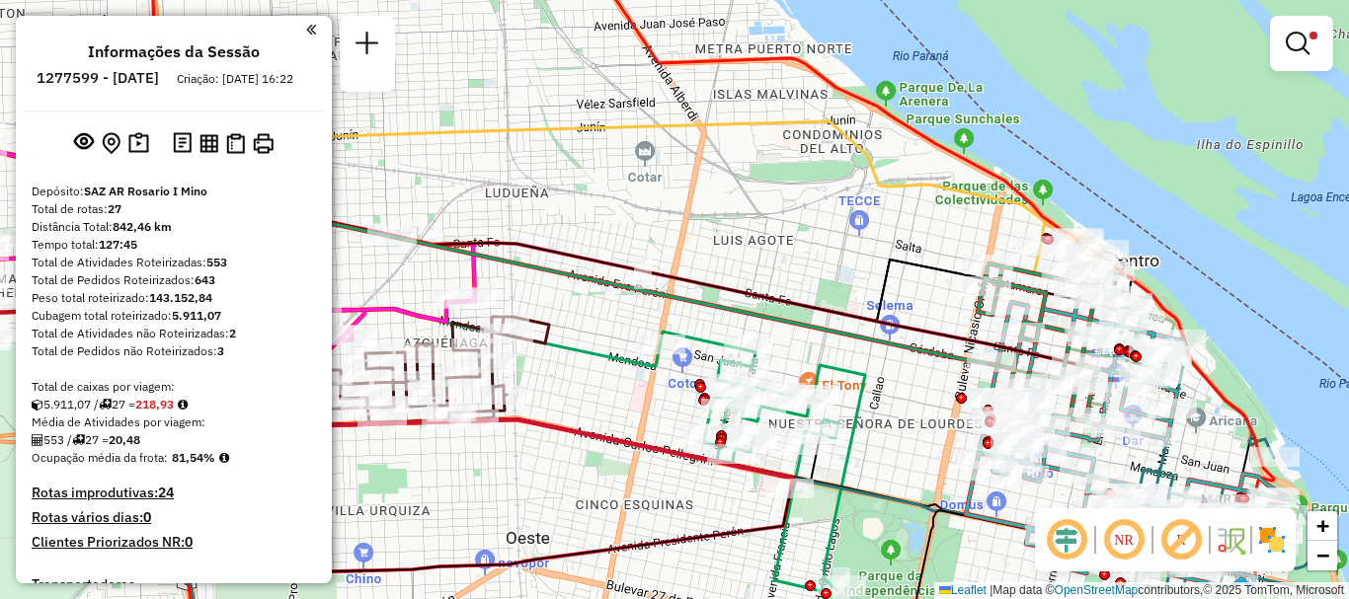
drag, startPoint x: 597, startPoint y: 417, endPoint x: 556, endPoint y: 348, distance: 80.6
click at [557, 352] on div "Limpar filtros Janela de atendimento Grade de atendimento Capacidade Transporta…" at bounding box center [674, 299] width 1349 height 599
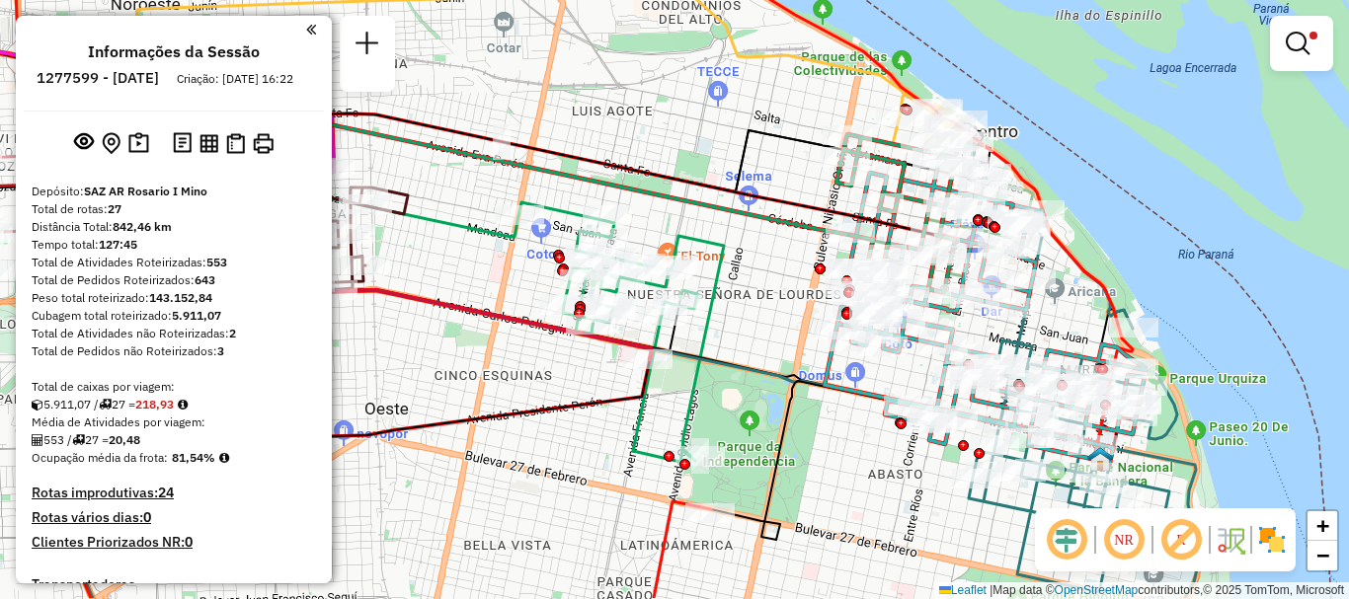
drag, startPoint x: 853, startPoint y: 436, endPoint x: 656, endPoint y: 343, distance: 218.2
click at [698, 357] on icon at bounding box center [610, 379] width 1178 height 438
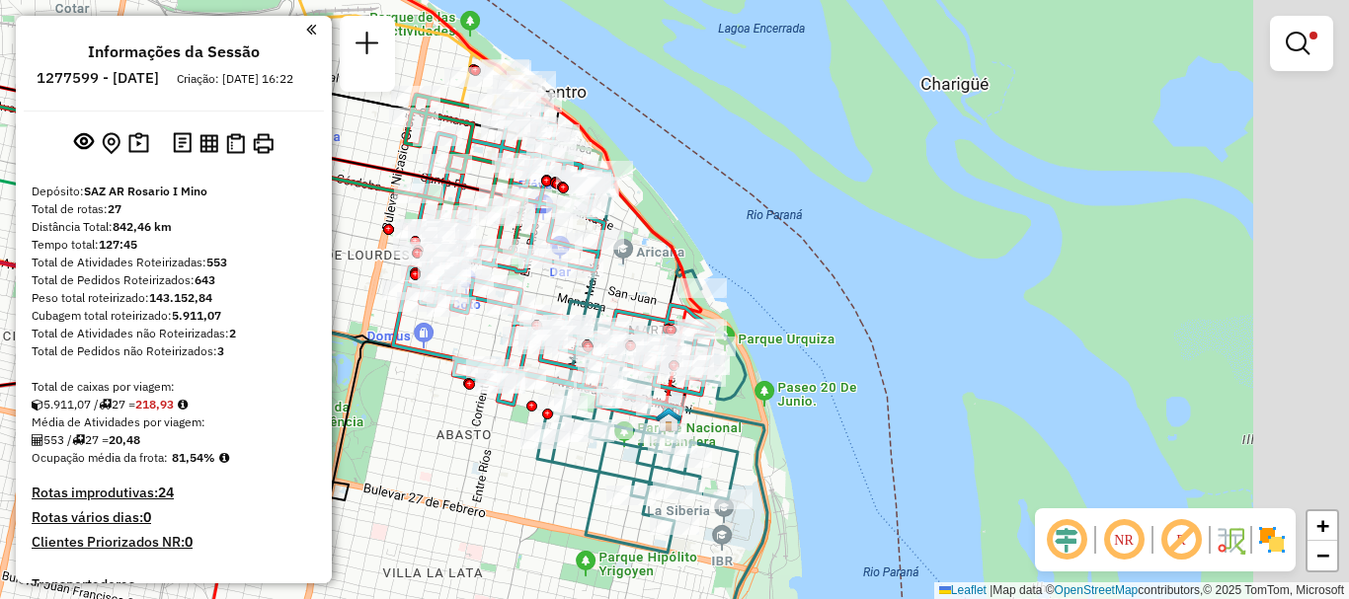
drag, startPoint x: 775, startPoint y: 428, endPoint x: 475, endPoint y: 434, distance: 300.3
click at [475, 434] on div "Limpar filtros Janela de atendimento Grade de atendimento Capacidade Transporta…" at bounding box center [674, 299] width 1349 height 599
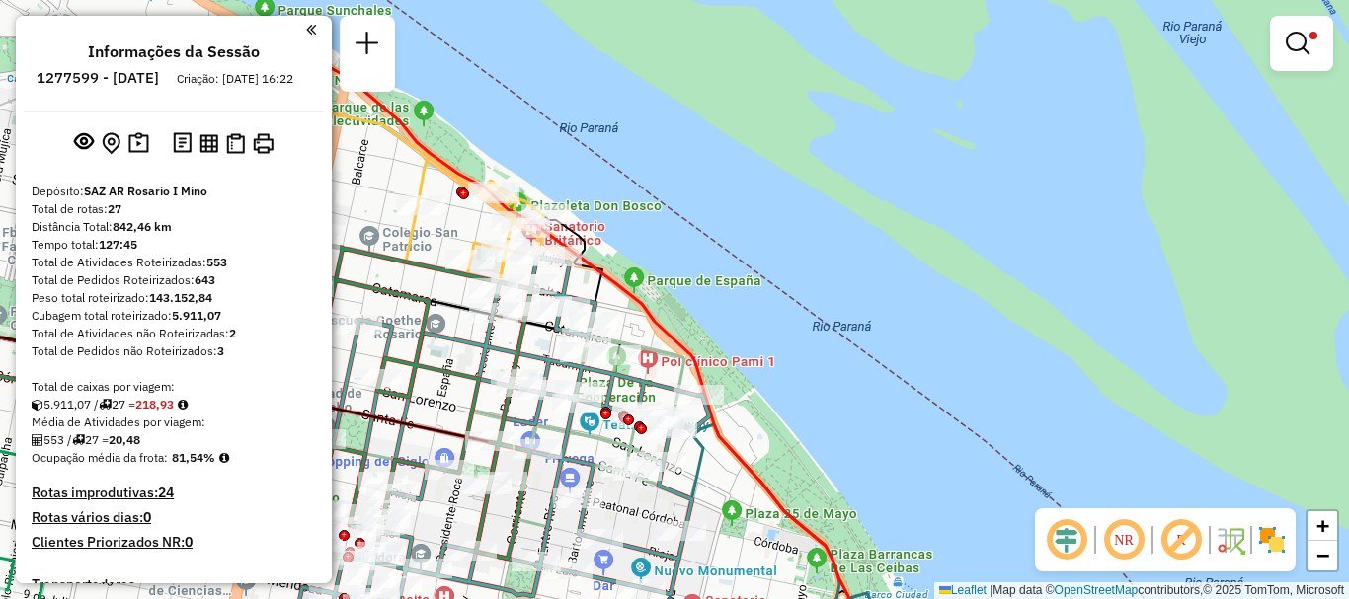
drag, startPoint x: 591, startPoint y: 516, endPoint x: 628, endPoint y: 544, distance: 47.2
click at [628, 544] on icon at bounding box center [591, 515] width 642 height 516
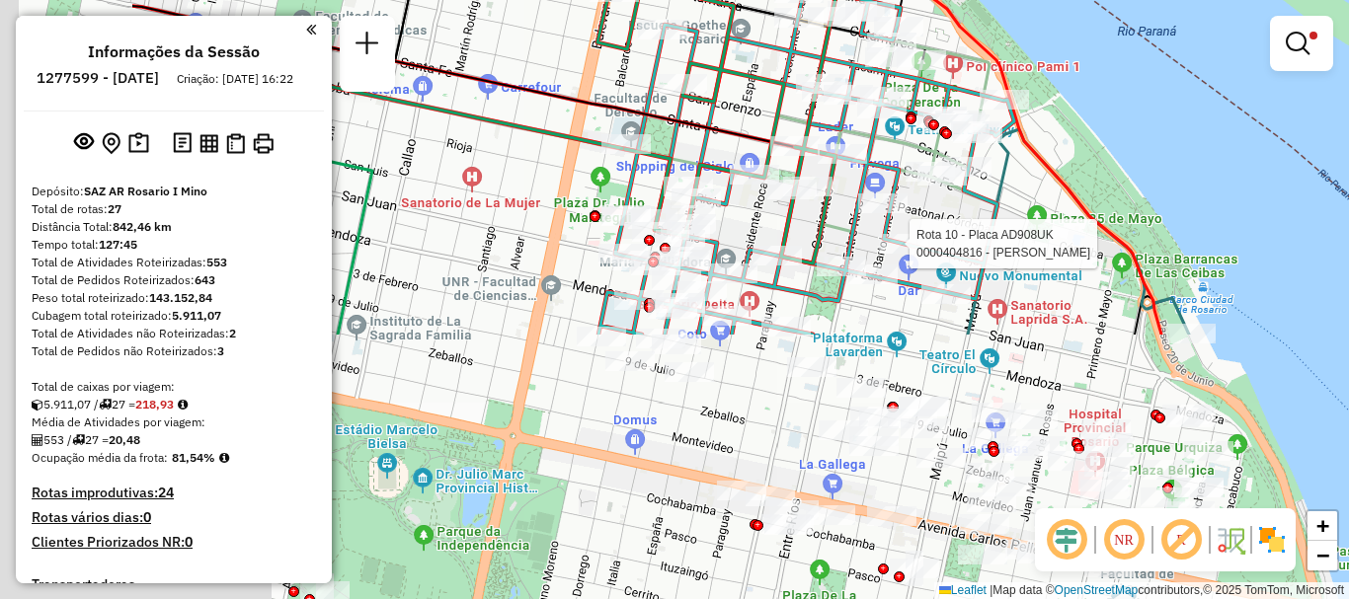
drag, startPoint x: 479, startPoint y: 371, endPoint x: 817, endPoint y: 65, distance: 455.8
click at [817, 65] on icon at bounding box center [806, 147] width 416 height 373
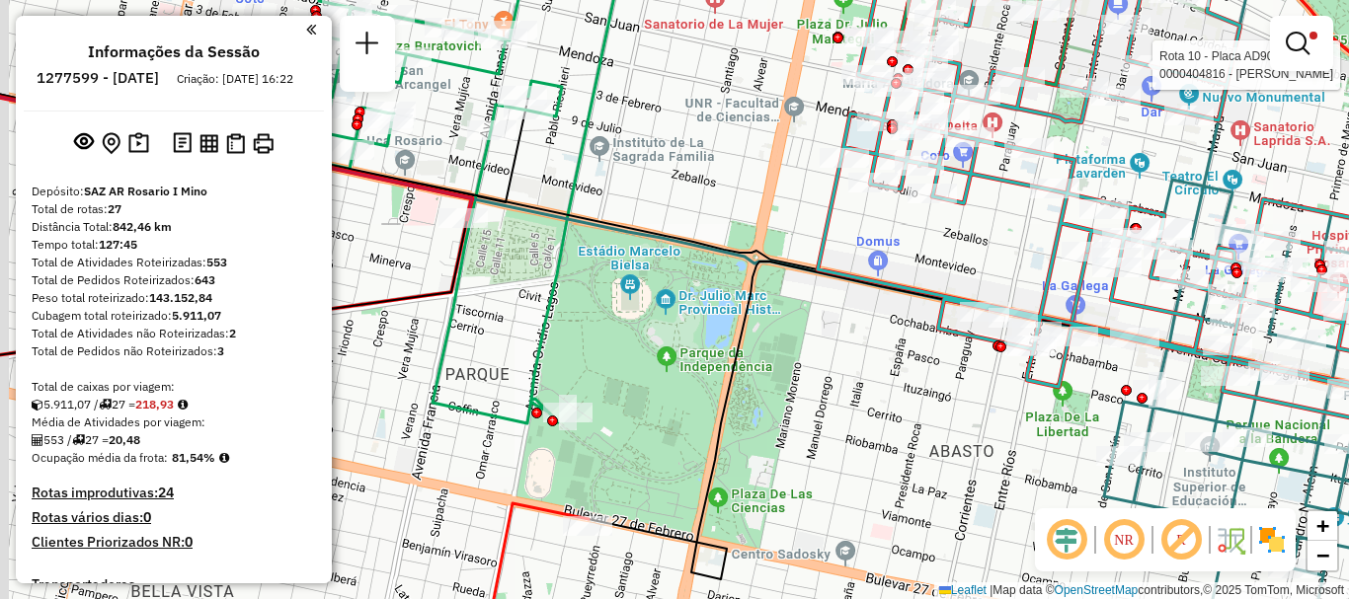
drag, startPoint x: 603, startPoint y: 396, endPoint x: 734, endPoint y: 385, distance: 130.8
click at [734, 385] on div "Rota 10 - Placa AD908UK 0000404816 - MARTURANO ANTONELA Limpar filtros Janela d…" at bounding box center [674, 299] width 1349 height 599
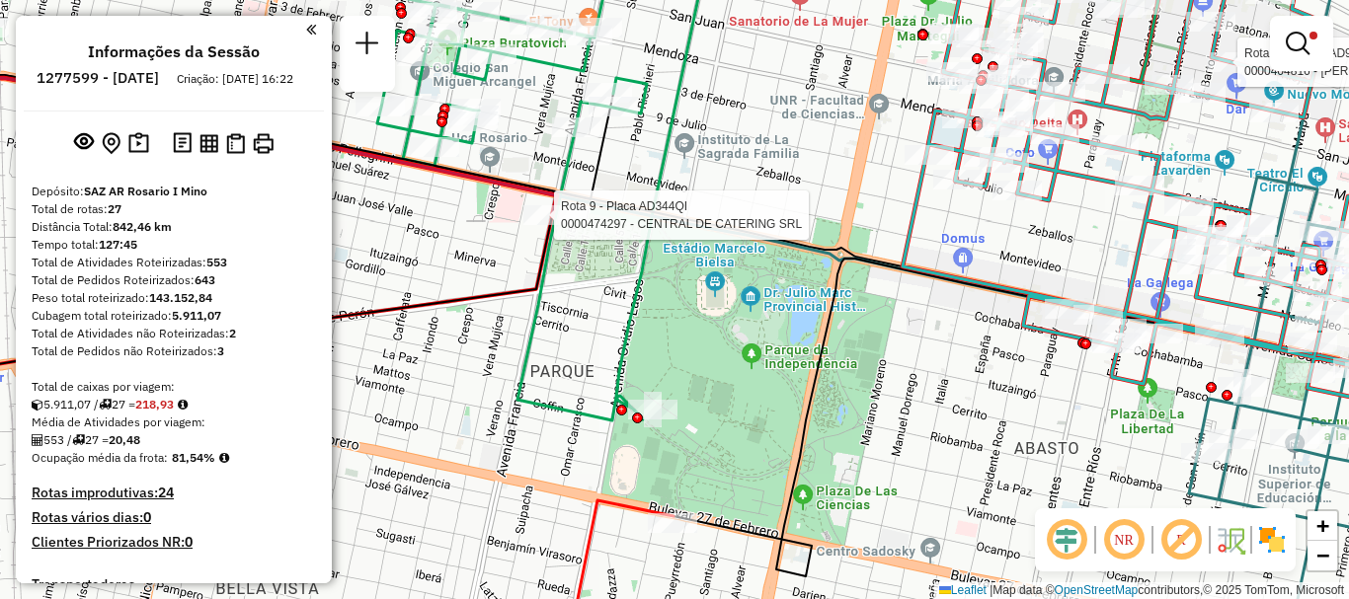
select select "**********"
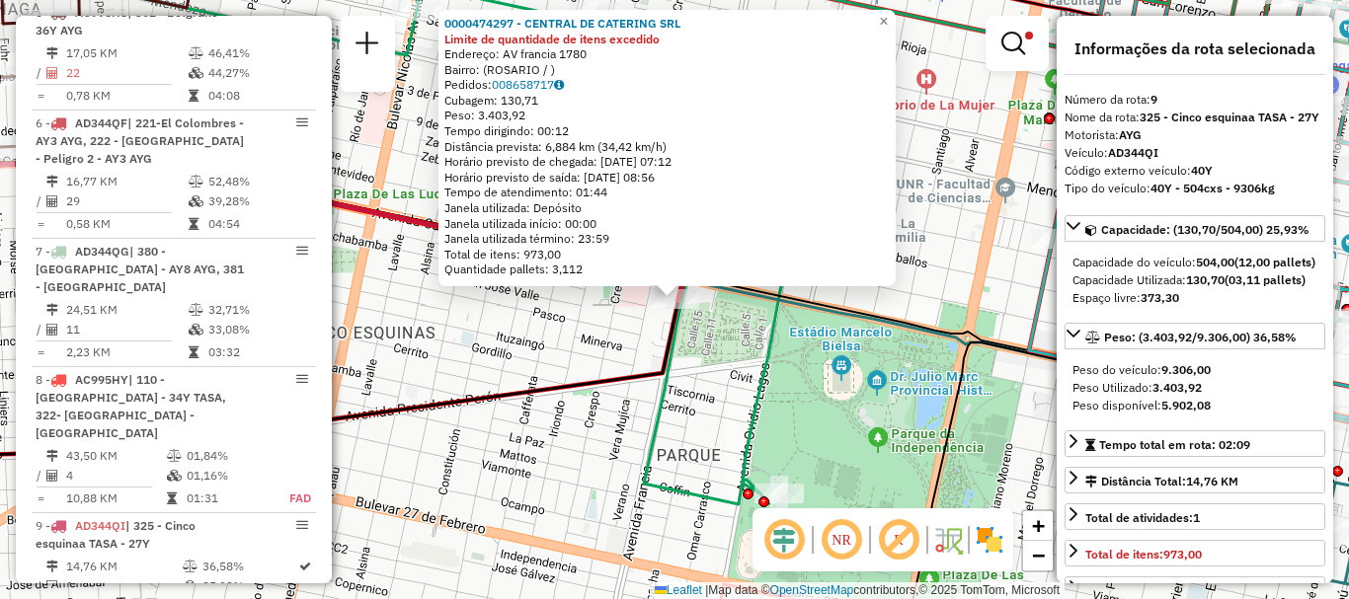
scroll to position [1659, 0]
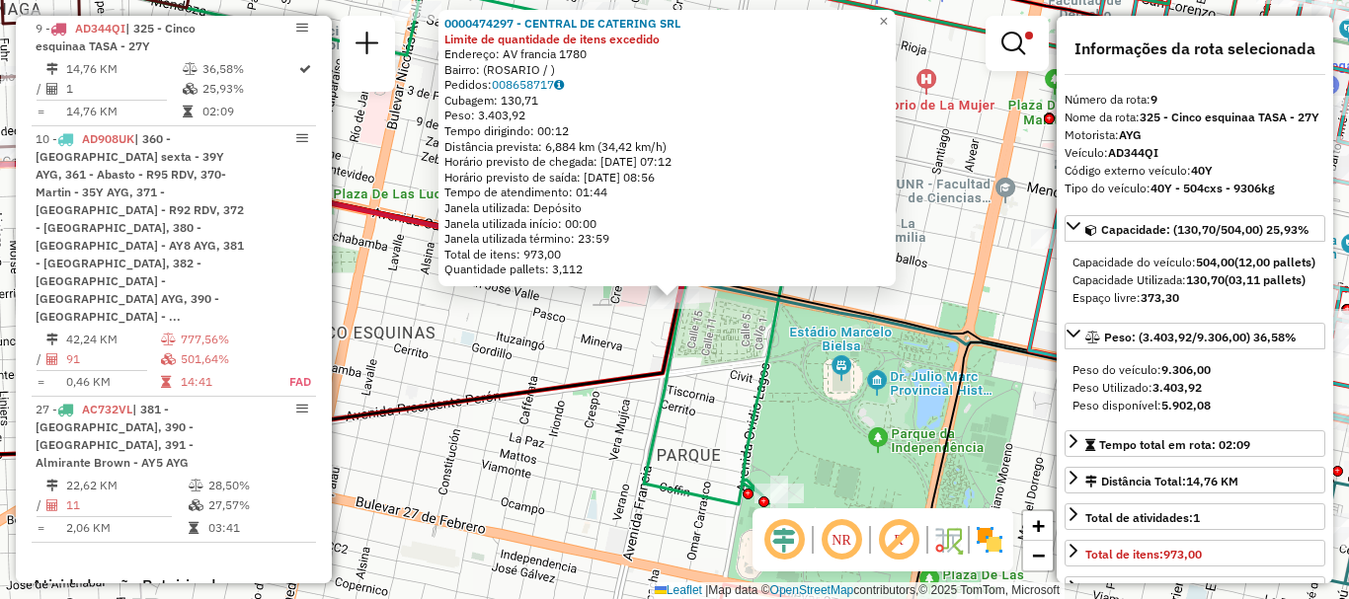
click at [571, 330] on div "0000474297 - CENTRAL DE CATERING SRL Limite de quantidade de itens excedido End…" at bounding box center [674, 299] width 1349 height 599
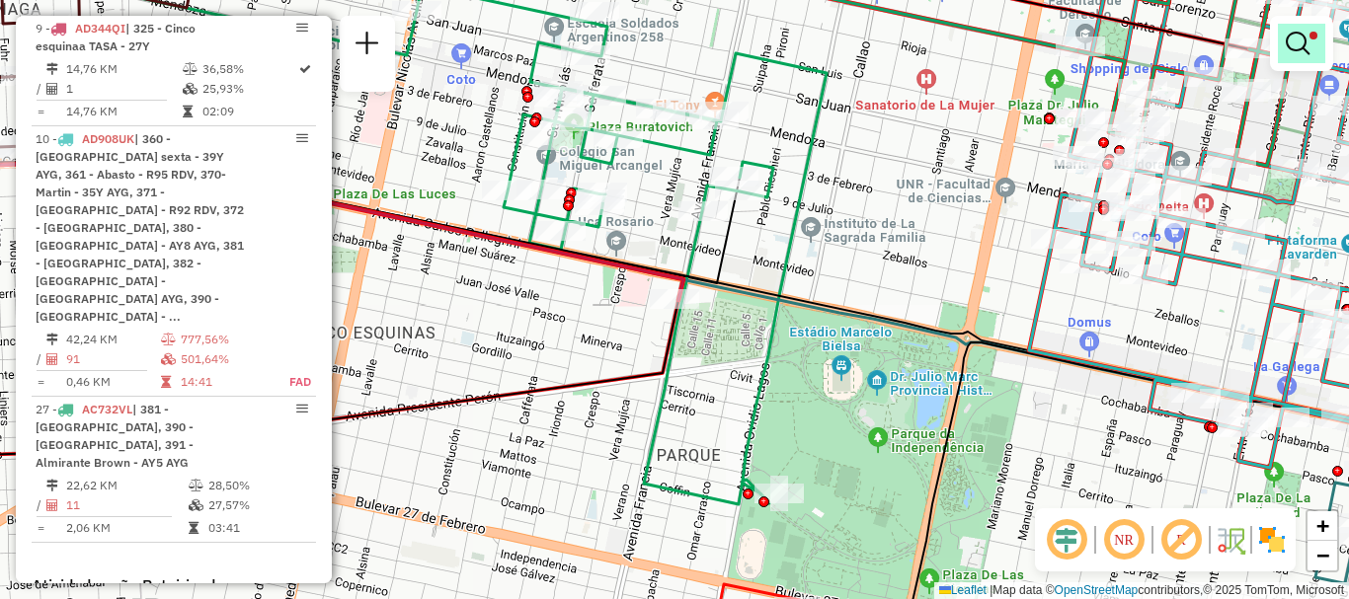
click at [1303, 37] on em at bounding box center [1298, 44] width 24 height 24
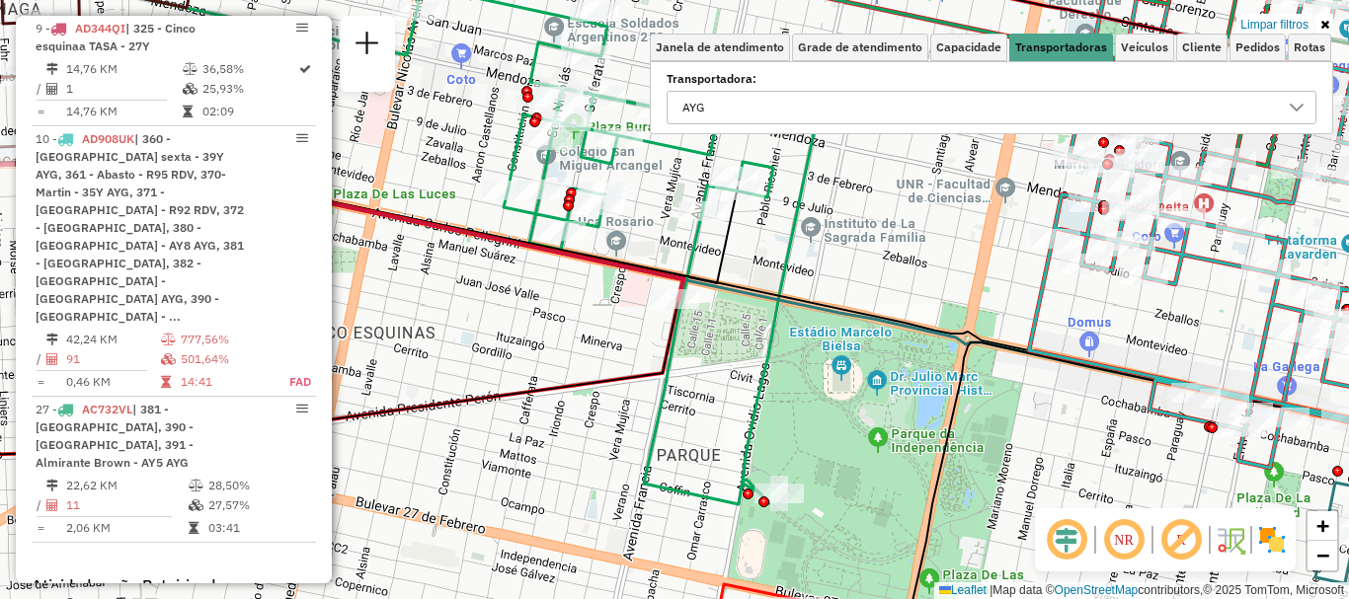
click at [1297, 103] on icon at bounding box center [1297, 108] width 16 height 16
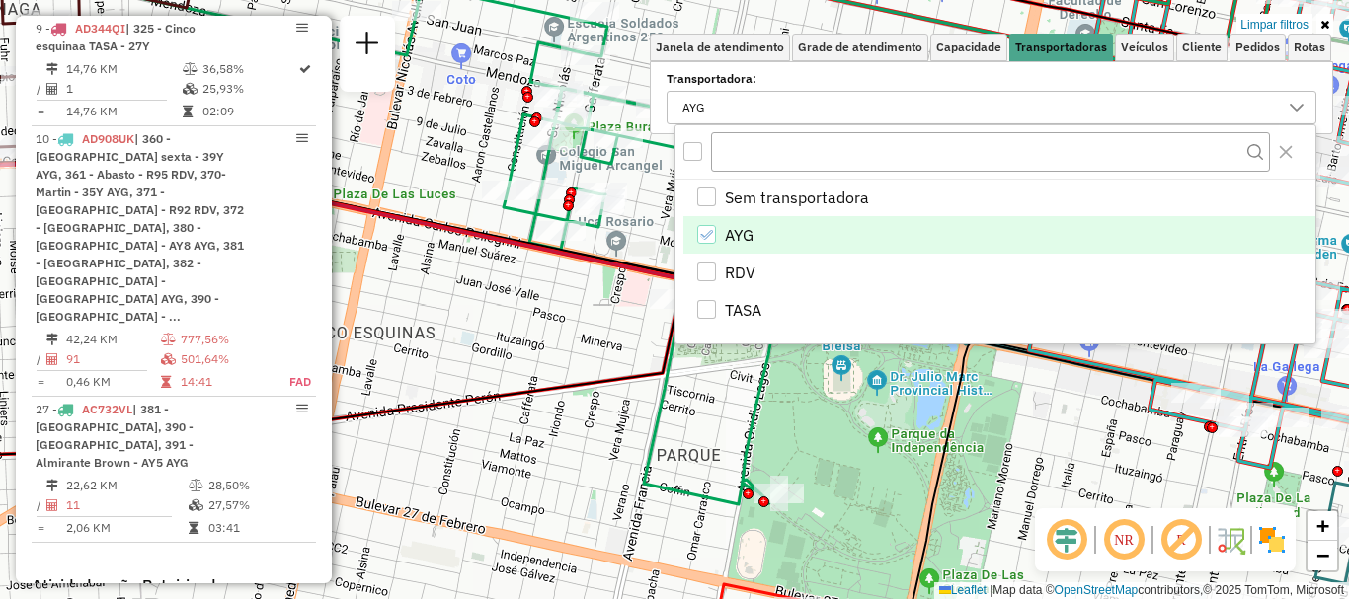
click at [709, 228] on icon "AYG" at bounding box center [706, 235] width 14 height 14
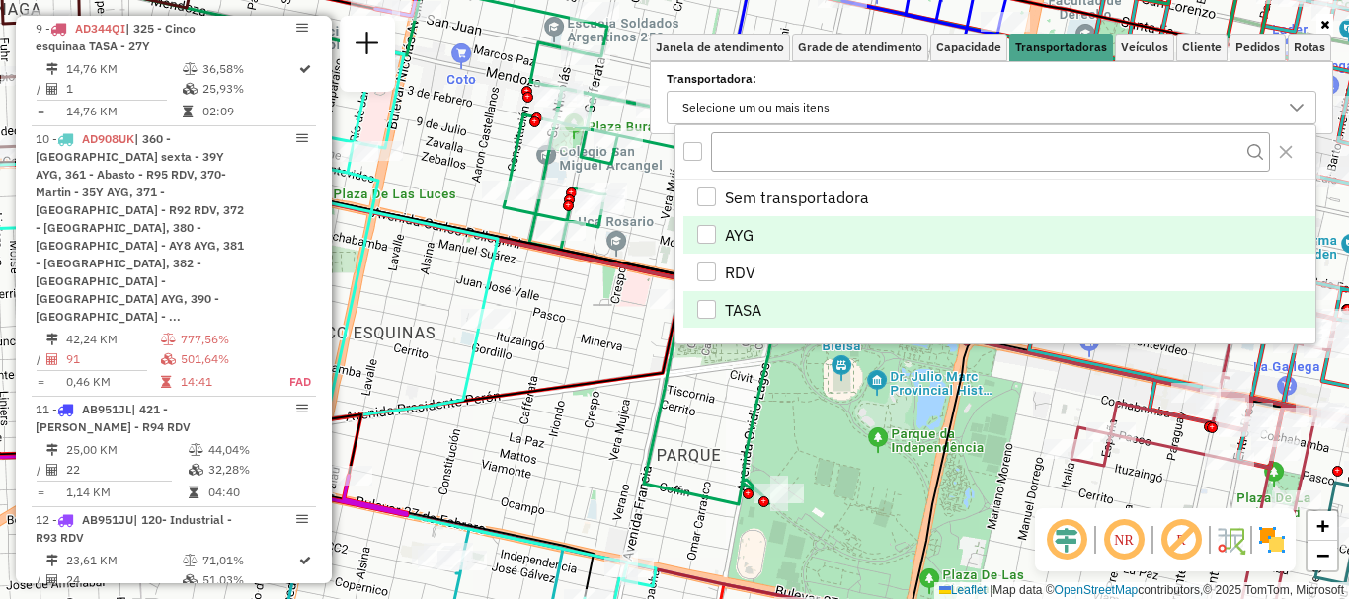
click at [704, 307] on div "TASA" at bounding box center [706, 309] width 19 height 19
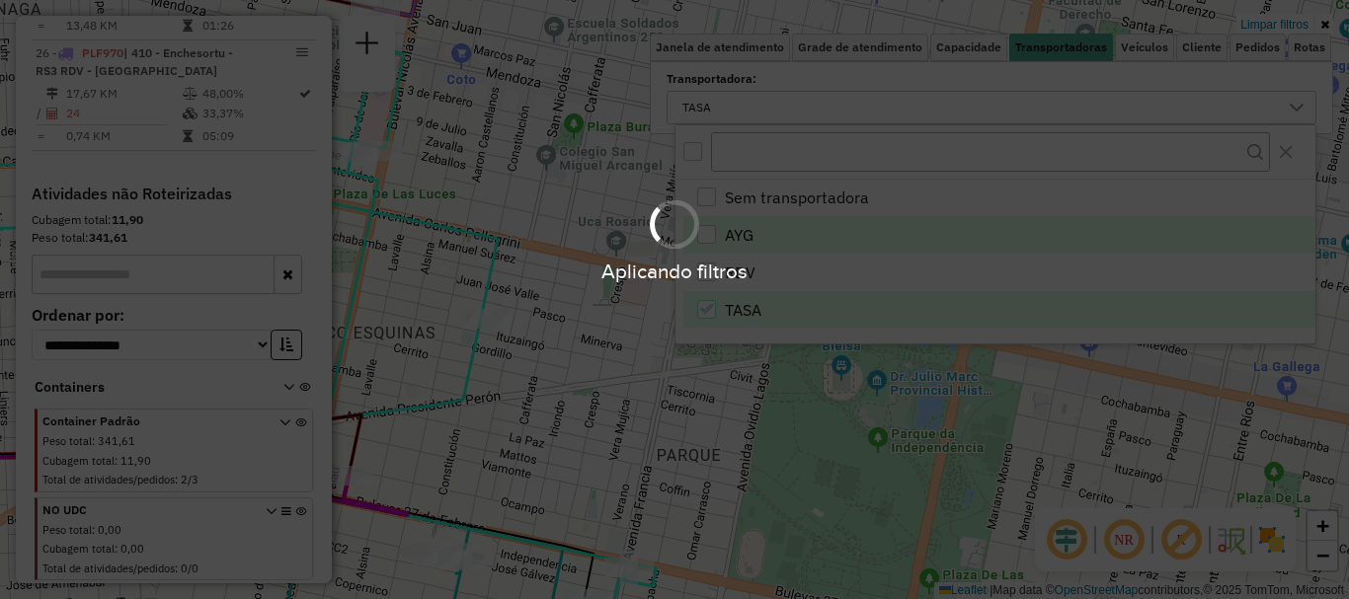
scroll to position [1121, 0]
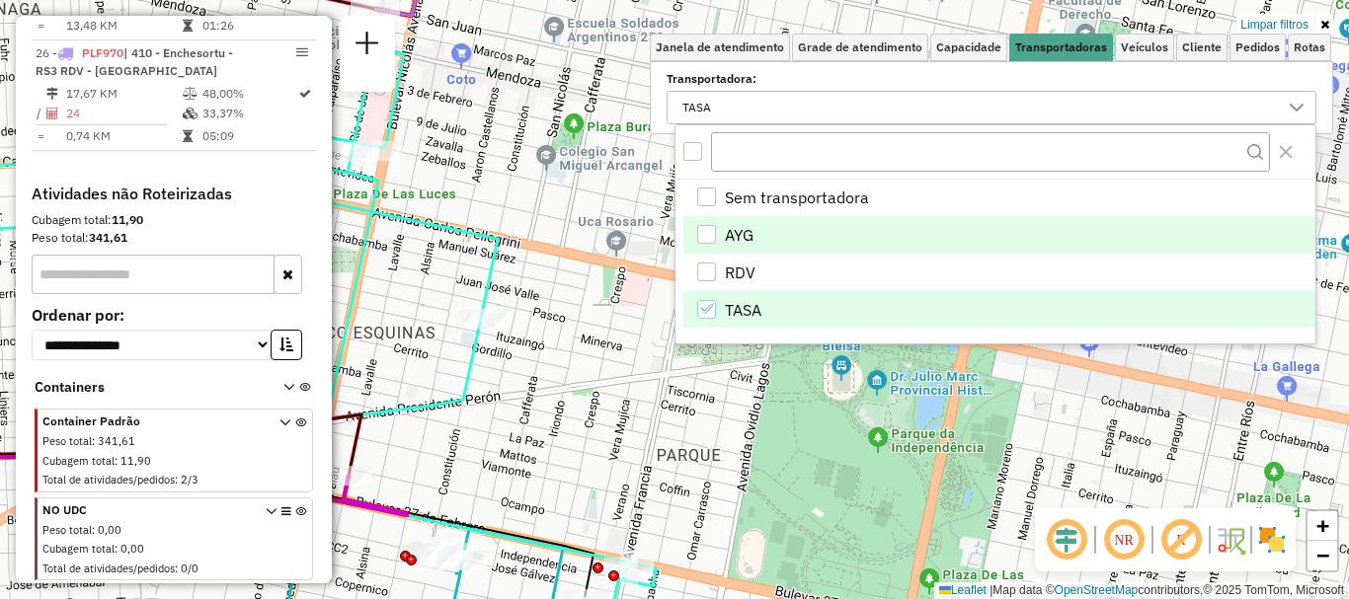
click at [682, 392] on div "Limpar filtros Janela de atendimento Grade de atendimento Capacidade Transporta…" at bounding box center [674, 299] width 1349 height 599
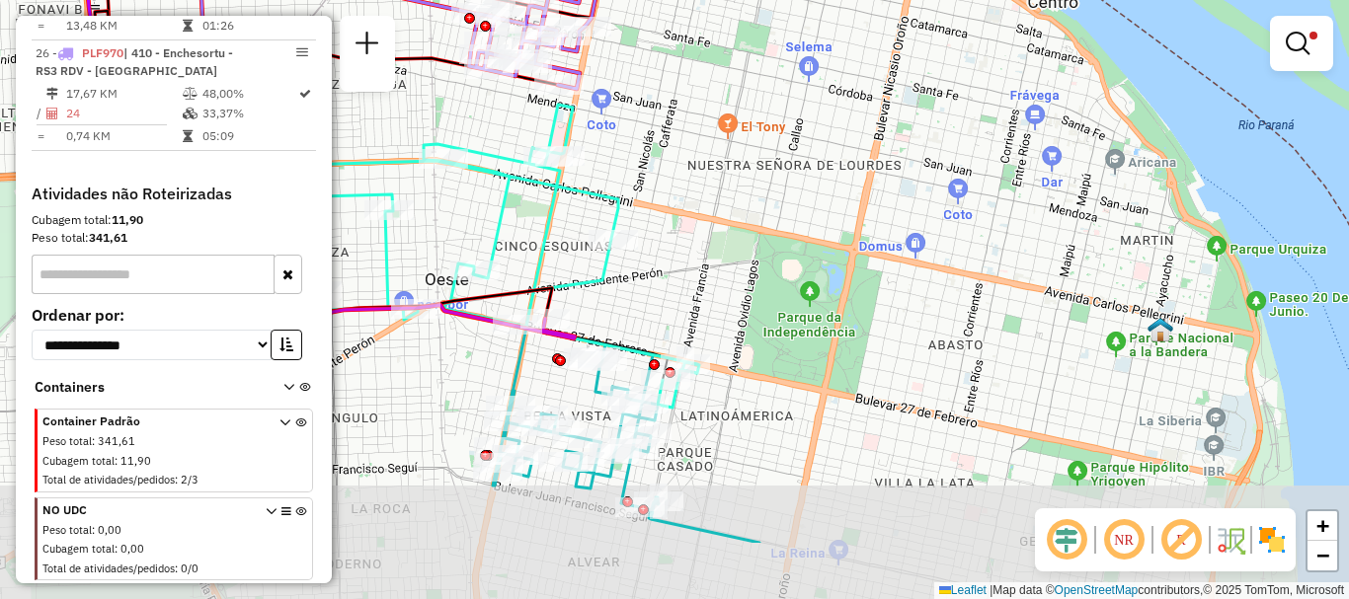
drag, startPoint x: 674, startPoint y: 380, endPoint x: 710, endPoint y: 237, distance: 147.8
click at [710, 237] on div "Limpar filtros Janela de atendimento Grade de atendimento Capacidade Transporta…" at bounding box center [674, 299] width 1349 height 599
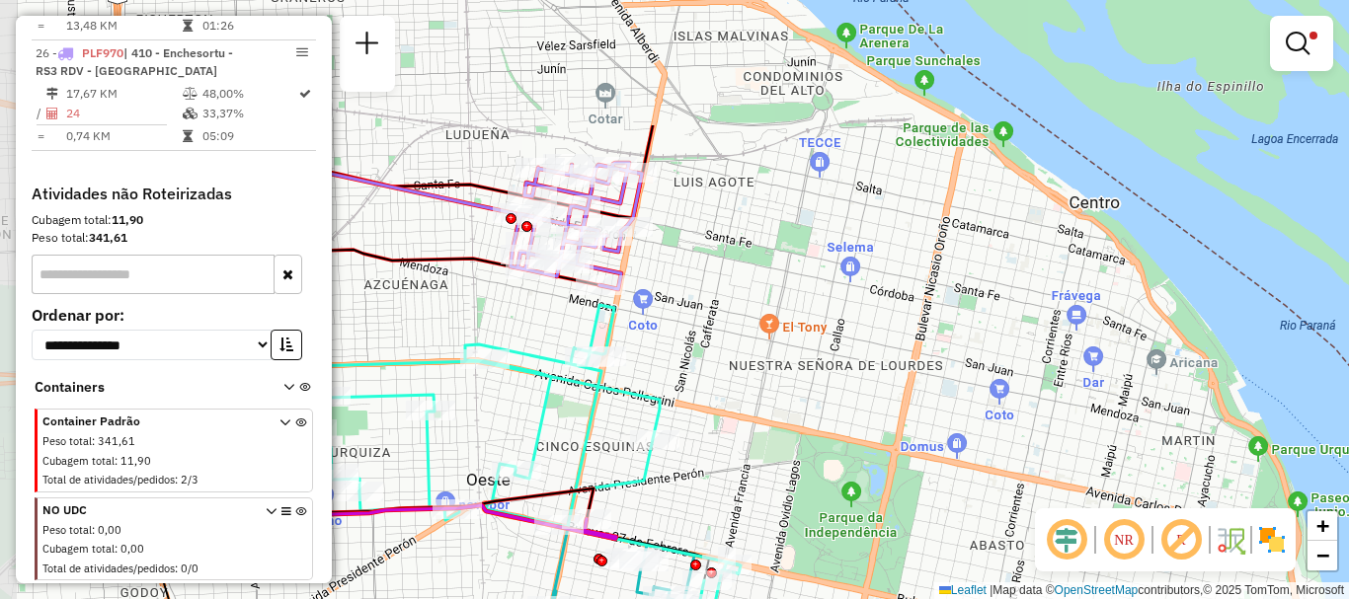
drag, startPoint x: 612, startPoint y: 292, endPoint x: 648, endPoint y: 479, distance: 190.0
click at [648, 479] on icon at bounding box center [495, 456] width 491 height 303
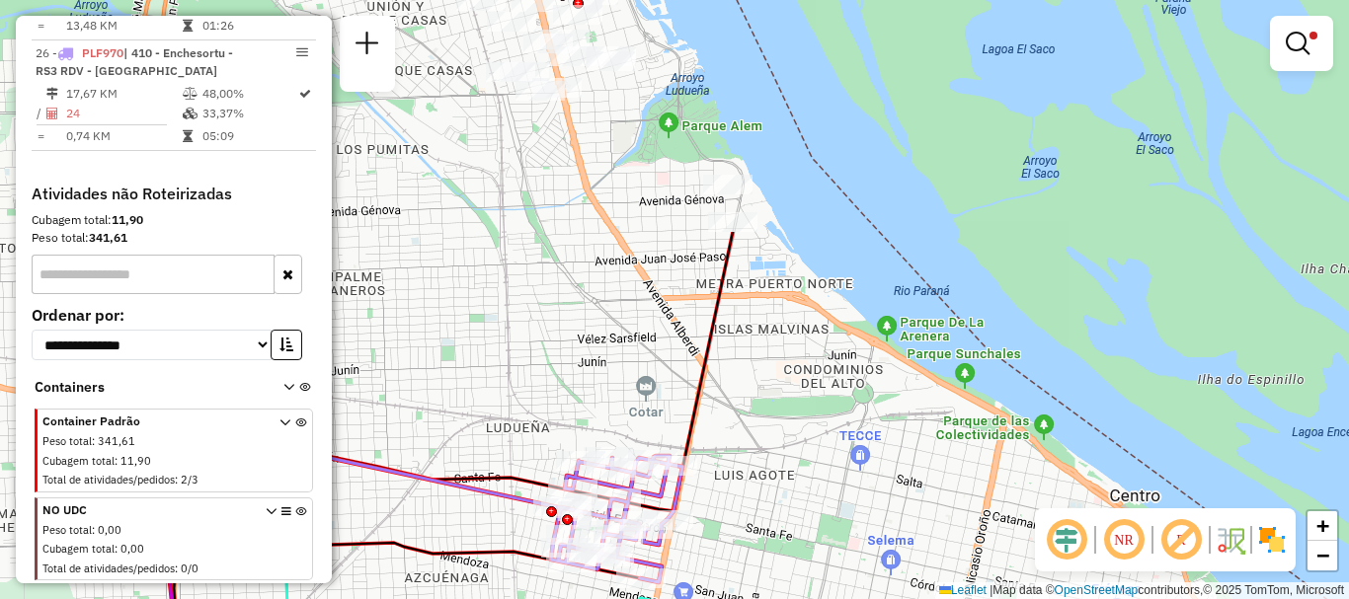
drag, startPoint x: 602, startPoint y: 260, endPoint x: 650, endPoint y: 604, distance: 347.9
click at [650, 598] on html "Aplicando filtros Pop-up bloqueado! Seu navegador bloqueou automáticamente a ab…" at bounding box center [674, 299] width 1349 height 599
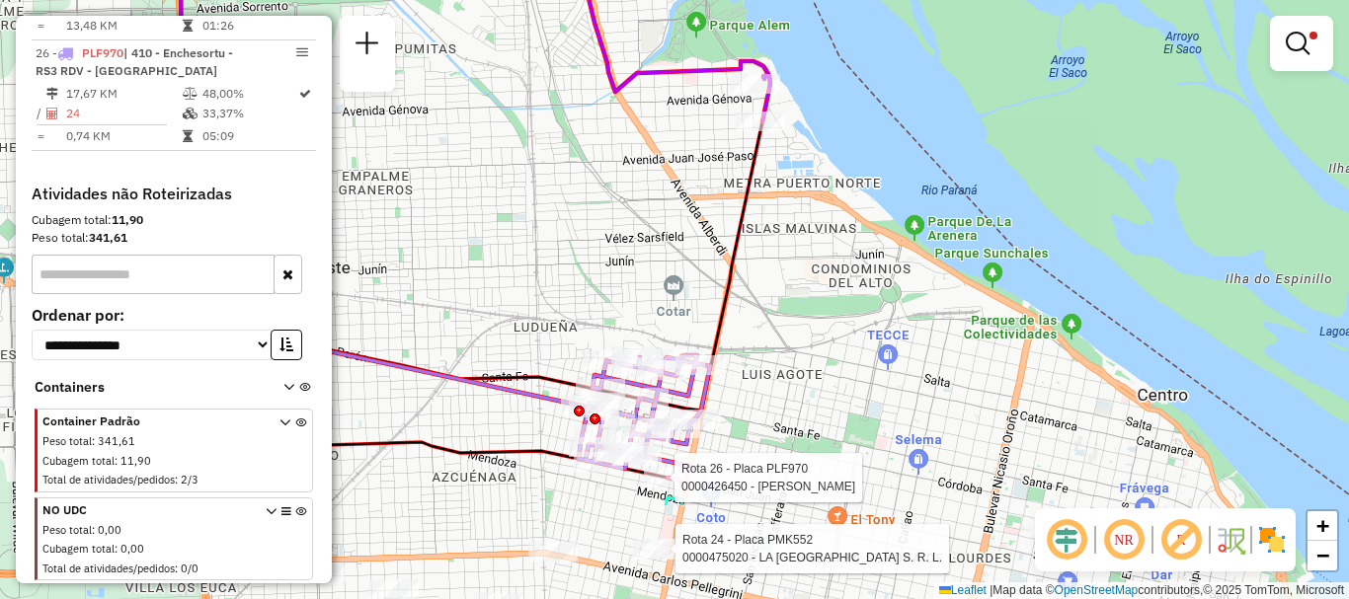
drag, startPoint x: 564, startPoint y: 326, endPoint x: 601, endPoint y: -119, distance: 447.0
click at [601, 0] on html "Aplicando filtros Pop-up bloqueado! Seu navegador bloqueou automáticamente a ab…" at bounding box center [674, 299] width 1349 height 599
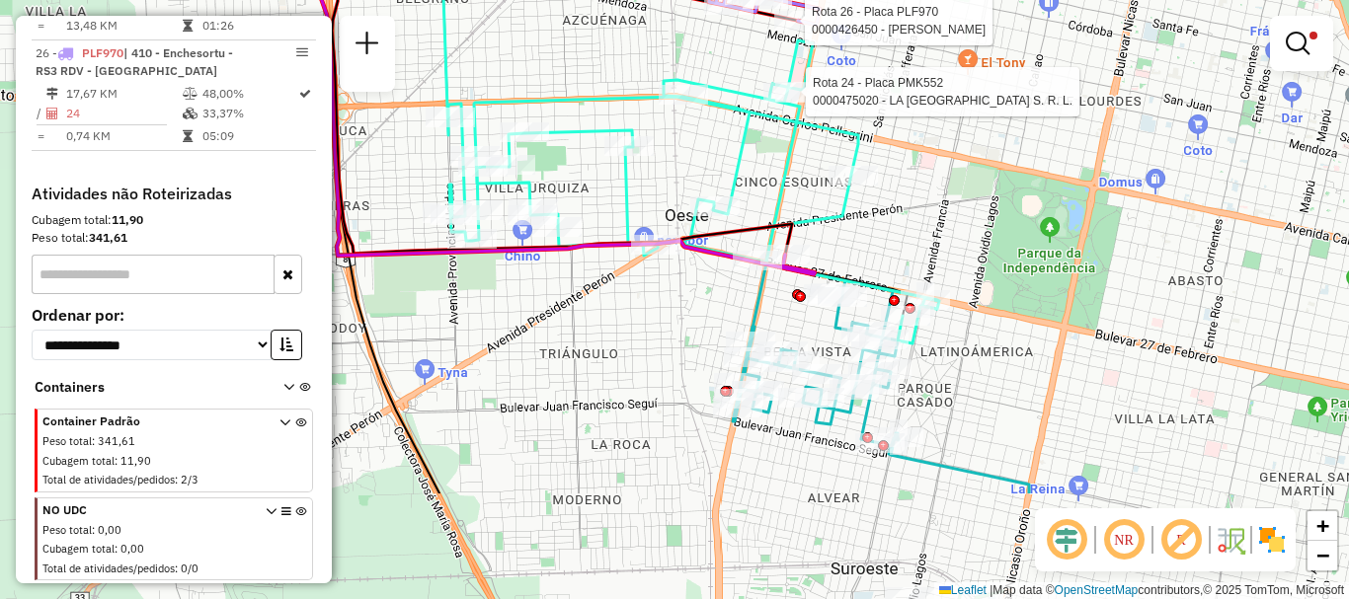
drag, startPoint x: 576, startPoint y: 396, endPoint x: 685, endPoint y: 232, distance: 197.2
click at [685, 232] on icon at bounding box center [568, 120] width 494 height 308
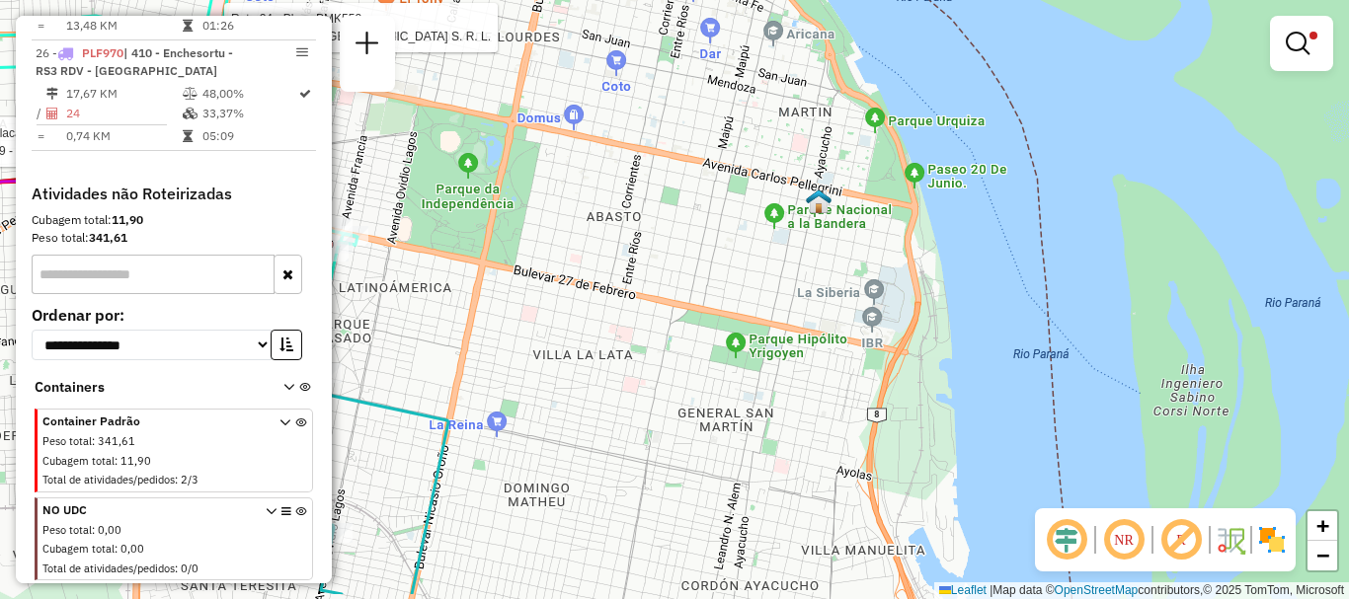
drag, startPoint x: 746, startPoint y: 276, endPoint x: 442, endPoint y: 234, distance: 306.0
click at [442, 234] on div "Rota 24 - Placa PMK552 0000475020 - LA MASIA WINE HOUSE S. R. L. Rota 26 - Plac…" at bounding box center [674, 299] width 1349 height 599
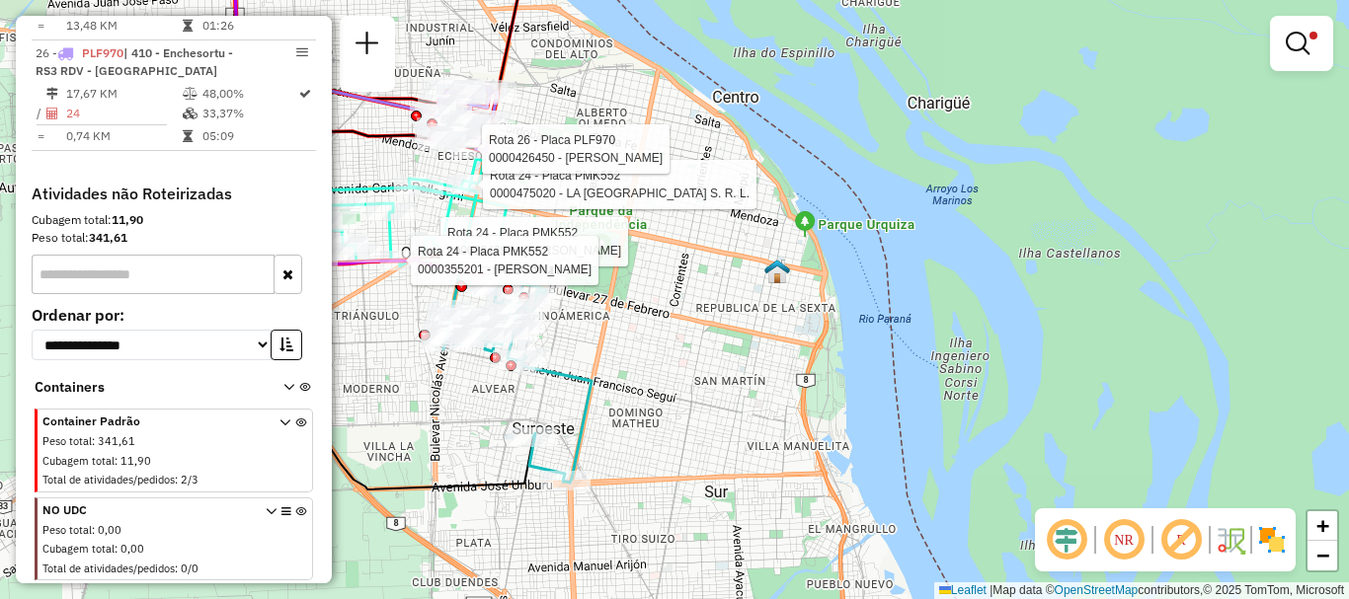
drag, startPoint x: 616, startPoint y: 419, endPoint x: 641, endPoint y: 385, distance: 41.7
click at [635, 391] on div "Rota 24 - Placa PMK552 0000475020 - LA MASIA WINE HOUSE S. R. L. Rota 26 - Plac…" at bounding box center [674, 299] width 1349 height 599
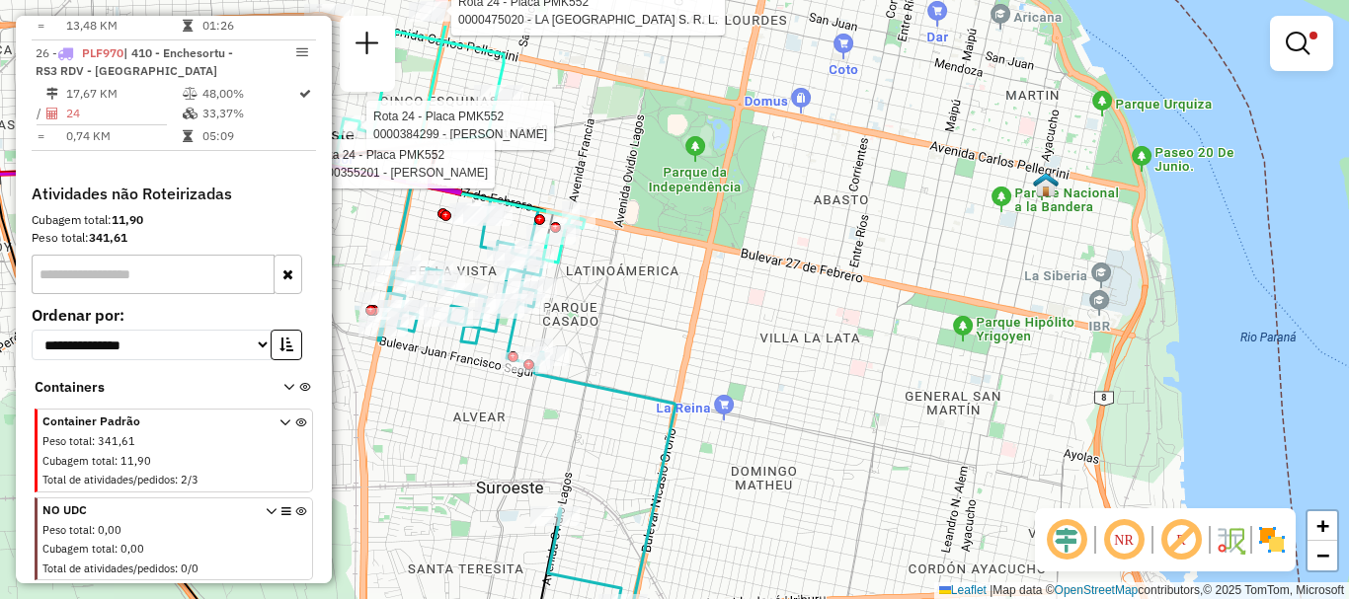
drag, startPoint x: 713, startPoint y: 398, endPoint x: 782, endPoint y: 418, distance: 71.9
click at [756, 418] on div "Rota 24 - Placa PMK552 0000475020 - LA MASIA WINE HOUSE S. R. L. Rota 26 - Plac…" at bounding box center [674, 299] width 1349 height 599
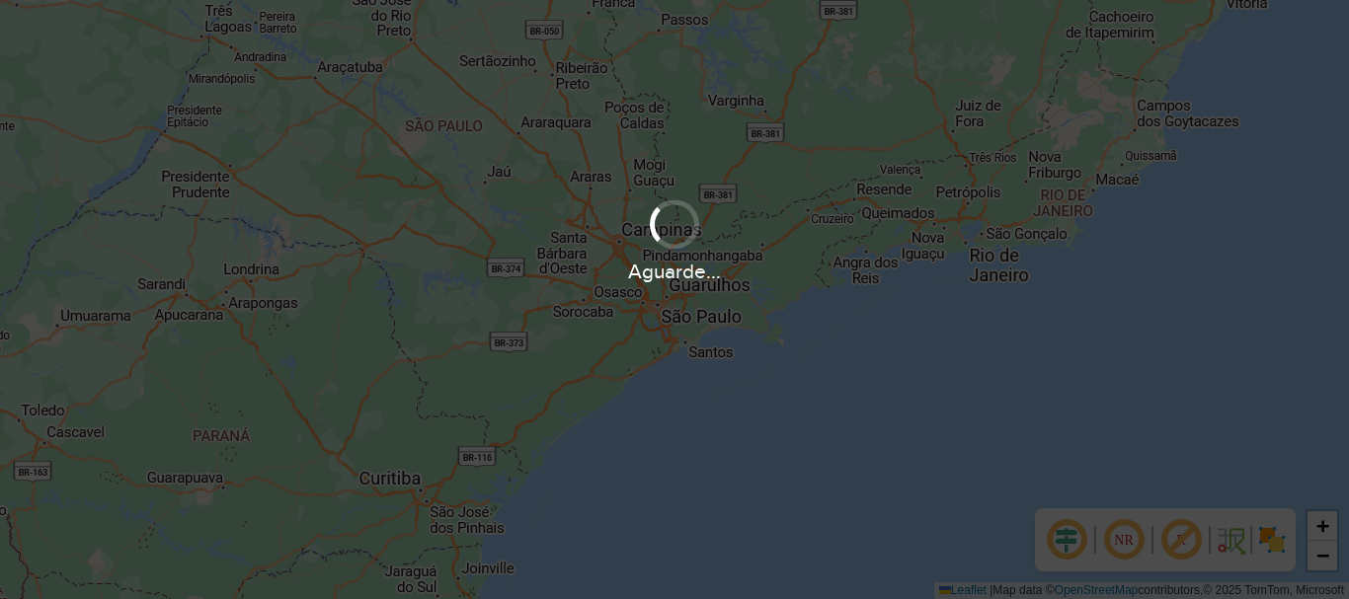
scroll to position [1295, 0]
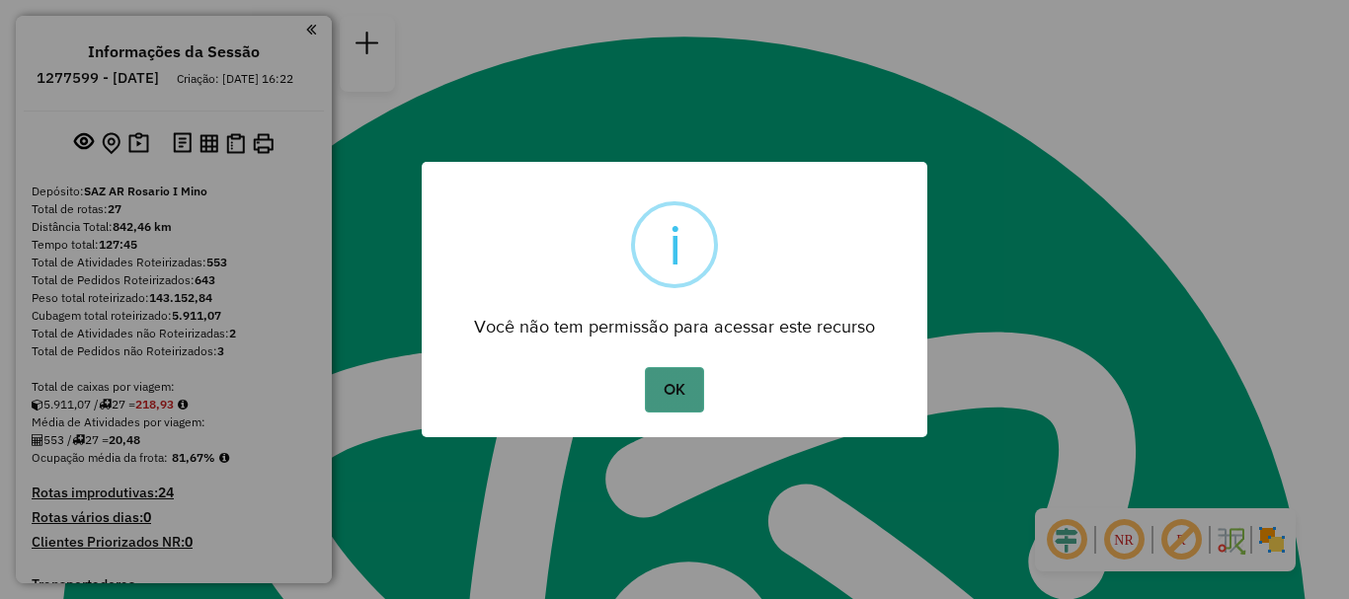
click at [667, 385] on button "OK" at bounding box center [674, 389] width 58 height 45
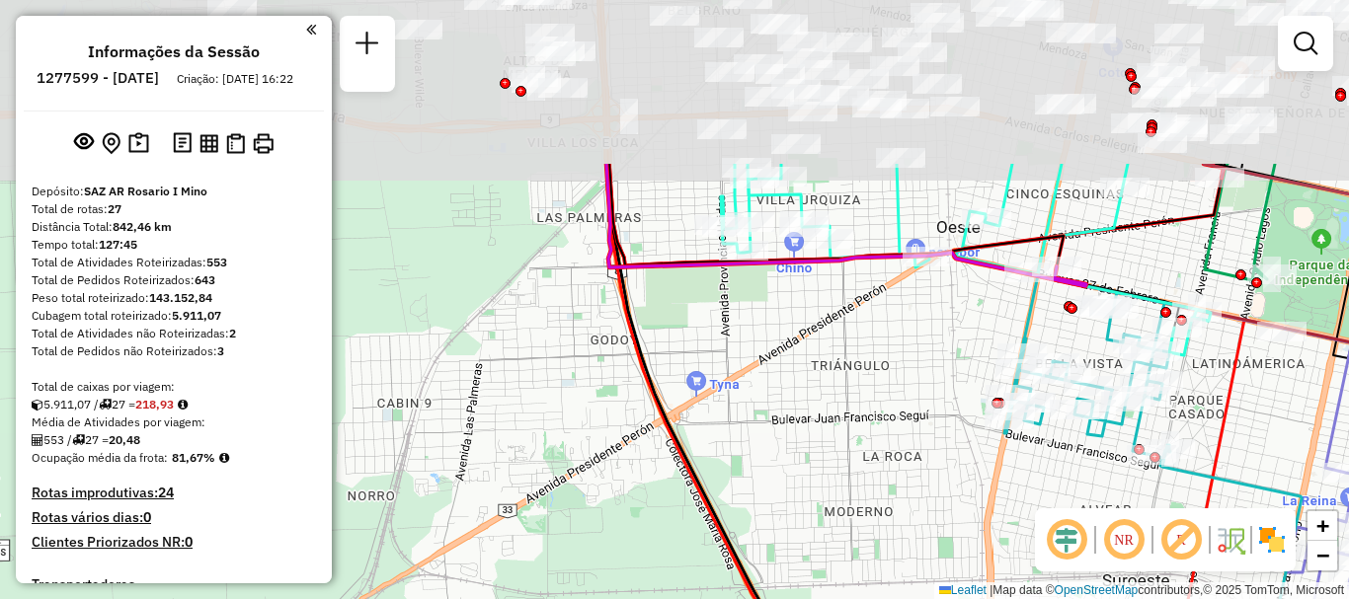
drag, startPoint x: 699, startPoint y: 227, endPoint x: 739, endPoint y: 437, distance: 214.0
click at [739, 437] on div "Janela de atendimento Grade de atendimento Capacidade Transportadoras Veículos …" at bounding box center [674, 299] width 1349 height 599
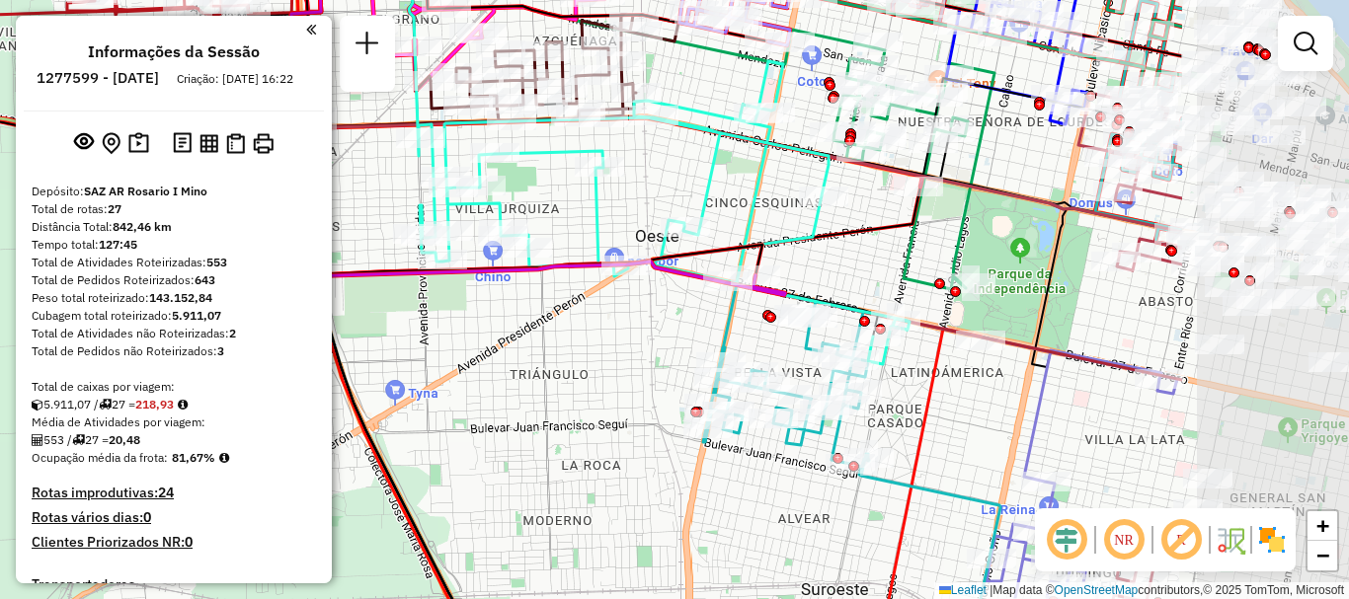
drag, startPoint x: 812, startPoint y: 424, endPoint x: 523, endPoint y: 430, distance: 288.4
click at [523, 430] on div "Janela de atendimento Grade de atendimento Capacidade Transportadoras Veículos …" at bounding box center [674, 299] width 1349 height 599
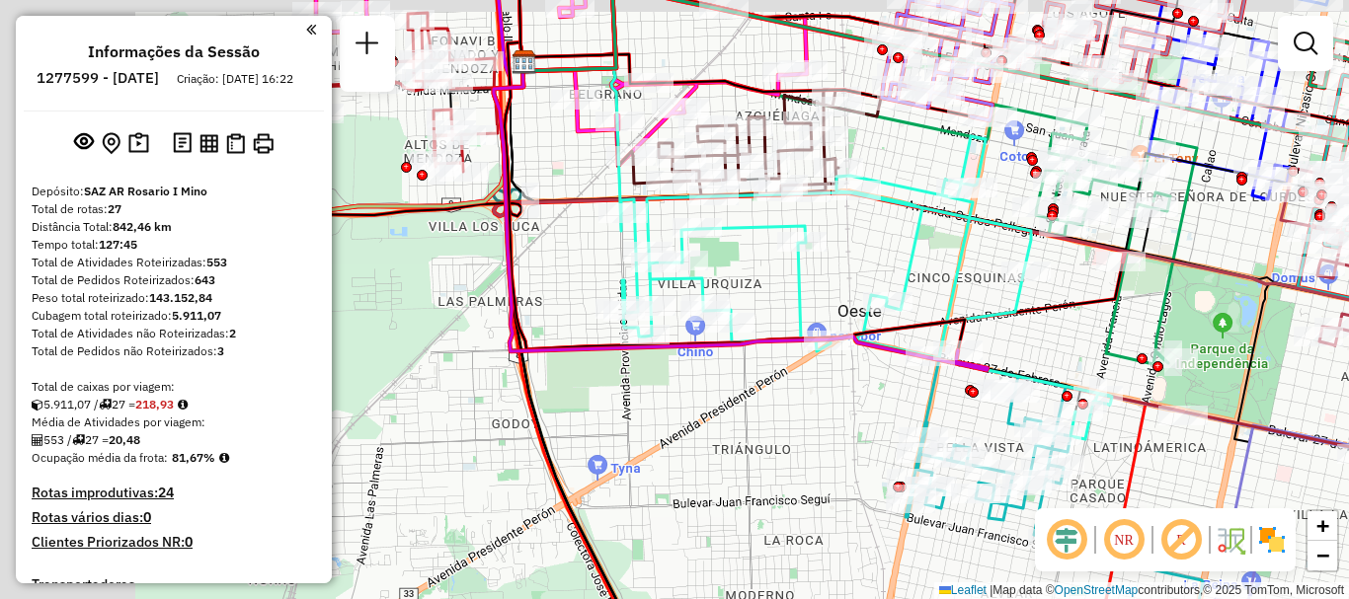
drag, startPoint x: 756, startPoint y: 551, endPoint x: 886, endPoint y: 567, distance: 130.3
click at [886, 567] on div "Janela de atendimento Grade de atendimento Capacidade Transportadoras Veículos …" at bounding box center [674, 299] width 1349 height 599
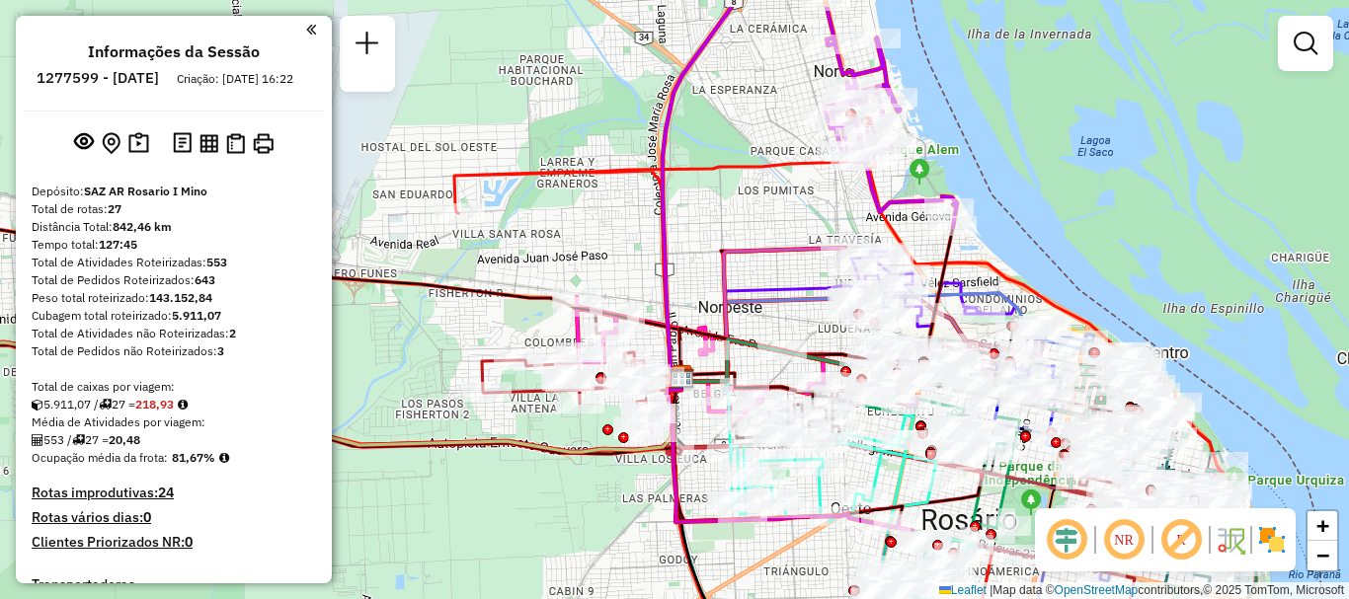
drag, startPoint x: 809, startPoint y: 548, endPoint x: 802, endPoint y: 615, distance: 67.5
click at [802, 598] on html "Aguarde... Pop-up bloqueado! Seu navegador bloqueou automáticamente a abertura …" at bounding box center [674, 299] width 1349 height 599
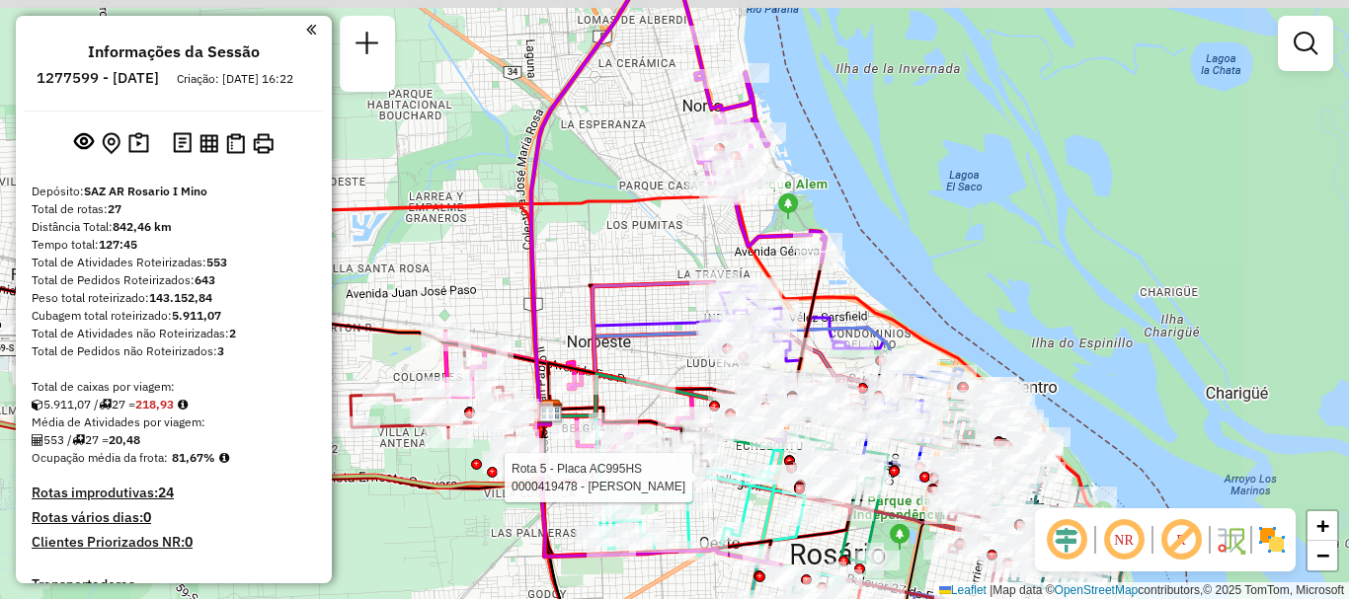
drag, startPoint x: 822, startPoint y: 456, endPoint x: 642, endPoint y: 484, distance: 181.8
click at [668, 484] on div at bounding box center [692, 478] width 49 height 20
